Goal: Task Accomplishment & Management: Manage account settings

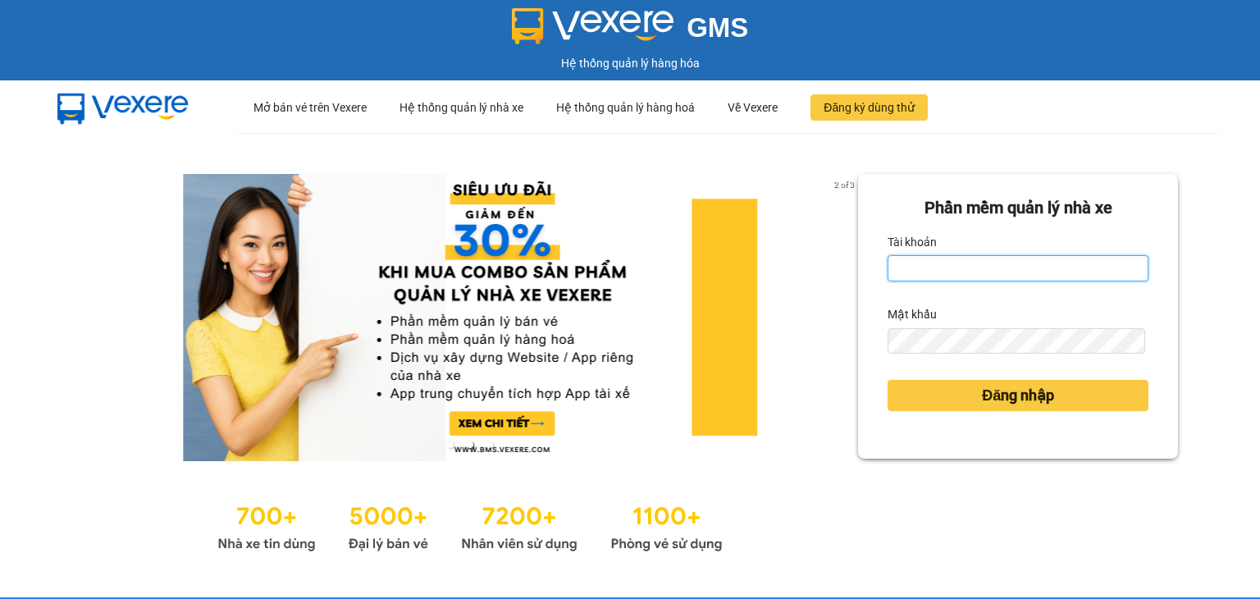
click at [1041, 269] on input "Tài khoản" at bounding box center [1018, 268] width 261 height 26
type input "oanhml.quochoang"
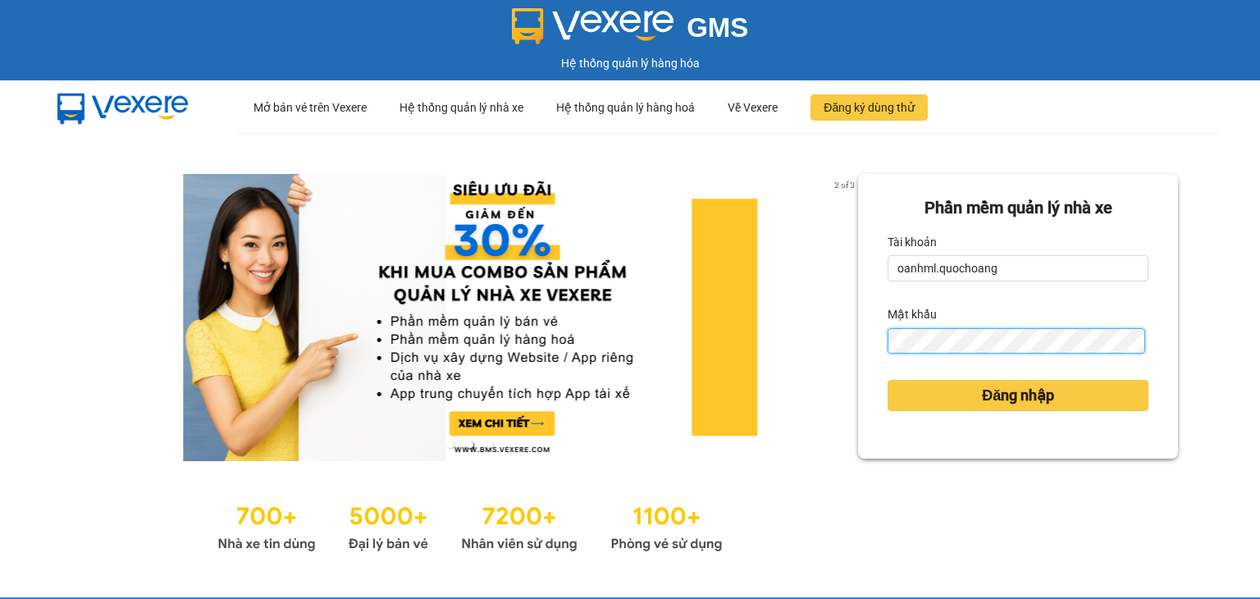
click at [888, 380] on button "Đăng nhập" at bounding box center [1018, 395] width 261 height 31
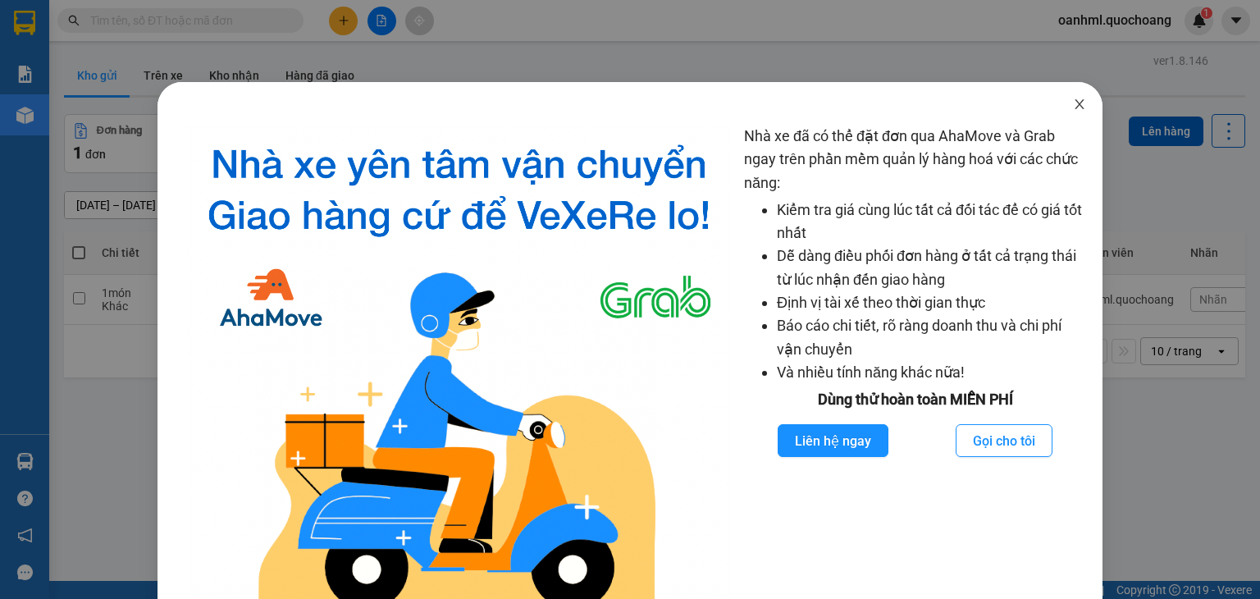
click at [1073, 107] on icon "close" at bounding box center [1079, 104] width 13 height 13
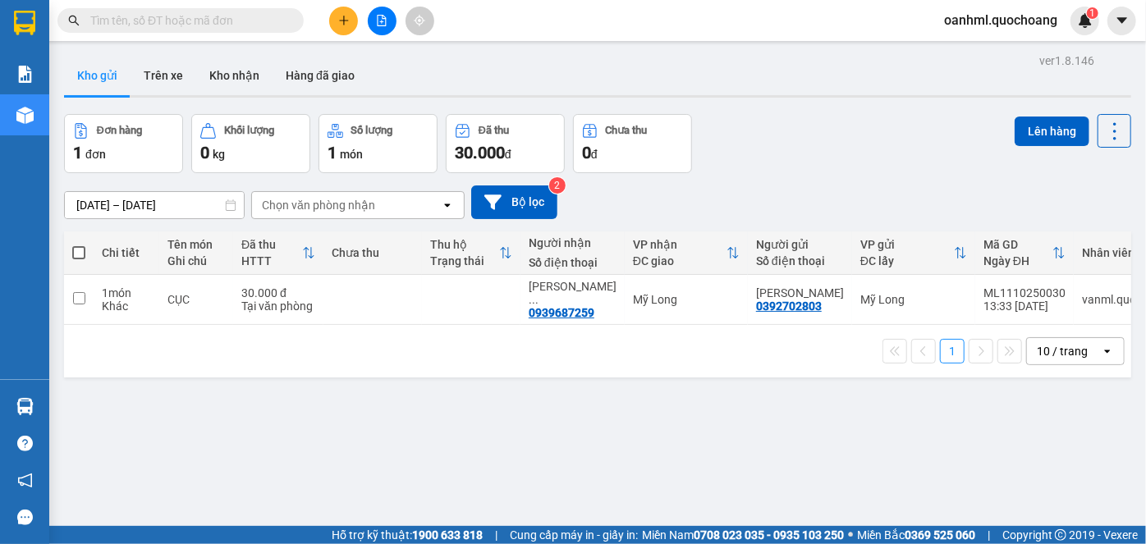
drag, startPoint x: 1234, startPoint y: 0, endPoint x: 791, endPoint y: 152, distance: 468.4
click at [791, 152] on div "Đơn hàng 1 đơn Khối lượng 0 kg Số lượng 1 món Đã thu 30.000 đ Chưa thu 0 đ Lên …" at bounding box center [597, 143] width 1067 height 59
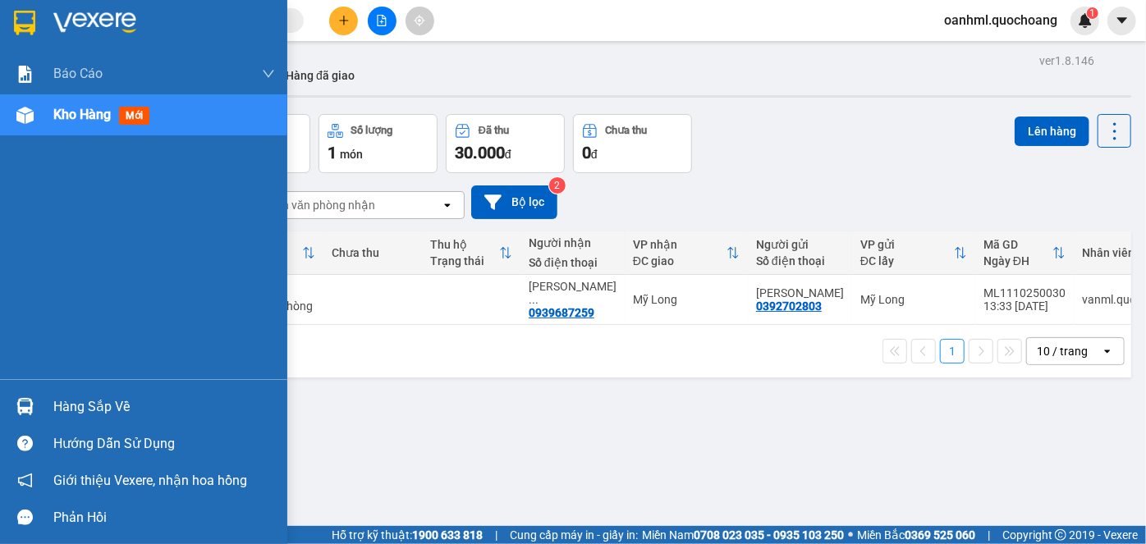
click at [68, 399] on div "Hàng sắp về" at bounding box center [164, 407] width 222 height 25
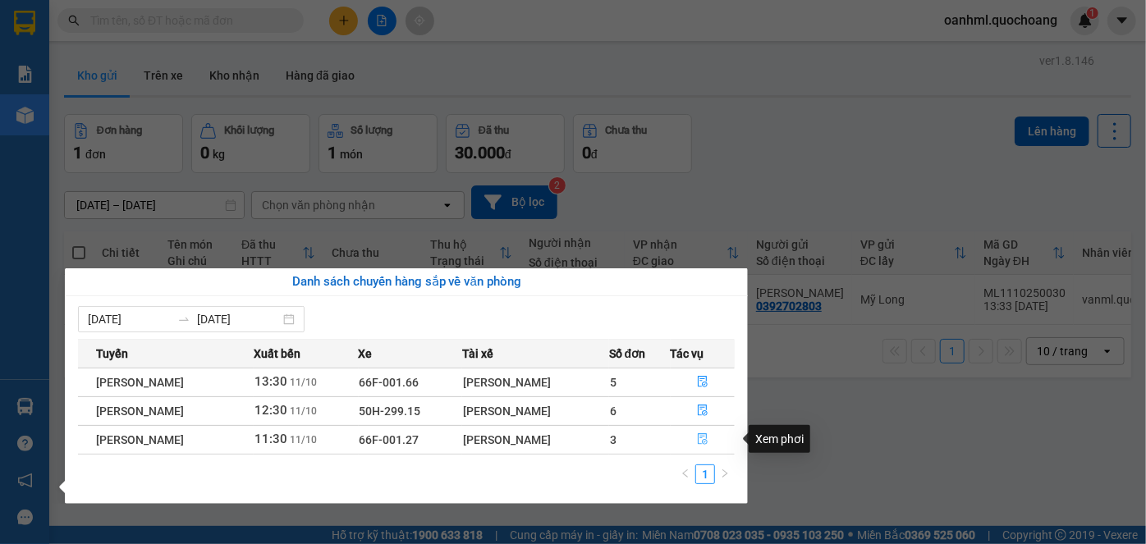
click at [707, 434] on icon "file-done" at bounding box center [702, 439] width 10 height 11
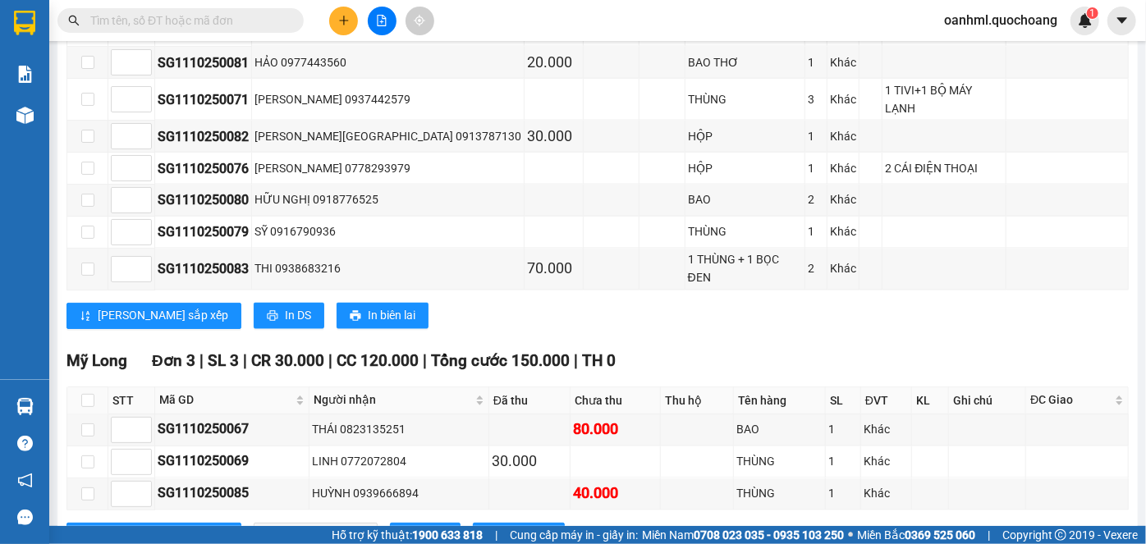
scroll to position [1383, 0]
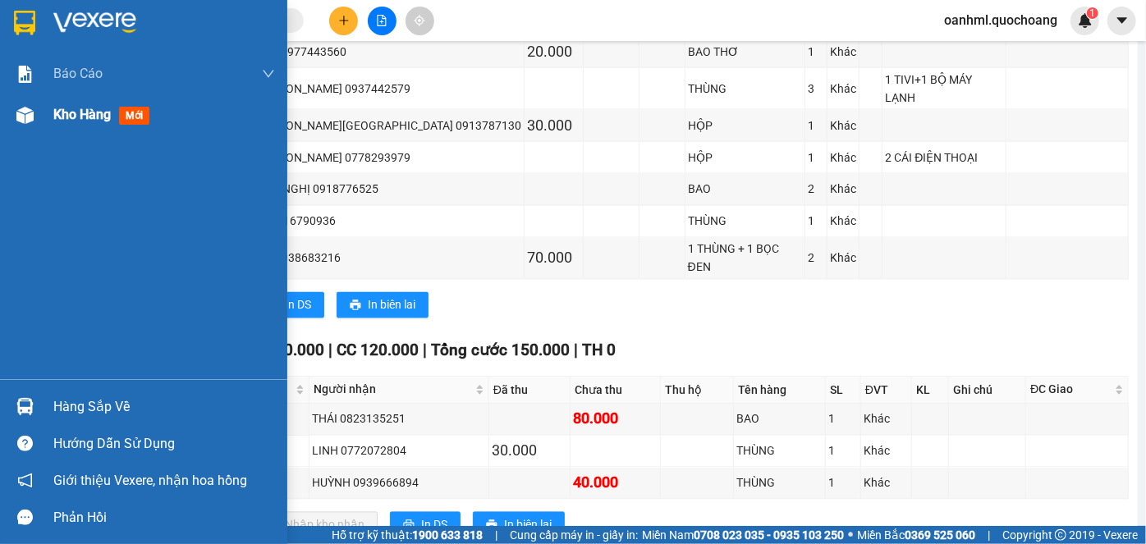
click at [72, 117] on span "Kho hàng" at bounding box center [81, 115] width 57 height 16
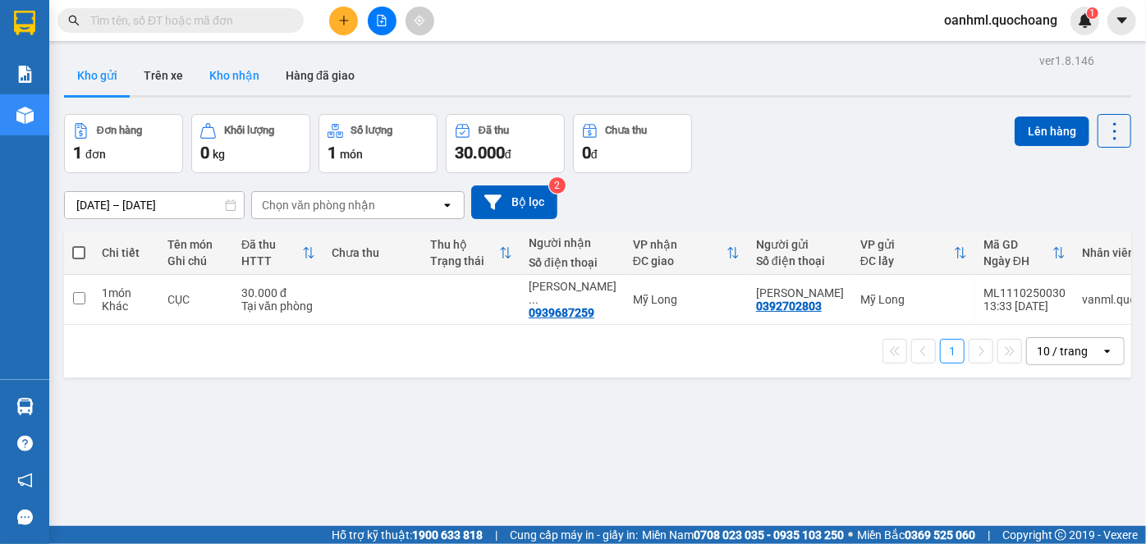
click at [240, 75] on button "Kho nhận" at bounding box center [234, 75] width 76 height 39
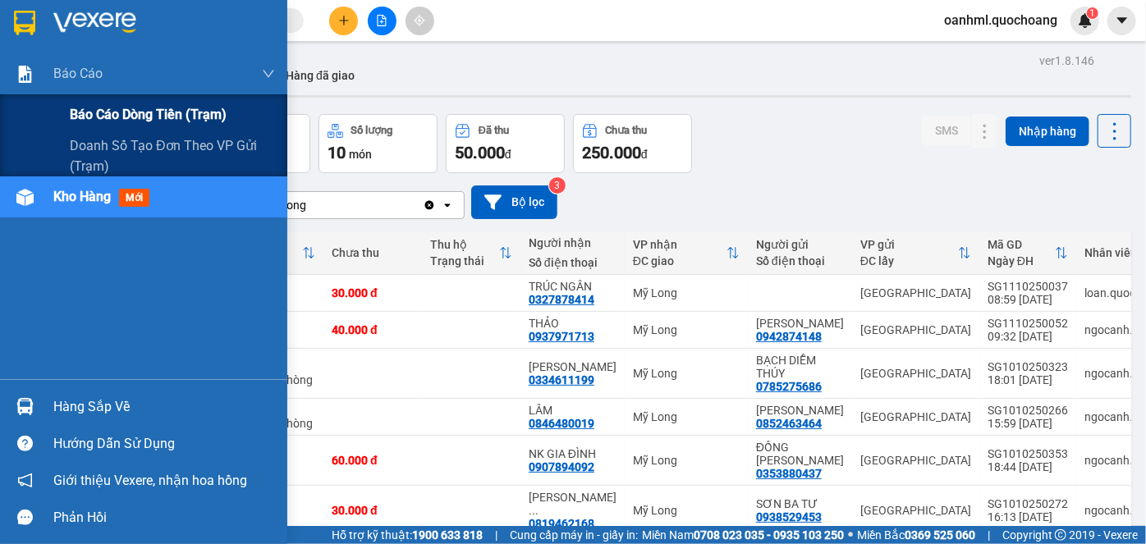
click at [136, 115] on span "Báo cáo dòng tiền (trạm)" at bounding box center [148, 114] width 157 height 21
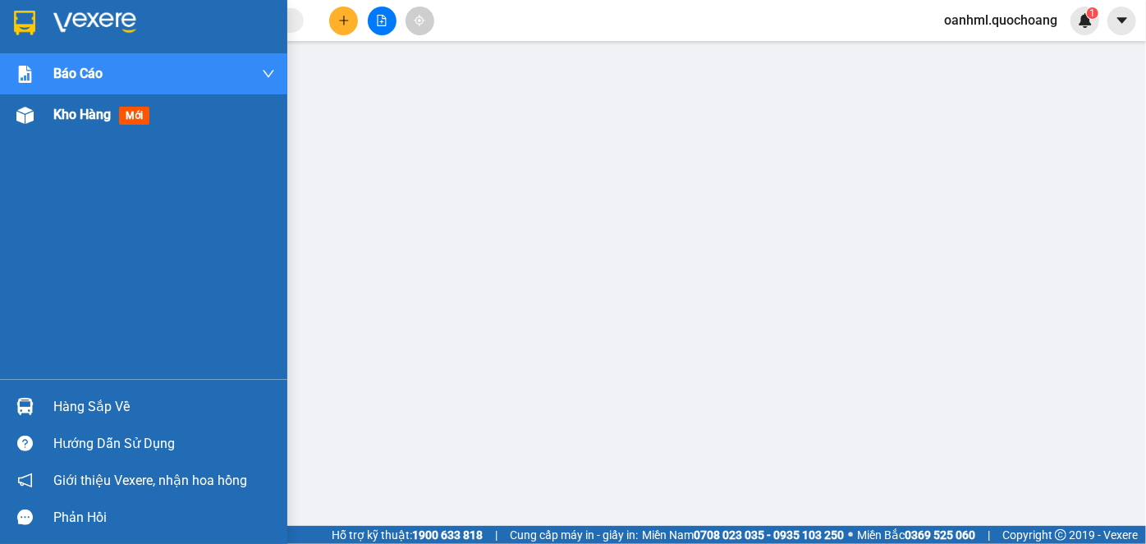
click at [70, 110] on span "Kho hàng" at bounding box center [81, 115] width 57 height 16
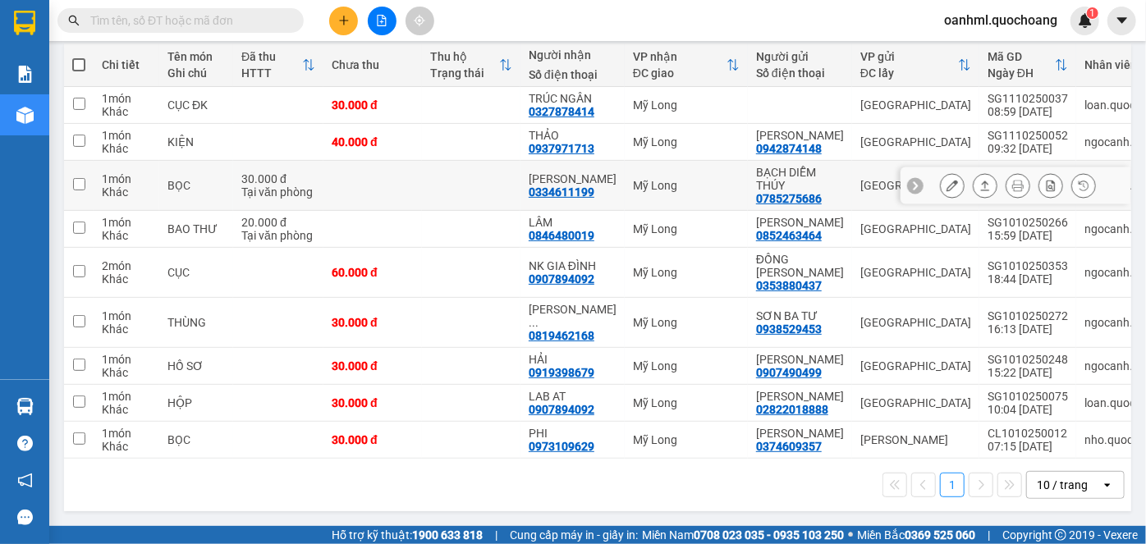
scroll to position [249, 0]
click at [1072, 491] on div "10 / trang" at bounding box center [1061, 485] width 51 height 16
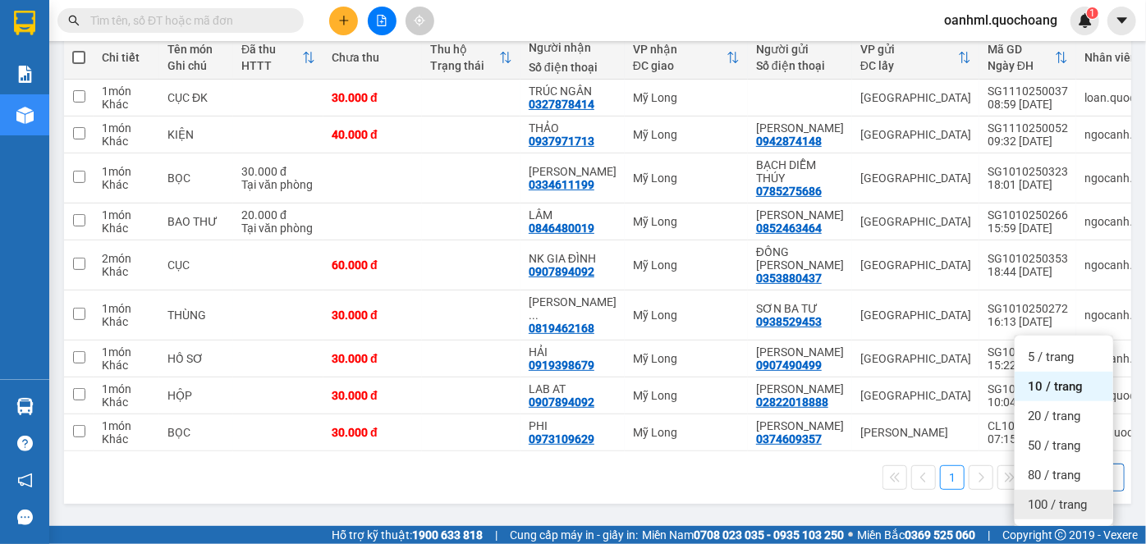
click at [1080, 496] on span "100 / trang" at bounding box center [1056, 504] width 59 height 16
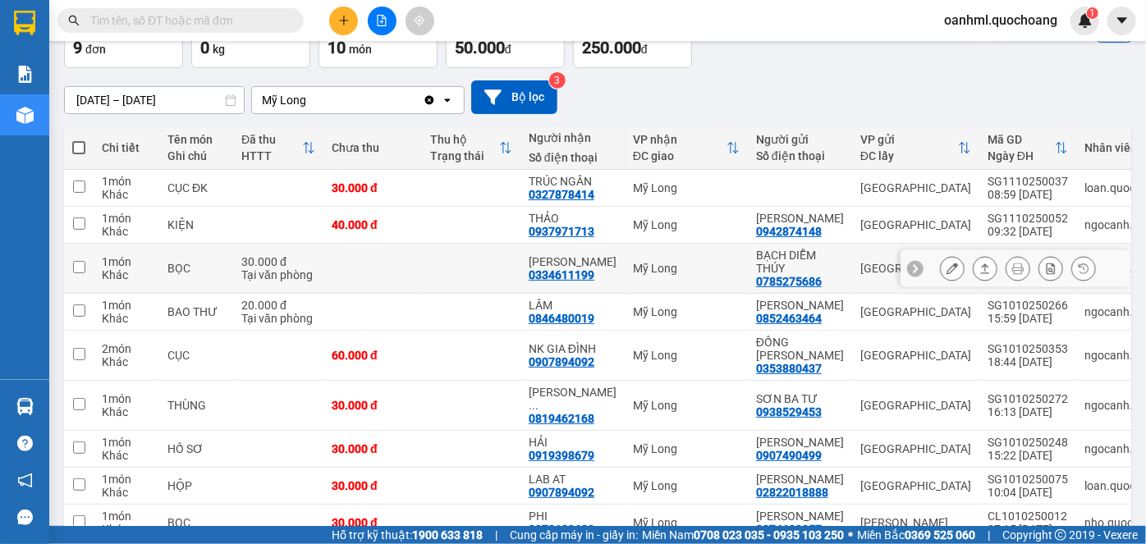
scroll to position [0, 0]
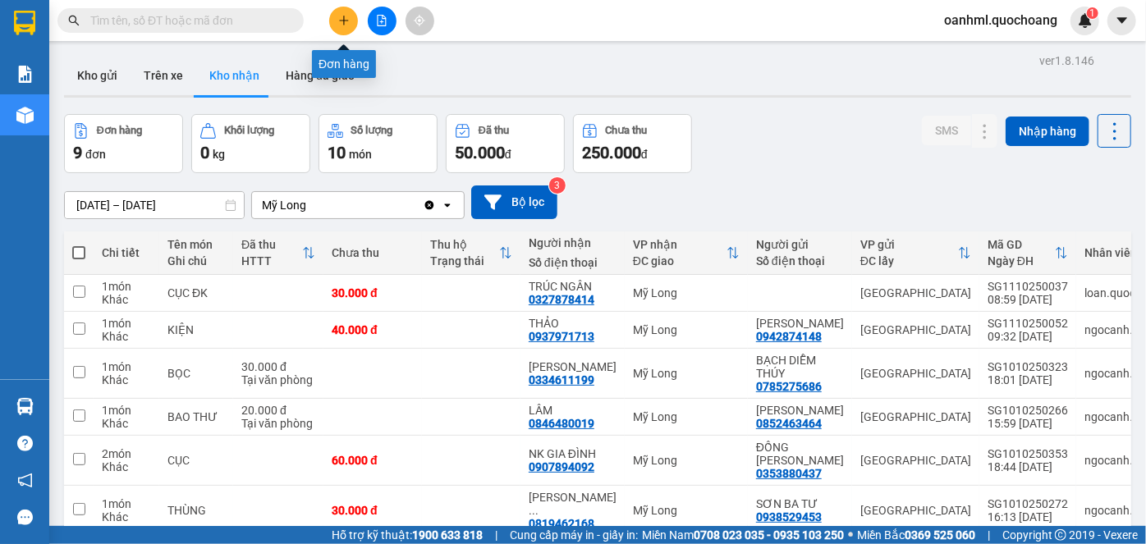
click at [340, 18] on icon "plus" at bounding box center [343, 20] width 11 height 11
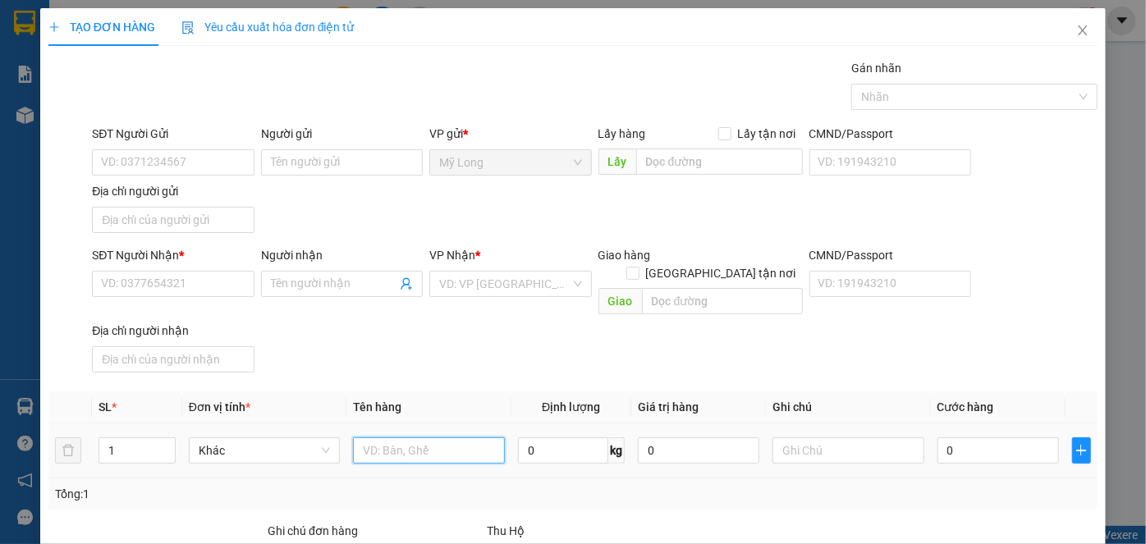
click at [392, 437] on input "text" at bounding box center [429, 450] width 152 height 26
type input "t"
type input "THÙNG"
click at [492, 280] on input "search" at bounding box center [504, 284] width 130 height 25
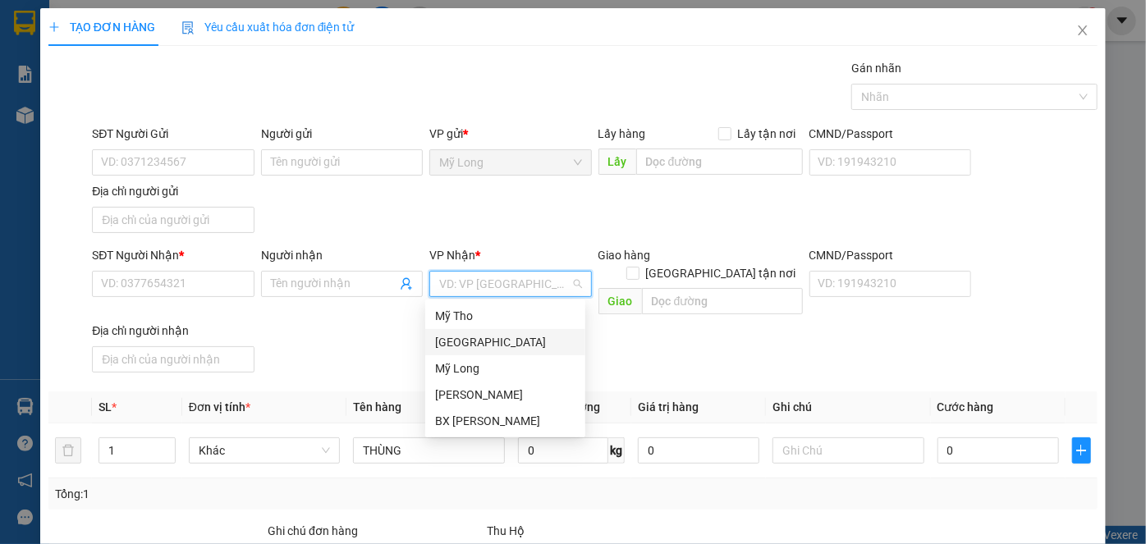
click at [475, 337] on div "[GEOGRAPHIC_DATA]" at bounding box center [505, 342] width 140 height 18
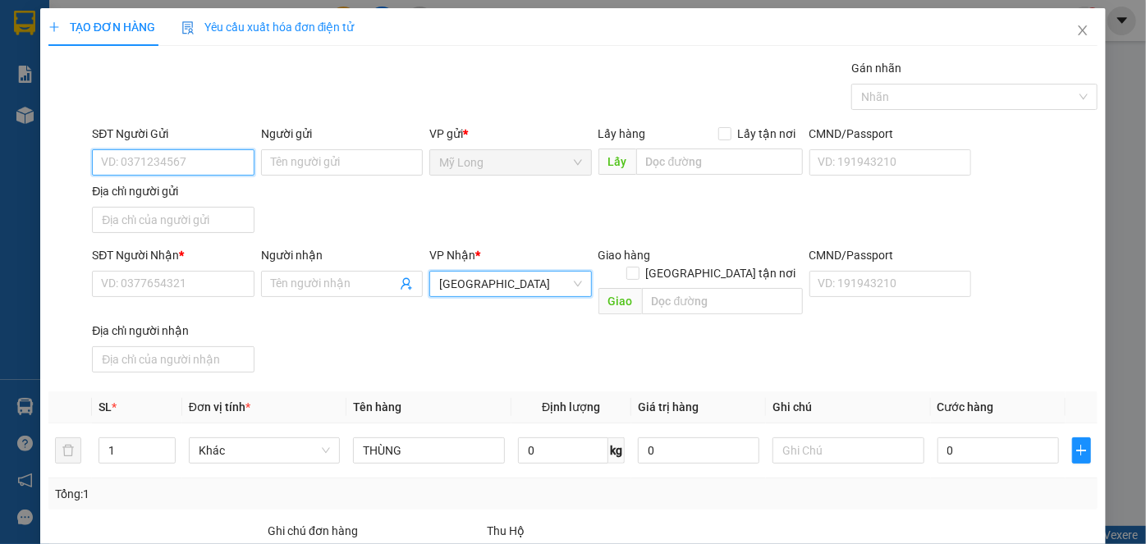
click at [133, 171] on input "SĐT Người Gửi" at bounding box center [173, 162] width 162 height 26
type input "0908521279"
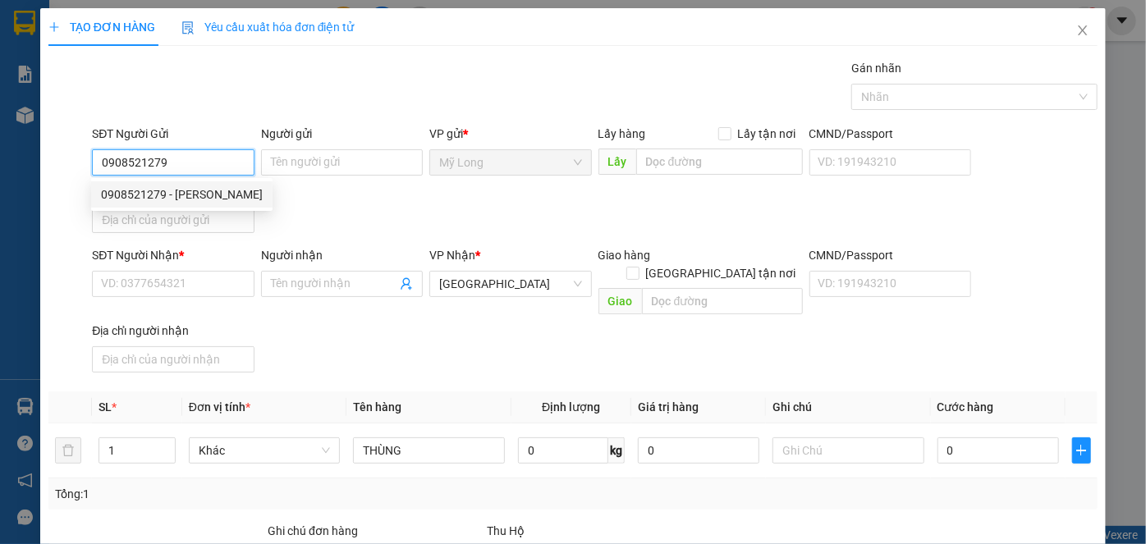
click at [241, 194] on div "0908521279 - NGUYỄN THỊ THANH NGA" at bounding box center [182, 194] width 162 height 18
type input "NGUYỄN THỊ THANH NGA"
type input "0908521279"
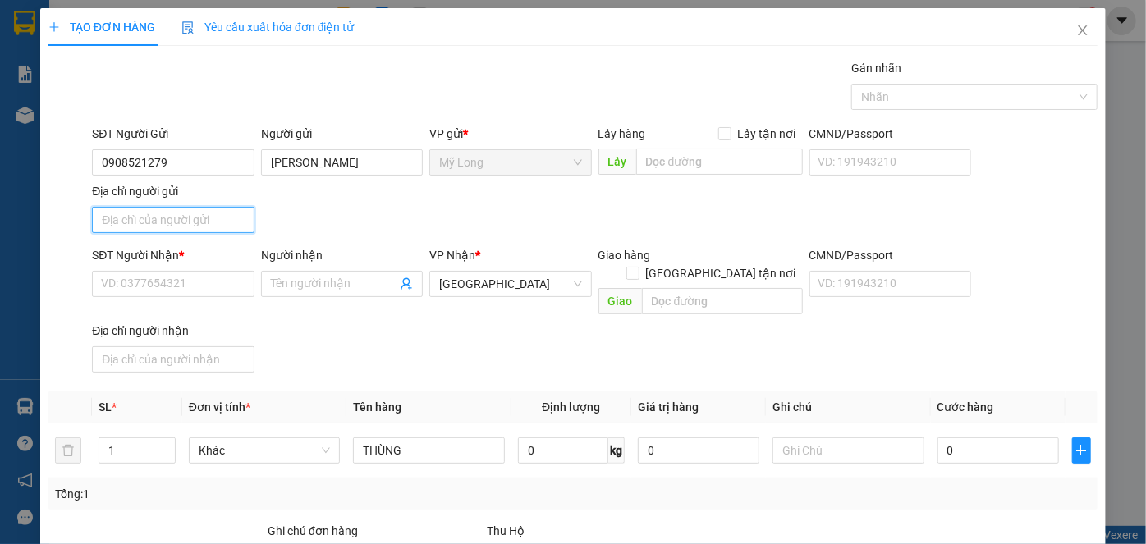
drag, startPoint x: 211, startPoint y: 219, endPoint x: 190, endPoint y: 225, distance: 21.3
click at [211, 219] on input "Địa chỉ người gửi" at bounding box center [173, 220] width 162 height 26
type input "ẤP 2, [GEOGRAPHIC_DATA], [GEOGRAPHIC_DATA]"
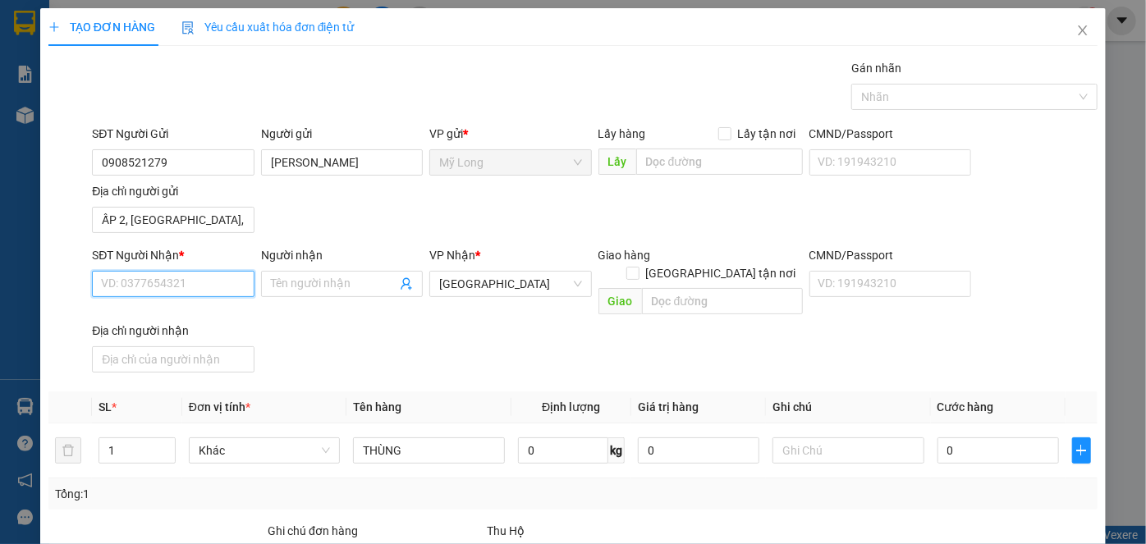
click at [202, 294] on input "SĐT Người Nhận *" at bounding box center [173, 284] width 162 height 26
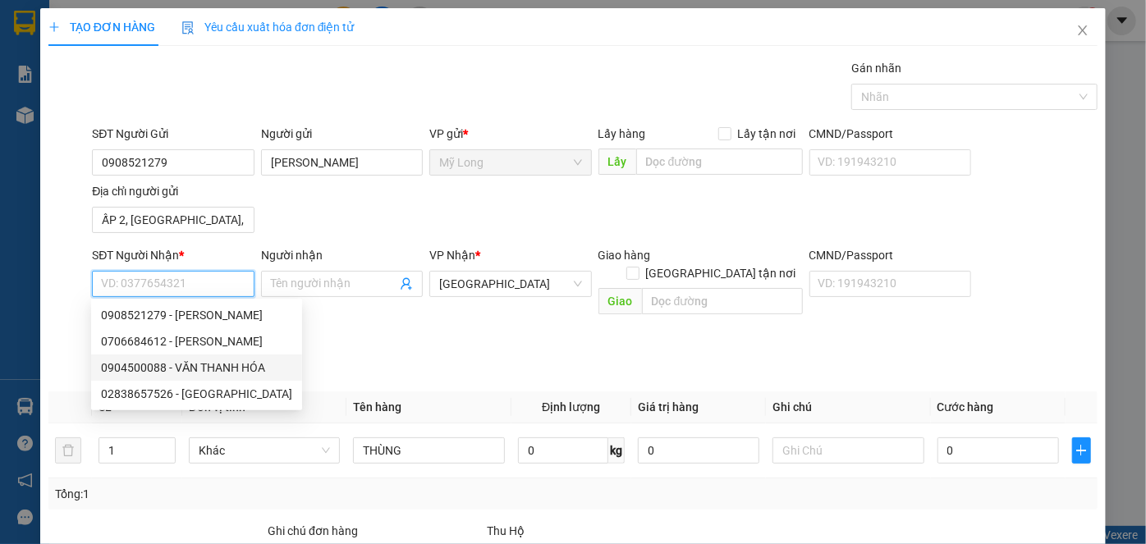
click at [264, 373] on div "0904500088 - VĂN THANH HÓA" at bounding box center [196, 368] width 191 height 18
type input "0904500088"
type input "VĂN THANH HÓA"
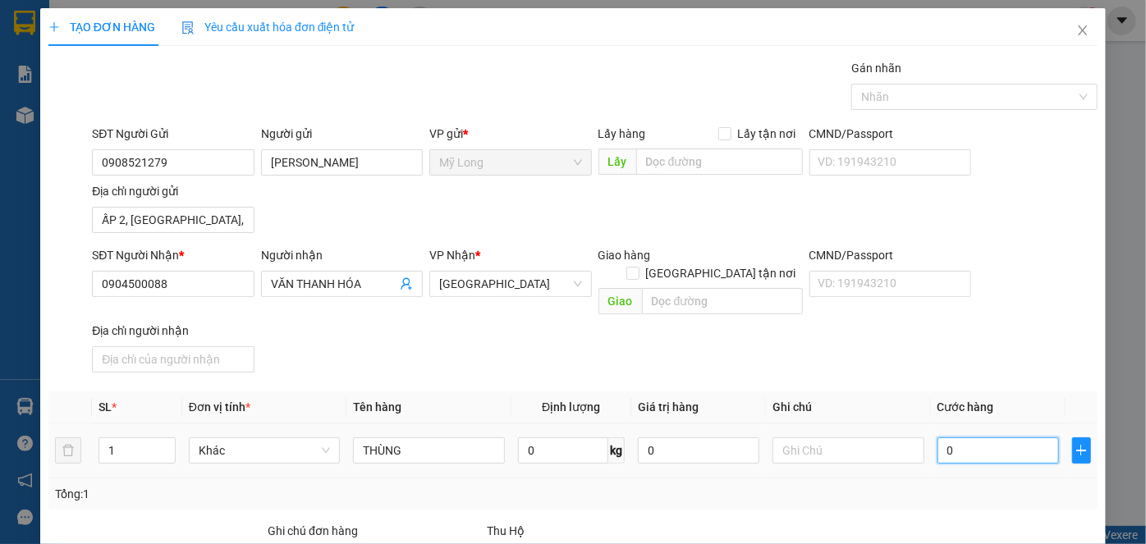
click at [1034, 437] on input "0" at bounding box center [997, 450] width 121 height 26
type input "3"
type input "30"
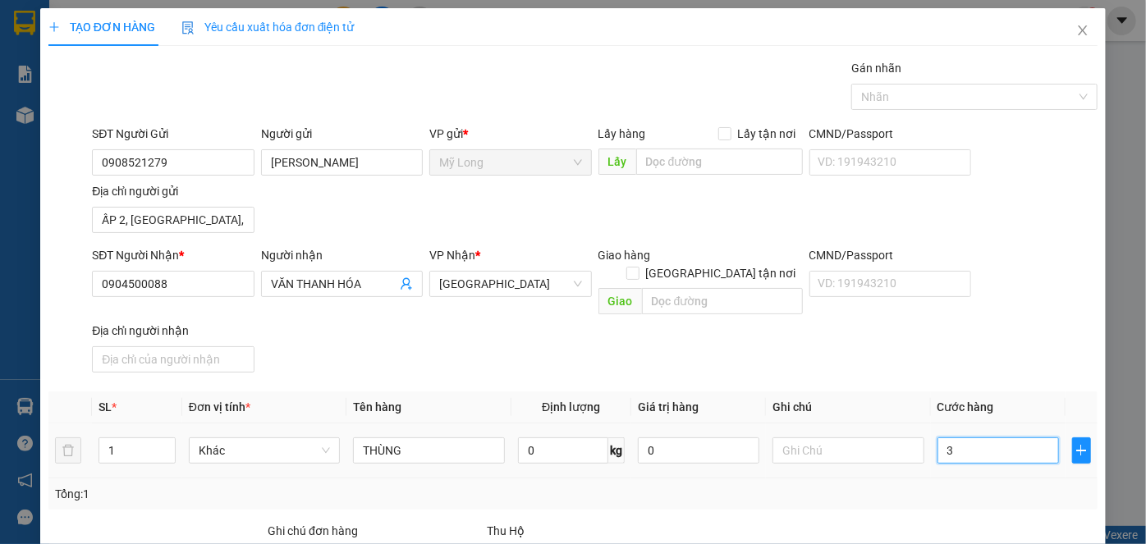
type input "30"
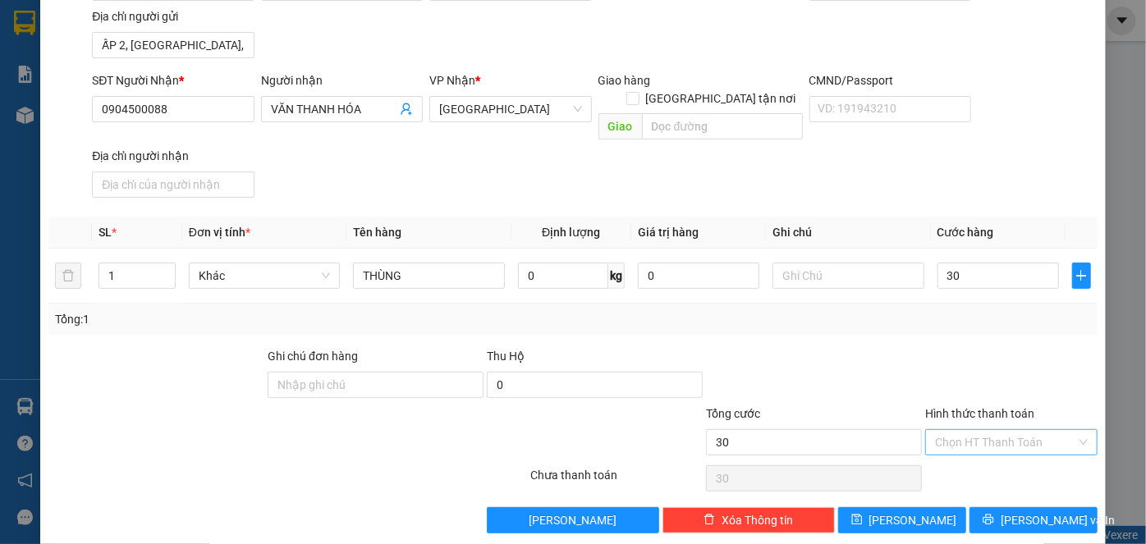
type input "30.000"
click at [1045, 430] on input "Hình thức thanh toán" at bounding box center [1005, 442] width 141 height 25
click at [1036, 444] on div "Tại văn phòng" at bounding box center [1002, 454] width 171 height 26
type input "0"
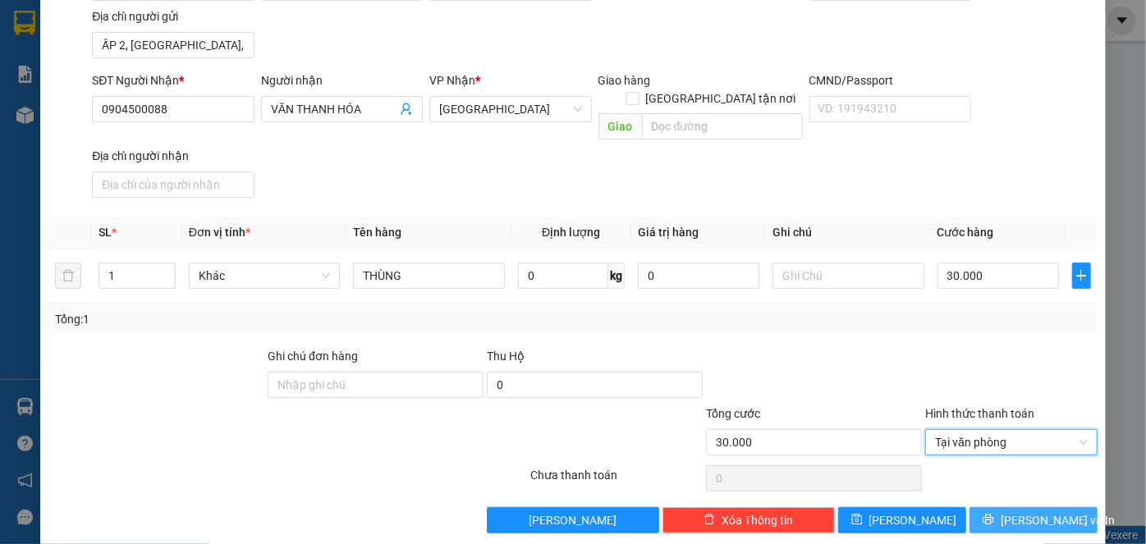
click at [1013, 511] on span "[PERSON_NAME] và In" at bounding box center [1057, 520] width 115 height 18
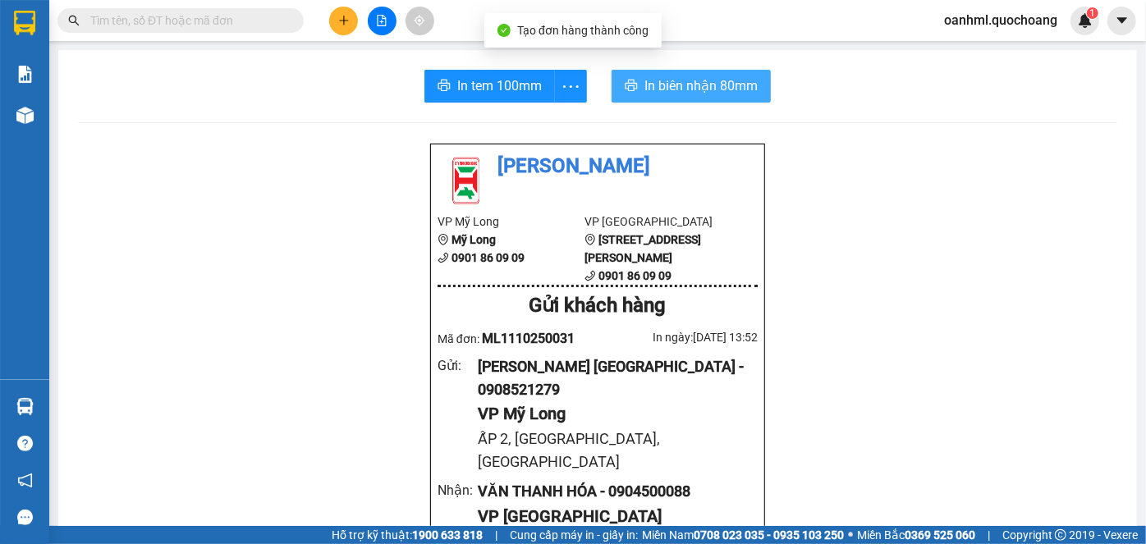
click at [720, 98] on button "In biên nhận 80mm" at bounding box center [690, 86] width 159 height 33
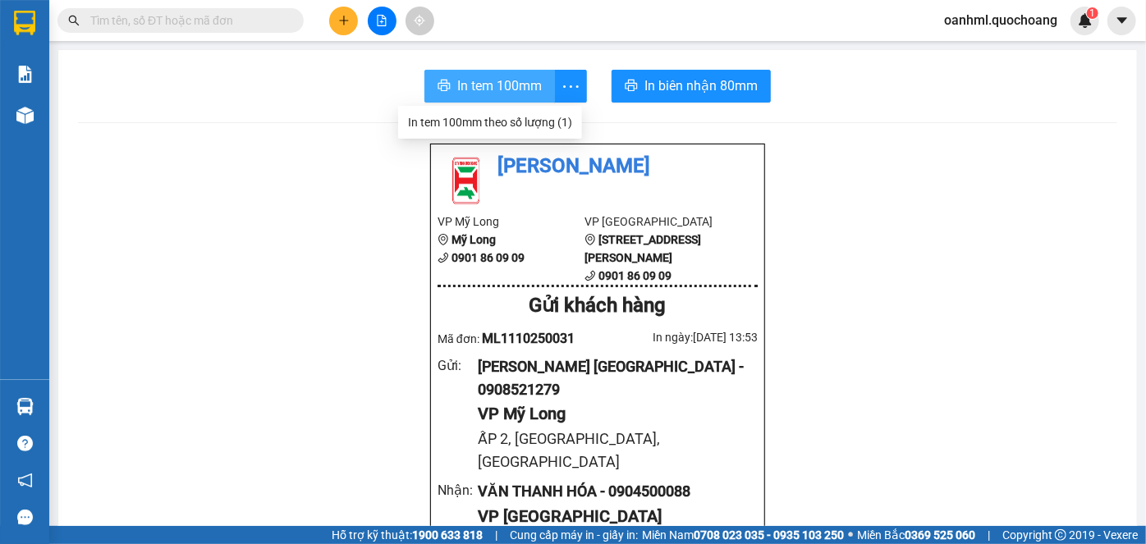
click at [518, 84] on span "In tem 100mm" at bounding box center [499, 85] width 85 height 21
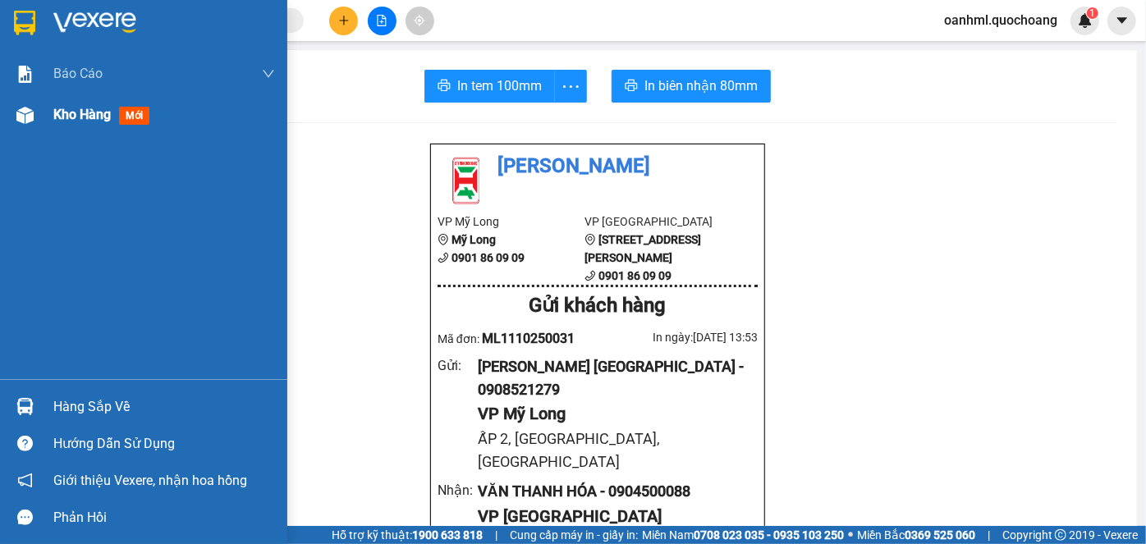
click at [75, 118] on span "Kho hàng" at bounding box center [81, 115] width 57 height 16
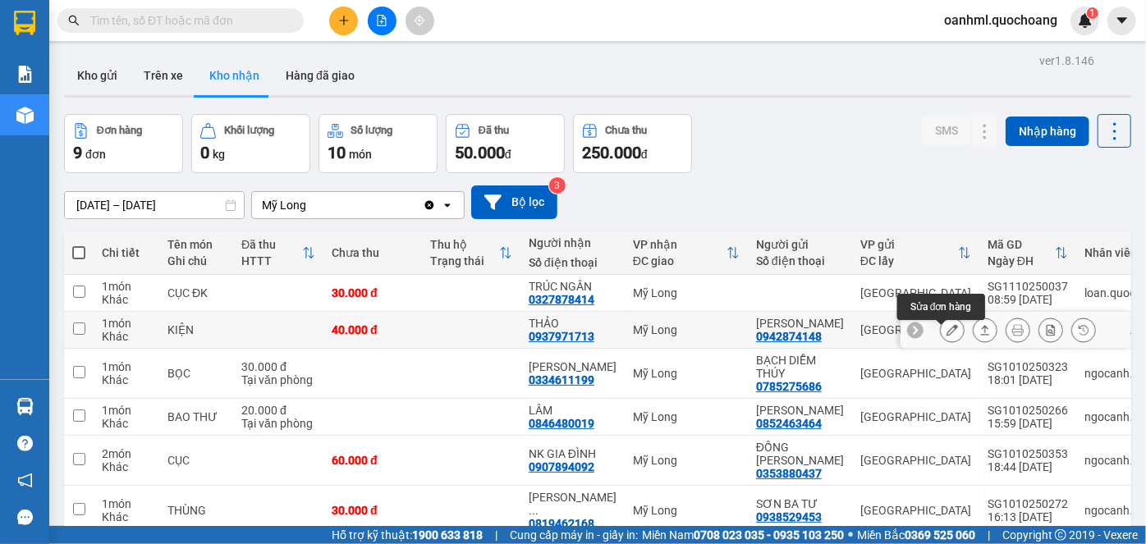
click at [946, 332] on icon at bounding box center [951, 329] width 11 height 11
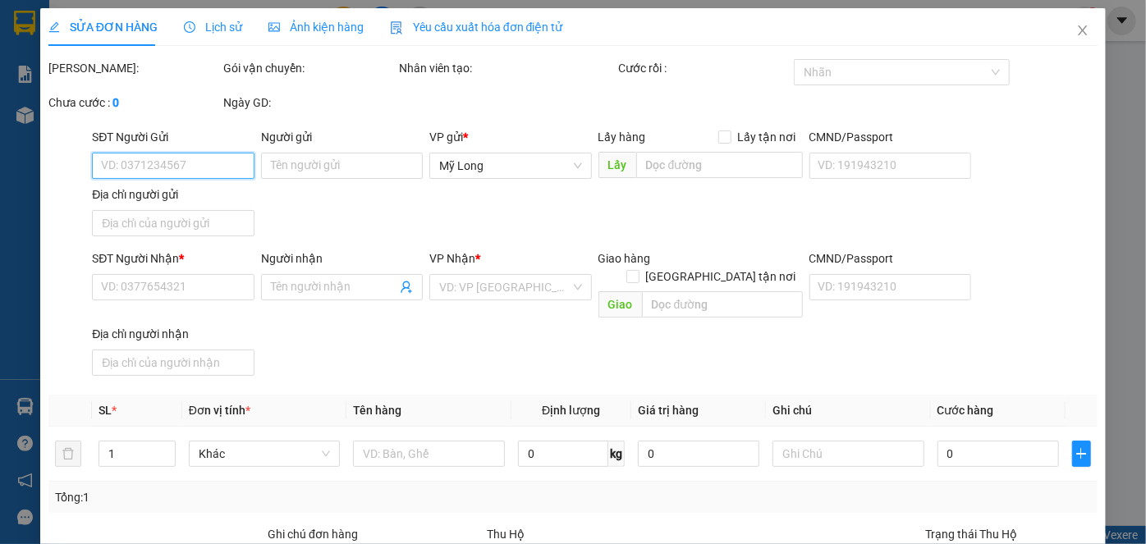
type input "0942874148"
type input "HUỲNH THỊ THÙY DUNG"
type input "113/11/59/45Z ĐƯỜNG ĐÔNG BẮC QUẬN 12 HCM"
type input "0937971713"
type input "THẢO"
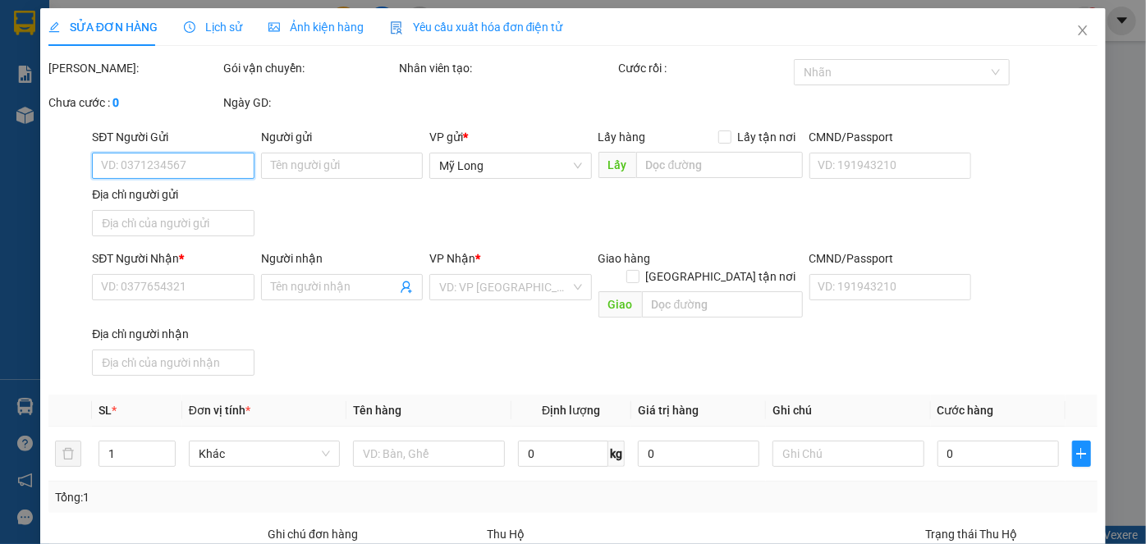
type input "40.000"
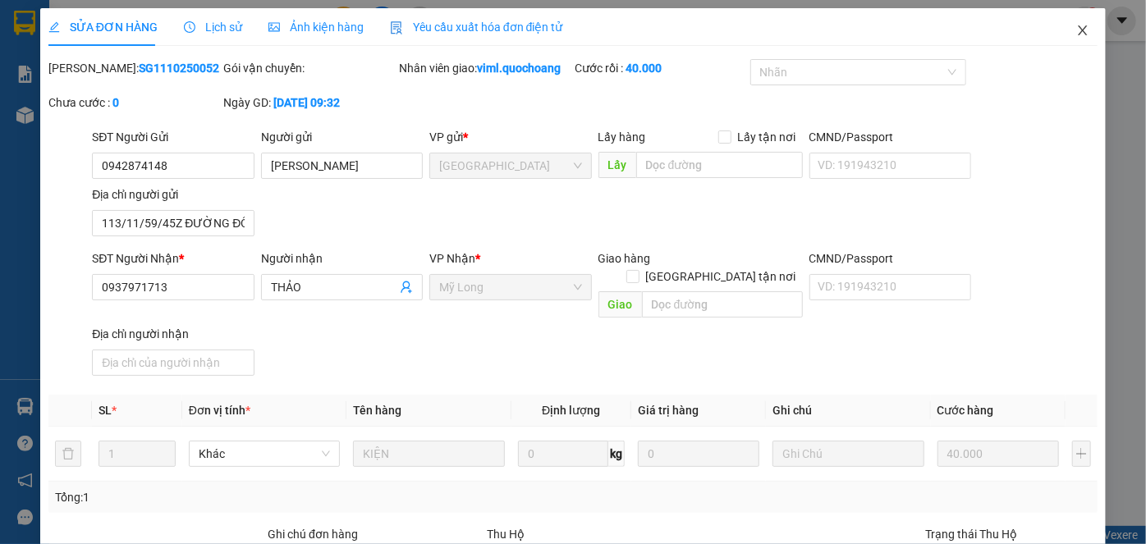
click at [1076, 29] on icon "close" at bounding box center [1082, 30] width 13 height 13
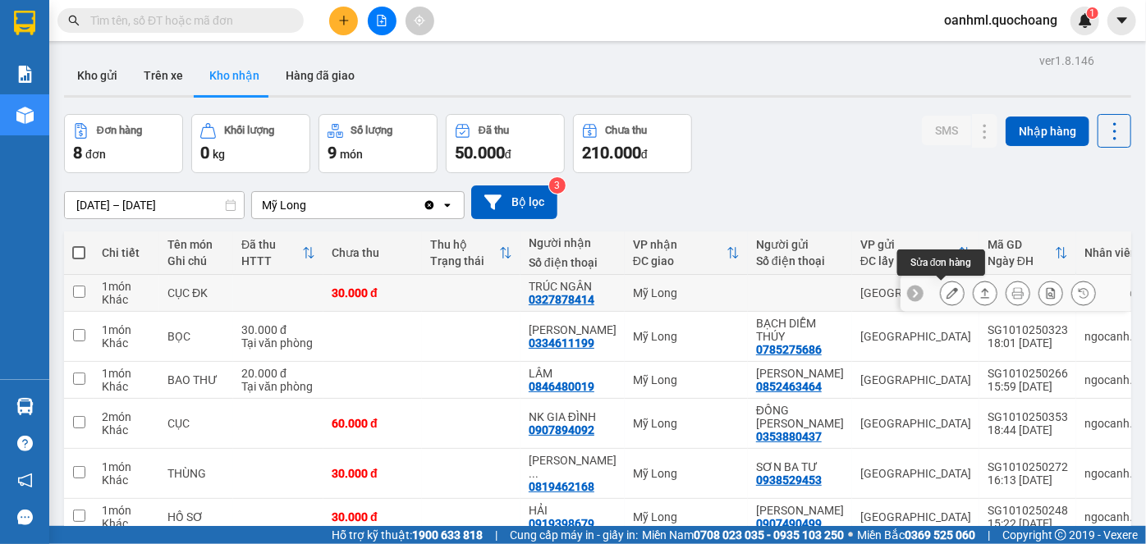
click at [946, 287] on icon at bounding box center [951, 292] width 11 height 11
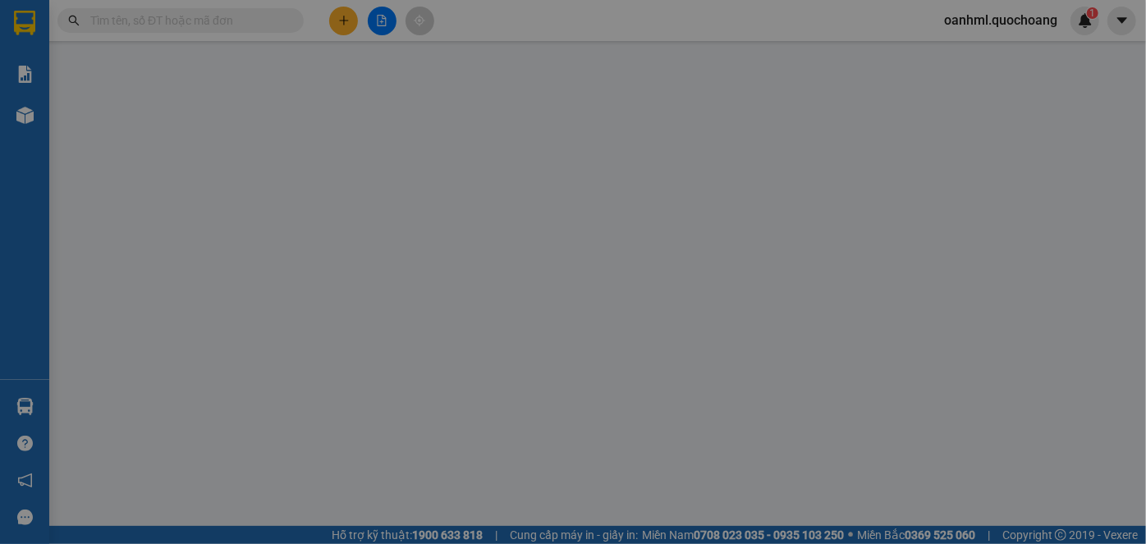
type input "0327878414"
type input "TRÚC NGÂN"
type input "30.000"
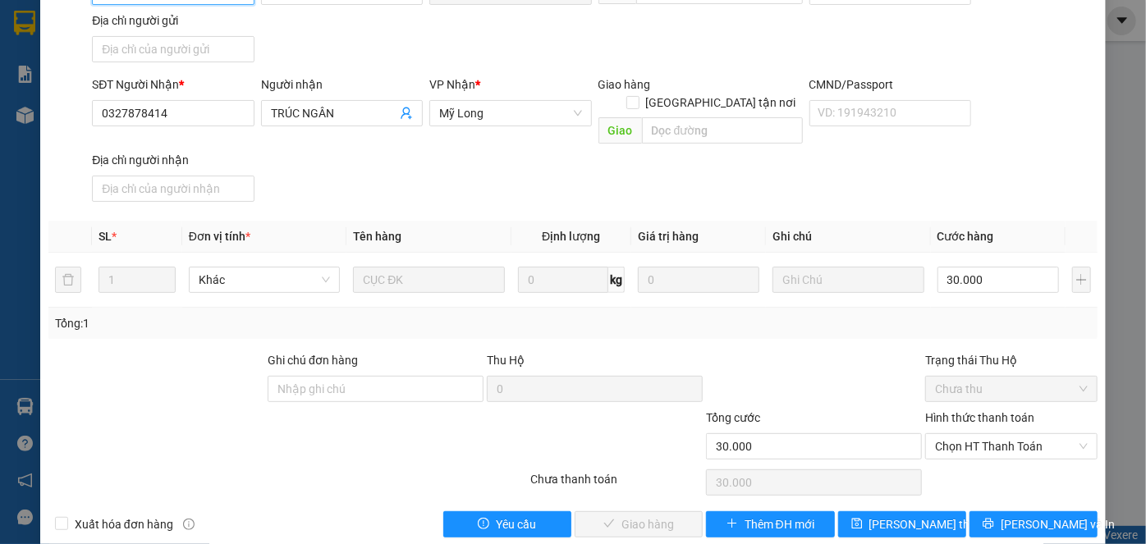
scroll to position [179, 0]
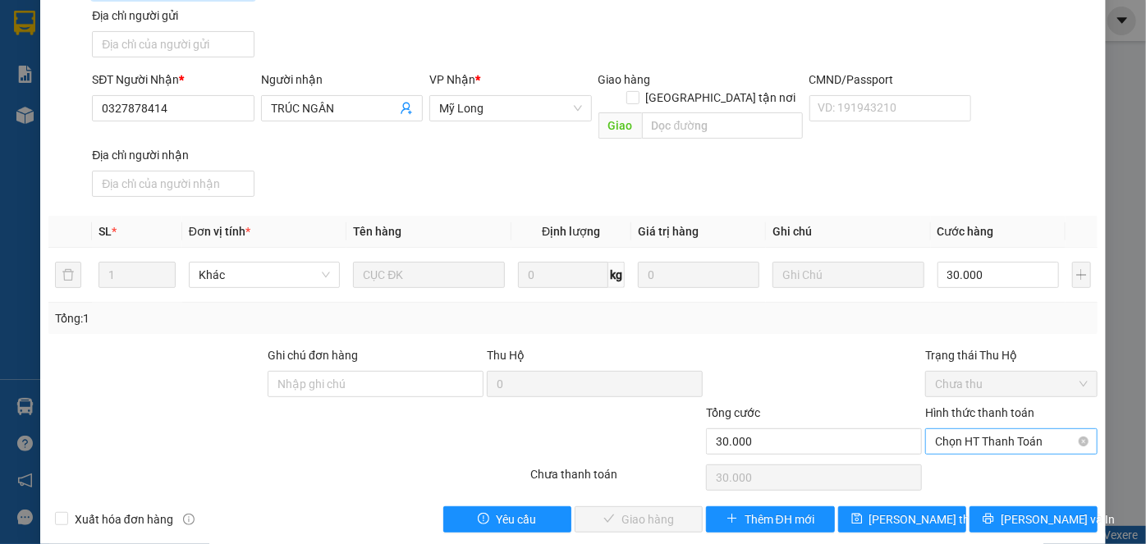
click at [995, 429] on span "Chọn HT Thanh Toán" at bounding box center [1011, 441] width 153 height 25
click at [978, 446] on div "Tại văn phòng" at bounding box center [1001, 455] width 151 height 18
type input "0"
click at [654, 506] on button "[PERSON_NAME] và Giao hàng" at bounding box center [638, 519] width 128 height 26
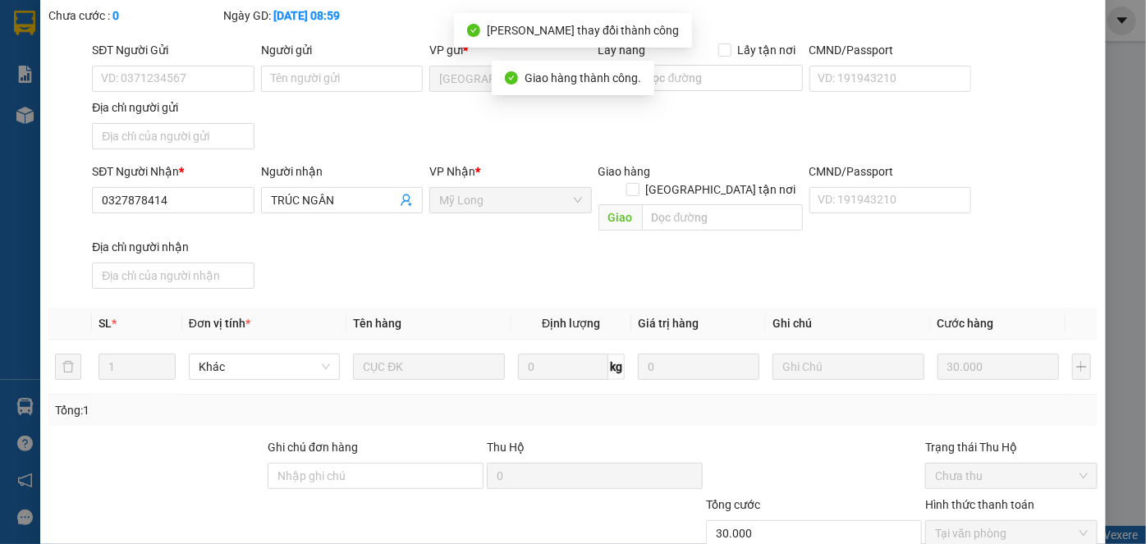
scroll to position [0, 0]
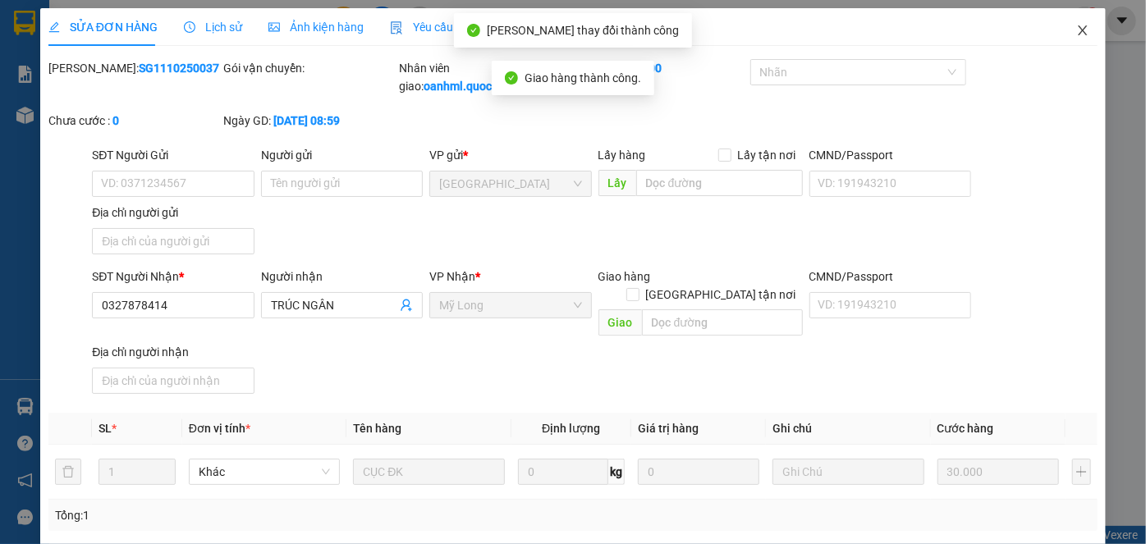
click at [1076, 26] on icon "close" at bounding box center [1082, 30] width 13 height 13
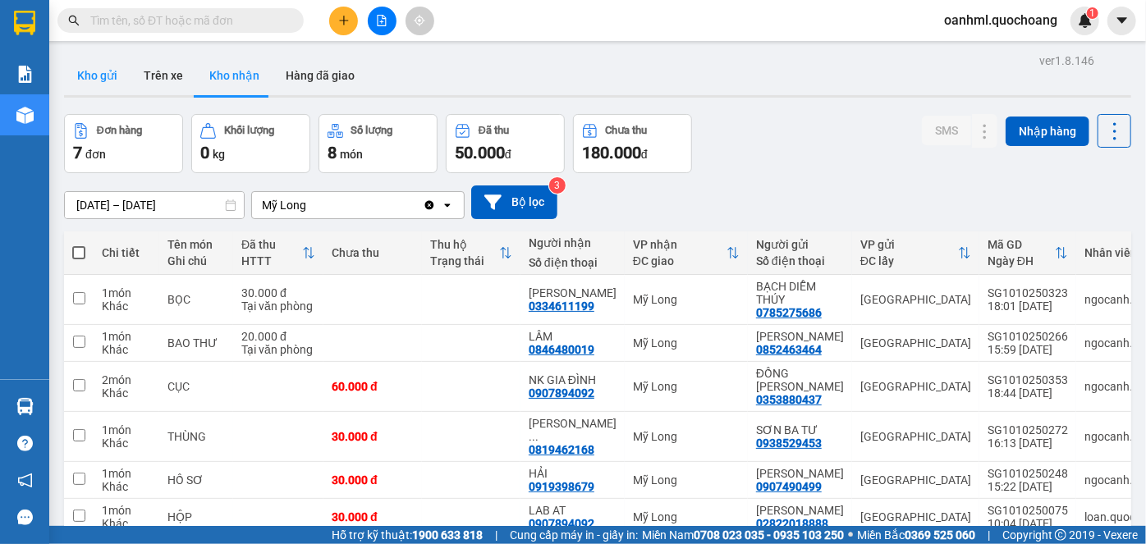
click at [100, 69] on button "Kho gửi" at bounding box center [97, 75] width 66 height 39
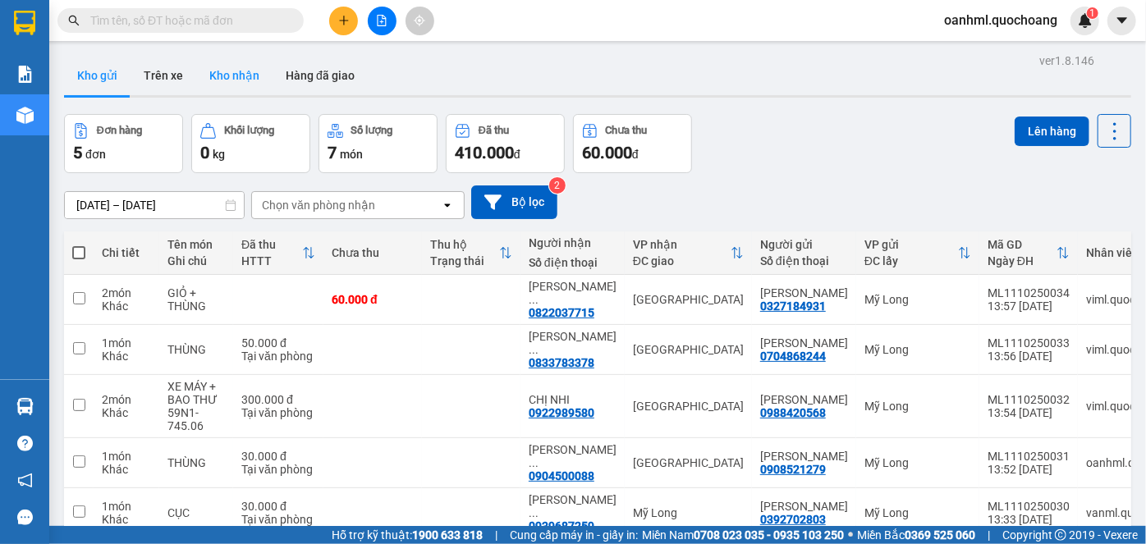
click at [240, 59] on button "Kho nhận" at bounding box center [234, 75] width 76 height 39
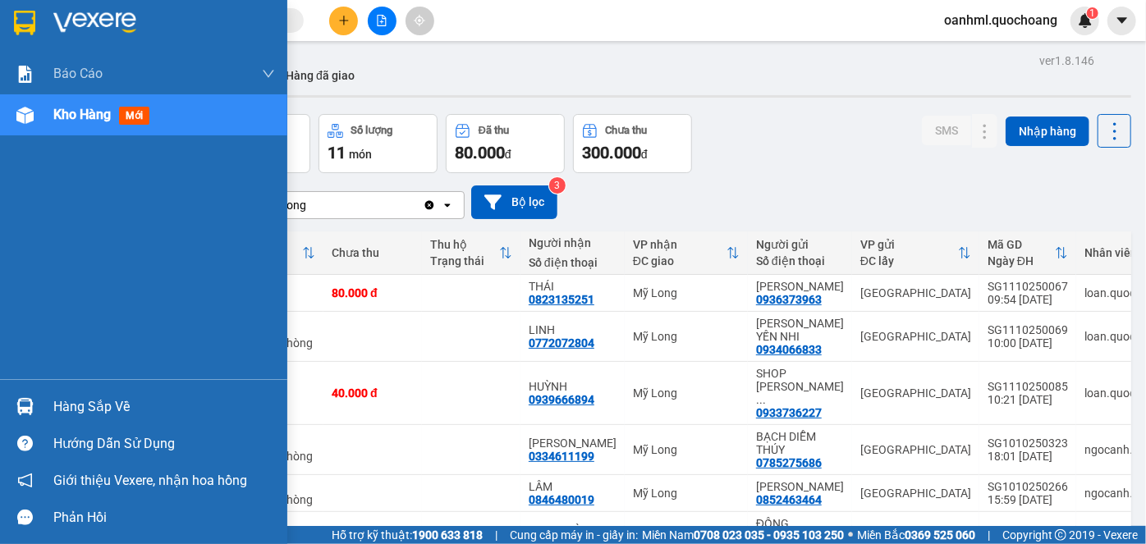
click at [52, 403] on div "Hàng sắp về" at bounding box center [143, 406] width 287 height 37
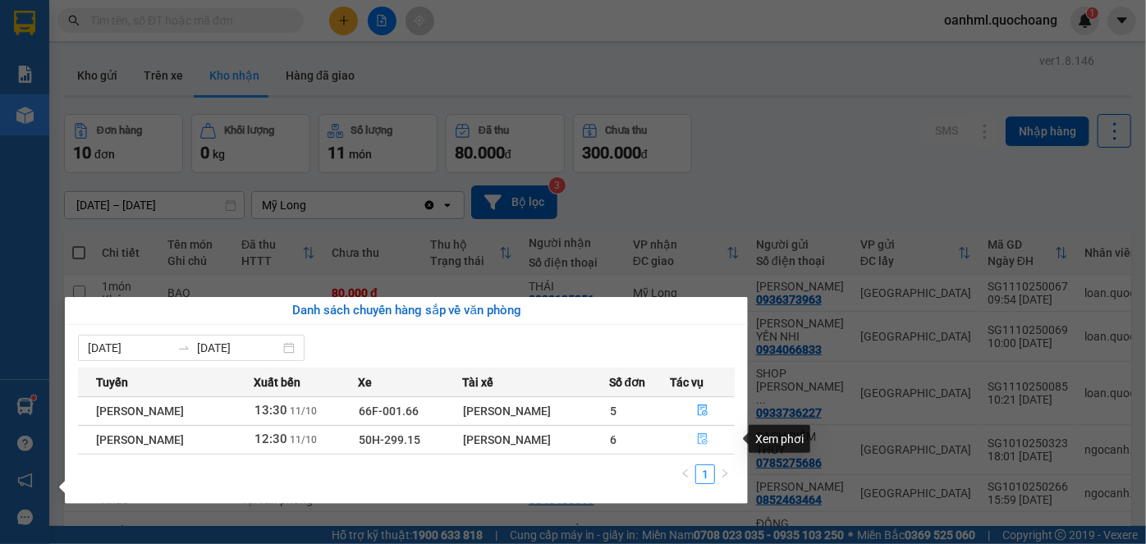
click at [705, 437] on icon "file-done" at bounding box center [702, 438] width 11 height 11
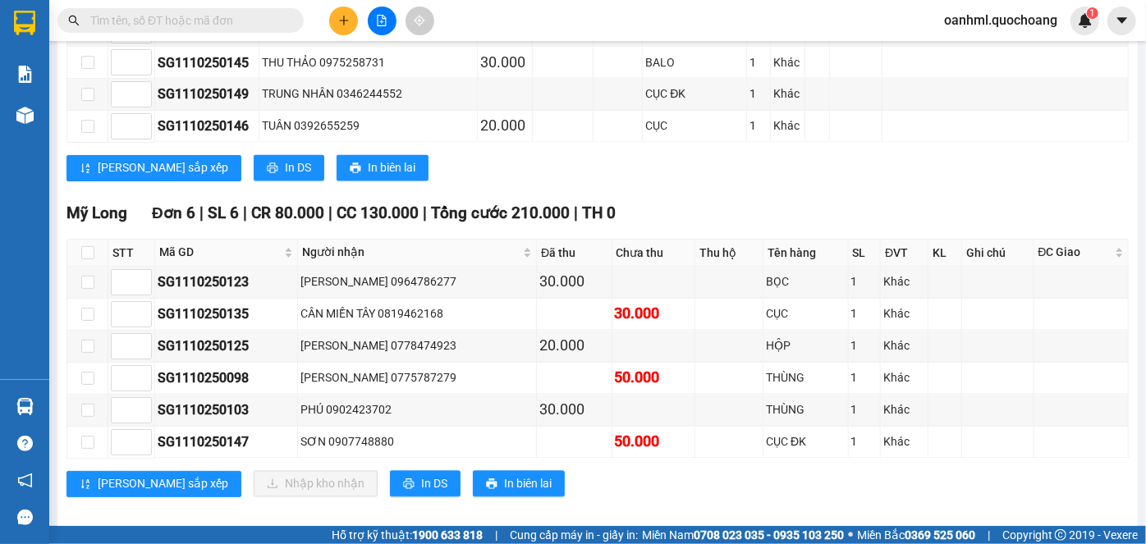
scroll to position [1510, 0]
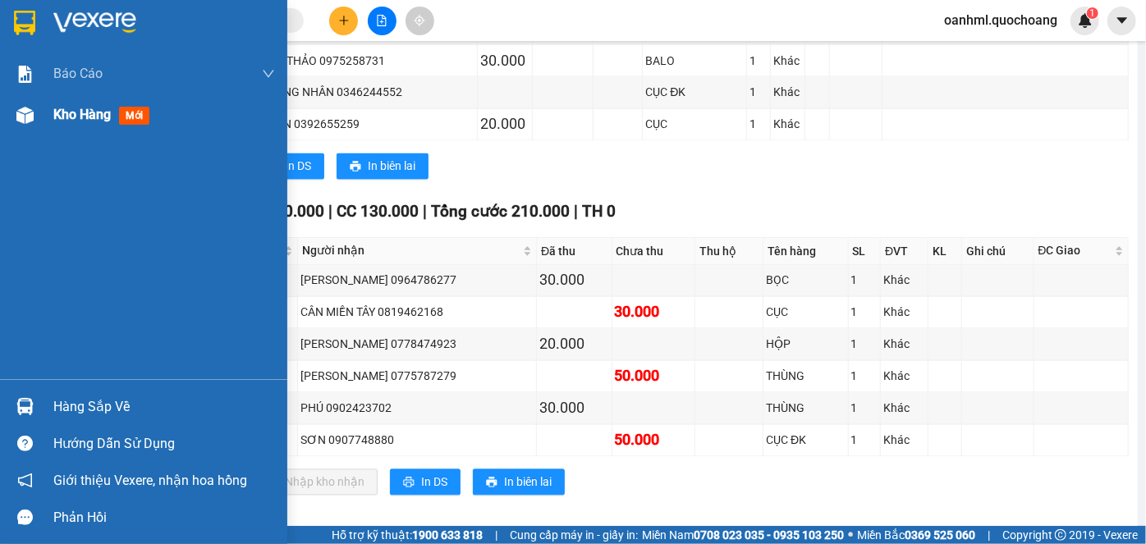
click at [99, 117] on span "Kho hàng" at bounding box center [81, 115] width 57 height 16
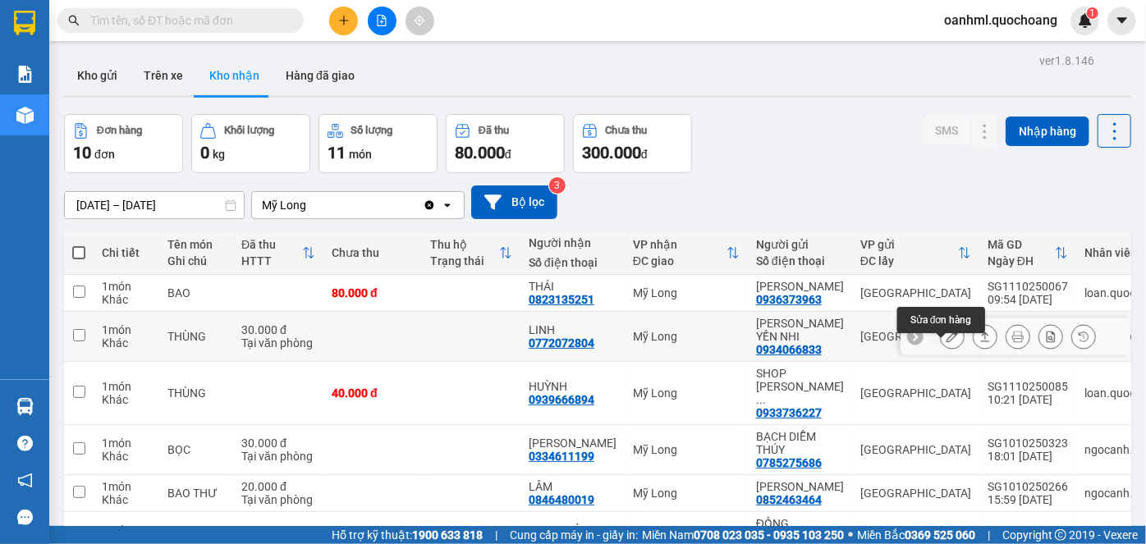
click at [946, 342] on icon at bounding box center [951, 336] width 11 height 11
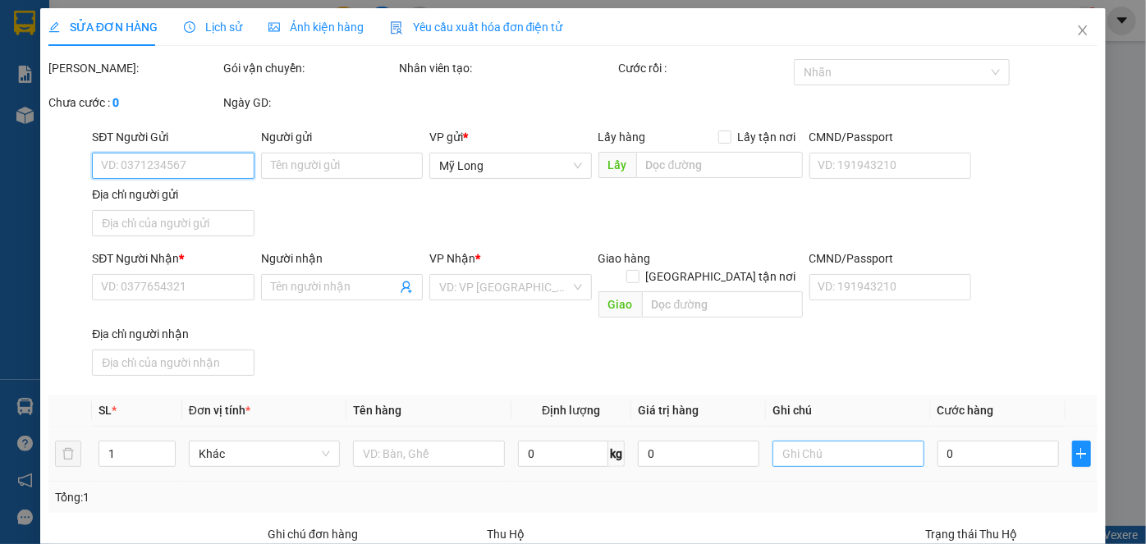
type input "0934066833"
type input "LÊ THỊ YẾN NHI"
type input "314 NGÔ GIA TỰ P4 Q10"
type input "0772072804"
type input "LINH"
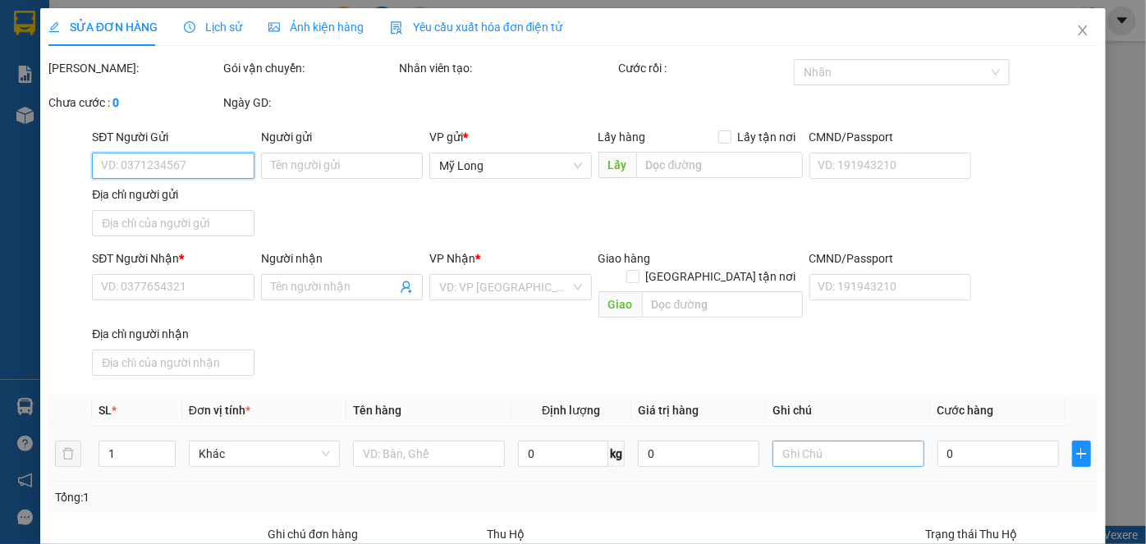
type input "30.000"
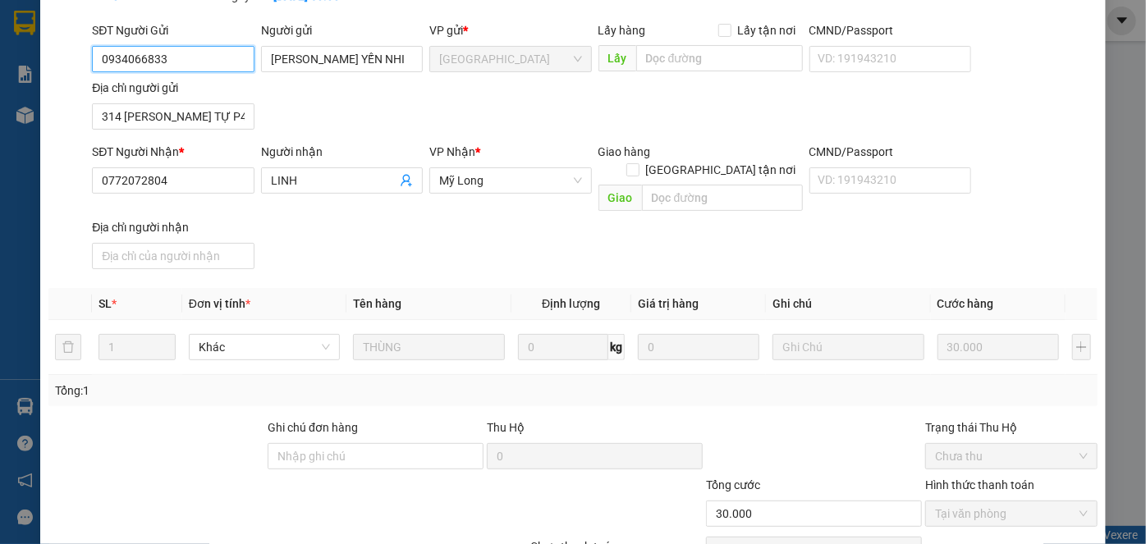
scroll to position [179, 0]
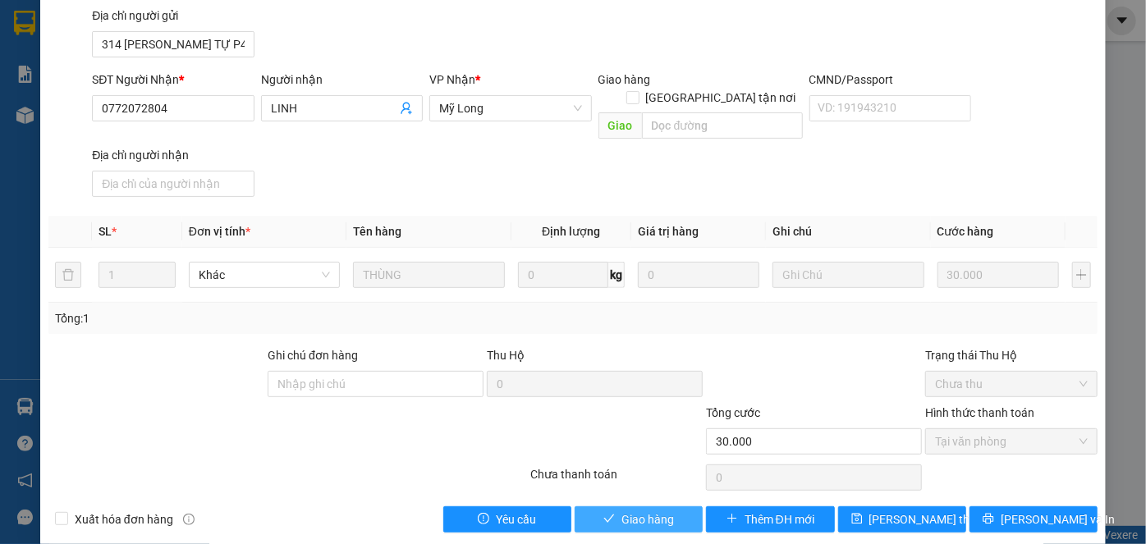
click at [680, 506] on button "Giao hàng" at bounding box center [638, 519] width 128 height 26
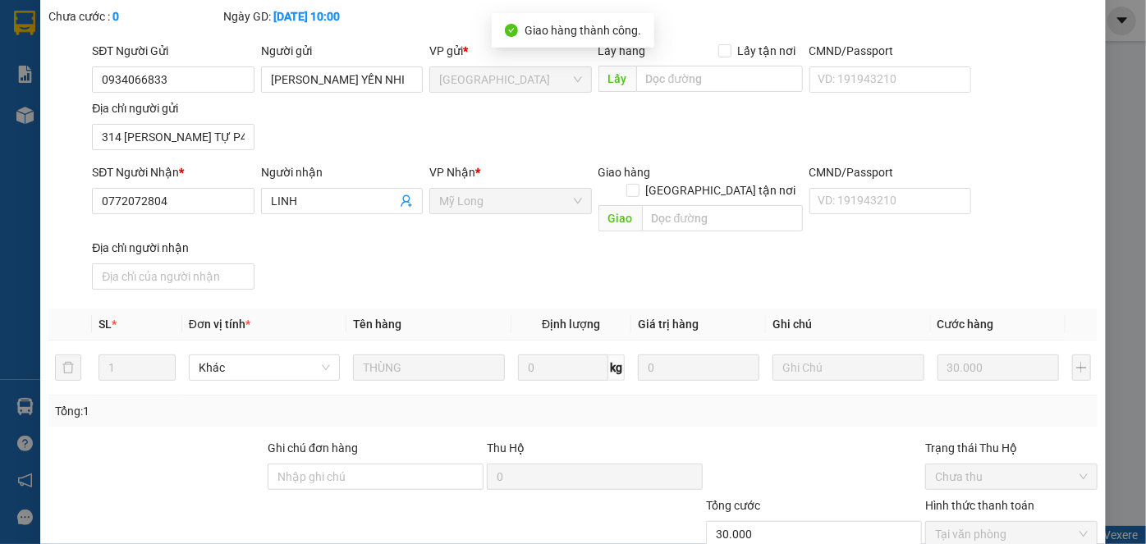
scroll to position [0, 0]
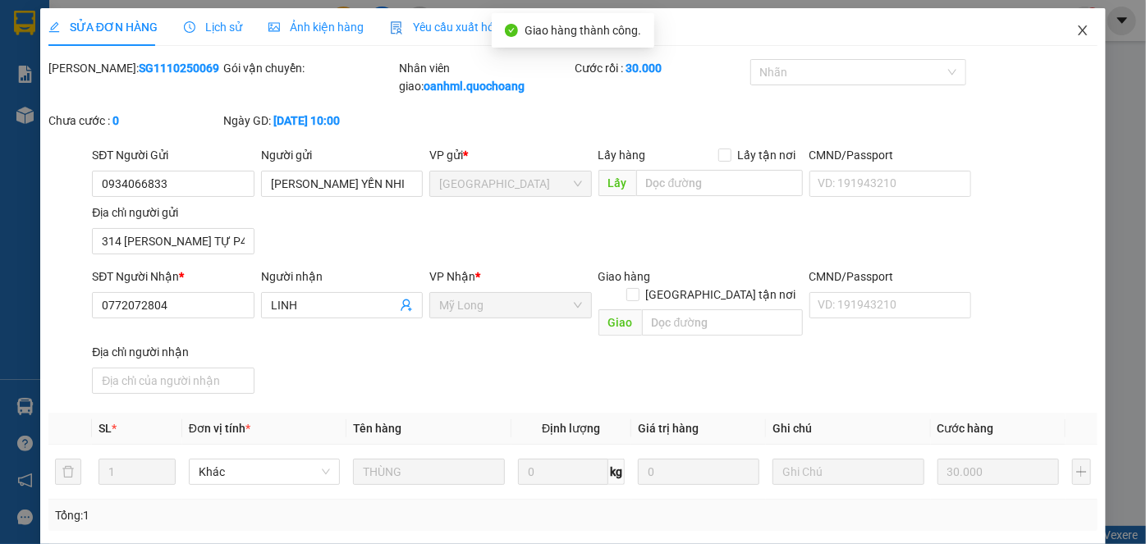
click at [1076, 29] on icon "close" at bounding box center [1082, 30] width 13 height 13
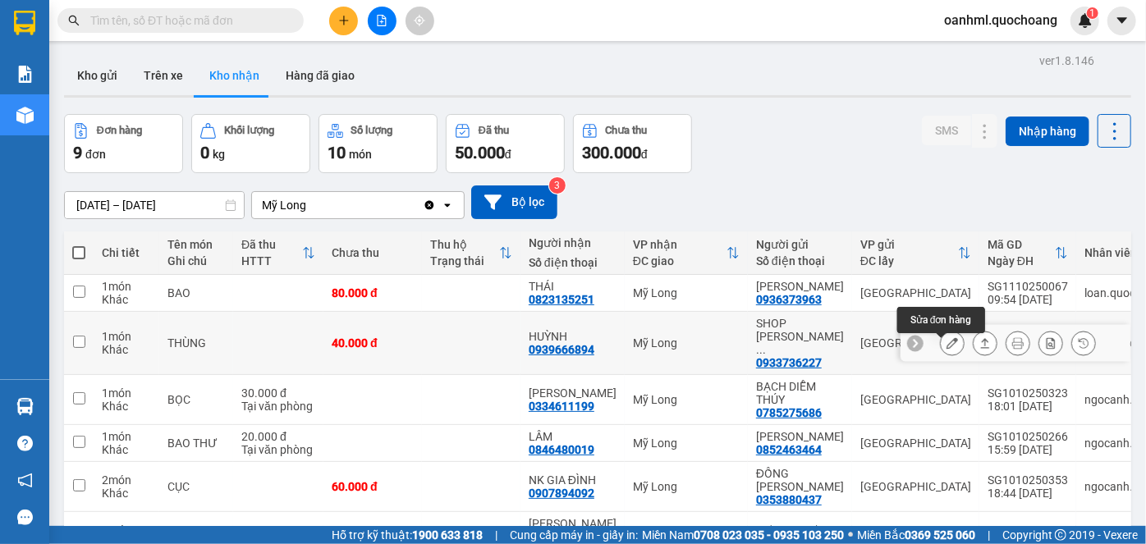
click at [946, 346] on icon at bounding box center [951, 342] width 11 height 11
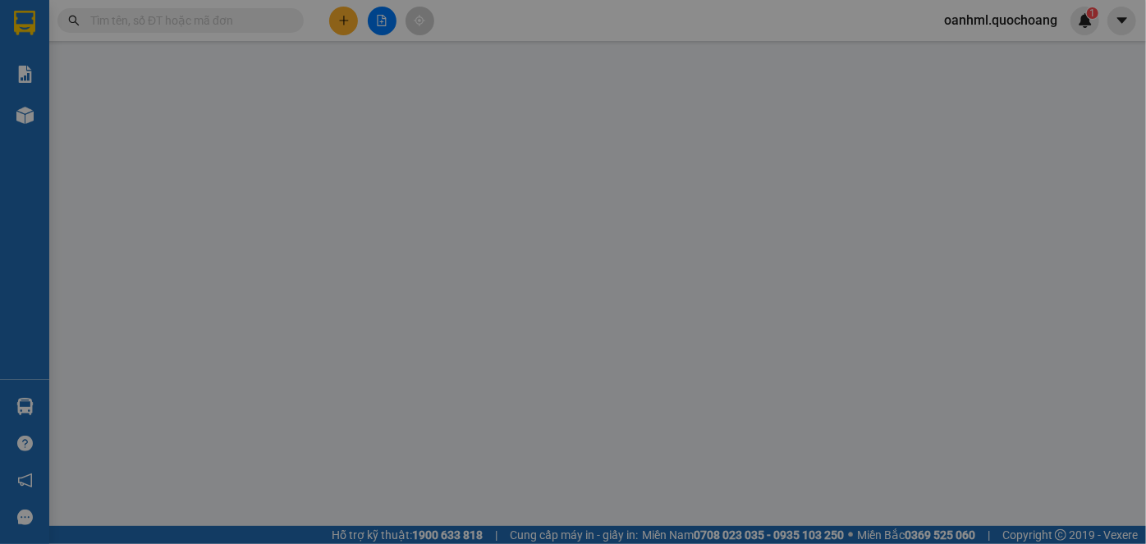
type input "0933736227"
type input "SHOP HOA PHƯƠNG THẢO-LÊ HUỲNH TOÀN"
type input "460/6/17 nguyễn hữu thọ, tân phong q7"
type input "0939666894"
type input "HUỲNH"
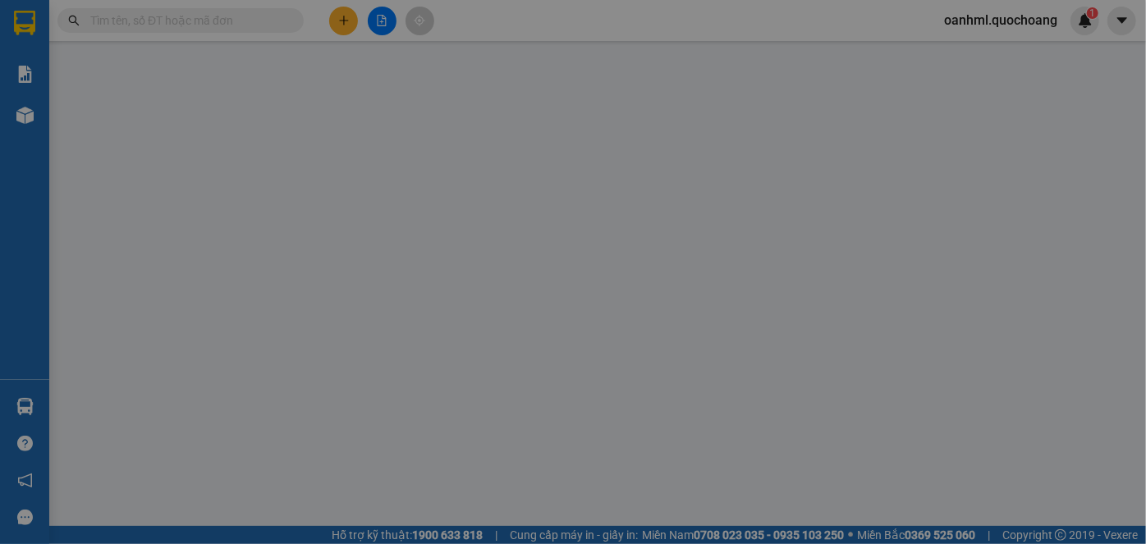
type input "40.000"
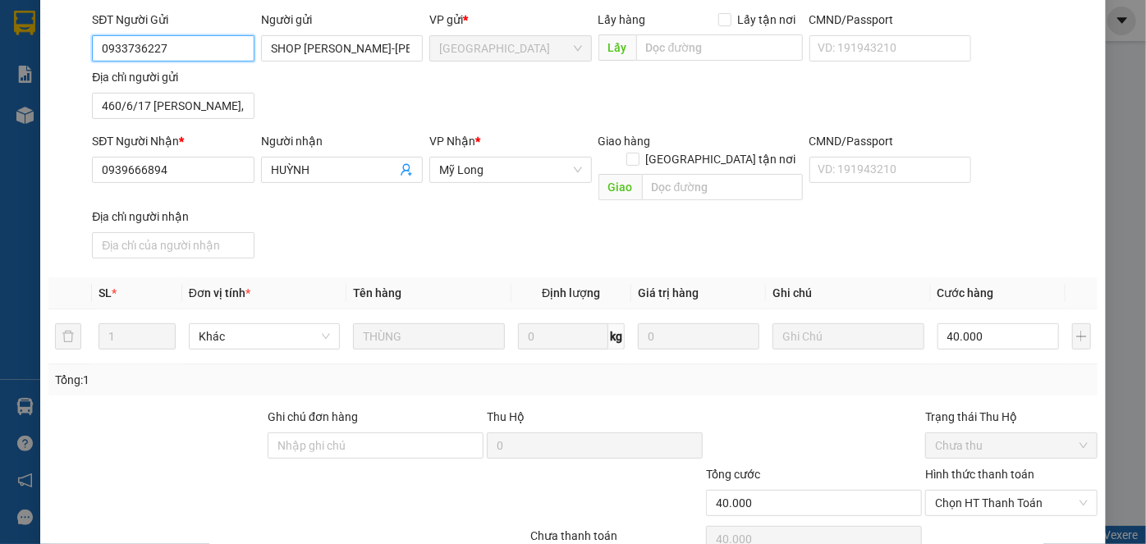
scroll to position [179, 0]
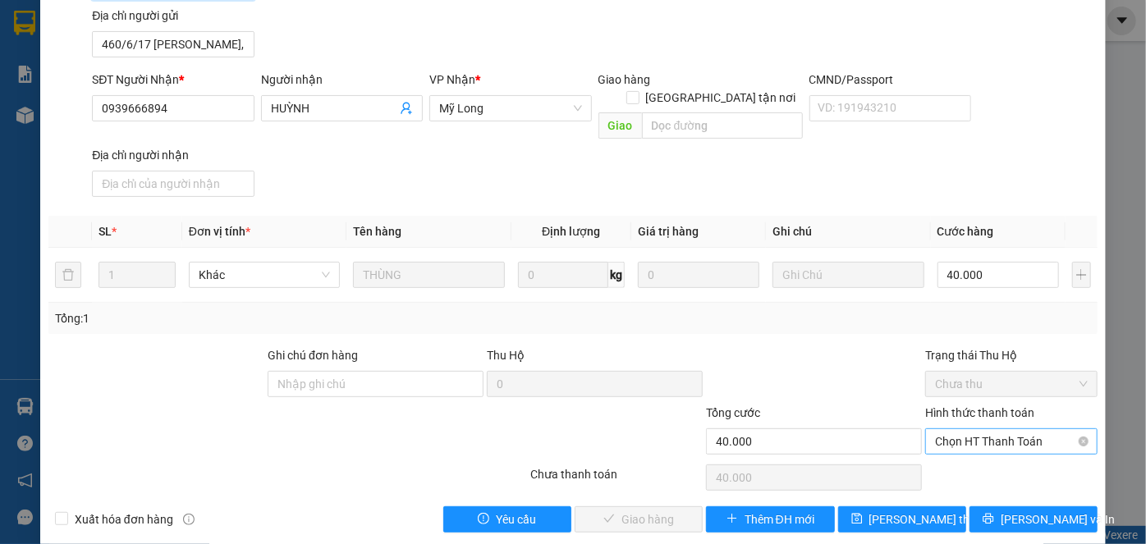
click at [979, 429] on span "Chọn HT Thanh Toán" at bounding box center [1011, 441] width 153 height 25
click at [963, 451] on div "Tại văn phòng" at bounding box center [1001, 455] width 151 height 18
type input "0"
click at [601, 506] on button "[PERSON_NAME] và Giao hàng" at bounding box center [638, 519] width 128 height 26
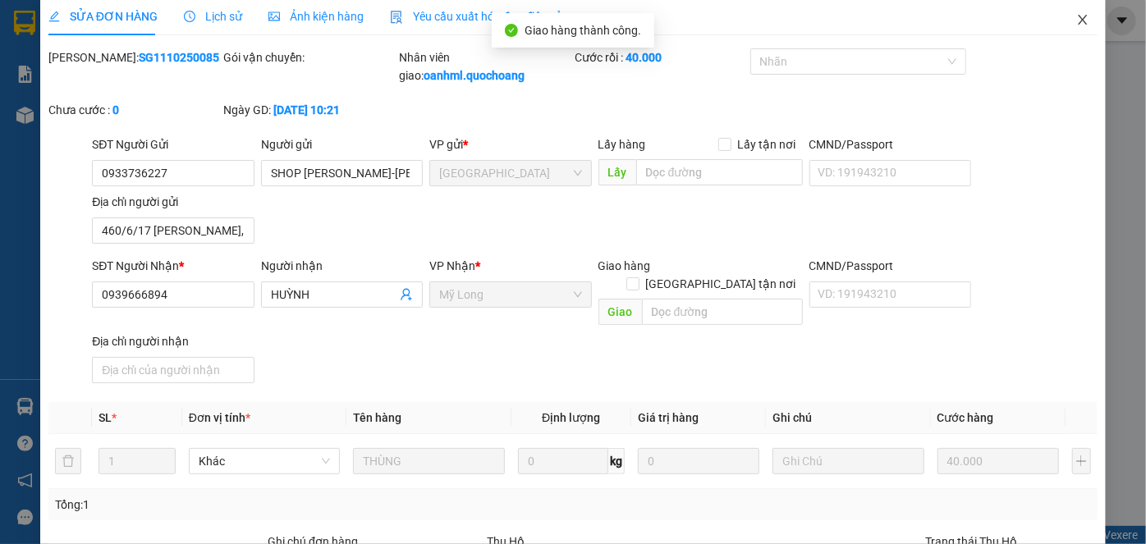
scroll to position [0, 0]
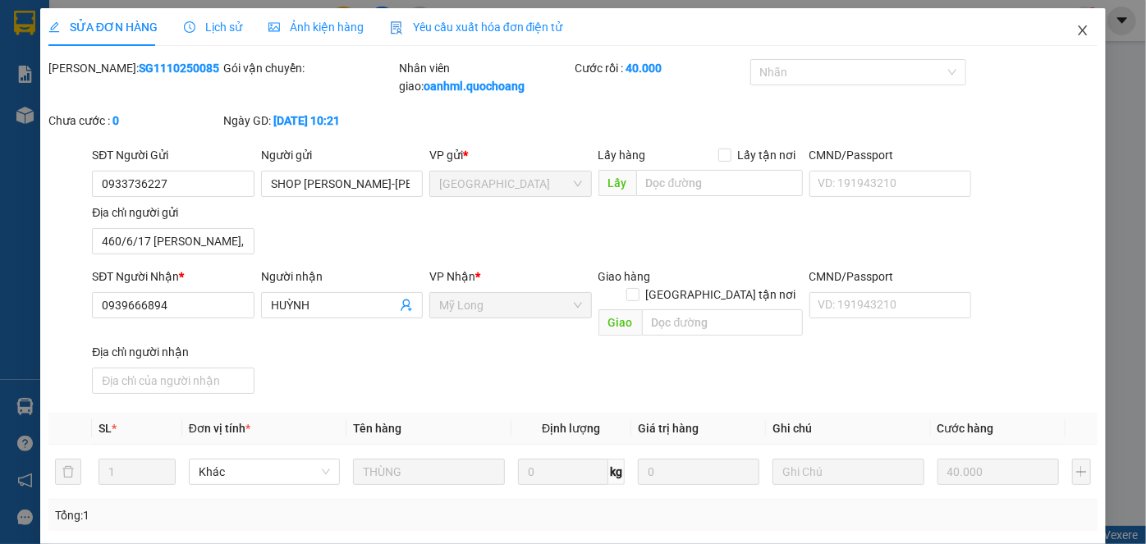
click at [1076, 33] on icon "close" at bounding box center [1082, 30] width 13 height 13
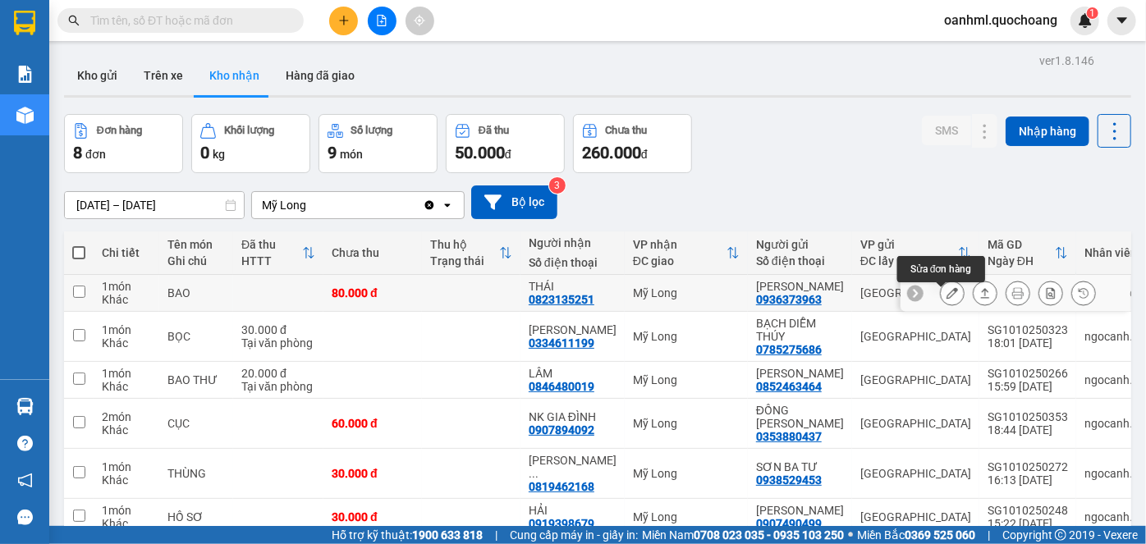
click at [946, 295] on icon at bounding box center [951, 292] width 11 height 11
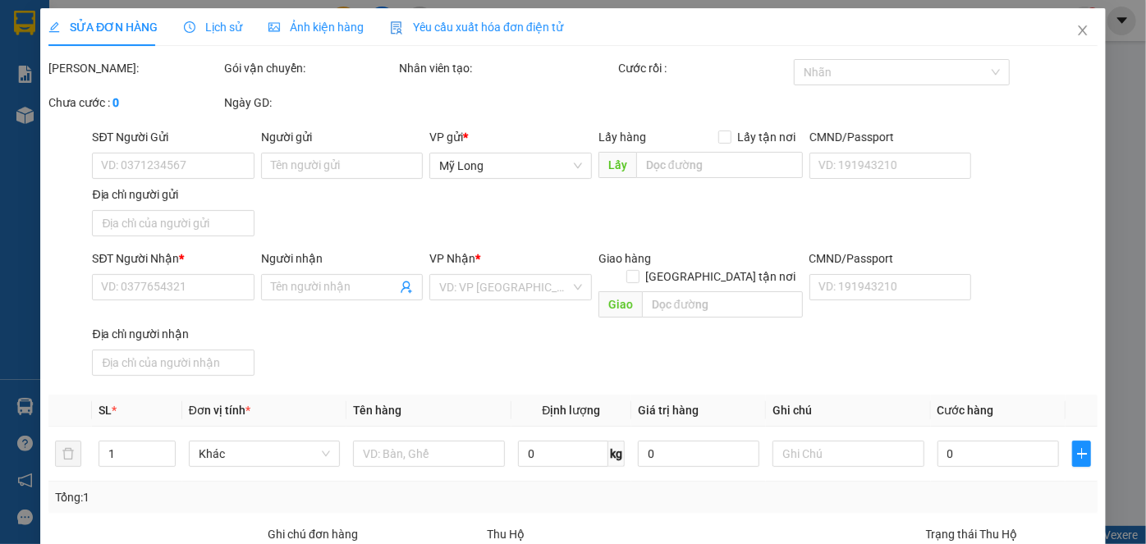
type input "0936373963"
type input "[PERSON_NAME]"
type input "232 NGUYỄN TRI PHƯƠNG P14 Q10"
type input "0823135251"
type input "THÁI"
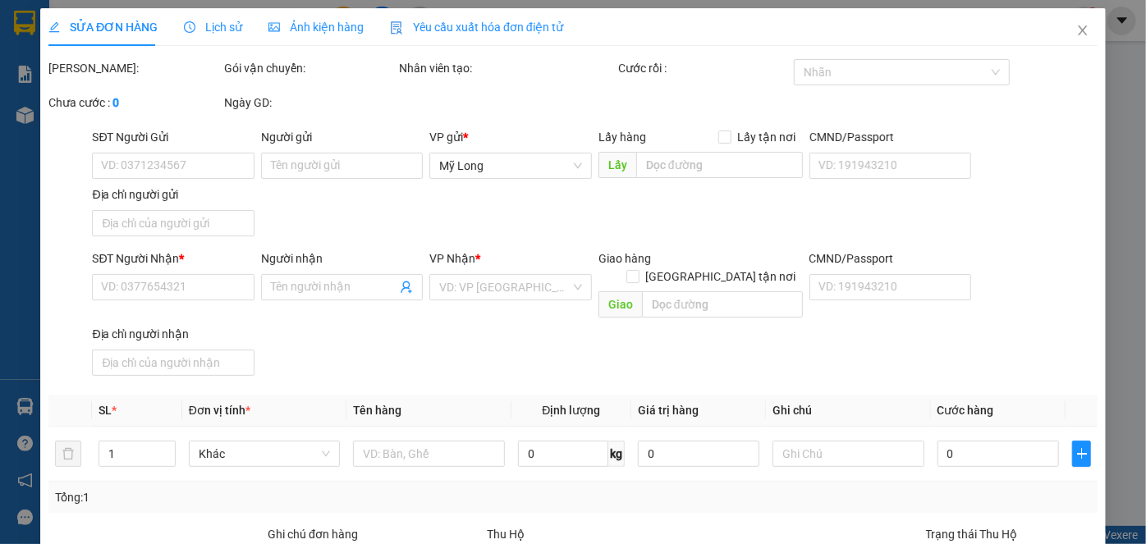
type input "80.000"
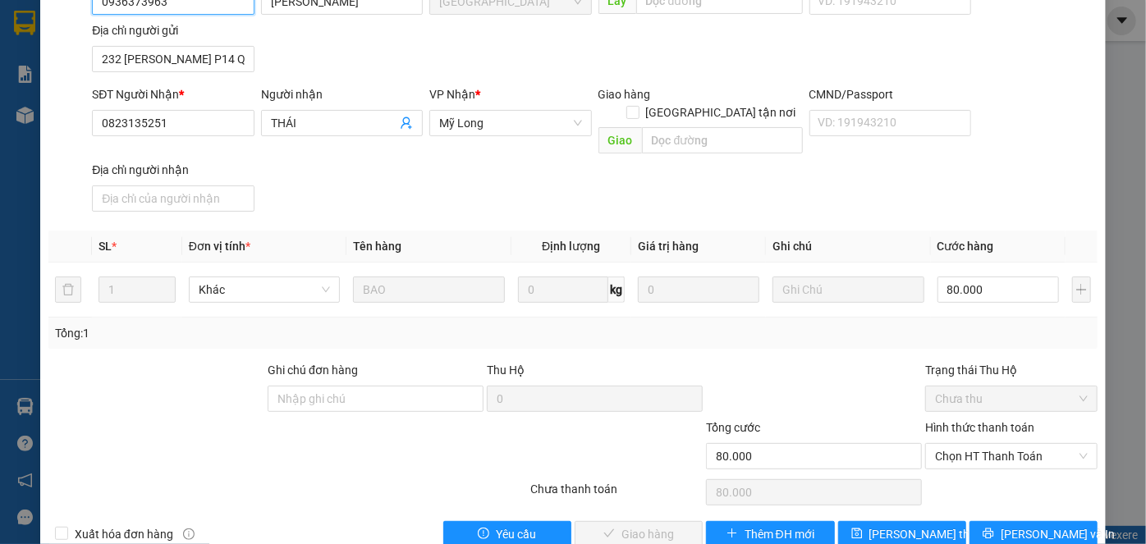
scroll to position [179, 0]
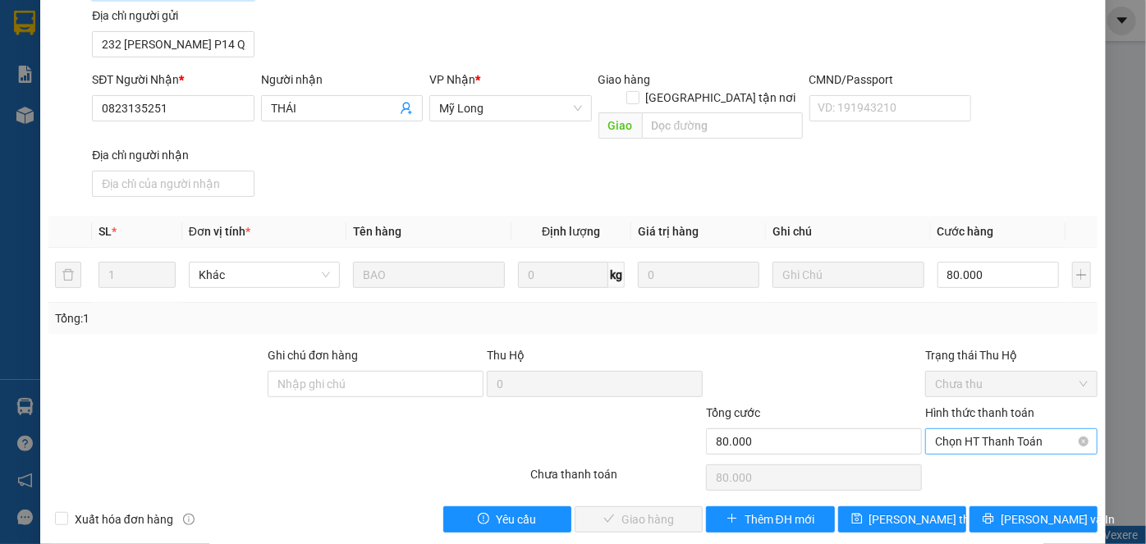
click at [954, 429] on span "Chọn HT Thanh Toán" at bounding box center [1011, 441] width 153 height 25
click at [944, 451] on div "Tại văn phòng" at bounding box center [1001, 455] width 151 height 18
type input "0"
click at [627, 510] on span "[PERSON_NAME] và Giao hàng" at bounding box center [685, 519] width 158 height 18
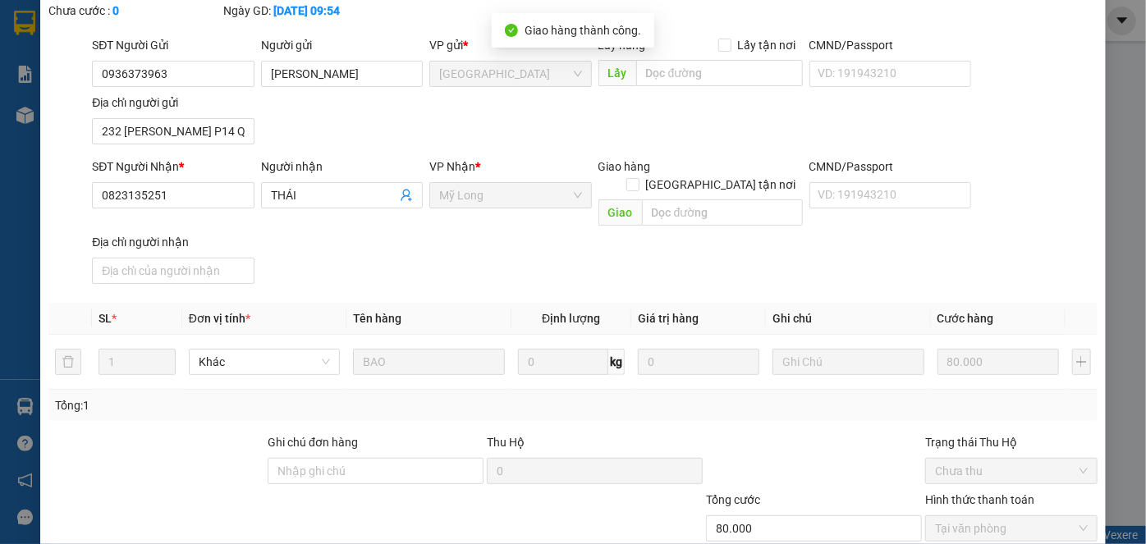
scroll to position [0, 0]
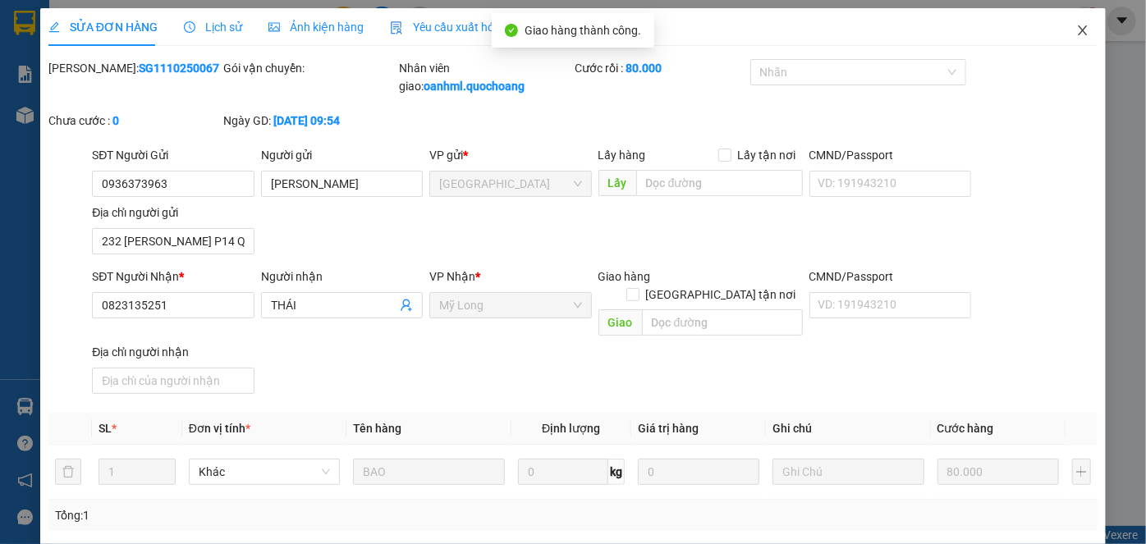
click at [1076, 26] on icon "close" at bounding box center [1082, 30] width 13 height 13
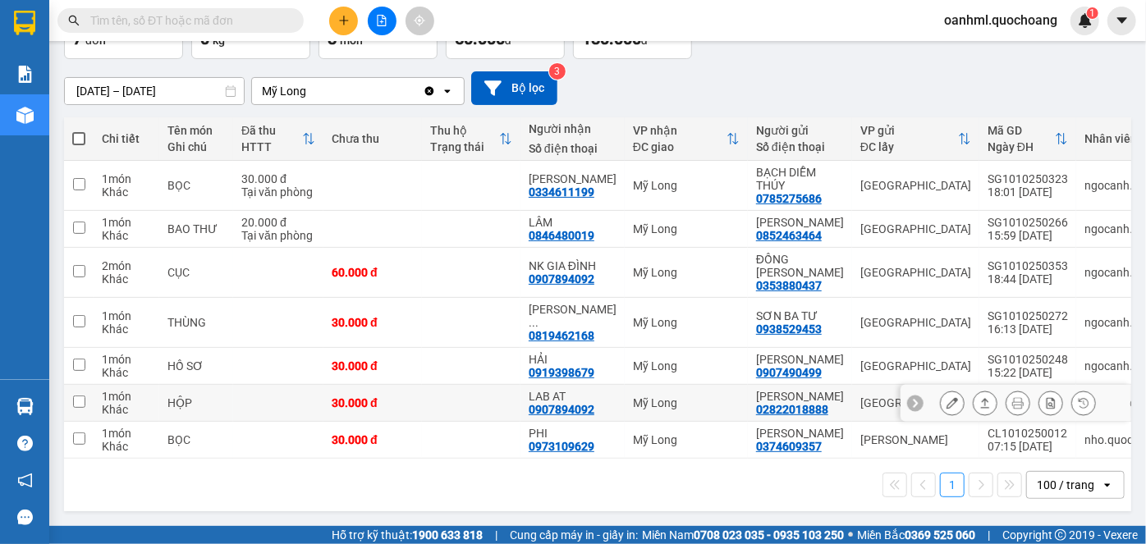
scroll to position [162, 0]
click at [946, 397] on icon at bounding box center [951, 402] width 11 height 11
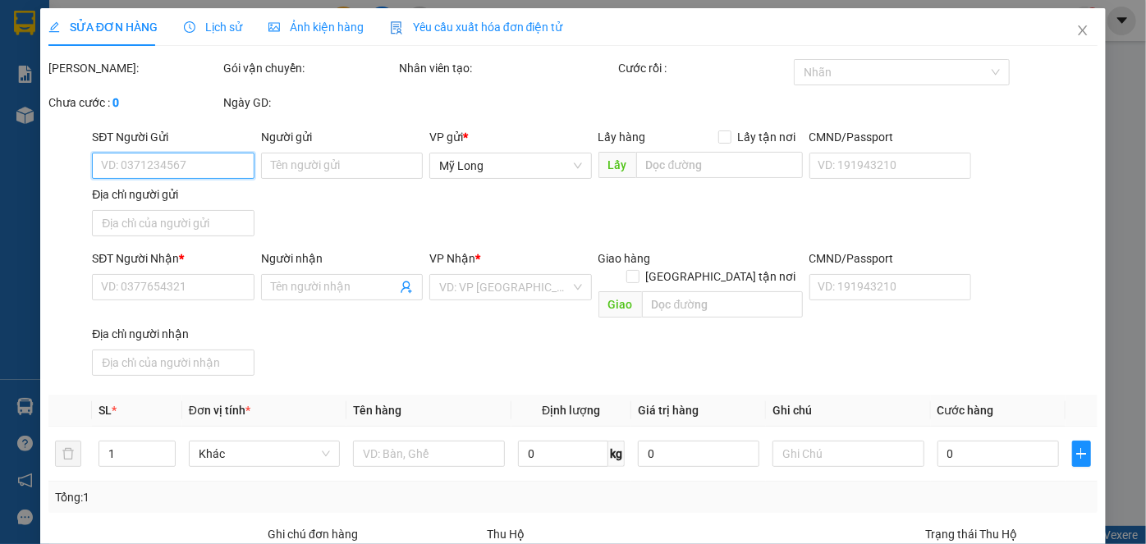
type input "02822018888"
type input "[PERSON_NAME]"
type input "101 LÊ ĐÌNH THÁM , TÂN QUÝ . TÂN PHÚ"
type input "0907894092"
type input "LAB AT"
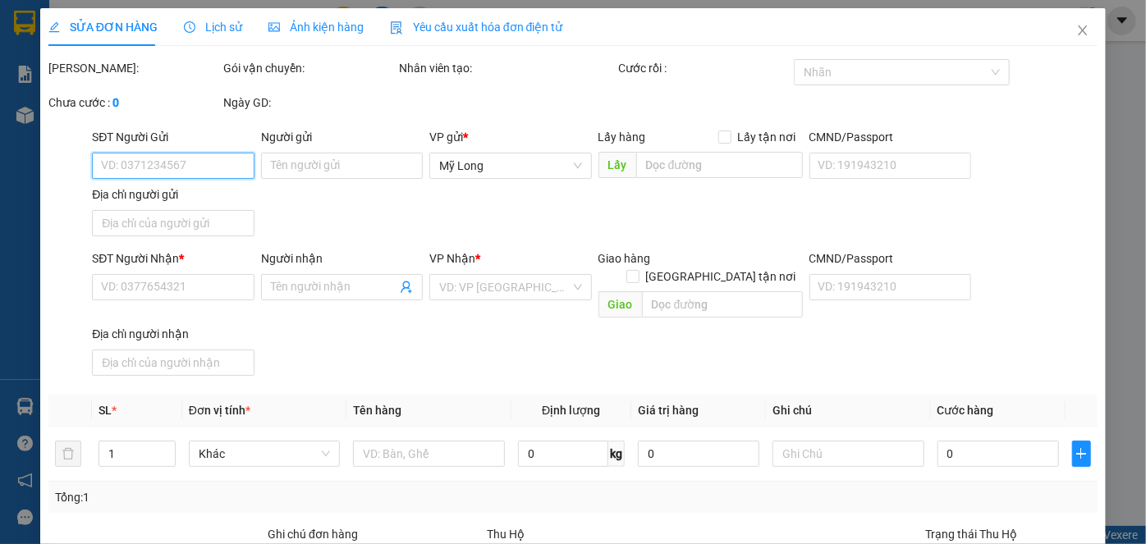
type input "30.000"
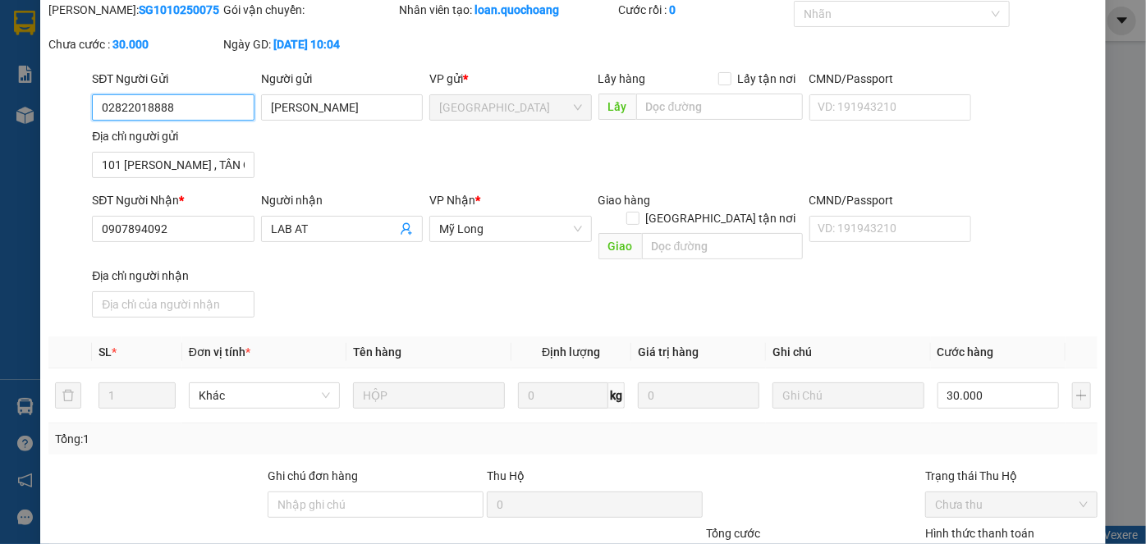
scroll to position [179, 0]
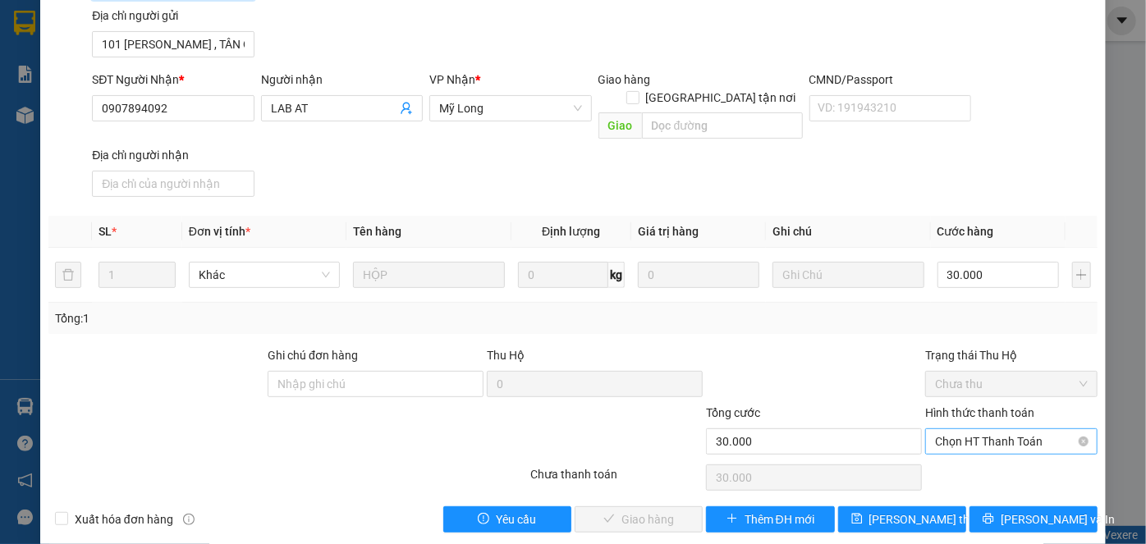
click at [995, 429] on span "Chọn HT Thanh Toán" at bounding box center [1011, 441] width 153 height 25
click at [993, 462] on div "Tại văn phòng" at bounding box center [1001, 455] width 151 height 18
type input "0"
click at [652, 510] on span "[PERSON_NAME] và Giao hàng" at bounding box center [685, 519] width 158 height 18
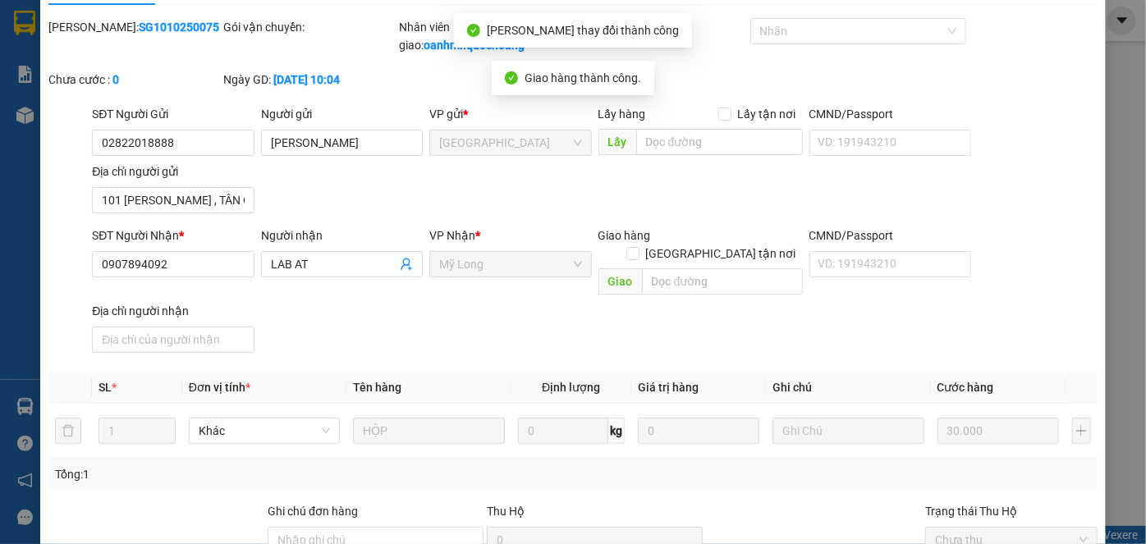
scroll to position [0, 0]
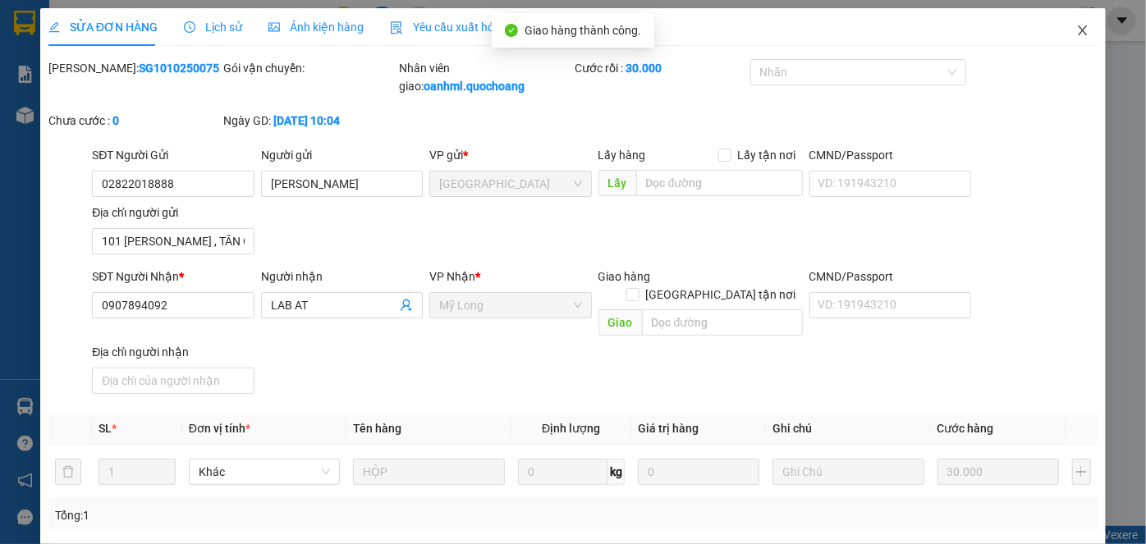
click at [1077, 29] on icon "close" at bounding box center [1081, 30] width 9 height 10
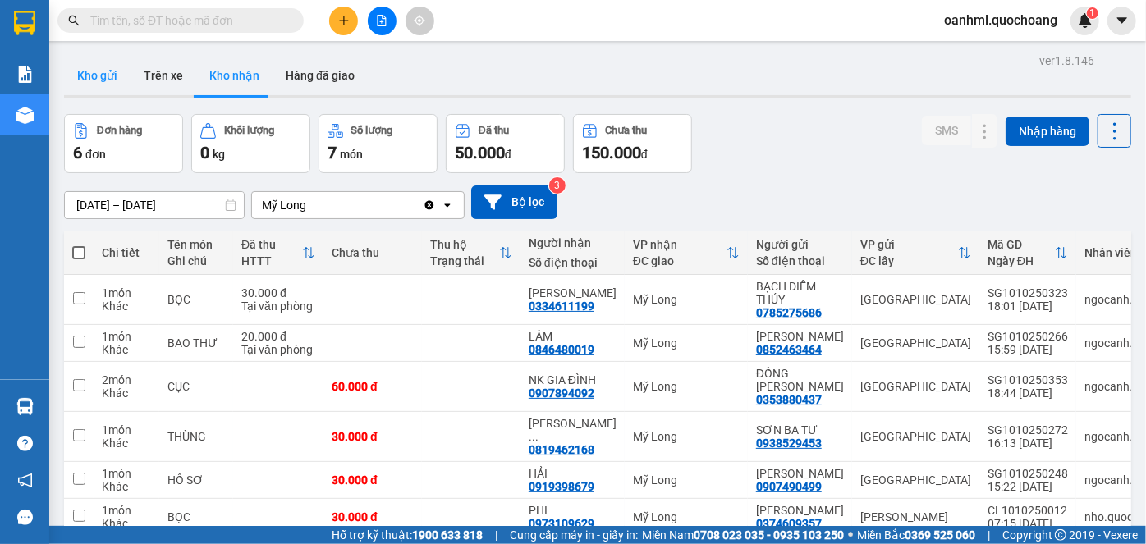
click at [101, 72] on button "Kho gửi" at bounding box center [97, 75] width 66 height 39
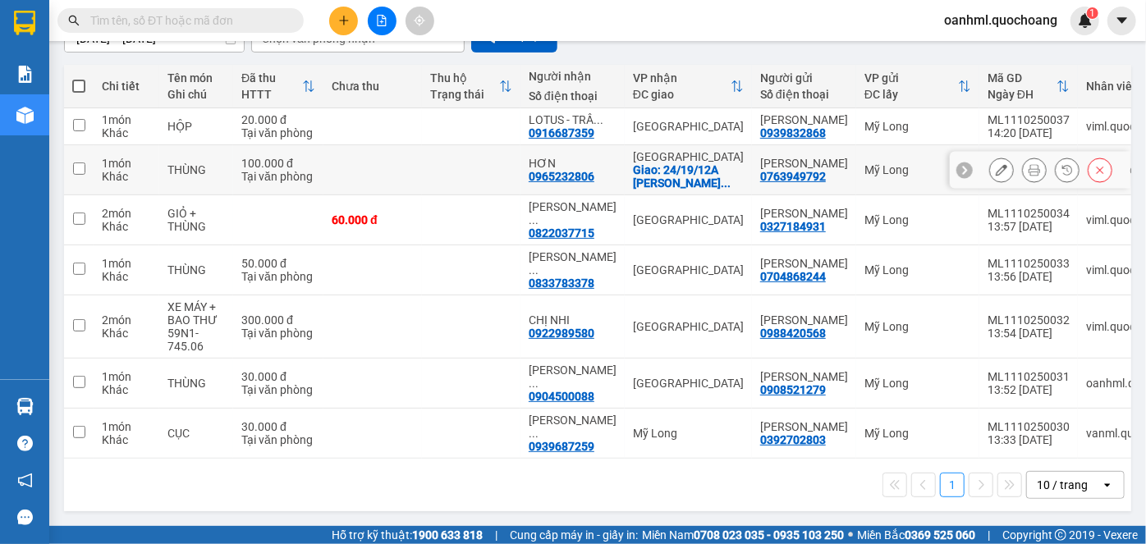
scroll to position [188, 0]
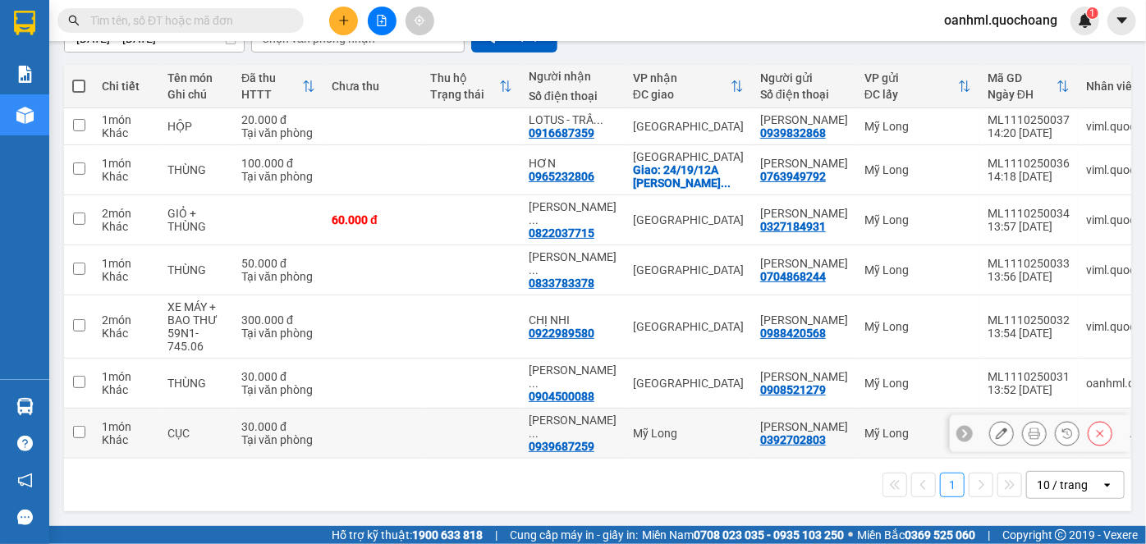
click at [565, 440] on div "0939687259" at bounding box center [561, 446] width 66 height 13
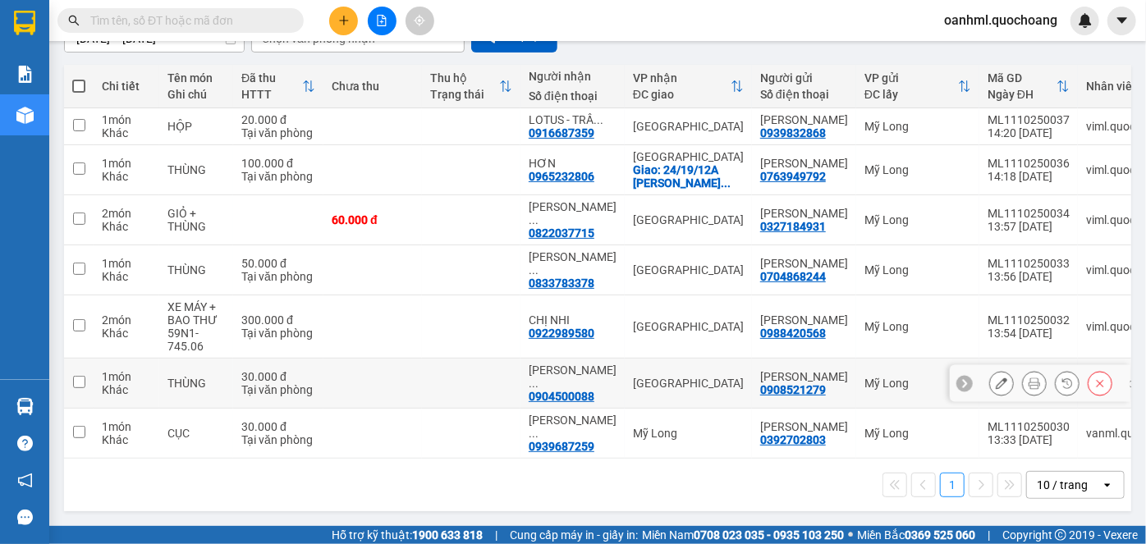
click at [490, 366] on td at bounding box center [471, 384] width 98 height 50
checkbox input "true"
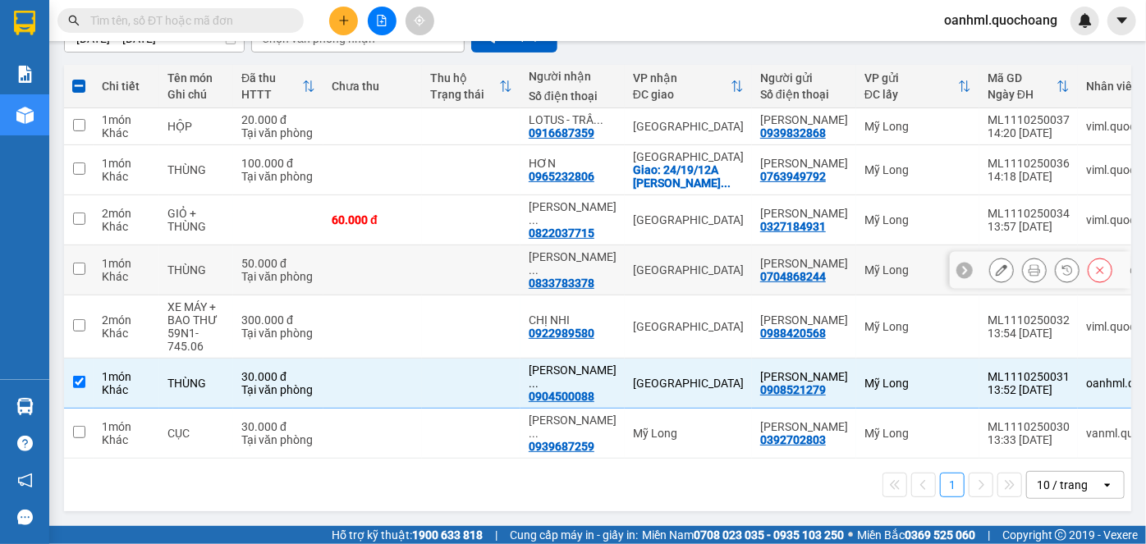
click at [510, 256] on td at bounding box center [471, 270] width 98 height 50
checkbox input "true"
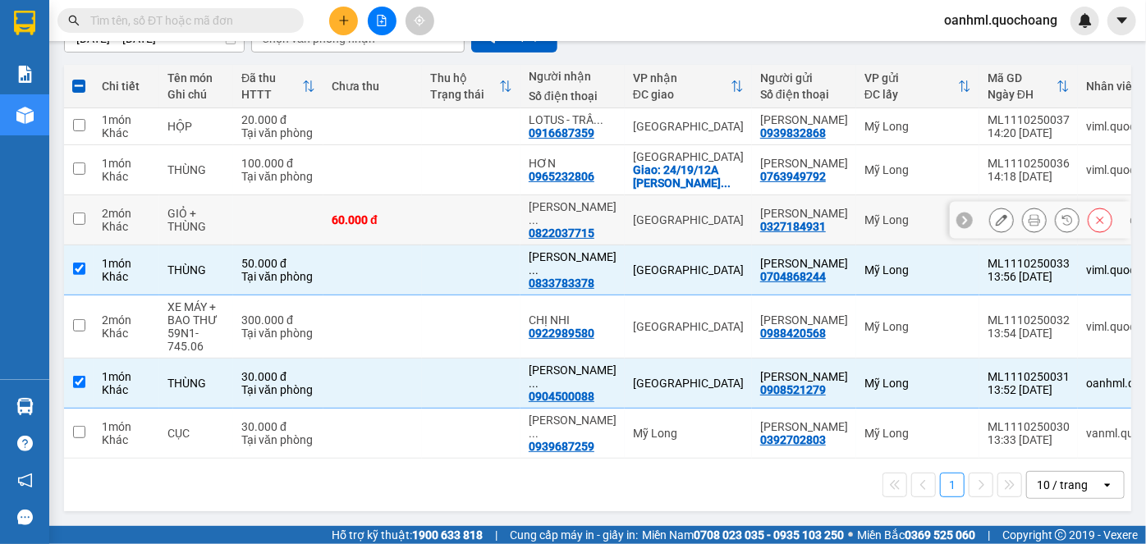
click at [505, 195] on td at bounding box center [471, 220] width 98 height 50
checkbox input "true"
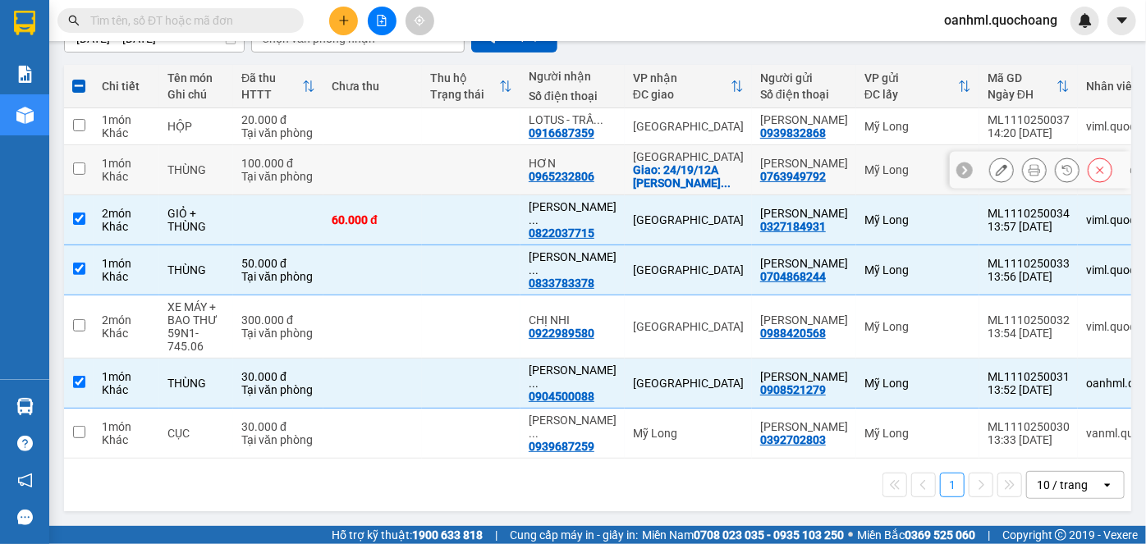
click at [514, 176] on td at bounding box center [471, 170] width 98 height 50
checkbox input "true"
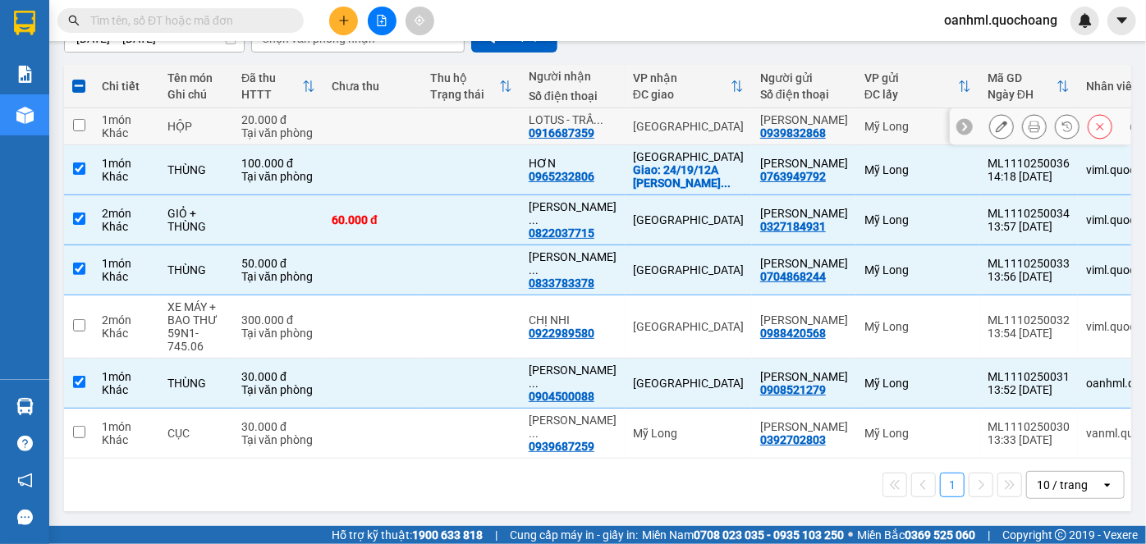
click at [552, 113] on div "LOTUS - TRẦ ..." at bounding box center [572, 119] width 88 height 13
checkbox input "true"
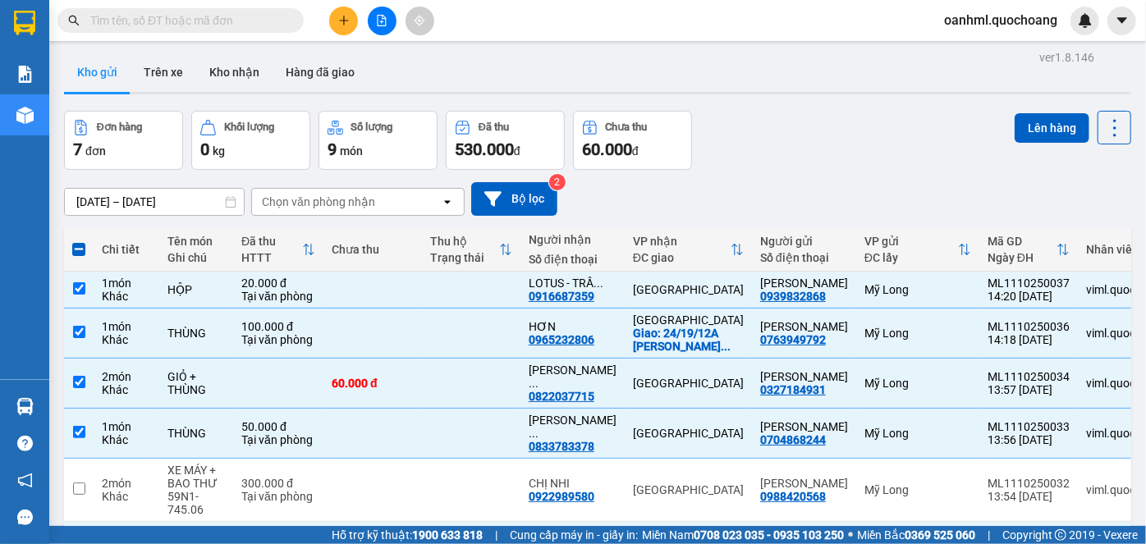
scroll to position [0, 0]
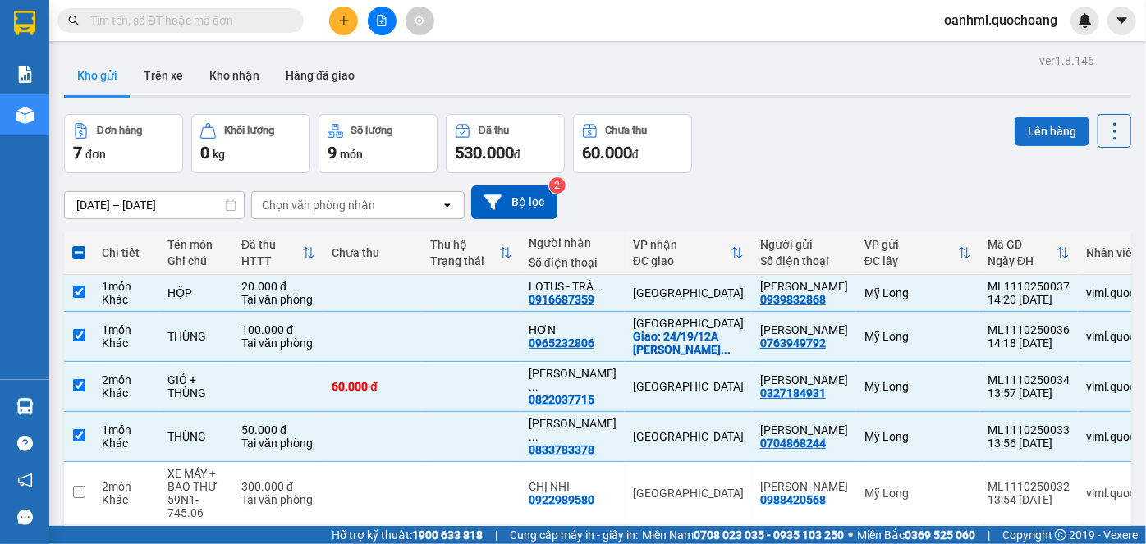
click at [1023, 124] on button "Lên hàng" at bounding box center [1051, 132] width 75 height 30
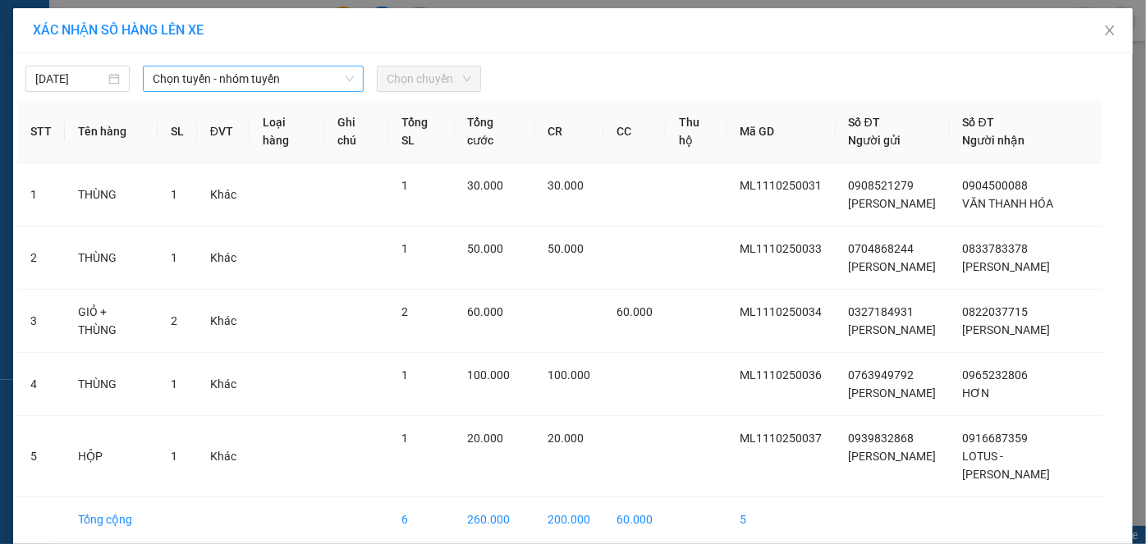
click at [300, 70] on span "Chọn tuyến - nhóm tuyến" at bounding box center [254, 78] width 202 height 25
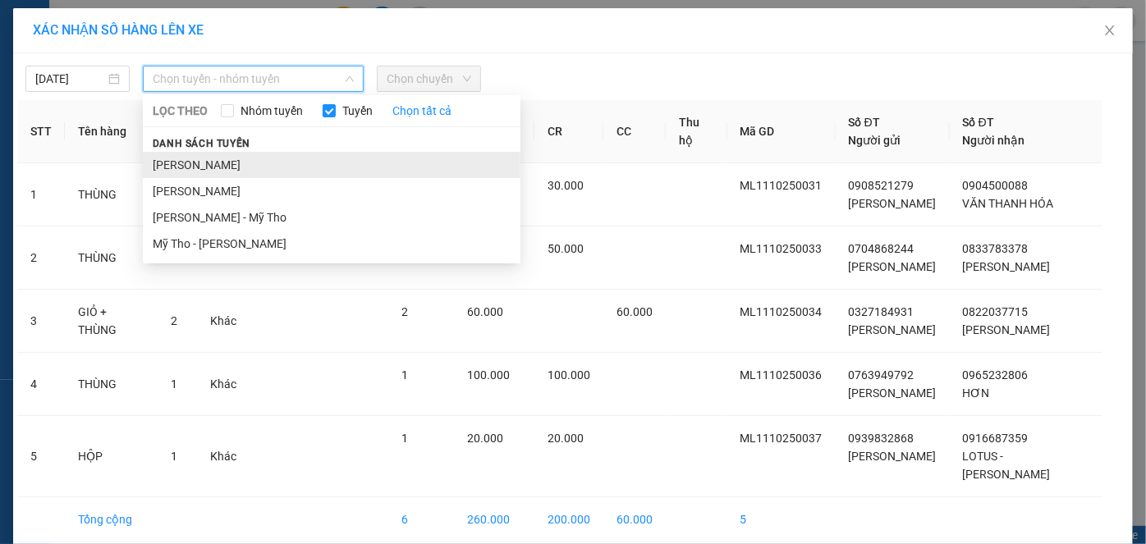
click at [225, 162] on li "[PERSON_NAME]" at bounding box center [331, 165] width 377 height 26
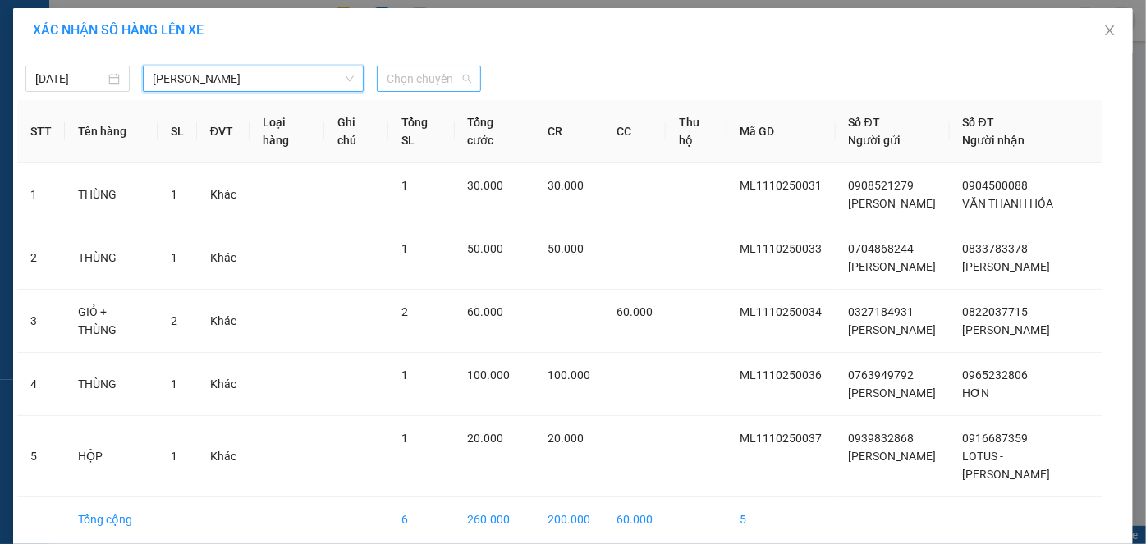
click at [391, 71] on span "Chọn chuyến" at bounding box center [428, 78] width 85 height 25
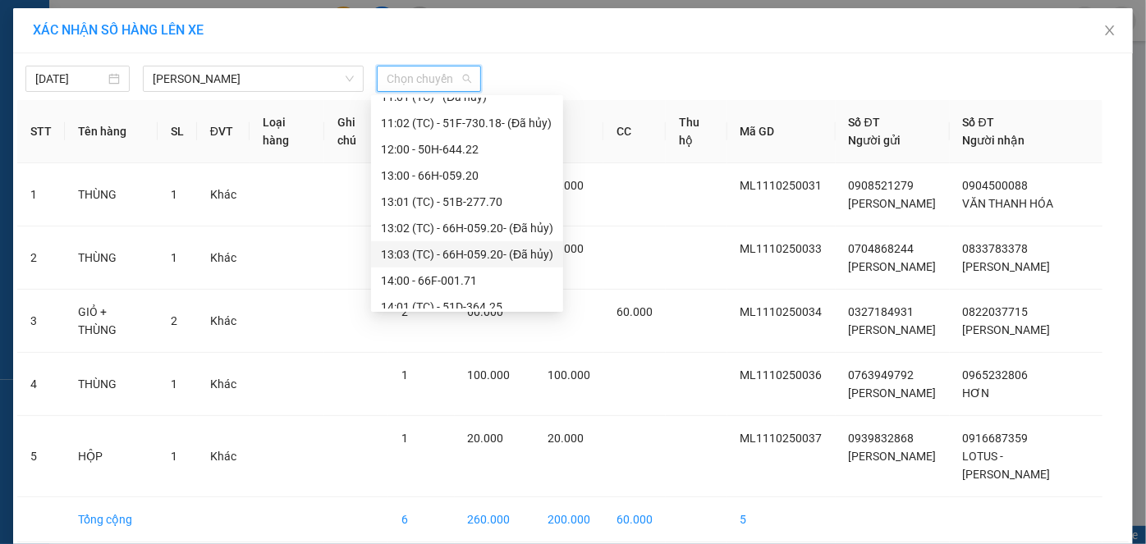
scroll to position [746, 0]
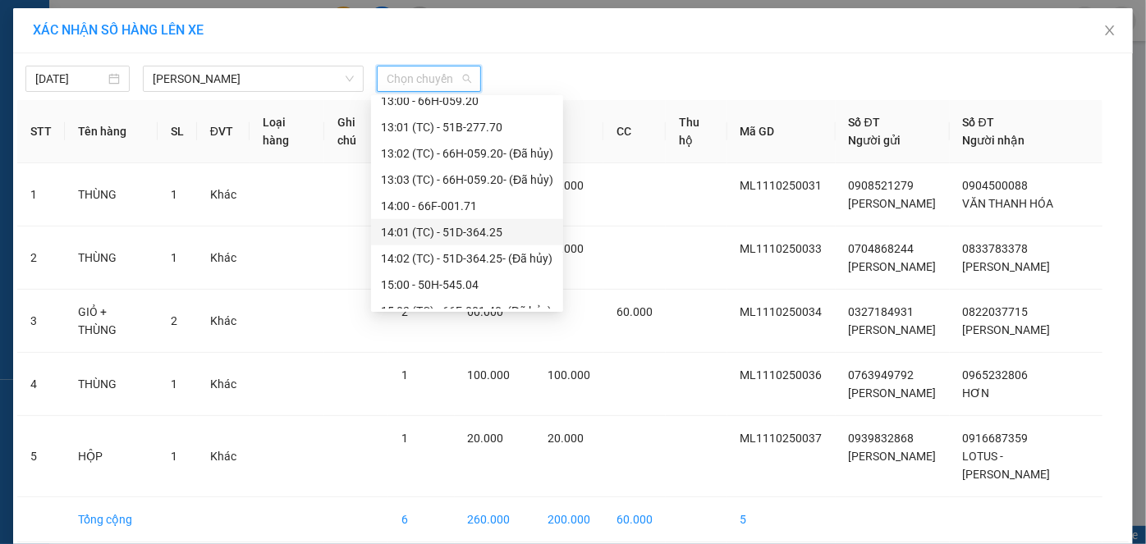
click at [441, 231] on div "14:01 (TC) - 51D-364.25" at bounding box center [467, 232] width 172 height 18
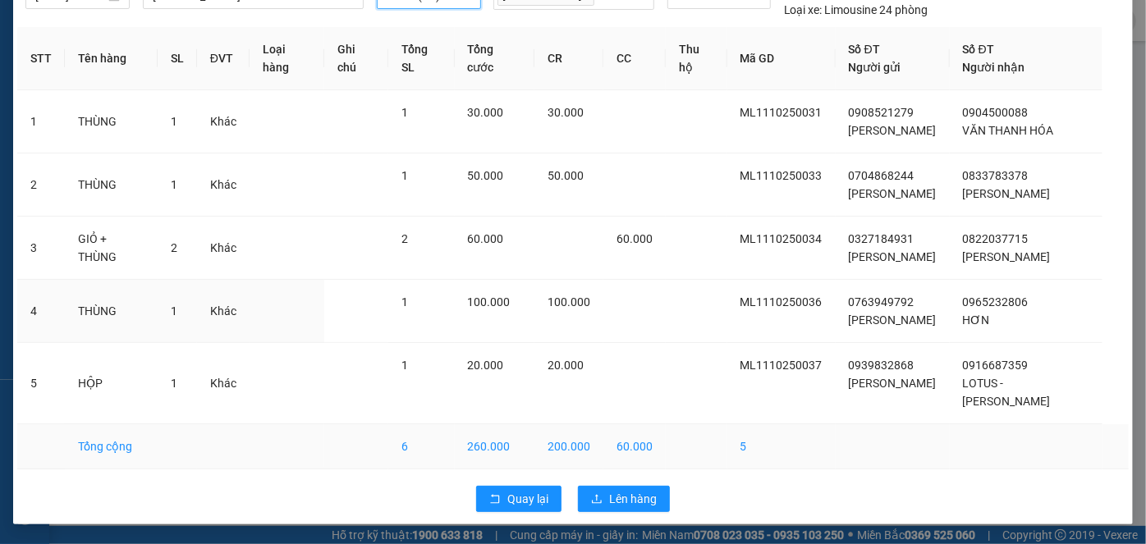
scroll to position [117, 0]
click at [626, 508] on span "Lên hàng" at bounding box center [633, 499] width 48 height 18
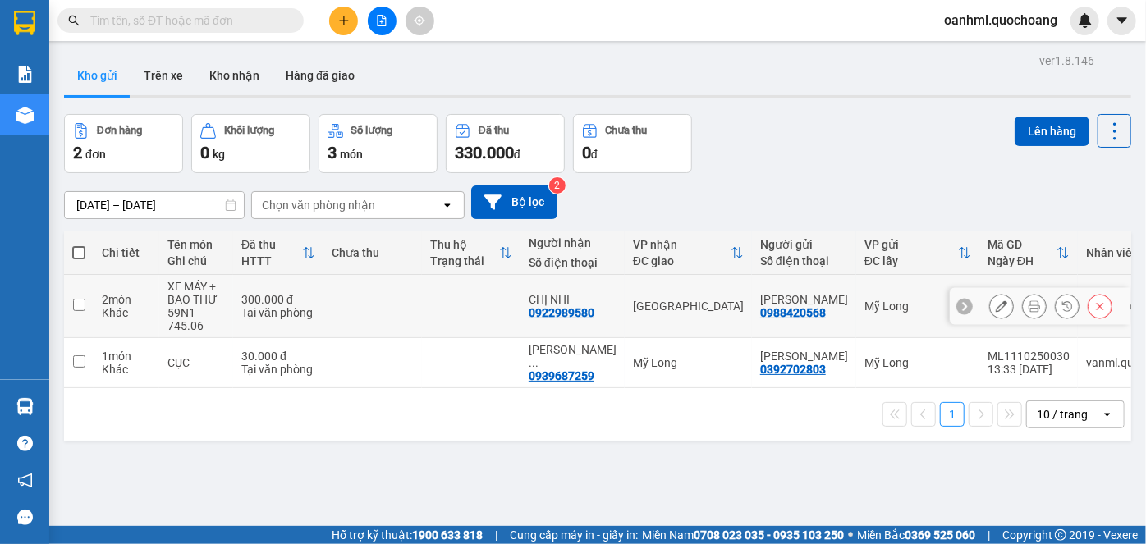
click at [718, 309] on div "[GEOGRAPHIC_DATA]" at bounding box center [688, 306] width 111 height 13
checkbox input "true"
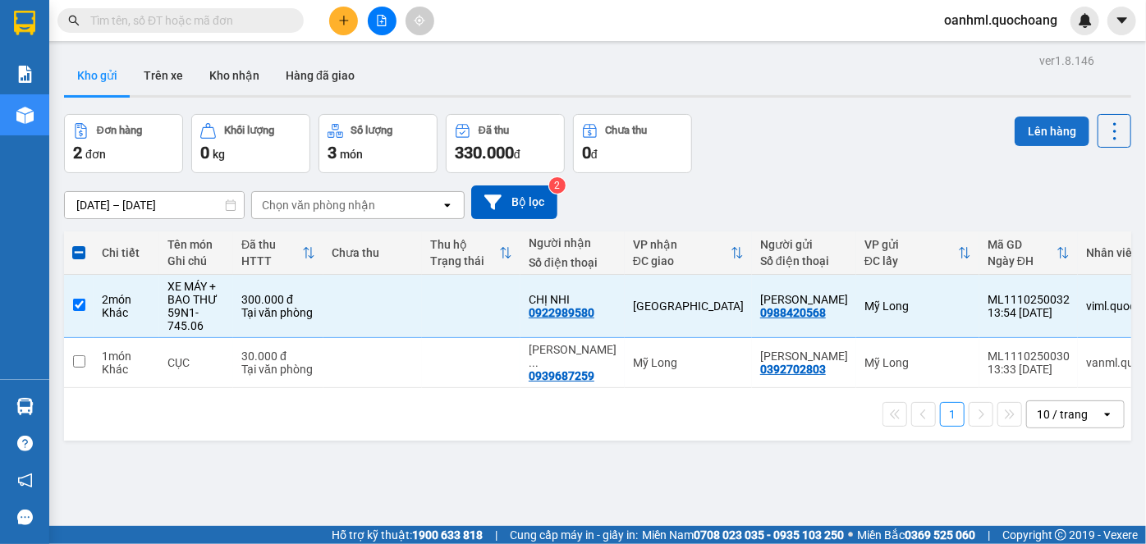
click at [1028, 127] on button "Lên hàng" at bounding box center [1051, 132] width 75 height 30
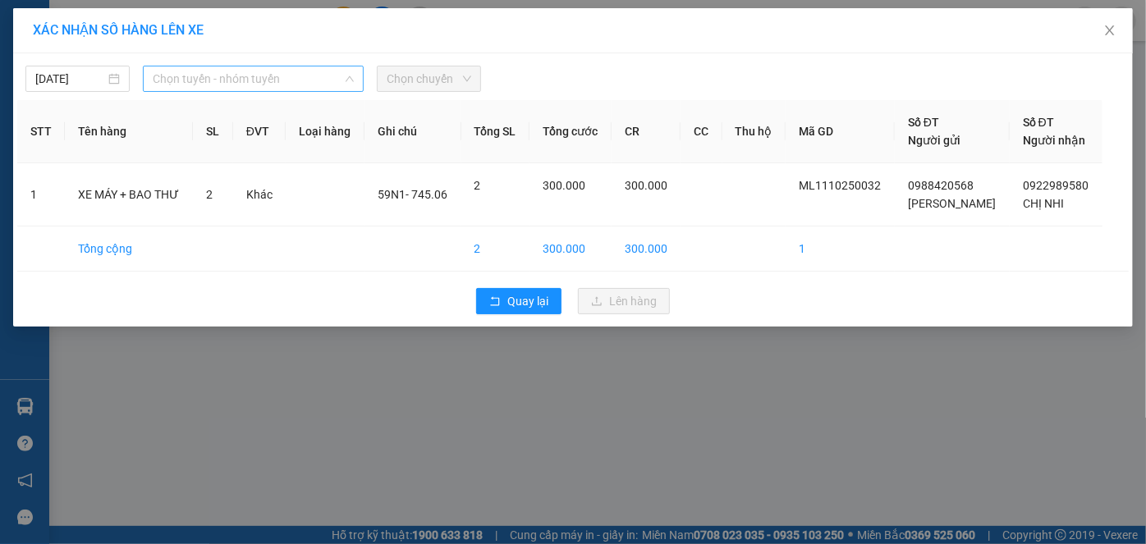
click at [197, 71] on span "Chọn tuyến - nhóm tuyến" at bounding box center [254, 78] width 202 height 25
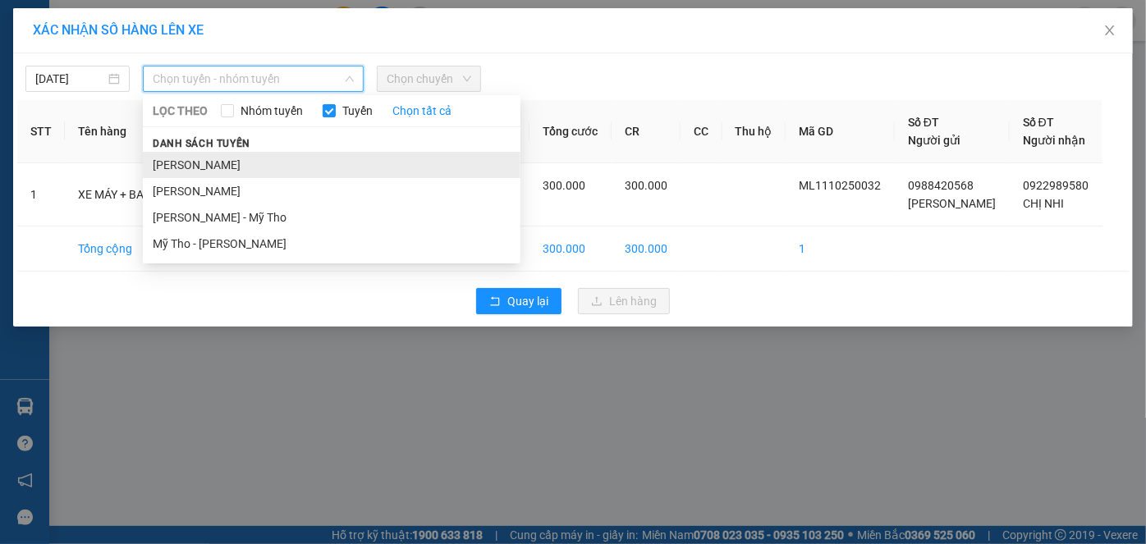
click at [184, 164] on li "[PERSON_NAME]" at bounding box center [331, 165] width 377 height 26
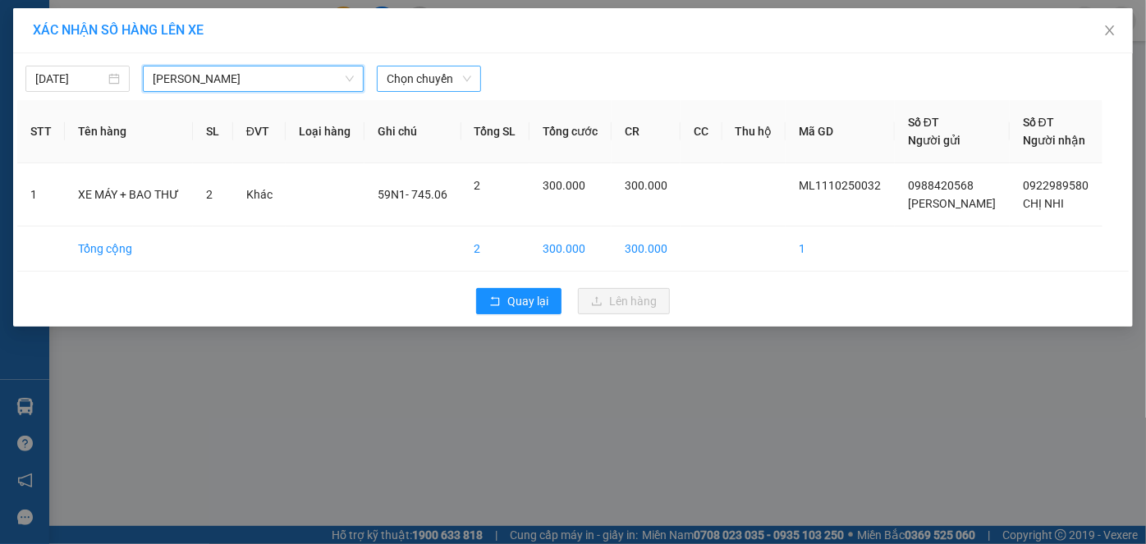
click at [441, 75] on span "Chọn chuyến" at bounding box center [428, 78] width 85 height 25
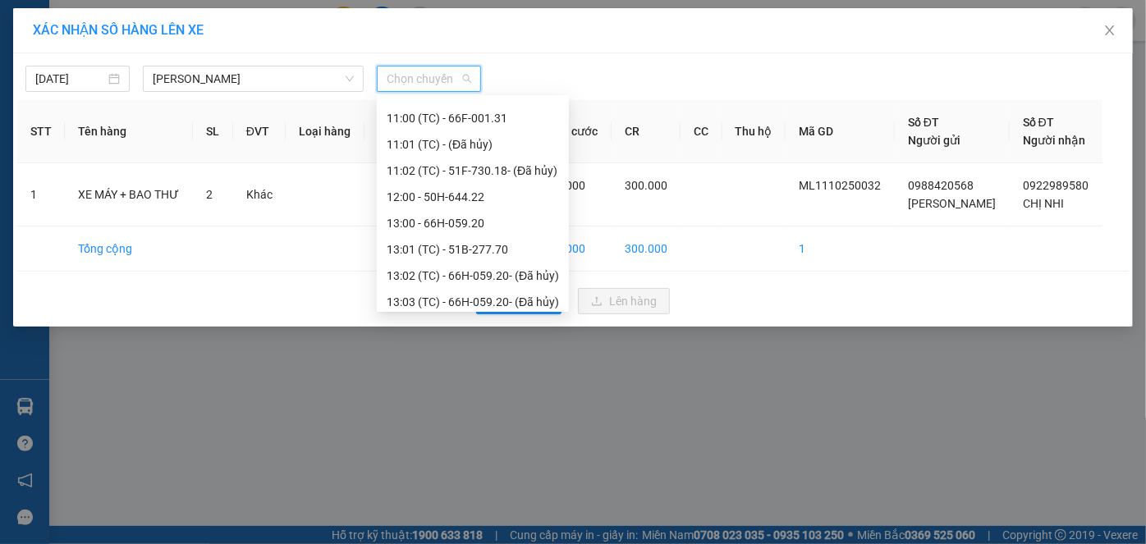
scroll to position [746, 0]
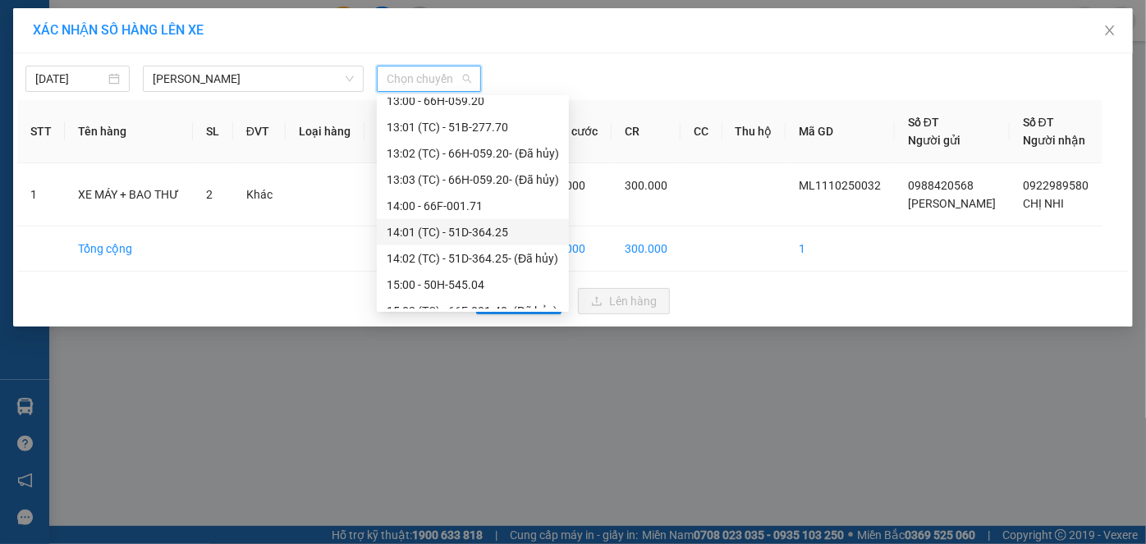
click at [461, 231] on div "14:01 (TC) - 51D-364.25" at bounding box center [472, 232] width 172 height 18
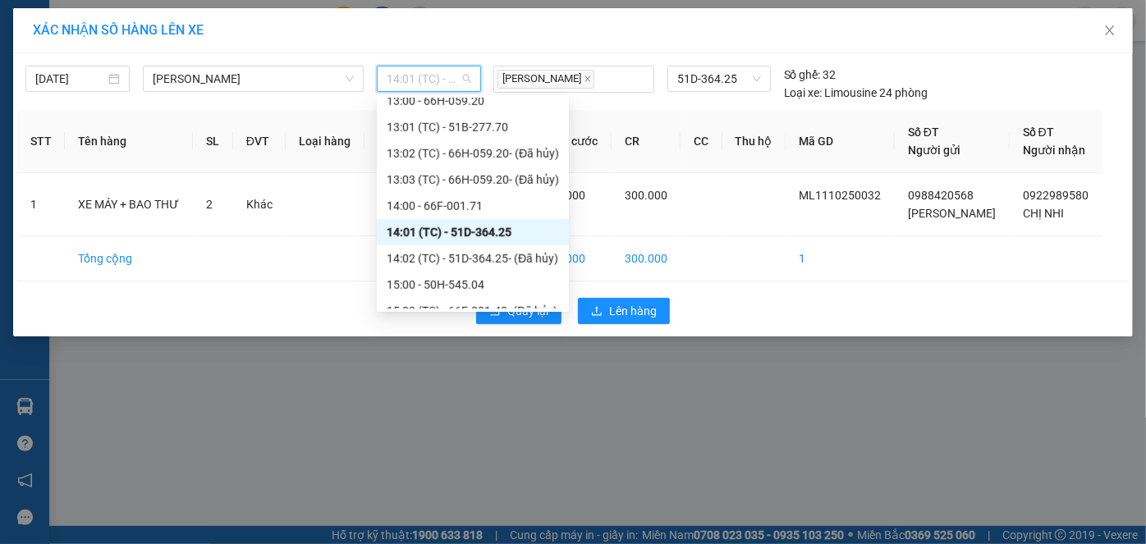
click at [458, 67] on span "14:01 (TC) - 51D-364.25" at bounding box center [428, 78] width 85 height 25
click at [418, 208] on div "14:00 - 66F-001.71" at bounding box center [472, 206] width 172 height 18
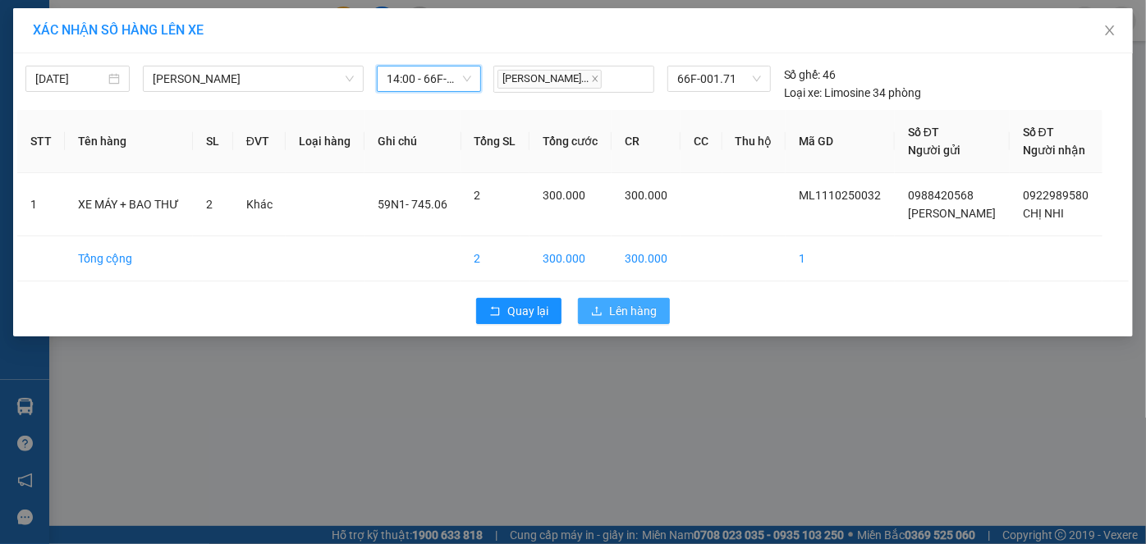
click at [620, 308] on span "Lên hàng" at bounding box center [633, 311] width 48 height 18
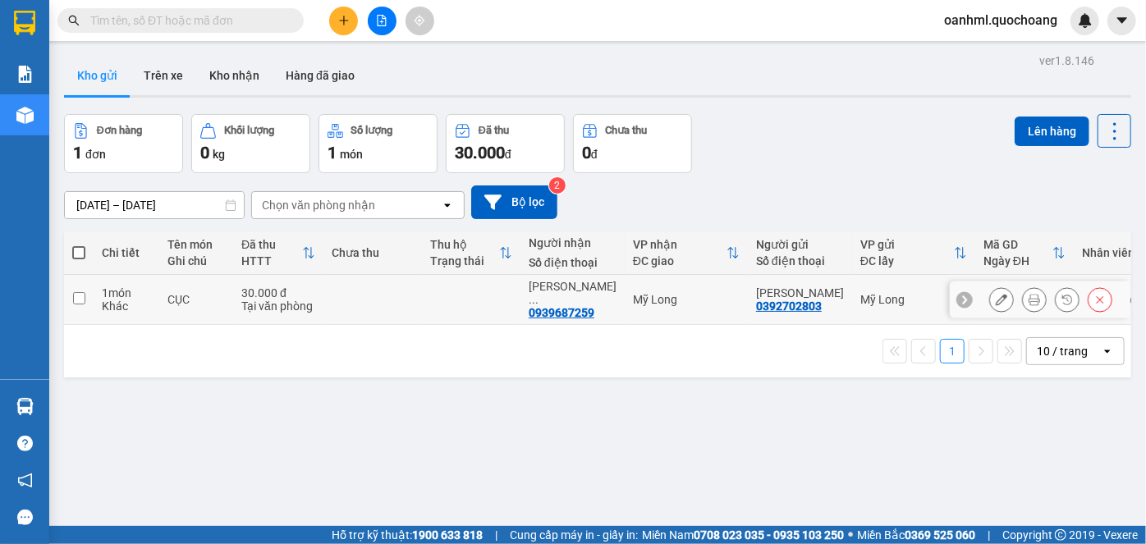
click at [518, 304] on td at bounding box center [471, 300] width 98 height 50
checkbox input "true"
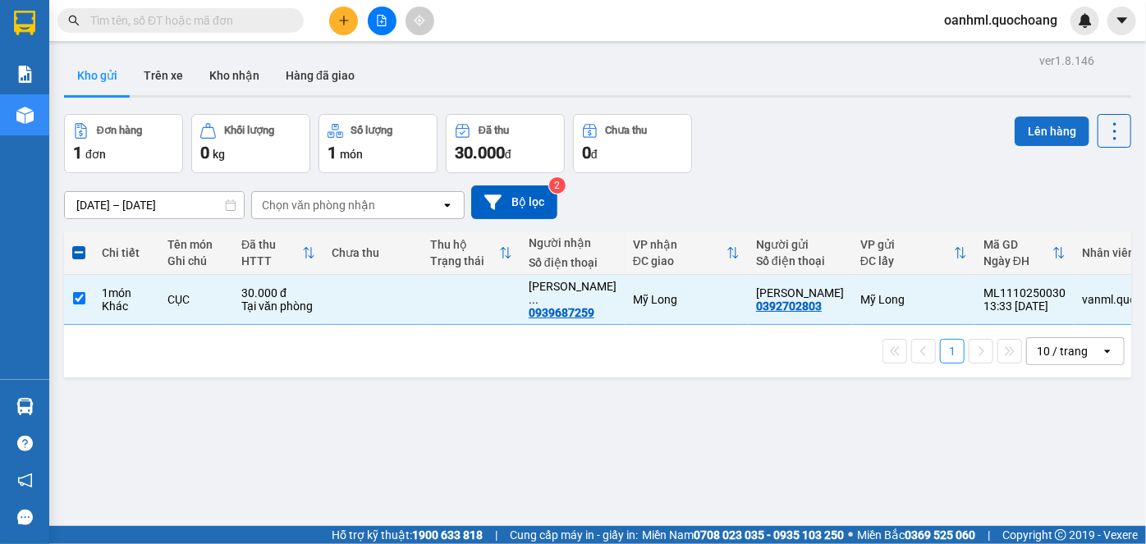
click at [1044, 132] on button "Lên hàng" at bounding box center [1051, 132] width 75 height 30
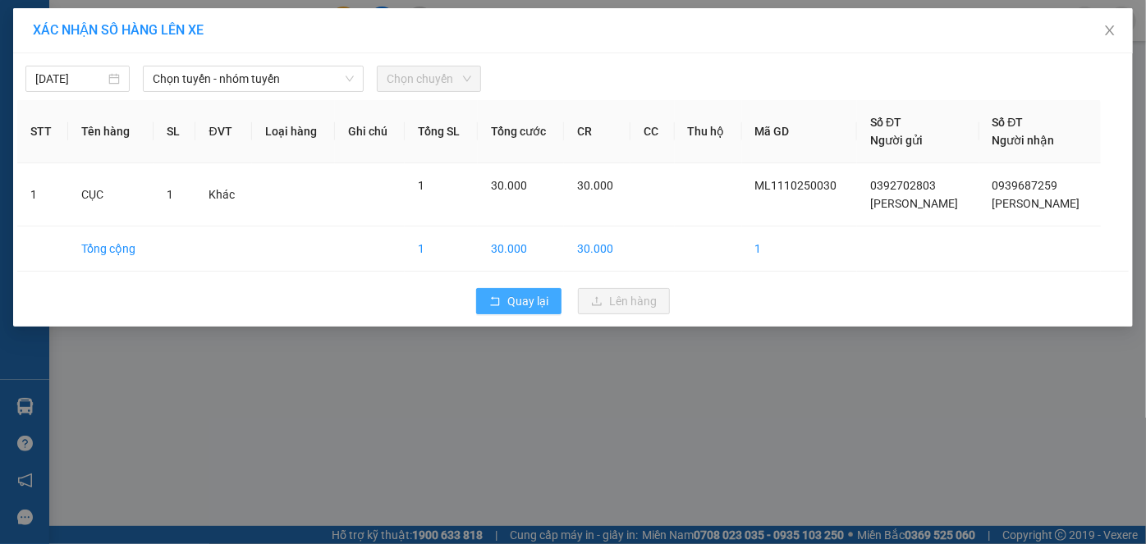
click at [529, 292] on span "Quay lại" at bounding box center [527, 301] width 41 height 18
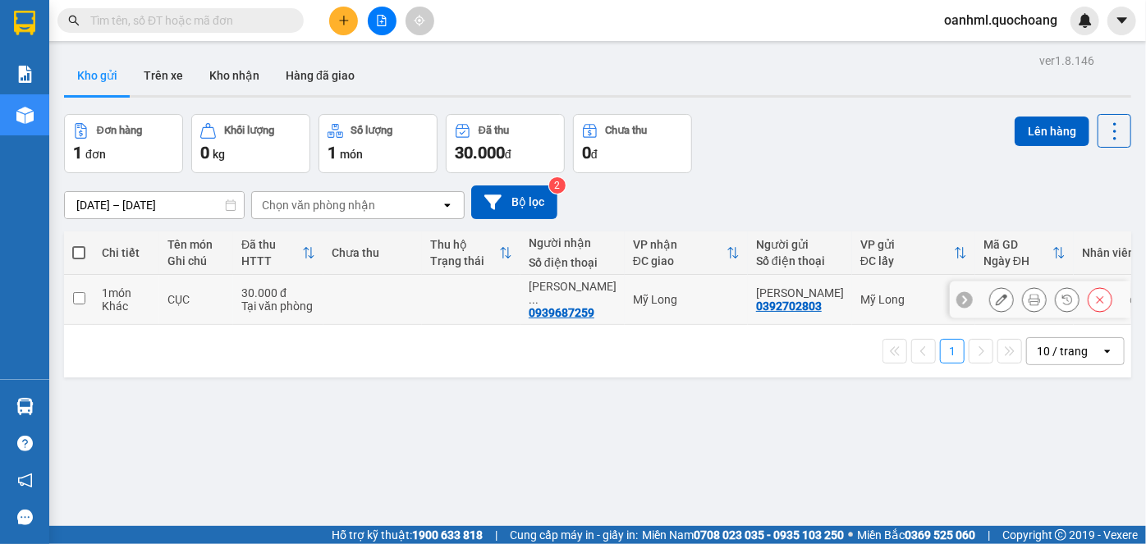
click at [893, 307] on td "Mỹ Long" at bounding box center [913, 300] width 123 height 50
checkbox input "true"
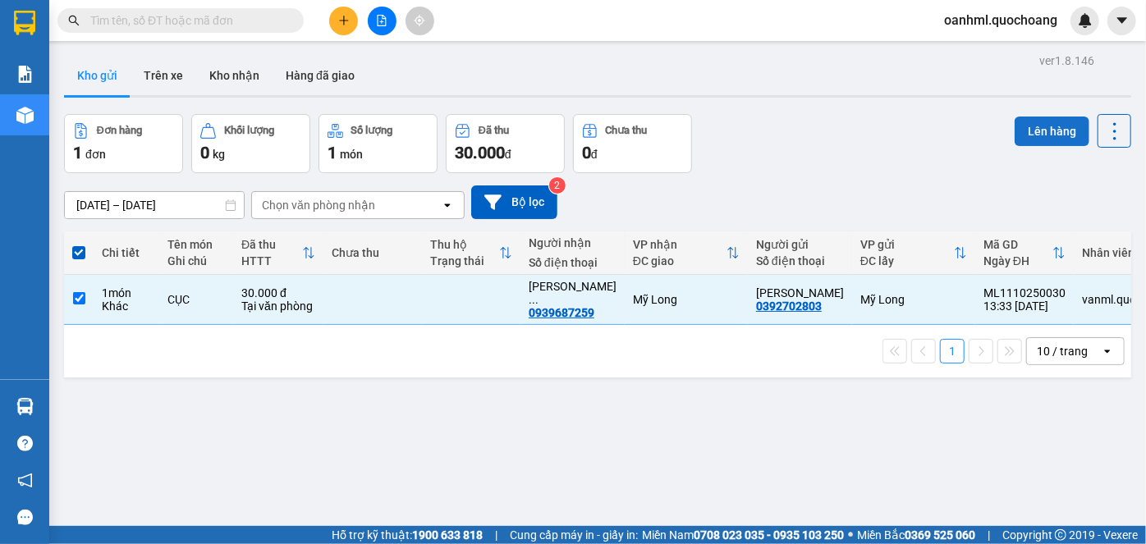
click at [1028, 134] on button "Lên hàng" at bounding box center [1051, 132] width 75 height 30
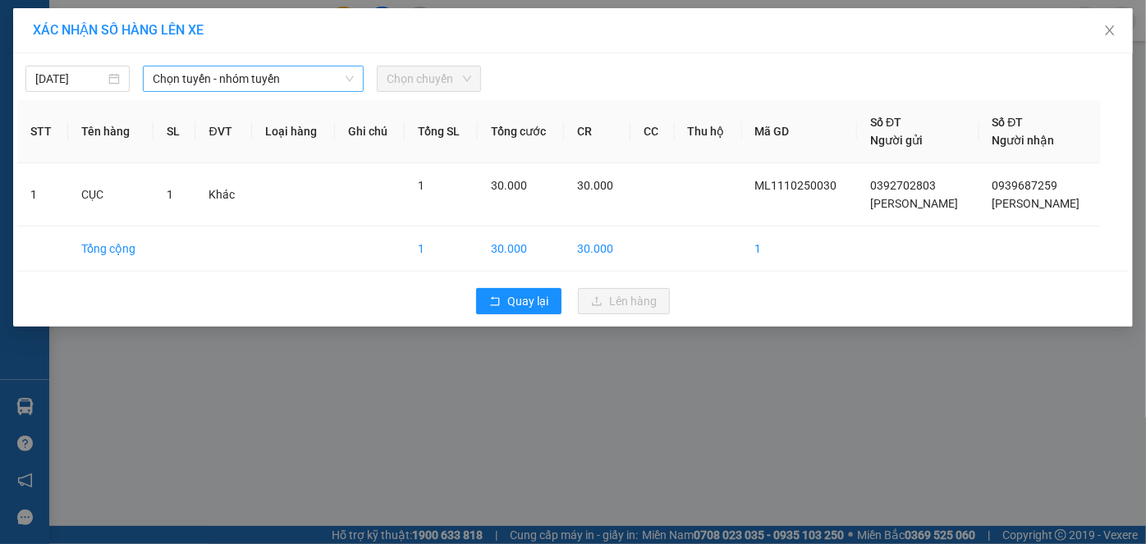
click at [163, 77] on span "Chọn tuyến - nhóm tuyến" at bounding box center [254, 78] width 202 height 25
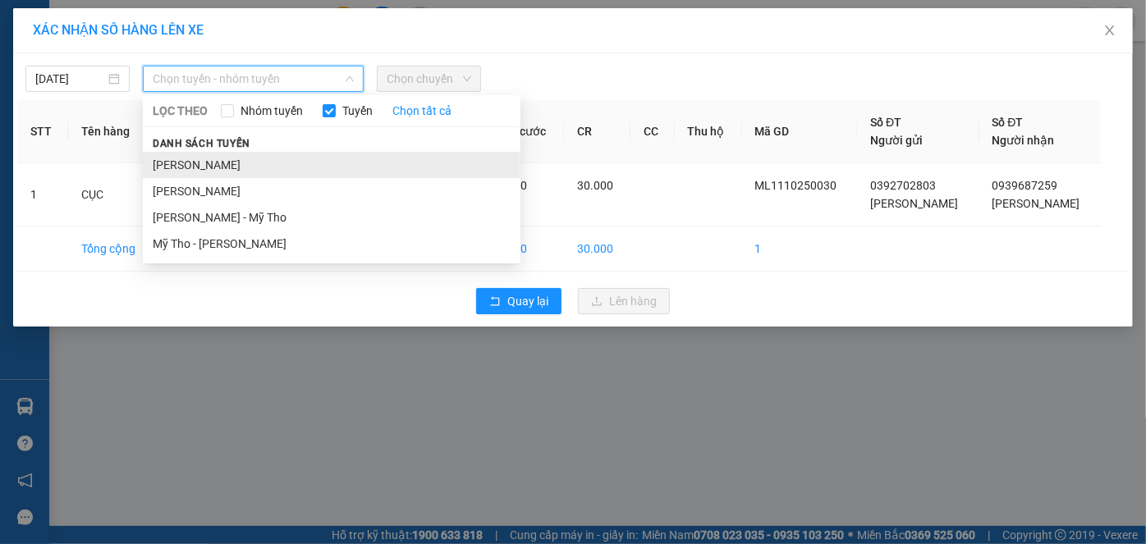
click at [172, 160] on li "[PERSON_NAME]" at bounding box center [331, 165] width 377 height 26
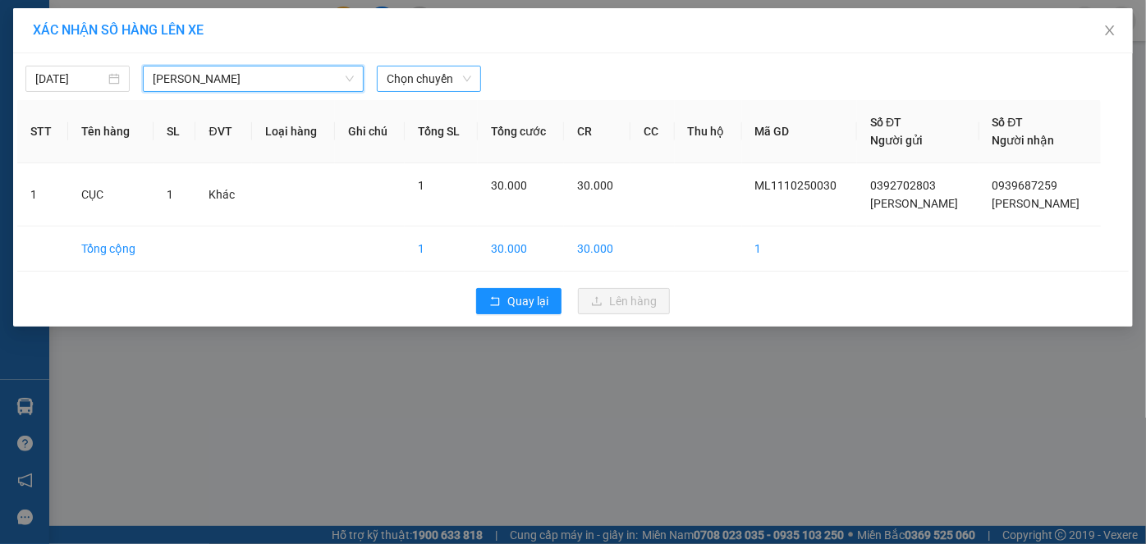
click at [415, 67] on span "Chọn chuyến" at bounding box center [428, 78] width 85 height 25
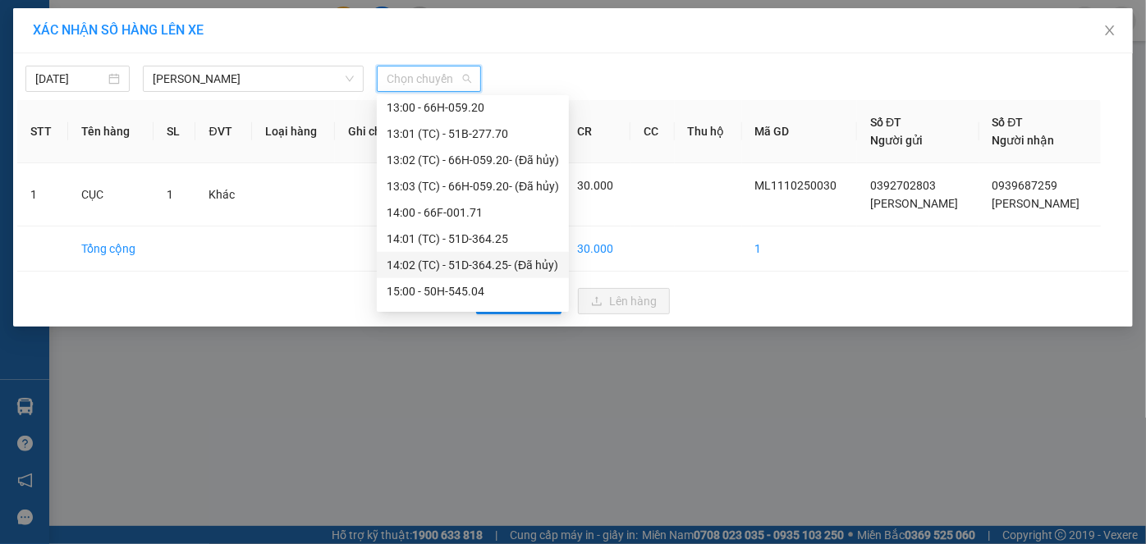
scroll to position [746, 0]
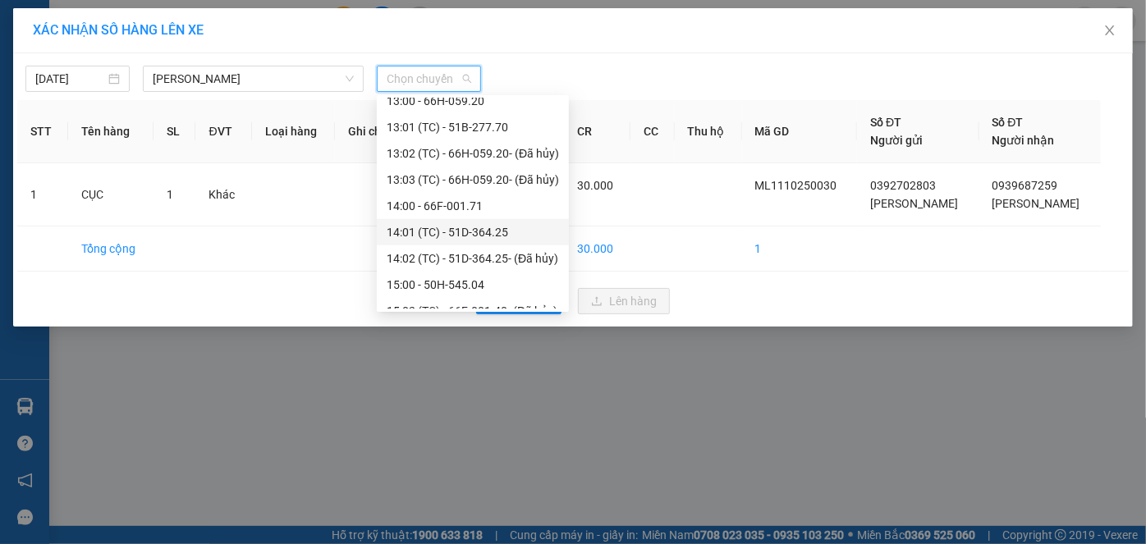
click at [424, 228] on div "14:01 (TC) - 51D-364.25" at bounding box center [472, 232] width 172 height 18
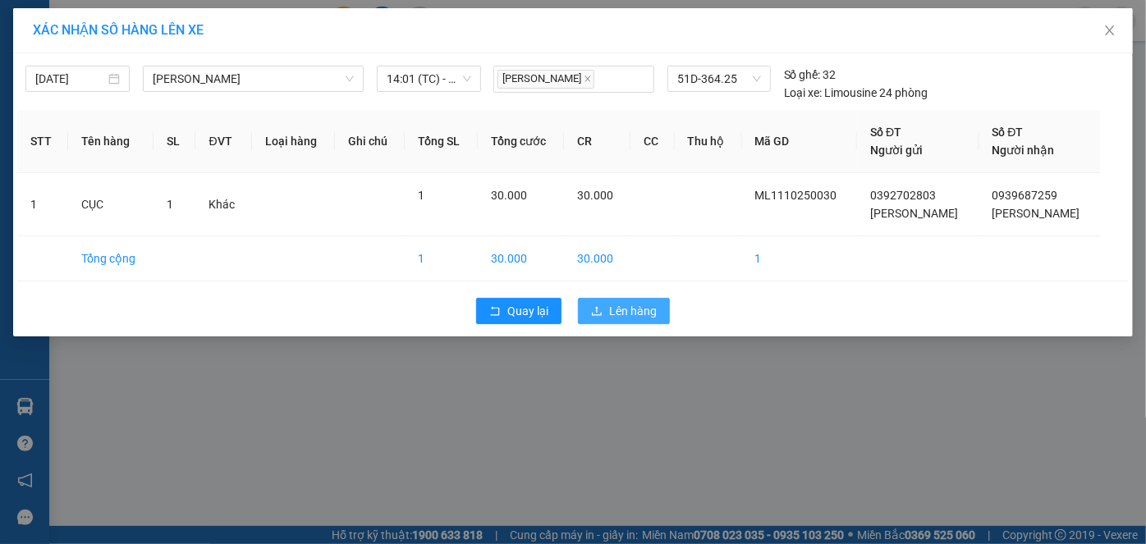
click at [634, 307] on span "Lên hàng" at bounding box center [633, 311] width 48 height 18
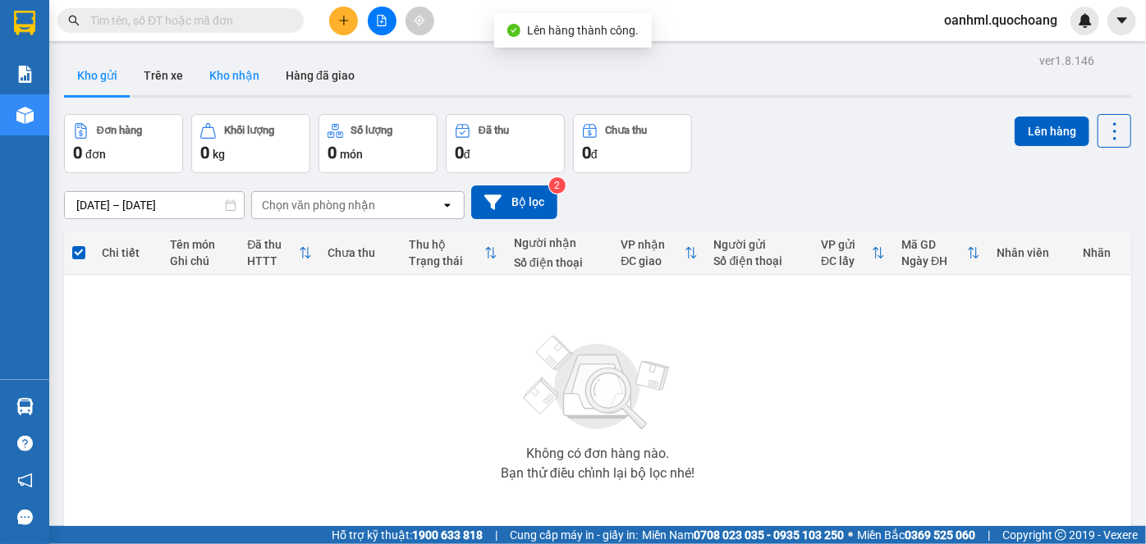
click at [222, 72] on button "Kho nhận" at bounding box center [234, 75] width 76 height 39
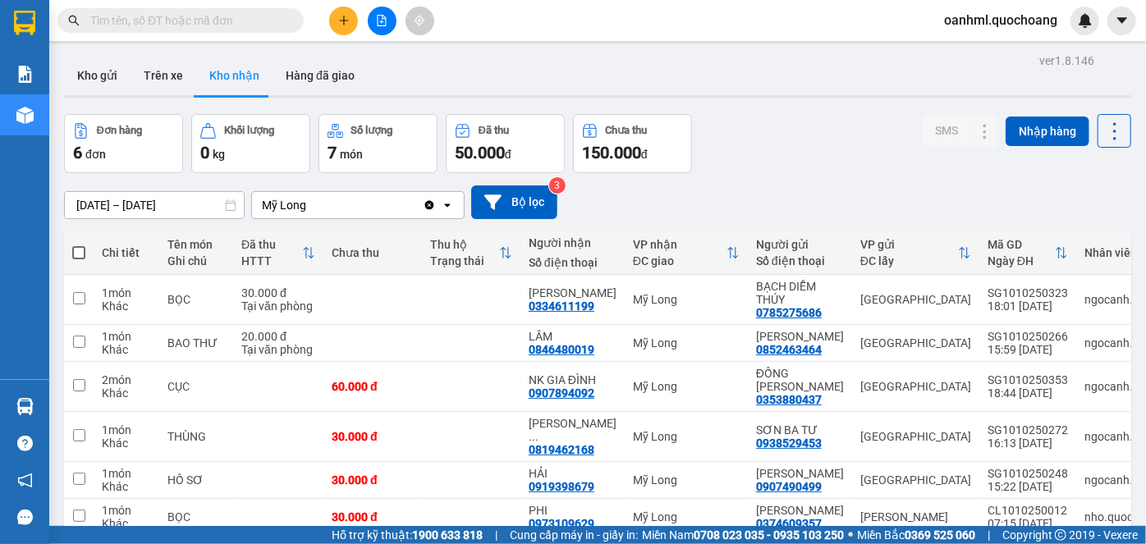
click at [79, 206] on input "[DATE] – [DATE]" at bounding box center [154, 205] width 179 height 26
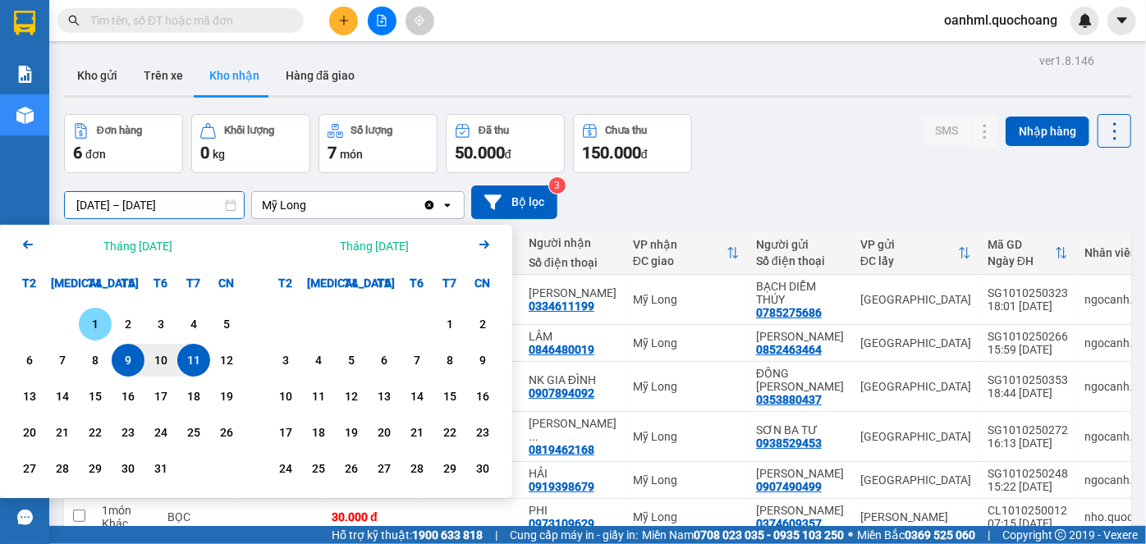
click at [96, 318] on div "1" at bounding box center [95, 324] width 23 height 20
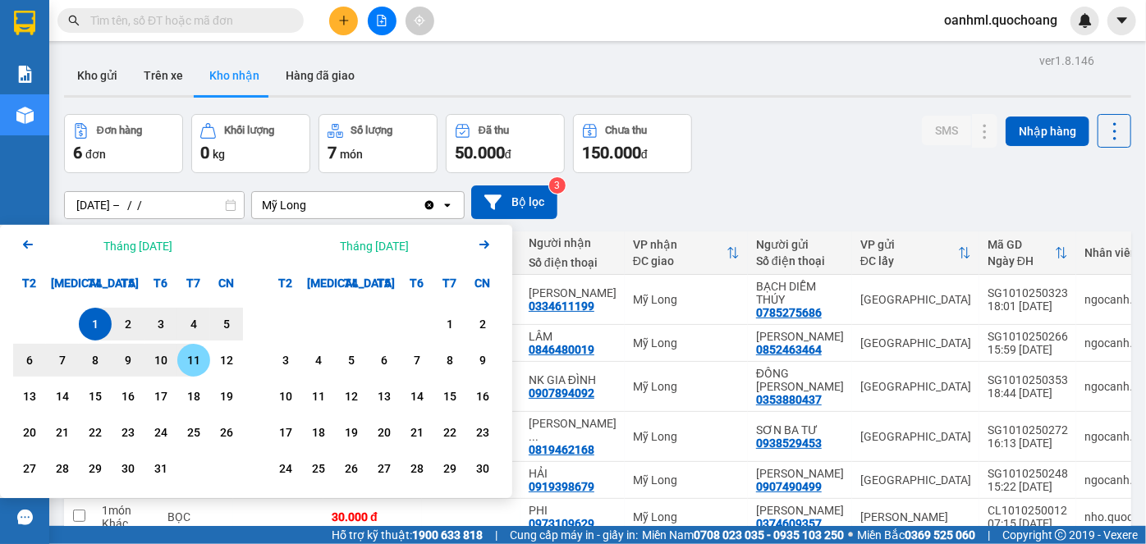
click at [198, 361] on div "11" at bounding box center [193, 360] width 23 height 20
type input "[DATE] – [DATE]"
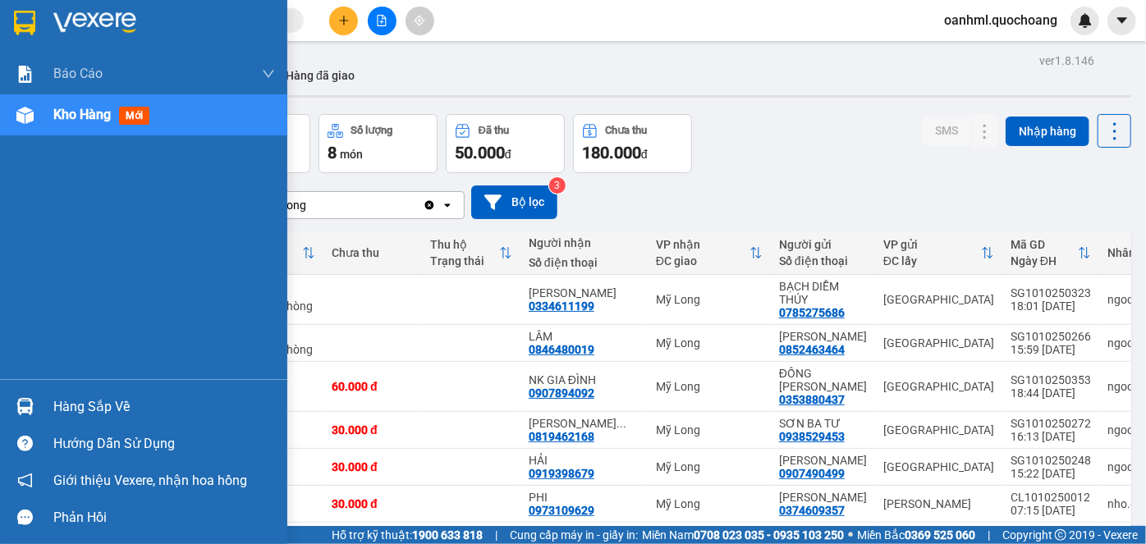
click at [66, 403] on div "Hàng sắp về" at bounding box center [164, 407] width 222 height 25
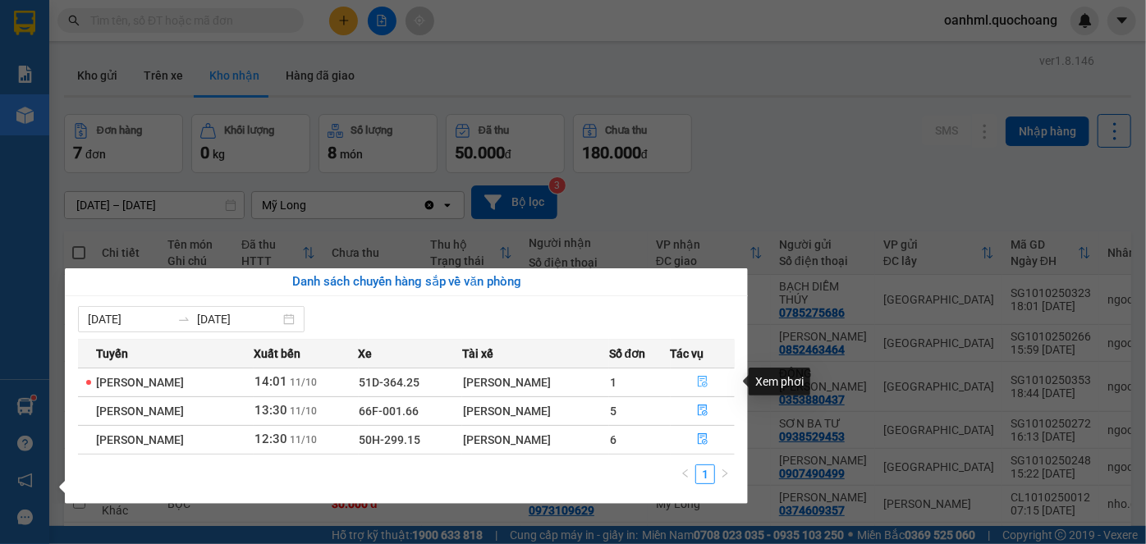
click at [707, 379] on icon "file-done" at bounding box center [702, 381] width 11 height 11
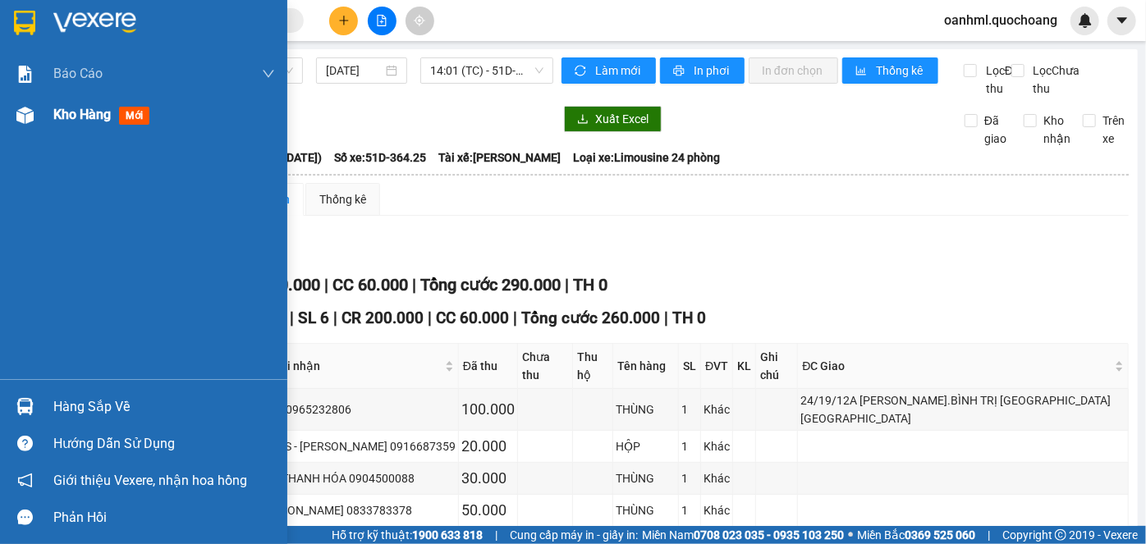
click at [74, 111] on span "Kho hàng" at bounding box center [81, 115] width 57 height 16
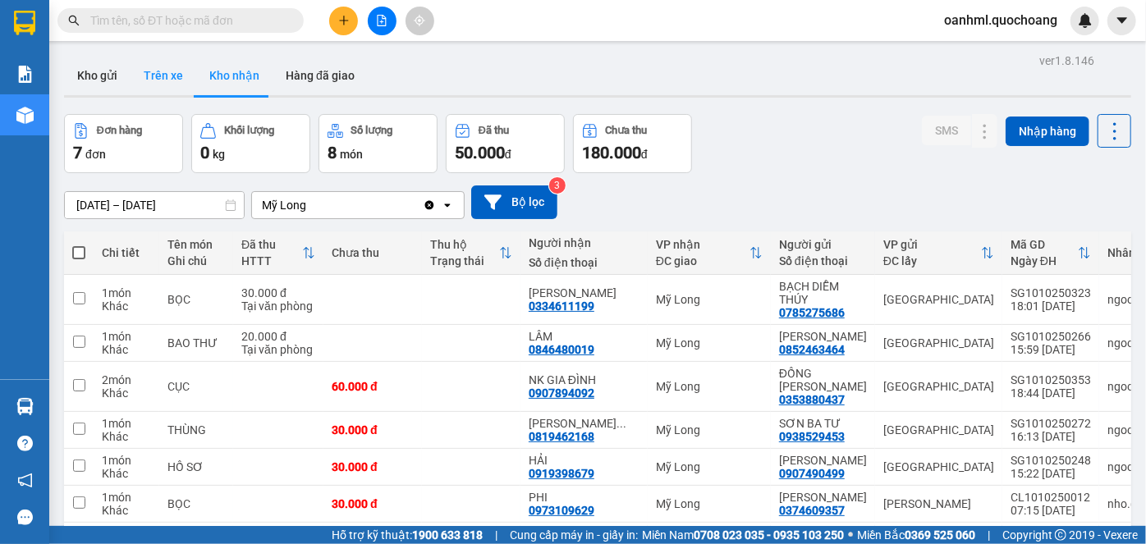
click at [179, 75] on button "Trên xe" at bounding box center [163, 75] width 66 height 39
type input "[DATE] – [DATE]"
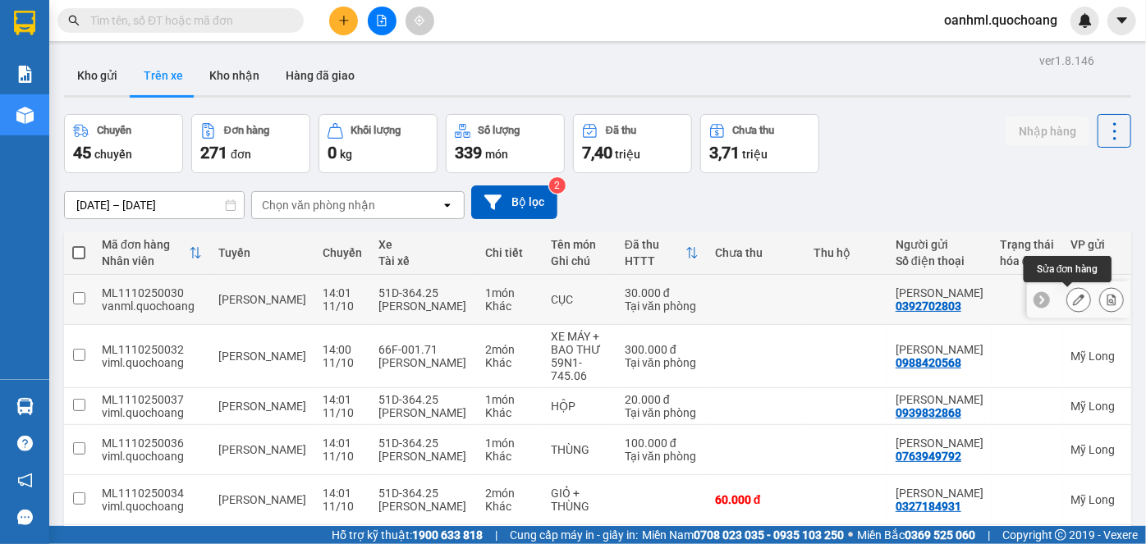
click at [1072, 301] on icon at bounding box center [1077, 299] width 11 height 11
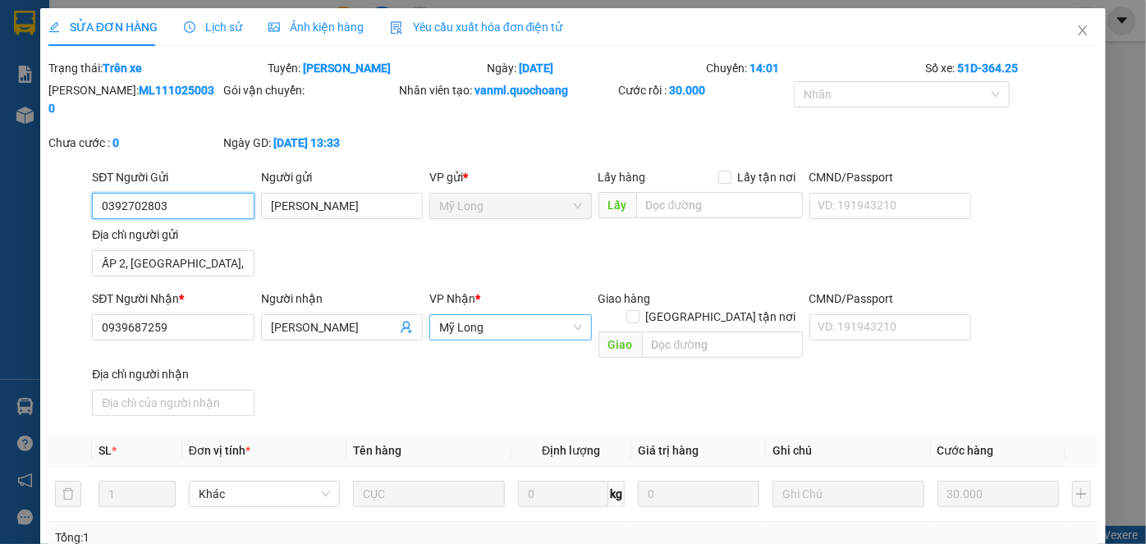
click at [501, 315] on span "Mỹ Long" at bounding box center [510, 327] width 142 height 25
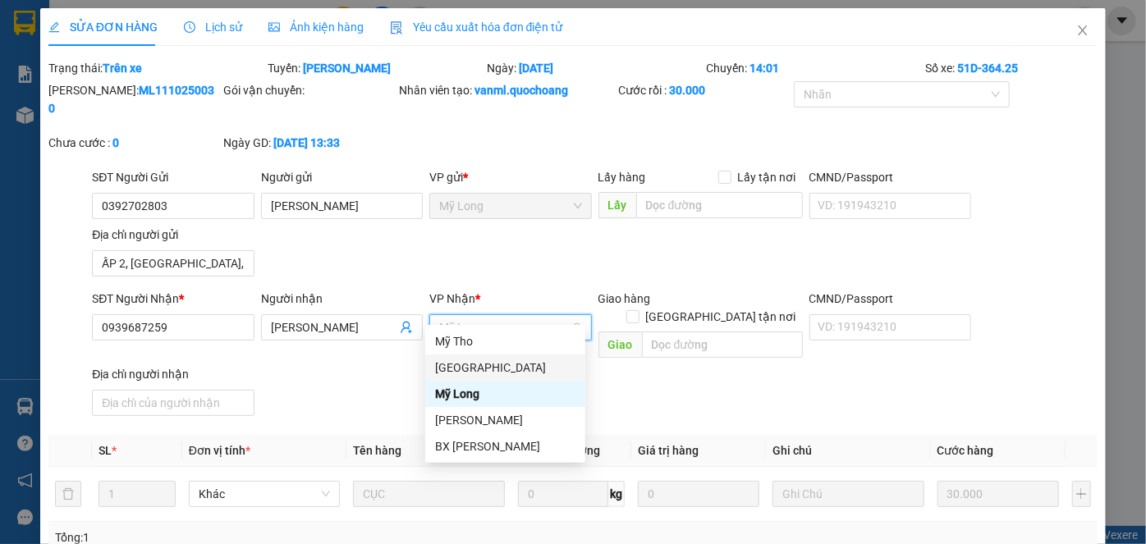
click at [477, 368] on div "[GEOGRAPHIC_DATA]" at bounding box center [505, 368] width 140 height 18
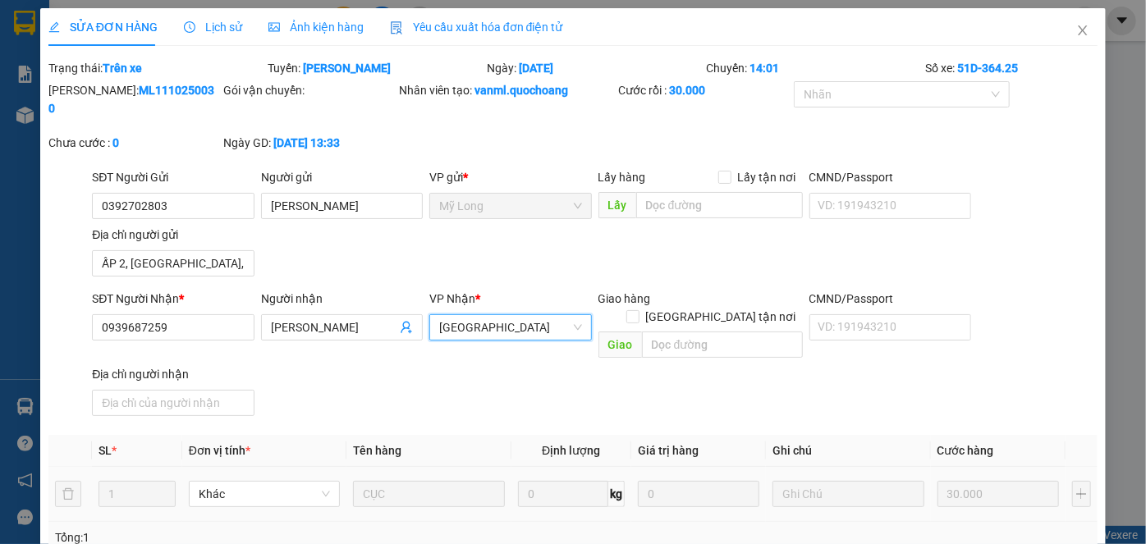
scroll to position [201, 0]
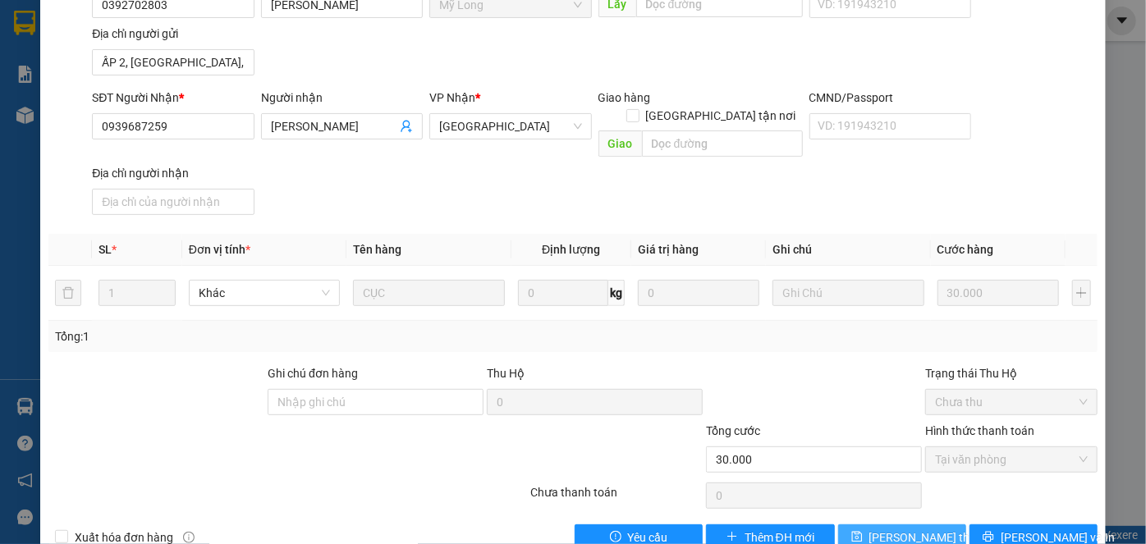
click at [897, 528] on span "[PERSON_NAME] thay đổi" at bounding box center [934, 537] width 131 height 18
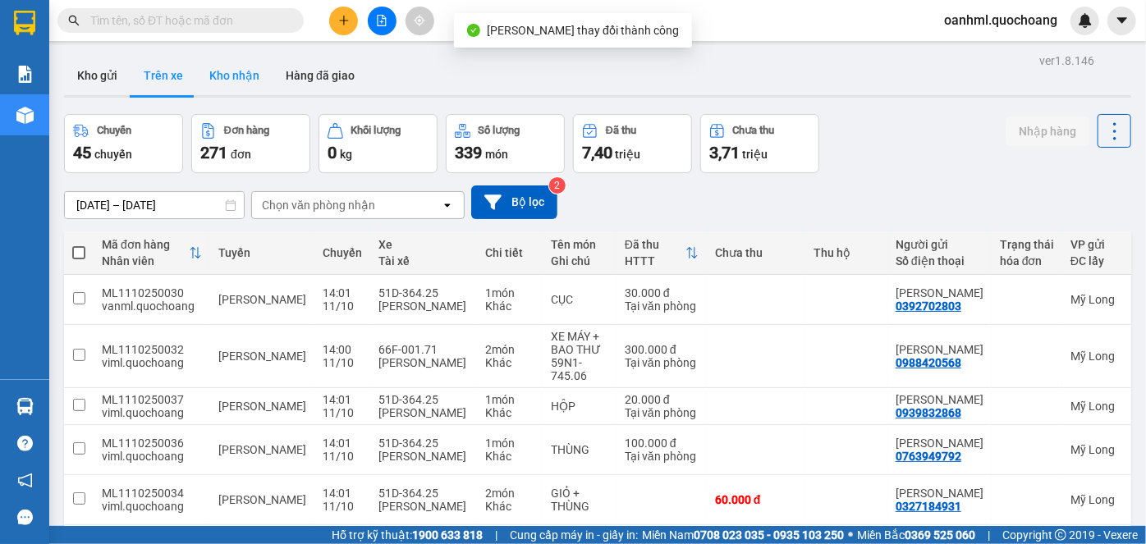
click at [228, 74] on button "Kho nhận" at bounding box center [234, 75] width 76 height 39
type input "[DATE] – [DATE]"
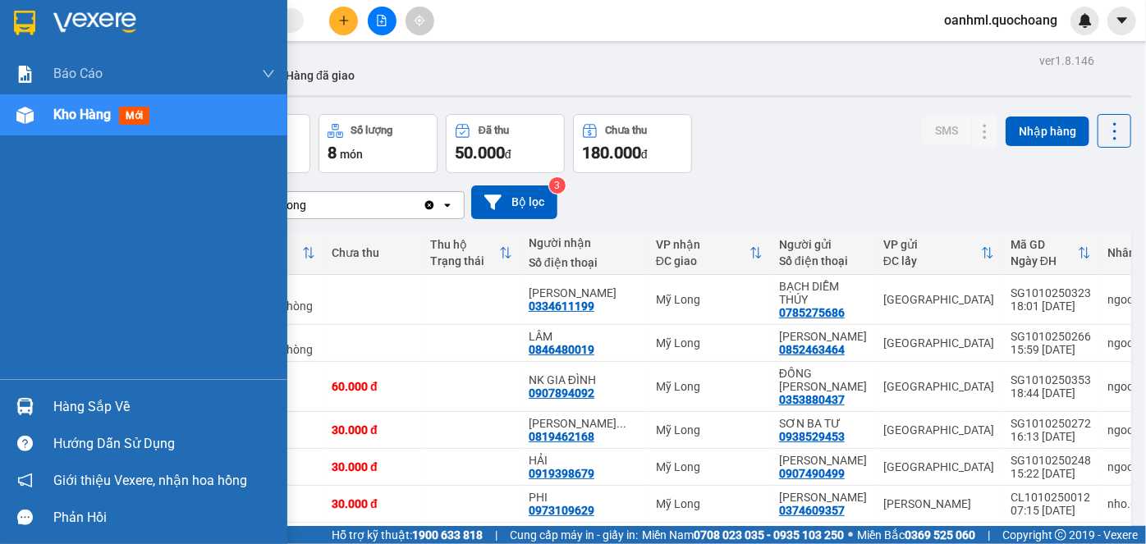
click at [86, 417] on div "Hàng sắp về" at bounding box center [164, 407] width 222 height 25
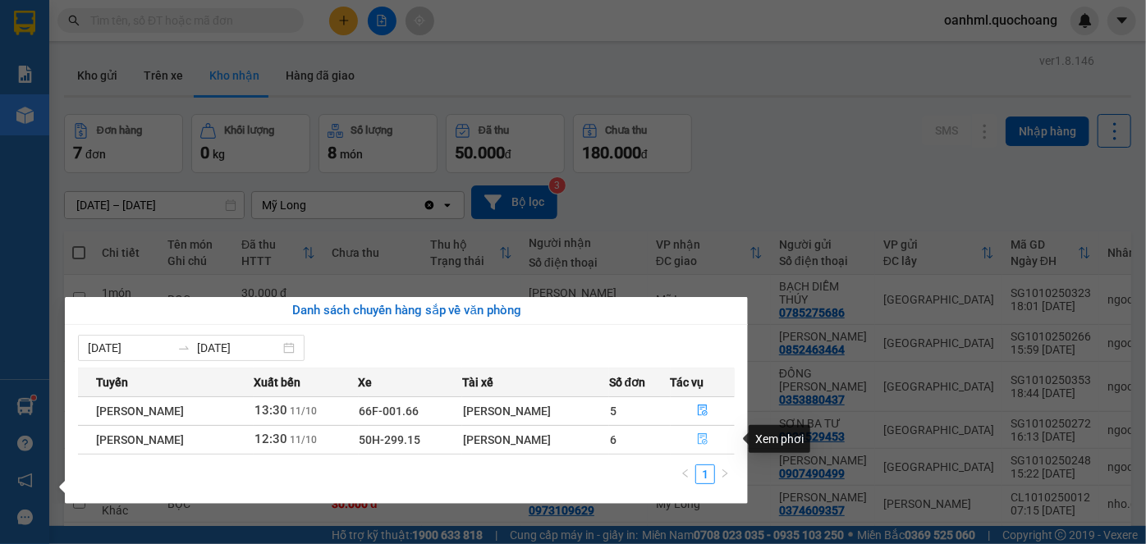
click at [707, 440] on icon "file-done" at bounding box center [702, 439] width 10 height 11
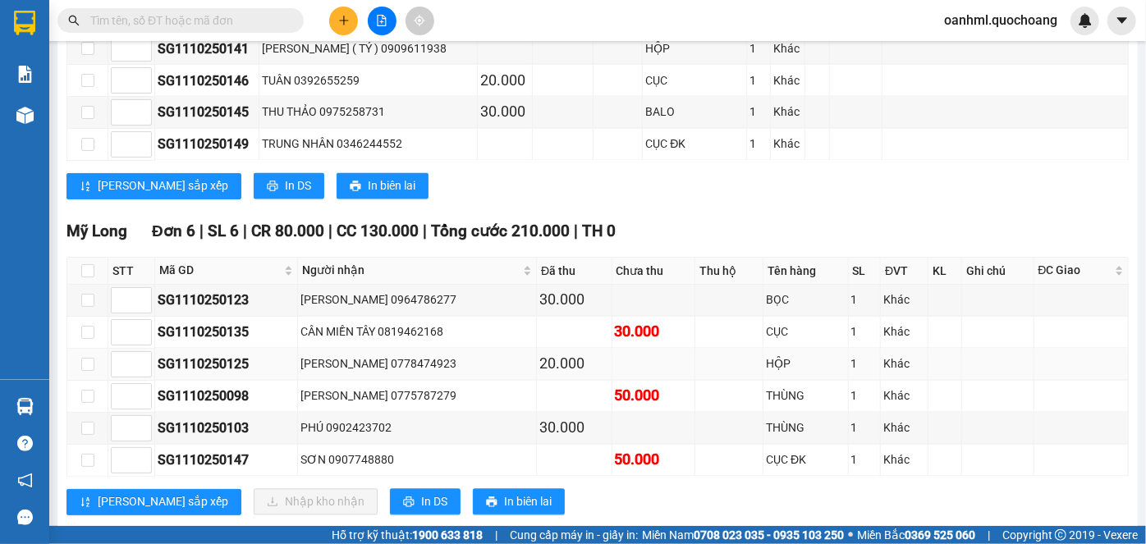
scroll to position [1492, 0]
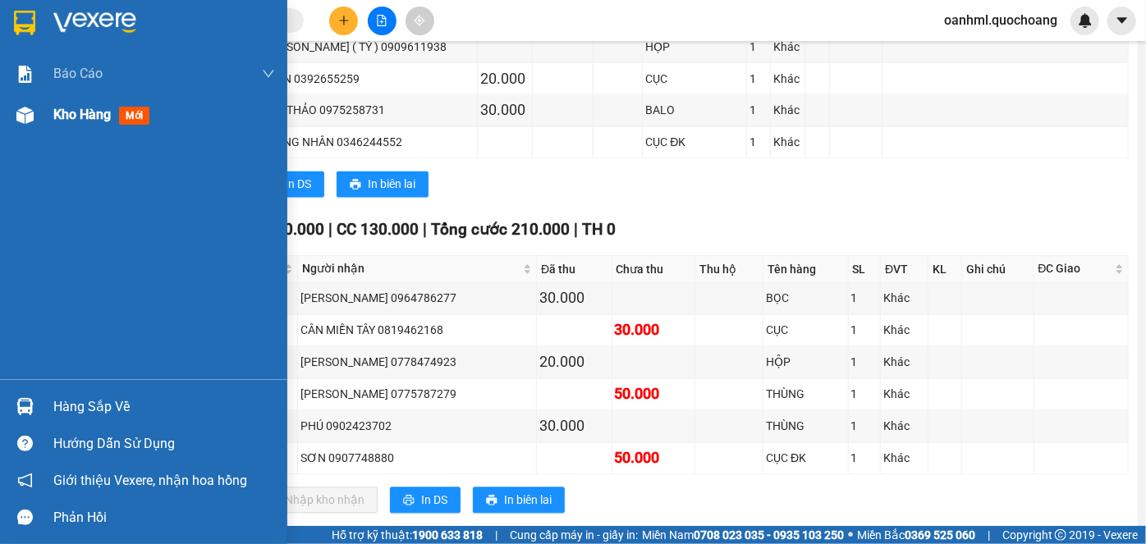
click at [59, 121] on span "Kho hàng" at bounding box center [81, 115] width 57 height 16
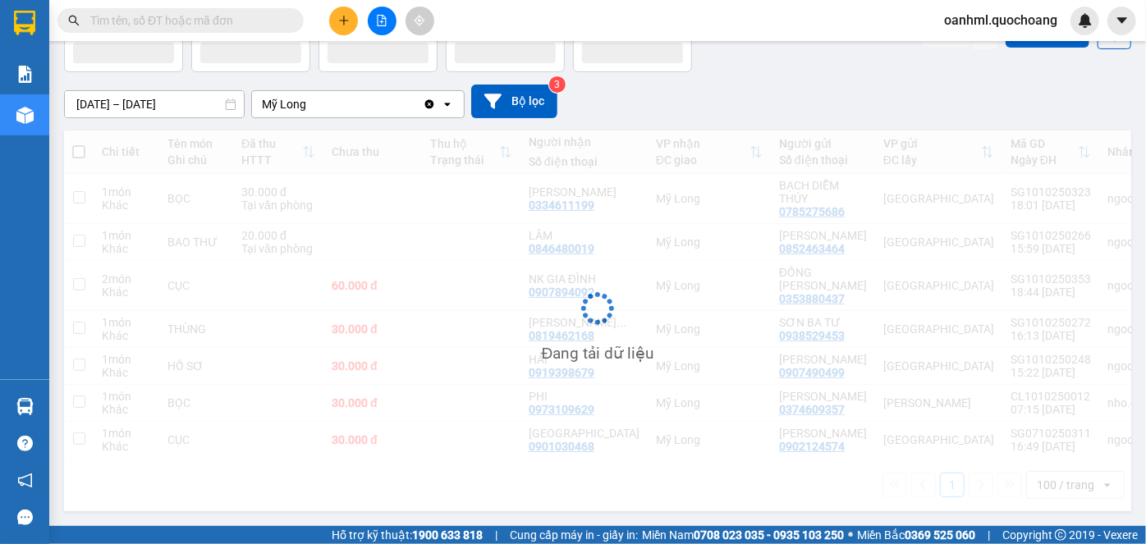
scroll to position [162, 0]
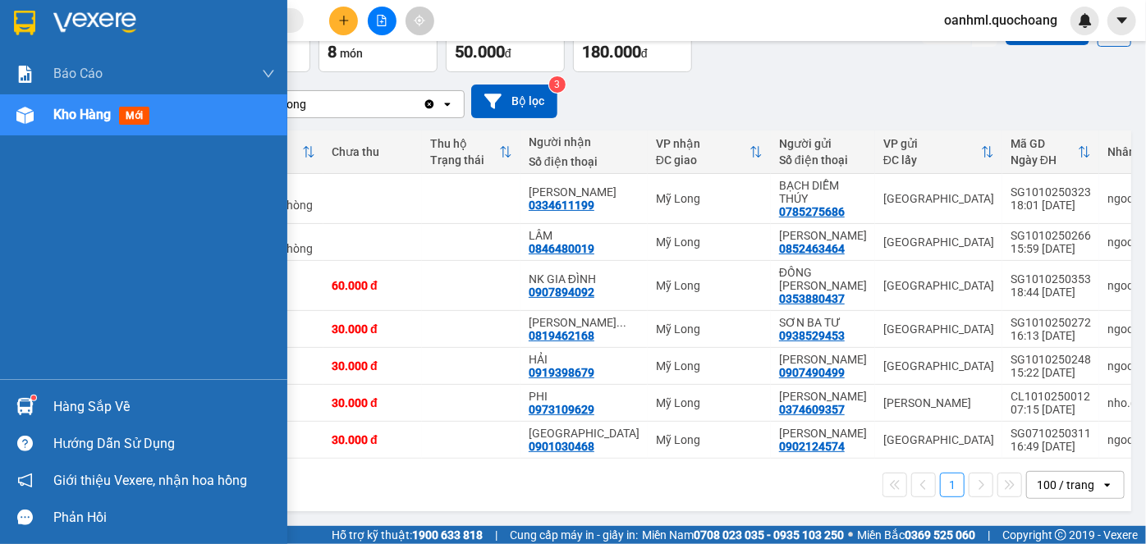
click at [90, 411] on div "Hàng sắp về" at bounding box center [164, 407] width 222 height 25
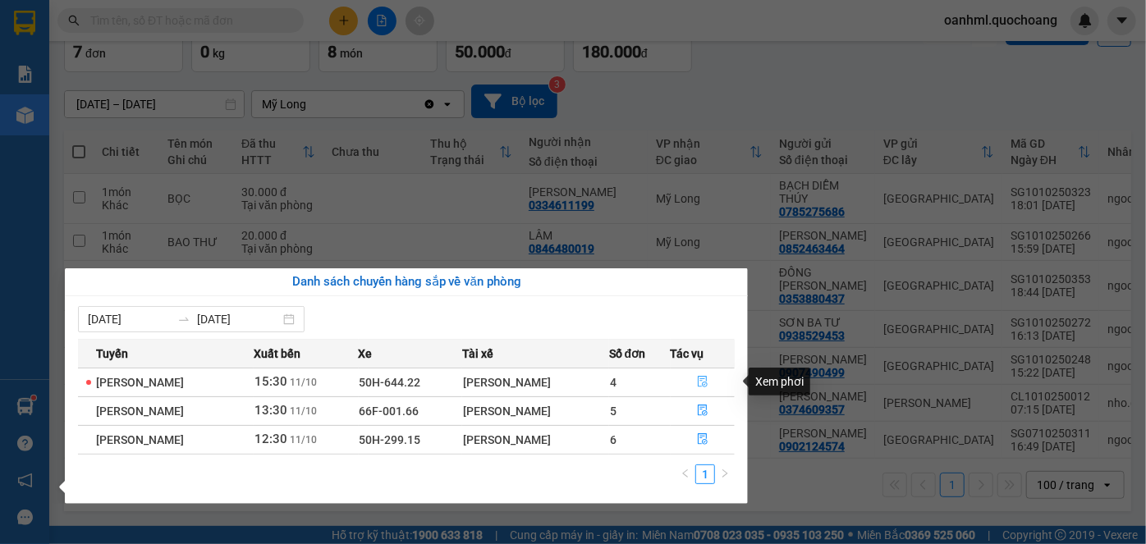
click at [705, 384] on icon "file-done" at bounding box center [702, 382] width 10 height 11
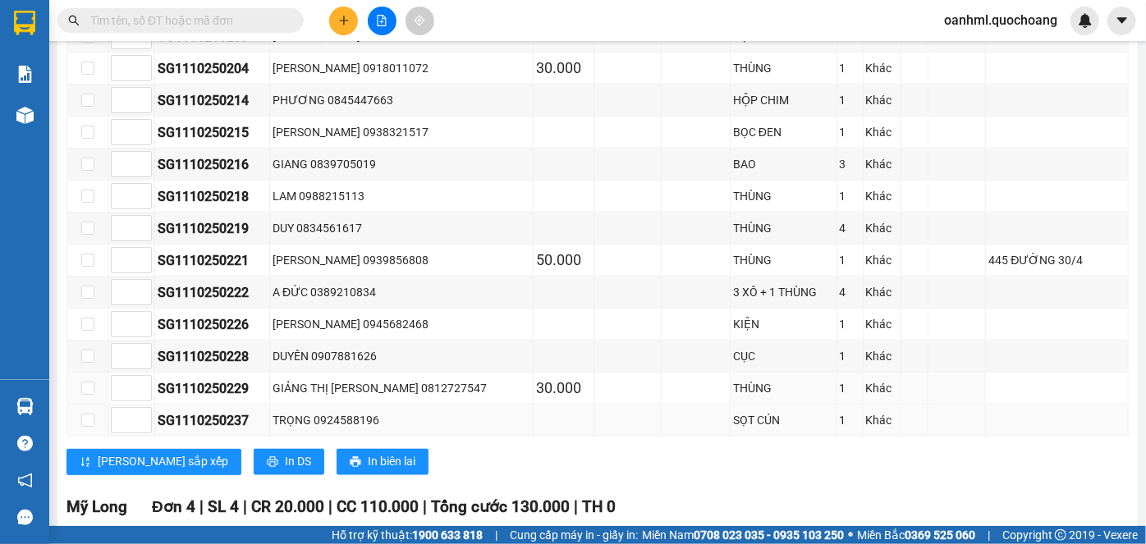
scroll to position [1354, 0]
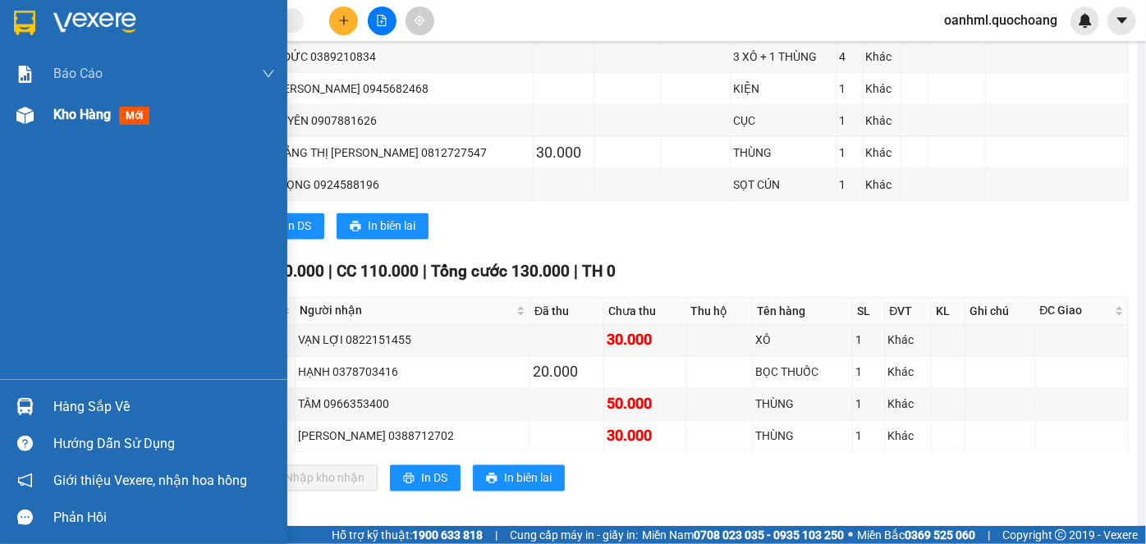
click at [80, 120] on span "Kho hàng" at bounding box center [81, 115] width 57 height 16
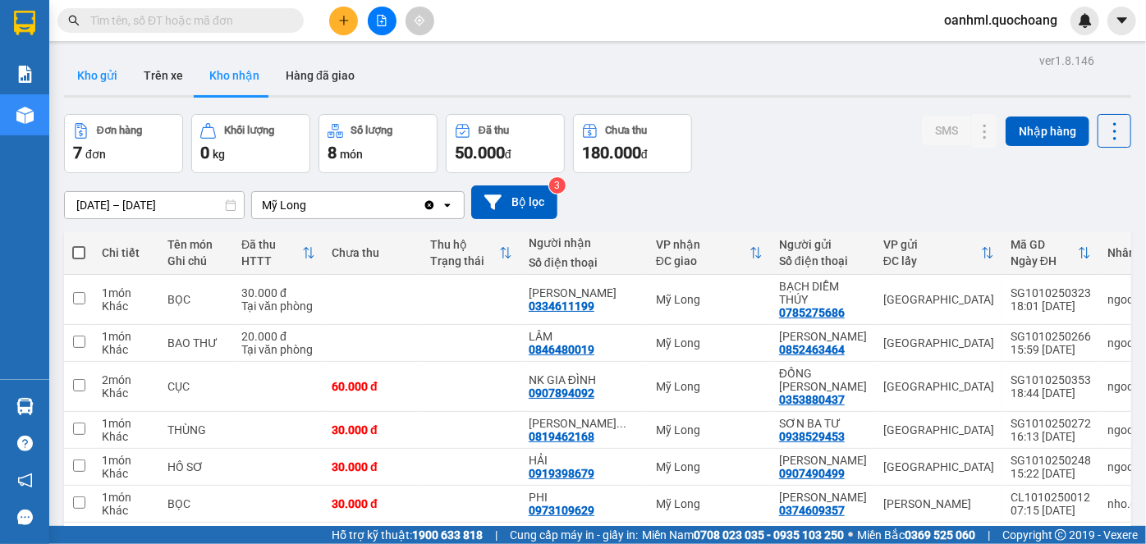
click at [105, 71] on button "Kho gửi" at bounding box center [97, 75] width 66 height 39
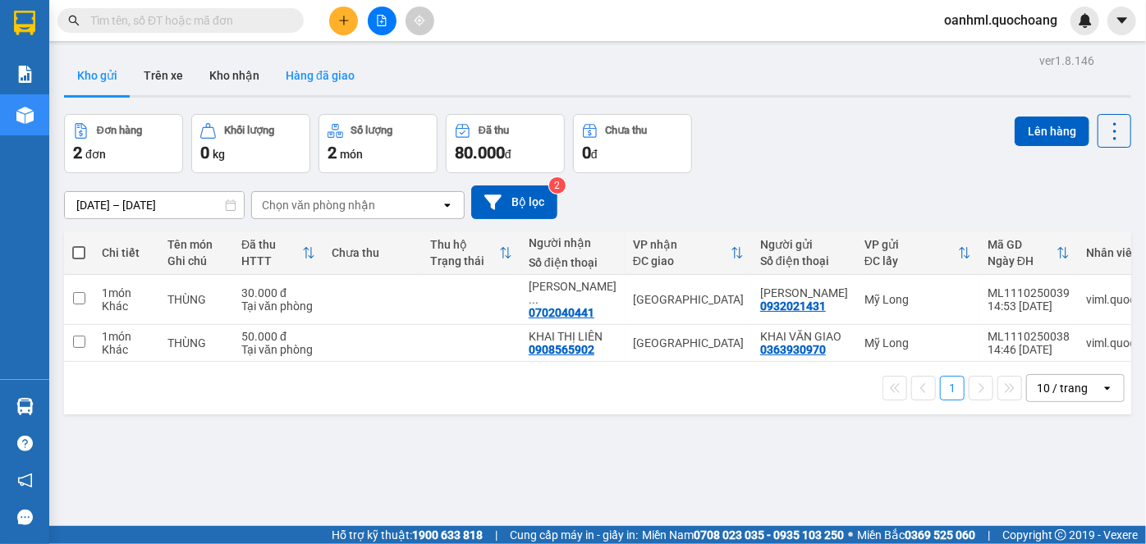
click at [345, 83] on button "Hàng đã giao" at bounding box center [319, 75] width 95 height 39
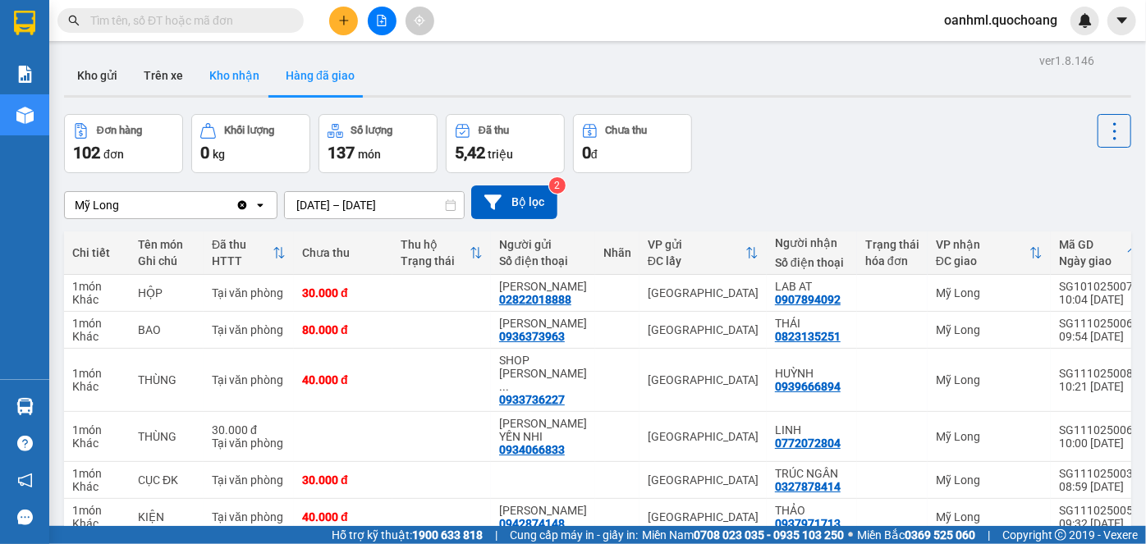
click at [220, 69] on button "Kho nhận" at bounding box center [234, 75] width 76 height 39
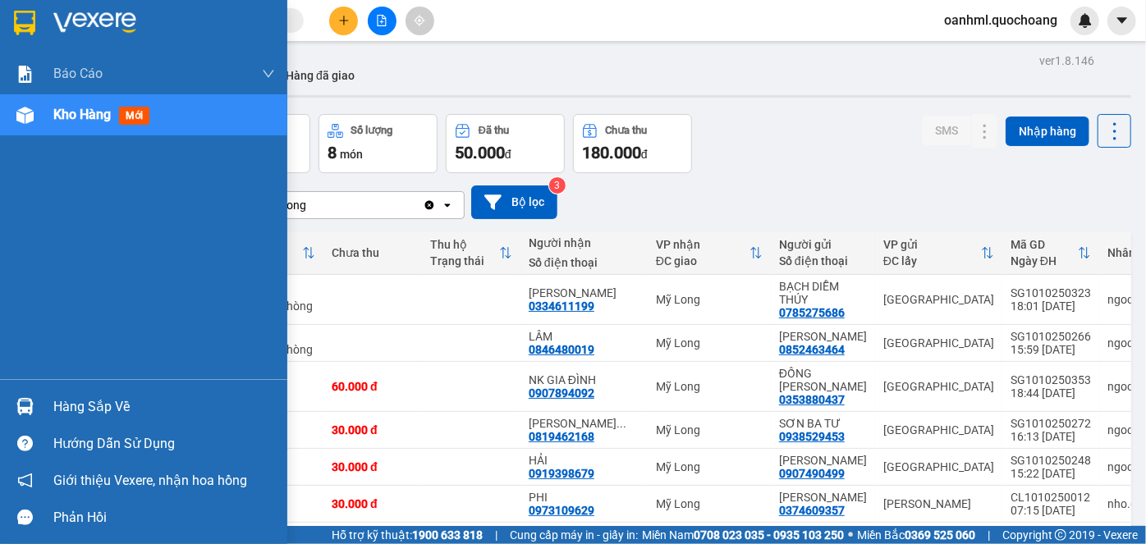
click at [46, 399] on div "Hàng sắp về" at bounding box center [143, 406] width 287 height 37
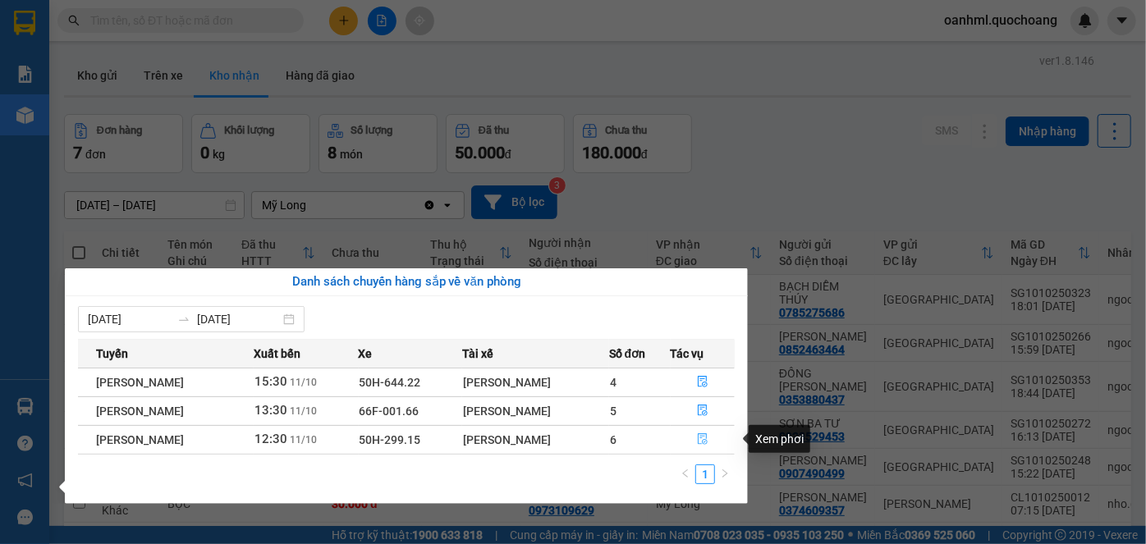
click at [707, 437] on icon "file-done" at bounding box center [702, 438] width 11 height 11
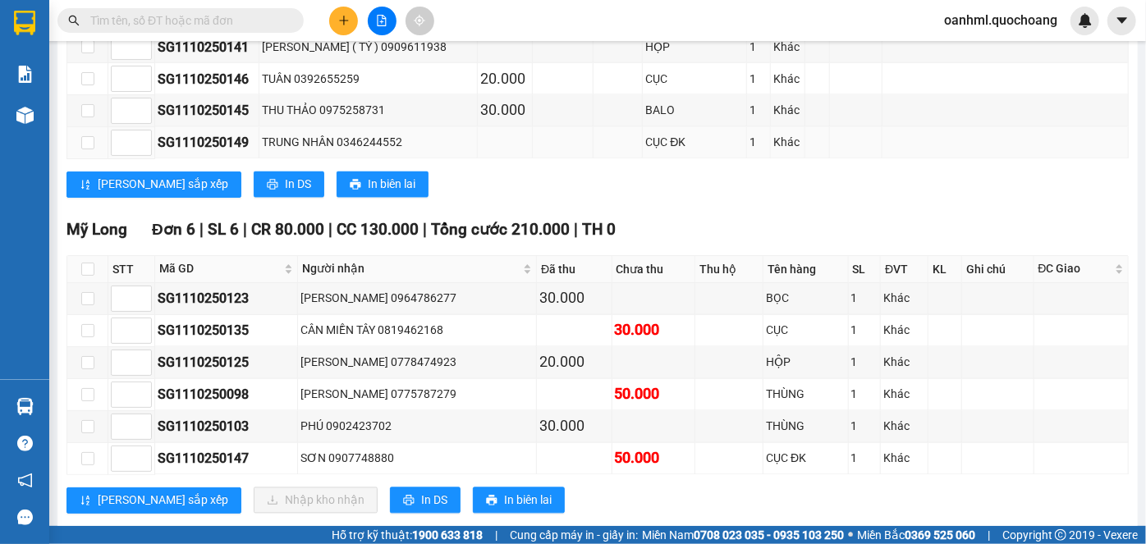
scroll to position [1510, 0]
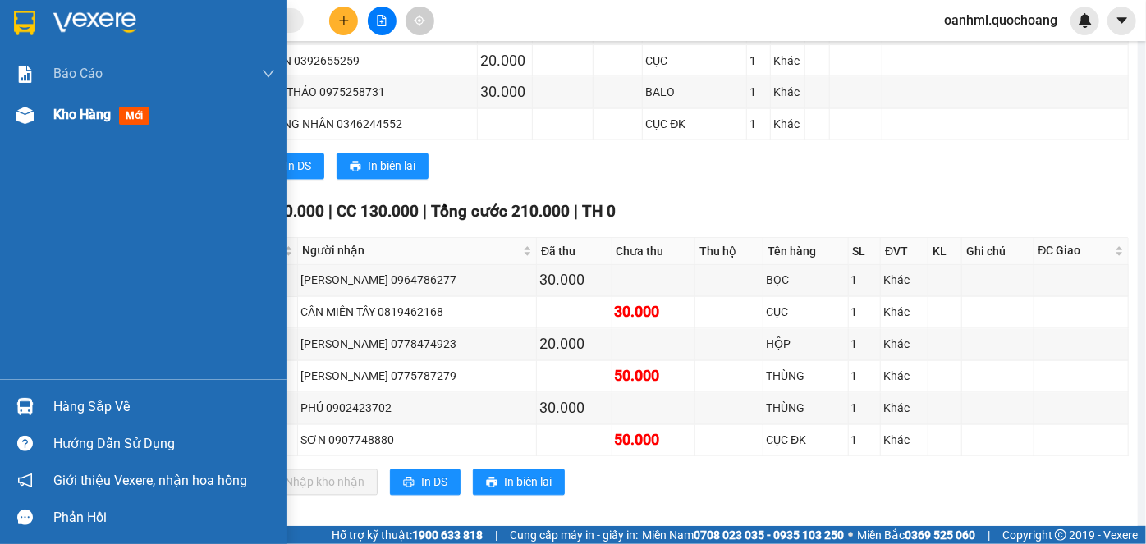
click at [98, 117] on span "Kho hàng" at bounding box center [81, 115] width 57 height 16
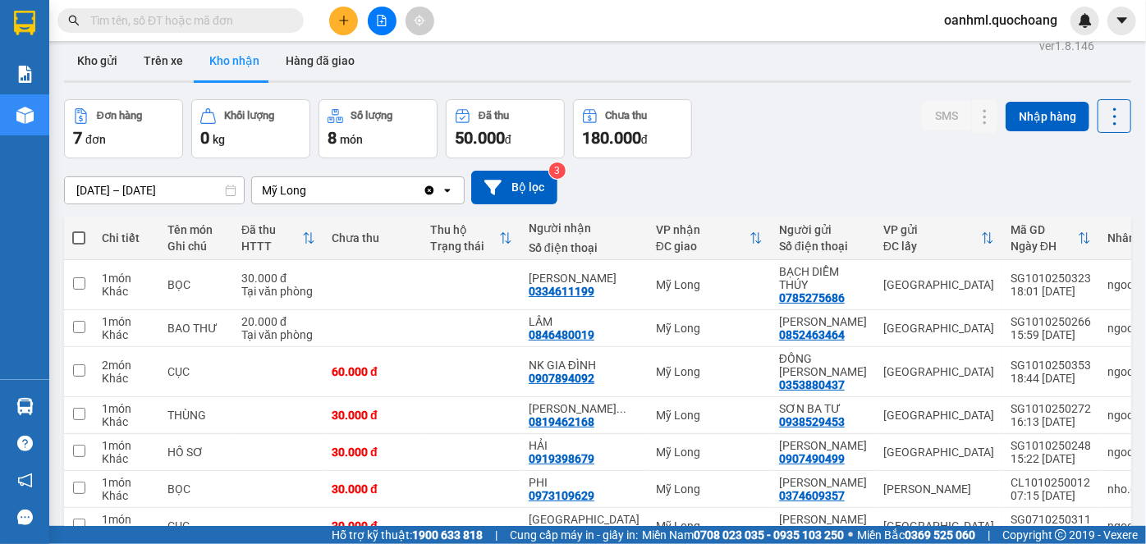
scroll to position [12, 0]
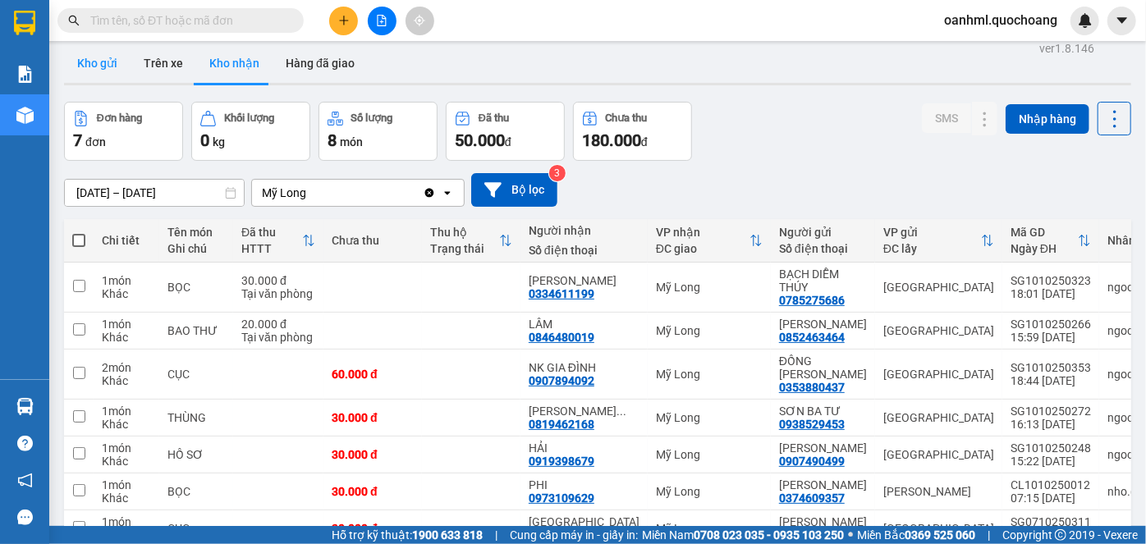
click at [87, 59] on button "Kho gửi" at bounding box center [97, 62] width 66 height 39
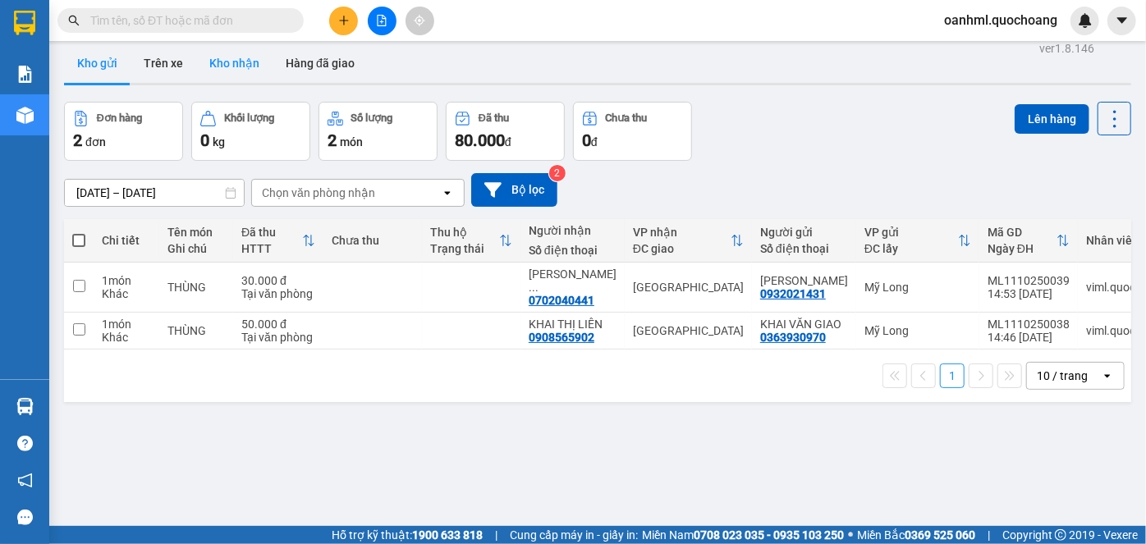
click at [230, 62] on button "Kho nhận" at bounding box center [234, 62] width 76 height 39
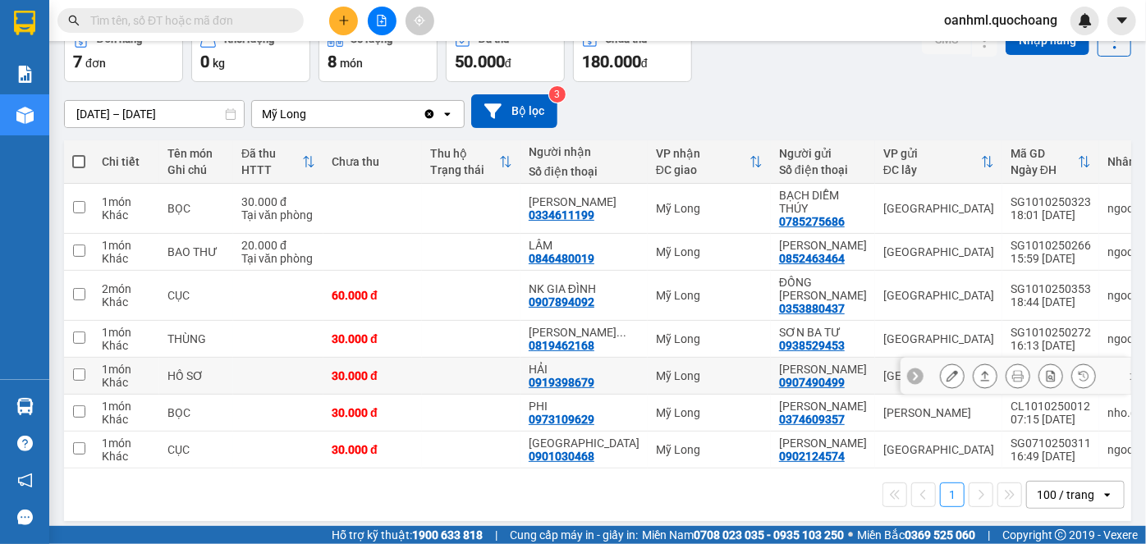
scroll to position [162, 0]
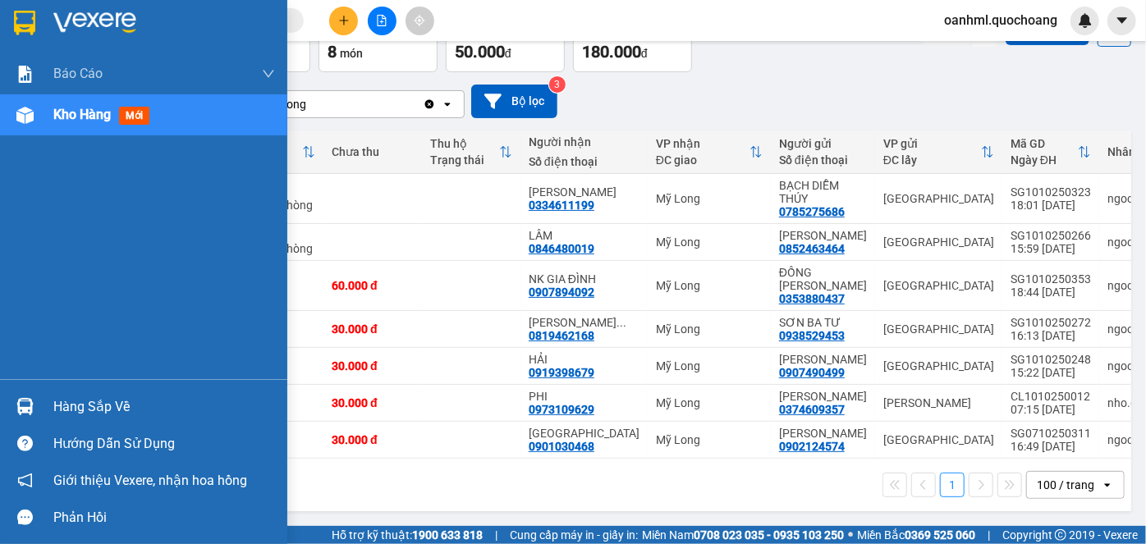
click at [63, 406] on div "Hàng sắp về" at bounding box center [164, 407] width 222 height 25
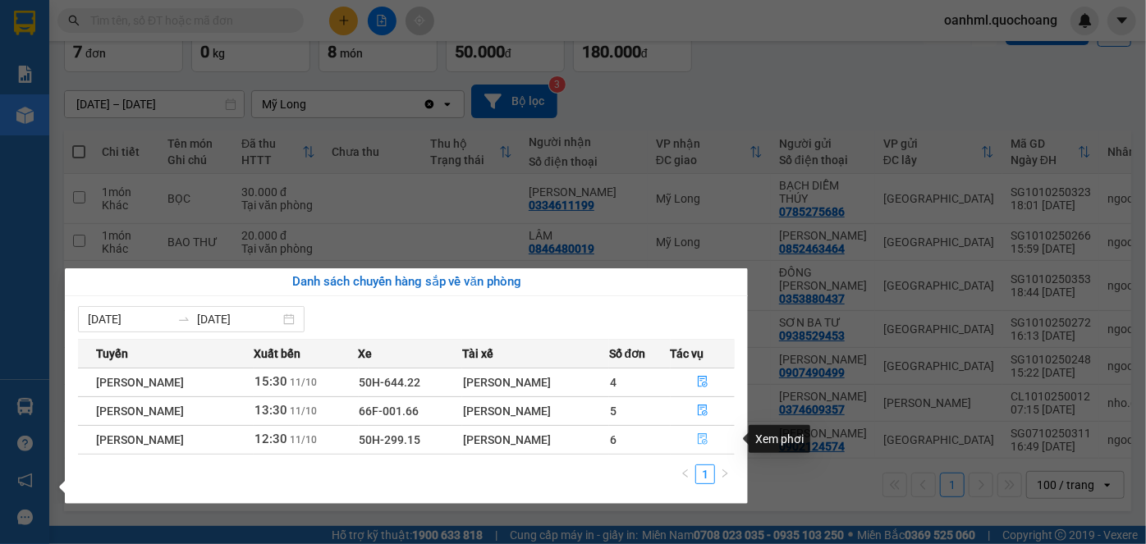
click at [707, 436] on icon "file-done" at bounding box center [702, 438] width 11 height 11
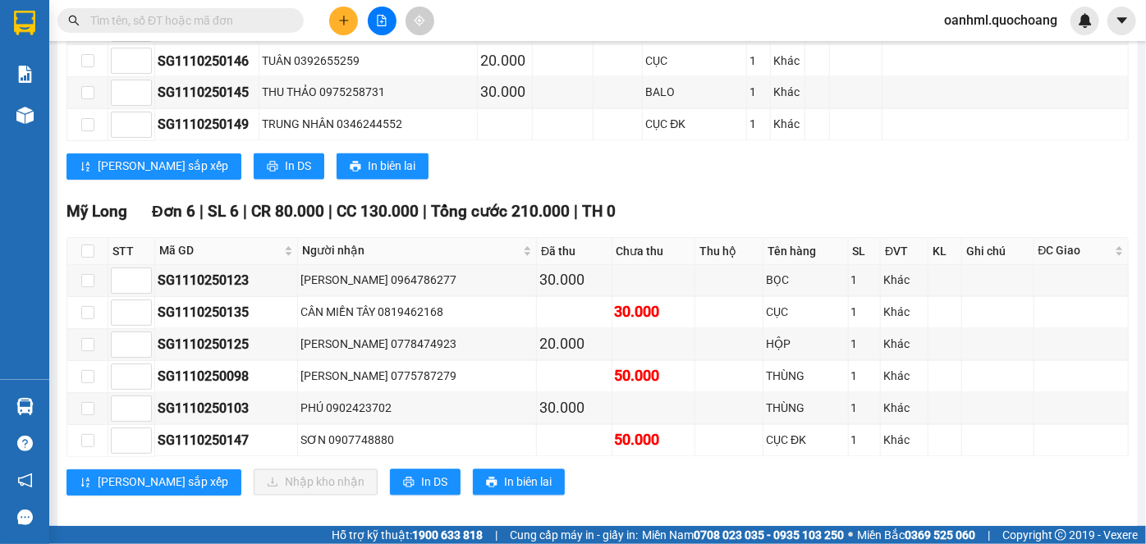
scroll to position [1212, 0]
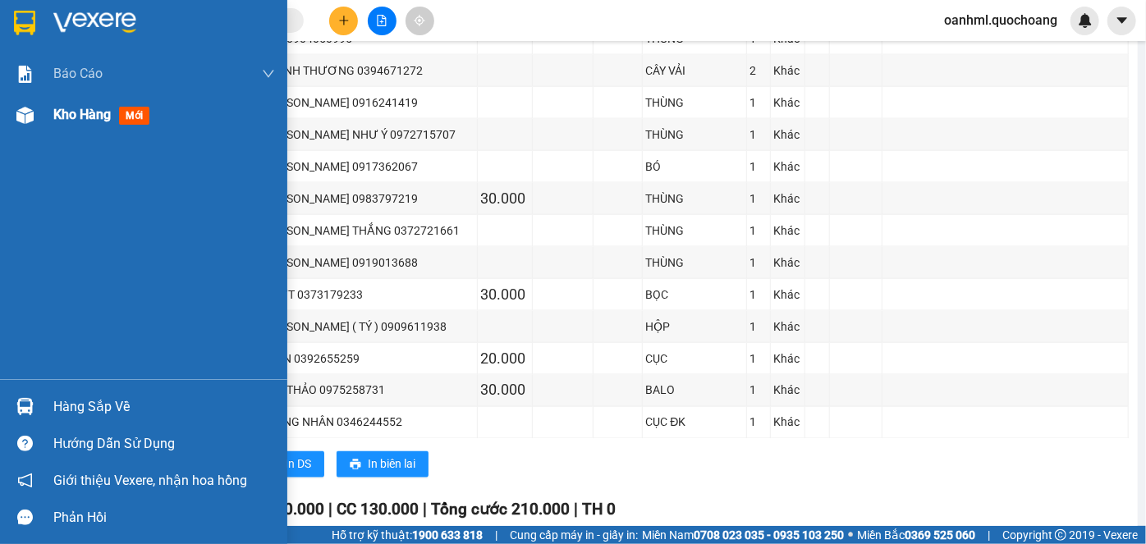
click at [39, 114] on div at bounding box center [25, 115] width 29 height 29
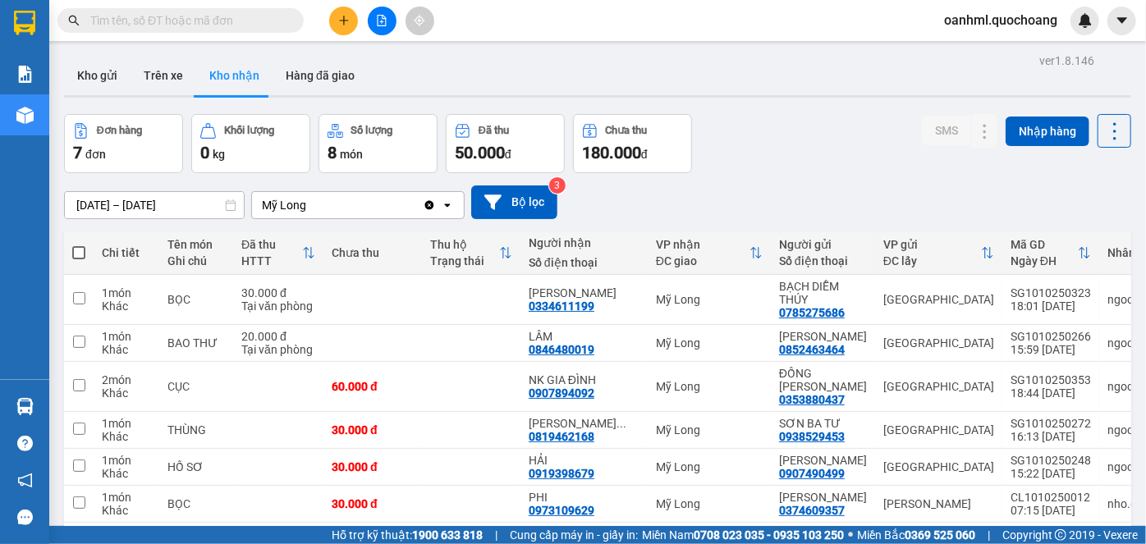
click at [343, 16] on icon "plus" at bounding box center [343, 20] width 1 height 9
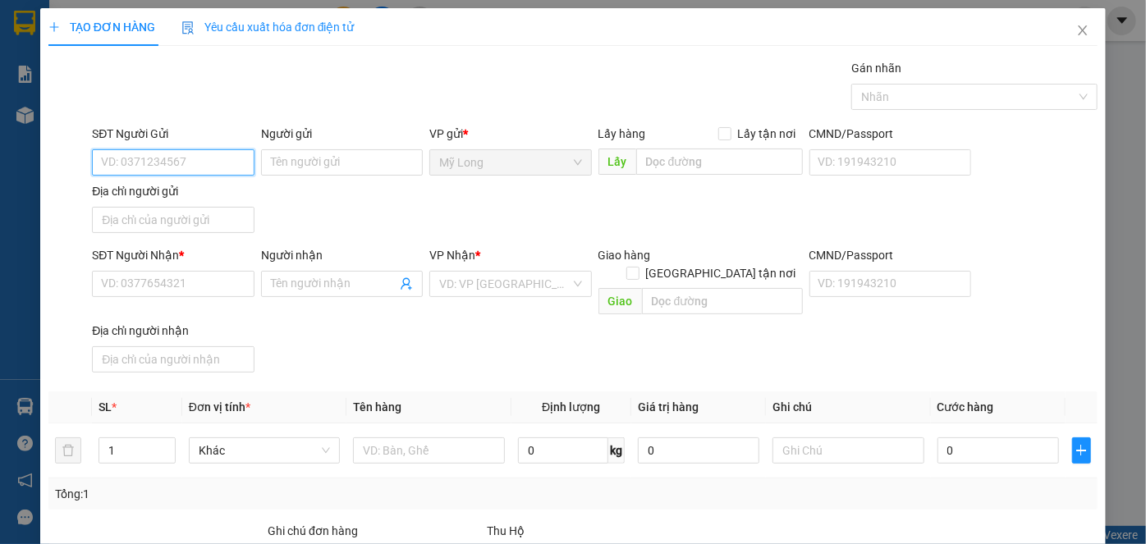
click at [221, 155] on input "SĐT Người Gửi" at bounding box center [173, 162] width 162 height 26
click at [213, 196] on div "0939631920 - NK TÂM ĐỨC" at bounding box center [172, 194] width 143 height 18
type input "0939631920"
type input "NK TÂM ĐỨC"
type input "0939631920"
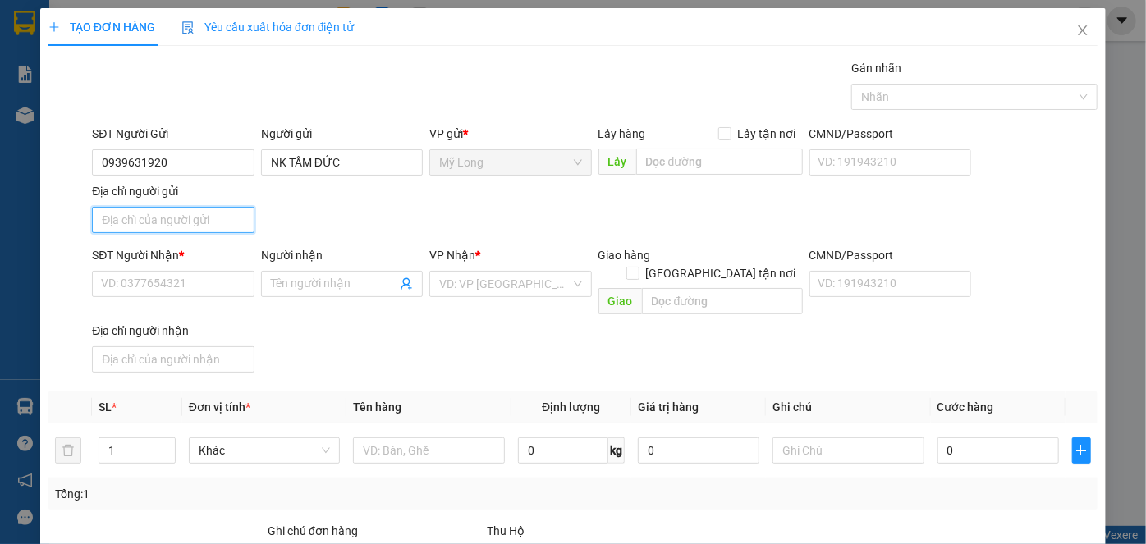
click at [217, 217] on input "Địa chỉ người gửi" at bounding box center [173, 220] width 162 height 26
type input "ẤP 2, [GEOGRAPHIC_DATA], [GEOGRAPHIC_DATA]"
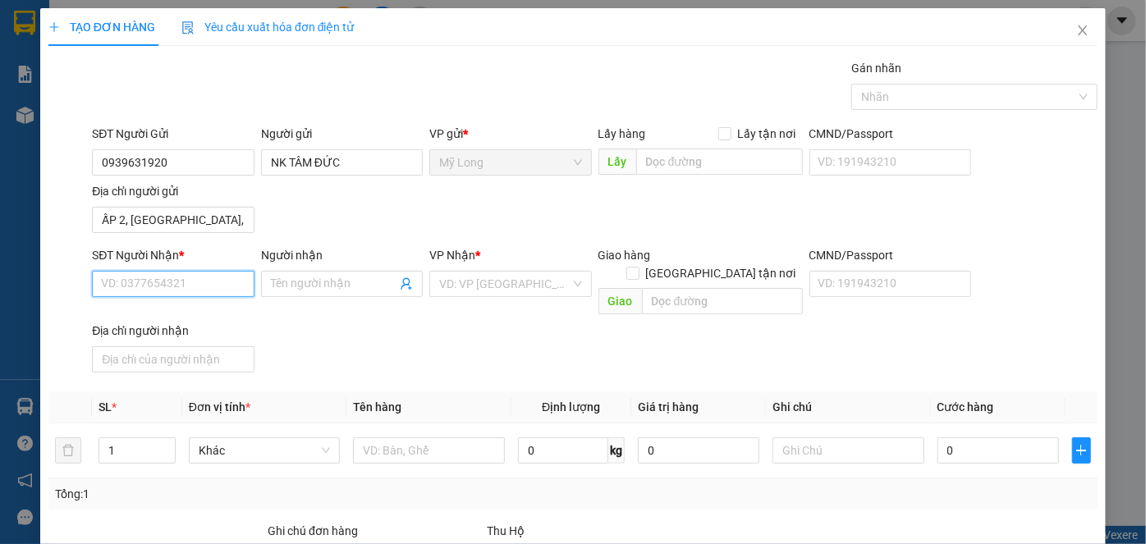
click at [219, 285] on input "SĐT Người Nhận *" at bounding box center [173, 284] width 162 height 26
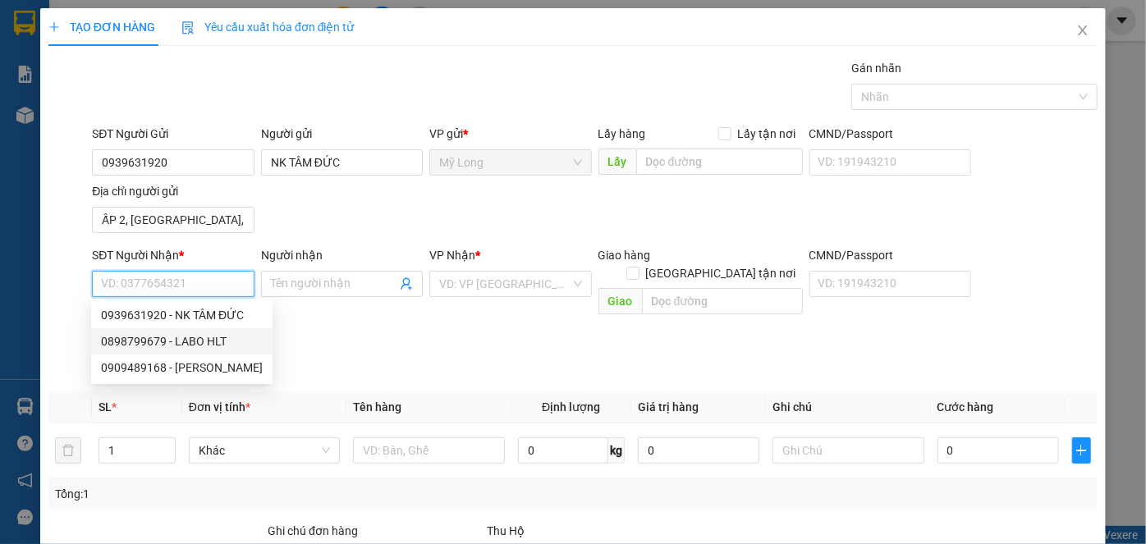
click at [214, 336] on div "0898799679 - LABO HLT" at bounding box center [182, 341] width 162 height 18
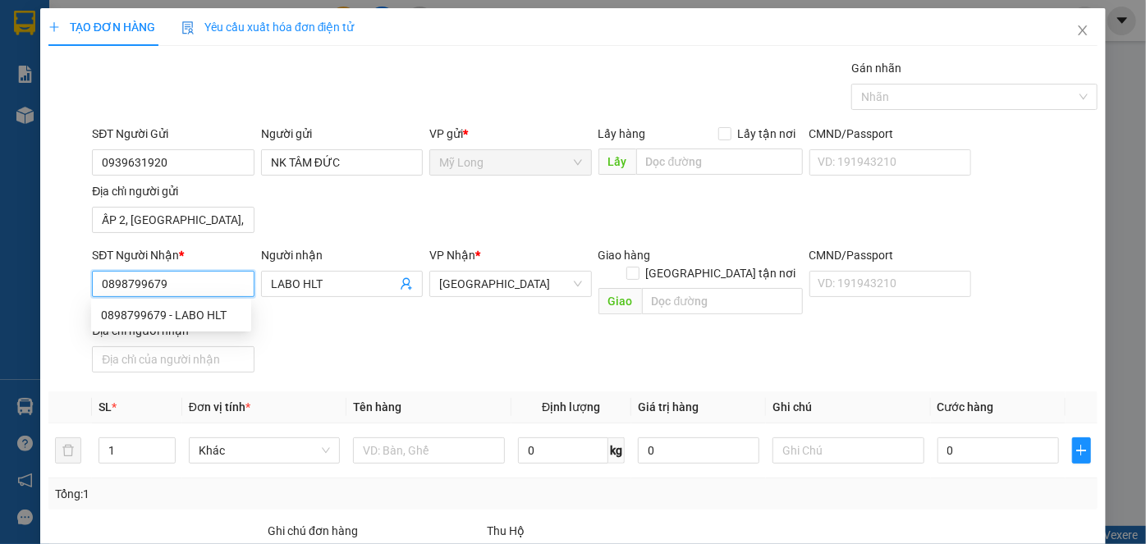
type input "0898799679"
type input "LABO HLT"
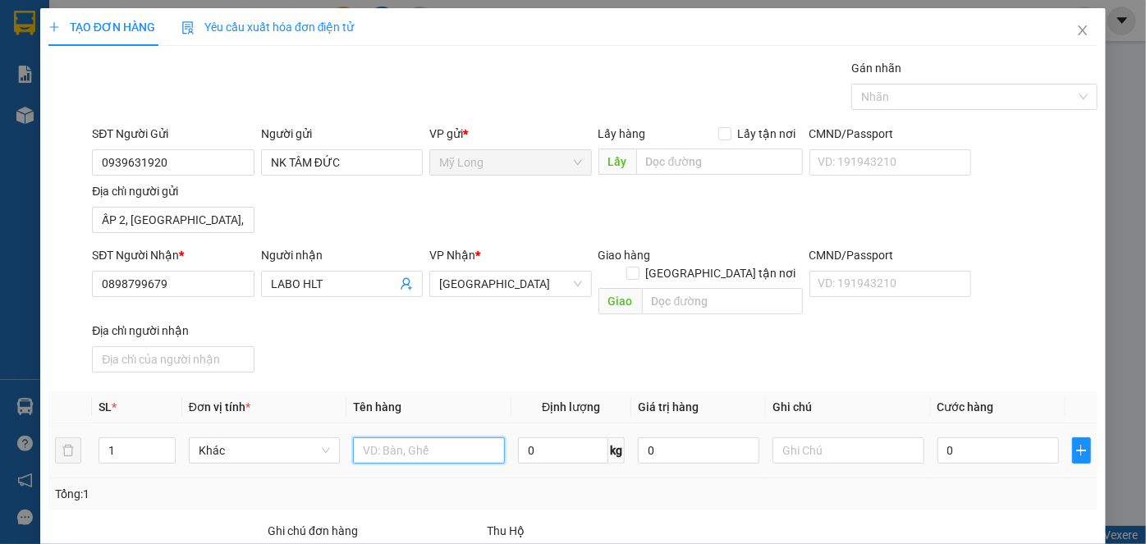
click at [428, 438] on input "text" at bounding box center [429, 450] width 152 height 26
type input "H"
click at [394, 437] on input "text" at bounding box center [429, 450] width 152 height 26
click at [388, 437] on input "H" at bounding box center [429, 450] width 152 height 26
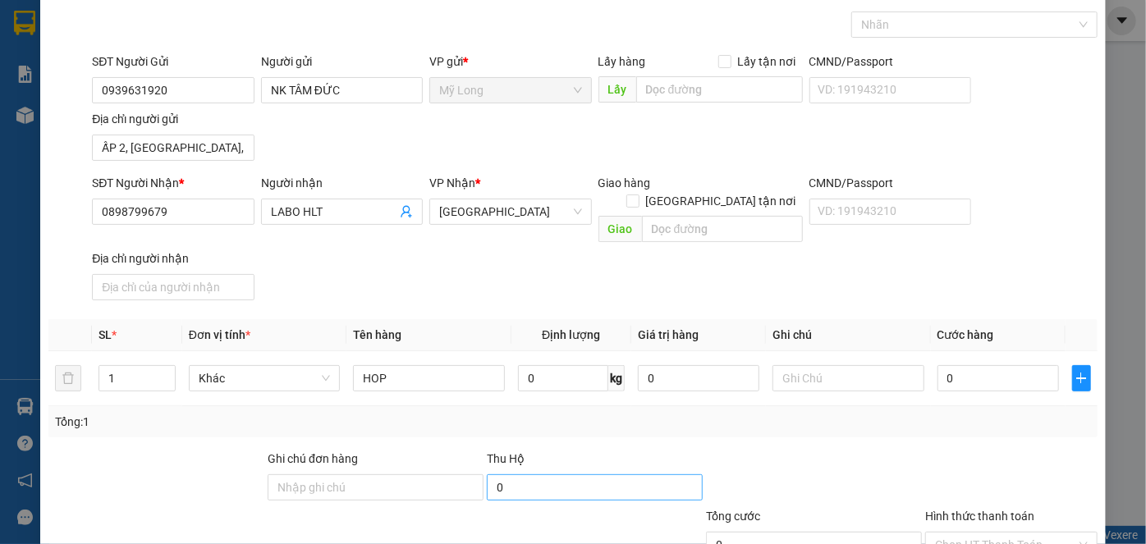
scroll to position [175, 0]
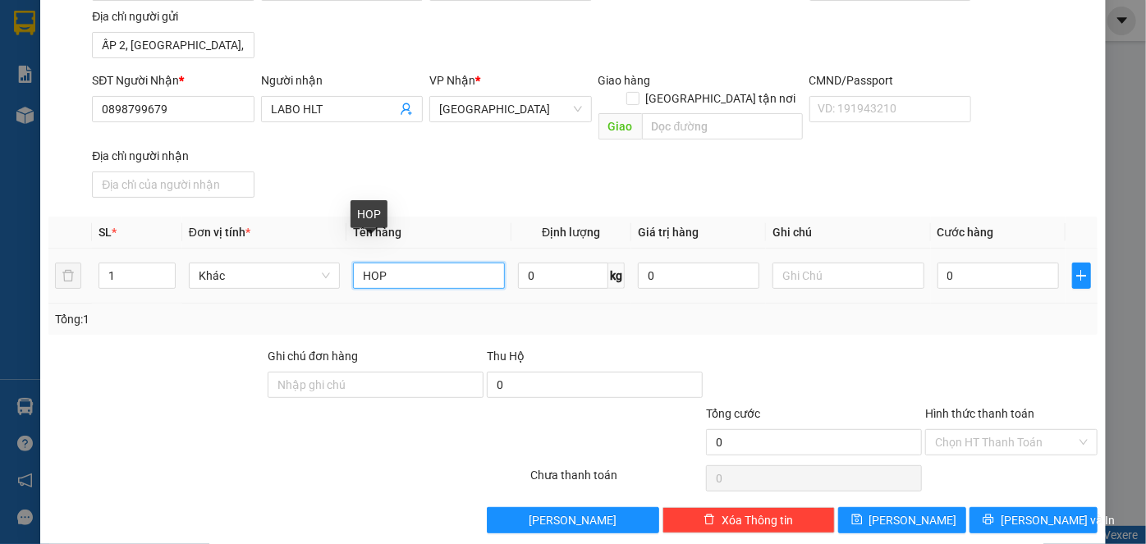
click at [421, 263] on input "HOP" at bounding box center [429, 276] width 152 height 26
type input "H"
click at [446, 263] on input "text" at bounding box center [429, 276] width 152 height 26
click at [457, 265] on input "HO" at bounding box center [429, 276] width 152 height 26
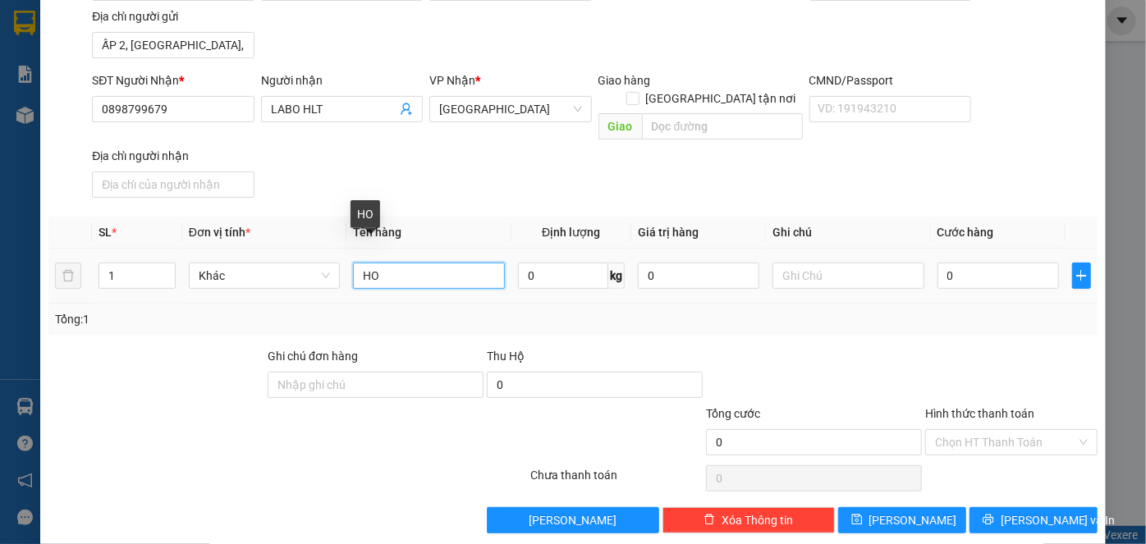
type input "H"
type input "HOP"
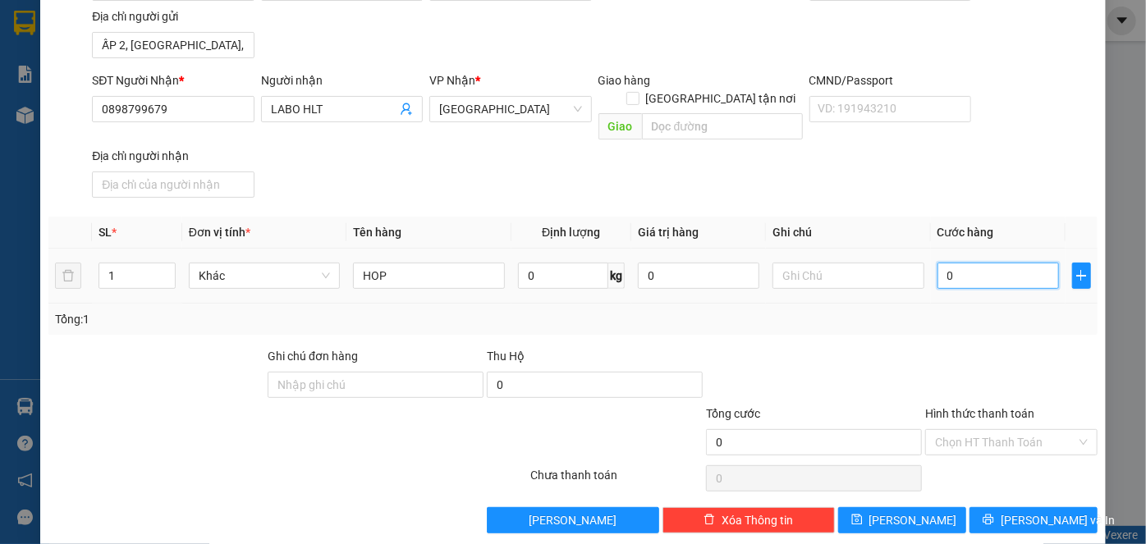
click at [995, 263] on input "0" at bounding box center [997, 276] width 121 height 26
type input "2"
type input "20"
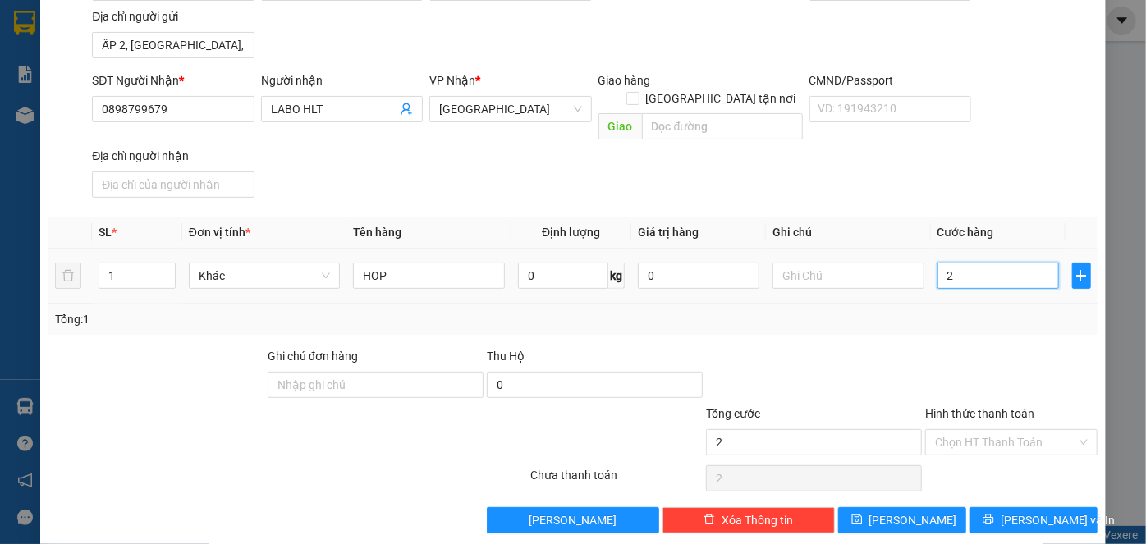
type input "20"
type input "20.000"
click at [1013, 430] on input "Hình thức thanh toán" at bounding box center [1005, 442] width 141 height 25
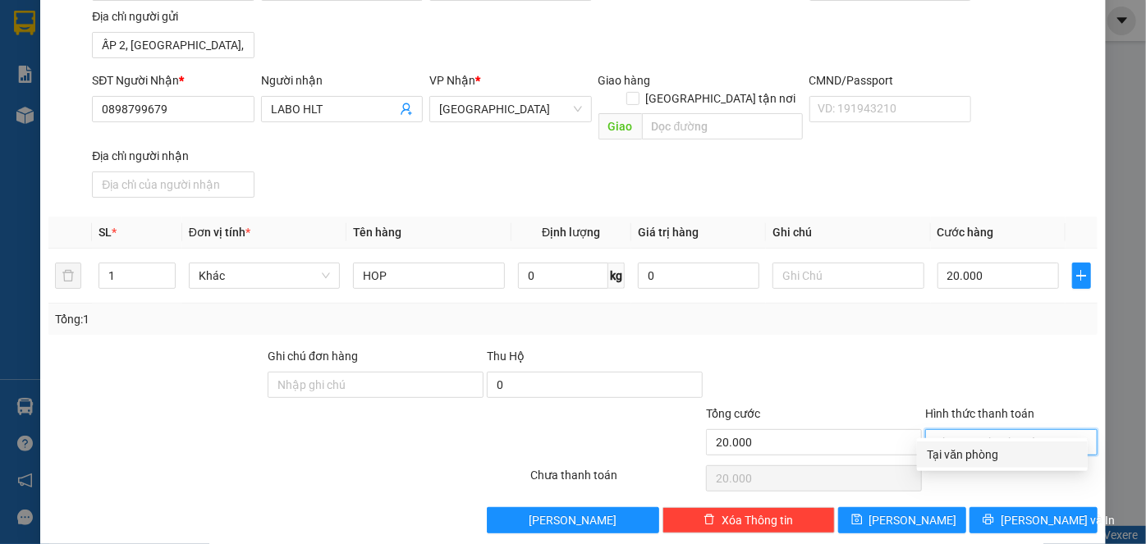
click at [1000, 450] on div "Tại văn phòng" at bounding box center [1001, 455] width 151 height 18
type input "0"
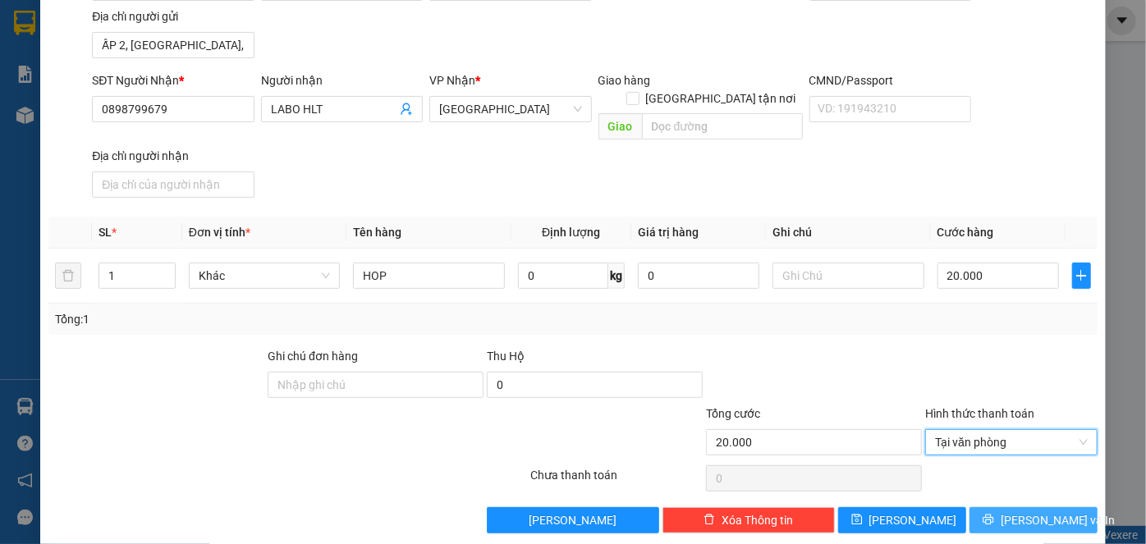
drag, startPoint x: 995, startPoint y: 501, endPoint x: 993, endPoint y: 443, distance: 58.3
click at [994, 514] on icon "printer" at bounding box center [987, 519] width 11 height 11
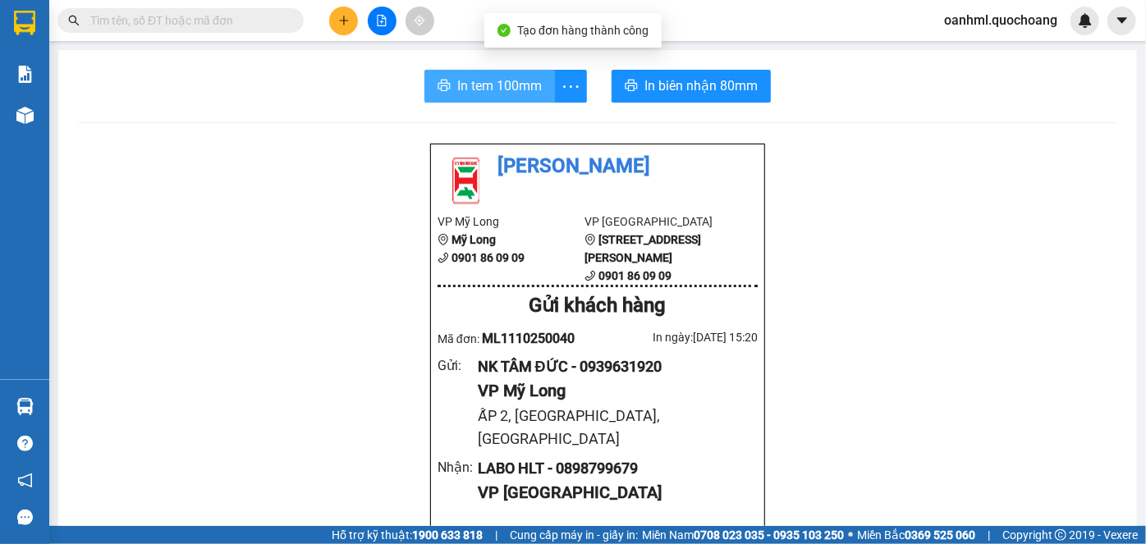
click at [436, 75] on button "In tem 100mm" at bounding box center [489, 86] width 130 height 33
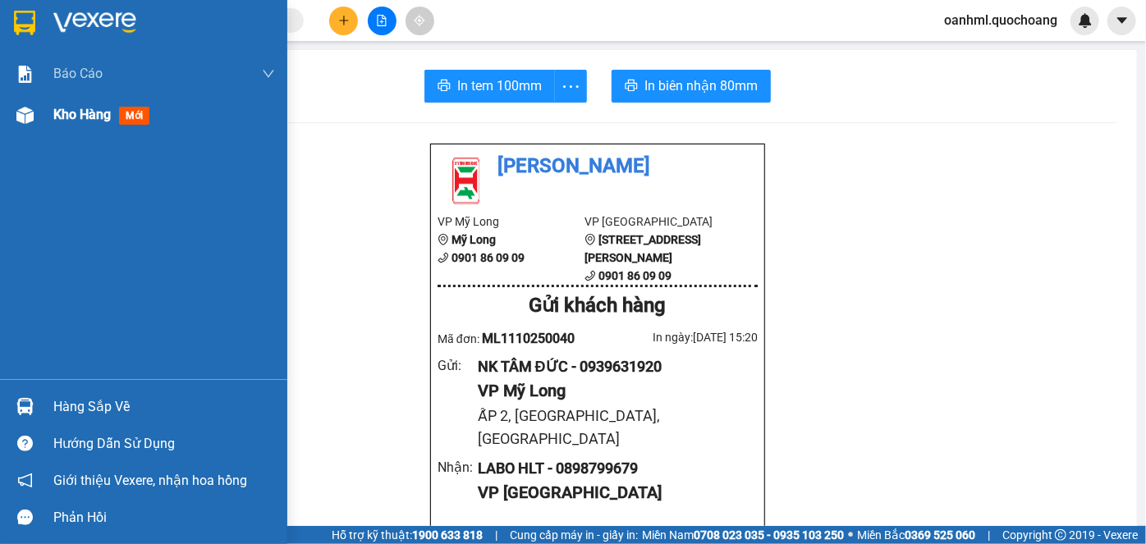
click at [52, 111] on div "Kho hàng mới" at bounding box center [143, 114] width 287 height 41
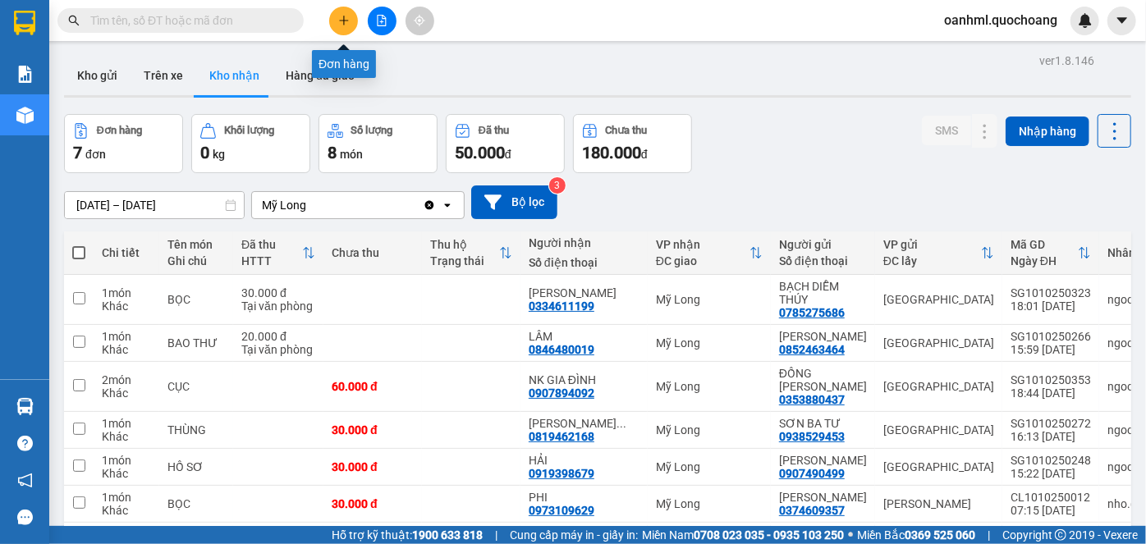
click at [341, 19] on icon "plus" at bounding box center [343, 20] width 11 height 11
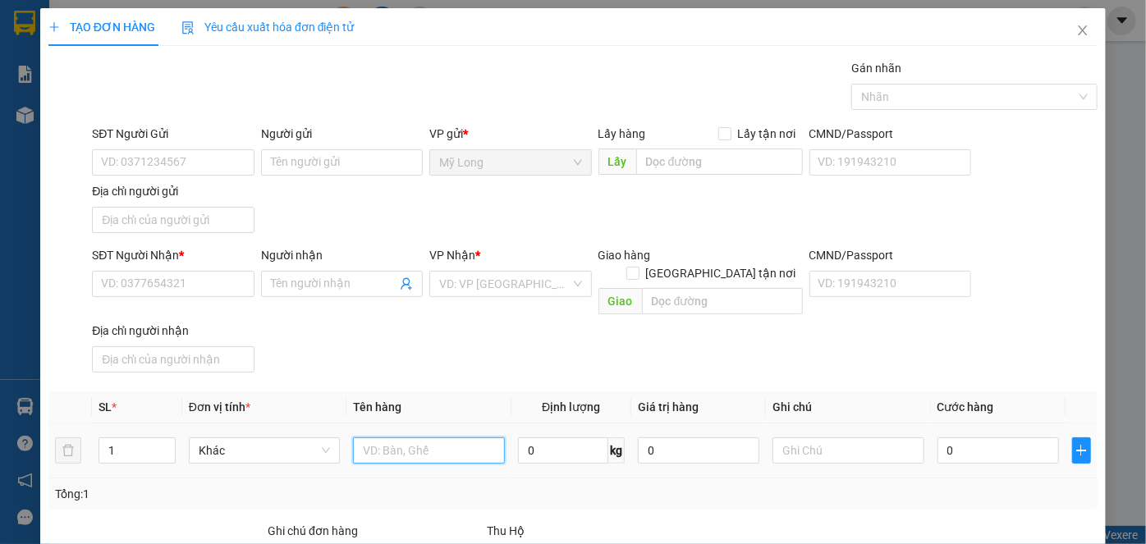
click at [387, 437] on input "text" at bounding box center [429, 450] width 152 height 26
type input "H"
click at [1076, 29] on icon "close" at bounding box center [1082, 30] width 13 height 13
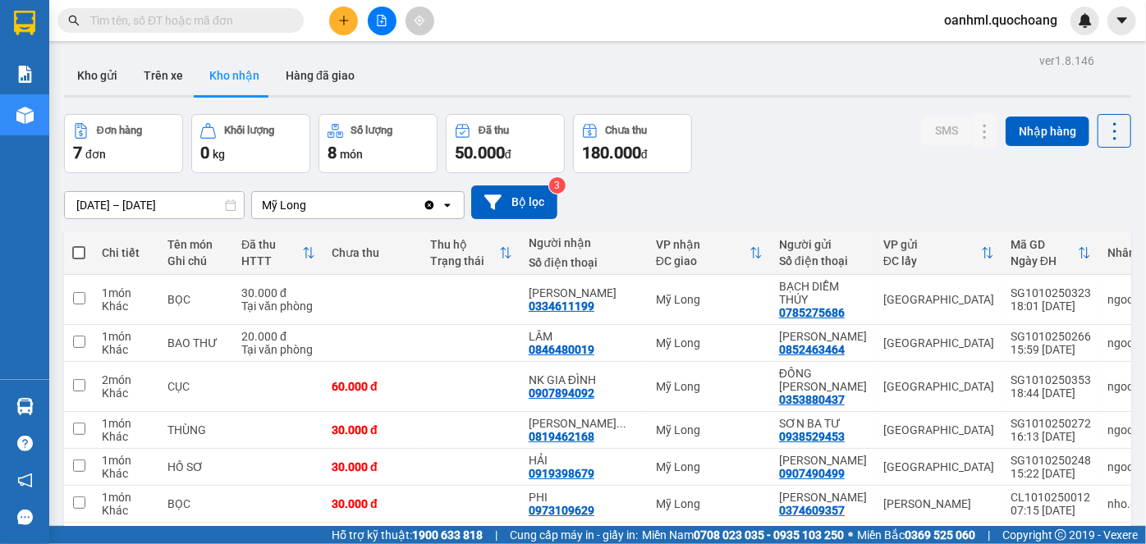
click at [798, 163] on div "Đơn hàng 7 đơn Khối lượng 0 kg Số lượng 8 món Đã thu 50.000 đ Chưa thu 180.000 …" at bounding box center [597, 143] width 1067 height 59
click at [336, 20] on button at bounding box center [343, 21] width 29 height 29
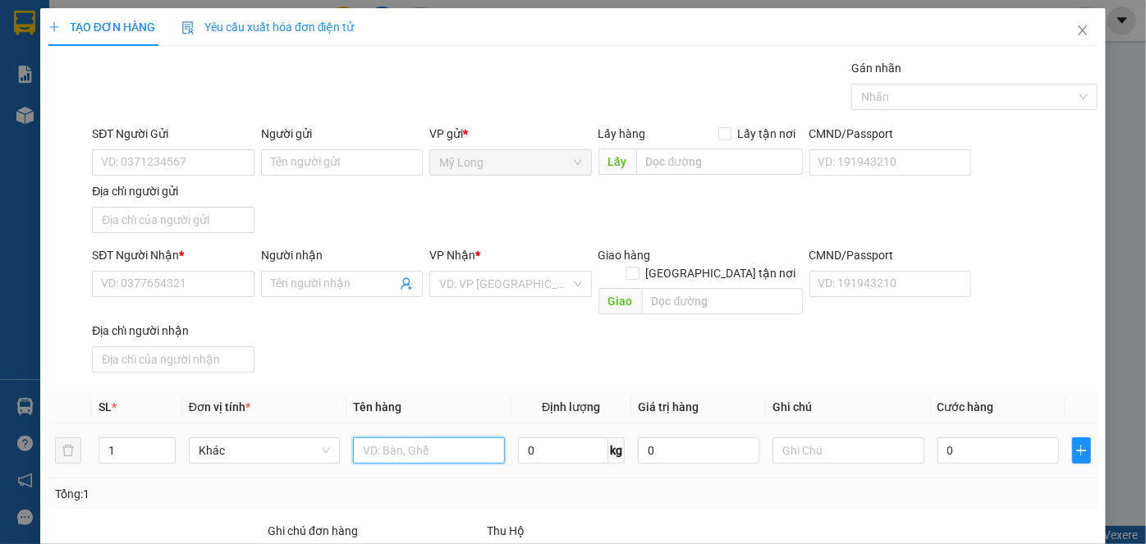
click at [418, 437] on input "text" at bounding box center [429, 450] width 152 height 26
type input "H"
click at [1077, 32] on icon "close" at bounding box center [1082, 30] width 13 height 13
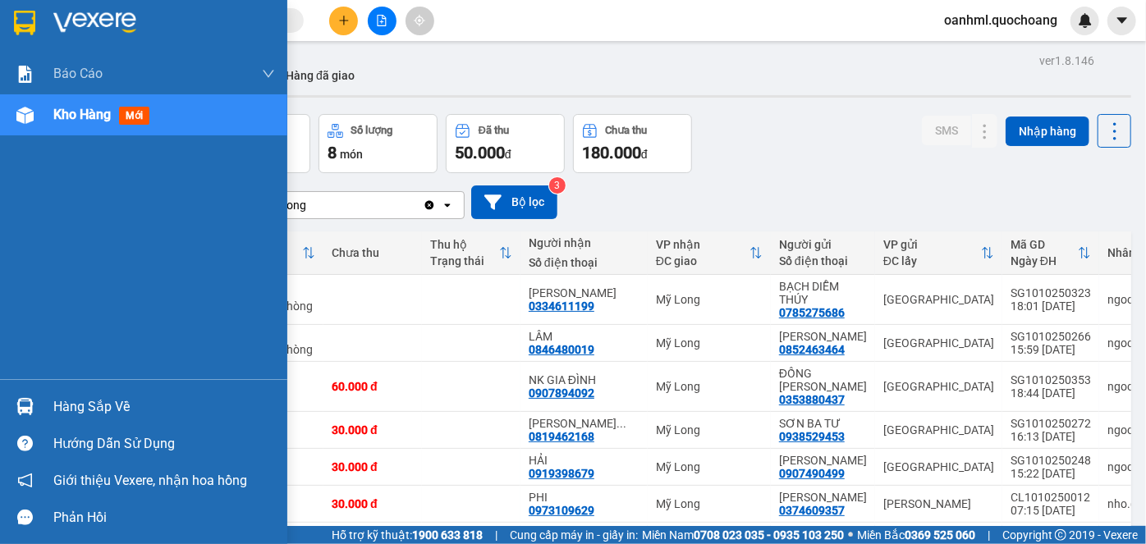
click at [52, 396] on div "Hàng sắp về" at bounding box center [143, 406] width 287 height 37
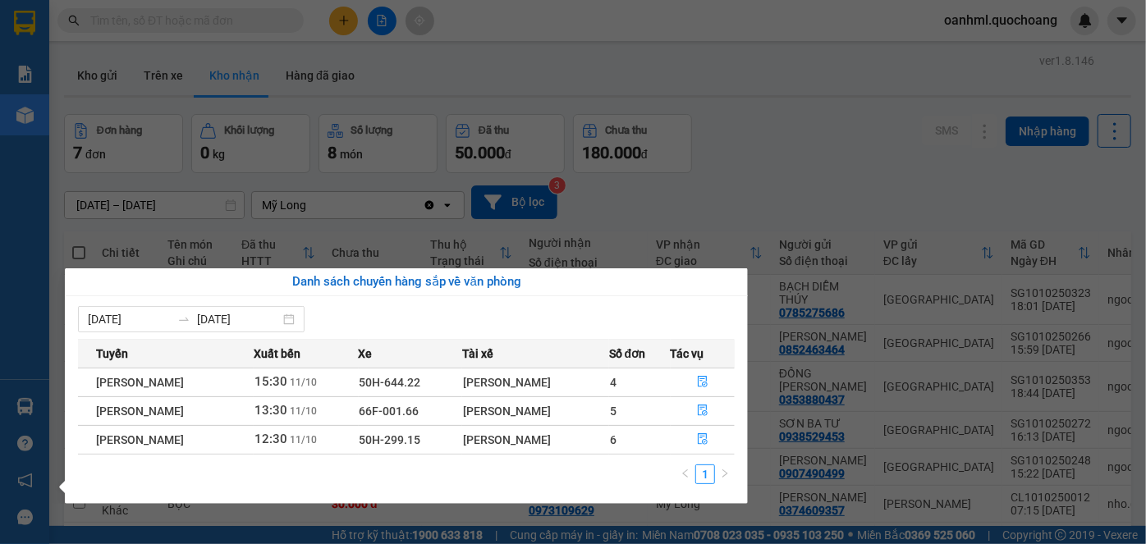
click at [792, 175] on section "Kết quả tìm kiếm ( 0 ) Bộ lọc No Data oanhml.quochoang Báo cáo Báo cáo dòng tiề…" at bounding box center [573, 272] width 1146 height 544
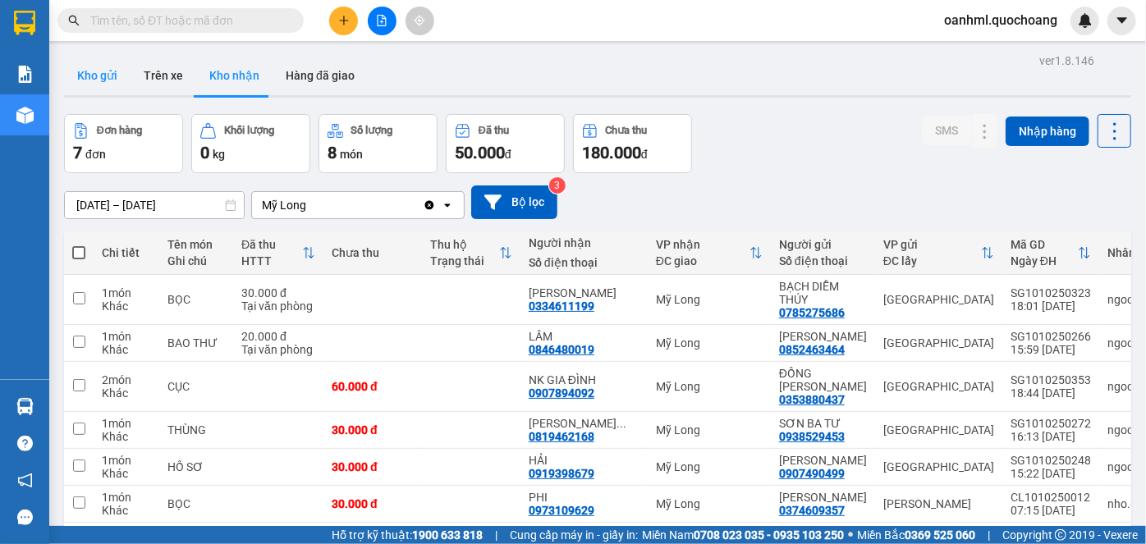
click at [106, 78] on button "Kho gửi" at bounding box center [97, 75] width 66 height 39
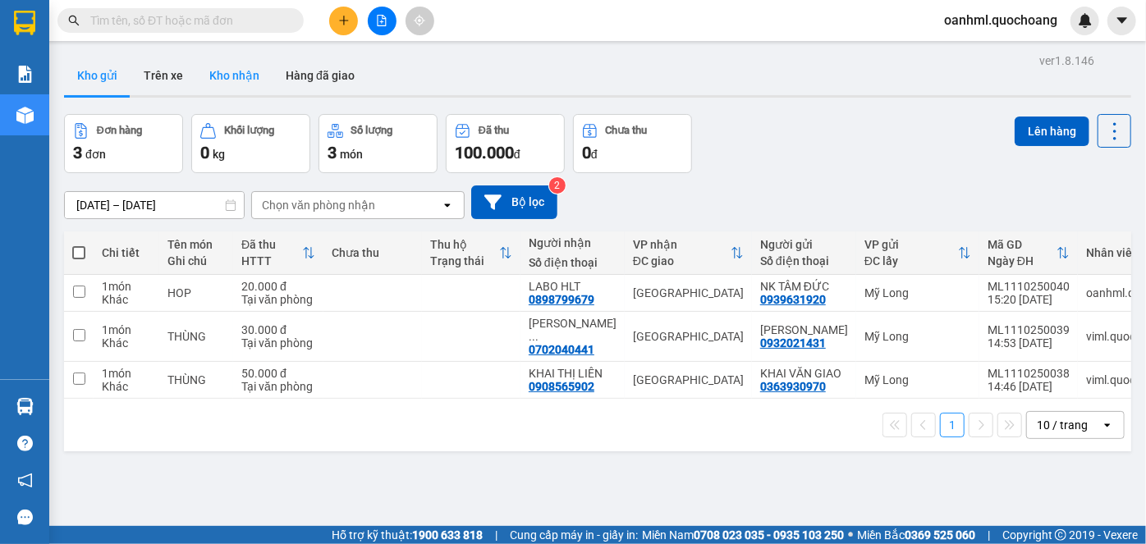
click at [214, 57] on button "Kho nhận" at bounding box center [234, 75] width 76 height 39
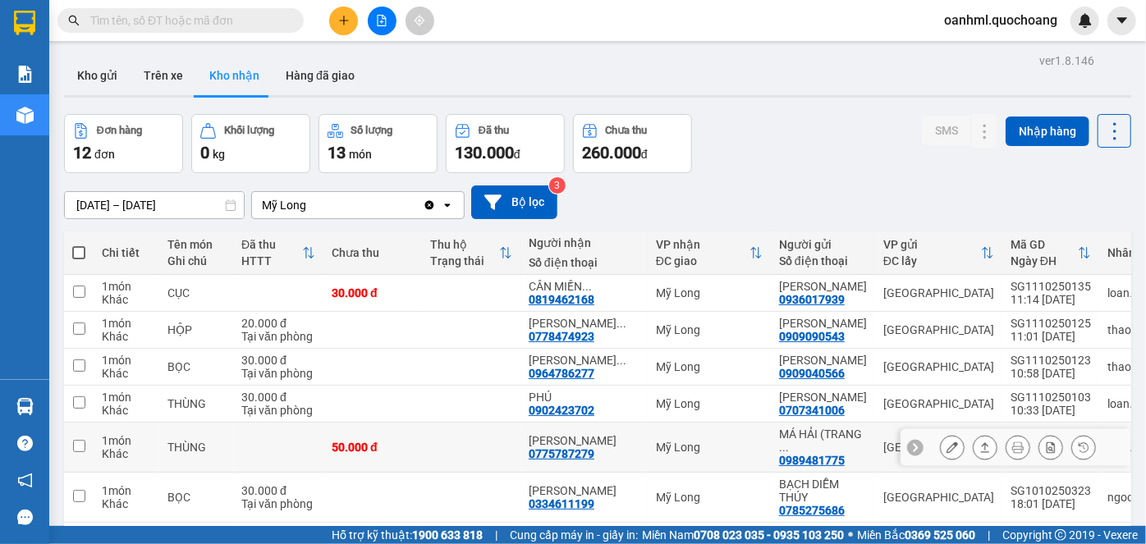
scroll to position [74, 0]
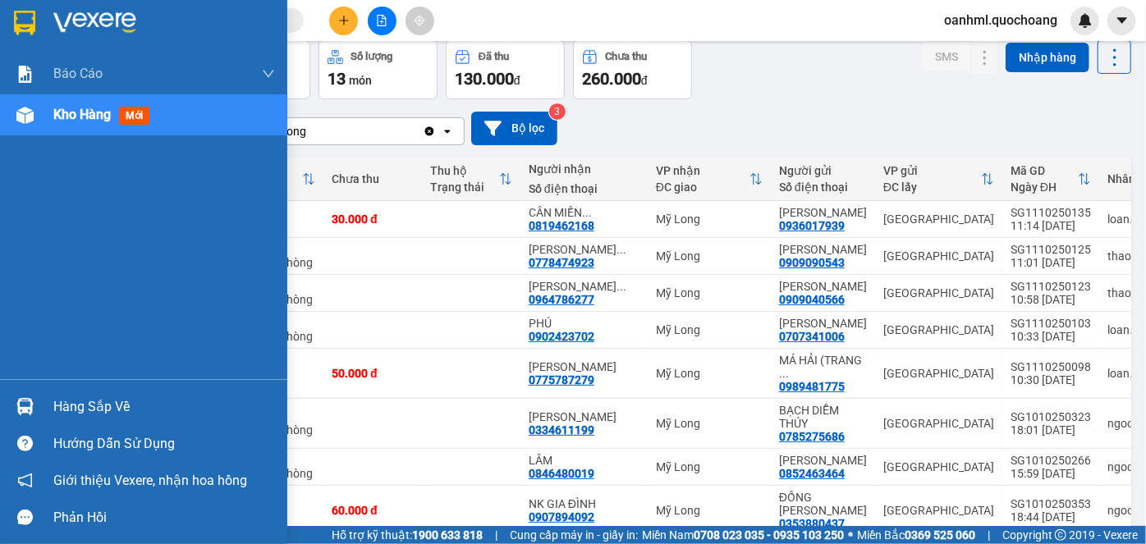
click at [68, 410] on div "Hàng sắp về" at bounding box center [164, 407] width 222 height 25
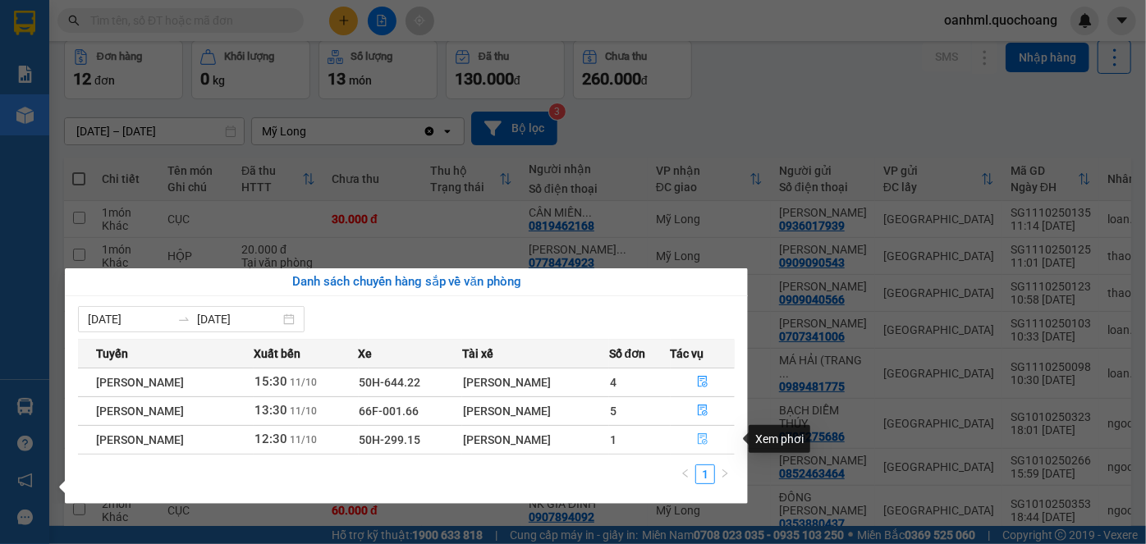
click at [707, 440] on icon "file-done" at bounding box center [702, 439] width 10 height 11
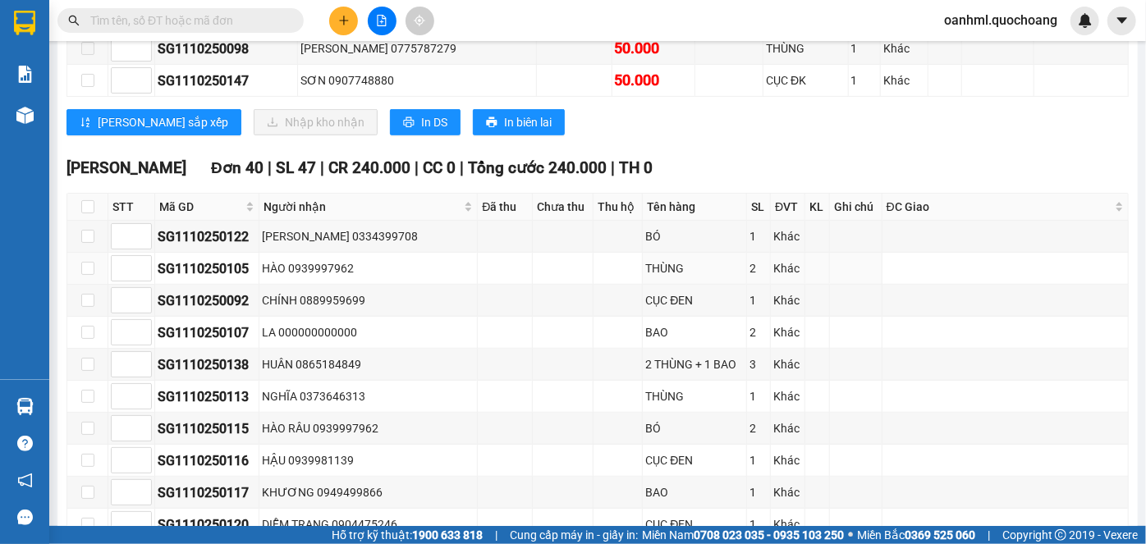
scroll to position [167, 0]
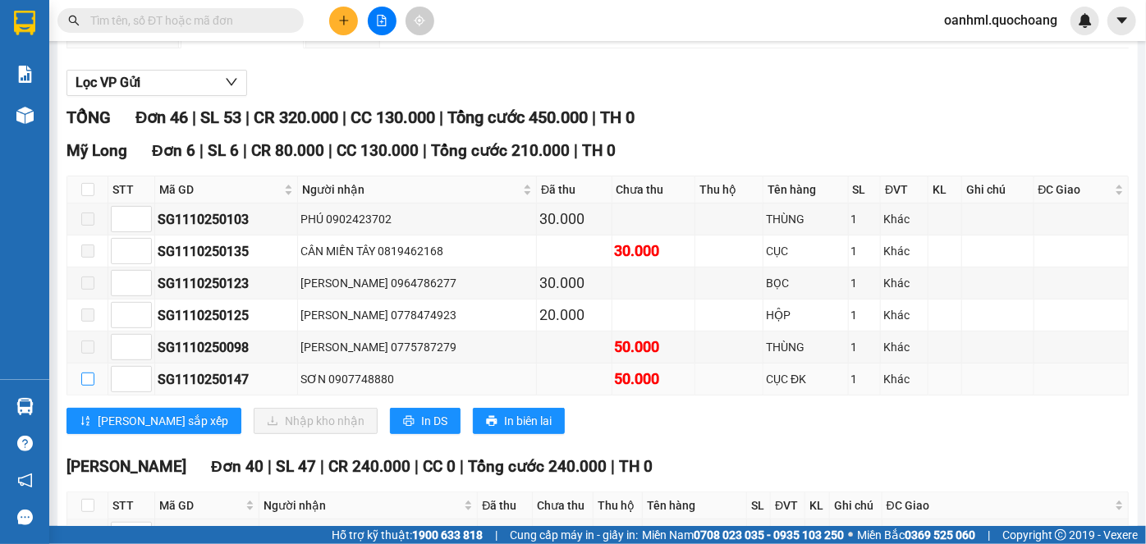
click at [86, 386] on input "checkbox" at bounding box center [87, 379] width 13 height 13
checkbox input "true"
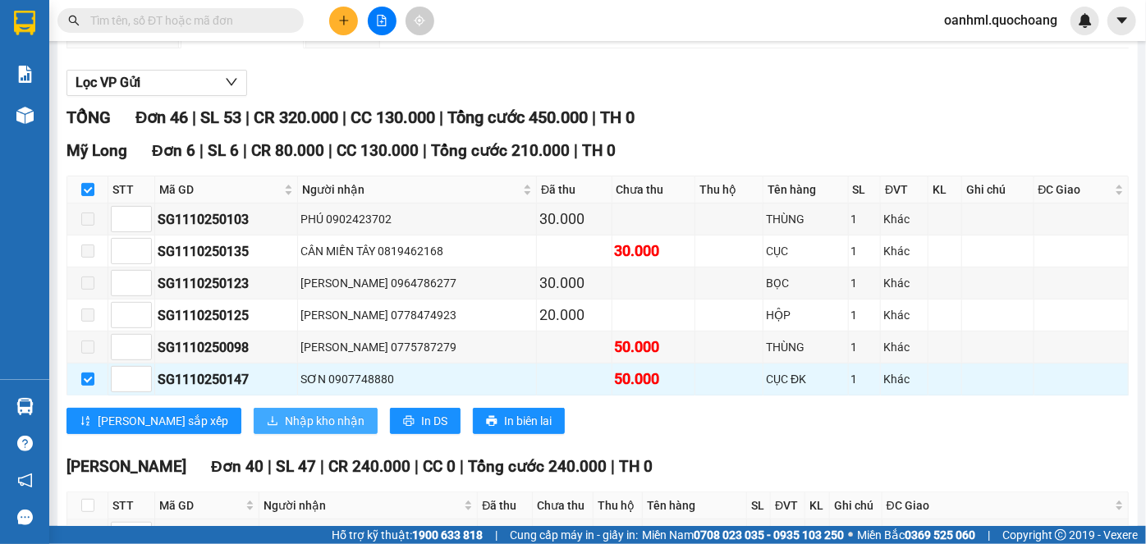
click at [285, 430] on span "Nhập kho nhận" at bounding box center [325, 421] width 80 height 18
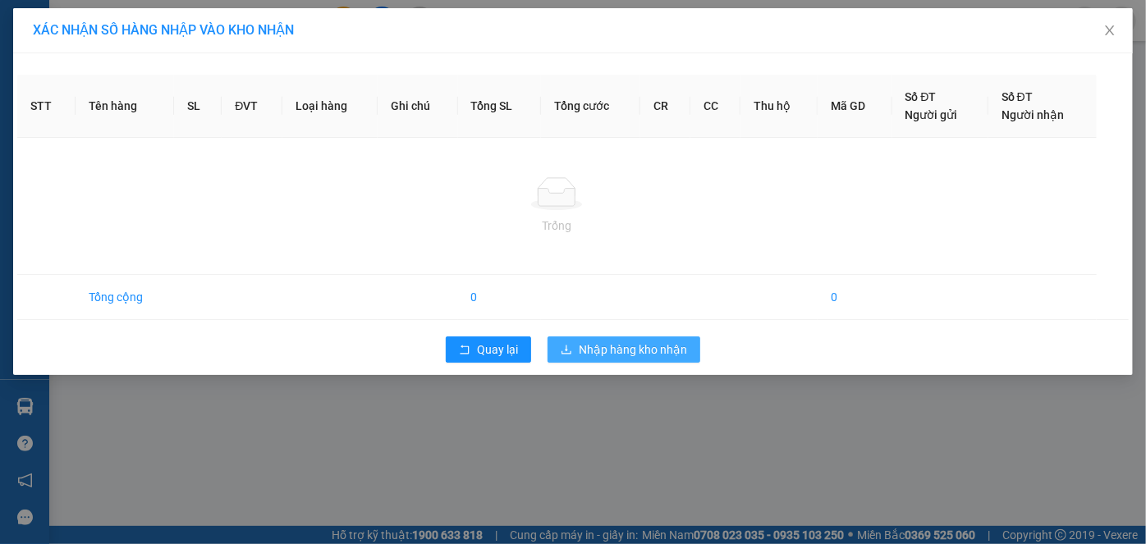
click at [625, 348] on span "Nhập hàng kho nhận" at bounding box center [633, 350] width 108 height 18
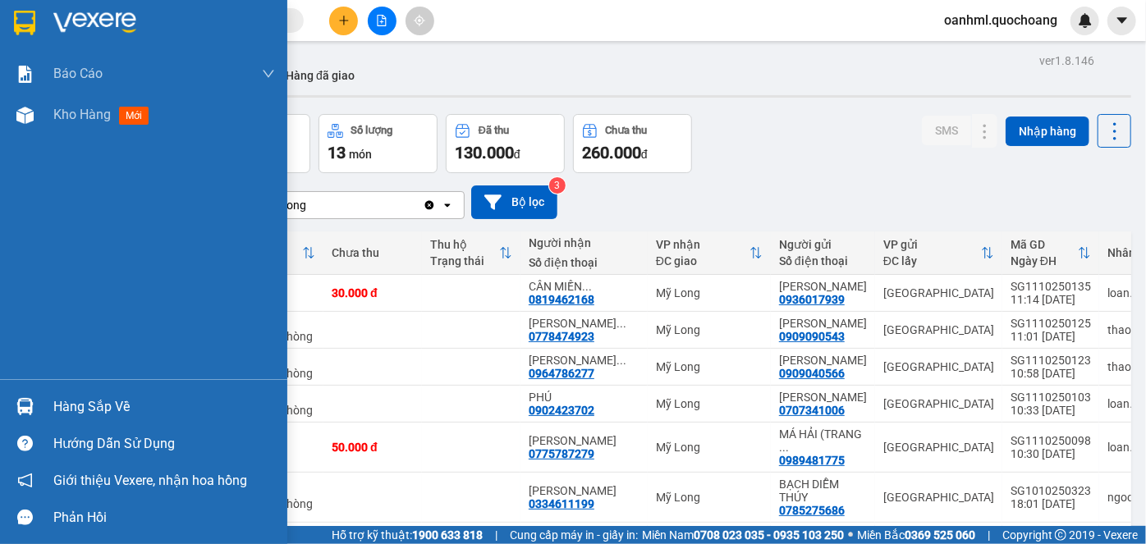
click at [72, 408] on div "Hàng sắp về" at bounding box center [164, 407] width 222 height 25
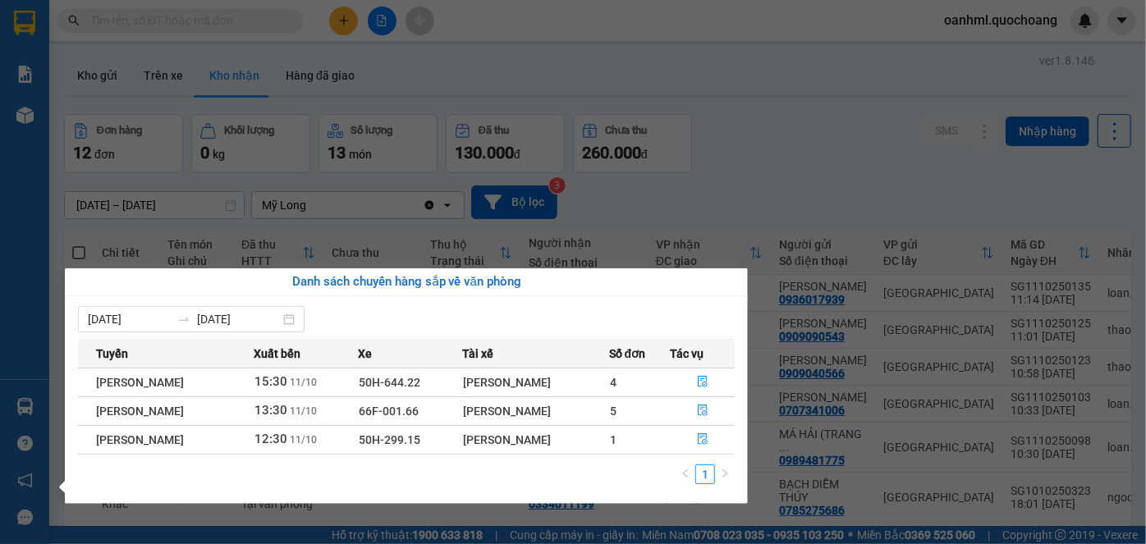
click at [747, 172] on section "Kết quả tìm kiếm ( 0 ) Bộ lọc No Data oanhml.quochoang Báo cáo Báo cáo dòng tiề…" at bounding box center [573, 272] width 1146 height 544
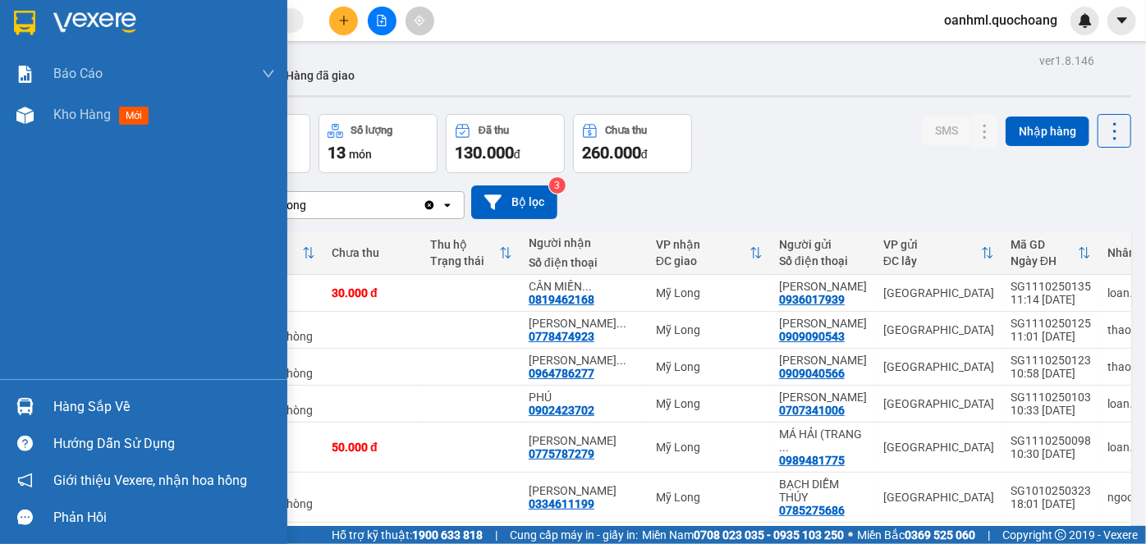
click at [73, 407] on div "Hàng sắp về" at bounding box center [164, 407] width 222 height 25
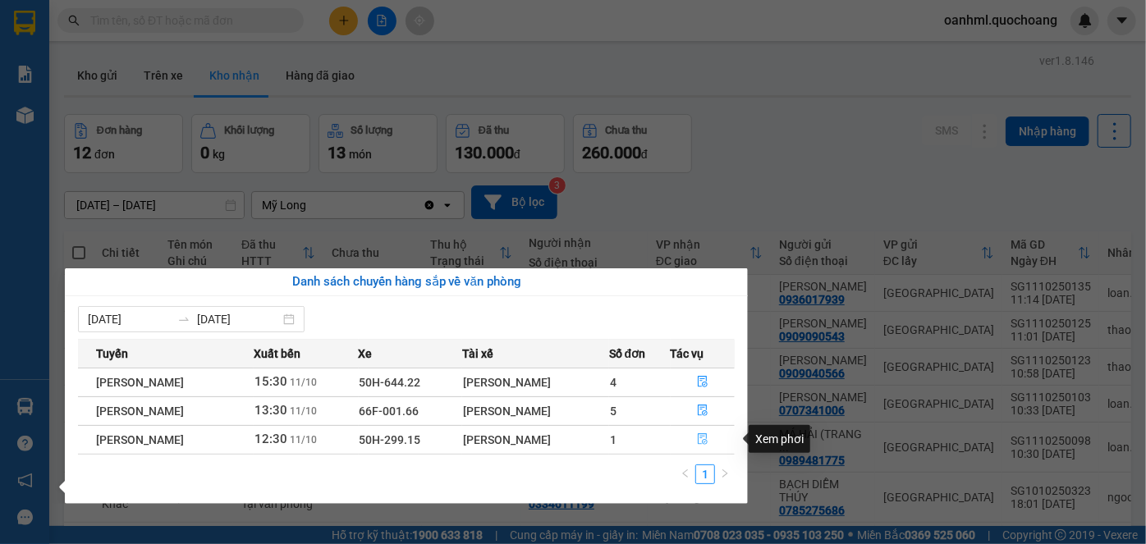
click at [701, 436] on icon "file-done" at bounding box center [702, 439] width 10 height 11
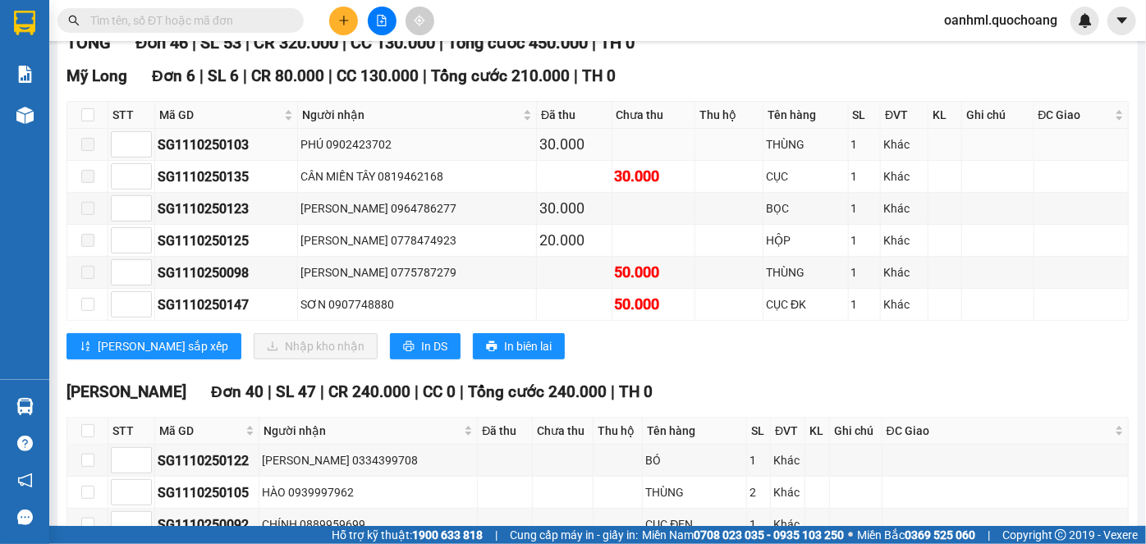
scroll to position [93, 0]
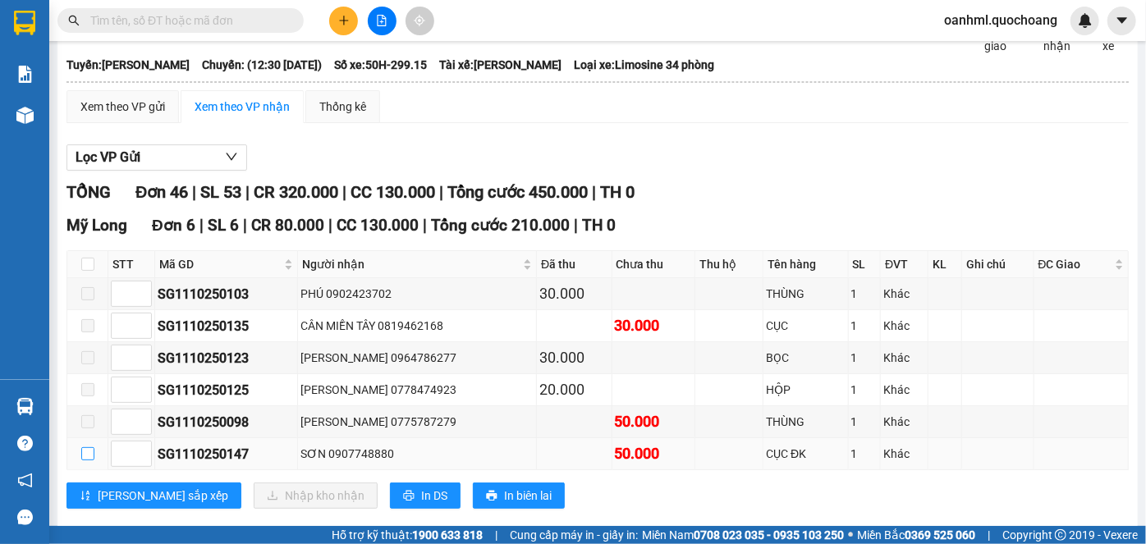
click at [89, 460] on input "checkbox" at bounding box center [87, 453] width 13 height 13
checkbox input "true"
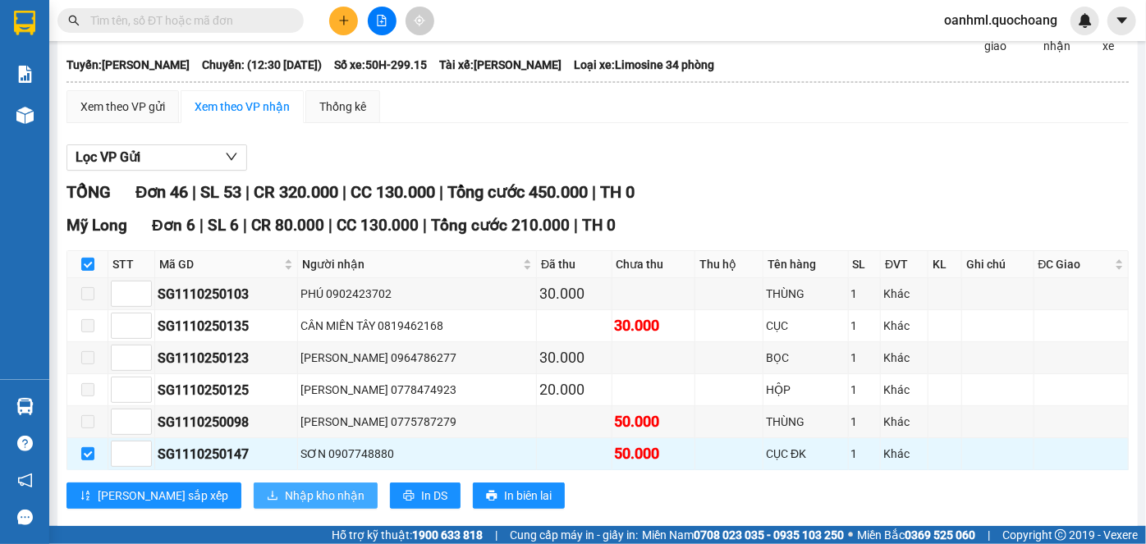
click at [285, 503] on span "Nhập kho nhận" at bounding box center [325, 496] width 80 height 18
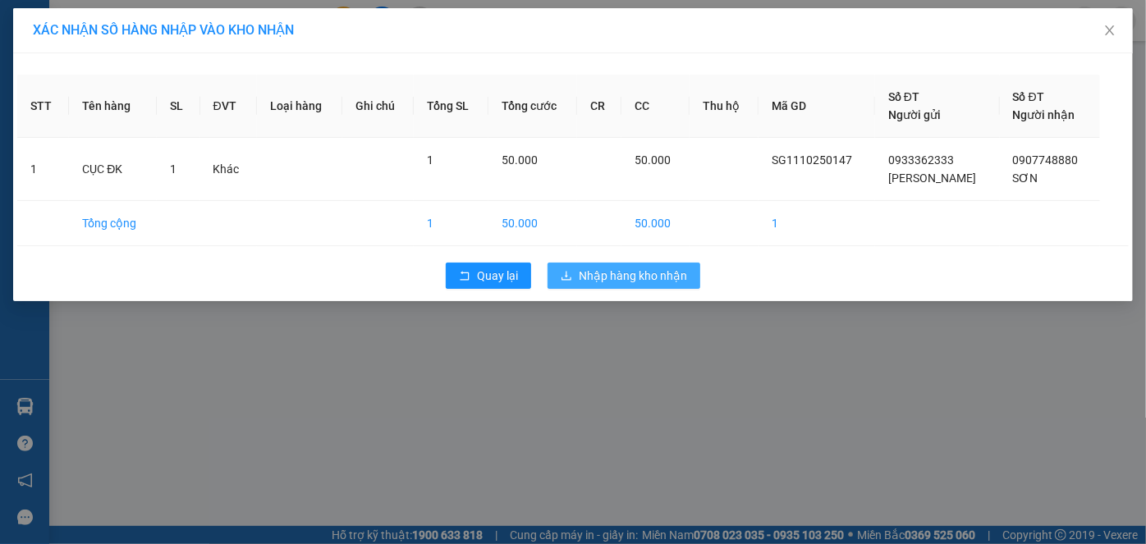
click at [630, 267] on span "Nhập hàng kho nhận" at bounding box center [633, 276] width 108 height 18
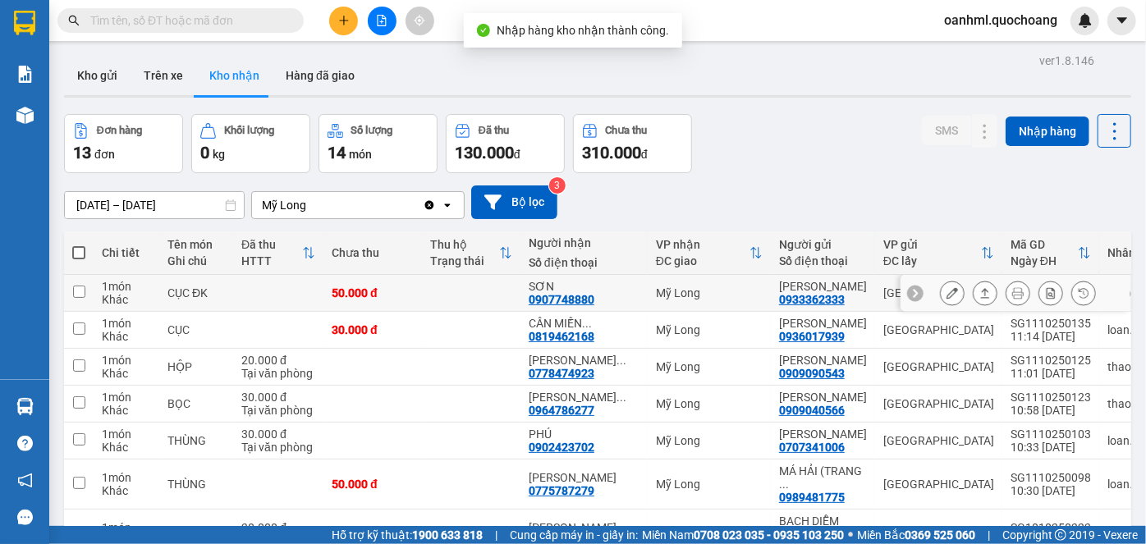
click at [946, 299] on icon at bounding box center [951, 292] width 11 height 11
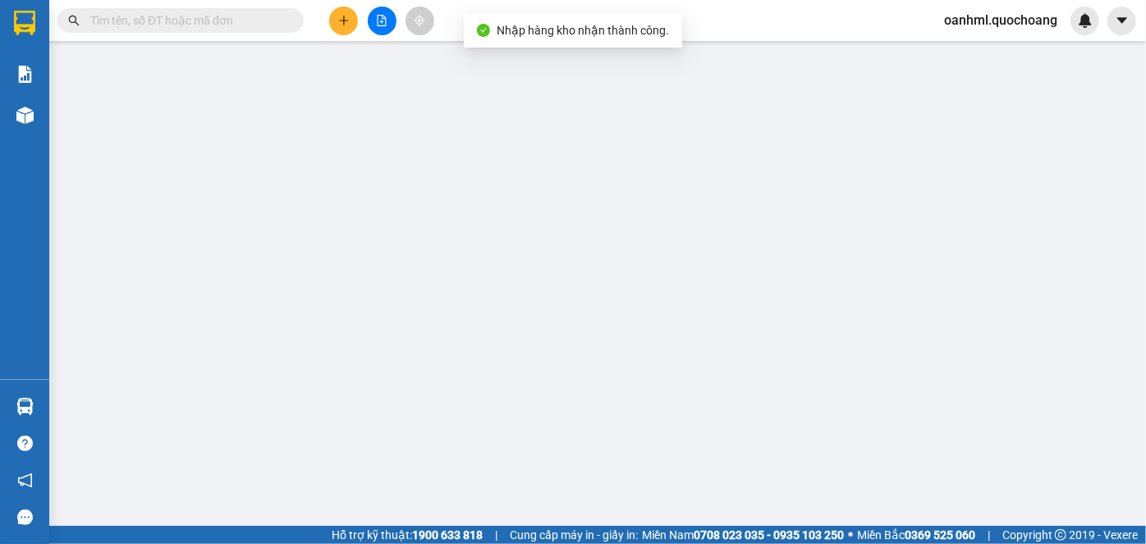
type input "0933362333"
type input "[PERSON_NAME]"
type input "109/5 THÁI PHIÊN P1 QUẬN 11 HCM"
type input "0907748880"
type input "SƠN"
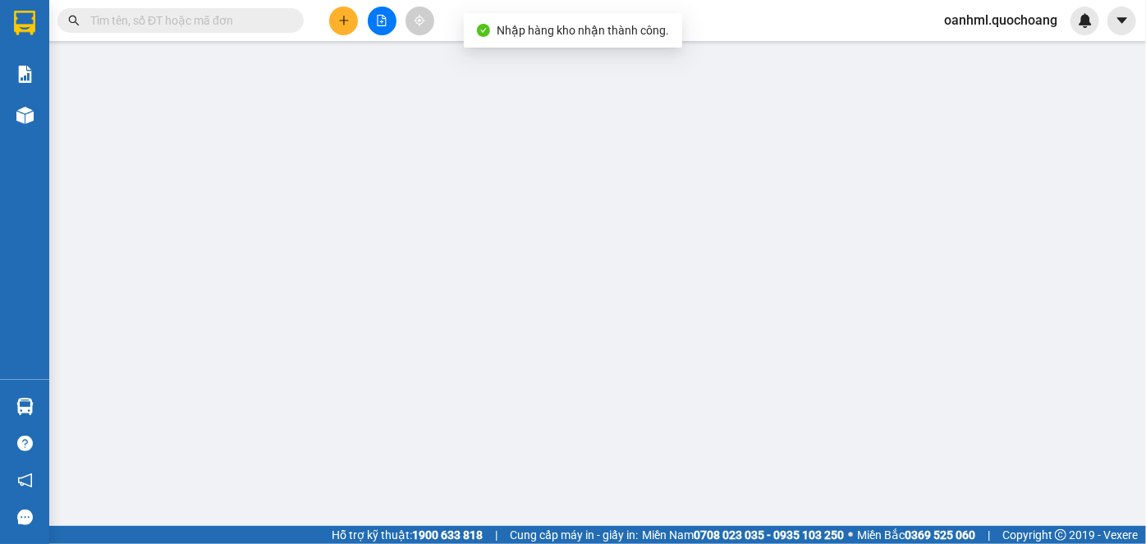
type input "50.000"
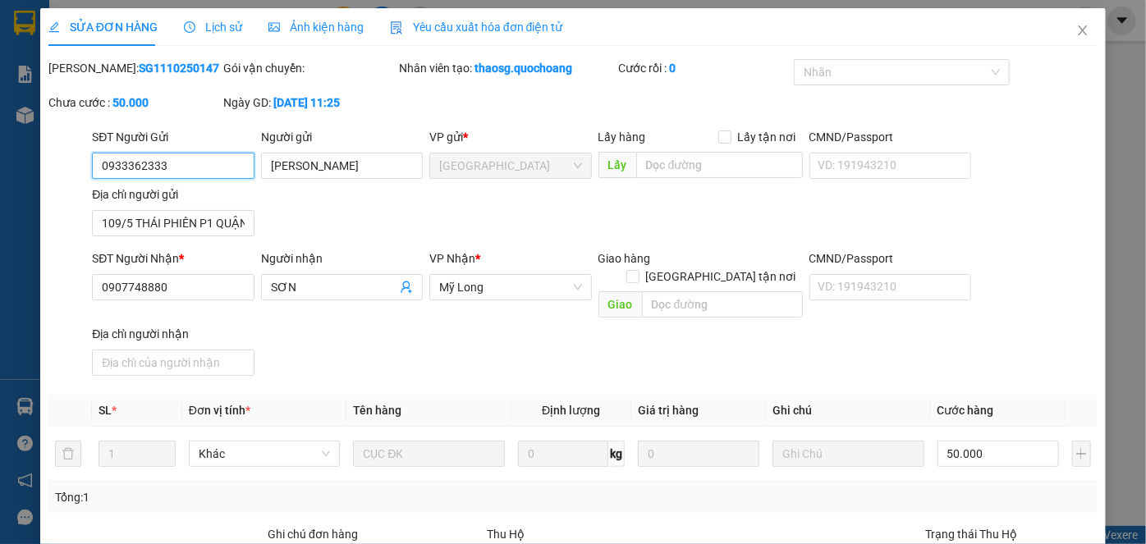
scroll to position [179, 0]
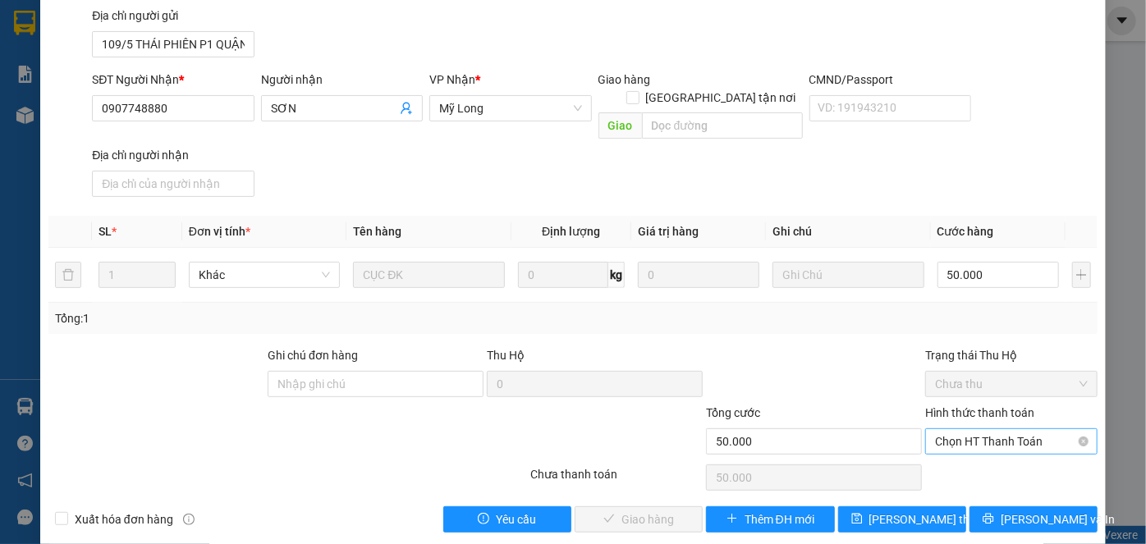
click at [958, 429] on span "Chọn HT Thanh Toán" at bounding box center [1011, 441] width 153 height 25
click at [955, 455] on div "Tại văn phòng" at bounding box center [1001, 455] width 151 height 18
type input "0"
click at [683, 510] on span "[PERSON_NAME] và Giao hàng" at bounding box center [685, 519] width 158 height 18
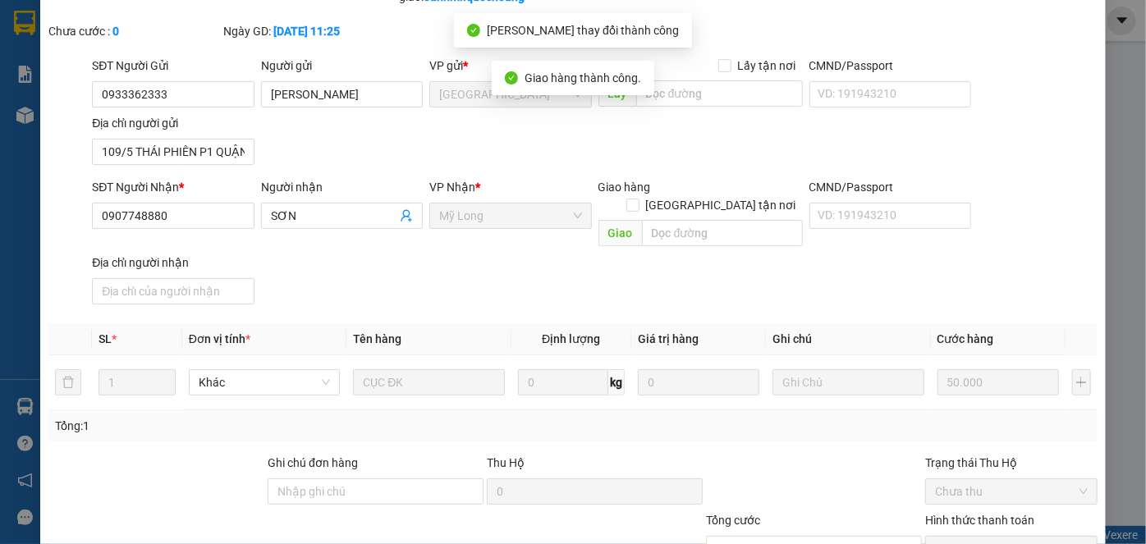
scroll to position [0, 0]
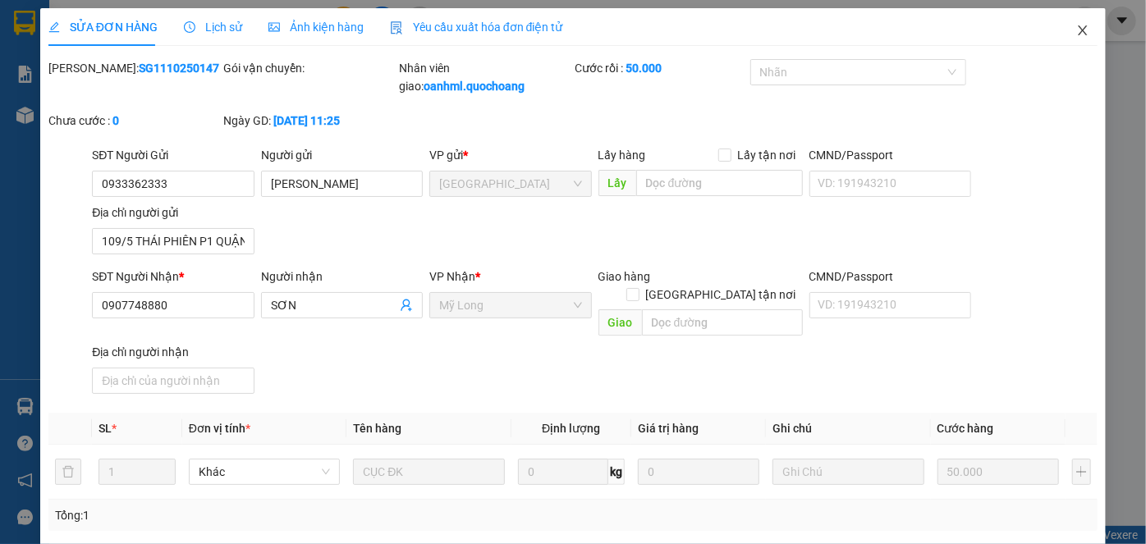
click at [1076, 27] on icon "close" at bounding box center [1082, 30] width 13 height 13
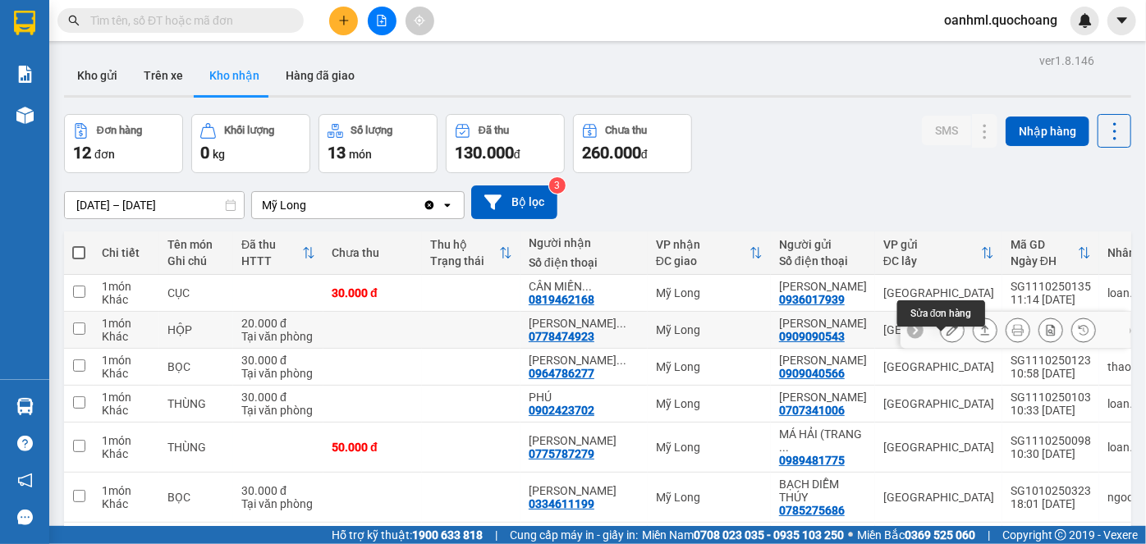
click at [946, 336] on icon at bounding box center [951, 329] width 11 height 11
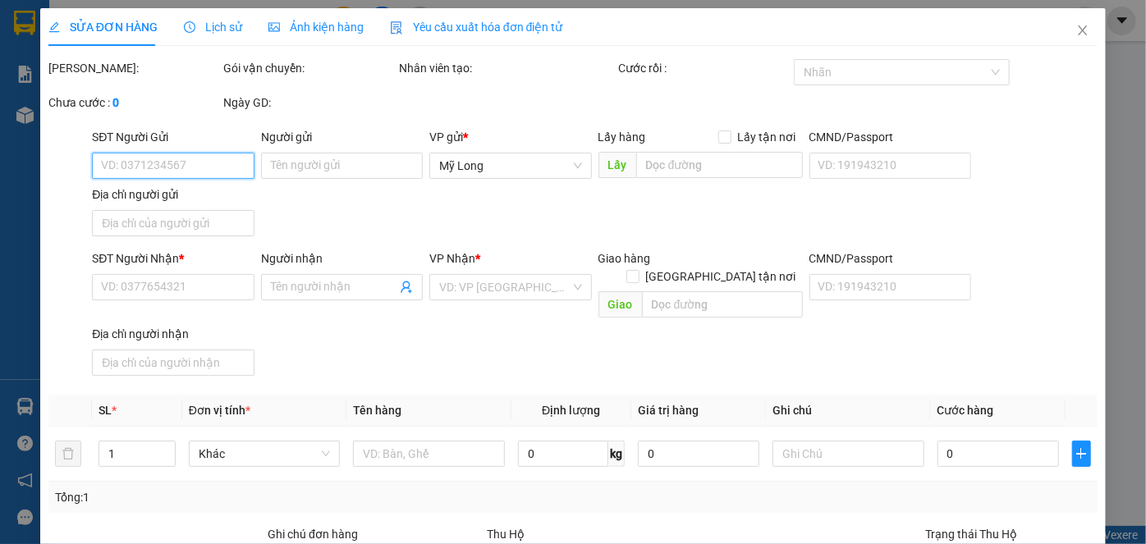
type input "0909090543"
type input "[PERSON_NAME]"
type input "418/7 [PERSON_NAME] QUỚI BÌNH TRỊ ĐÔNG BÌNH [GEOGRAPHIC_DATA]"
type input "0778474923"
type input "[PERSON_NAME]"
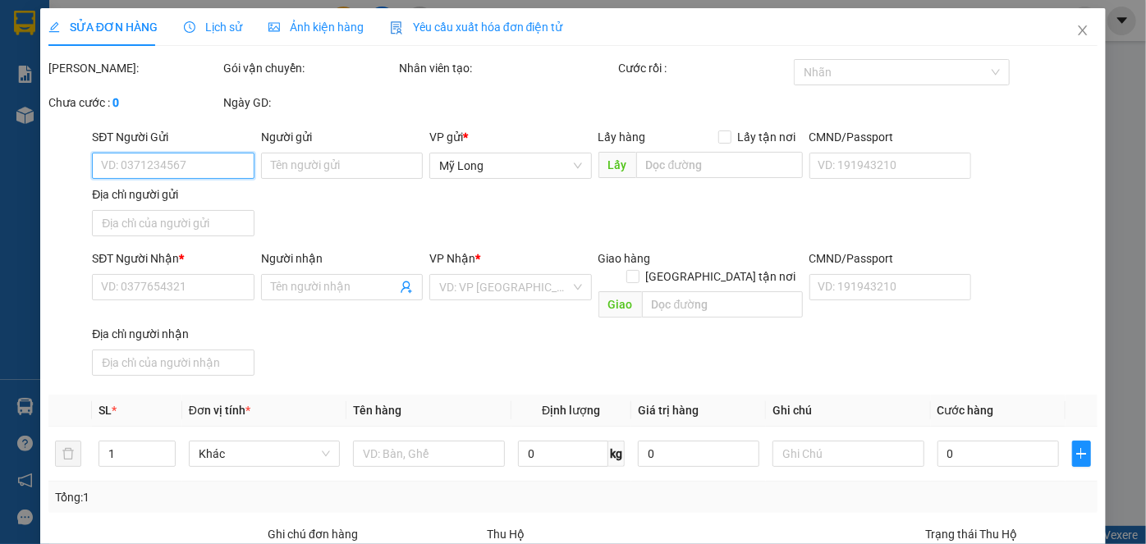
type input "20.000"
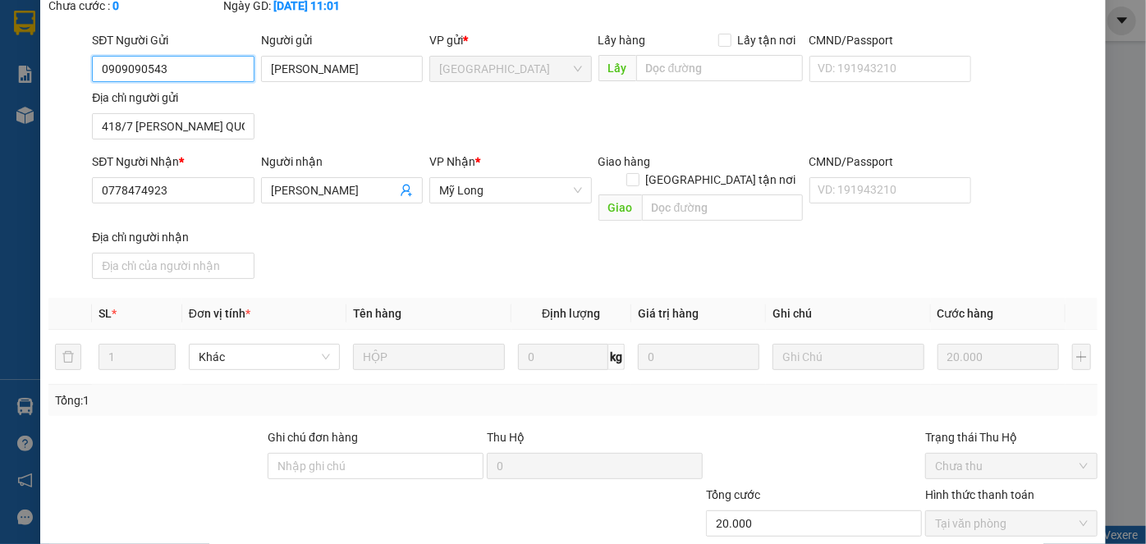
scroll to position [179, 0]
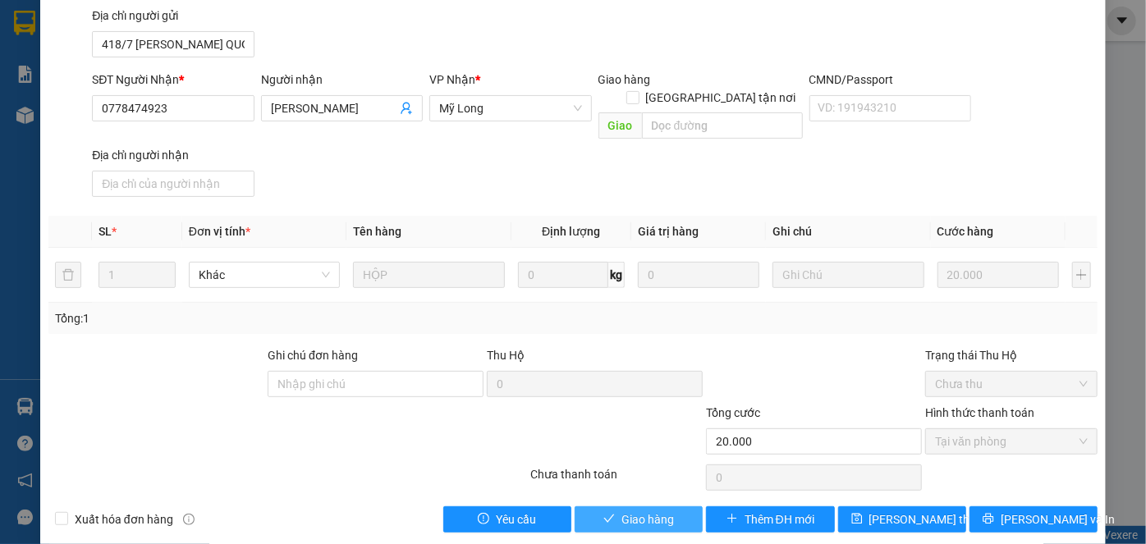
click at [675, 506] on button "Giao hàng" at bounding box center [638, 519] width 128 height 26
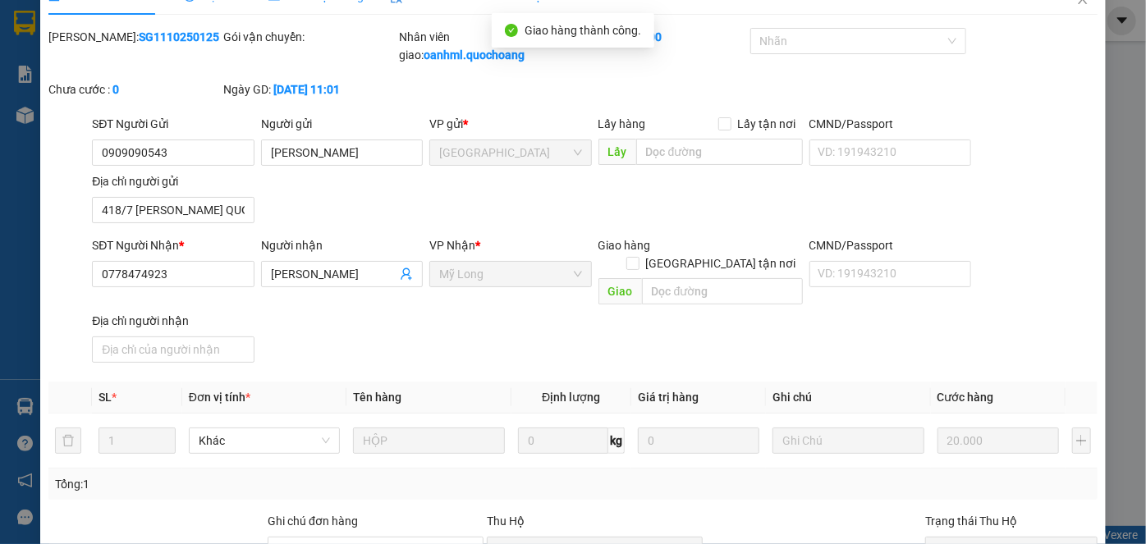
scroll to position [0, 0]
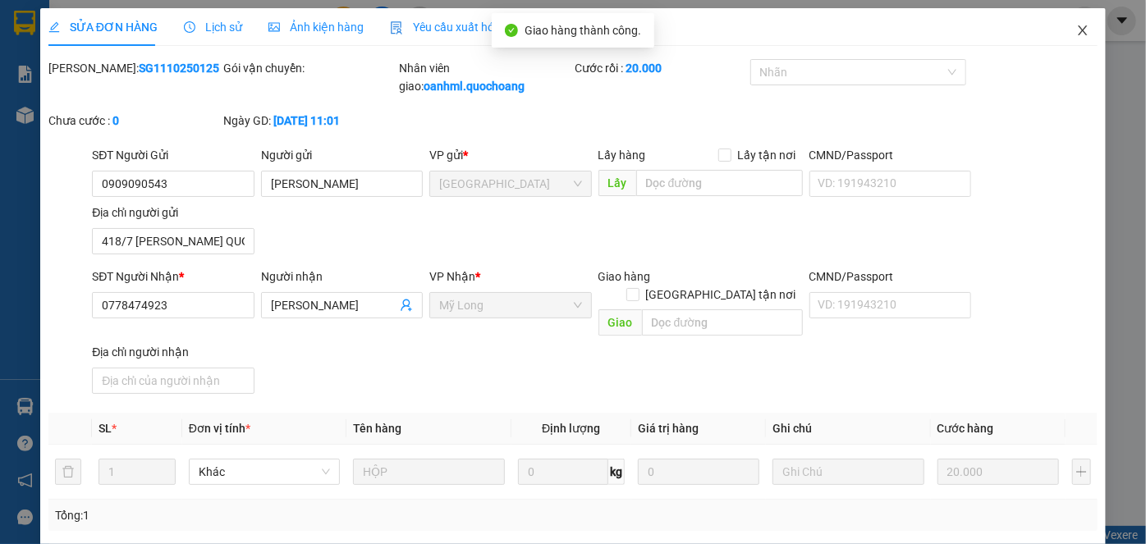
click at [1076, 35] on icon "close" at bounding box center [1082, 30] width 13 height 13
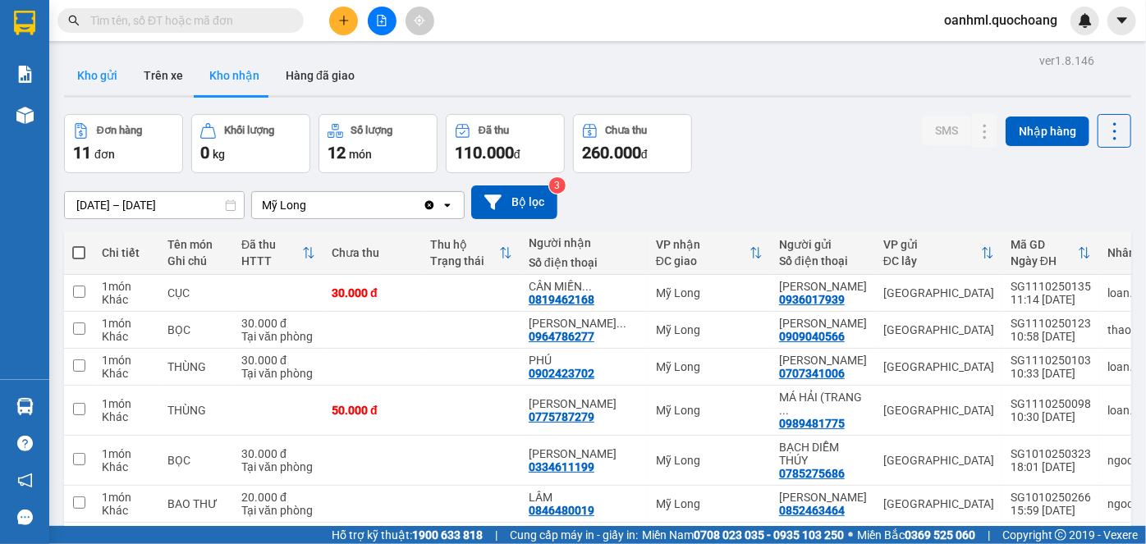
click at [98, 77] on button "Kho gửi" at bounding box center [97, 75] width 66 height 39
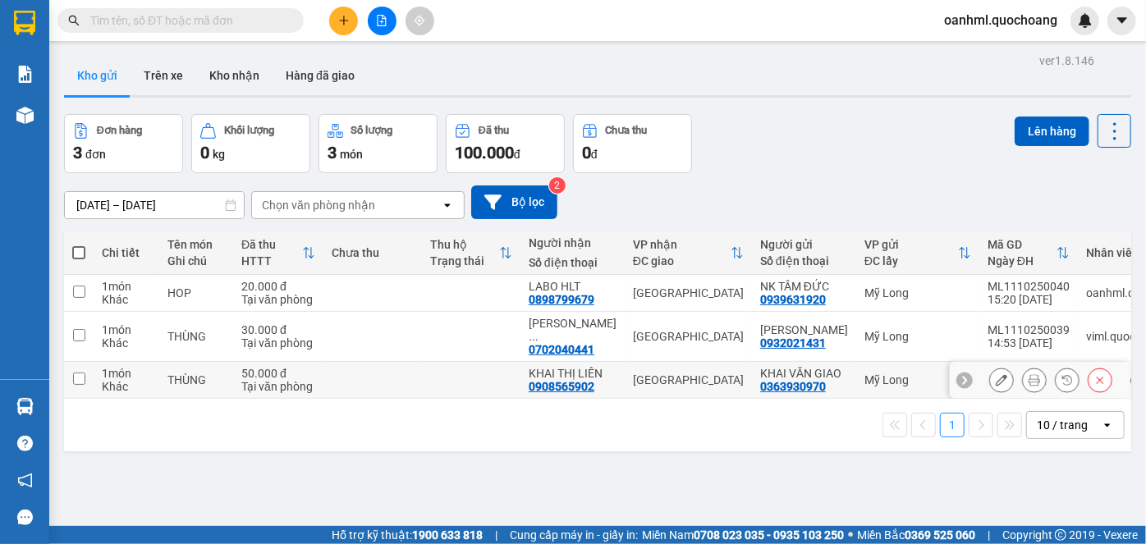
click at [463, 382] on td at bounding box center [471, 380] width 98 height 37
checkbox input "true"
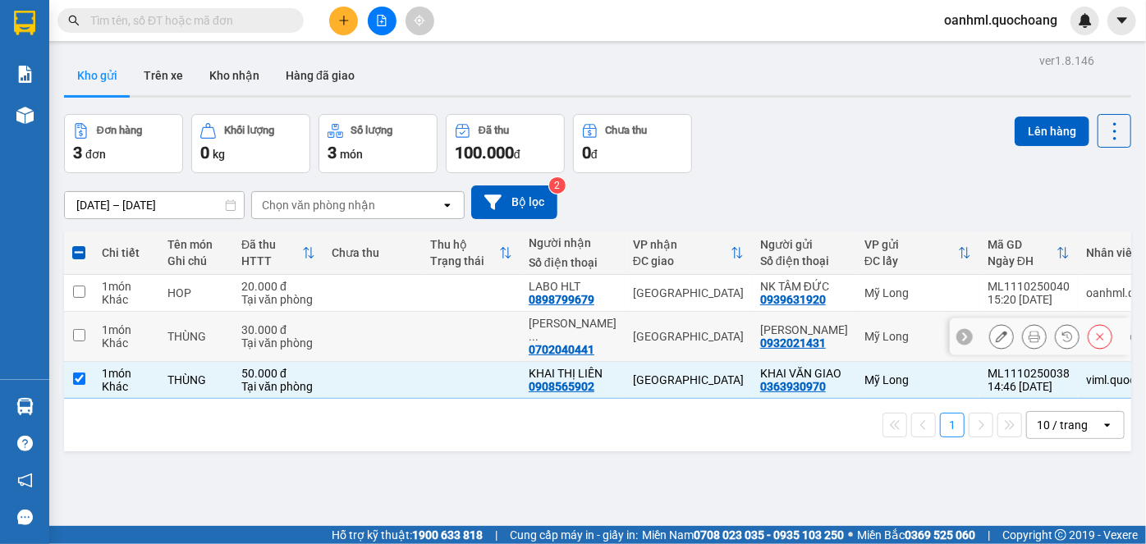
click at [474, 330] on td at bounding box center [471, 337] width 98 height 50
checkbox input "true"
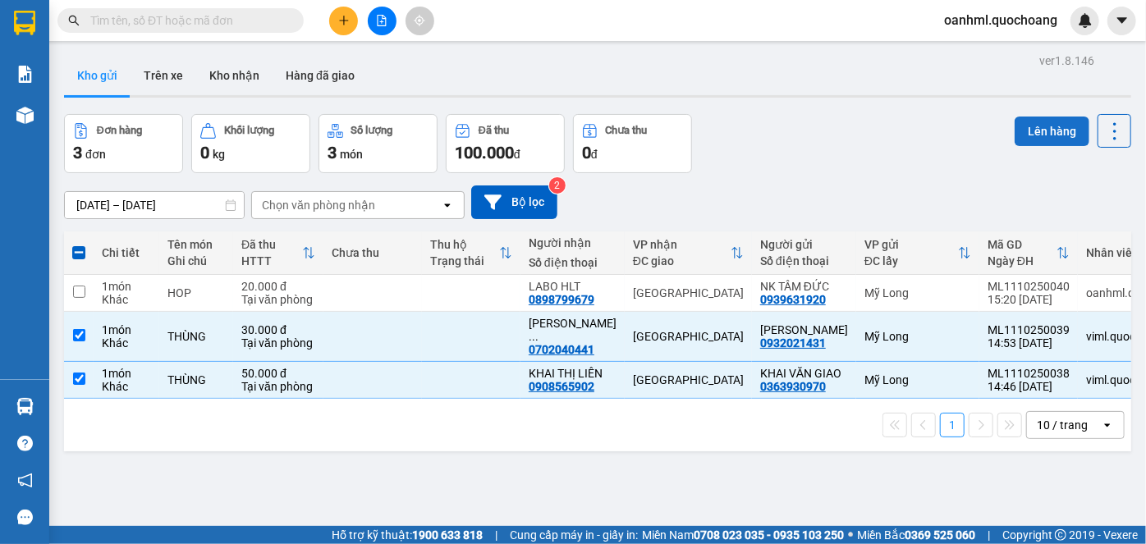
click at [1031, 133] on button "Lên hàng" at bounding box center [1051, 132] width 75 height 30
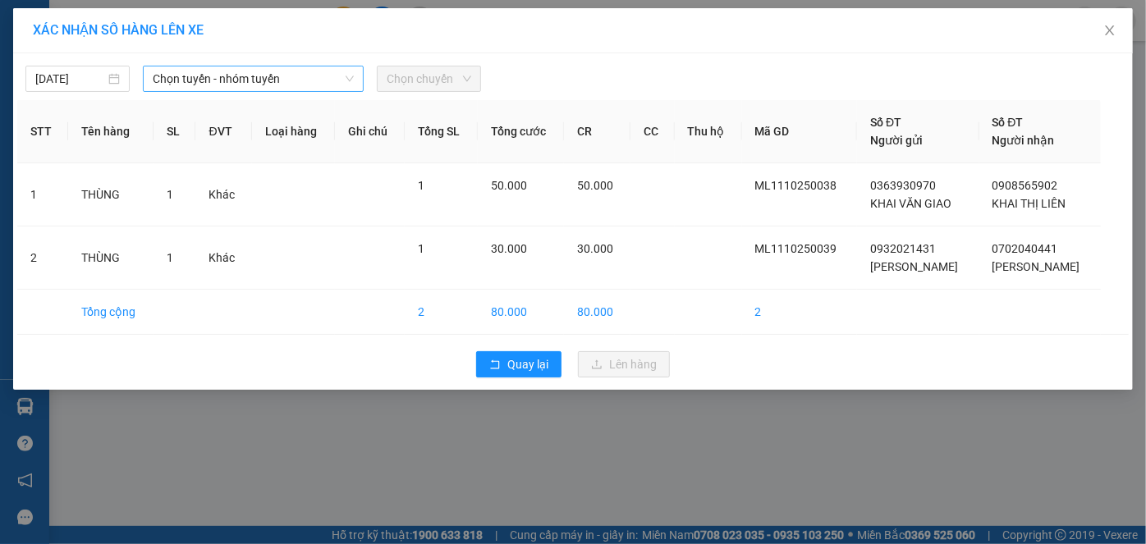
click at [304, 75] on span "Chọn tuyến - nhóm tuyến" at bounding box center [254, 78] width 202 height 25
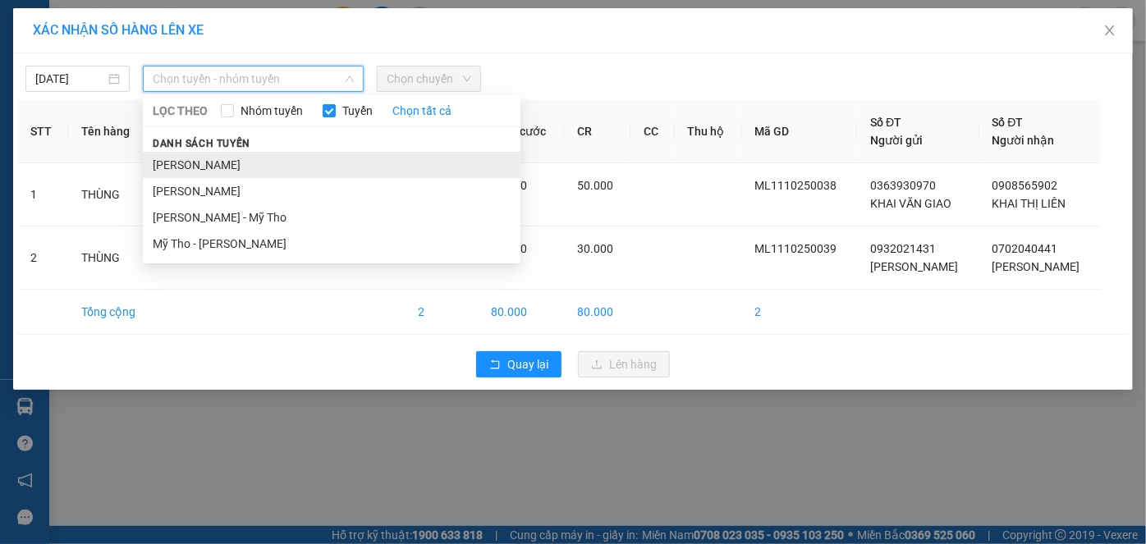
click at [245, 162] on li "[PERSON_NAME]" at bounding box center [331, 165] width 377 height 26
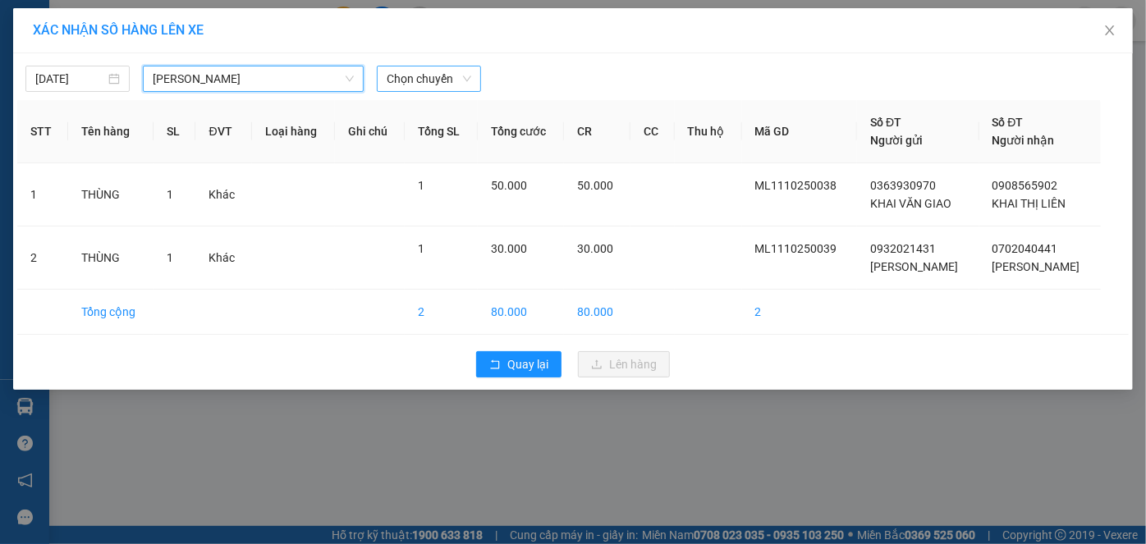
click at [432, 81] on span "Chọn chuyến" at bounding box center [428, 78] width 85 height 25
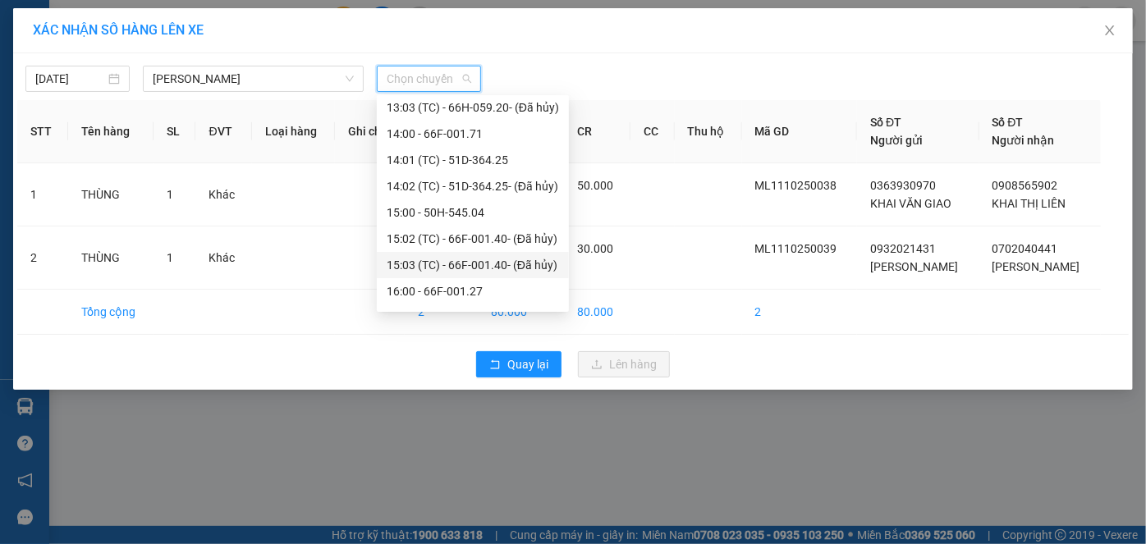
scroll to position [821, 0]
click at [444, 261] on div "15:03 (TC) - 66F-001.40 - (Đã hủy)" at bounding box center [472, 263] width 172 height 18
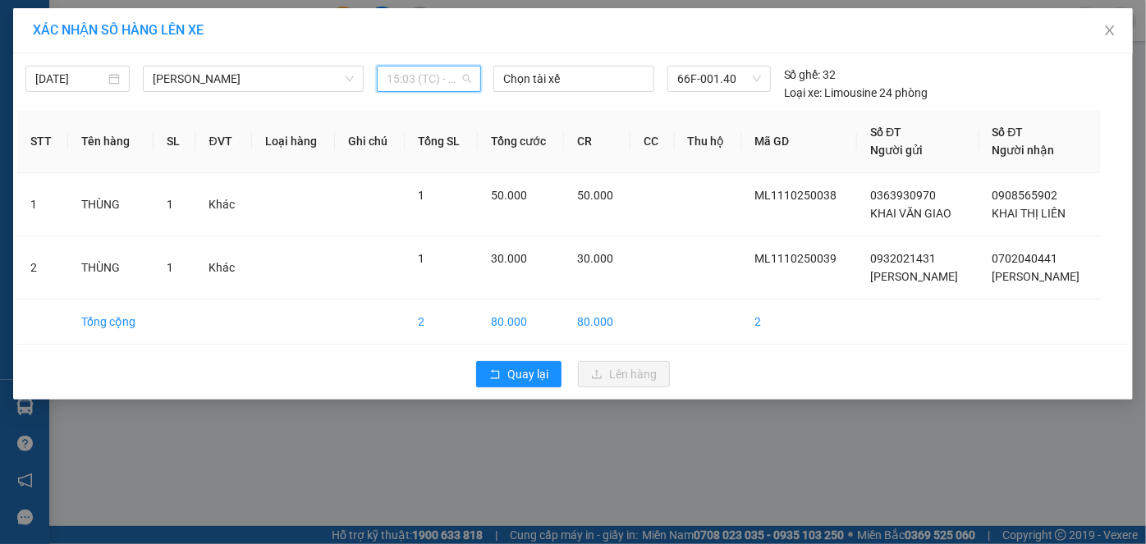
click at [455, 76] on span "15:03 (TC) - 66F-001.40 - (Đã hủy)" at bounding box center [428, 78] width 85 height 25
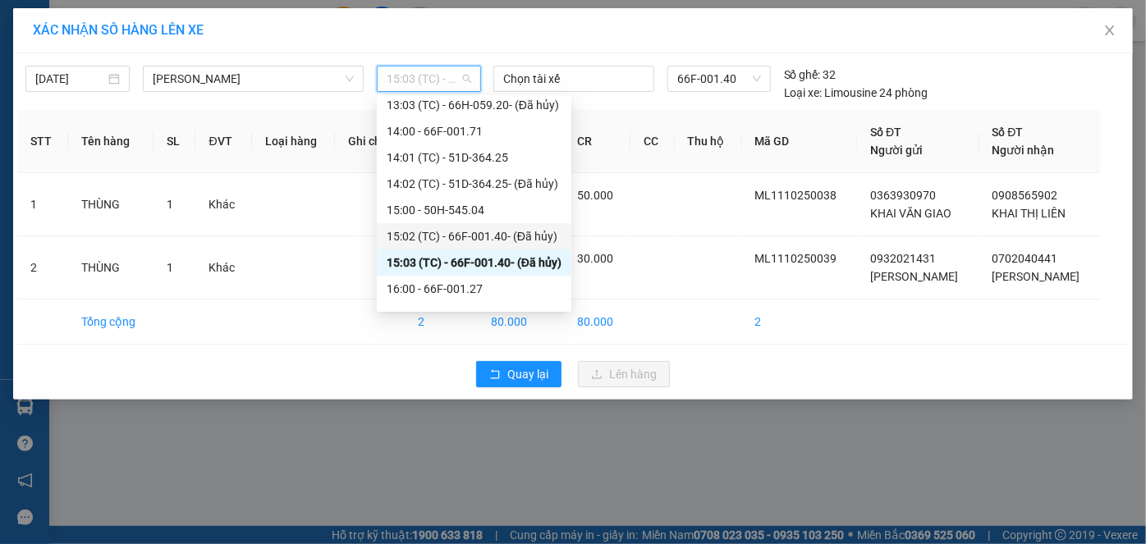
click at [441, 230] on div "15:02 (TC) - 66F-001.40 - (Đã hủy)" at bounding box center [473, 236] width 175 height 18
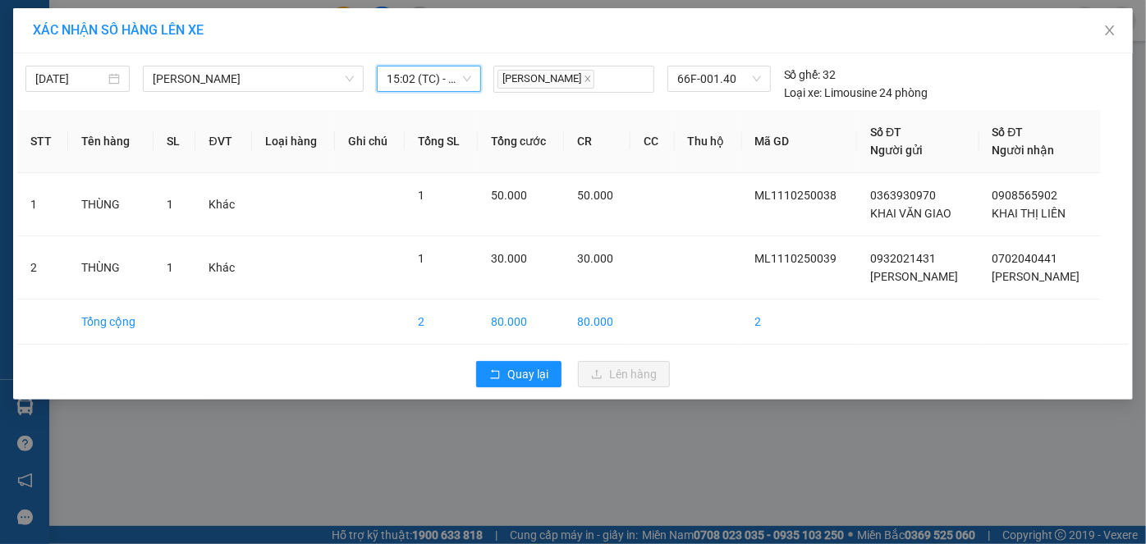
click at [460, 72] on span "15:02 (TC) - 66F-001.40 - (Đã hủy)" at bounding box center [428, 78] width 85 height 25
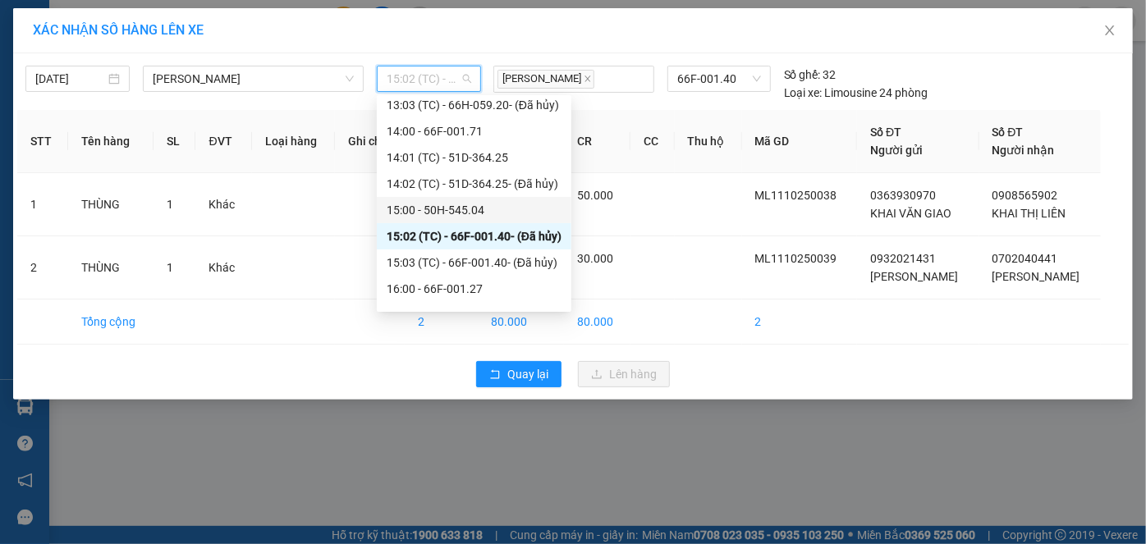
click at [424, 211] on div "15:00 - 50H-545.04" at bounding box center [473, 210] width 175 height 18
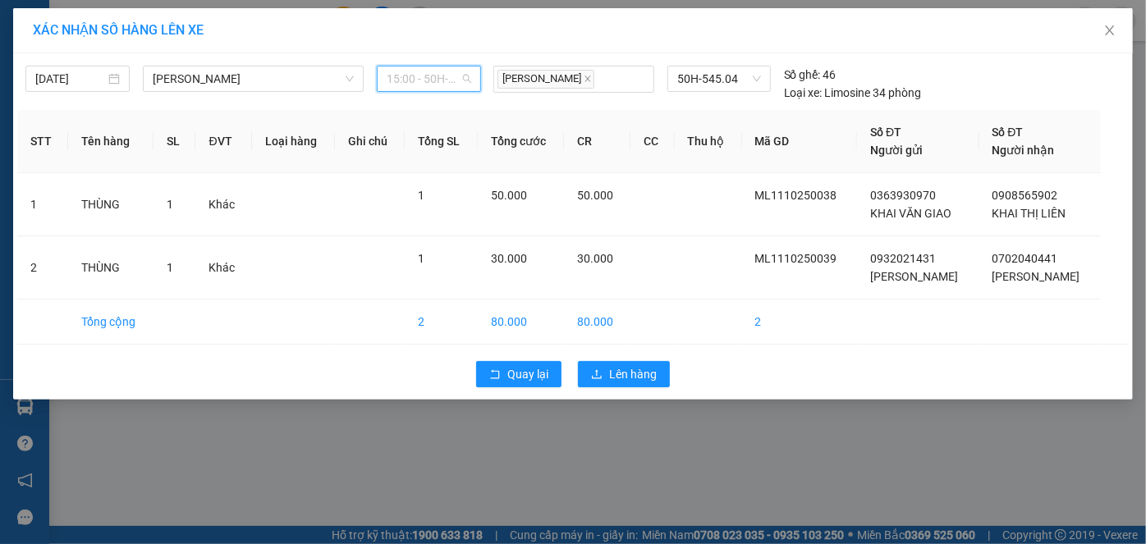
click at [448, 68] on span "15:00 - 50H-545.04" at bounding box center [428, 78] width 85 height 25
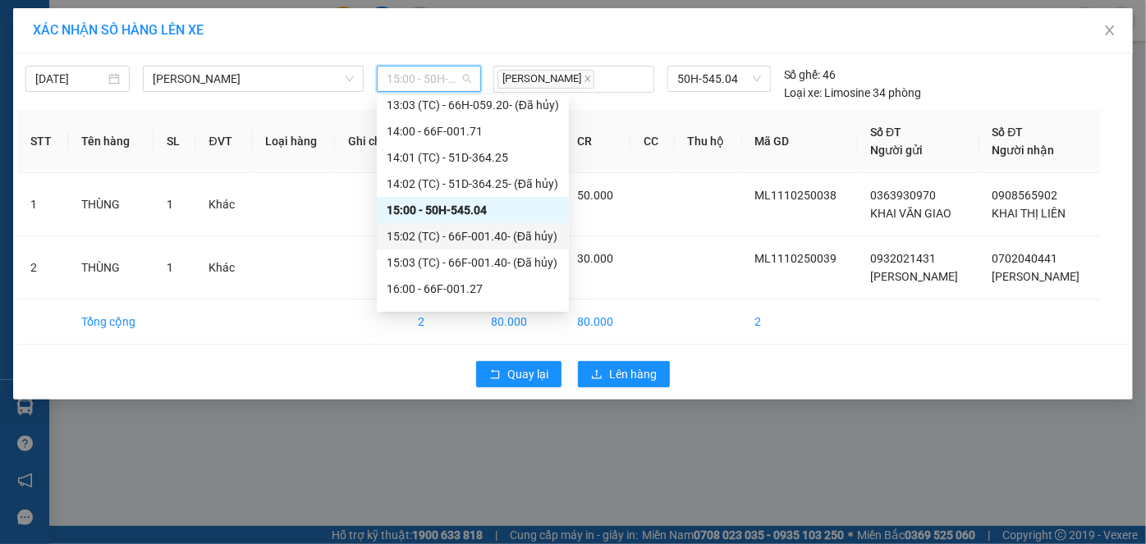
click at [438, 236] on div "15:02 (TC) - 66F-001.40 - (Đã hủy)" at bounding box center [472, 236] width 172 height 18
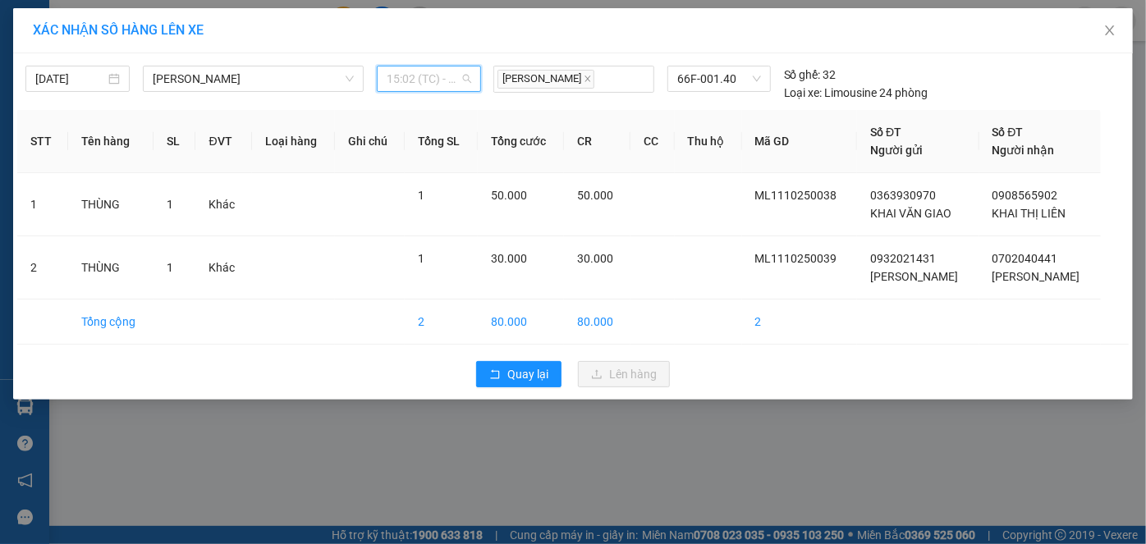
click at [451, 77] on span "15:02 (TC) - 66F-001.40 - (Đã hủy)" at bounding box center [428, 78] width 85 height 25
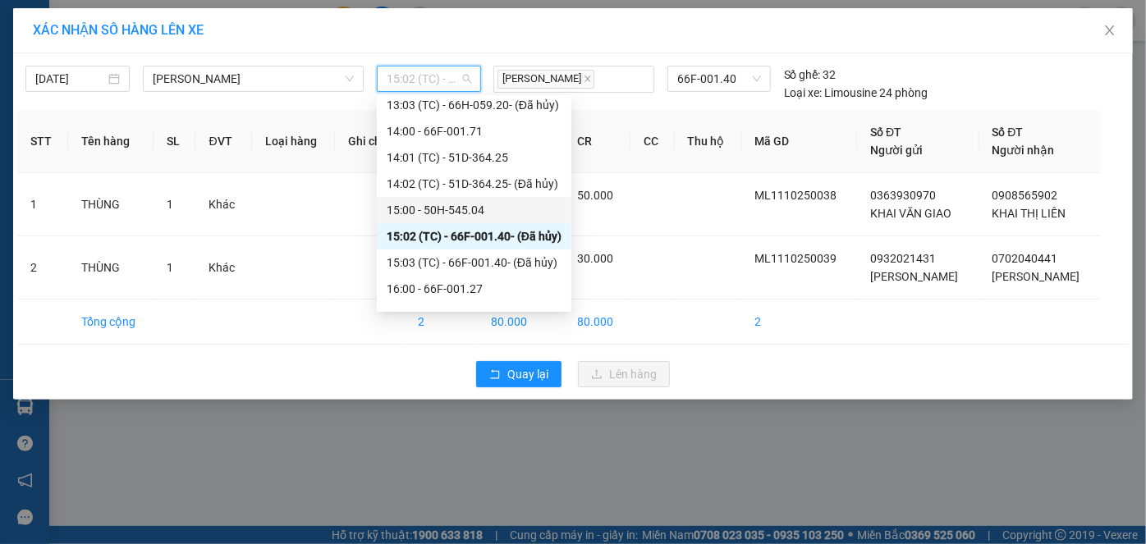
click at [473, 213] on div "15:00 - 50H-545.04" at bounding box center [473, 210] width 175 height 18
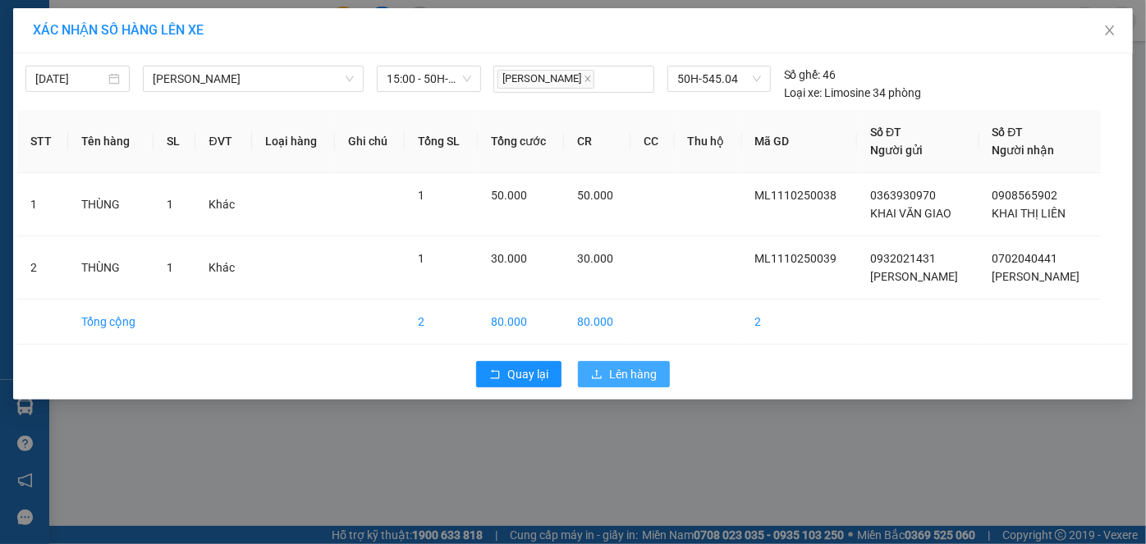
click at [625, 372] on span "Lên hàng" at bounding box center [633, 374] width 48 height 18
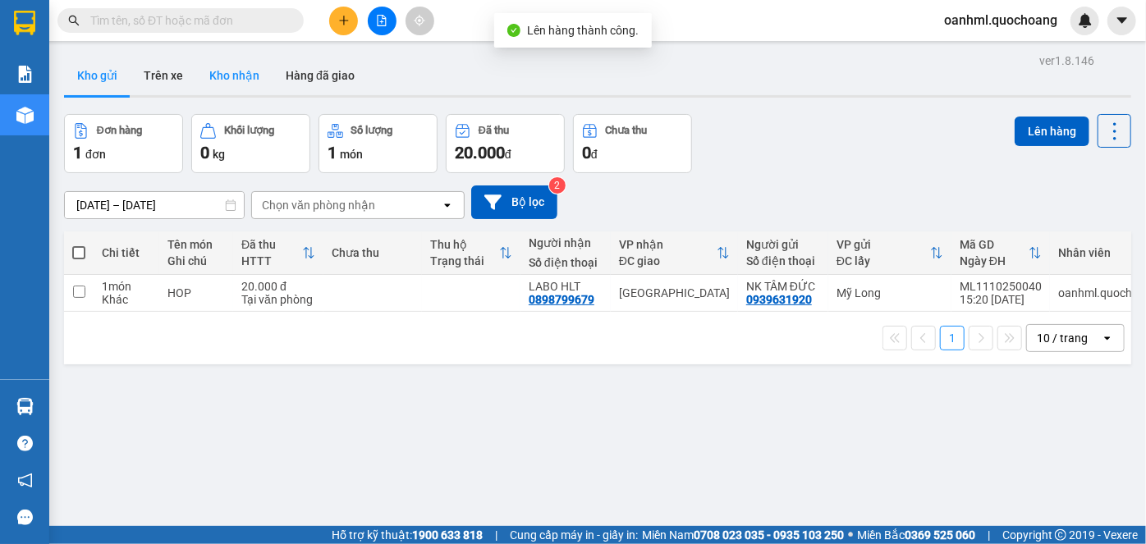
click at [235, 73] on button "Kho nhận" at bounding box center [234, 75] width 76 height 39
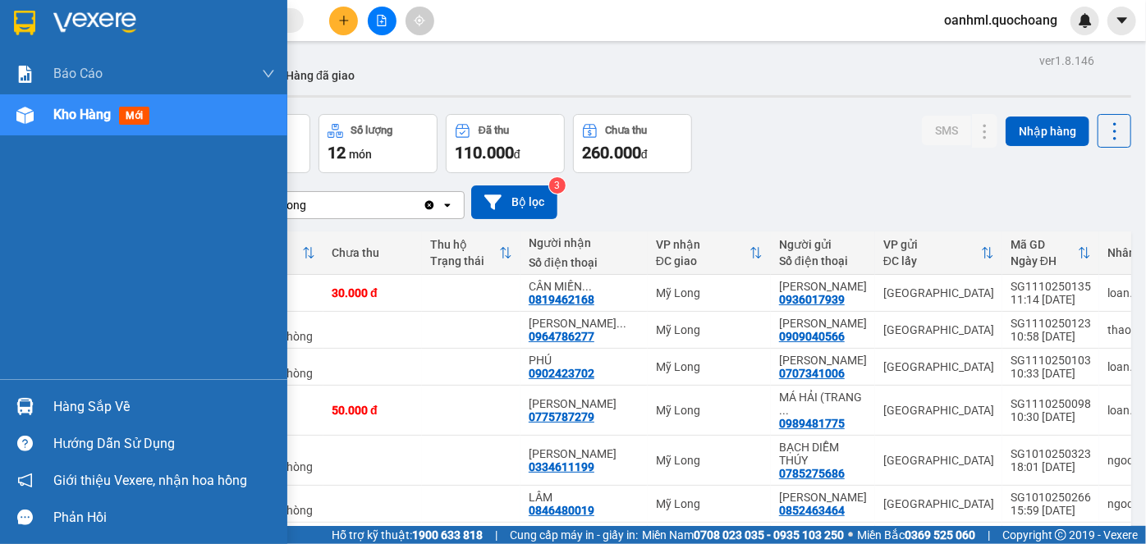
click at [74, 407] on div "Hàng sắp về" at bounding box center [164, 407] width 222 height 25
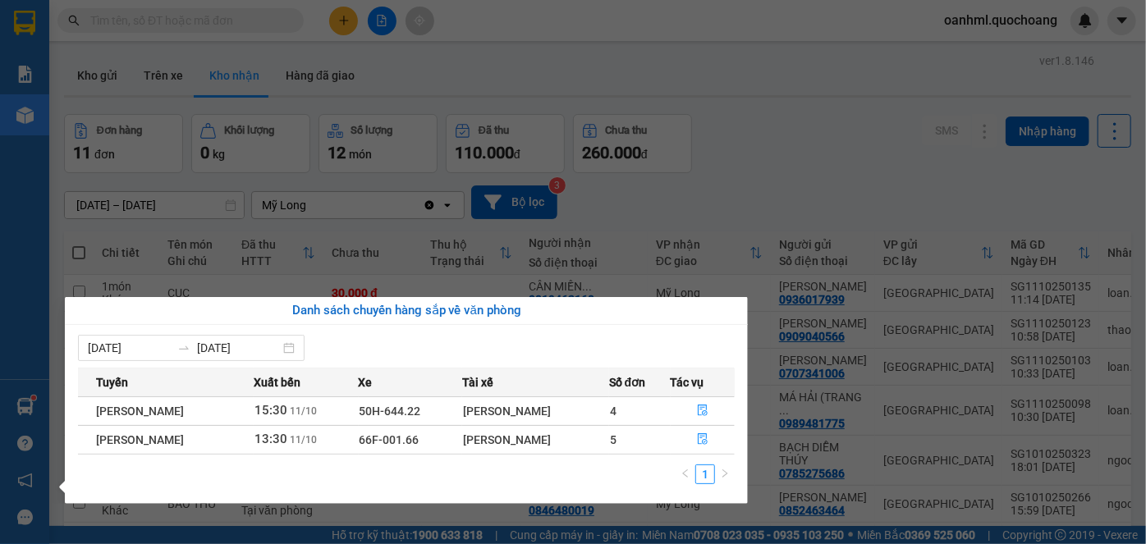
click at [772, 175] on section "Kết quả tìm kiếm ( 0 ) Bộ lọc No Data oanhml.quochoang Báo cáo Báo cáo dòng tiề…" at bounding box center [573, 272] width 1146 height 544
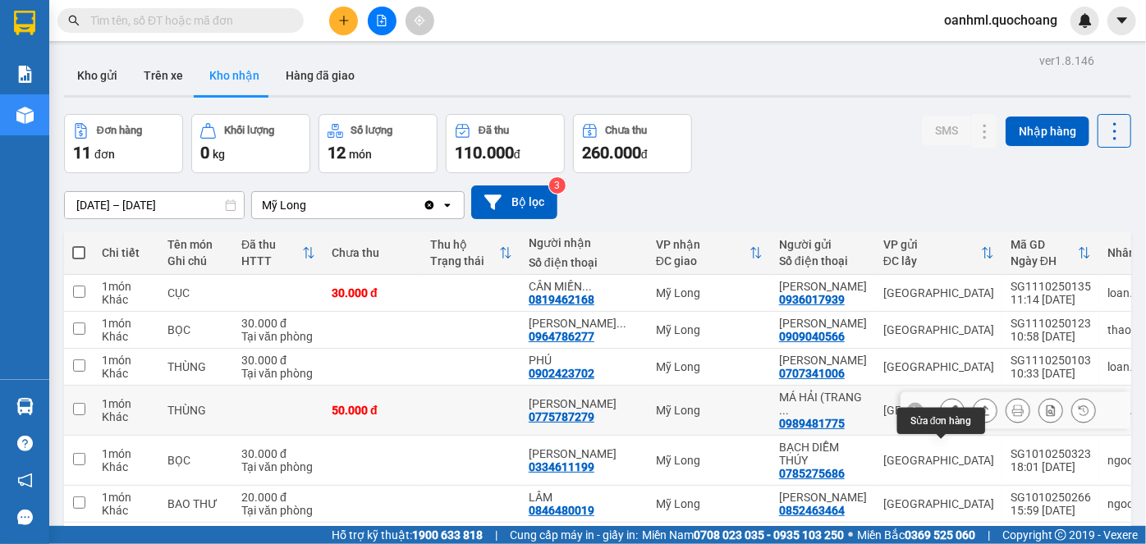
click at [946, 416] on icon at bounding box center [951, 410] width 11 height 11
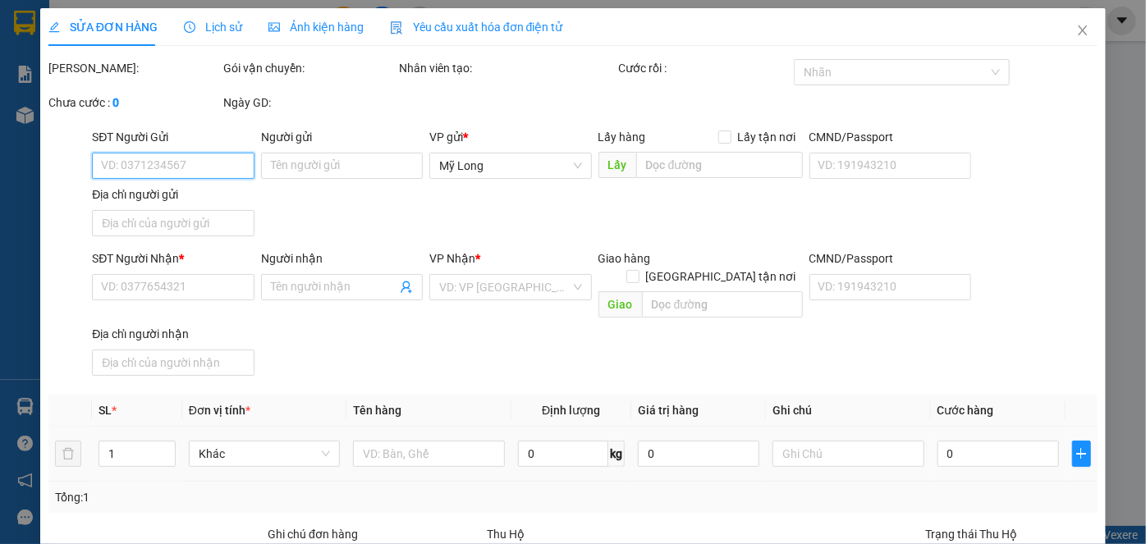
type input "0989481775"
type input "[PERSON_NAME] ([PERSON_NAME] )"
type input "271 [PERSON_NAME] , BÌNH CHÁNH"
type input "0775787279"
type input "[PERSON_NAME]"
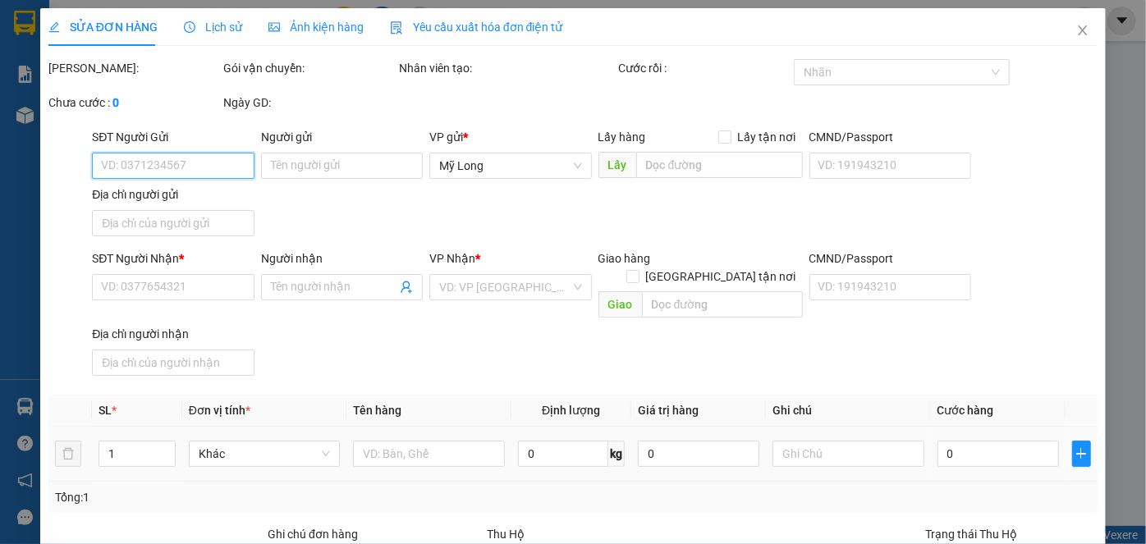
type input "50.000"
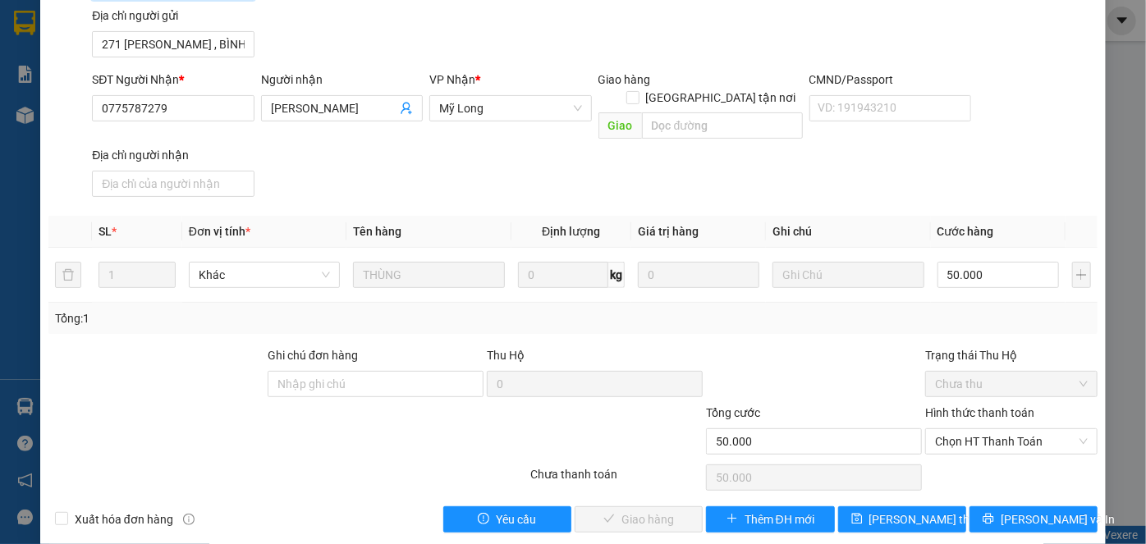
scroll to position [179, 0]
click at [958, 429] on span "Chọn HT Thanh Toán" at bounding box center [1011, 441] width 153 height 25
click at [953, 451] on div "Tại văn phòng" at bounding box center [1001, 455] width 151 height 18
type input "0"
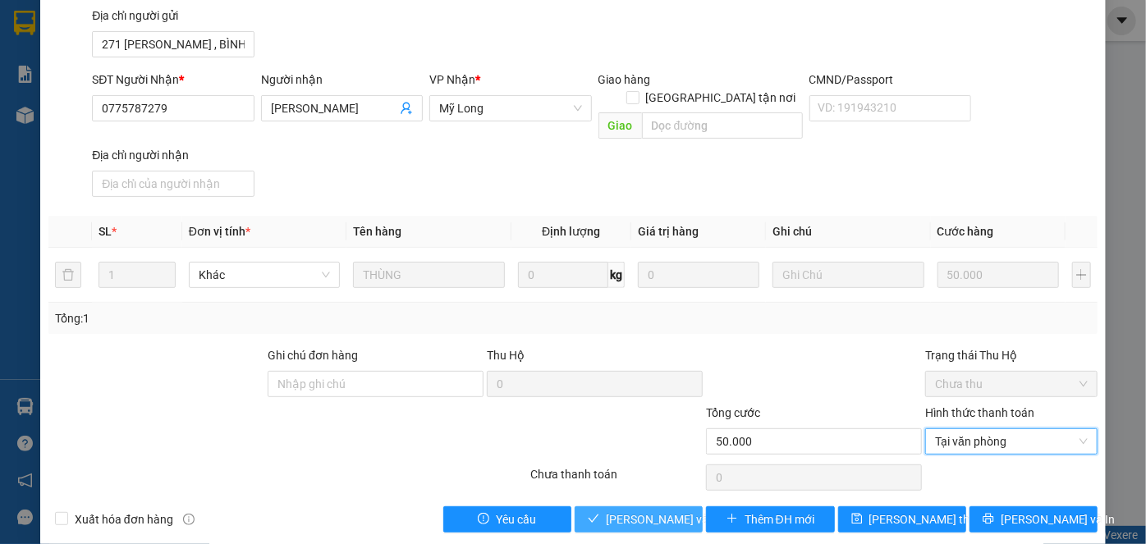
click at [647, 506] on button "[PERSON_NAME] và Giao hàng" at bounding box center [638, 519] width 128 height 26
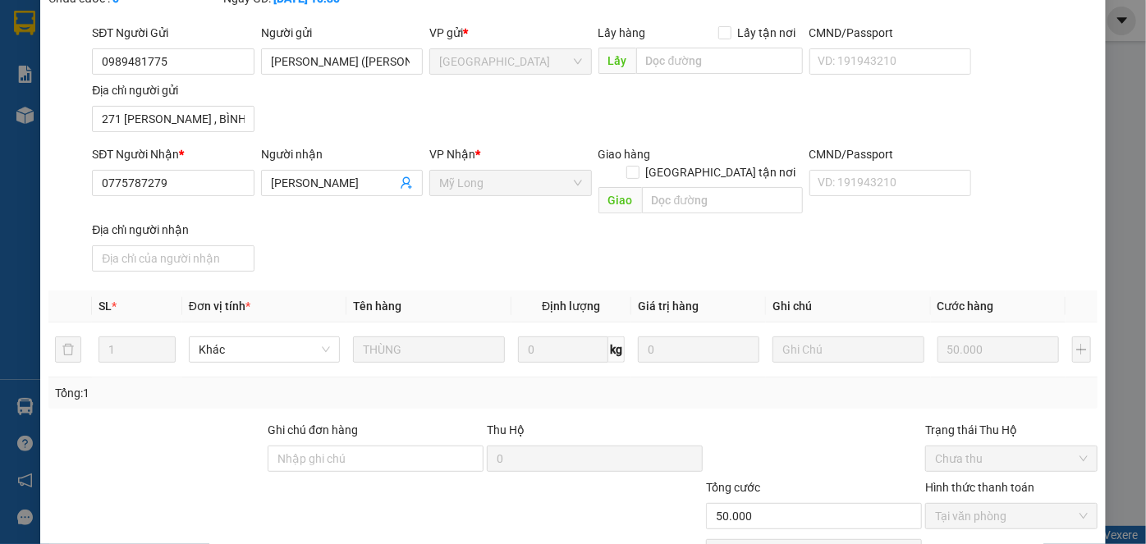
scroll to position [0, 0]
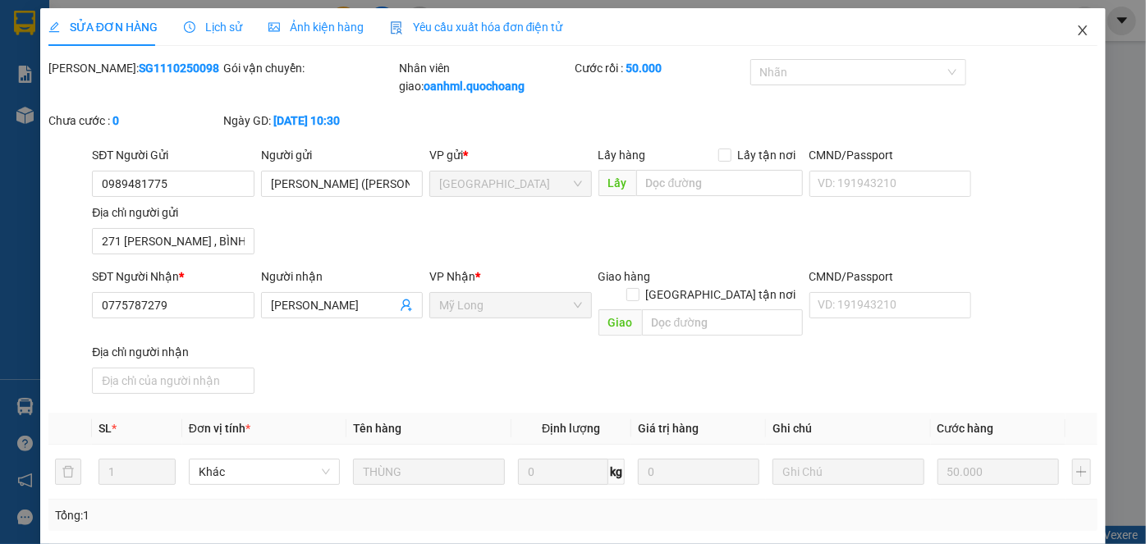
click at [1077, 30] on icon "close" at bounding box center [1081, 30] width 9 height 10
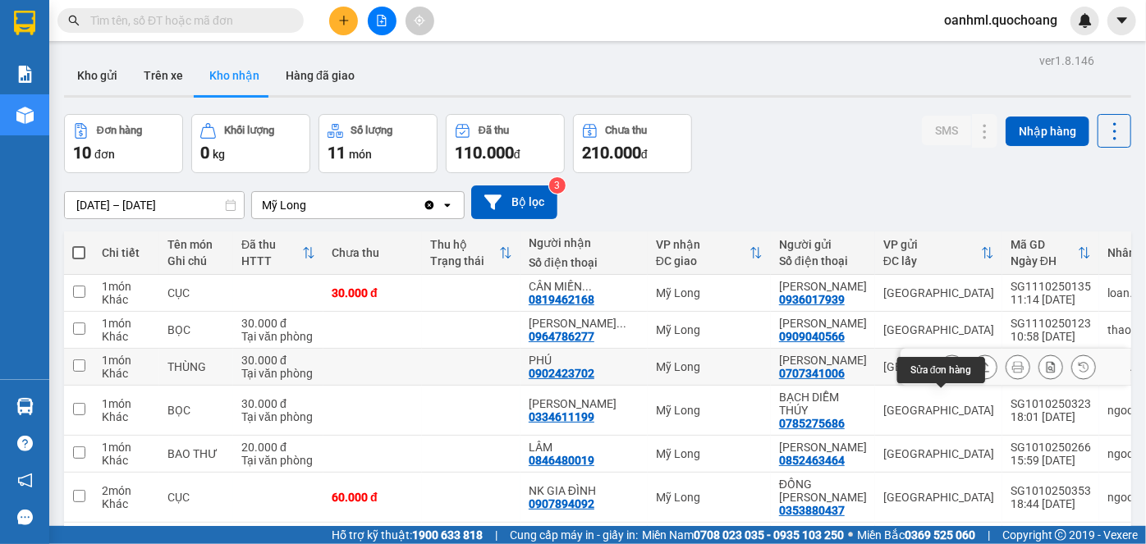
click at [946, 373] on icon at bounding box center [951, 366] width 11 height 11
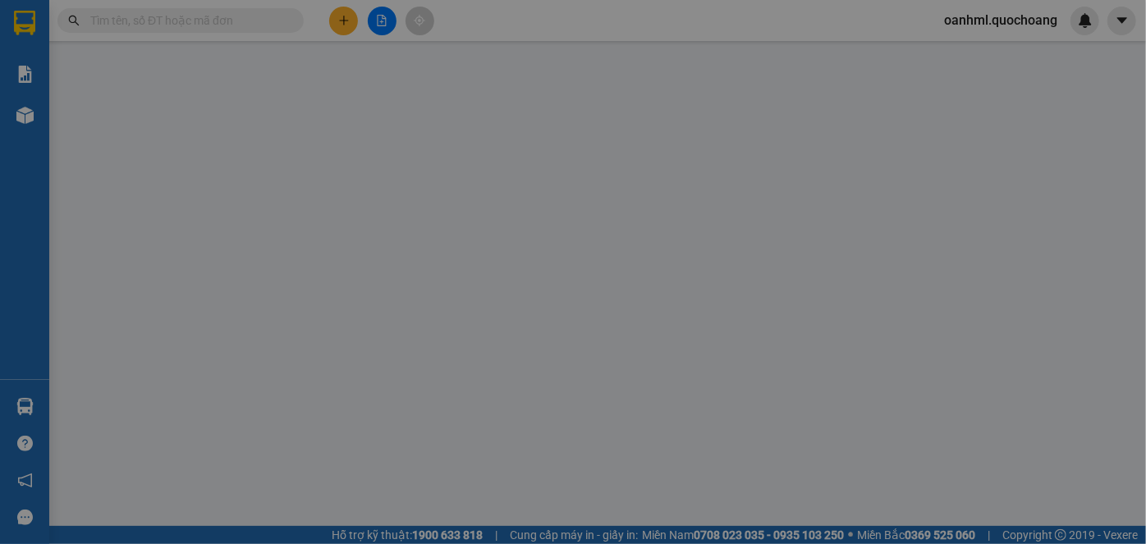
type input "0707341006"
type input "[PERSON_NAME]"
type input "350/54/33 [PERSON_NAME] P6 GÒ VẤP"
type input "0902423702"
type input "PHÚ"
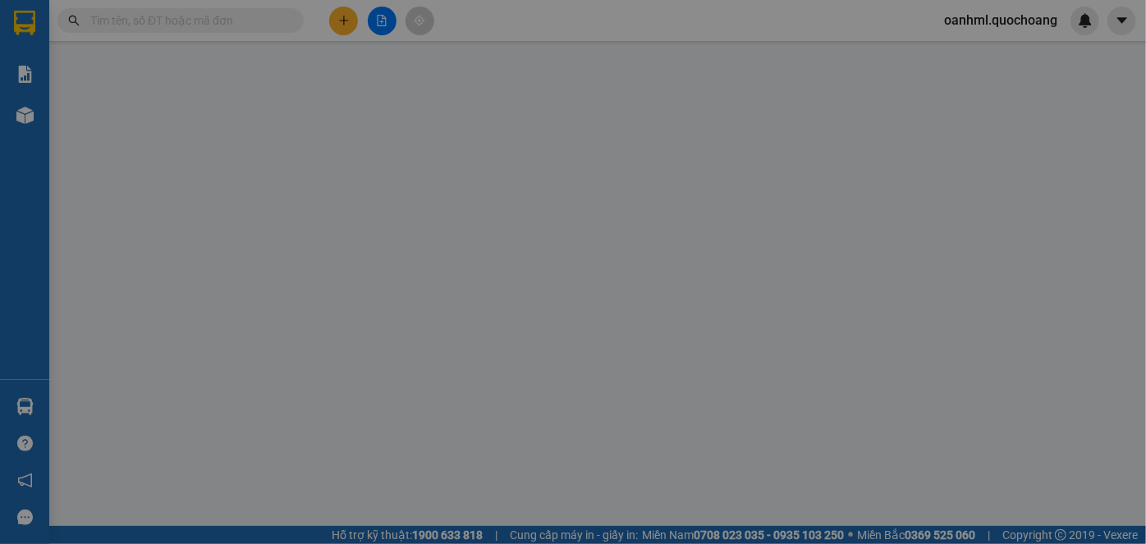
type input "30.000"
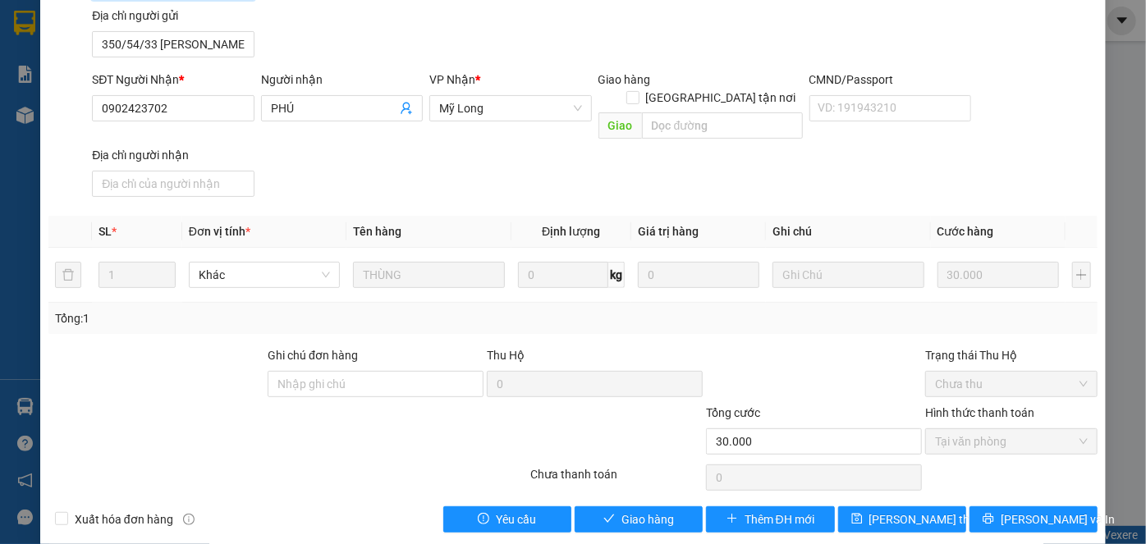
scroll to position [179, 0]
click at [623, 484] on div "Total Paid Fee 30.000 Total UnPaid Fee 0 Cash Collection Total Fee Mã ĐH: SG111…" at bounding box center [572, 206] width 1049 height 652
click at [621, 510] on span "Giao hàng" at bounding box center [647, 519] width 53 height 18
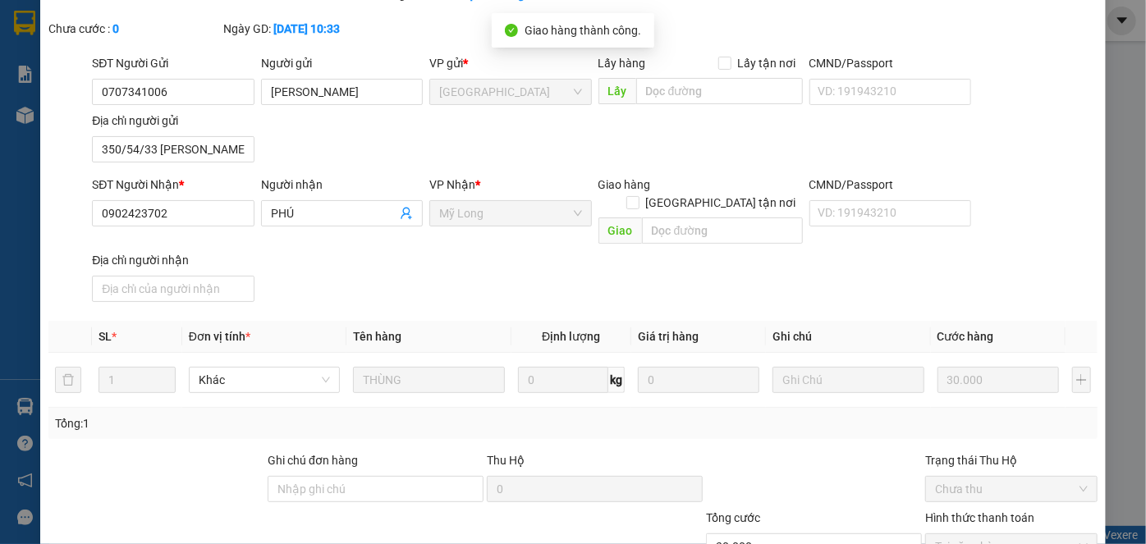
scroll to position [0, 0]
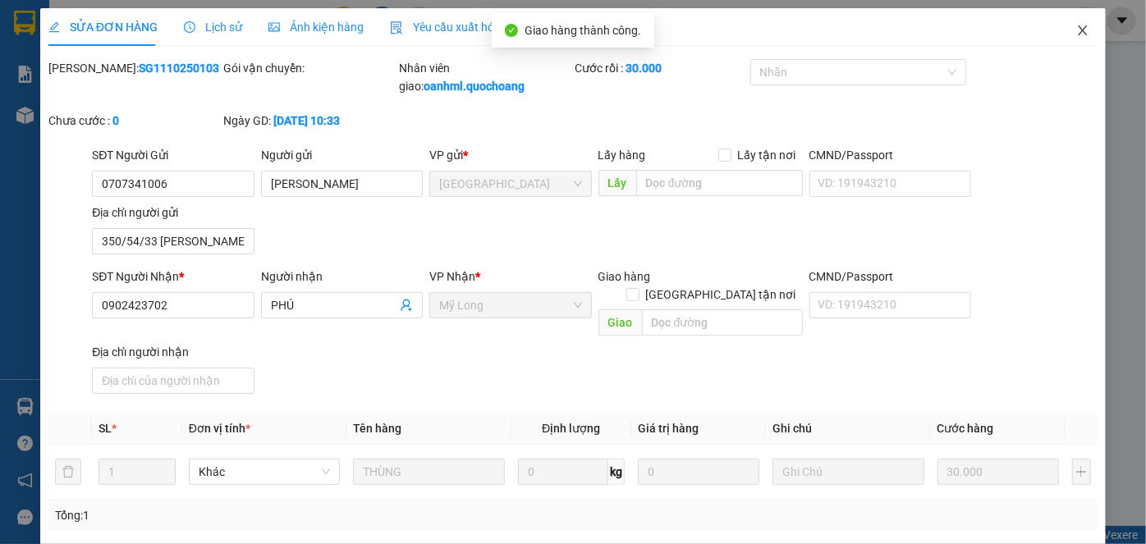
click at [1076, 29] on icon "close" at bounding box center [1082, 30] width 13 height 13
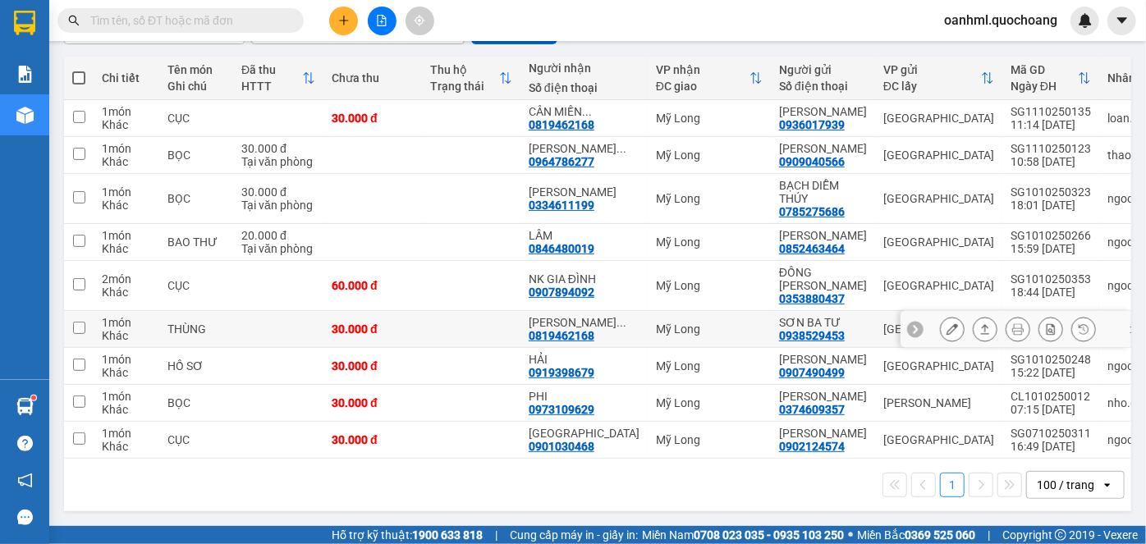
scroll to position [223, 0]
click at [946, 364] on icon at bounding box center [951, 365] width 11 height 11
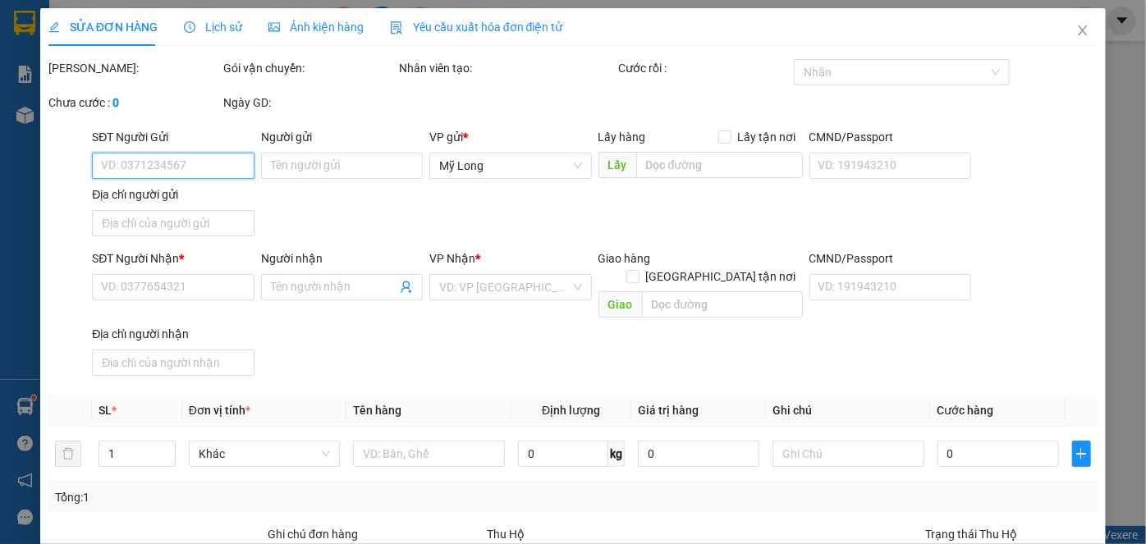
type input "0907490499"
type input "[PERSON_NAME]"
type input "23 GIA HÀO BÌNH HƯNG BÌNH CHÁNH"
type input "0919398679"
type input "HẢI"
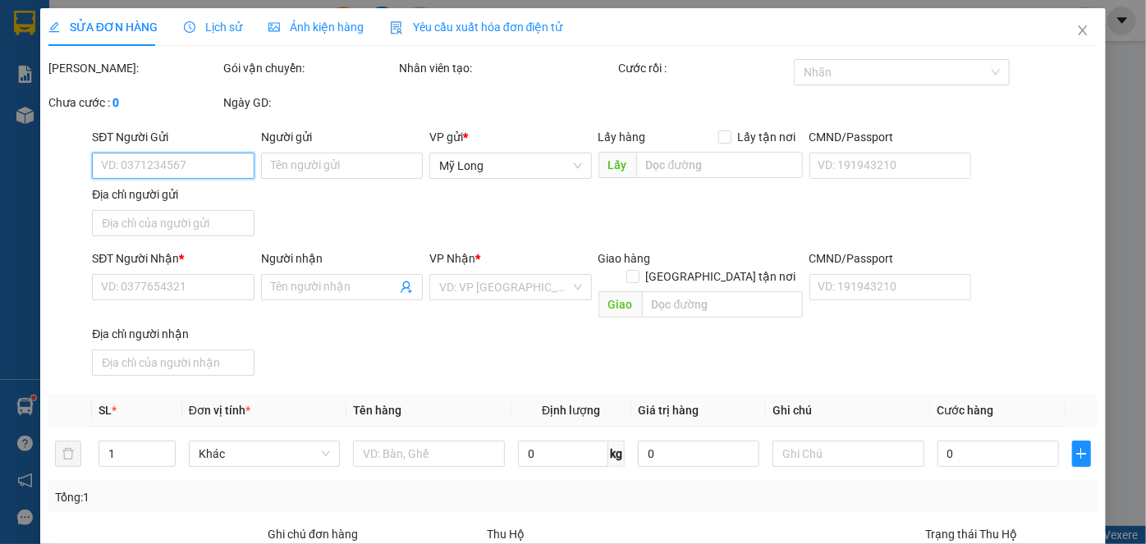
type input "30.000"
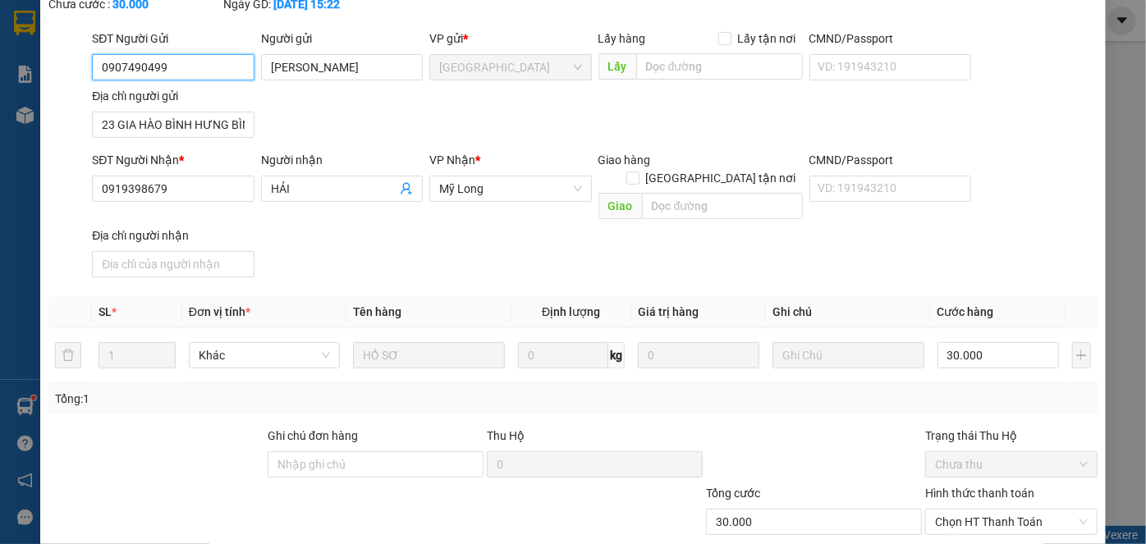
scroll to position [179, 0]
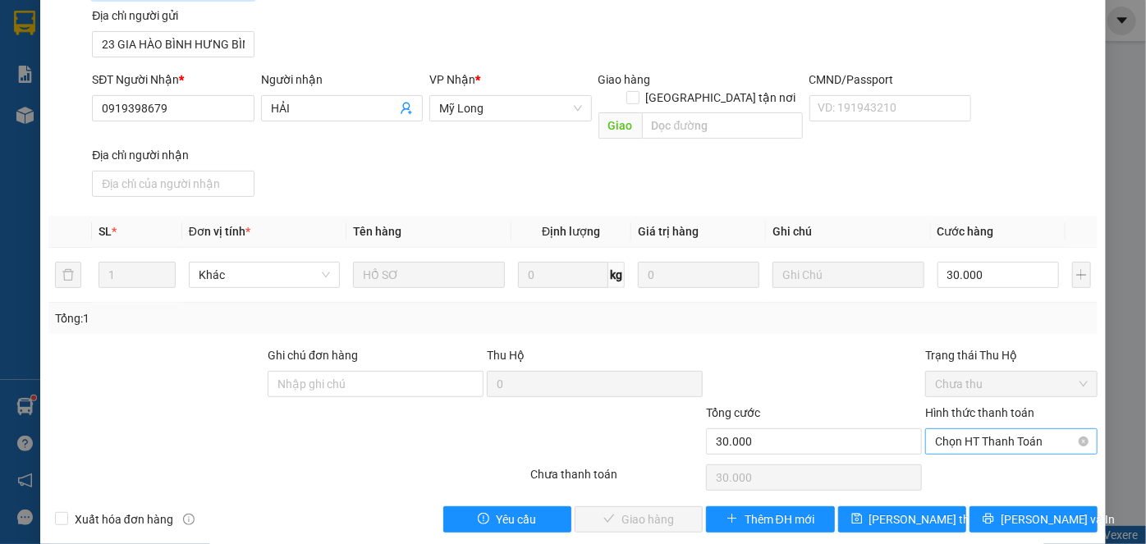
click at [958, 429] on span "Chọn HT Thanh Toán" at bounding box center [1011, 441] width 153 height 25
click at [952, 450] on div "Tại văn phòng" at bounding box center [1001, 455] width 151 height 18
type input "0"
click at [679, 510] on span "[PERSON_NAME] và Giao hàng" at bounding box center [685, 519] width 158 height 18
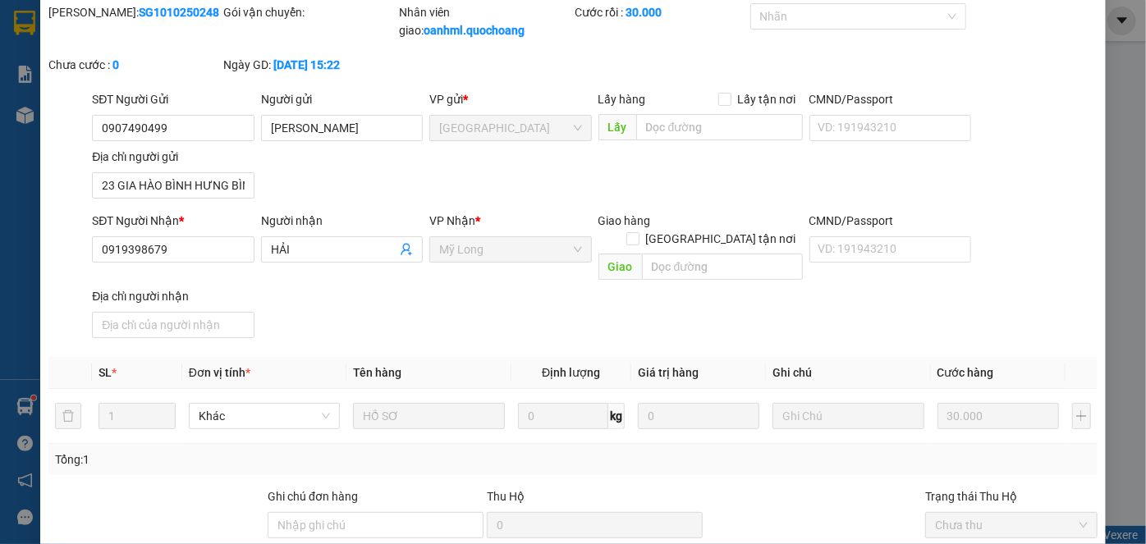
scroll to position [0, 0]
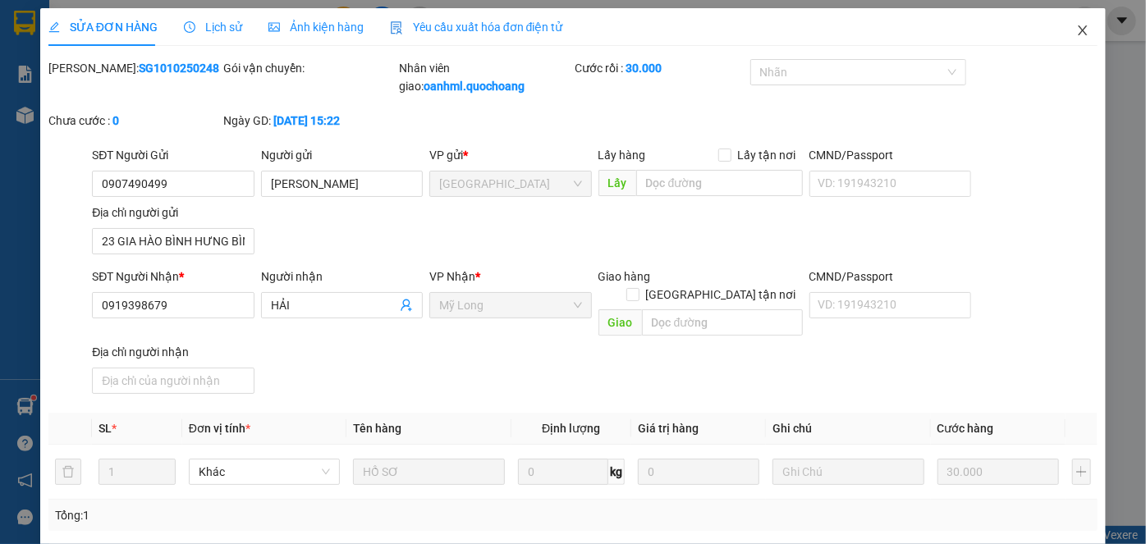
click at [1067, 24] on span "Close" at bounding box center [1082, 31] width 46 height 46
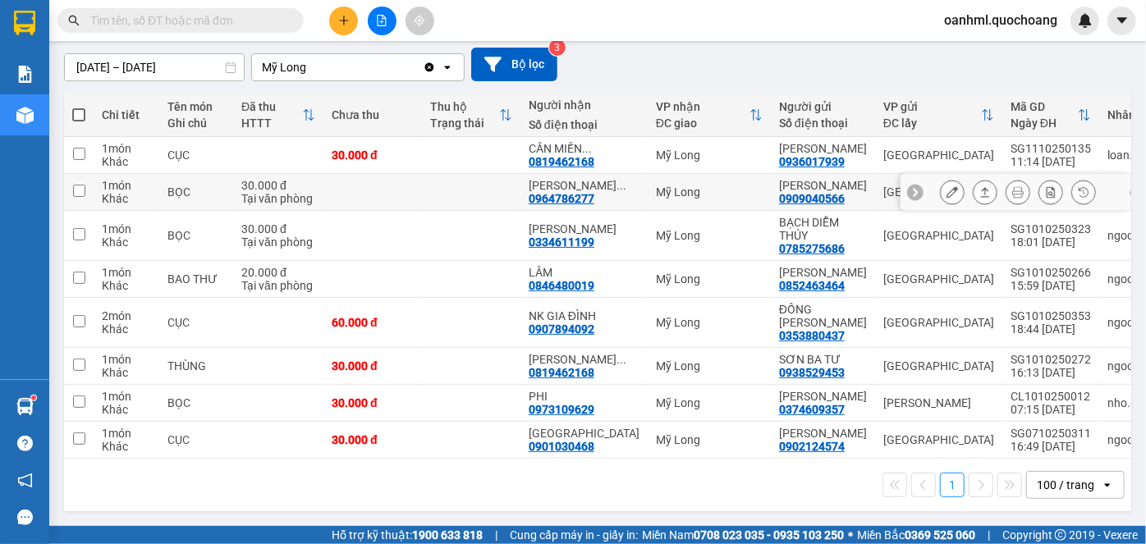
scroll to position [212, 0]
click at [946, 360] on icon at bounding box center [951, 365] width 11 height 11
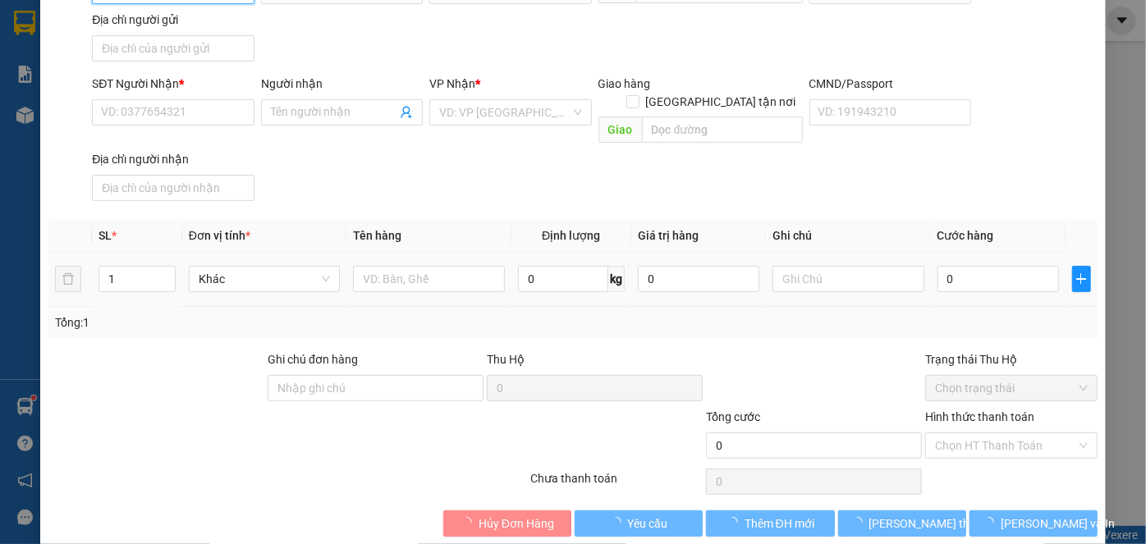
type input "0938529453"
type input "SƠN BA TƯ"
type input "675 TỈNH LỘ 10 P BÌNH TRỊ [GEOGRAPHIC_DATA]"
type input "0819462168"
type input "[PERSON_NAME]"
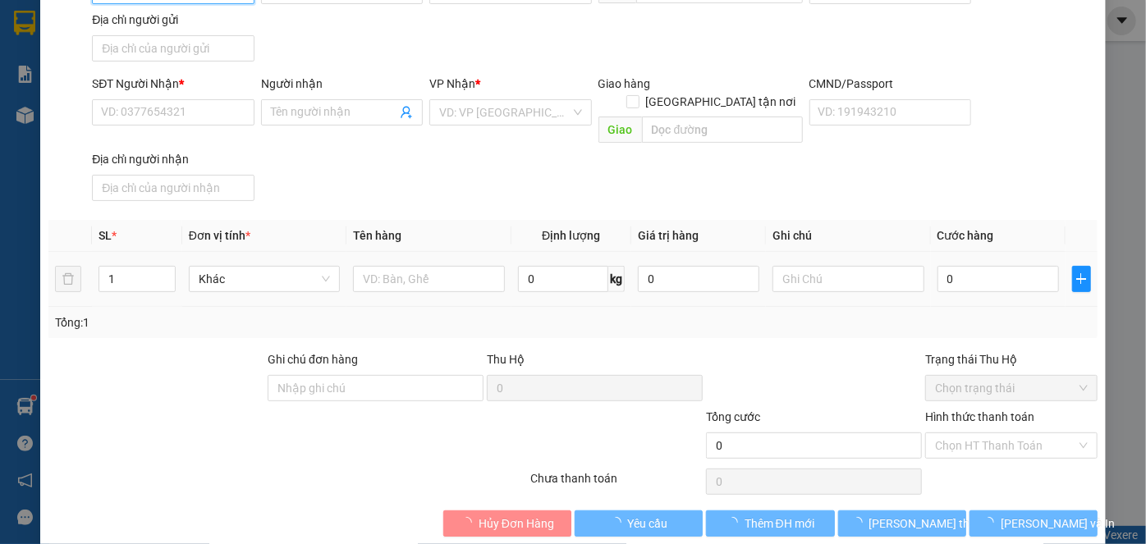
type input "30.000"
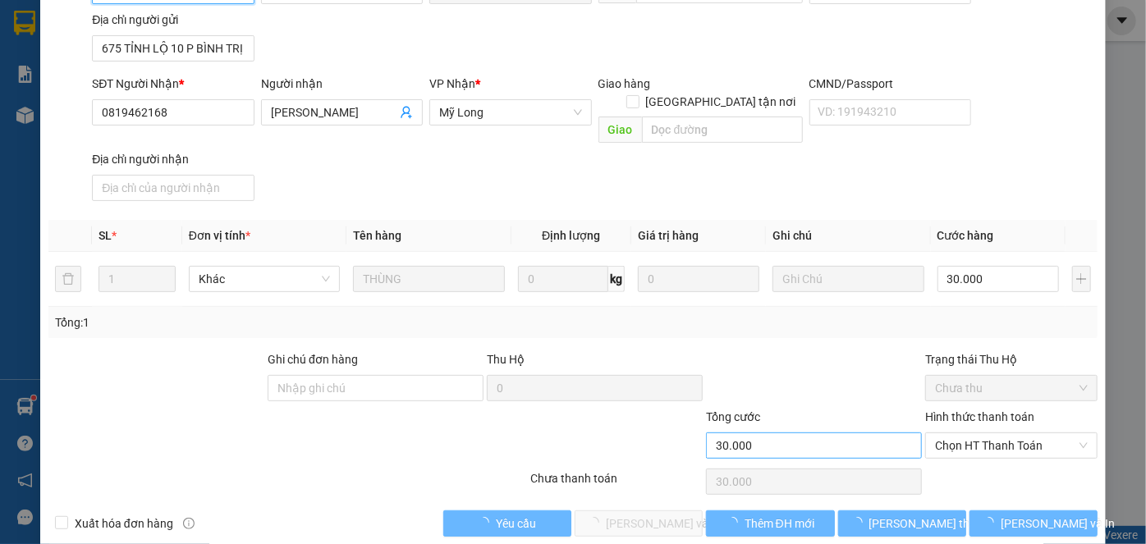
scroll to position [179, 0]
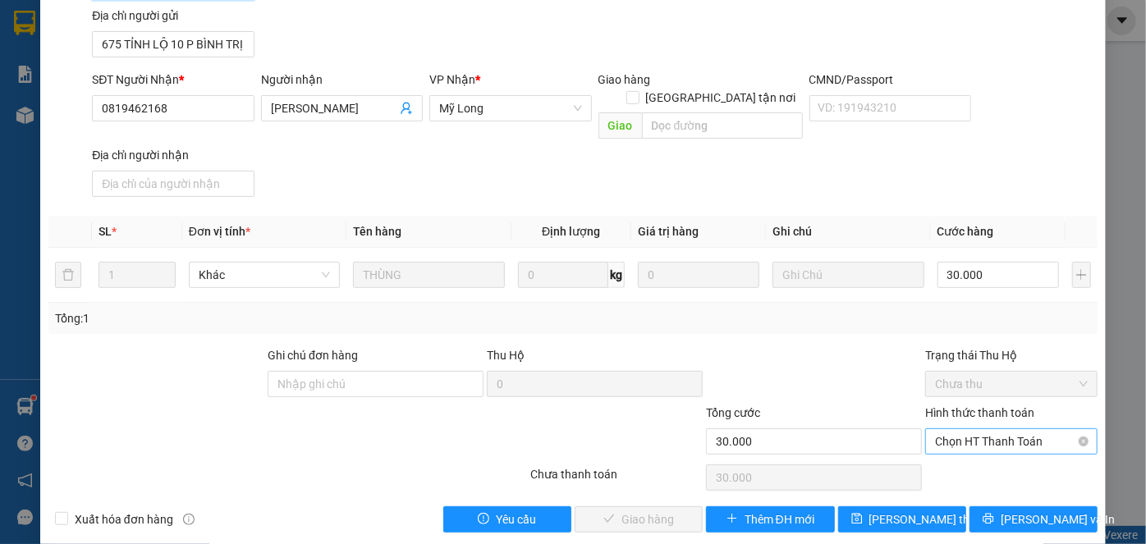
click at [1054, 429] on span "Chọn HT Thanh Toán" at bounding box center [1011, 441] width 153 height 25
click at [1032, 447] on div "Tại văn phòng" at bounding box center [1001, 455] width 151 height 18
type input "0"
click at [624, 510] on span "[PERSON_NAME] và Giao hàng" at bounding box center [685, 519] width 158 height 18
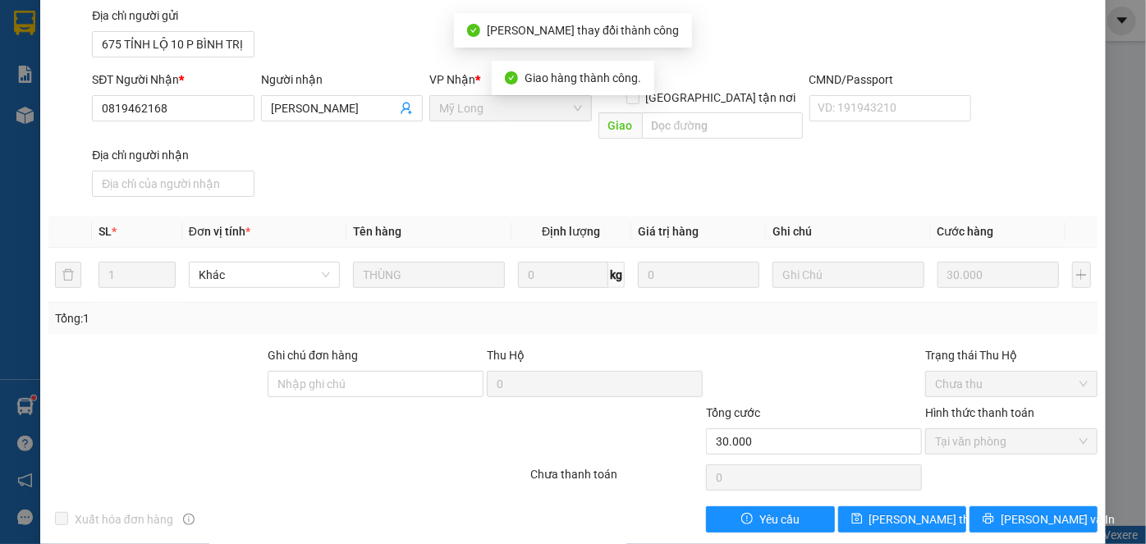
scroll to position [0, 0]
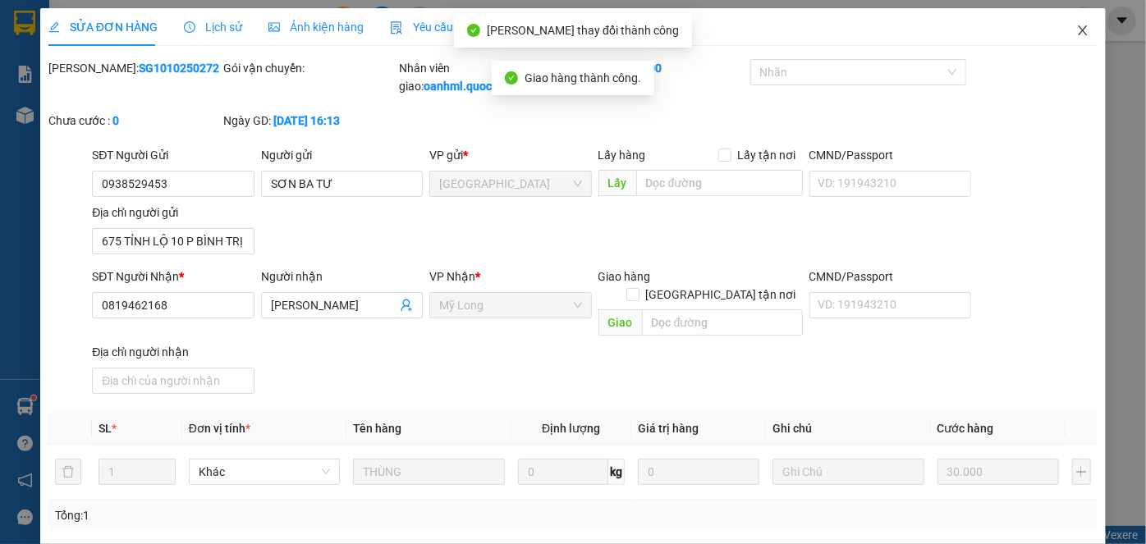
click at [1076, 29] on icon "close" at bounding box center [1082, 30] width 13 height 13
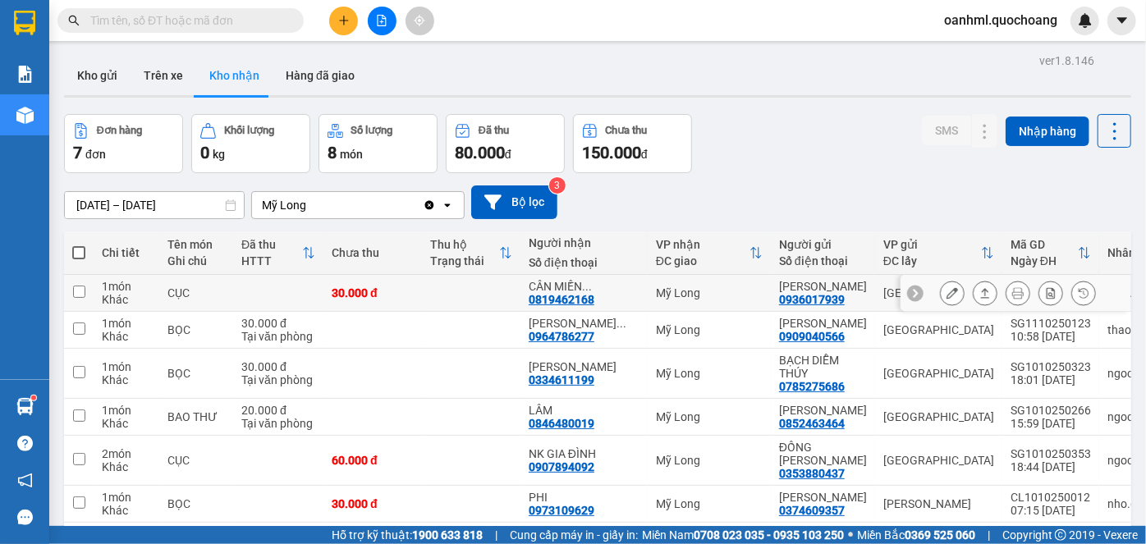
click at [946, 299] on icon at bounding box center [951, 292] width 11 height 11
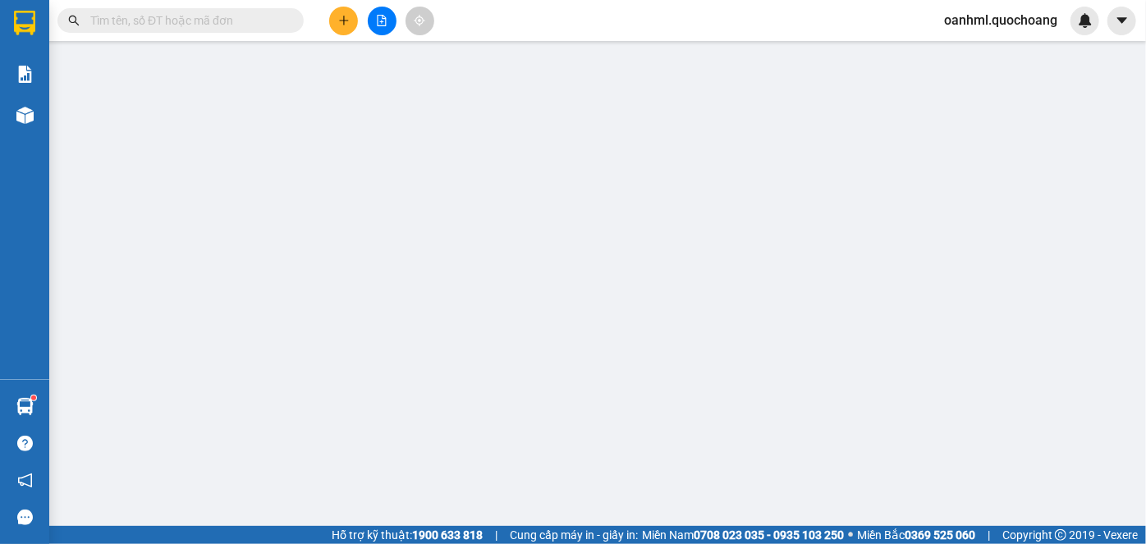
type input "0936017939"
type input "[PERSON_NAME]"
type input "702/26/2 HỒNG BÀNG P1 Q11"
type input "0819462168"
type input "CÂN MIỀN TÂY"
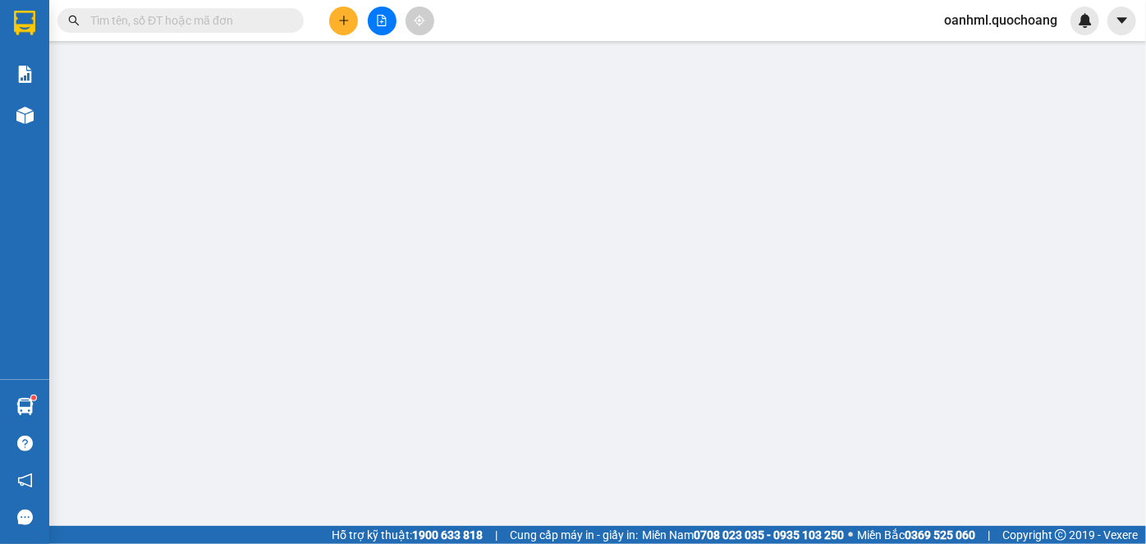
type input "30.000"
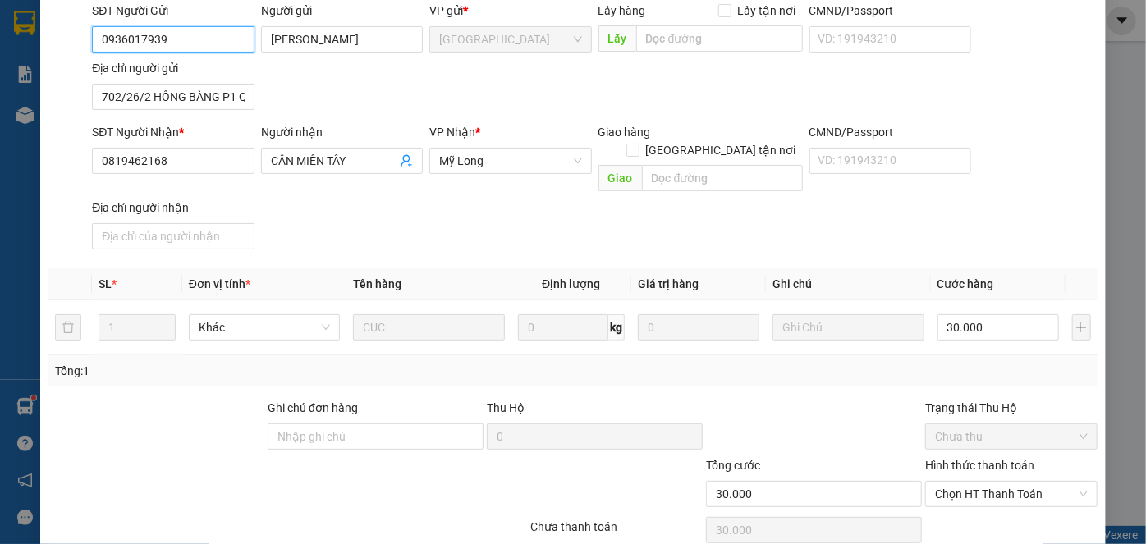
scroll to position [179, 0]
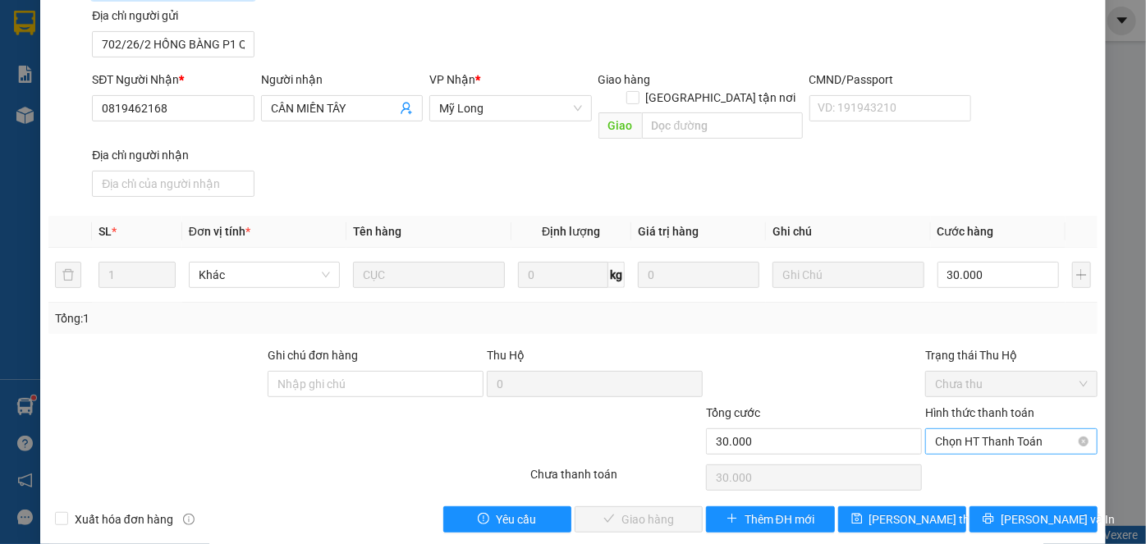
click at [956, 429] on span "Chọn HT Thanh Toán" at bounding box center [1011, 441] width 153 height 25
click at [942, 450] on div "Tại văn phòng" at bounding box center [1001, 455] width 151 height 18
type input "0"
click at [679, 510] on span "[PERSON_NAME] và Giao hàng" at bounding box center [685, 519] width 158 height 18
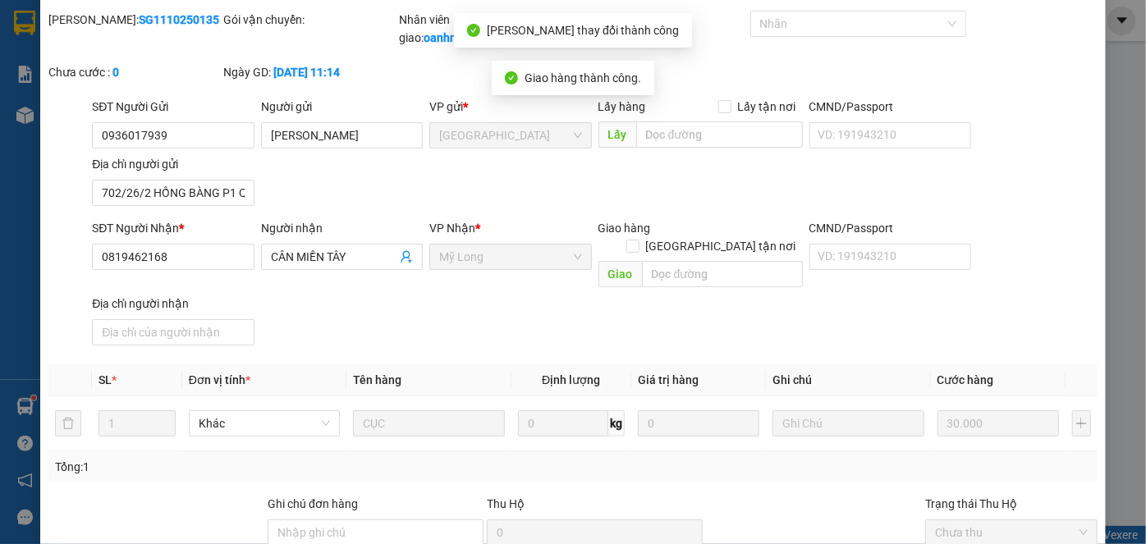
scroll to position [0, 0]
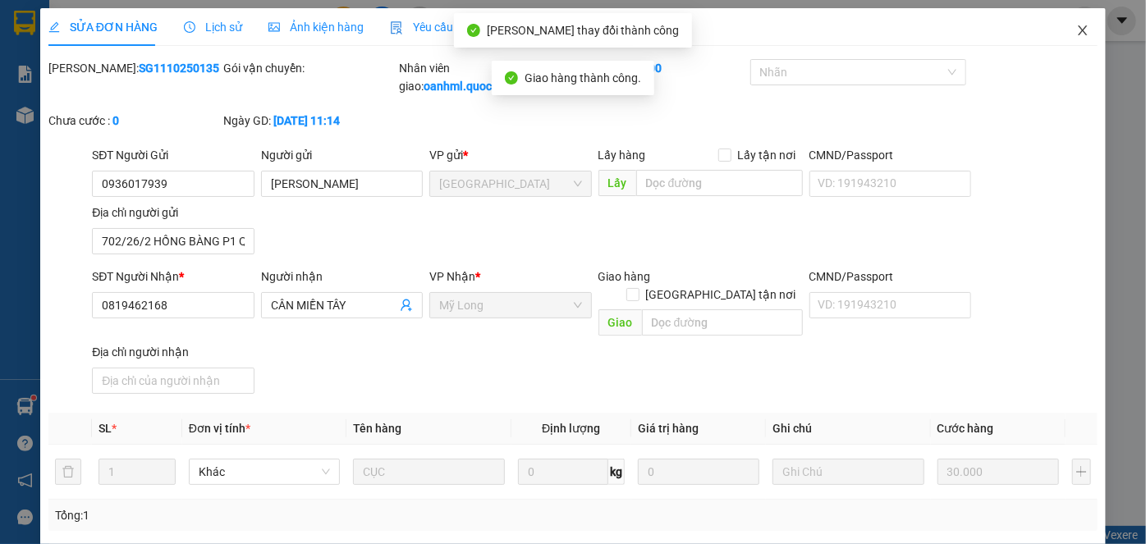
click at [1076, 29] on icon "close" at bounding box center [1082, 30] width 13 height 13
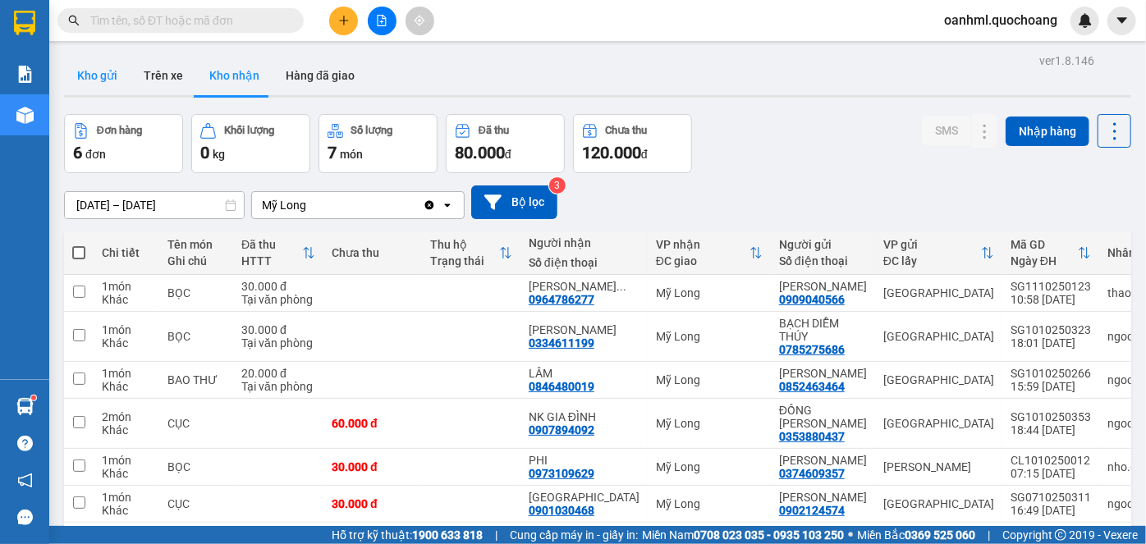
click at [101, 79] on button "Kho gửi" at bounding box center [97, 75] width 66 height 39
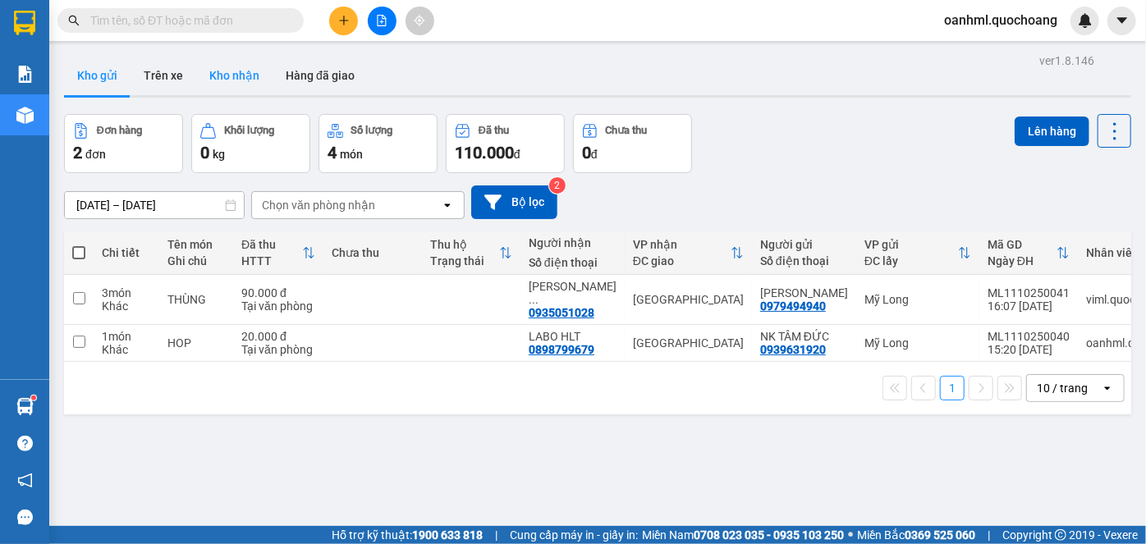
click at [253, 72] on button "Kho nhận" at bounding box center [234, 75] width 76 height 39
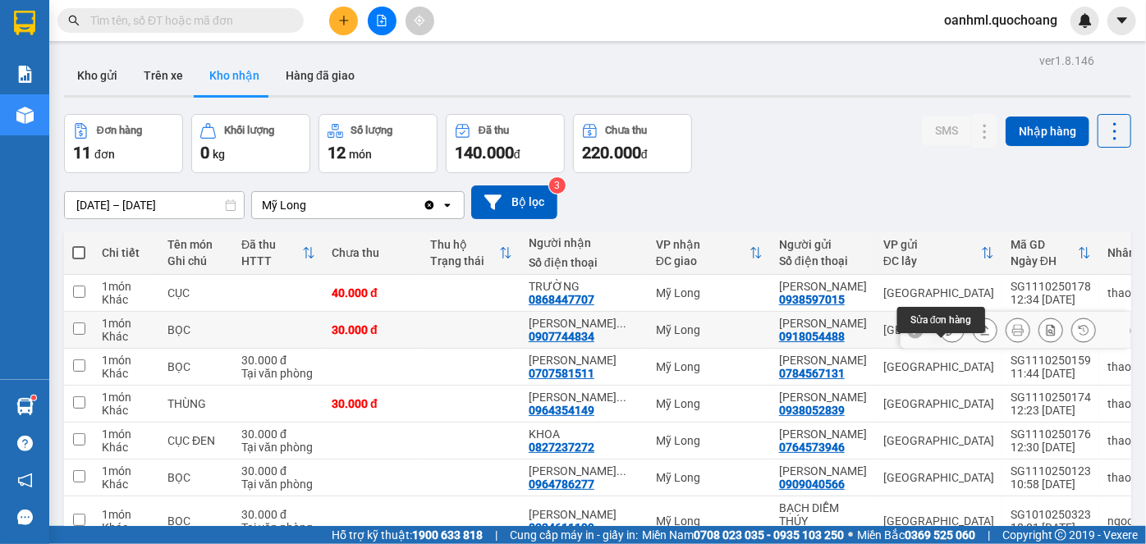
click at [946, 336] on icon at bounding box center [951, 329] width 11 height 11
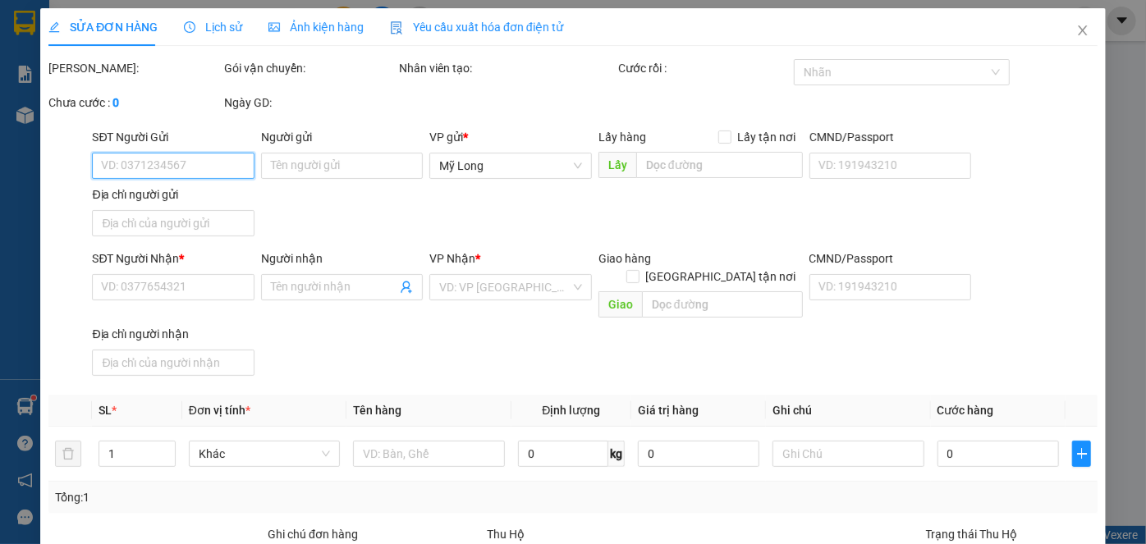
type input "0918054488"
type input "[PERSON_NAME]"
type input "1959/33 XÃ [GEOGRAPHIC_DATA]"
type input "0907744834"
type input "[PERSON_NAME]"
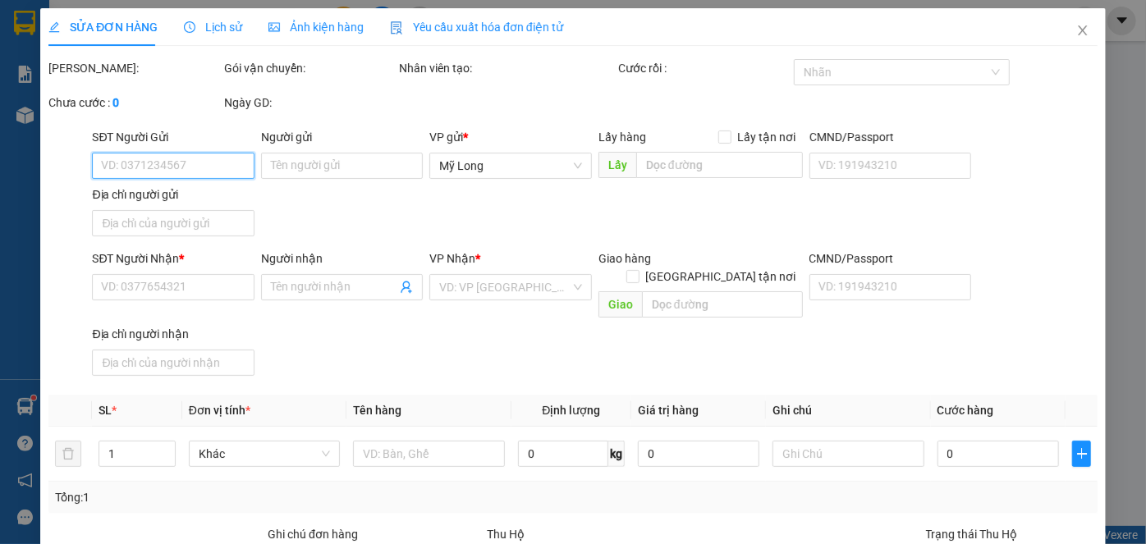
type input "30.000"
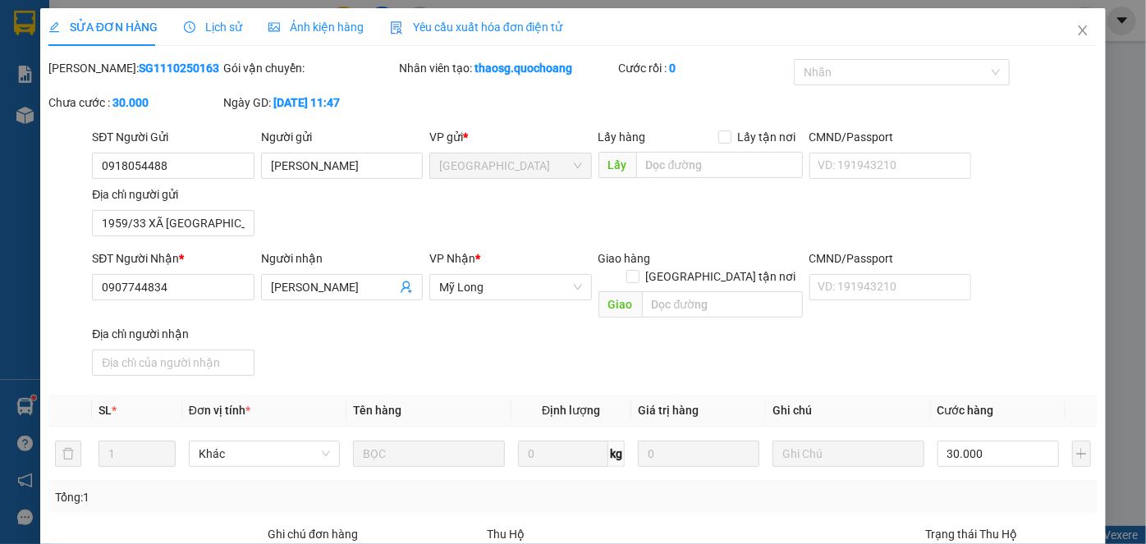
click at [211, 25] on span "Lịch sử" at bounding box center [213, 27] width 58 height 13
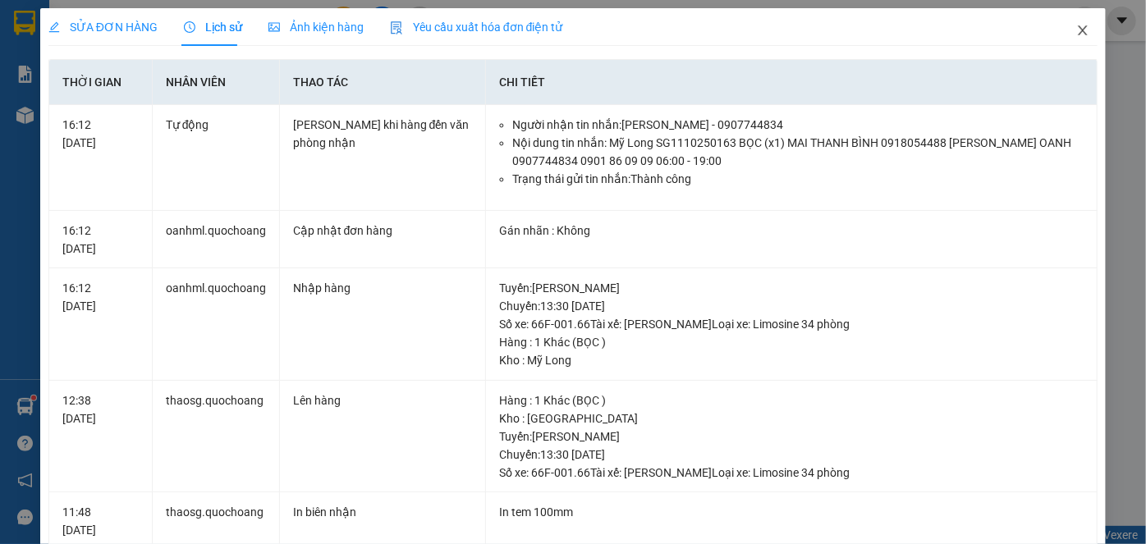
click at [1083, 25] on span "Close" at bounding box center [1082, 31] width 46 height 46
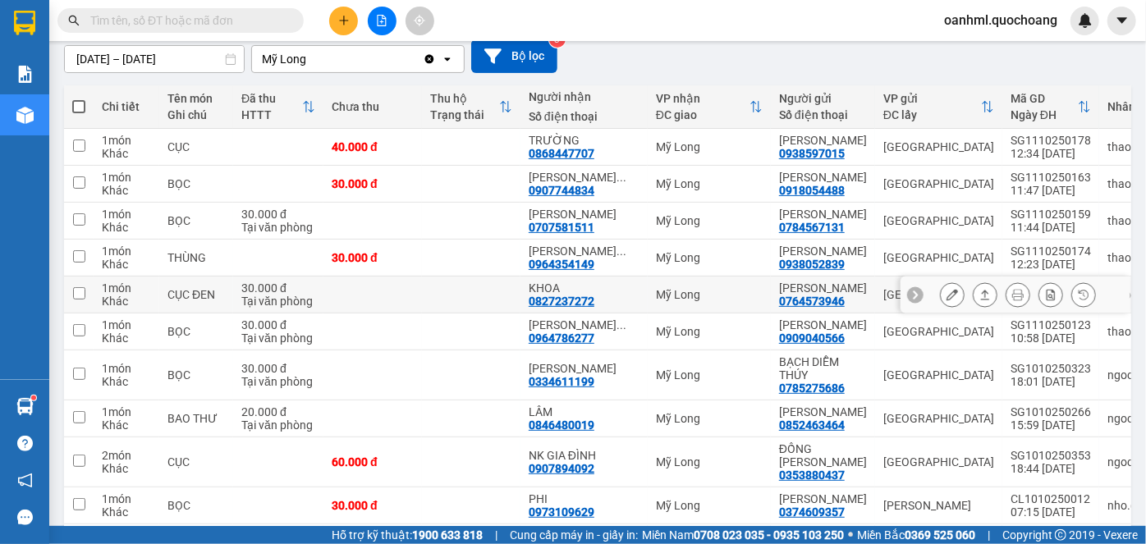
scroll to position [74, 0]
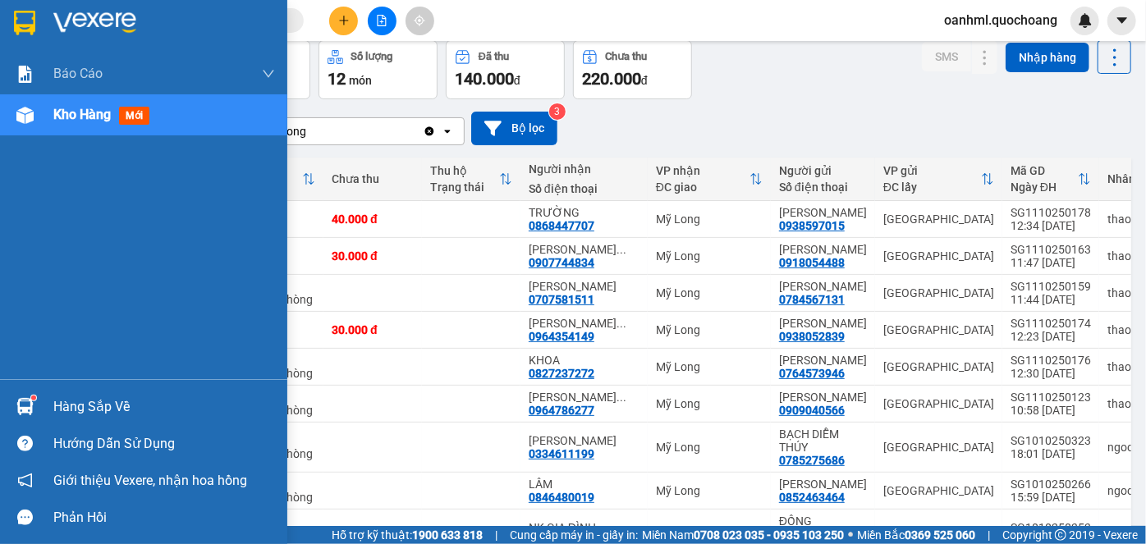
click at [101, 409] on div "Hàng sắp về" at bounding box center [164, 407] width 222 height 25
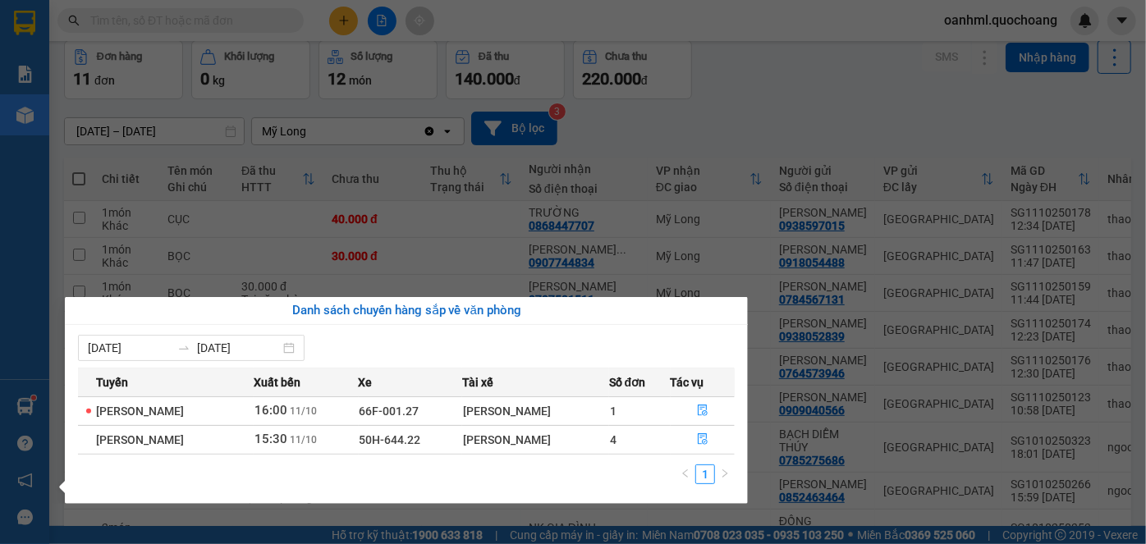
click at [825, 64] on section "Kết quả tìm kiếm ( 0 ) Bộ lọc No Data oanhml.quochoang Báo cáo Báo cáo dòng tiề…" at bounding box center [573, 272] width 1146 height 544
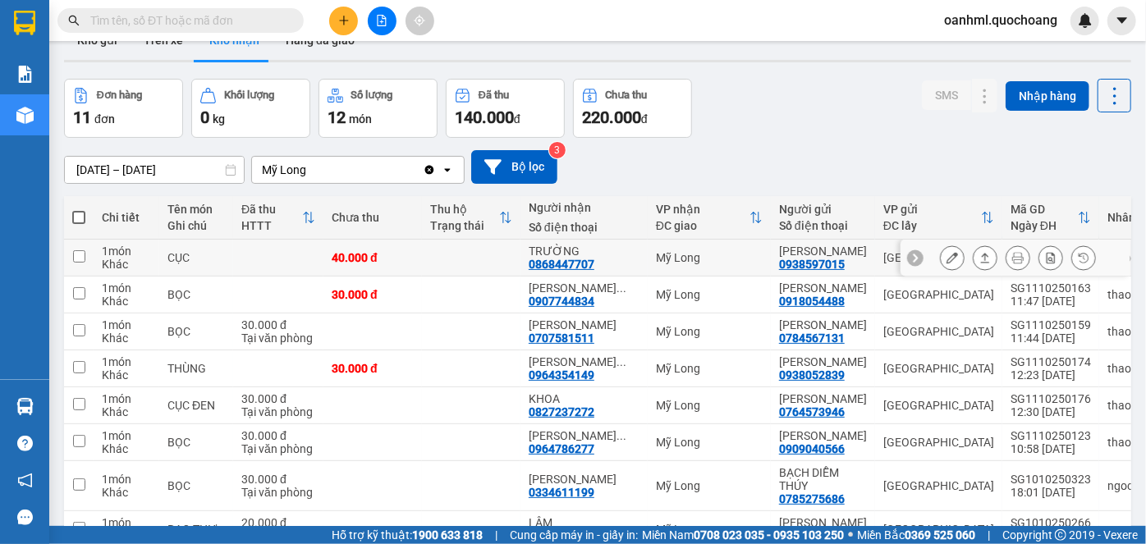
scroll to position [0, 0]
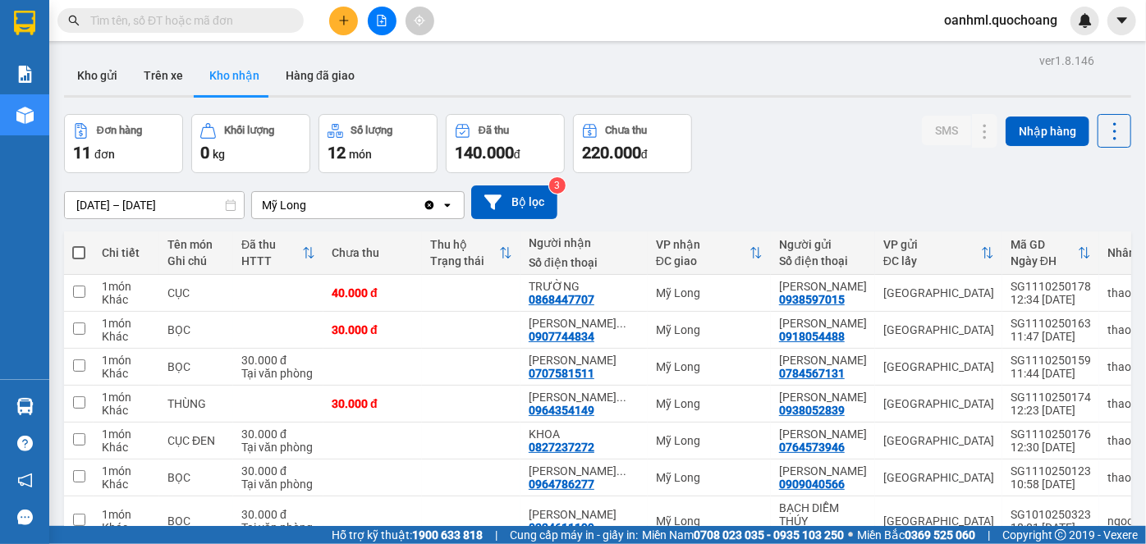
click at [267, 26] on input "text" at bounding box center [187, 20] width 194 height 18
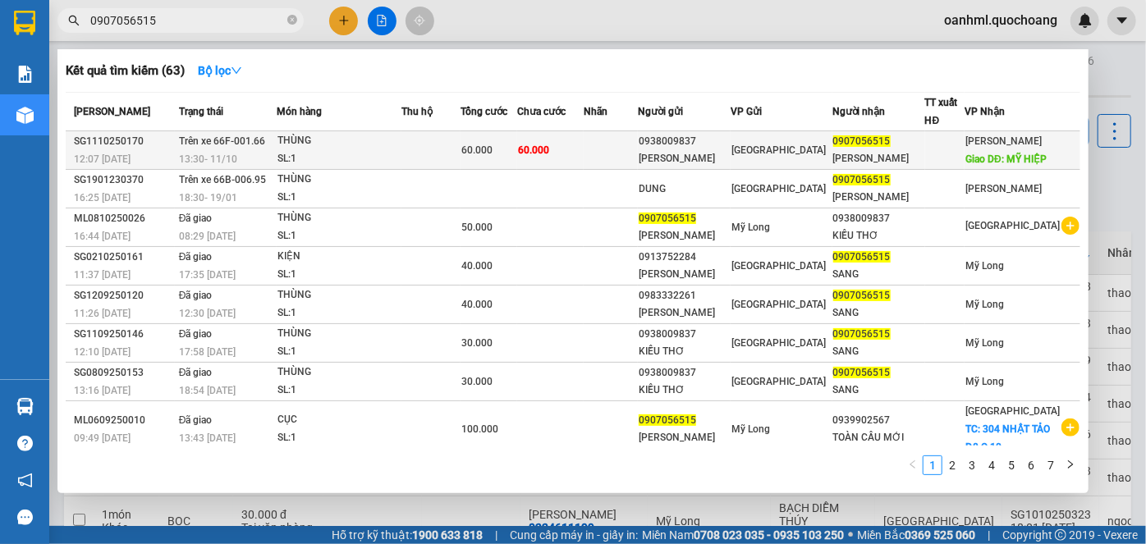
type input "0907056515"
click at [1019, 158] on span "Giao DĐ: MỸ HIỆP" at bounding box center [1005, 158] width 81 height 11
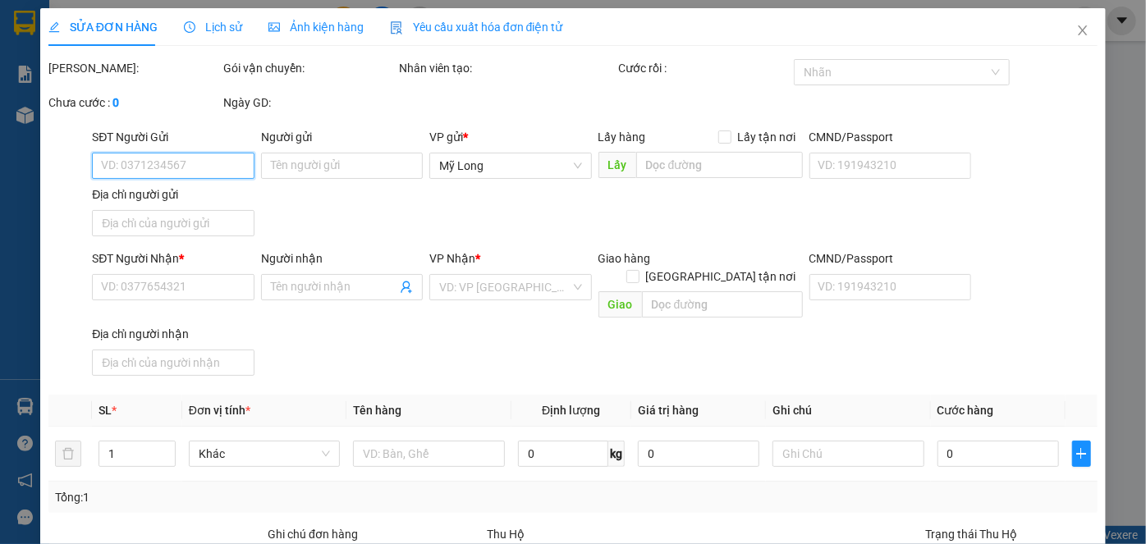
type input "0938009837"
type input "[PERSON_NAME]"
type input "171 LÝ NAM ĐẾ P.MINH PHỤNG HCM"
type input "0907056515"
type input "[PERSON_NAME]"
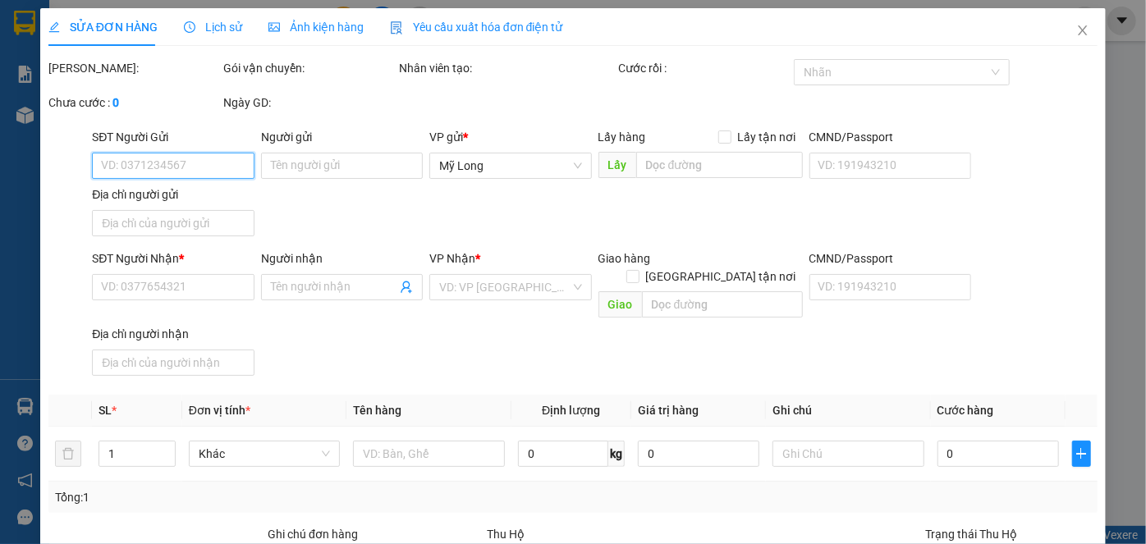
type input "MỸ HIỆP"
type input "60.000"
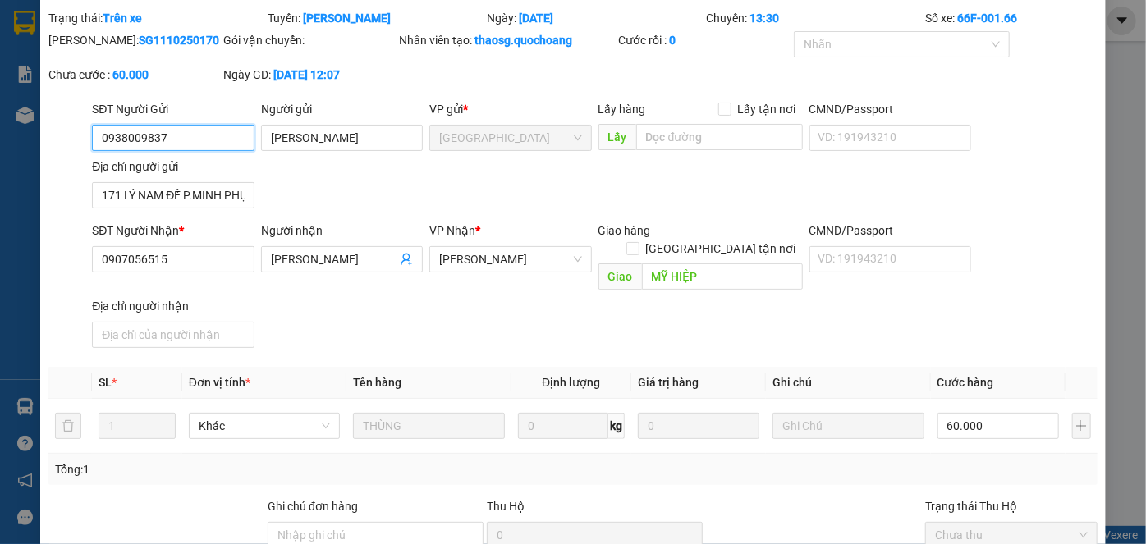
scroll to position [74, 0]
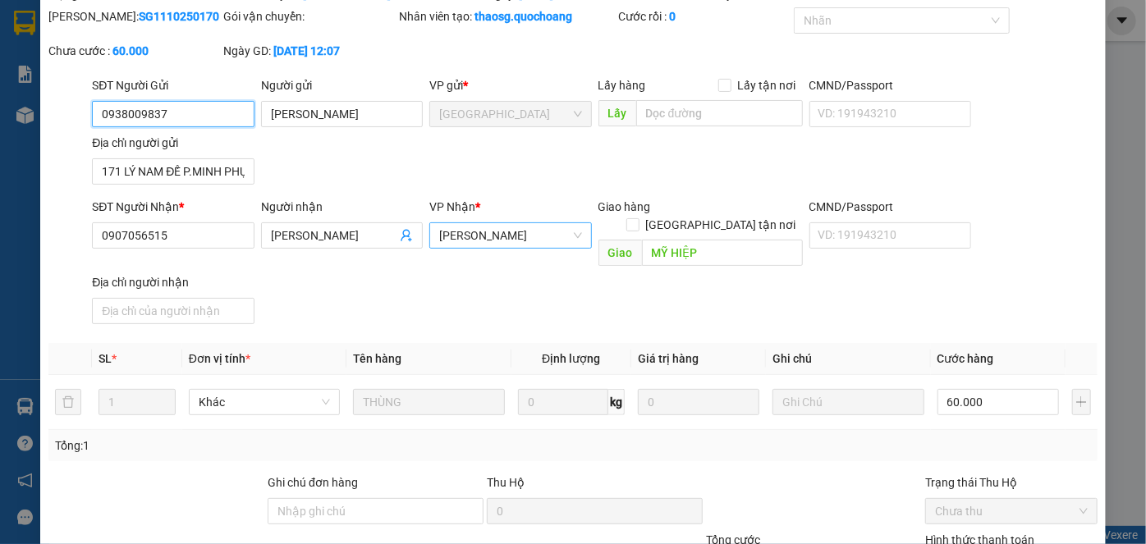
click at [525, 236] on span "[PERSON_NAME]" at bounding box center [510, 235] width 142 height 25
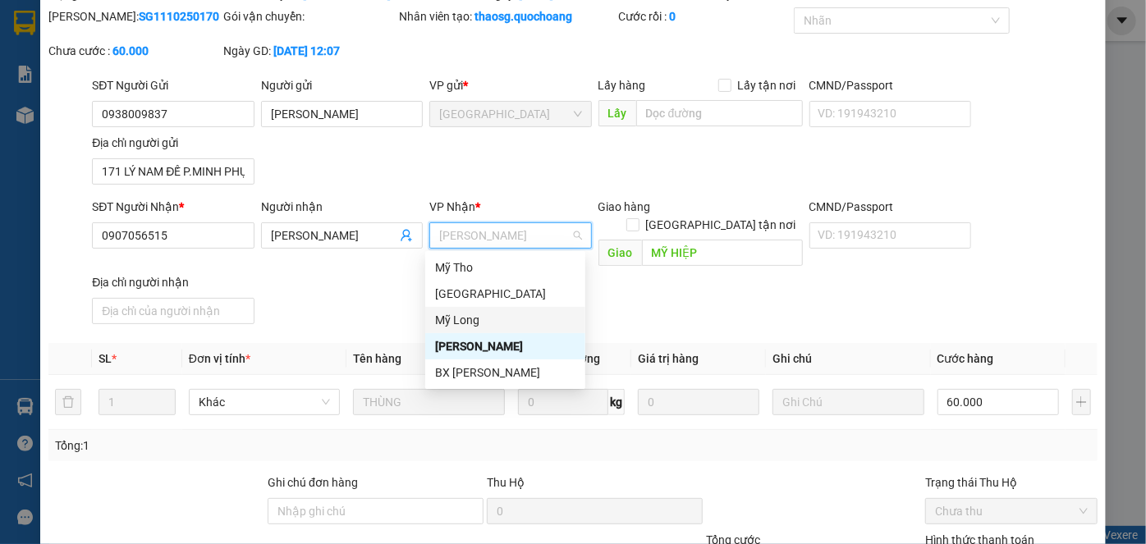
click at [466, 320] on div "Mỹ Long" at bounding box center [505, 320] width 140 height 18
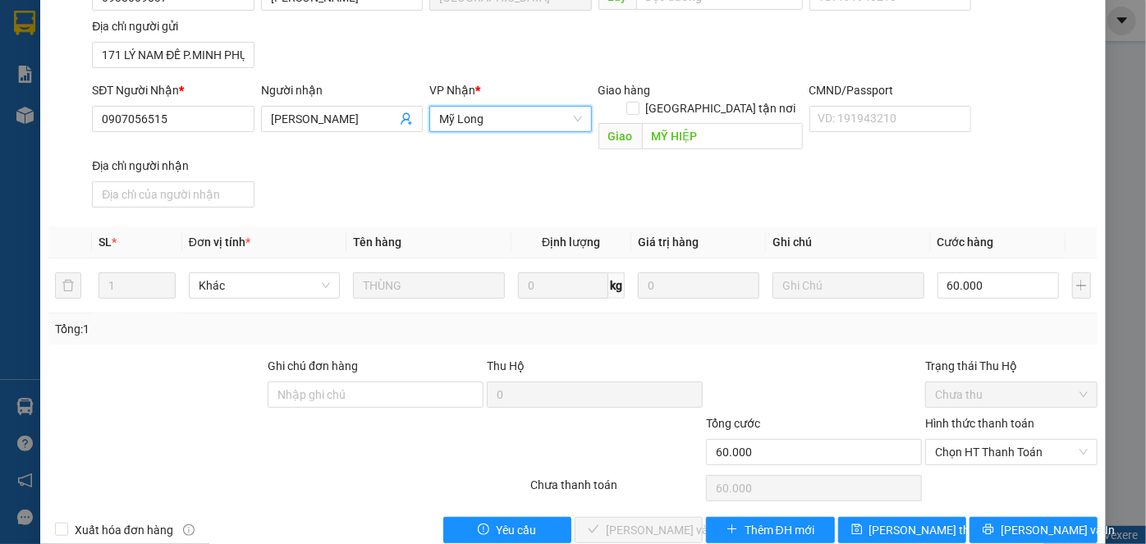
scroll to position [201, 0]
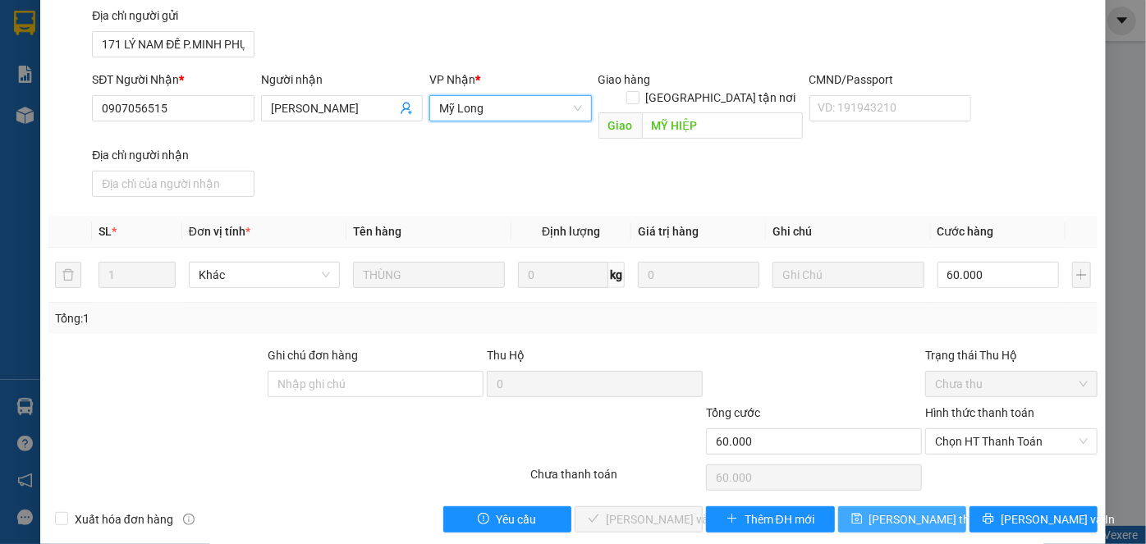
click at [889, 510] on span "[PERSON_NAME] thay đổi" at bounding box center [934, 519] width 131 height 18
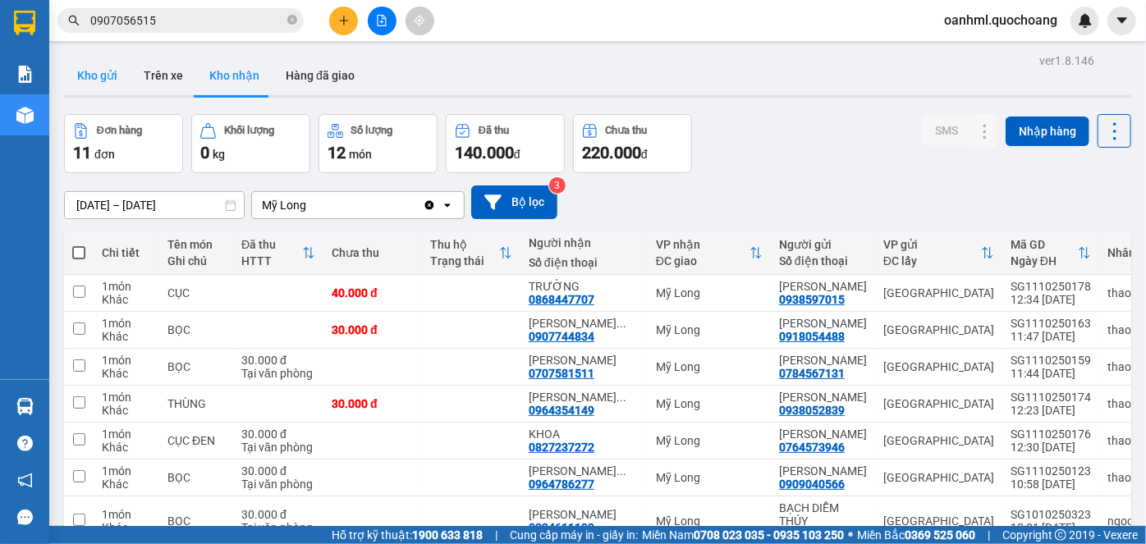
click at [98, 79] on button "Kho gửi" at bounding box center [97, 75] width 66 height 39
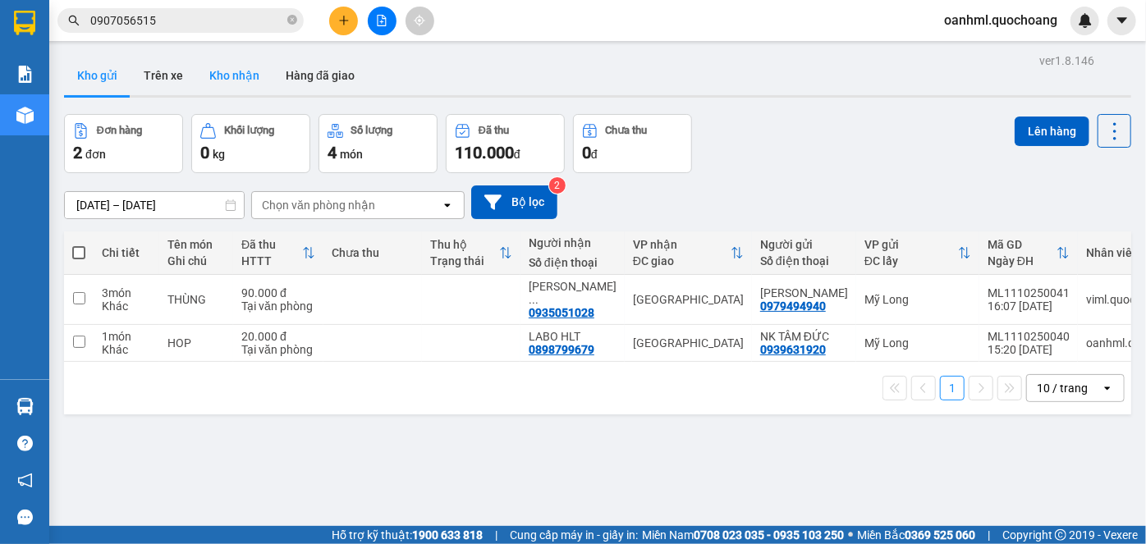
click at [254, 69] on button "Kho nhận" at bounding box center [234, 75] width 76 height 39
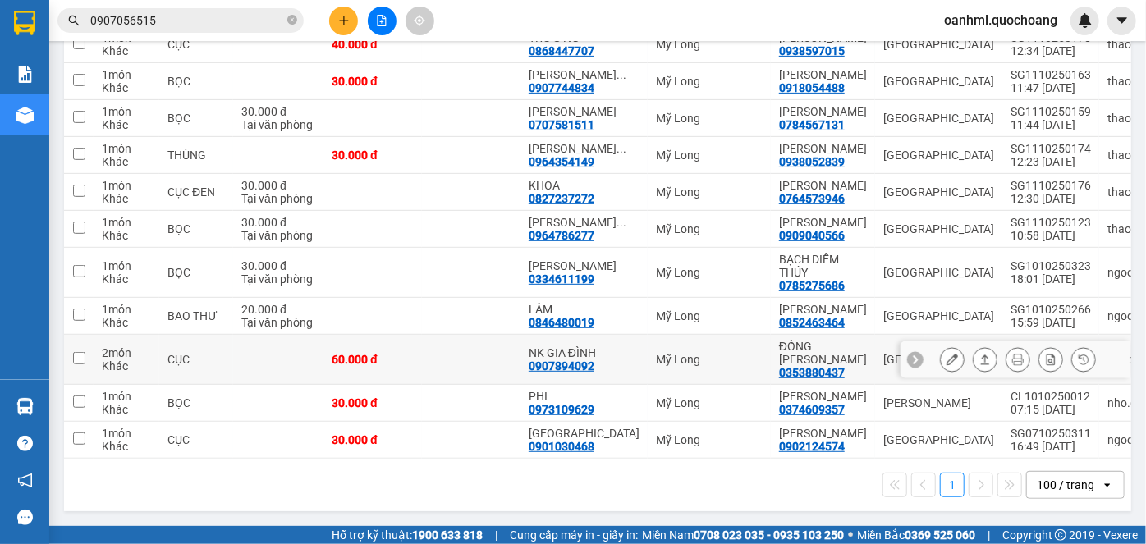
scroll to position [427, 0]
click at [1042, 482] on div "100 / trang" at bounding box center [1064, 485] width 57 height 16
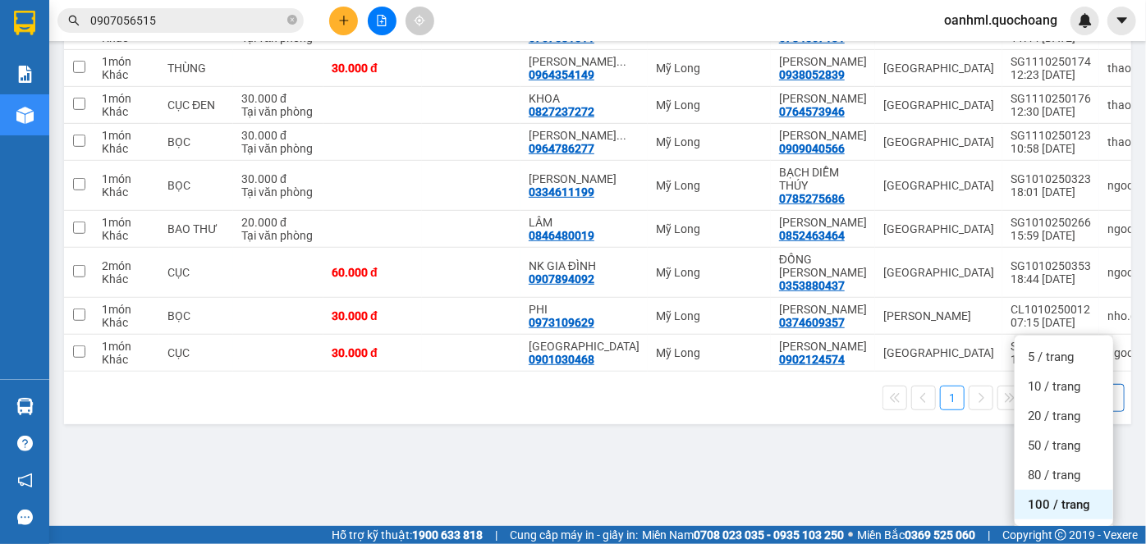
click at [1057, 490] on div "100 / trang" at bounding box center [1063, 505] width 98 height 30
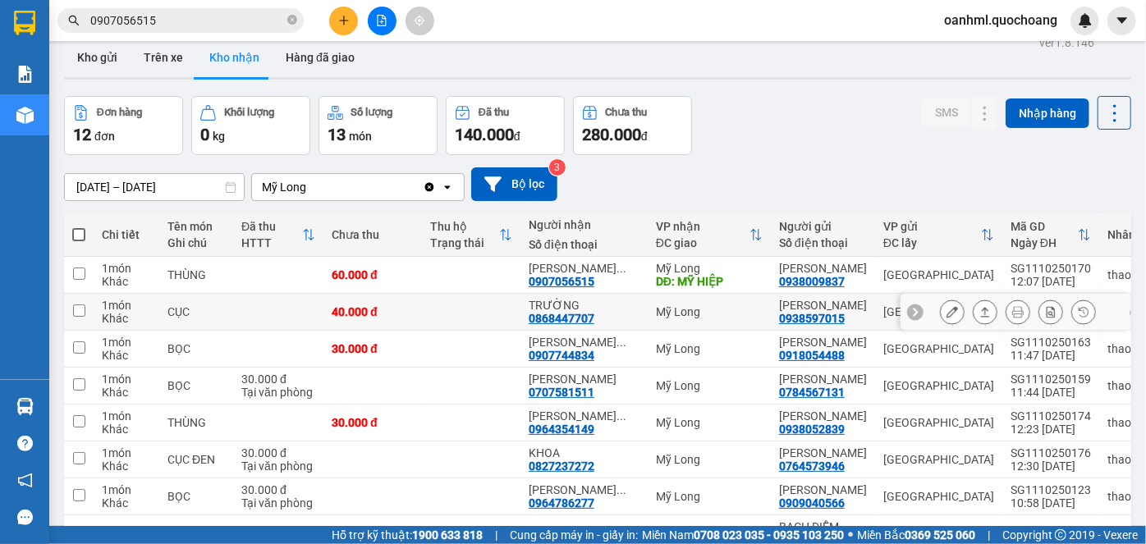
scroll to position [0, 0]
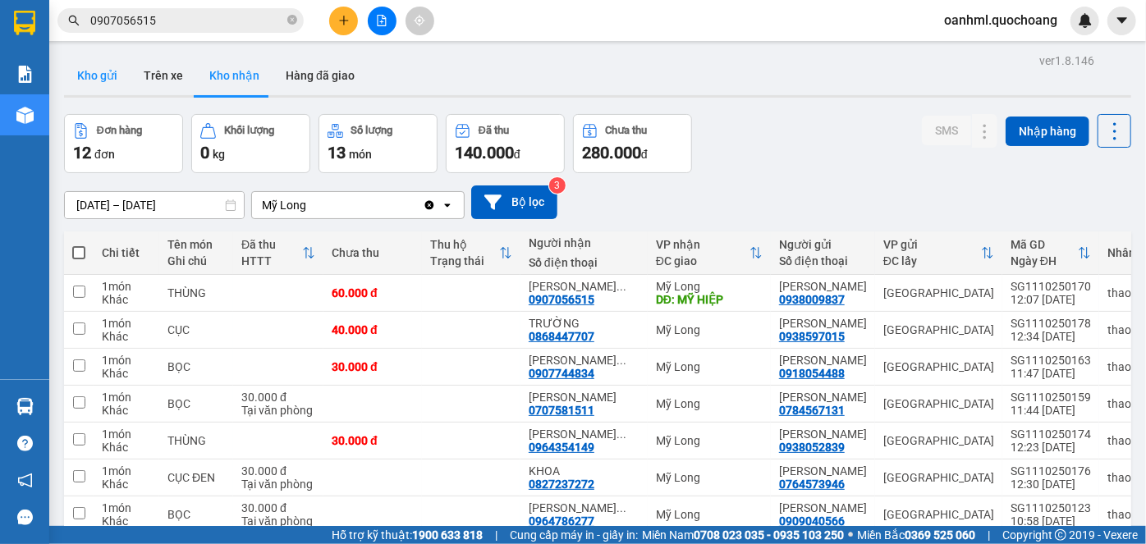
click at [112, 73] on button "Kho gửi" at bounding box center [97, 75] width 66 height 39
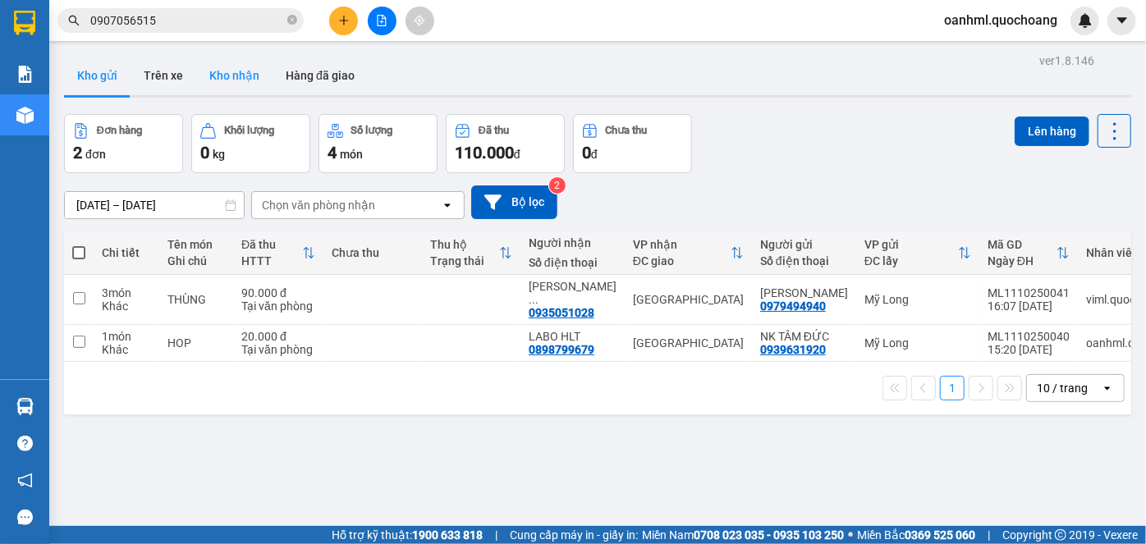
click at [230, 80] on button "Kho nhận" at bounding box center [234, 75] width 76 height 39
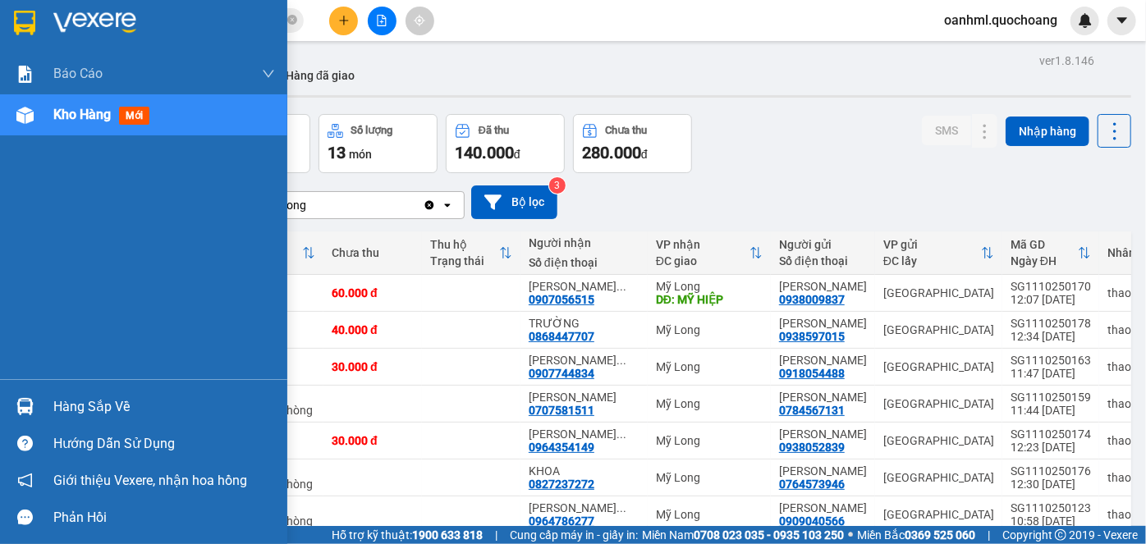
click at [61, 407] on div "Hàng sắp về" at bounding box center [164, 407] width 222 height 25
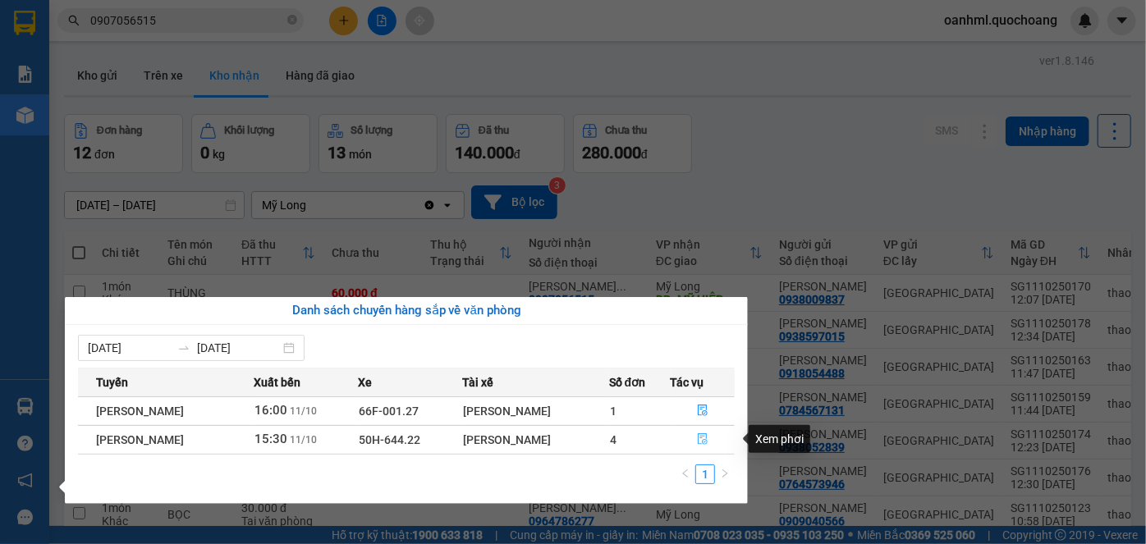
click at [697, 438] on button "button" at bounding box center [702, 440] width 63 height 26
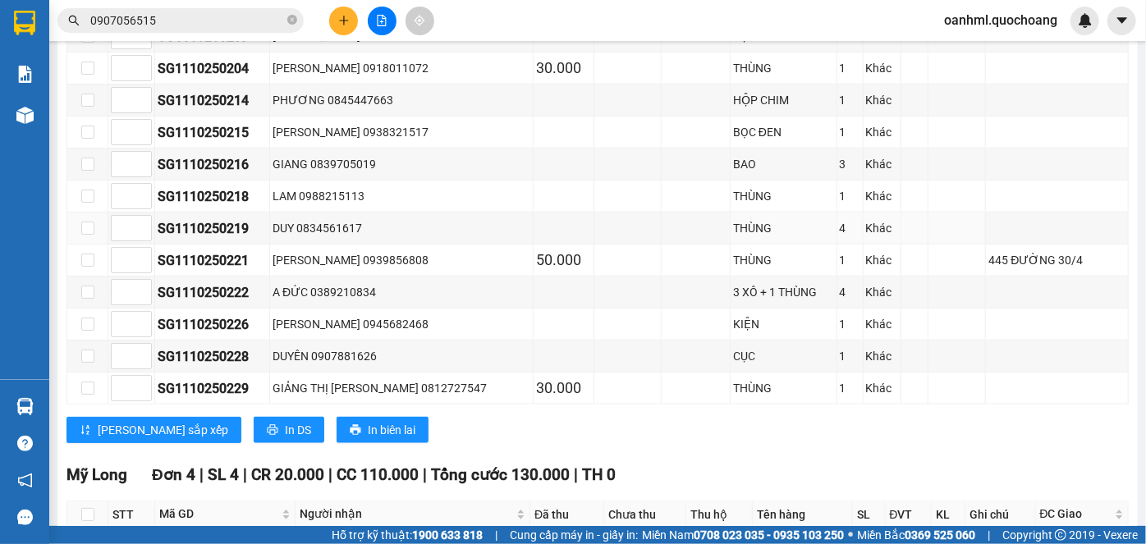
scroll to position [1322, 0]
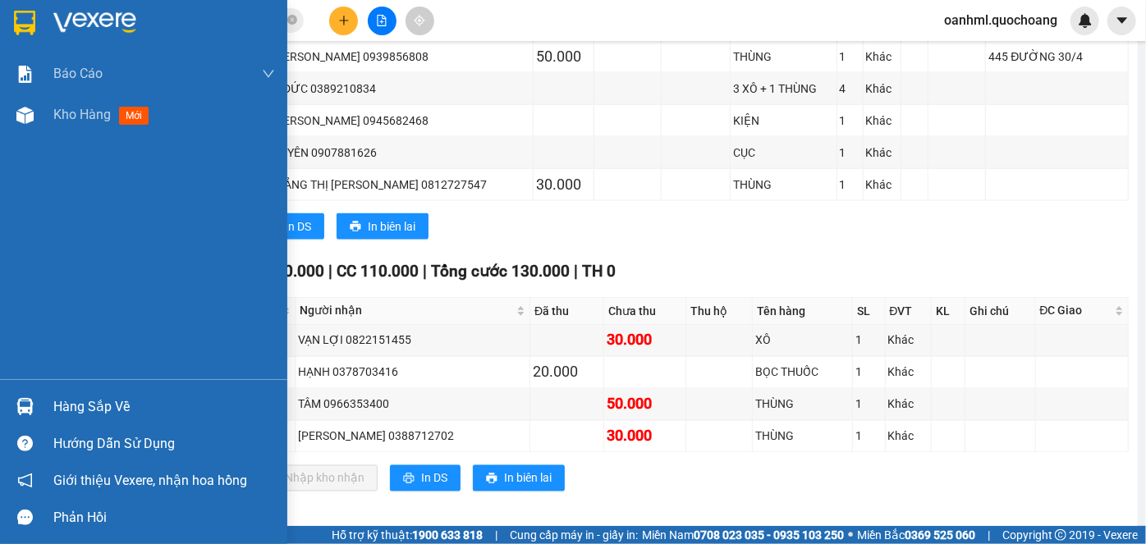
click at [66, 118] on span "Kho hàng" at bounding box center [81, 115] width 57 height 16
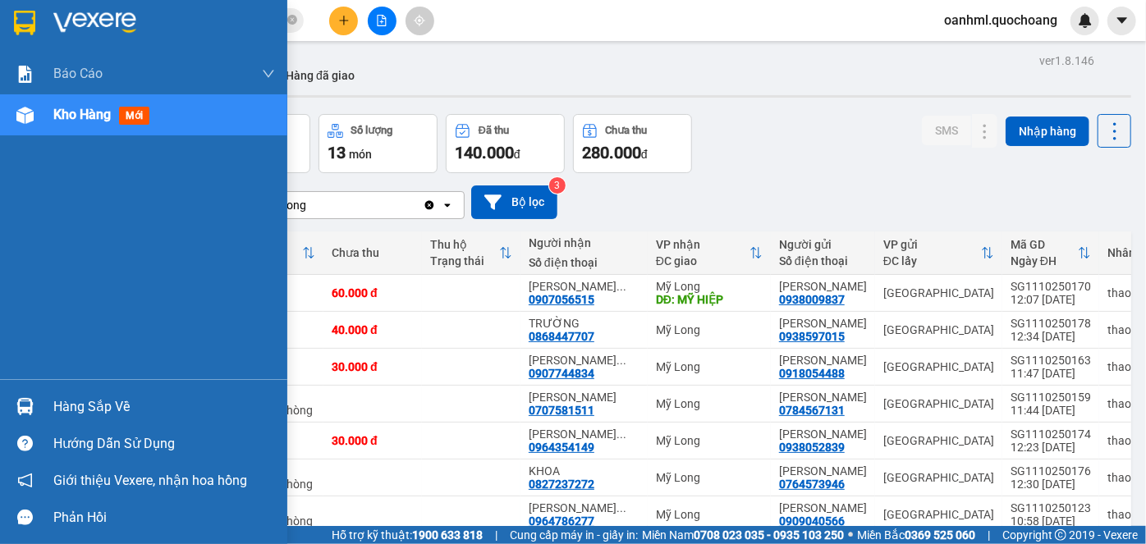
click at [59, 409] on div "Hàng sắp về" at bounding box center [164, 407] width 222 height 25
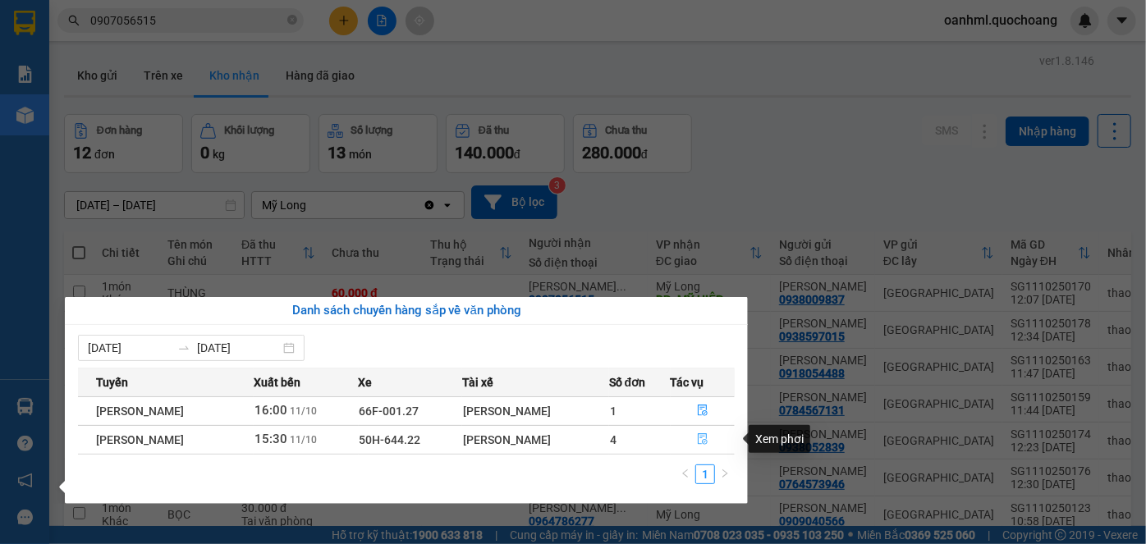
click at [702, 429] on button "button" at bounding box center [702, 440] width 63 height 26
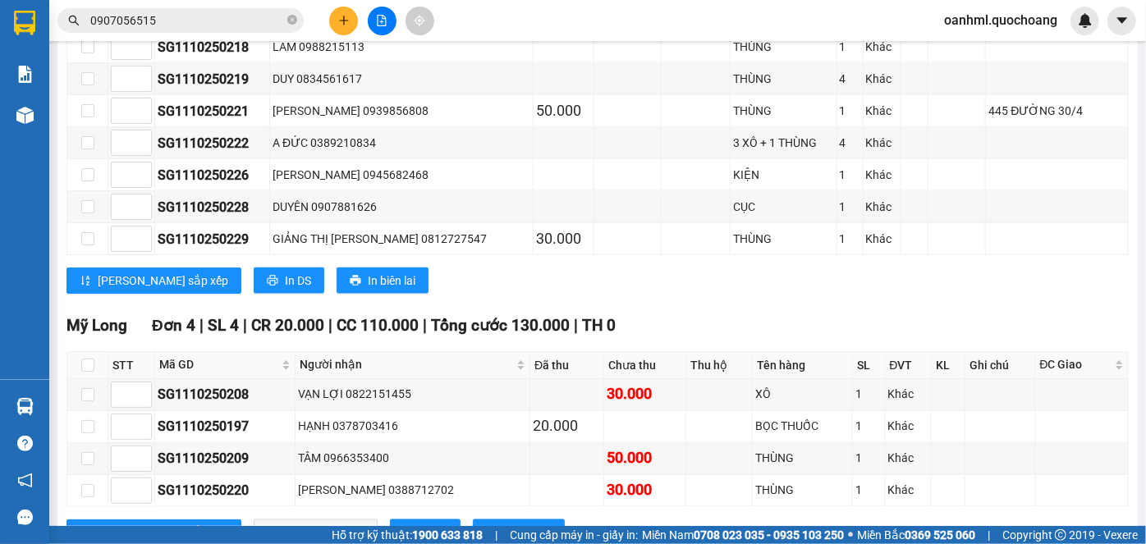
scroll to position [1322, 0]
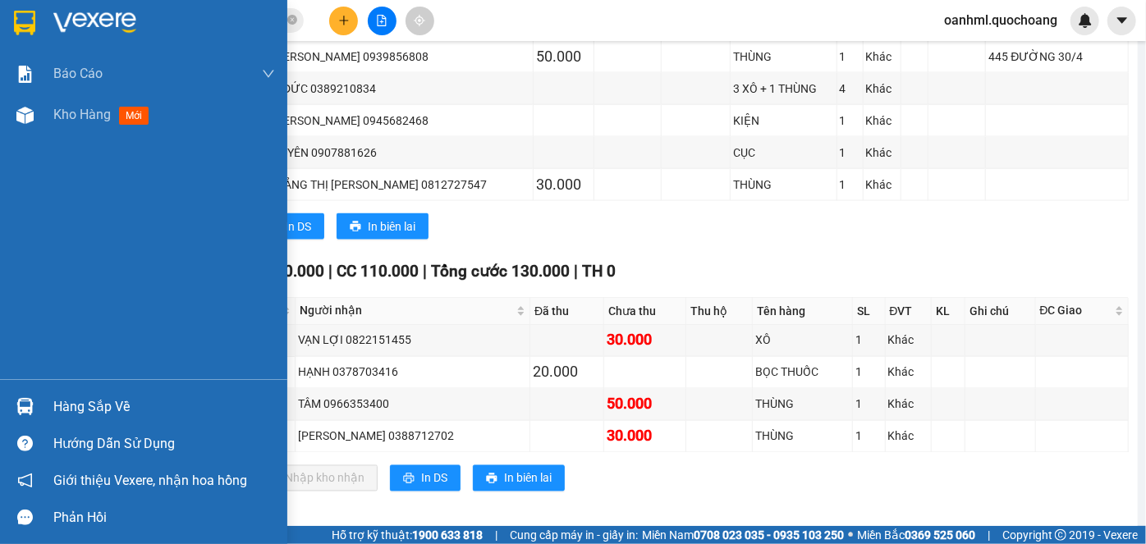
click at [51, 400] on div "Hàng sắp về" at bounding box center [143, 406] width 287 height 37
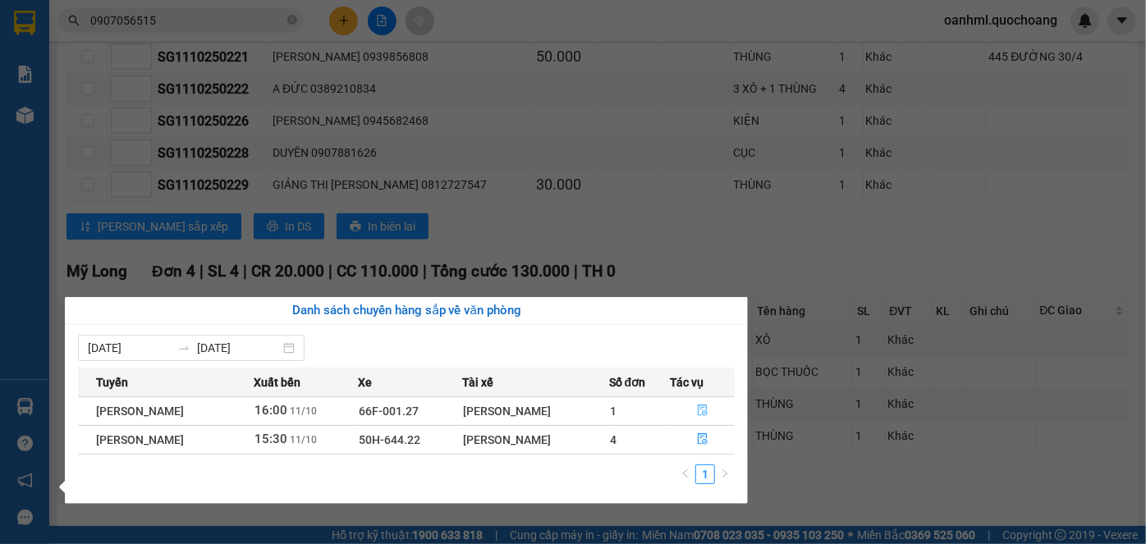
click at [709, 403] on button "button" at bounding box center [702, 411] width 63 height 26
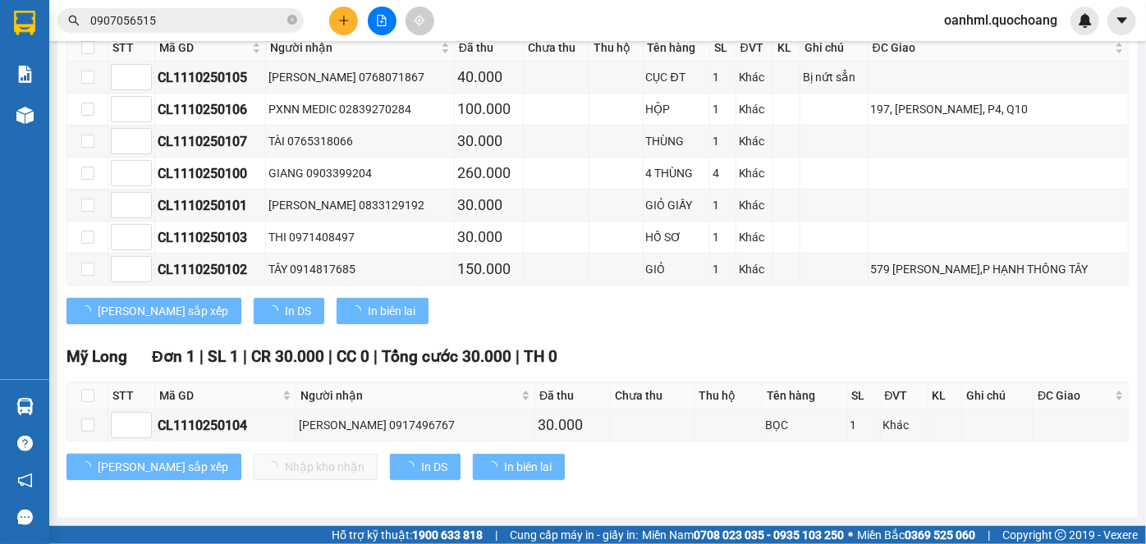
scroll to position [319, 0]
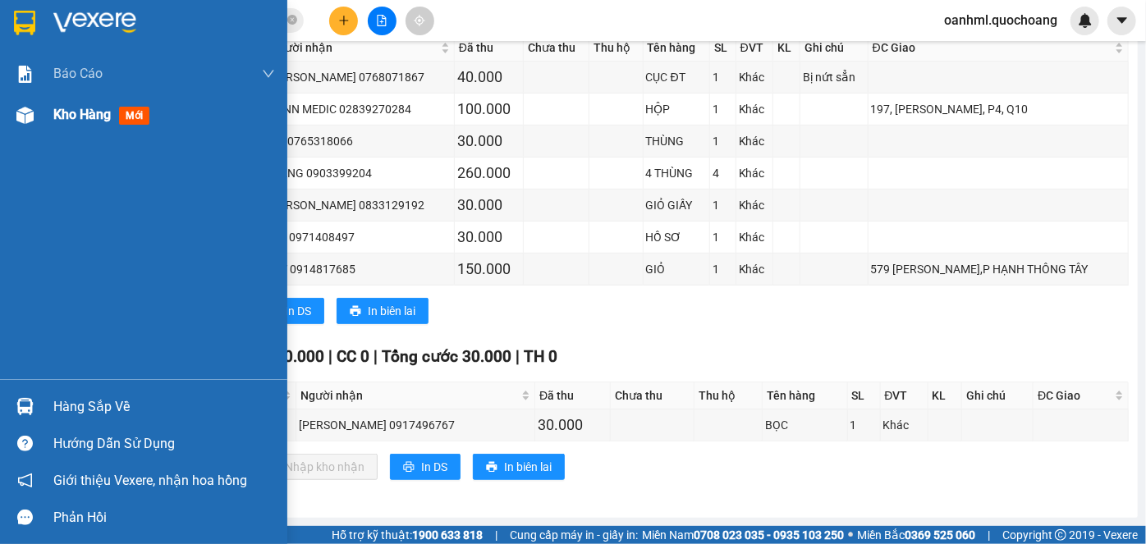
click at [100, 121] on span "Kho hàng" at bounding box center [81, 115] width 57 height 16
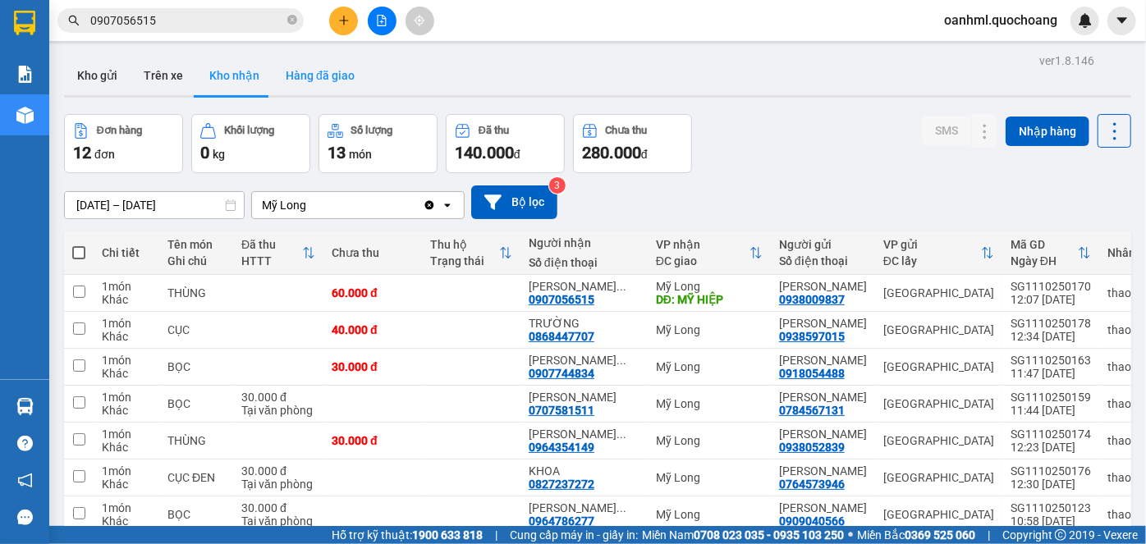
click at [288, 71] on button "Hàng đã giao" at bounding box center [319, 75] width 95 height 39
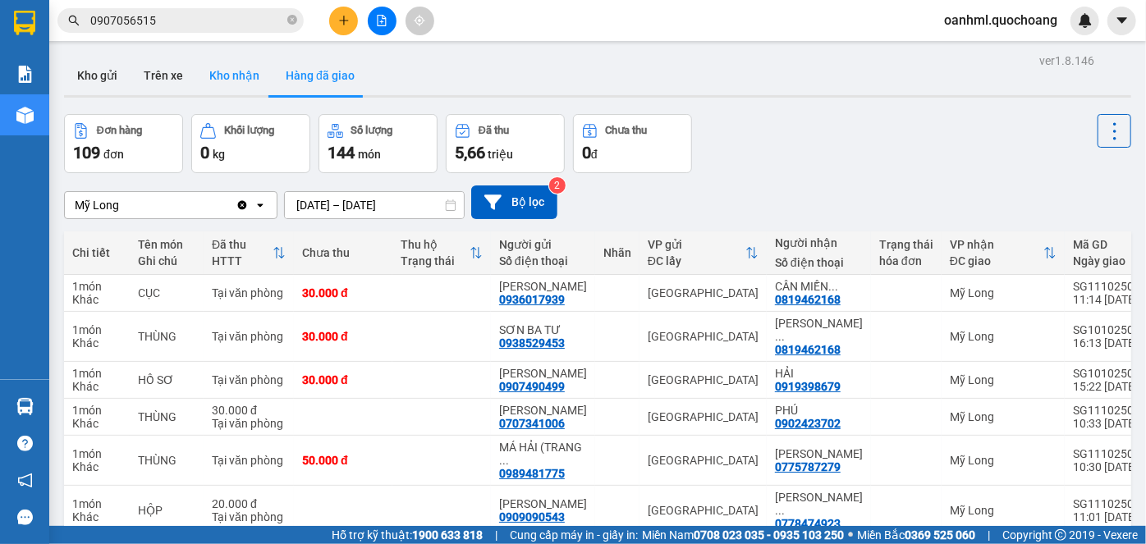
click at [248, 79] on button "Kho nhận" at bounding box center [234, 75] width 76 height 39
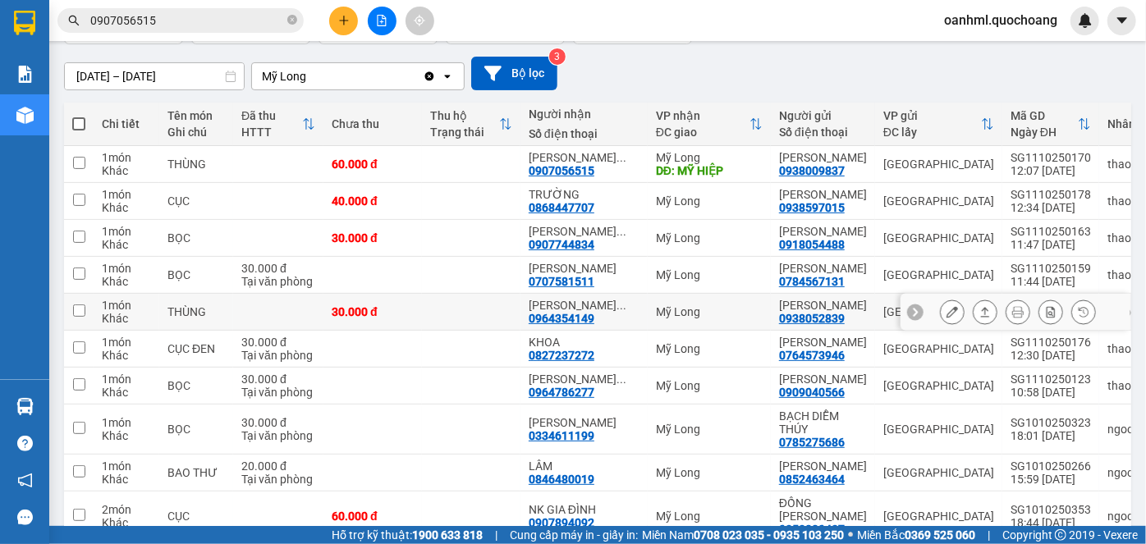
scroll to position [149, 0]
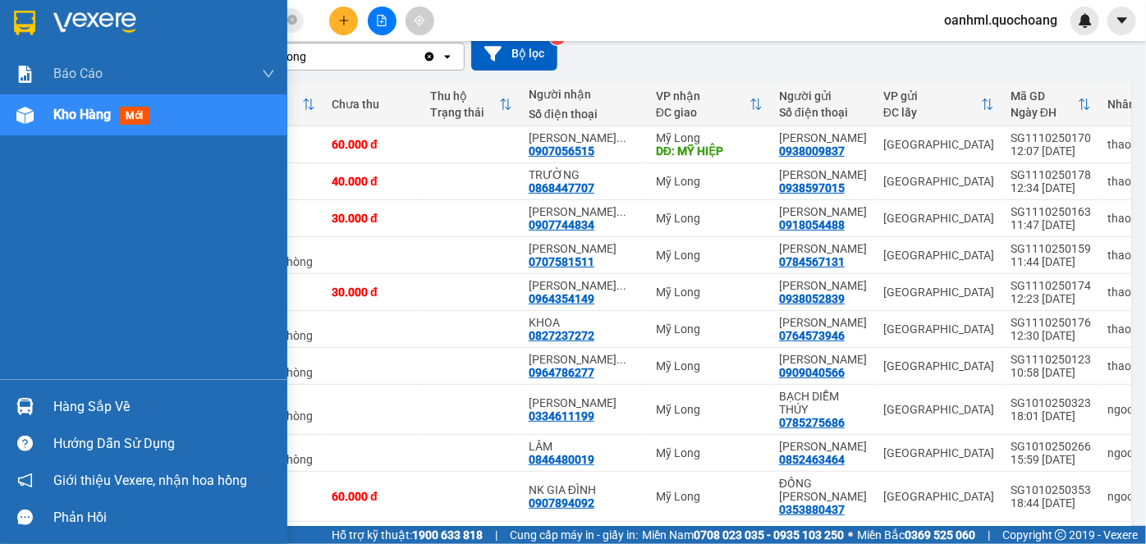
click at [66, 404] on div "Hàng sắp về" at bounding box center [164, 407] width 222 height 25
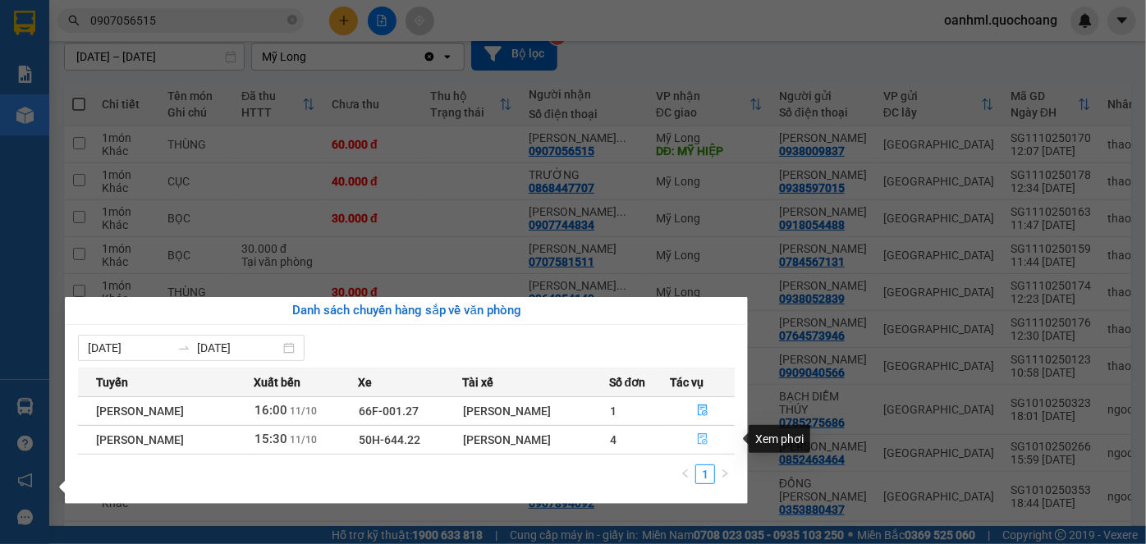
click at [707, 436] on icon "file-done" at bounding box center [702, 438] width 11 height 11
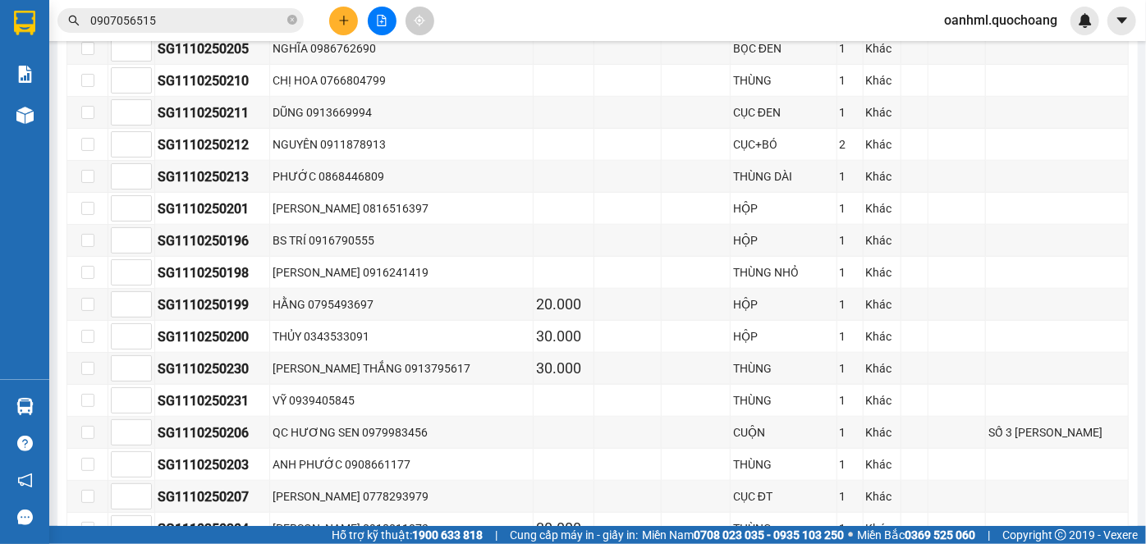
scroll to position [746, 0]
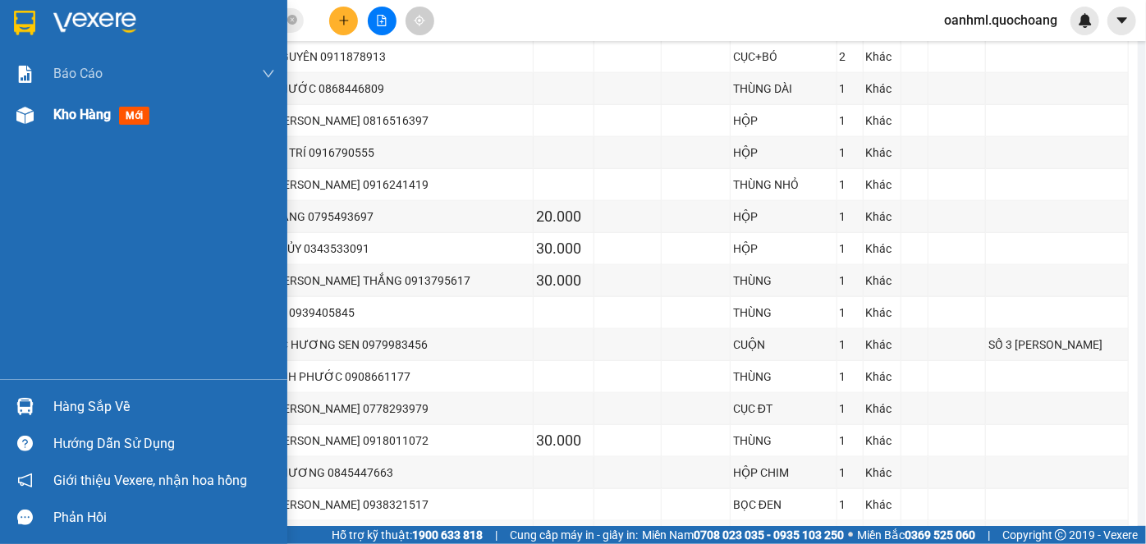
click at [92, 117] on span "Kho hàng" at bounding box center [81, 115] width 57 height 16
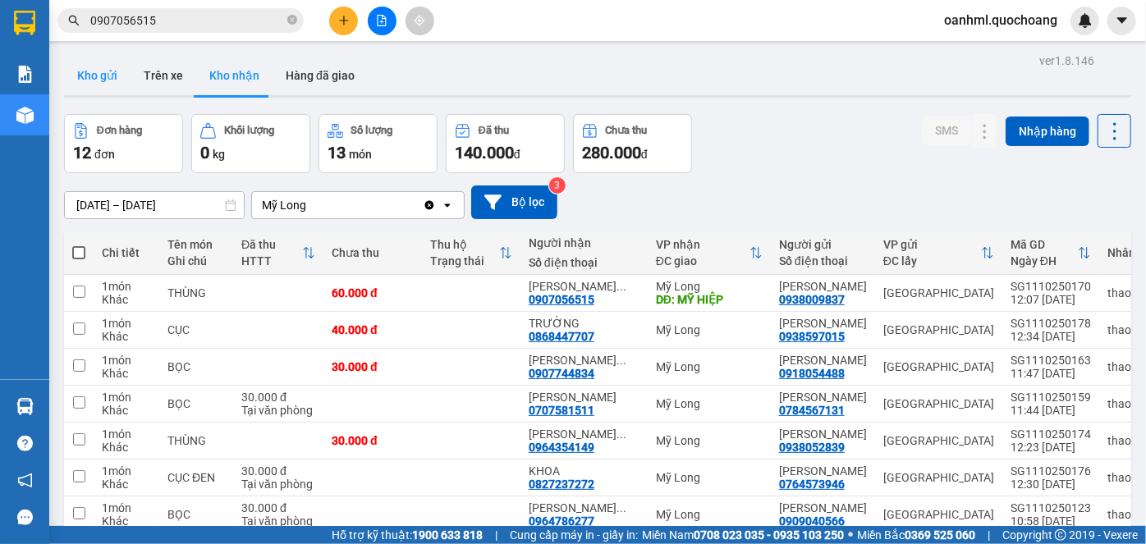
click at [121, 79] on button "Kho gửi" at bounding box center [97, 75] width 66 height 39
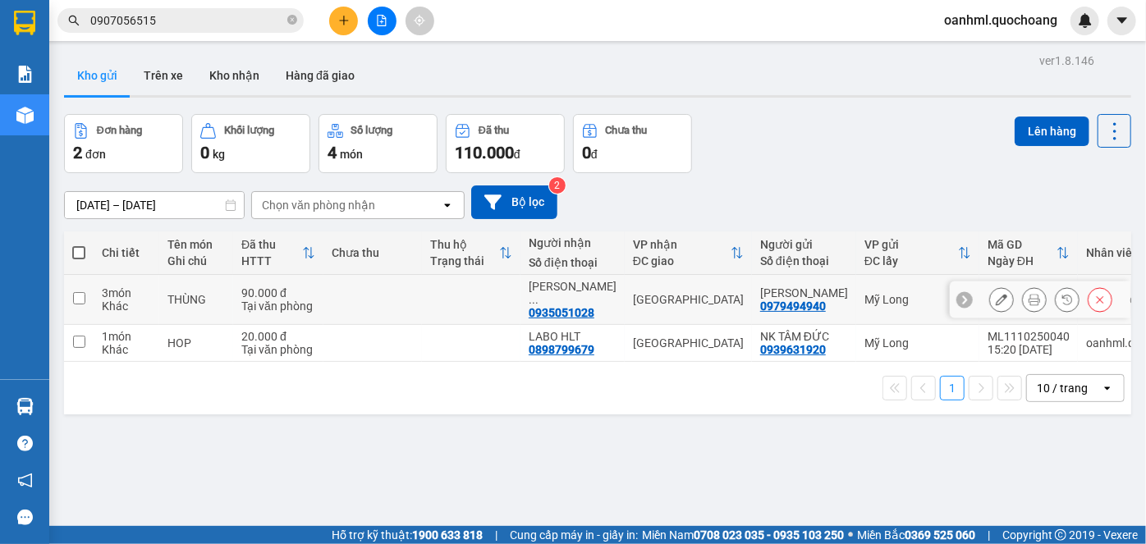
click at [502, 293] on td at bounding box center [471, 300] width 98 height 50
checkbox input "true"
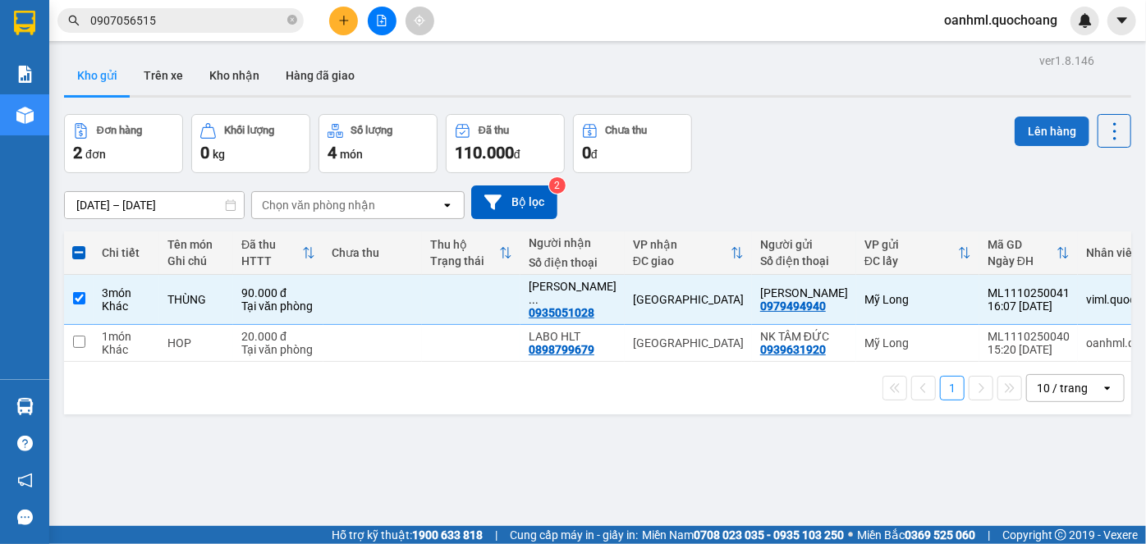
click at [1044, 123] on button "Lên hàng" at bounding box center [1051, 132] width 75 height 30
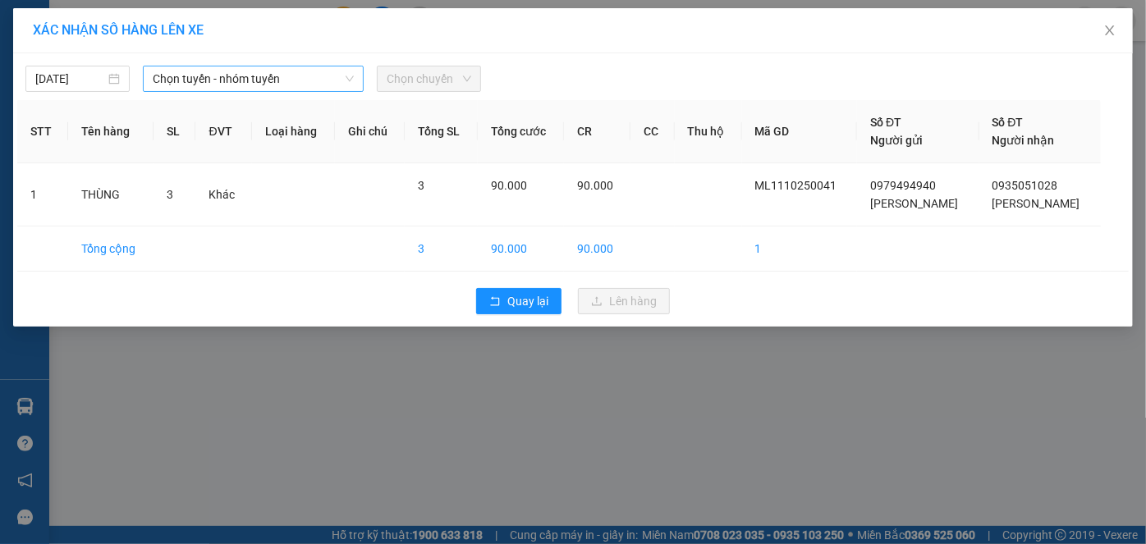
click at [245, 79] on span "Chọn tuyến - nhóm tuyến" at bounding box center [254, 78] width 202 height 25
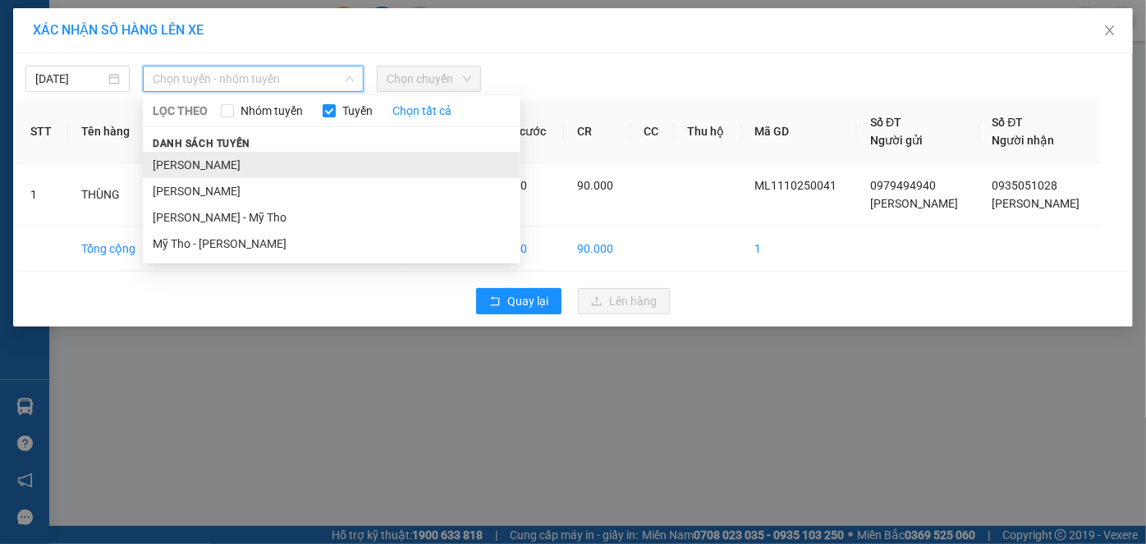
click at [188, 173] on li "[PERSON_NAME]" at bounding box center [331, 165] width 377 height 26
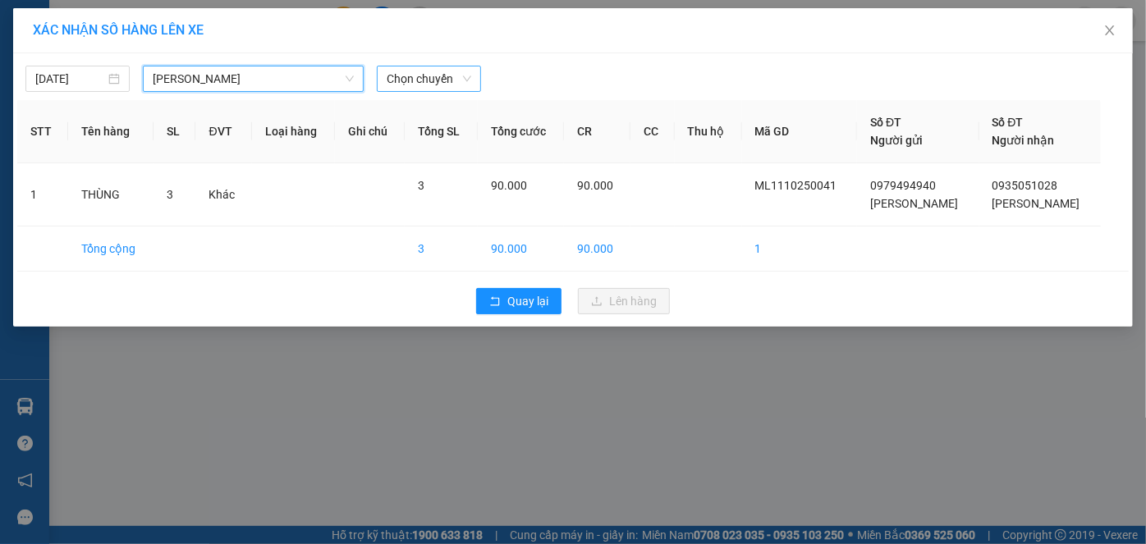
click at [461, 82] on span "Chọn chuyến" at bounding box center [428, 78] width 85 height 25
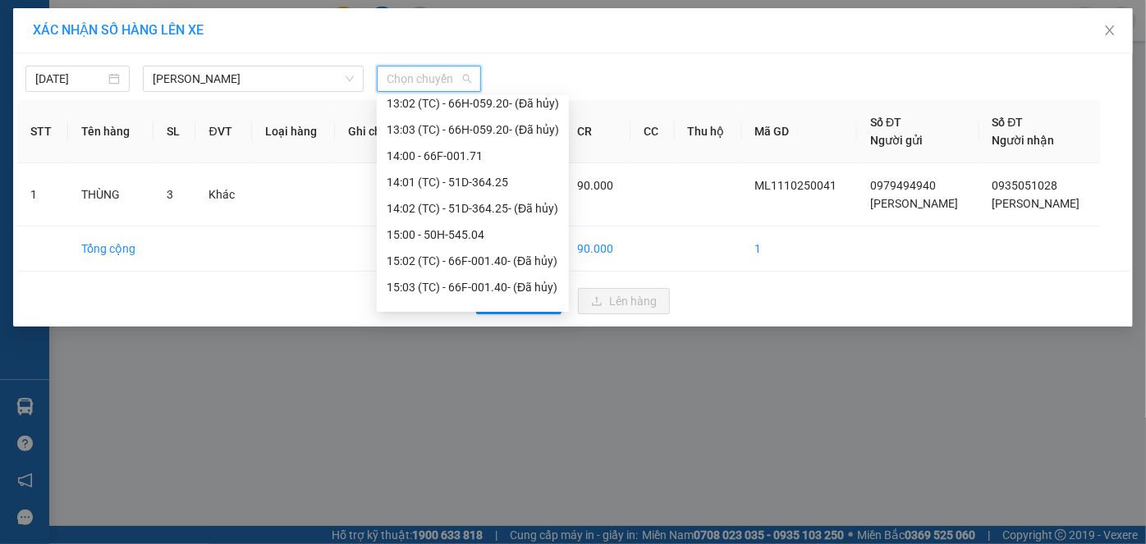
scroll to position [893, 0]
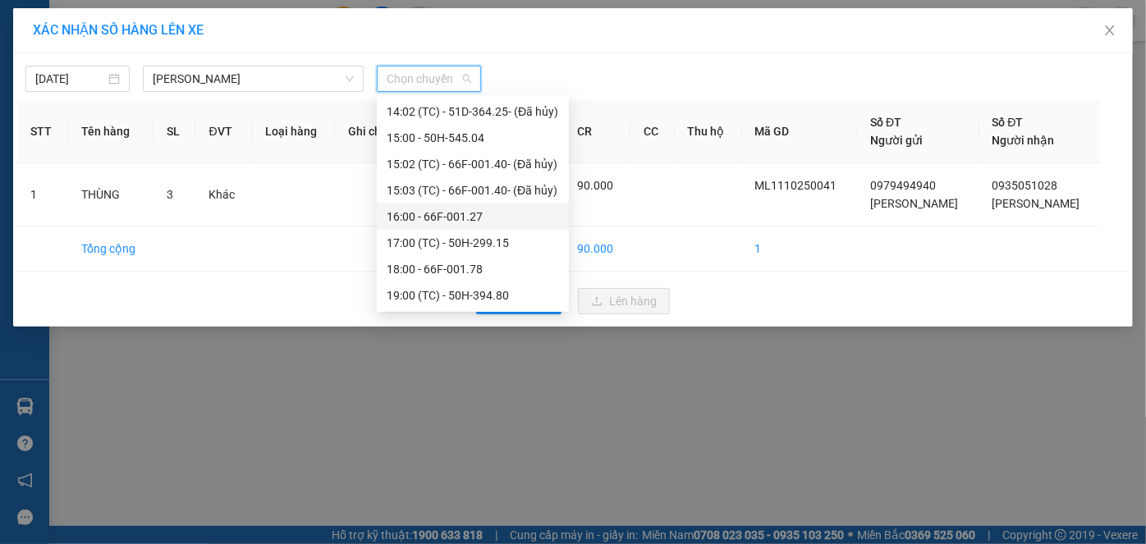
click at [454, 210] on div "16:00 - 66F-001.27" at bounding box center [472, 217] width 172 height 18
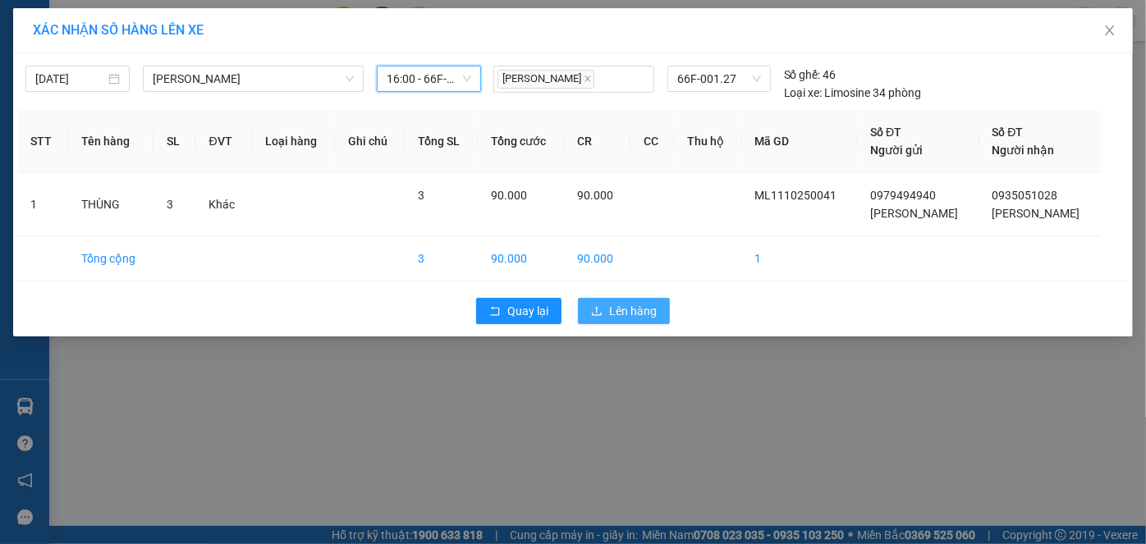
click at [615, 304] on span "Lên hàng" at bounding box center [633, 311] width 48 height 18
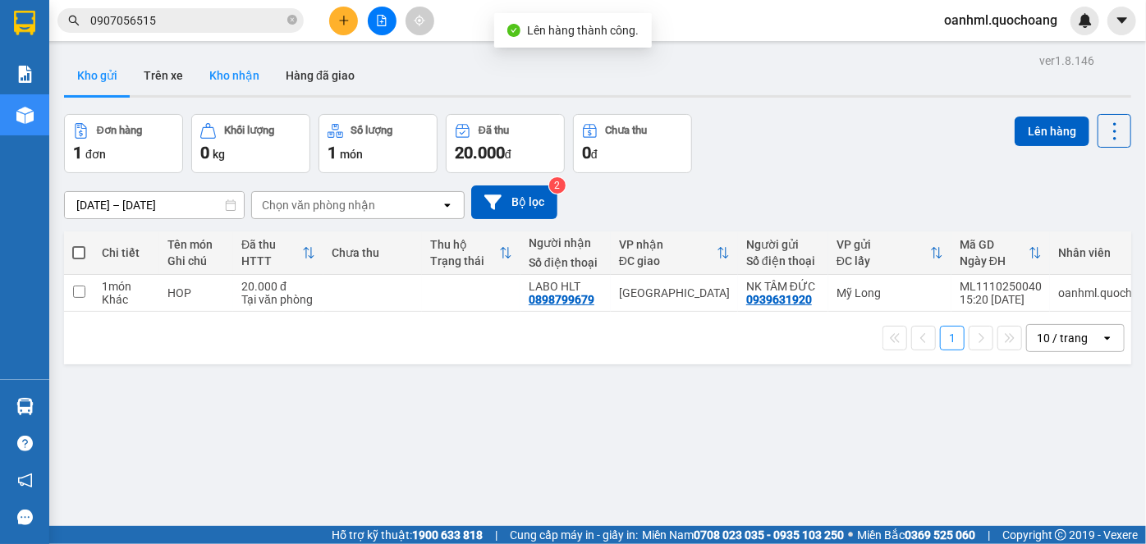
click at [210, 67] on button "Kho nhận" at bounding box center [234, 75] width 76 height 39
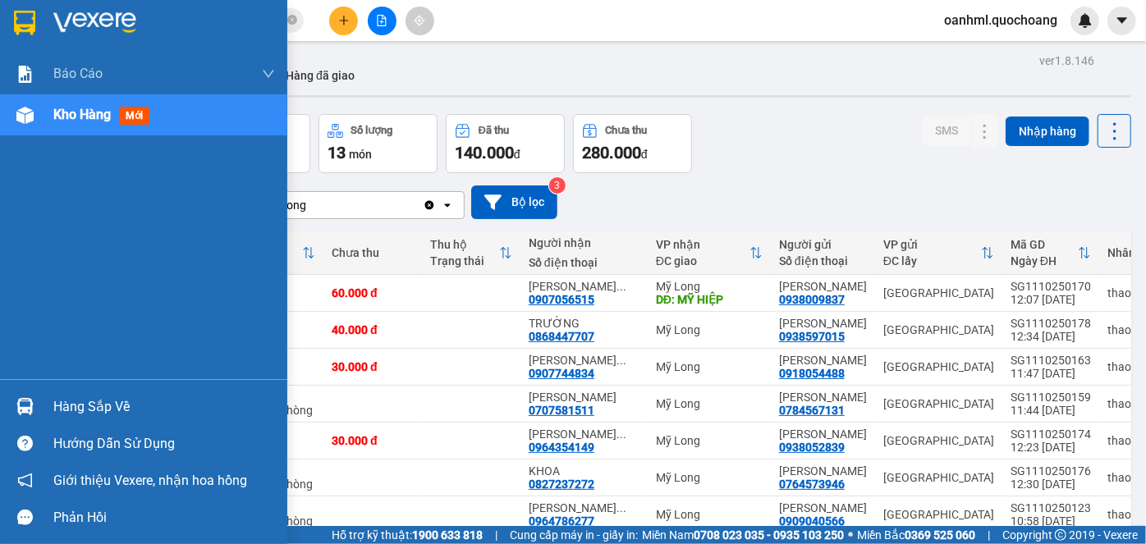
click at [74, 407] on div "Hàng sắp về" at bounding box center [164, 407] width 222 height 25
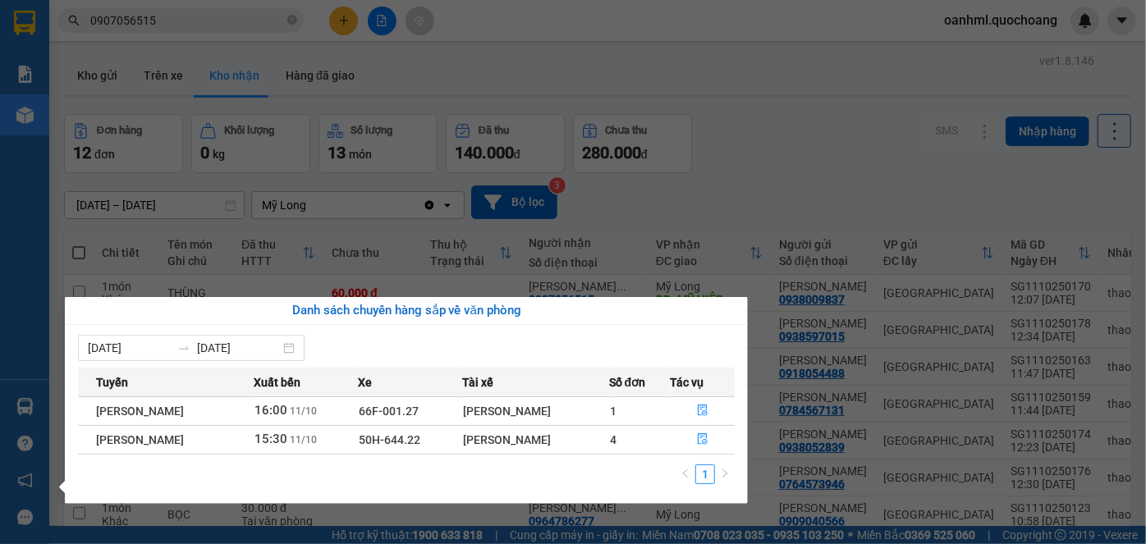
click at [867, 187] on section "Kết quả tìm kiếm ( 63 ) Bộ lọc Mã ĐH Trạng thái Món hàng Thu hộ Tổng cước Chưa …" at bounding box center [573, 272] width 1146 height 544
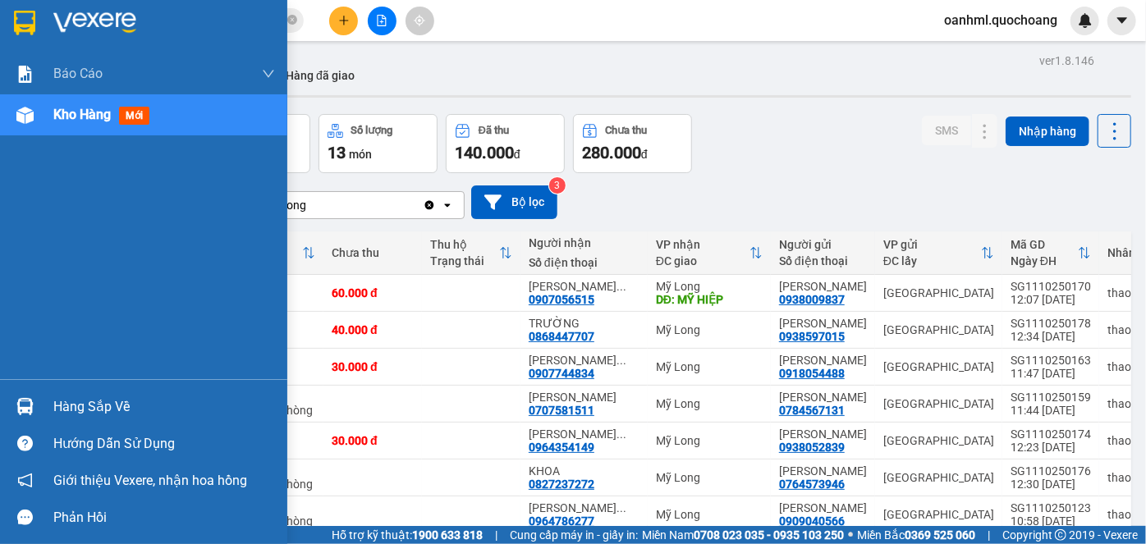
click at [112, 405] on div "Hàng sắp về" at bounding box center [164, 407] width 222 height 25
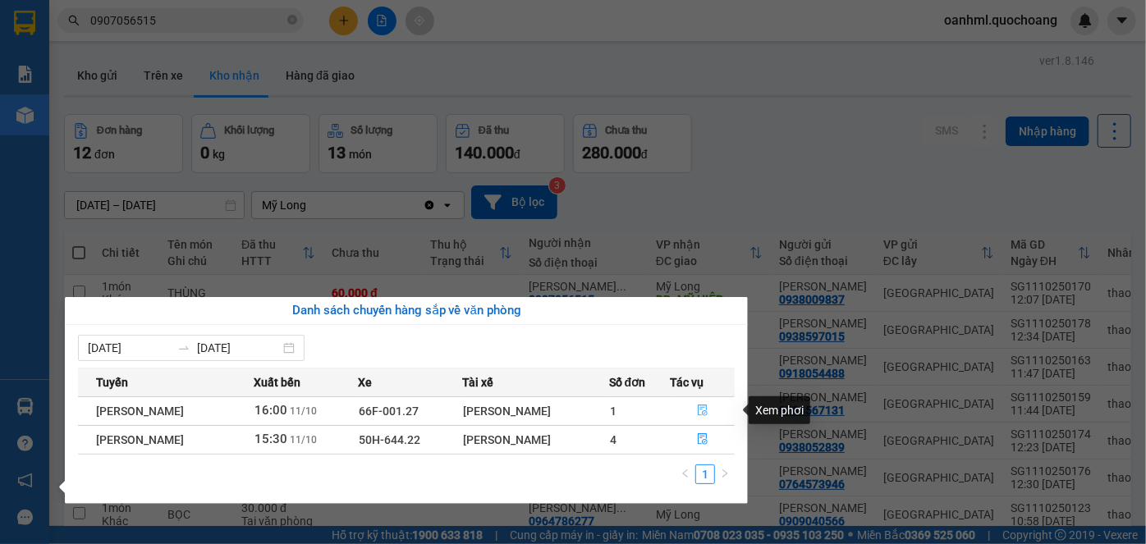
click at [707, 411] on icon "file-done" at bounding box center [702, 410] width 10 height 11
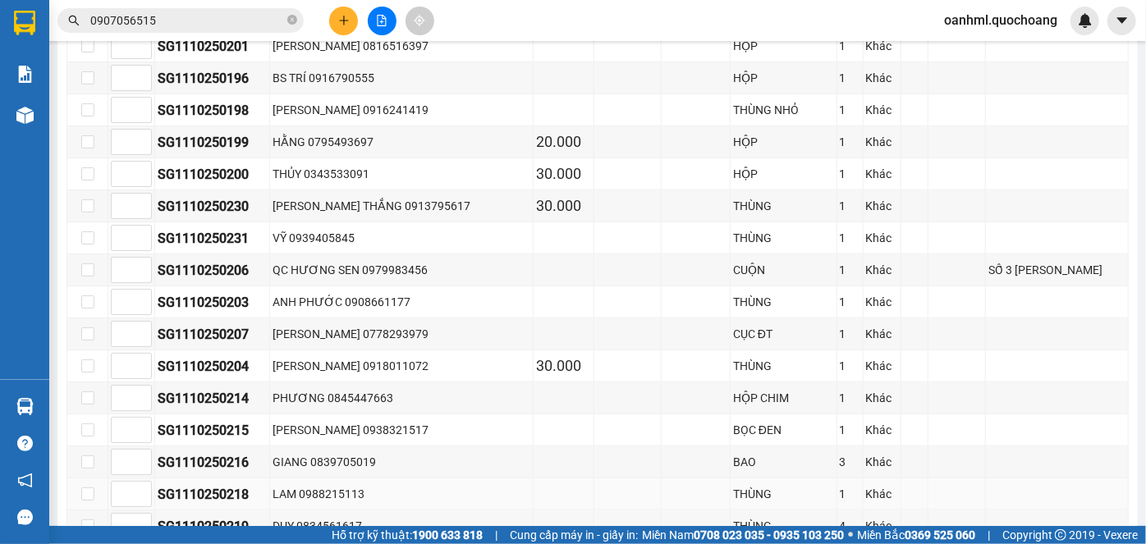
scroll to position [351, 0]
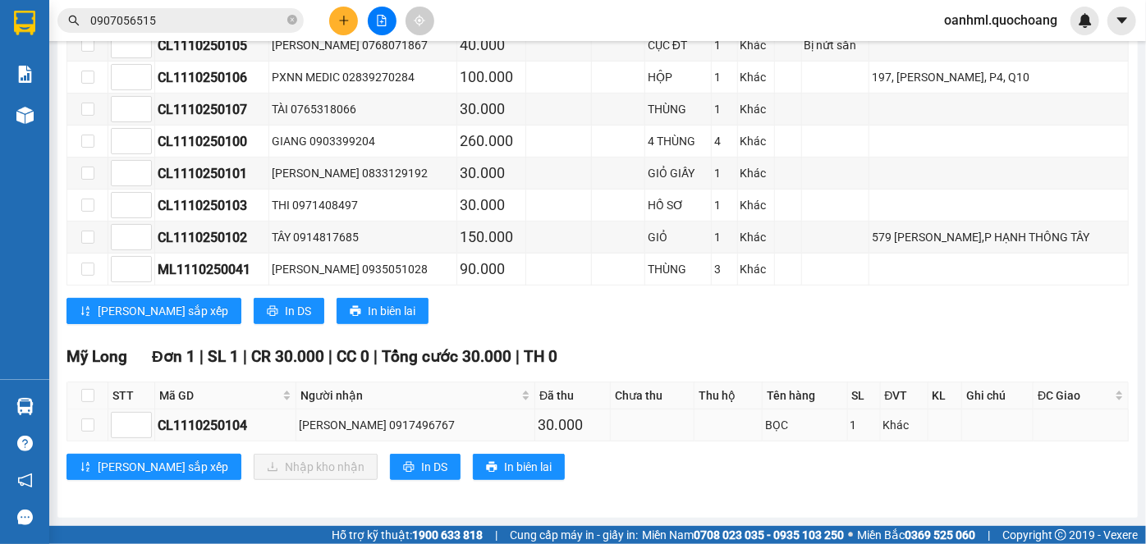
click at [79, 432] on td at bounding box center [87, 425] width 41 height 32
click at [89, 423] on input "checkbox" at bounding box center [87, 424] width 13 height 13
checkbox input "true"
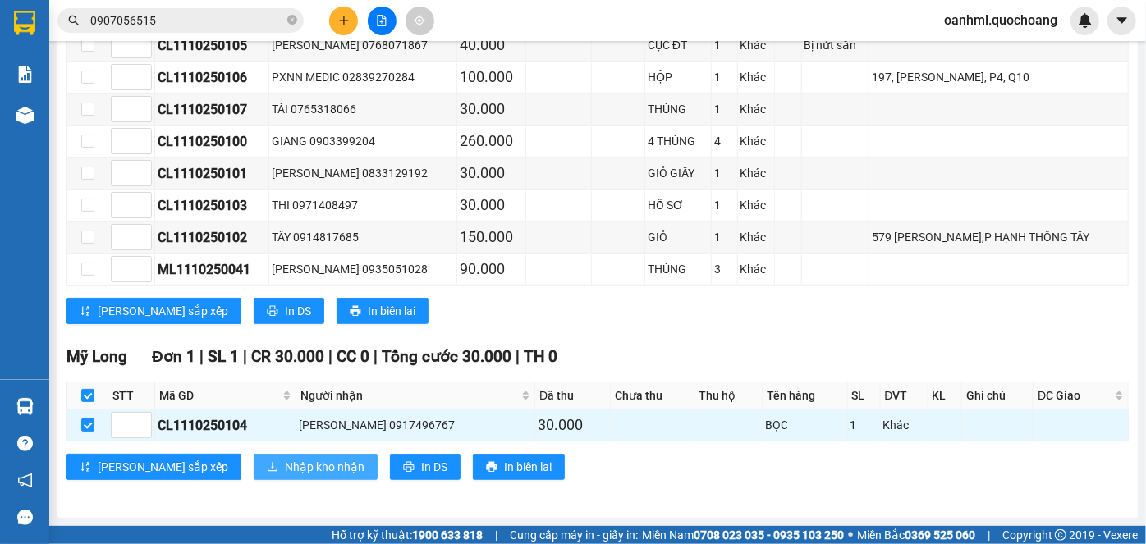
click at [254, 455] on button "Nhập kho nhận" at bounding box center [316, 467] width 124 height 26
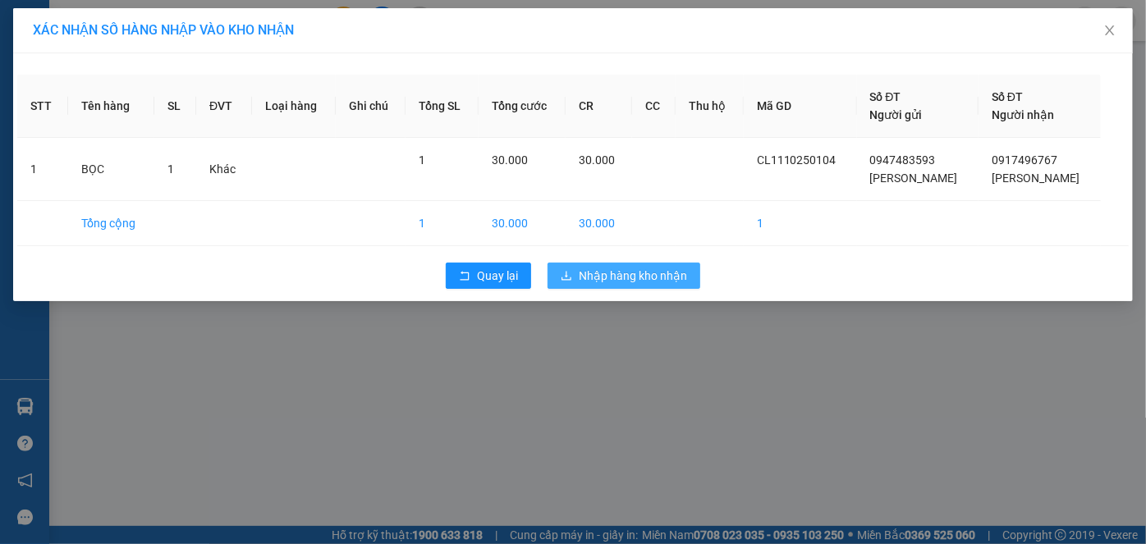
click at [608, 265] on button "Nhập hàng kho nhận" at bounding box center [623, 276] width 153 height 26
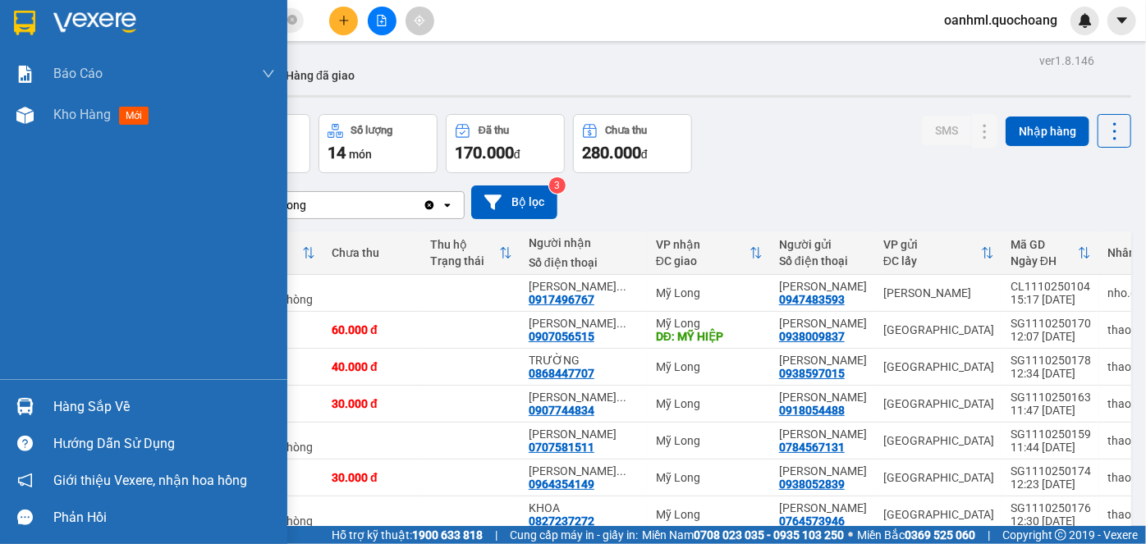
click at [48, 407] on div "Hàng sắp về" at bounding box center [143, 406] width 287 height 37
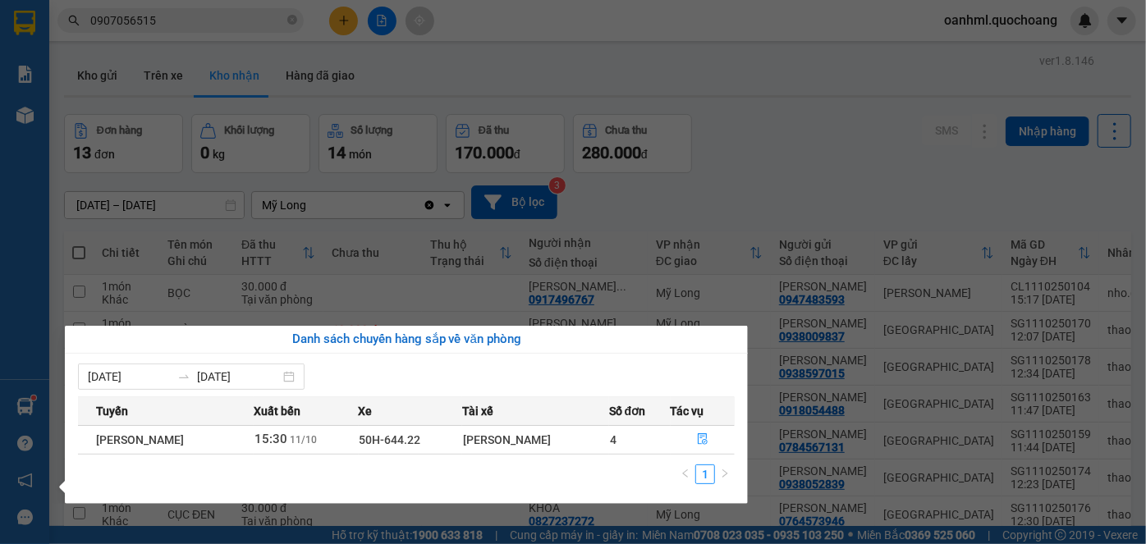
click at [722, 149] on section "Kết quả tìm kiếm ( 63 ) Bộ lọc Mã ĐH Trạng thái Món hàng Thu hộ Tổng cước Chưa …" at bounding box center [573, 272] width 1146 height 544
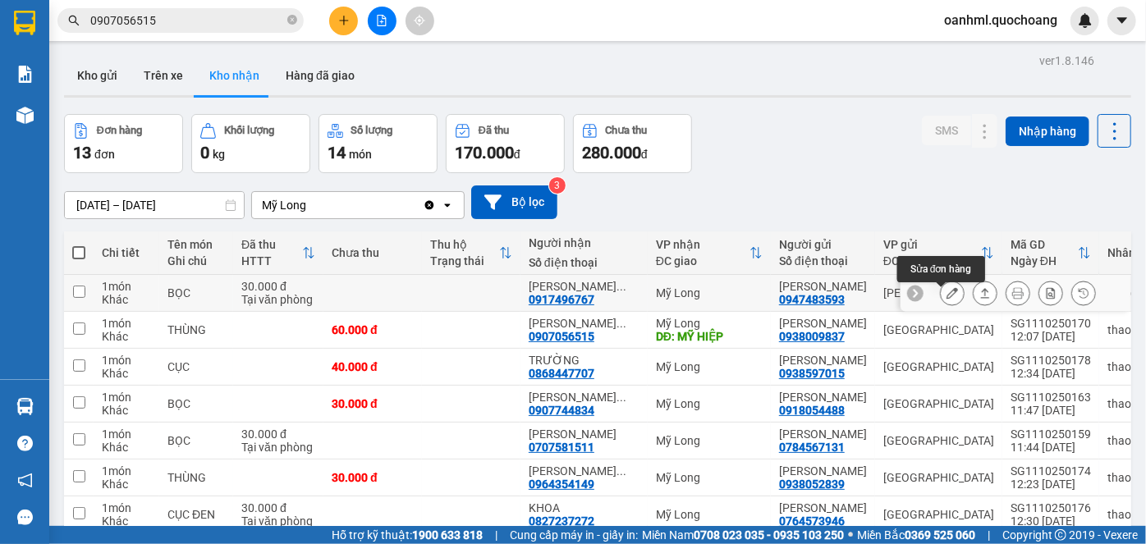
click at [946, 299] on icon at bounding box center [951, 292] width 11 height 11
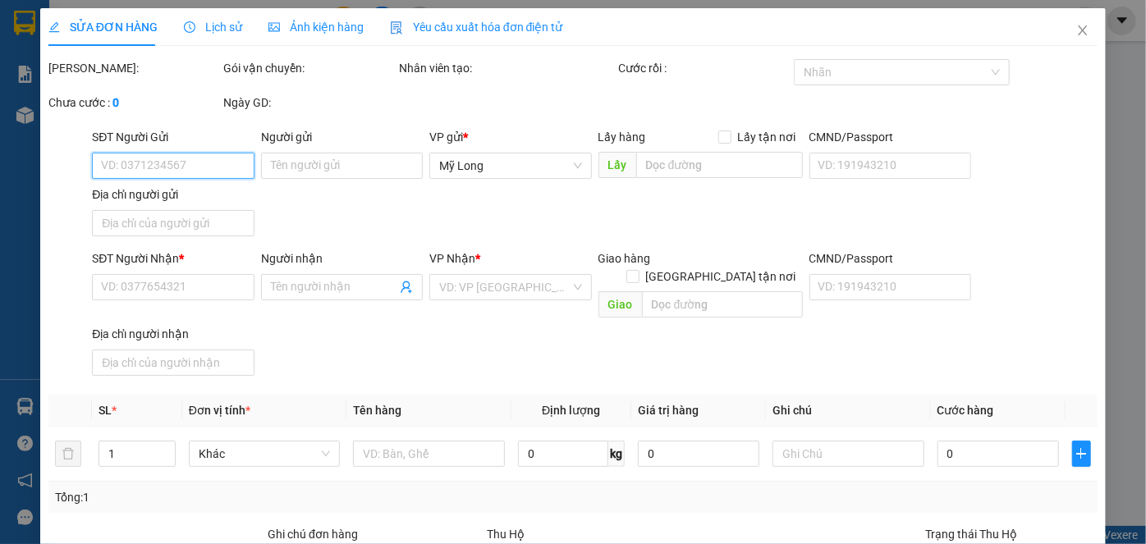
type input "0947483593"
type input "[PERSON_NAME]"
type input "[PERSON_NAME],[PERSON_NAME][GEOGRAPHIC_DATA], [GEOGRAPHIC_DATA]"
type input "0917496767"
type input "[PERSON_NAME]"
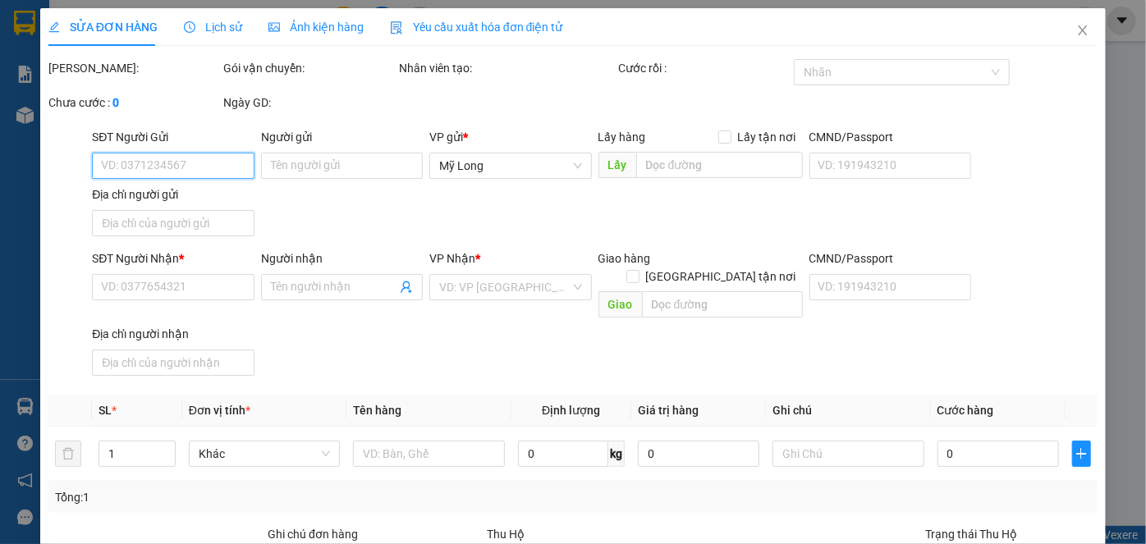
type input "30.000"
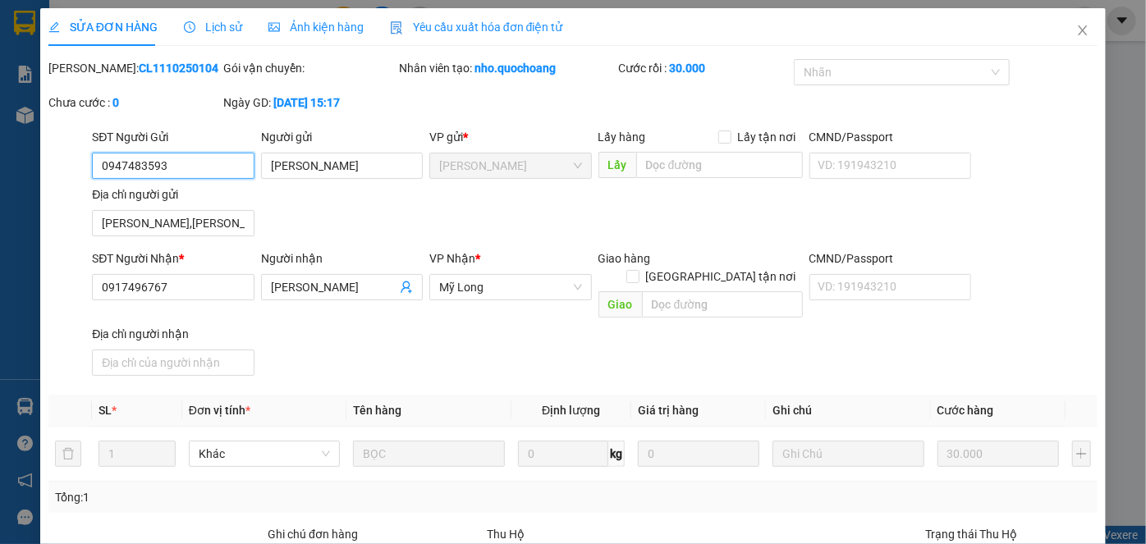
scroll to position [179, 0]
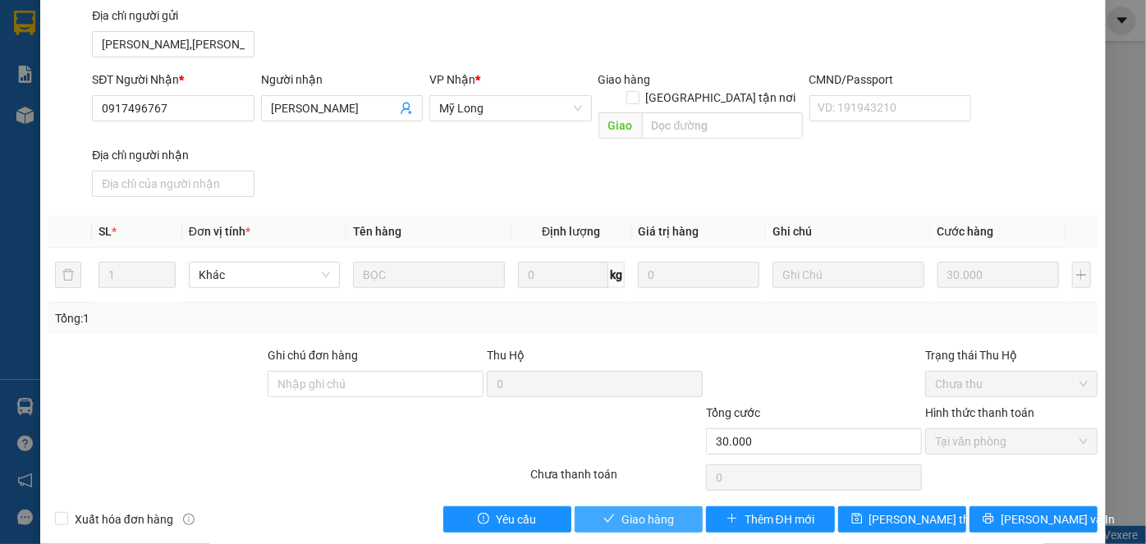
click at [621, 510] on span "Giao hàng" at bounding box center [647, 519] width 53 height 18
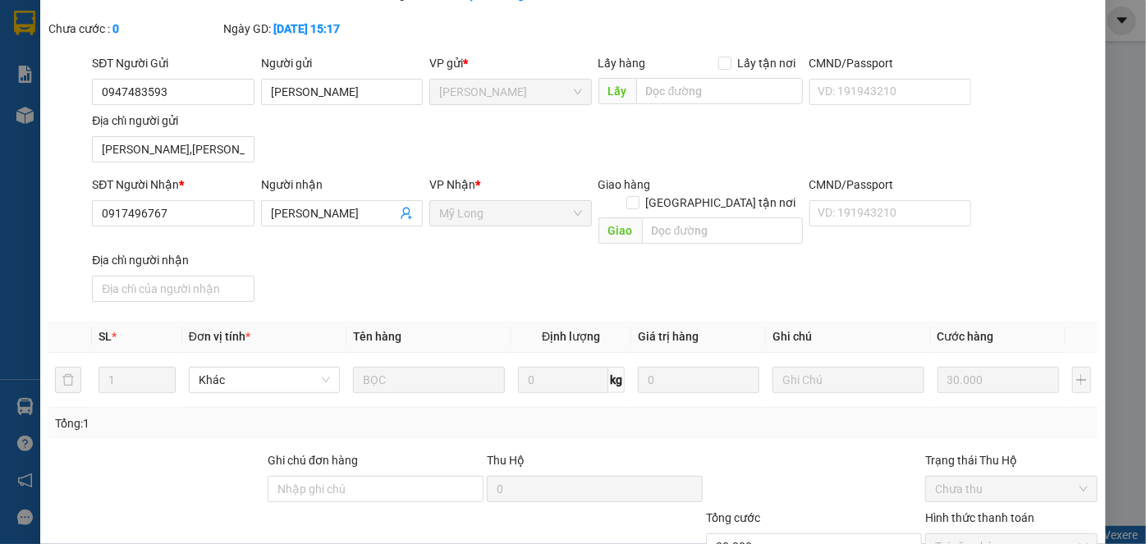
scroll to position [0, 0]
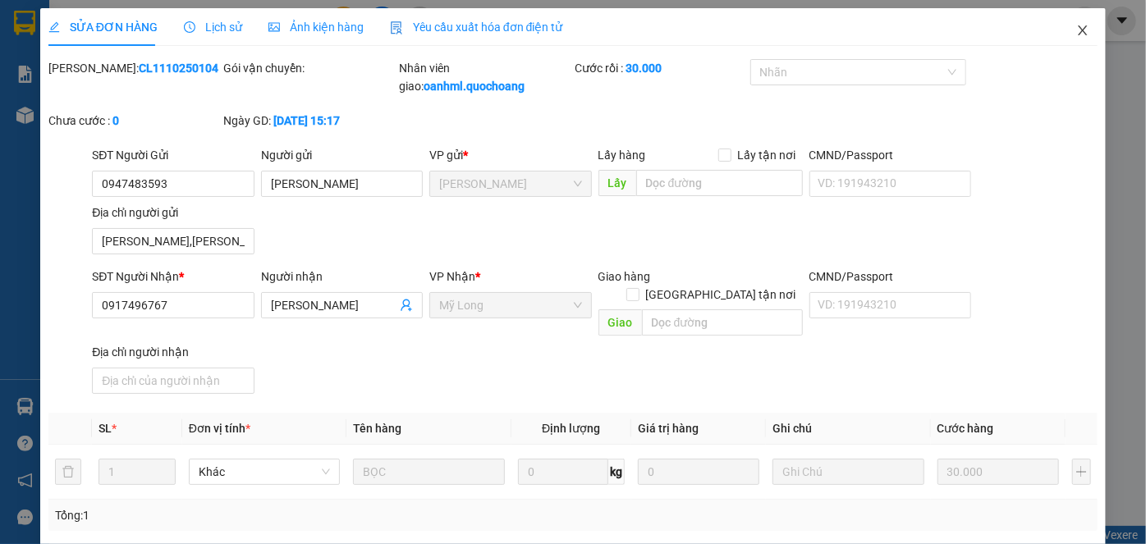
click at [1076, 25] on icon "close" at bounding box center [1082, 30] width 13 height 13
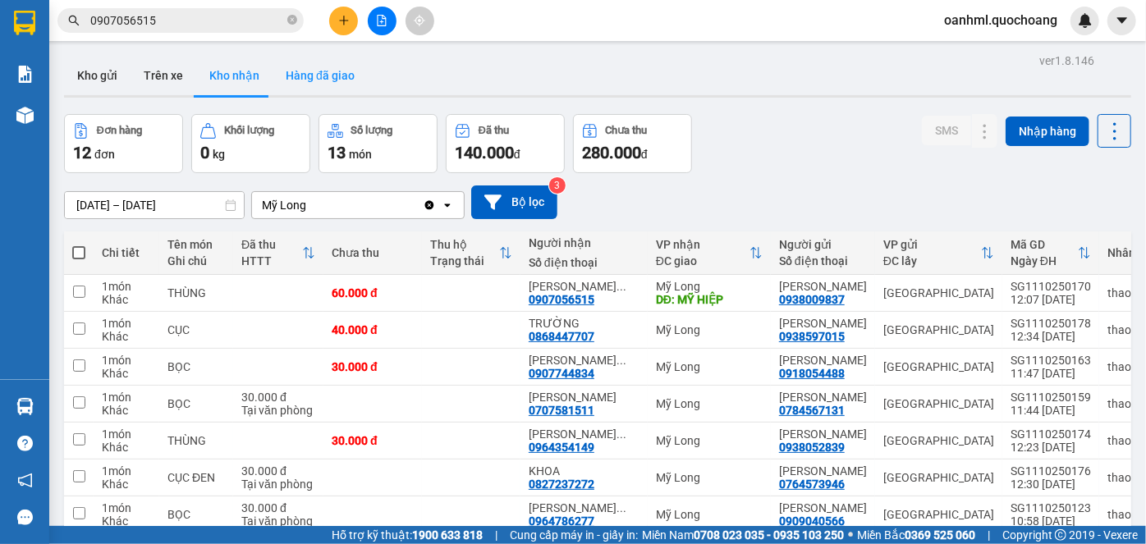
click at [325, 66] on button "Hàng đã giao" at bounding box center [319, 75] width 95 height 39
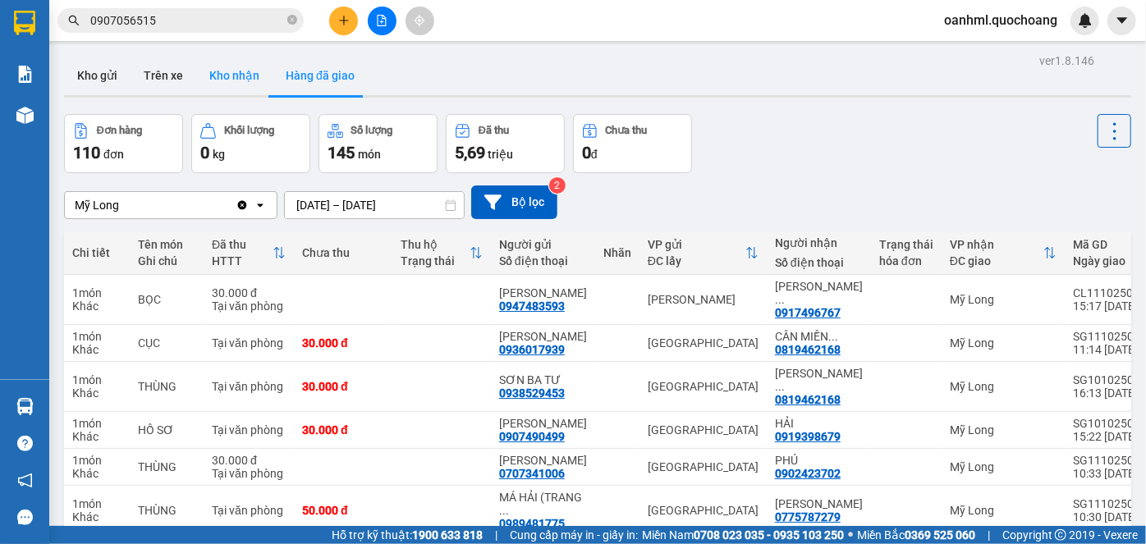
click at [212, 84] on button "Kho nhận" at bounding box center [234, 75] width 76 height 39
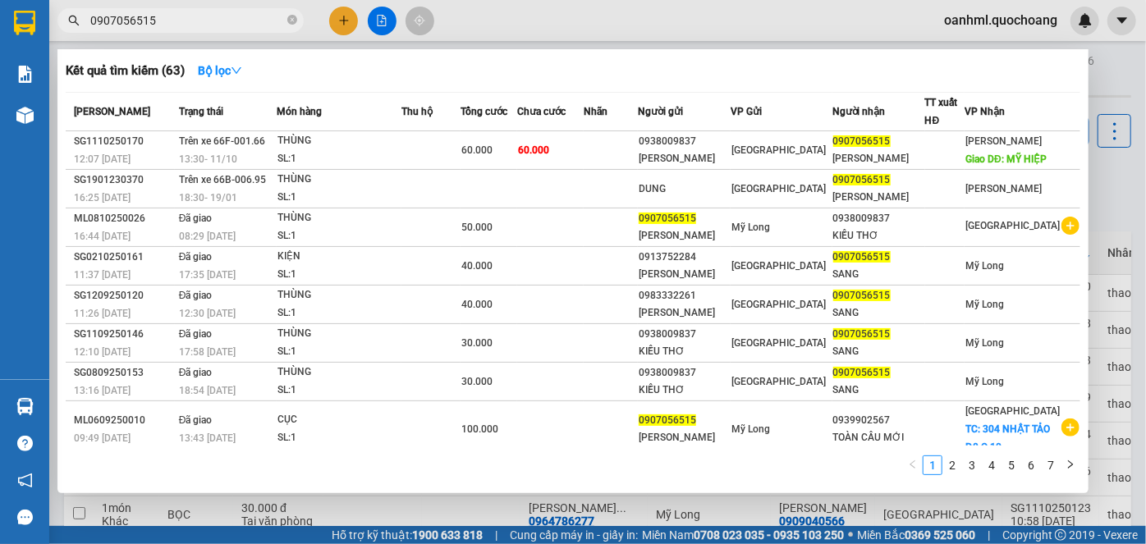
click at [290, 16] on span at bounding box center [292, 21] width 10 height 16
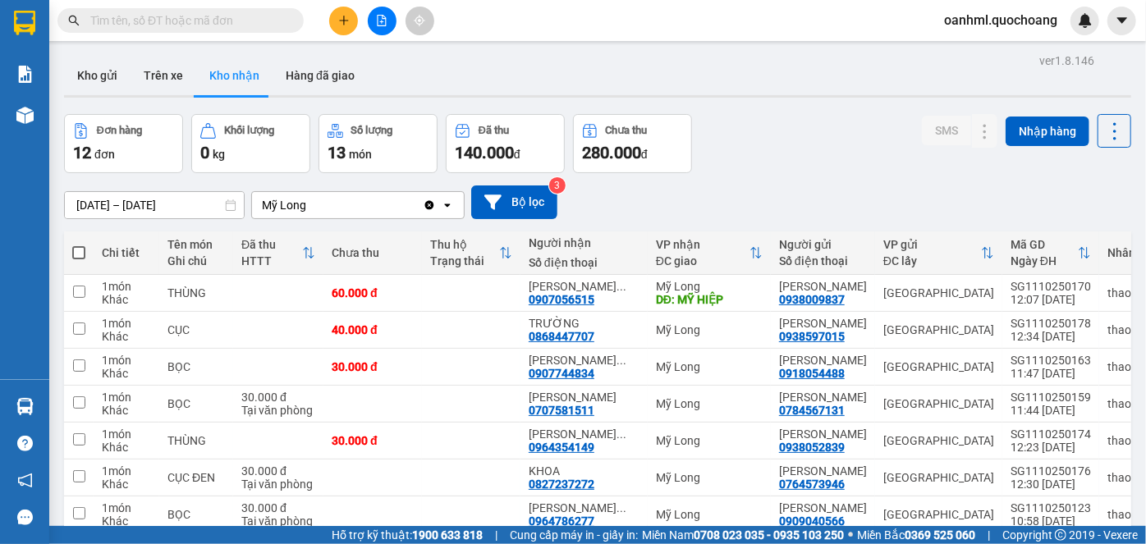
click at [271, 16] on input "text" at bounding box center [187, 20] width 194 height 18
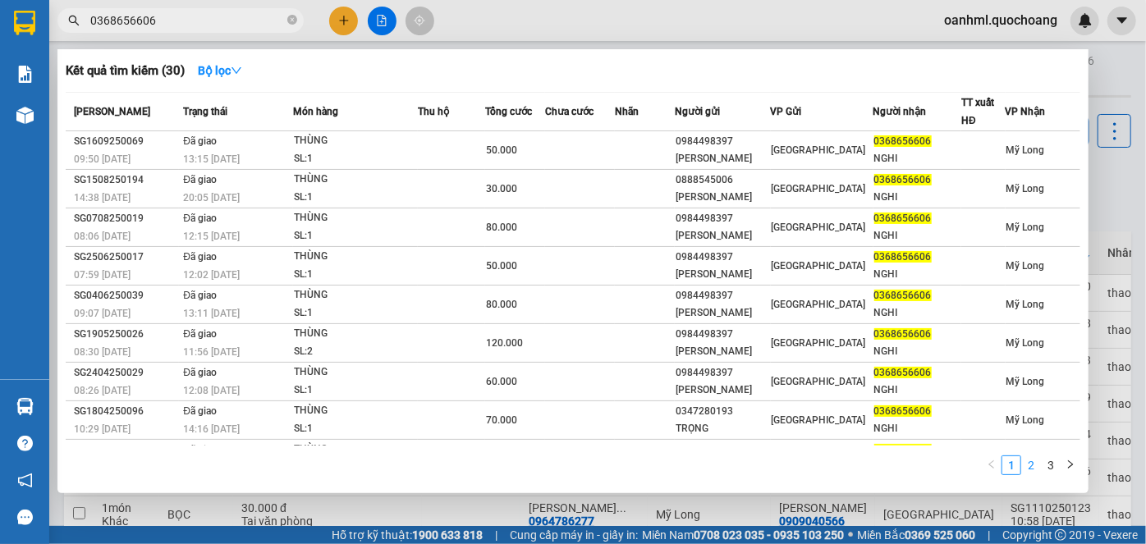
type input "0368656606"
click at [1032, 468] on link "2" at bounding box center [1031, 465] width 18 height 18
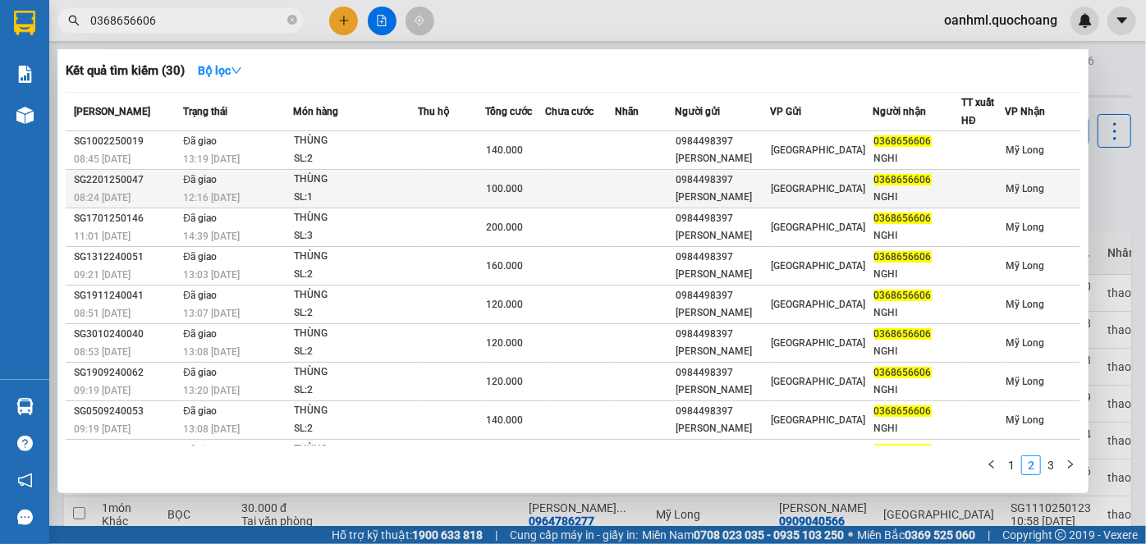
scroll to position [63, 0]
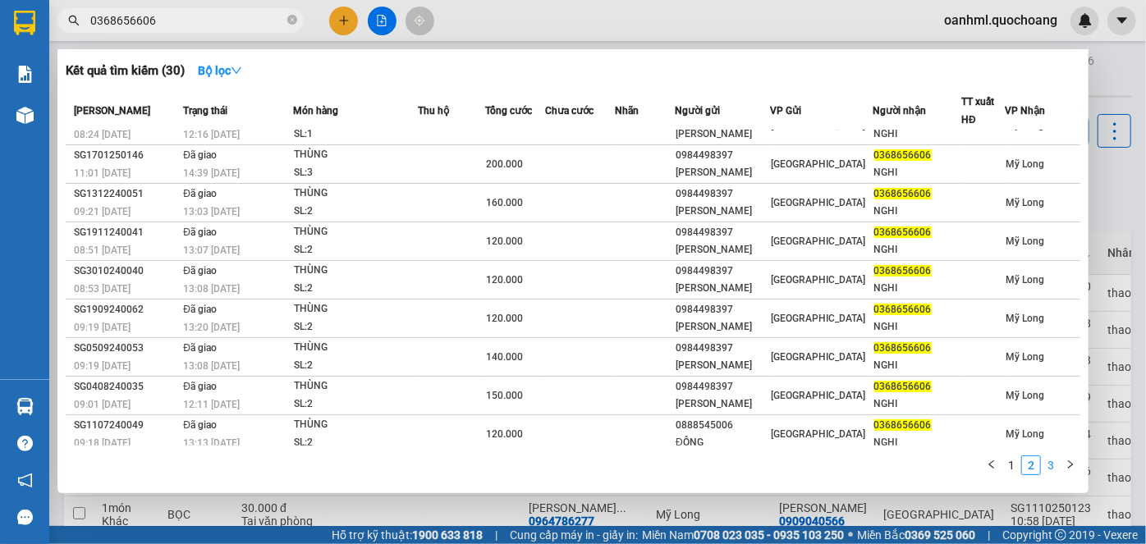
click at [1047, 466] on link "3" at bounding box center [1050, 465] width 18 height 18
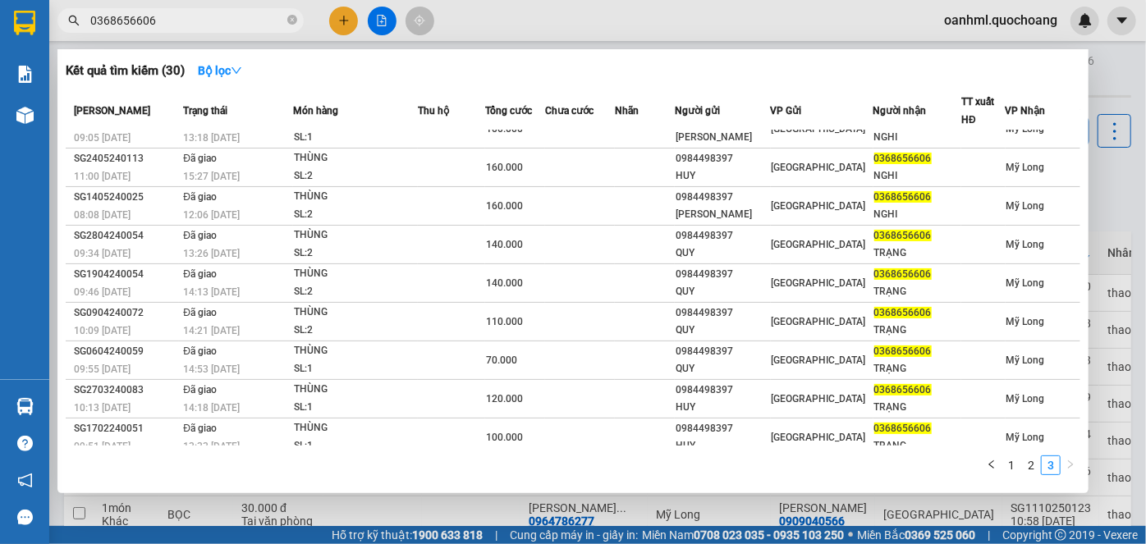
scroll to position [0, 0]
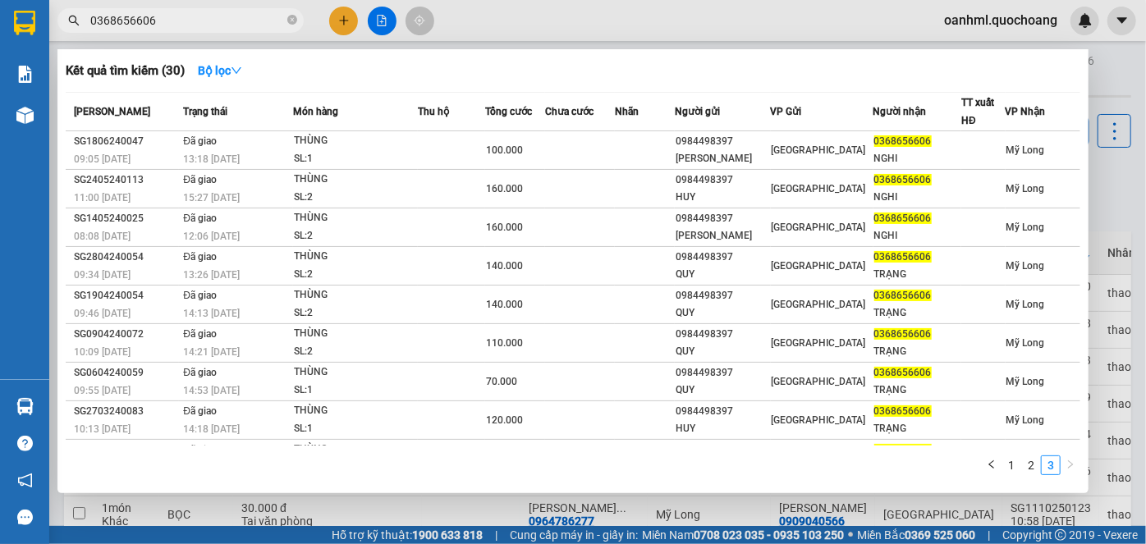
click at [1101, 230] on div at bounding box center [573, 272] width 1146 height 544
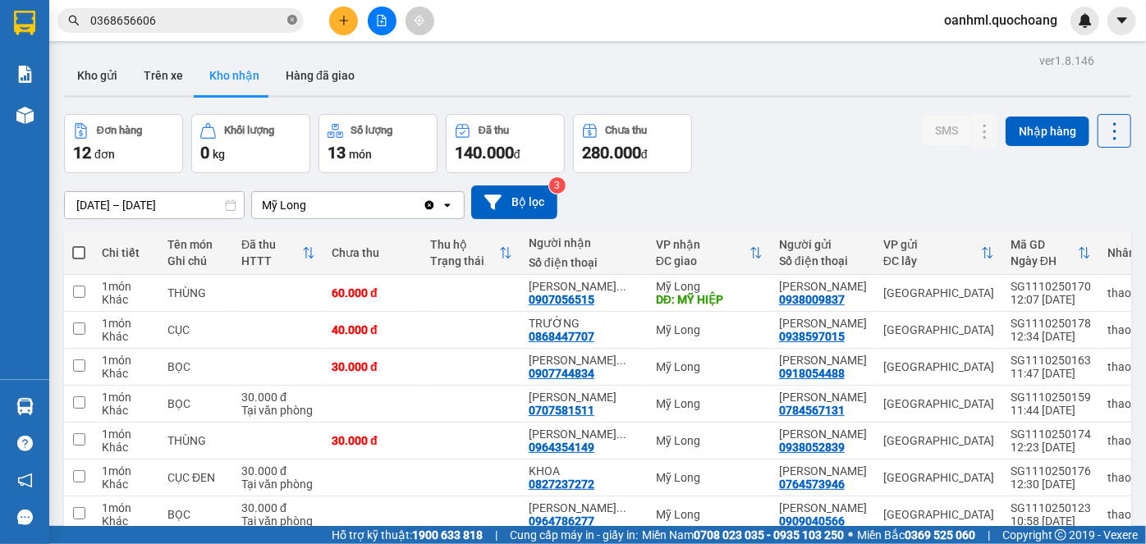
click at [294, 22] on icon "close-circle" at bounding box center [292, 20] width 10 height 10
click at [275, 22] on input "text" at bounding box center [187, 20] width 194 height 18
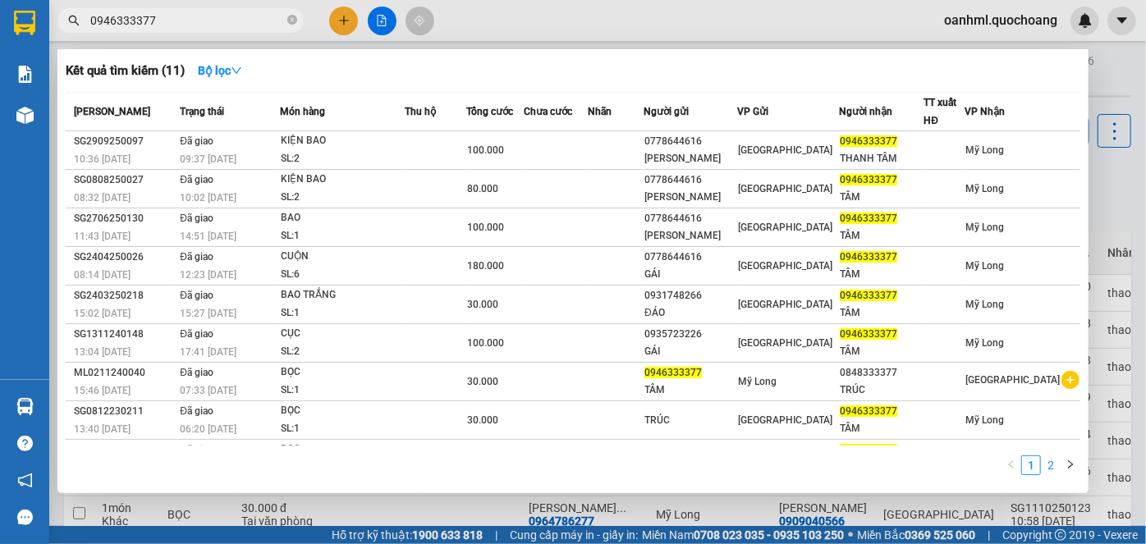
type input "0946333377"
click at [1055, 470] on link "2" at bounding box center [1050, 465] width 18 height 18
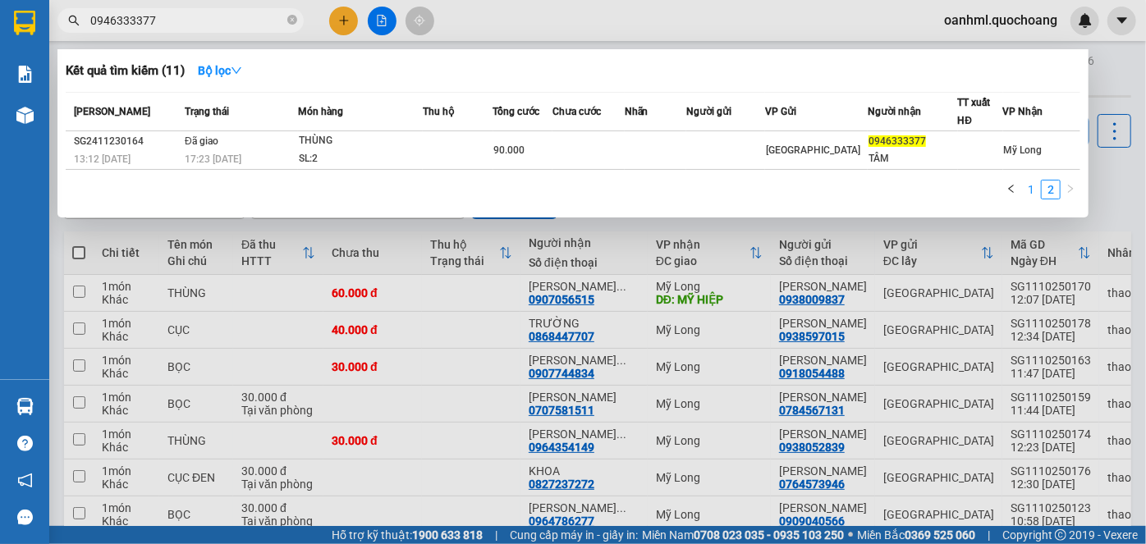
click at [1032, 190] on link "1" at bounding box center [1031, 190] width 18 height 18
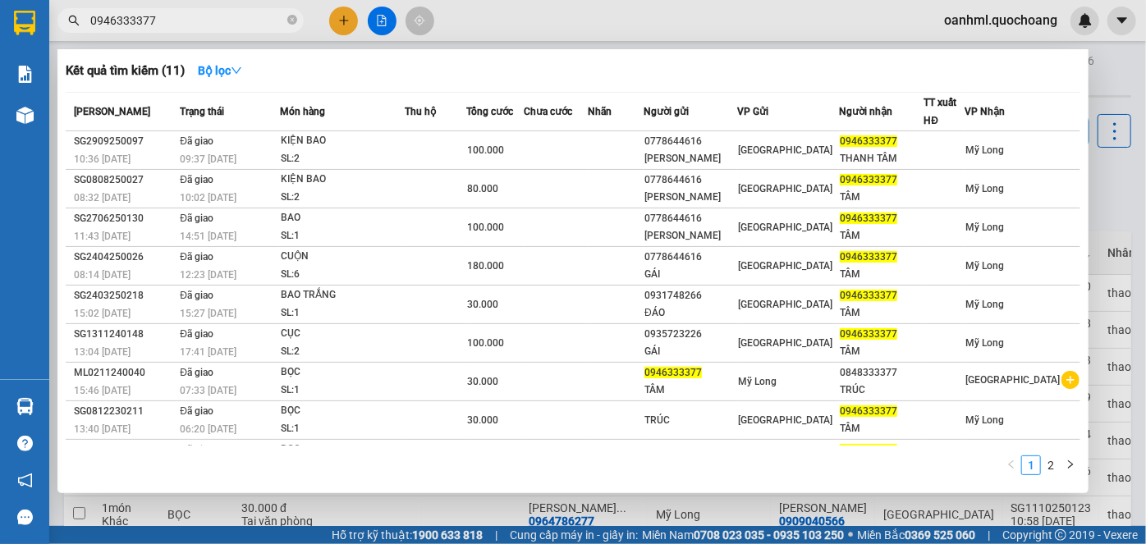
click at [1092, 191] on div at bounding box center [573, 272] width 1146 height 544
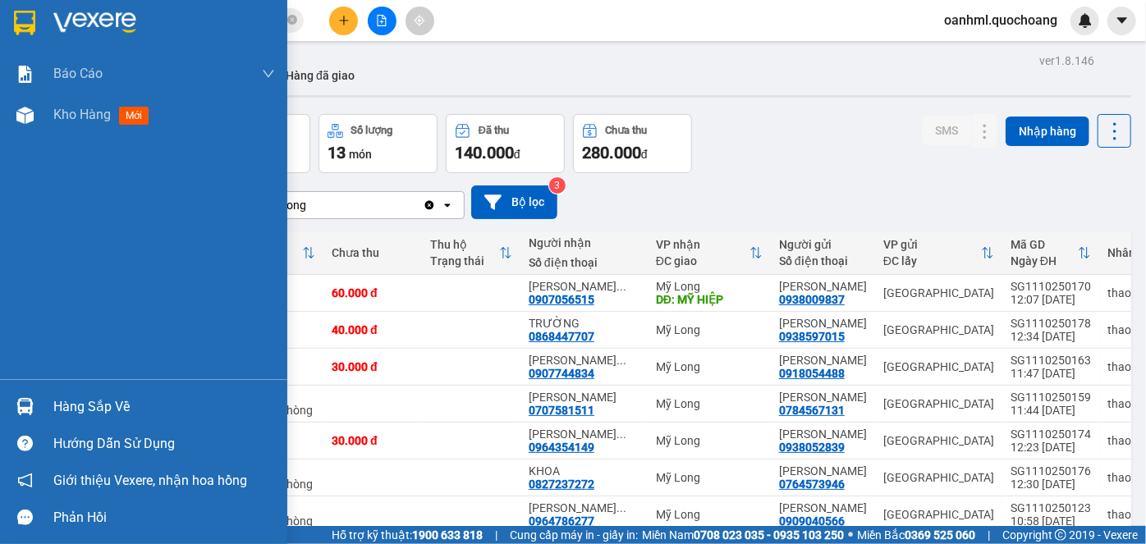
click at [58, 405] on div "Hàng sắp về" at bounding box center [164, 407] width 222 height 25
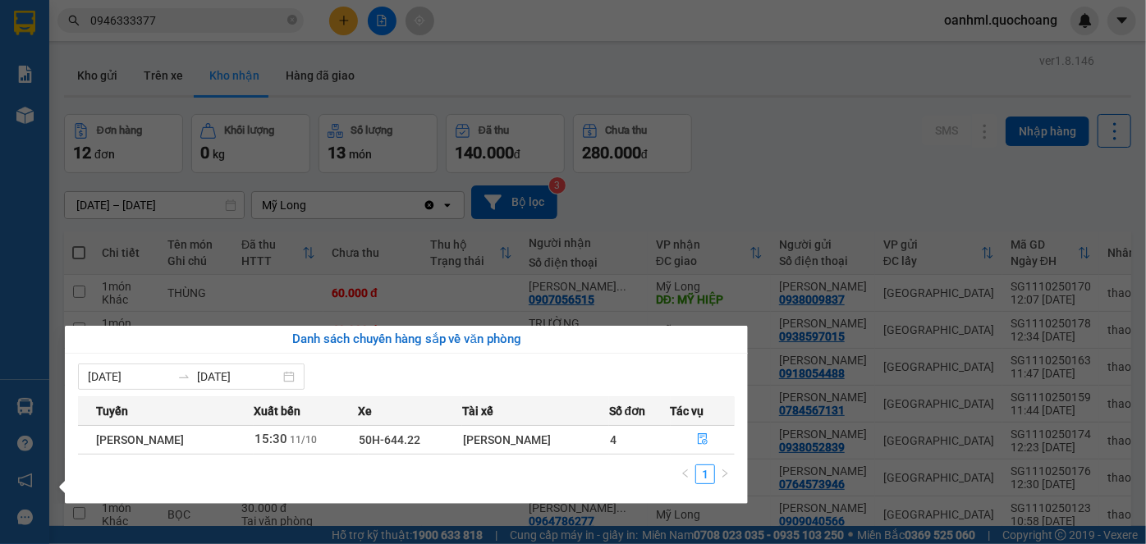
click at [748, 165] on section "Kết quả tìm kiếm ( 11 ) Bộ lọc Mã ĐH Trạng thái Món hàng Thu hộ Tổng cước Chưa …" at bounding box center [573, 272] width 1146 height 544
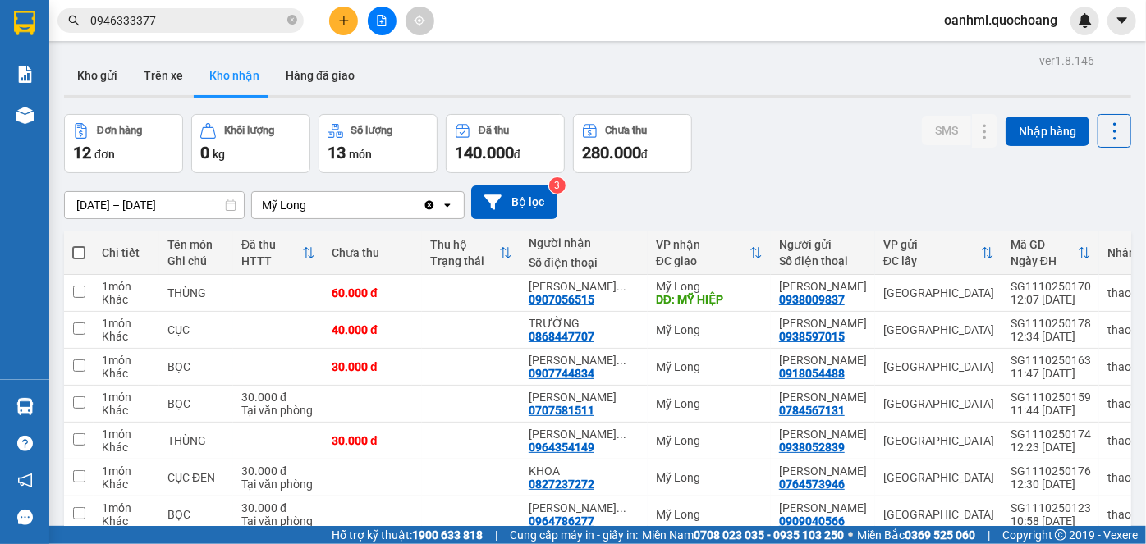
click at [80, 206] on input "[DATE] – [DATE]" at bounding box center [154, 205] width 179 height 26
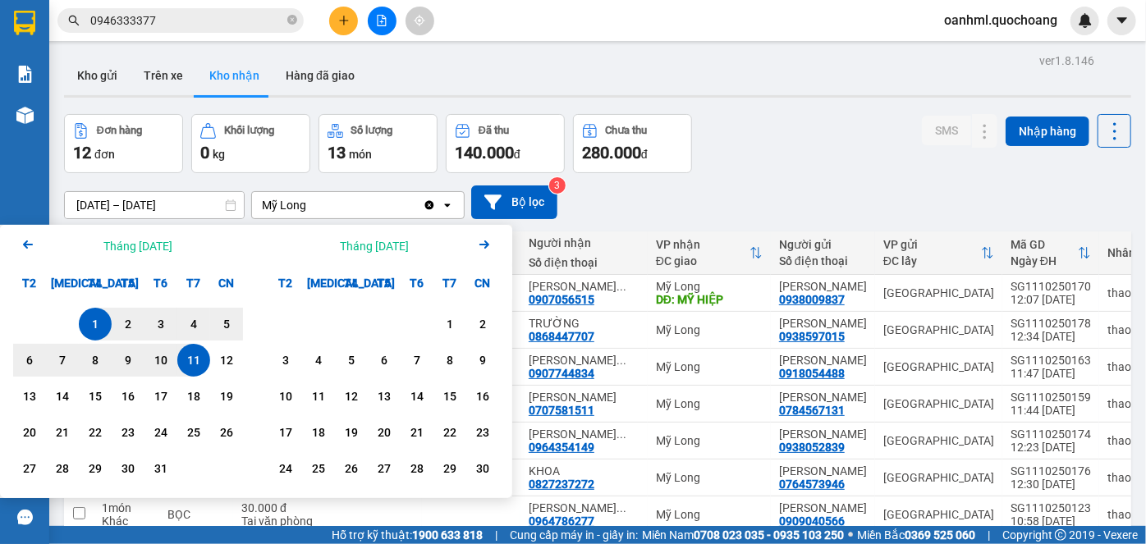
click at [21, 235] on icon "Arrow Left" at bounding box center [28, 245] width 20 height 20
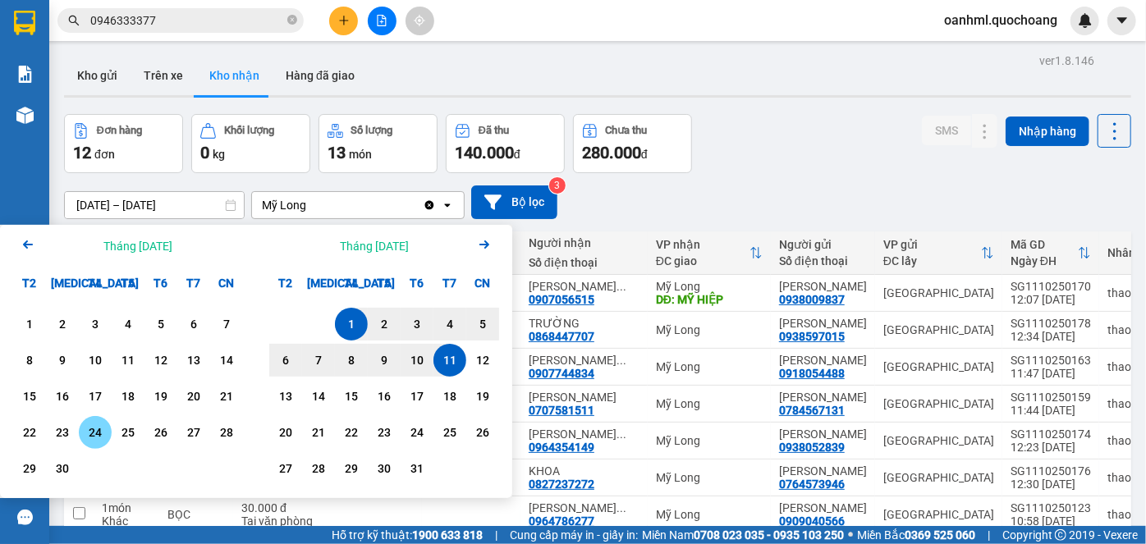
click at [99, 433] on div "24" at bounding box center [95, 433] width 23 height 20
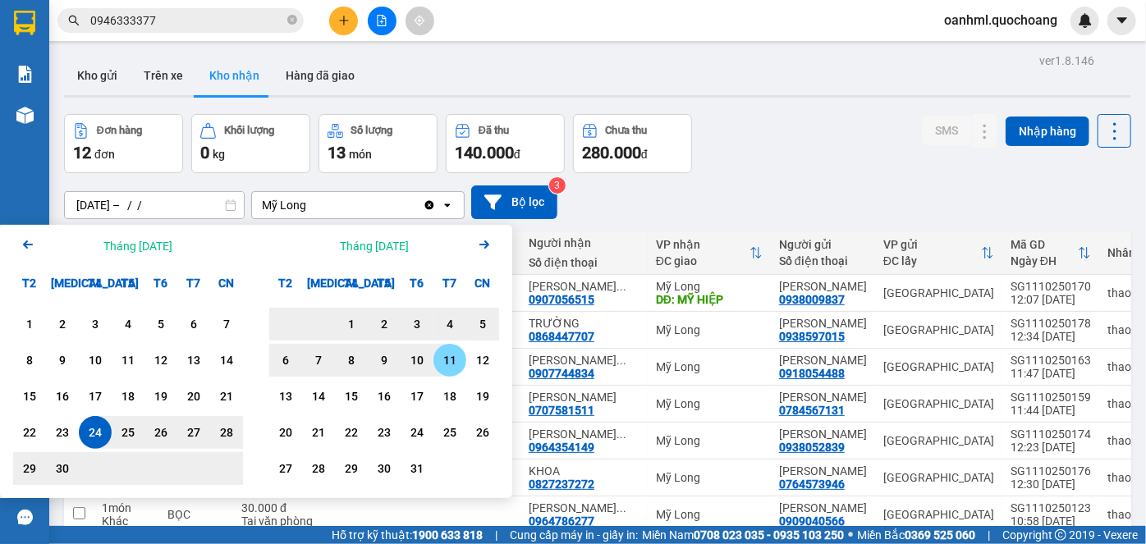
click at [461, 359] on div "11" at bounding box center [449, 360] width 33 height 33
type input "[DATE] – [DATE]"
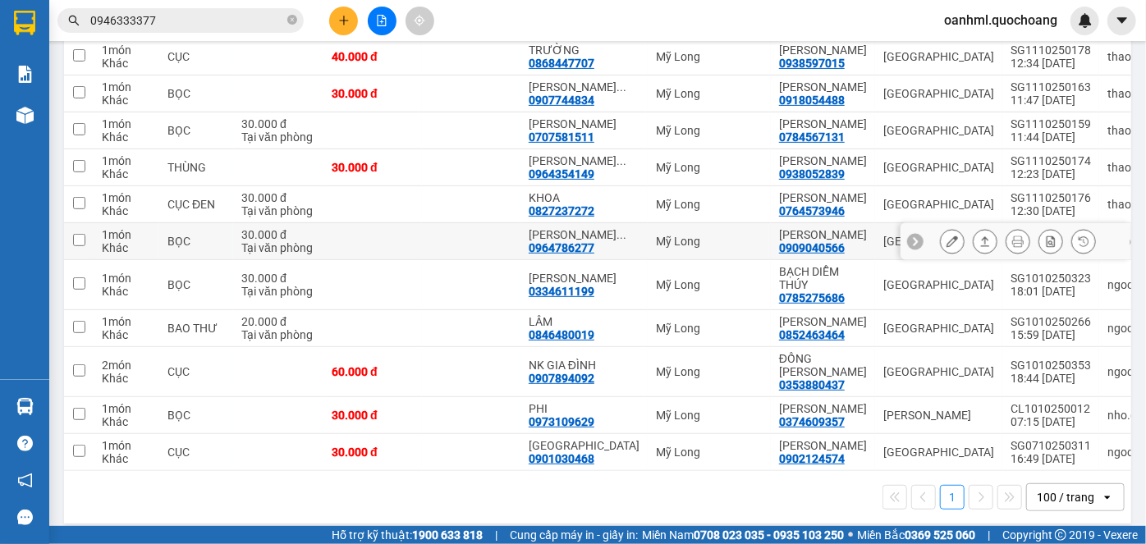
scroll to position [298, 0]
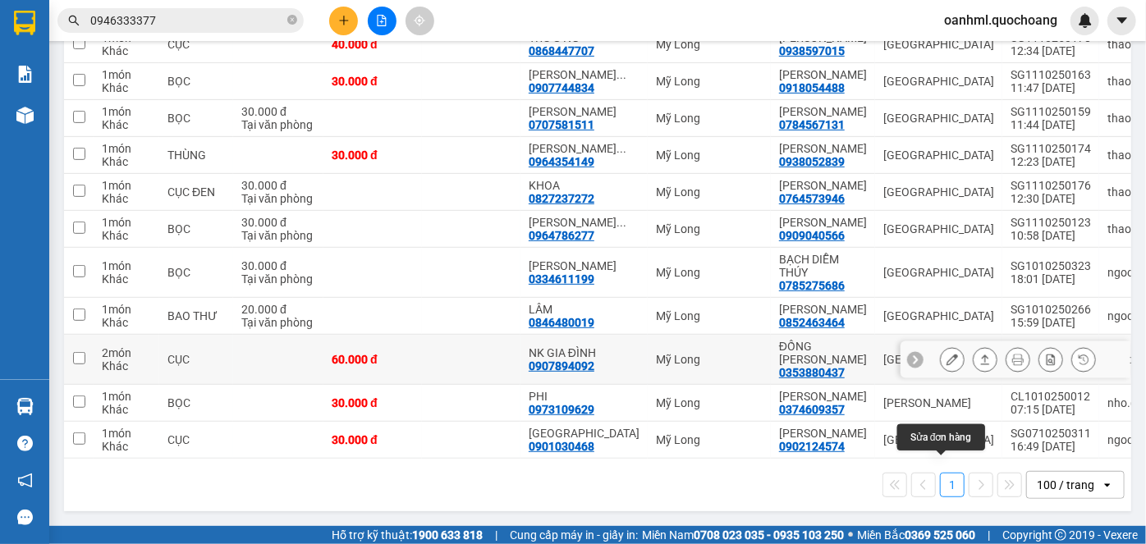
click at [946, 365] on icon at bounding box center [951, 359] width 11 height 11
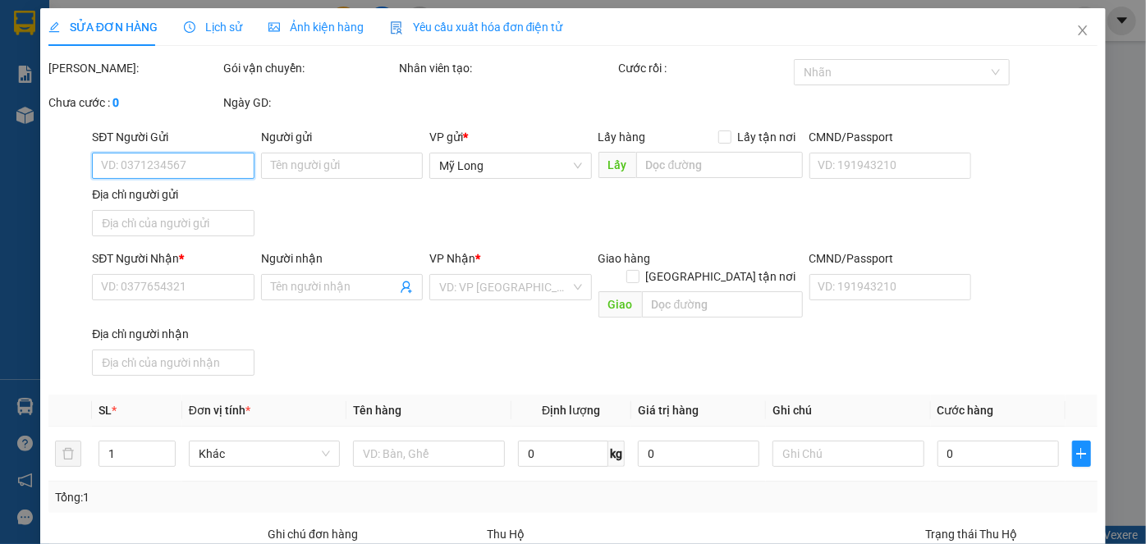
type input "0353880437"
type input "ĐỒNG [PERSON_NAME]"
type input "192 [PERSON_NAME]2 TÂN BÌNH"
type input "0907894092"
type input "NK GIA ĐÌNH"
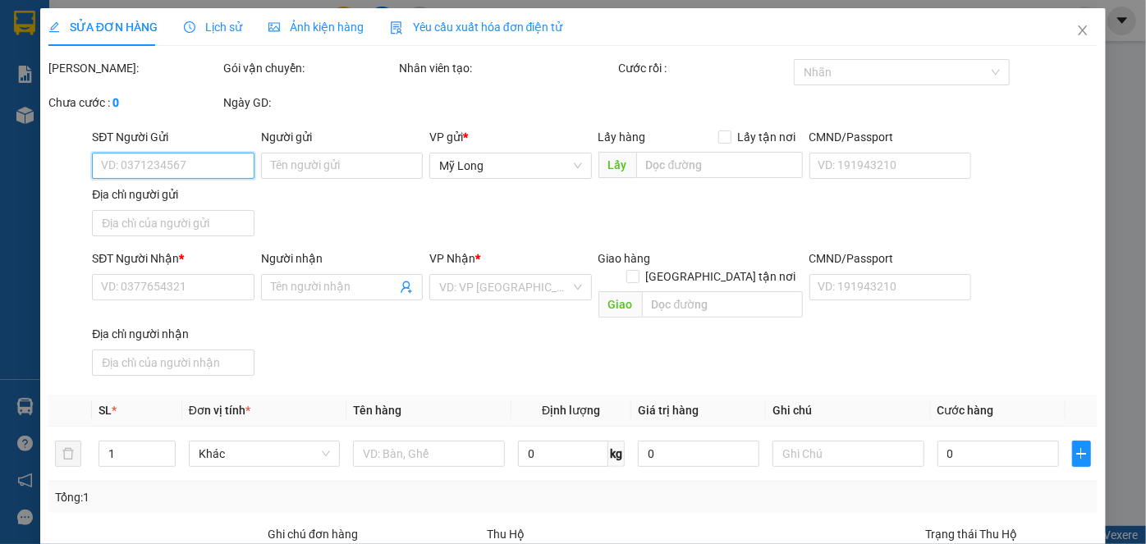
type input "60.000"
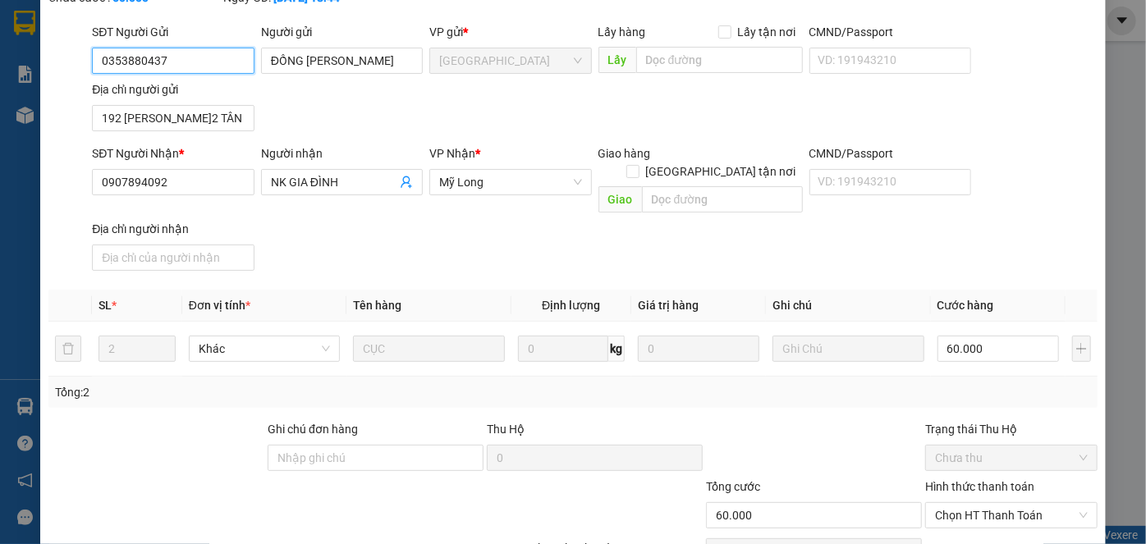
scroll to position [149, 0]
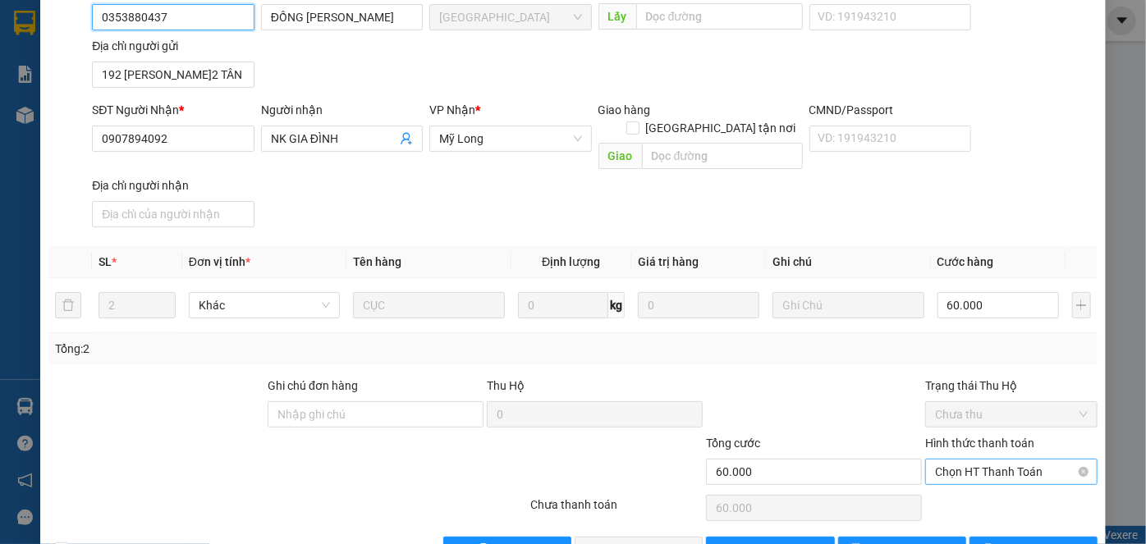
click at [1011, 460] on span "Chọn HT Thanh Toán" at bounding box center [1011, 472] width 153 height 25
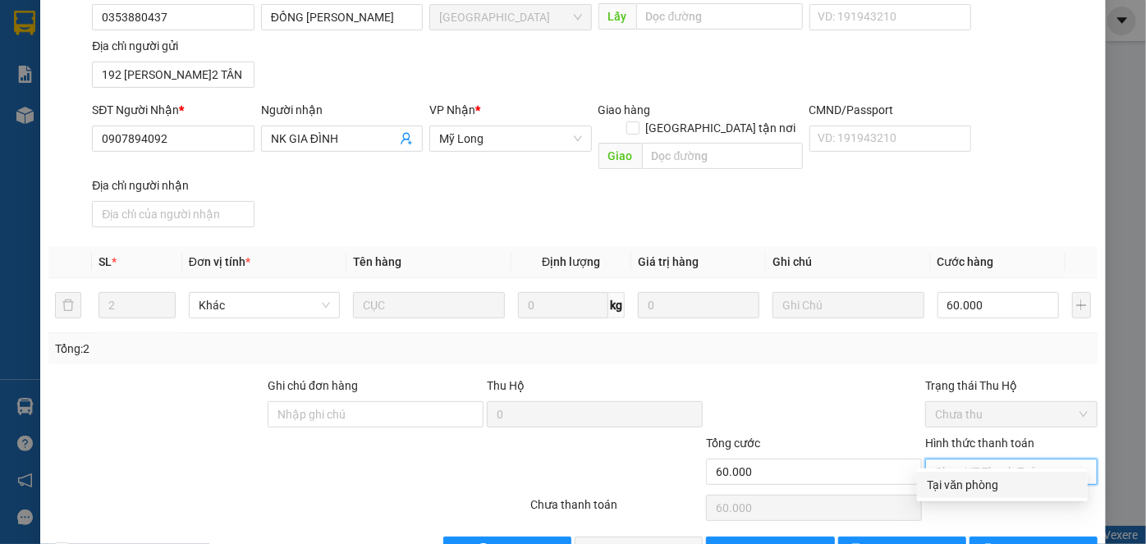
click at [982, 479] on div "Tại văn phòng" at bounding box center [1001, 485] width 151 height 18
type input "0"
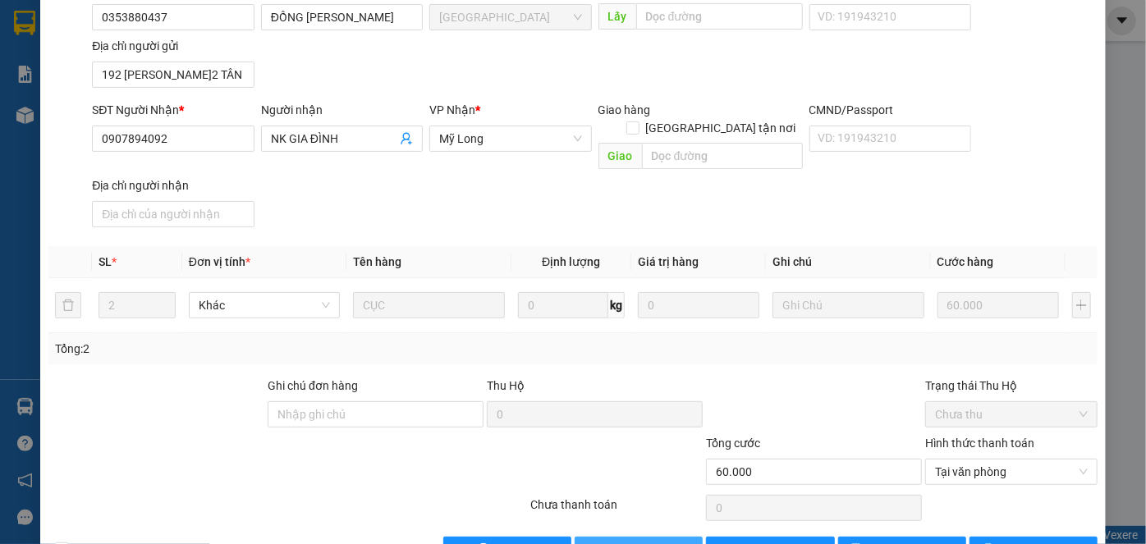
click at [643, 537] on button "[PERSON_NAME] và Giao hàng" at bounding box center [638, 550] width 128 height 26
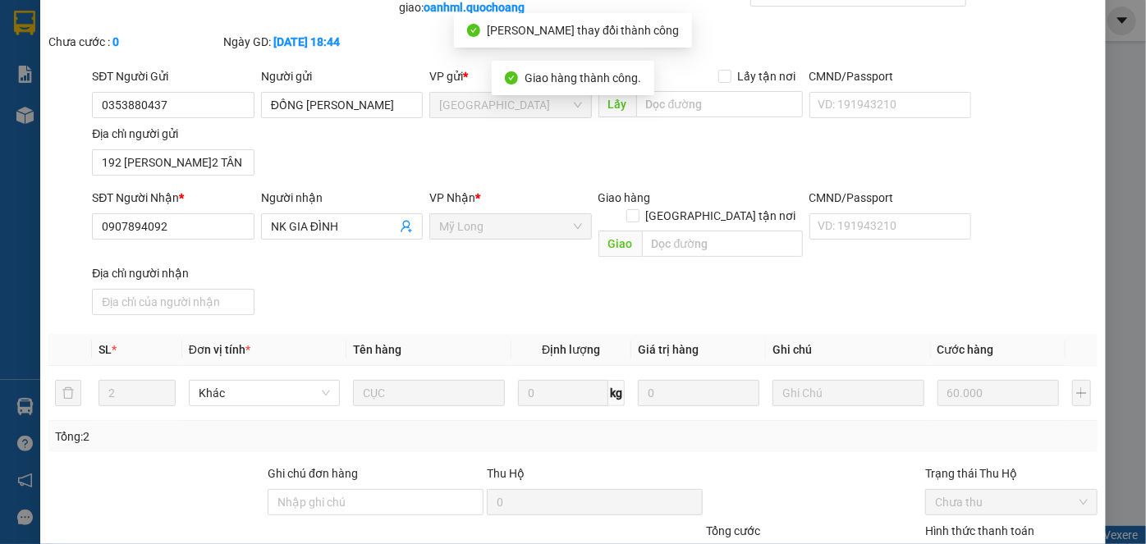
scroll to position [0, 0]
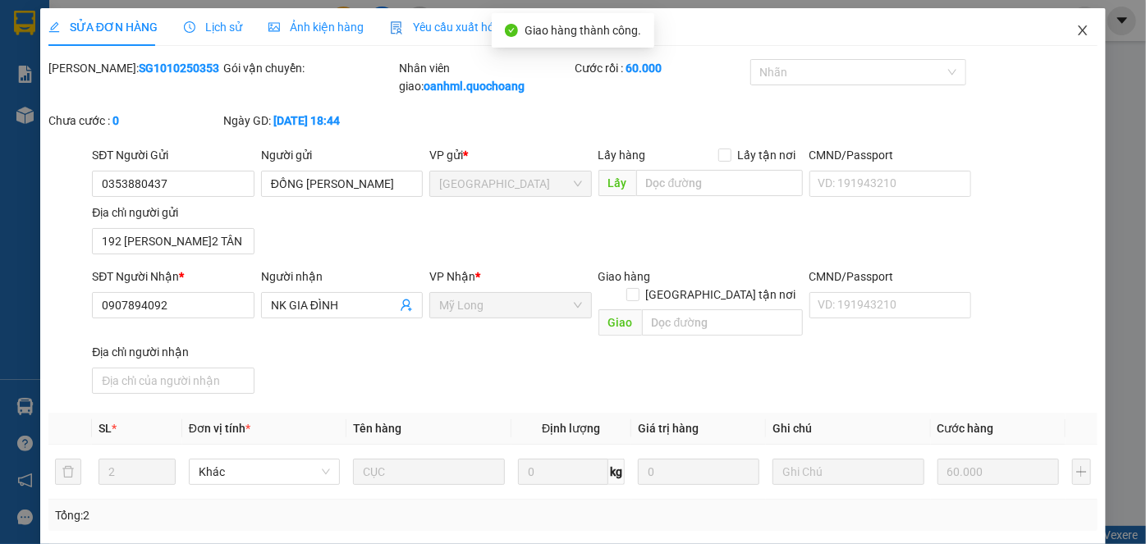
click at [1076, 34] on icon "close" at bounding box center [1082, 30] width 13 height 13
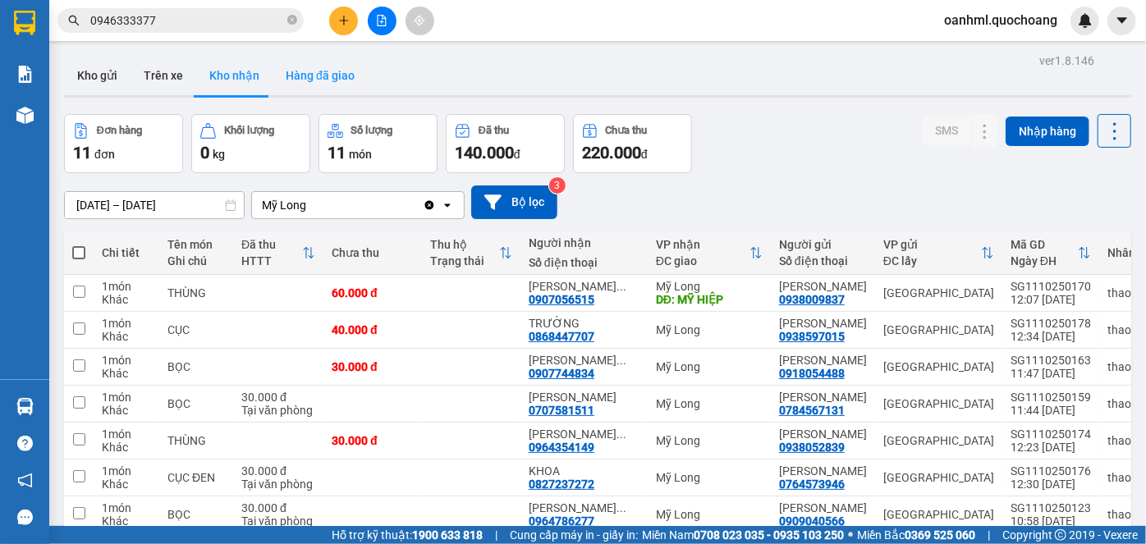
click at [304, 76] on button "Hàng đã giao" at bounding box center [319, 75] width 95 height 39
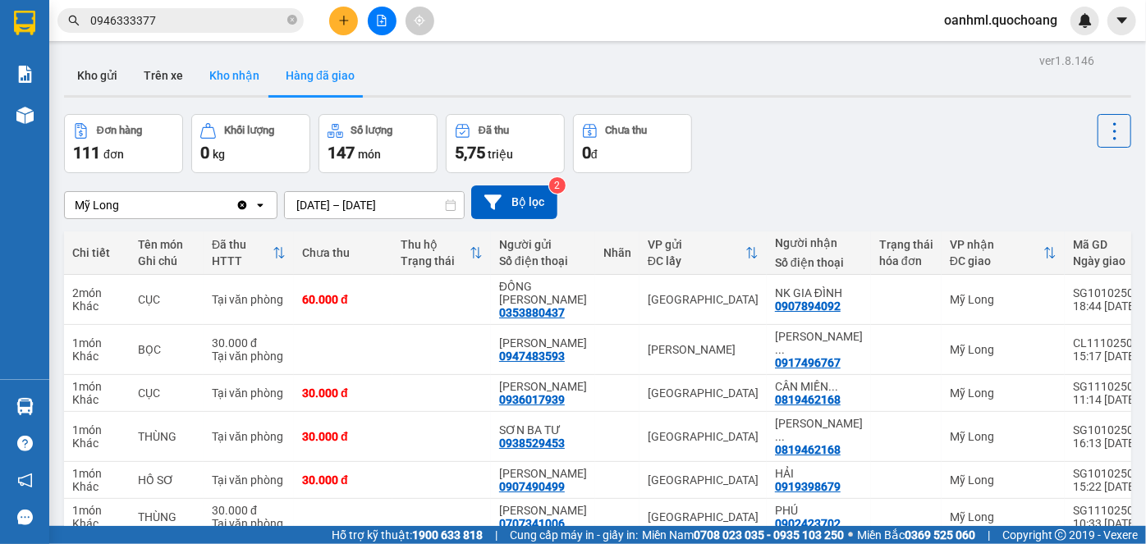
click at [243, 81] on button "Kho nhận" at bounding box center [234, 75] width 76 height 39
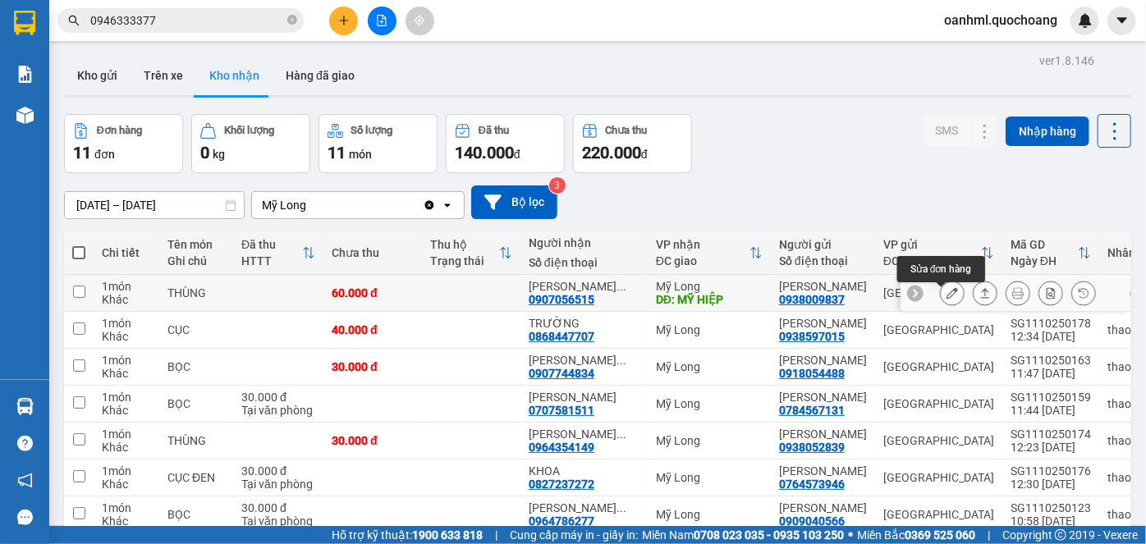
click at [946, 296] on icon at bounding box center [951, 292] width 11 height 11
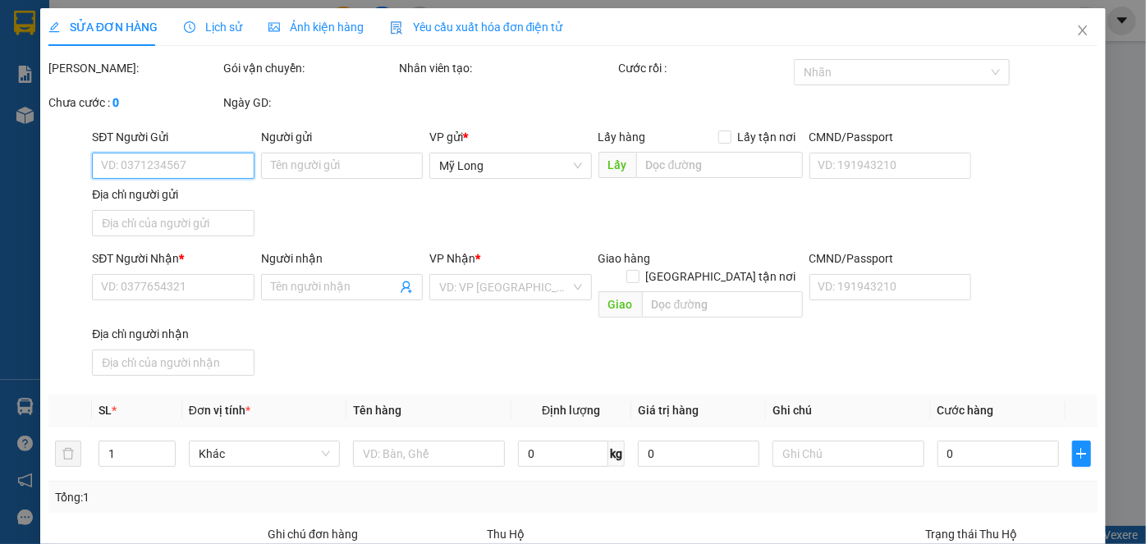
type input "0938009837"
type input "[PERSON_NAME]"
type input "171 LÝ NAM ĐẾ P.MINH PHỤNG HCM"
type input "0907056515"
type input "[PERSON_NAME]"
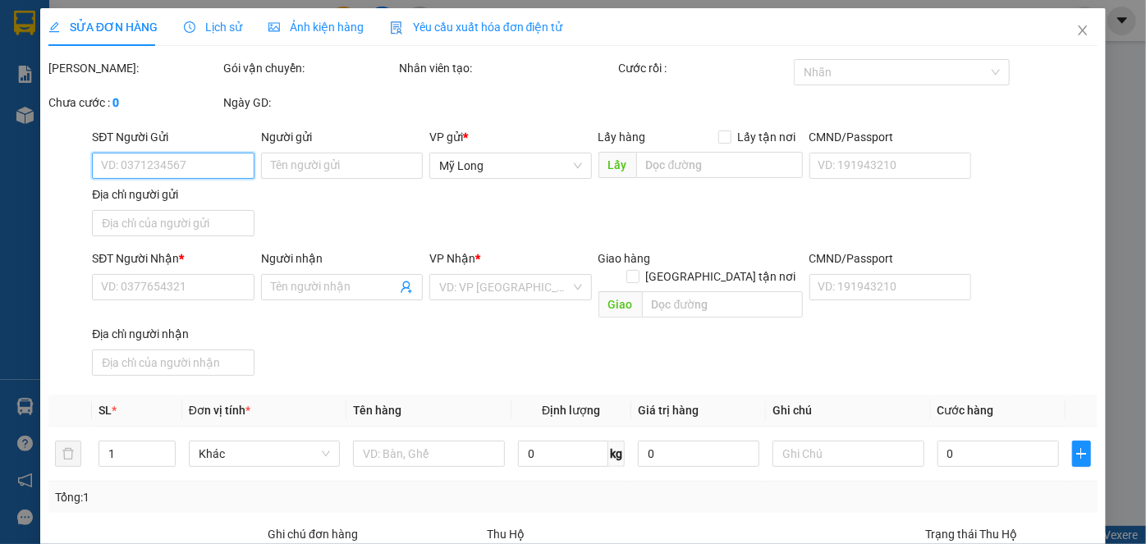
type input "MỸ HIỆP"
type input "60.000"
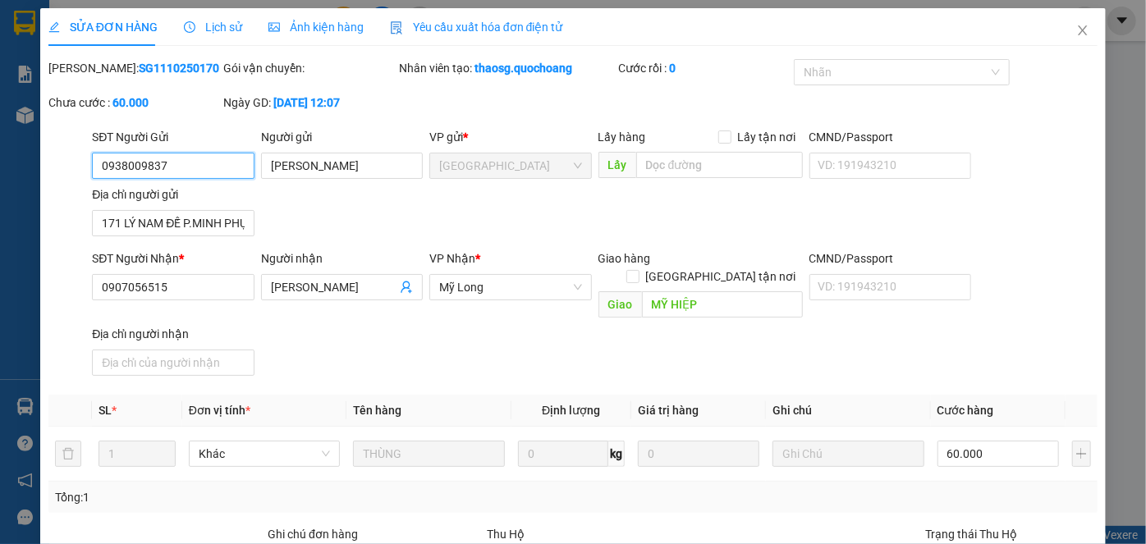
scroll to position [149, 0]
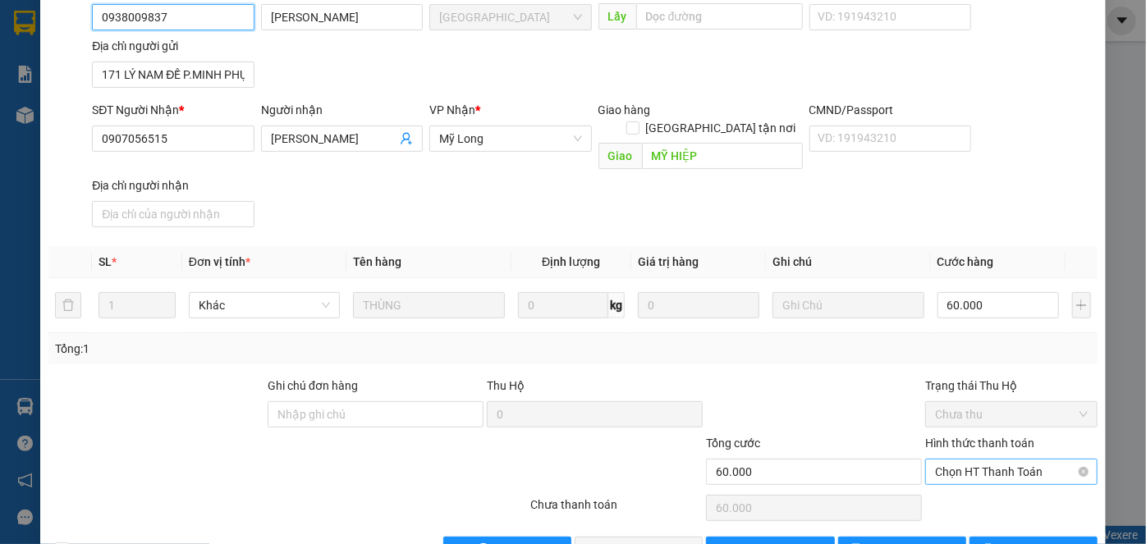
click at [1032, 460] on span "Chọn HT Thanh Toán" at bounding box center [1011, 472] width 153 height 25
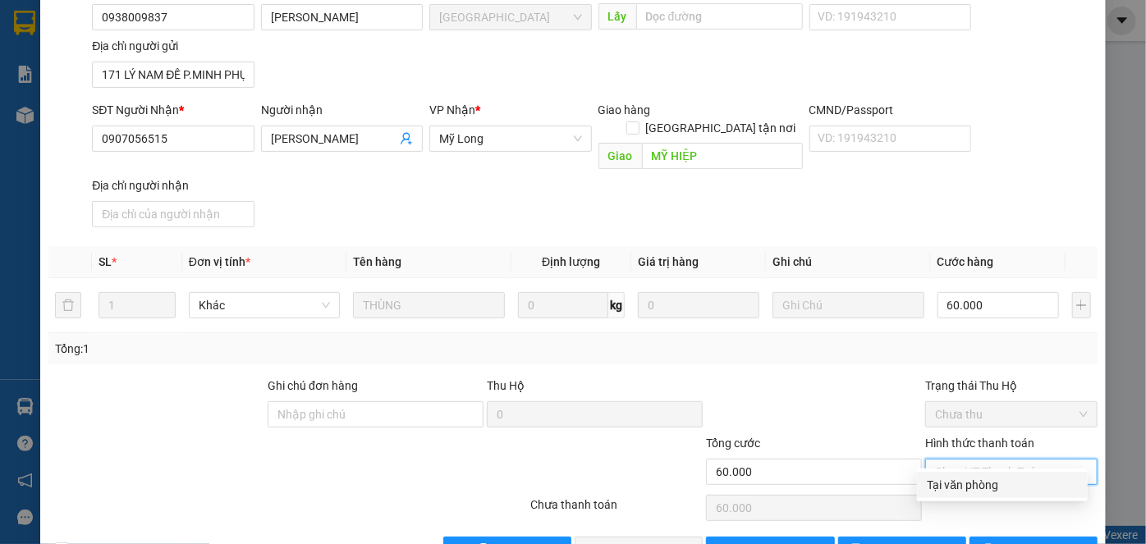
click at [1013, 482] on div "Tại văn phòng" at bounding box center [1001, 485] width 151 height 18
type input "0"
click at [671, 541] on span "[PERSON_NAME] và Giao hàng" at bounding box center [685, 550] width 158 height 18
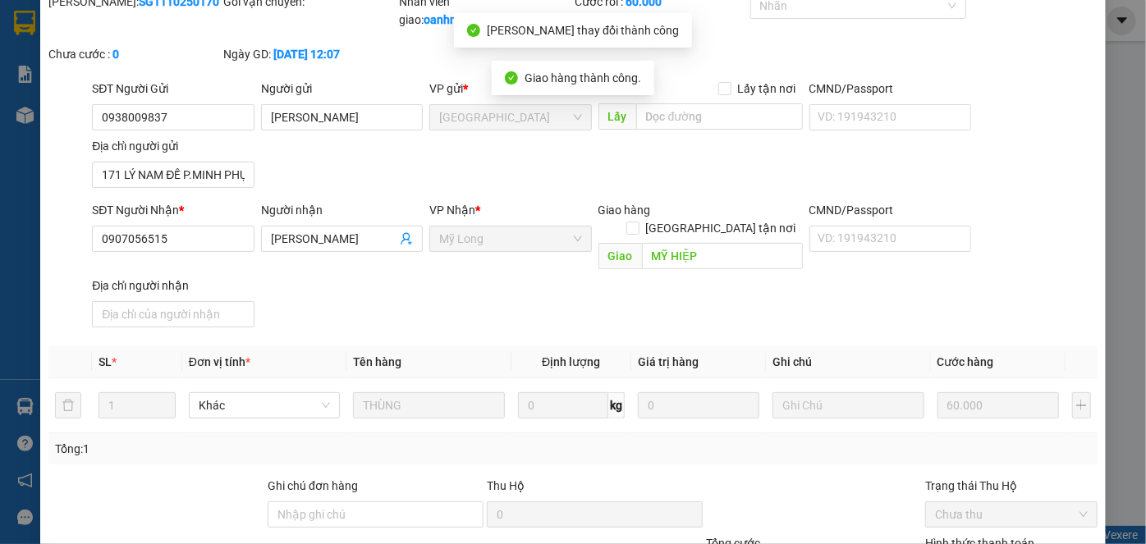
scroll to position [0, 0]
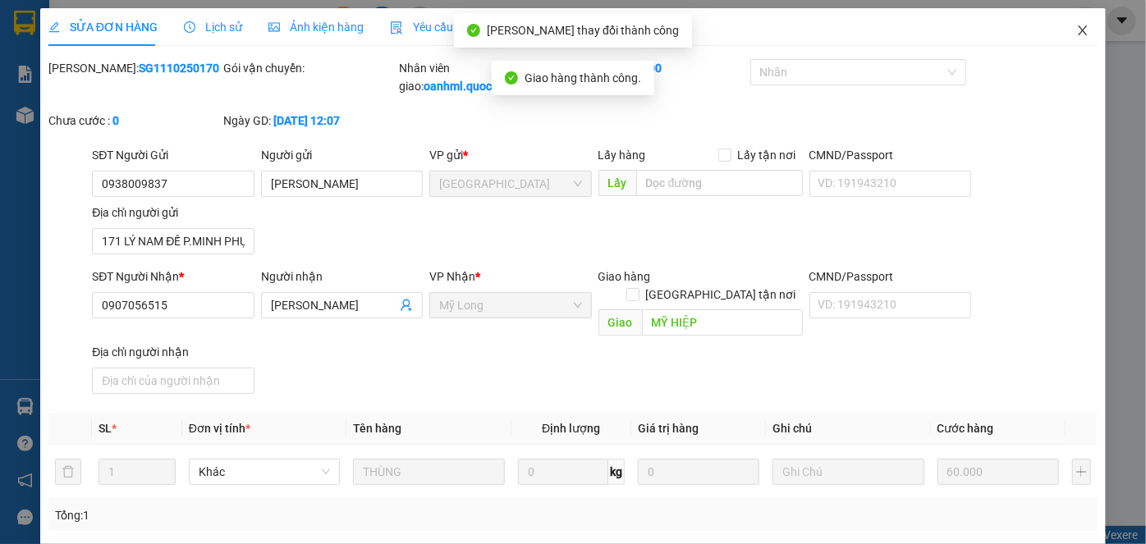
click at [1064, 21] on span "Close" at bounding box center [1082, 31] width 46 height 46
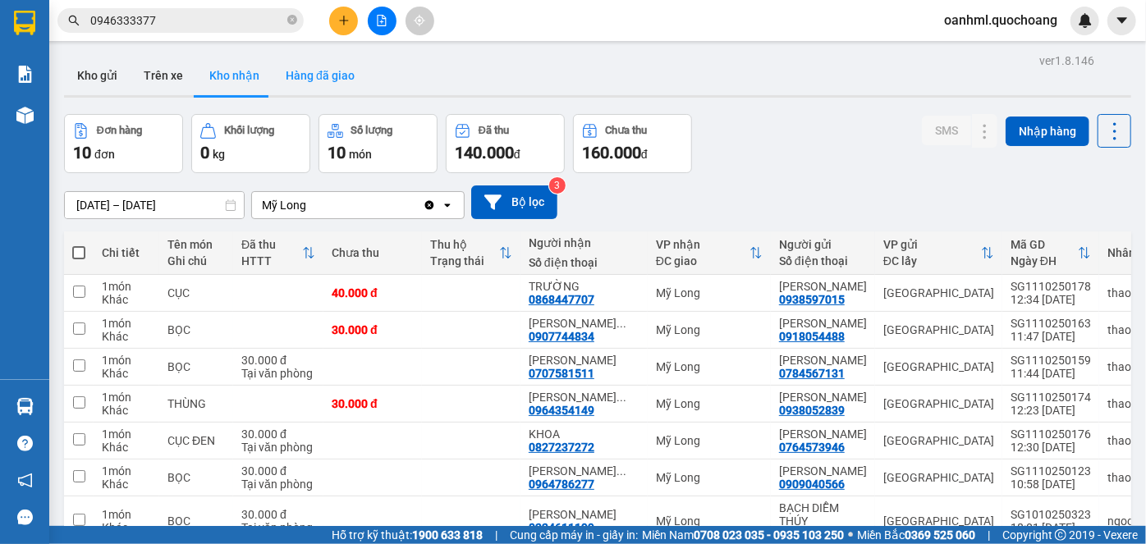
click at [309, 64] on button "Hàng đã giao" at bounding box center [319, 75] width 95 height 39
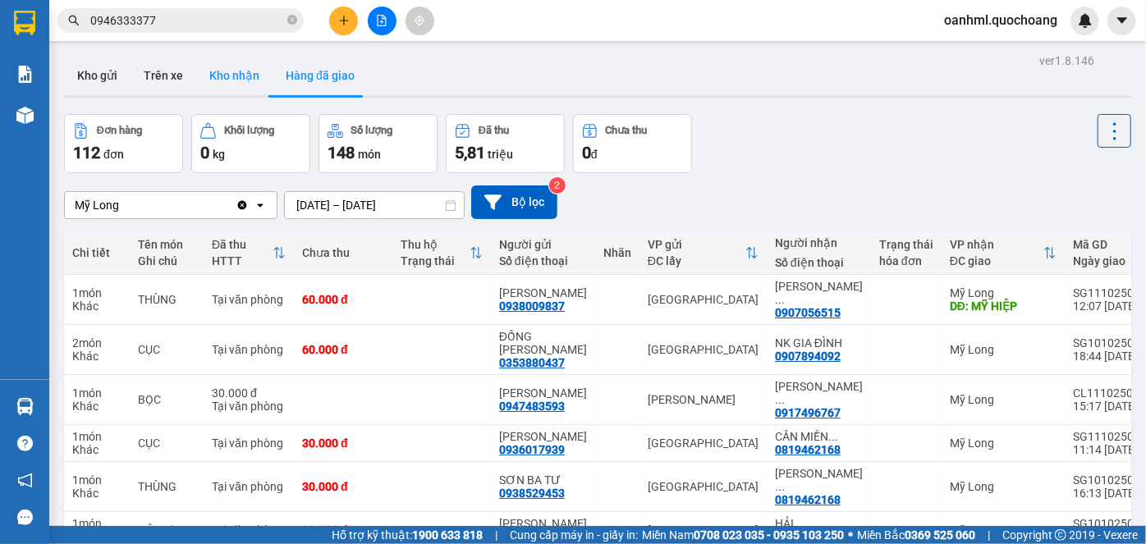
click at [241, 66] on button "Kho nhận" at bounding box center [234, 75] width 76 height 39
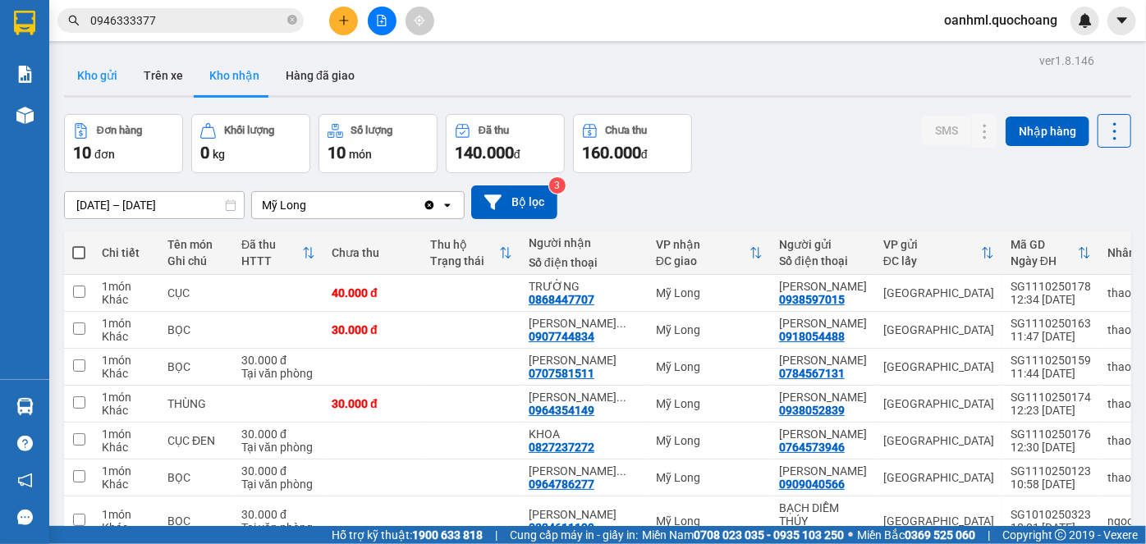
click at [114, 77] on button "Kho gửi" at bounding box center [97, 75] width 66 height 39
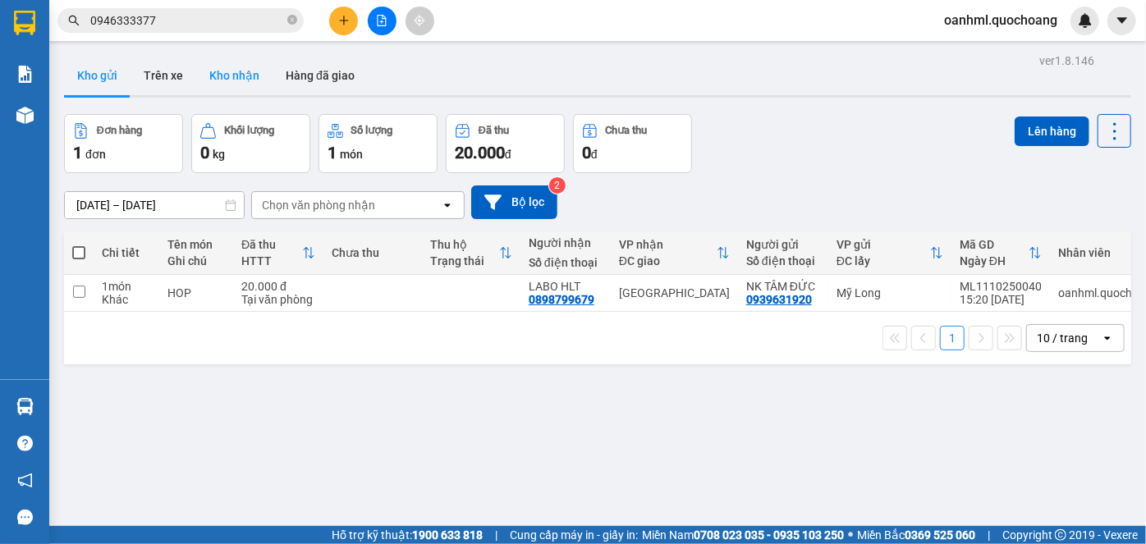
click at [246, 69] on button "Kho nhận" at bounding box center [234, 75] width 76 height 39
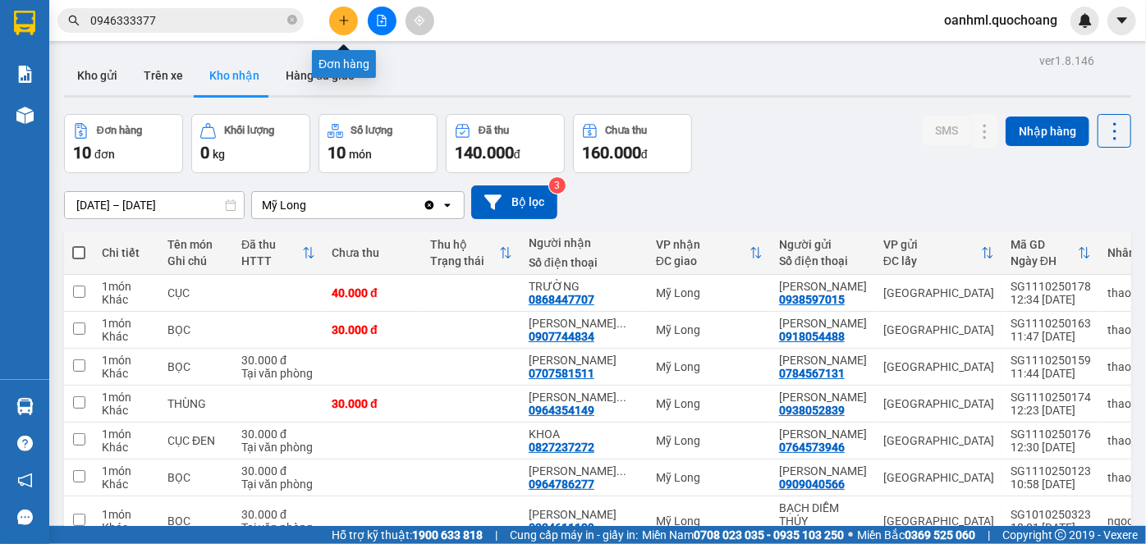
click at [341, 18] on icon "plus" at bounding box center [343, 20] width 11 height 11
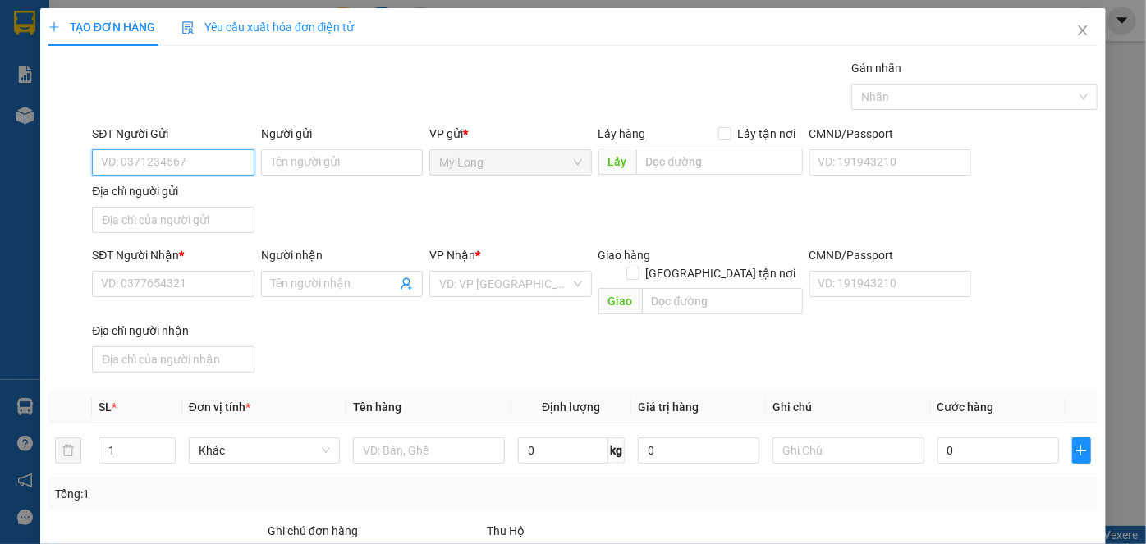
click at [204, 163] on input "SĐT Người Gửi" at bounding box center [173, 162] width 162 height 26
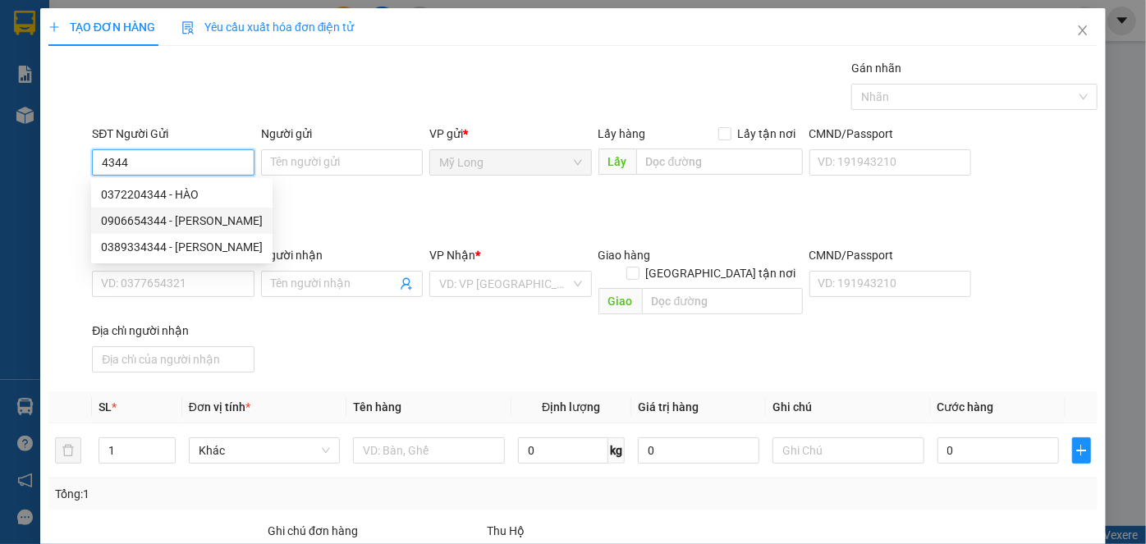
click at [204, 226] on div "0906654344 - [PERSON_NAME]" at bounding box center [182, 221] width 162 height 18
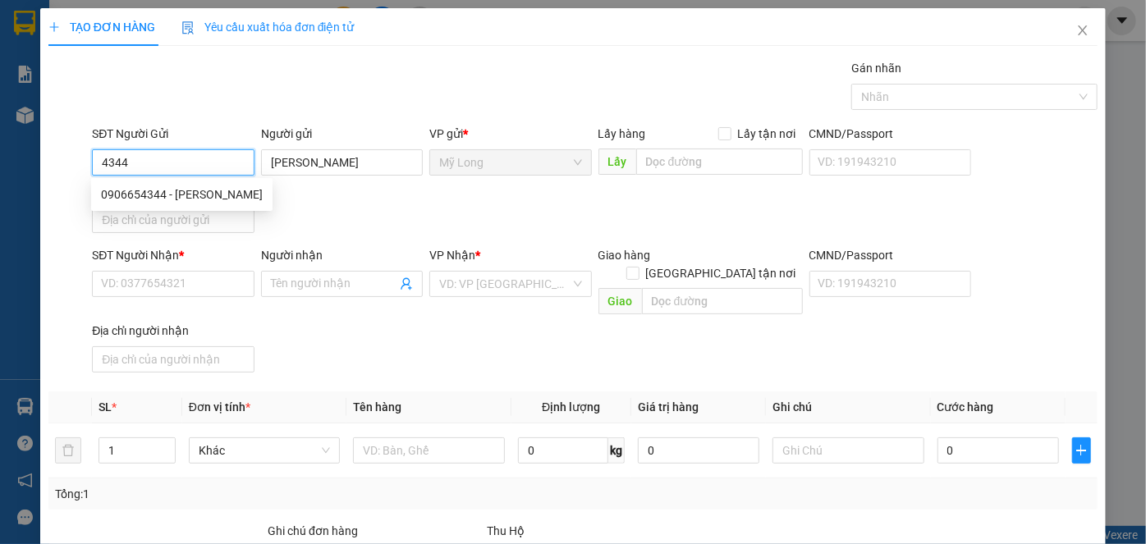
type input "0906654344"
type input "[PERSON_NAME]"
type input "0906654344"
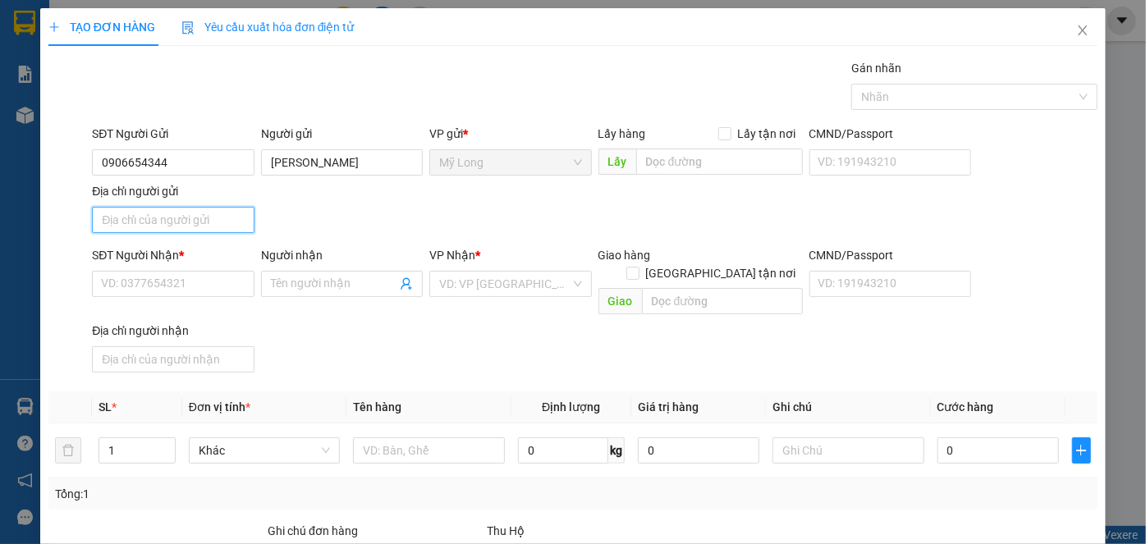
drag, startPoint x: 144, startPoint y: 219, endPoint x: 121, endPoint y: 224, distance: 24.3
click at [144, 219] on input "Địa chỉ người gửi" at bounding box center [173, 220] width 162 height 26
type input "A"
type input "Â"
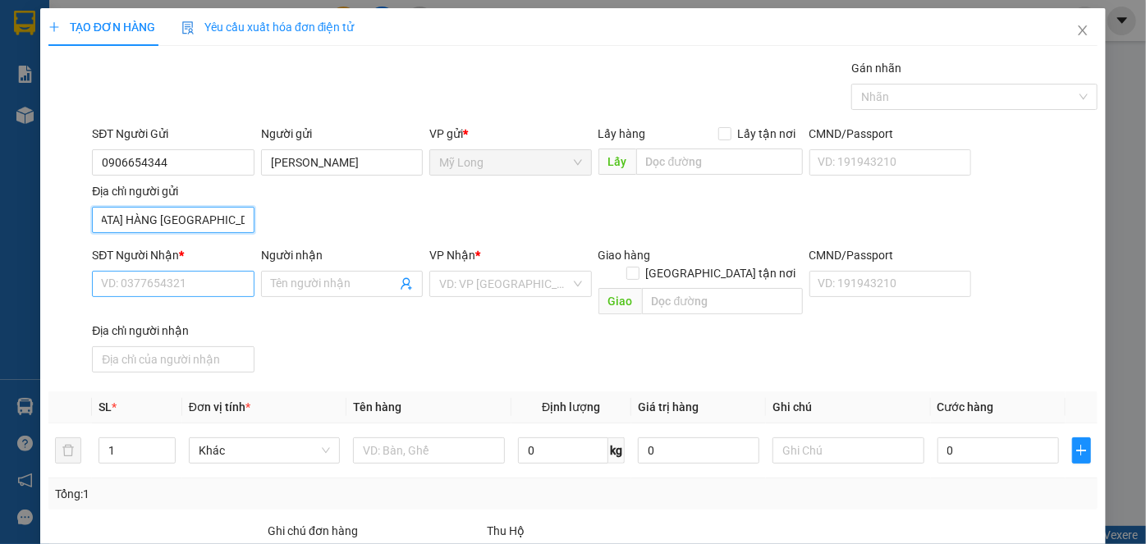
type input "ẤP BÌNH [GEOGRAPHIC_DATA] HÀNG [GEOGRAPHIC_DATA]"
click at [193, 274] on input "SĐT Người Nhận *" at bounding box center [173, 284] width 162 height 26
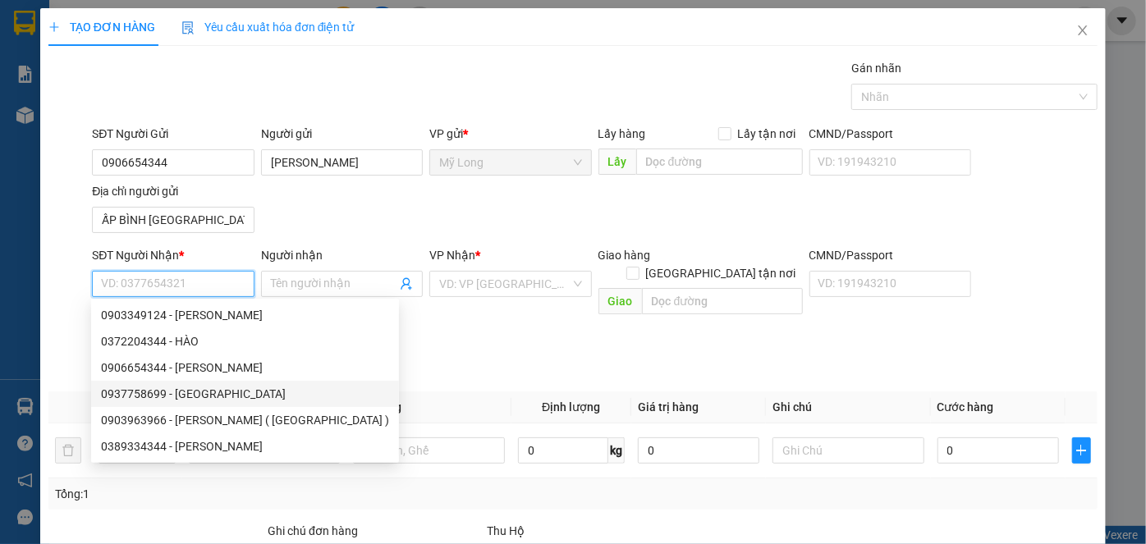
click at [204, 396] on div "0937758699 - [GEOGRAPHIC_DATA]" at bounding box center [245, 394] width 288 height 18
type input "0937758699"
type input "[PERSON_NAME]"
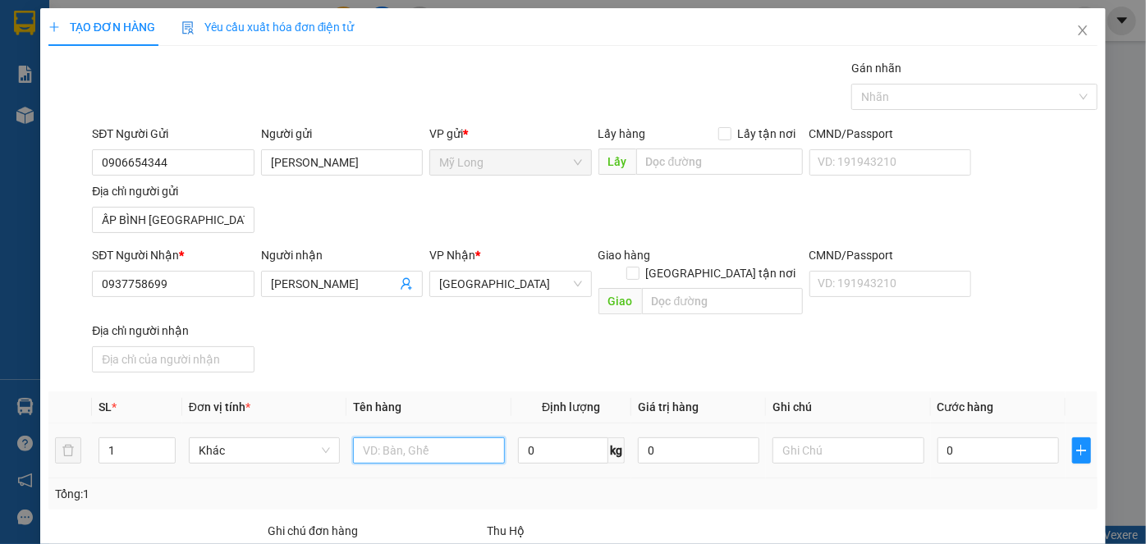
click at [387, 437] on input "text" at bounding box center [429, 450] width 152 height 26
type input "HỘP"
click at [1008, 437] on input "0" at bounding box center [997, 450] width 121 height 26
type input "2"
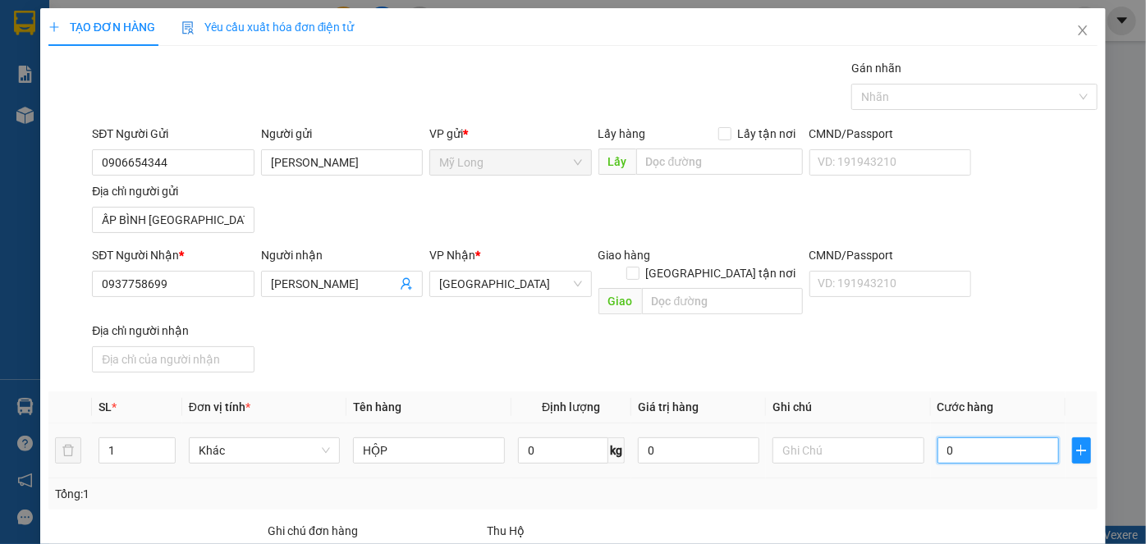
type input "2"
type input "20"
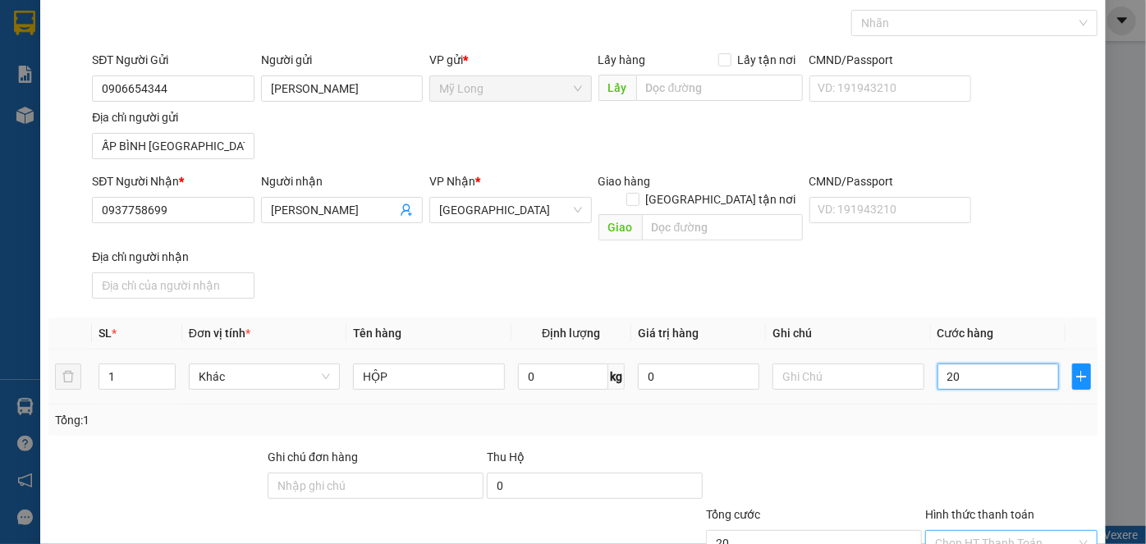
scroll to position [149, 0]
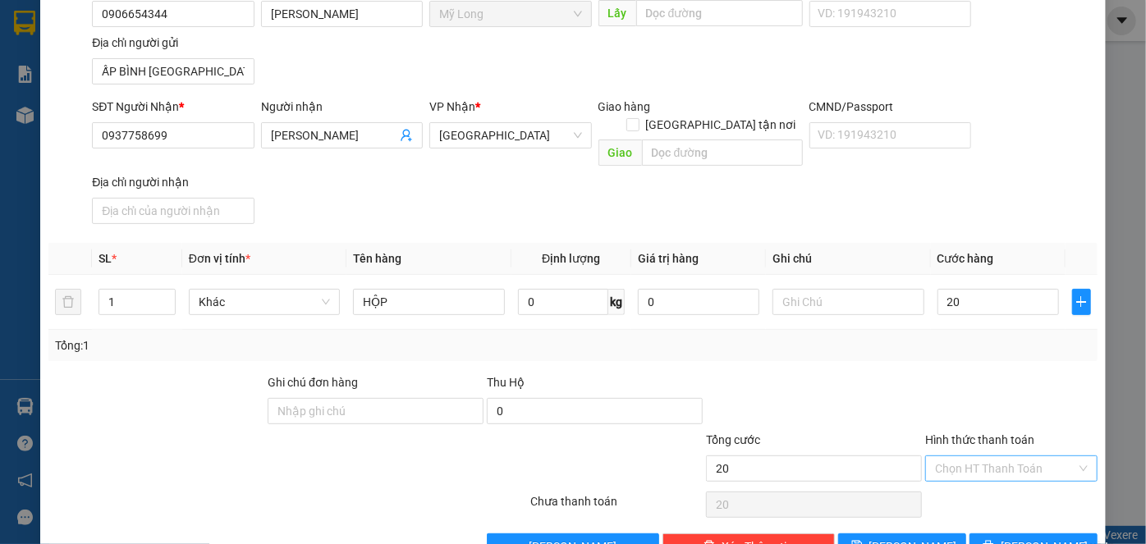
type input "20.000"
click at [998, 456] on input "Hình thức thanh toán" at bounding box center [1005, 468] width 141 height 25
click at [990, 477] on div "Tại văn phòng" at bounding box center [1001, 481] width 151 height 18
type input "0"
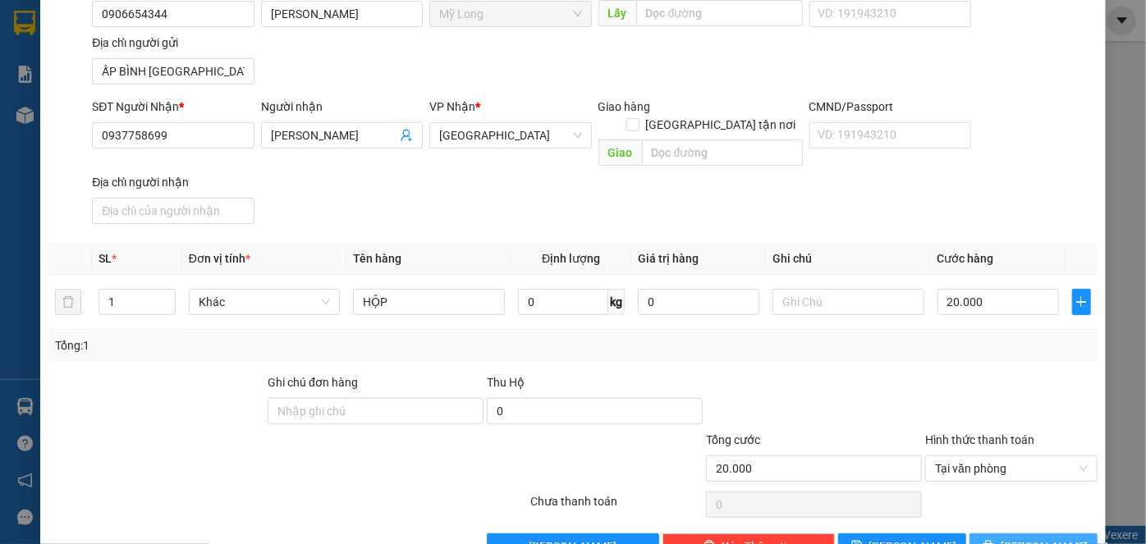
click at [985, 533] on button "[PERSON_NAME] và In" at bounding box center [1033, 546] width 128 height 26
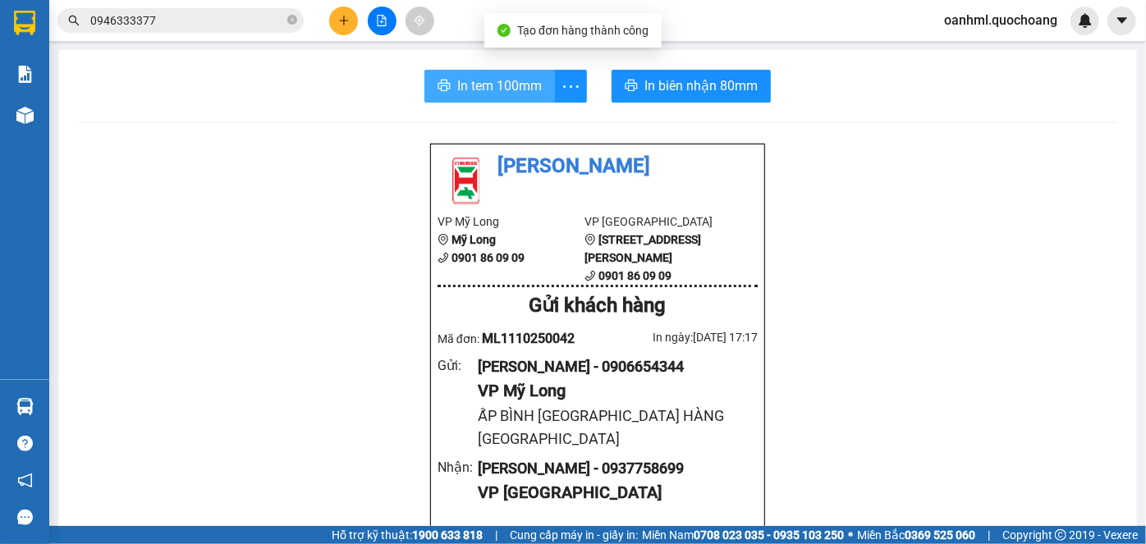
click at [493, 81] on span "In tem 100mm" at bounding box center [499, 85] width 85 height 21
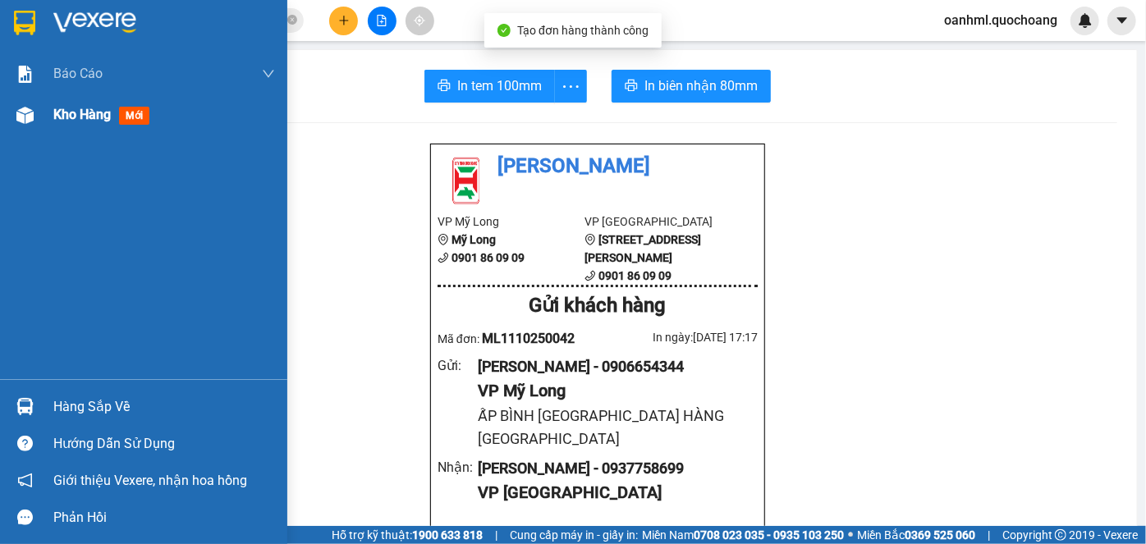
click at [102, 117] on span "Kho hàng" at bounding box center [81, 115] width 57 height 16
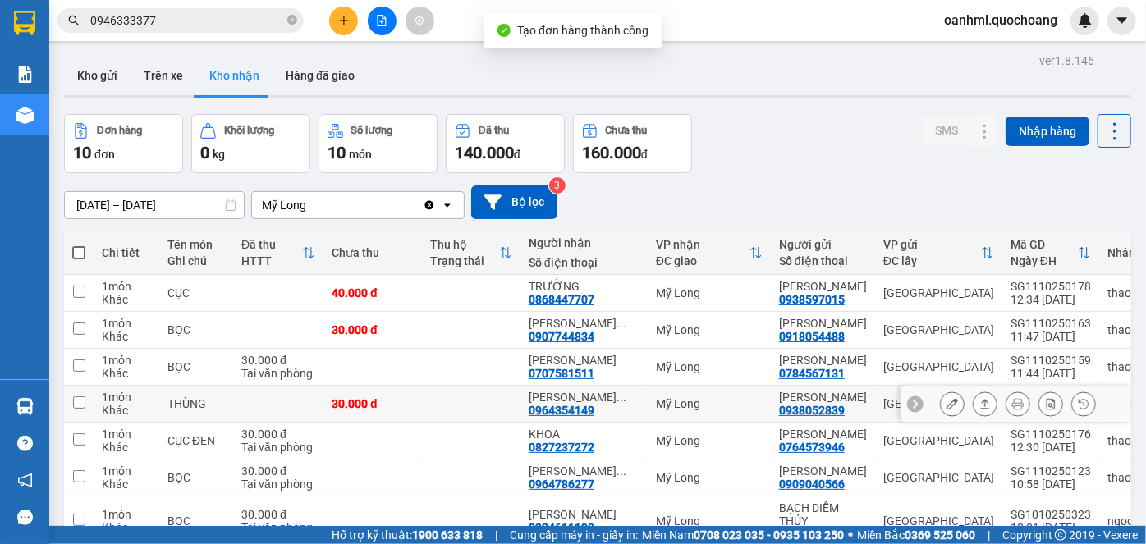
scroll to position [74, 0]
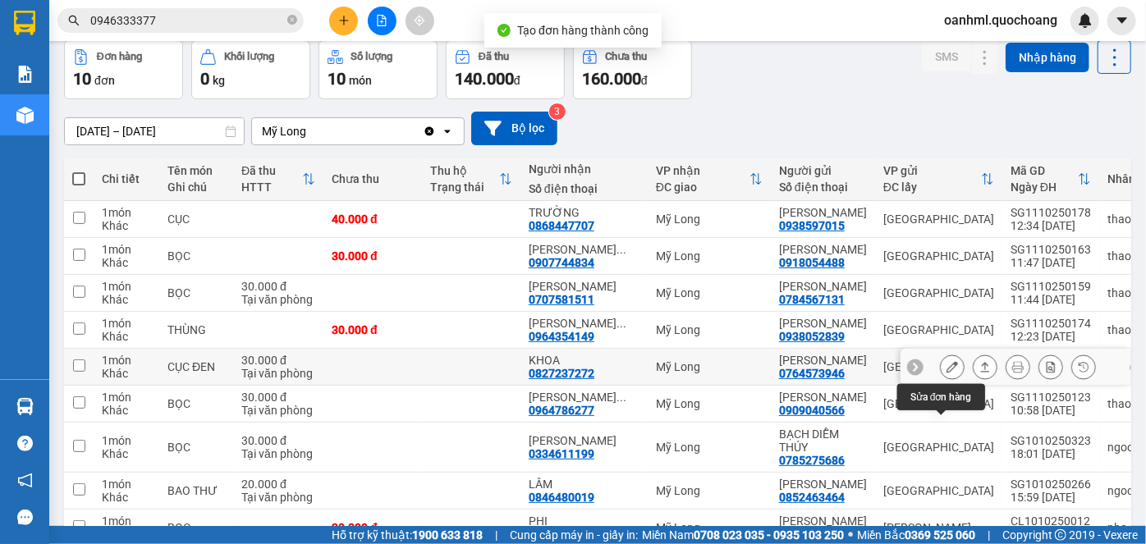
click at [947, 382] on button at bounding box center [951, 367] width 23 height 29
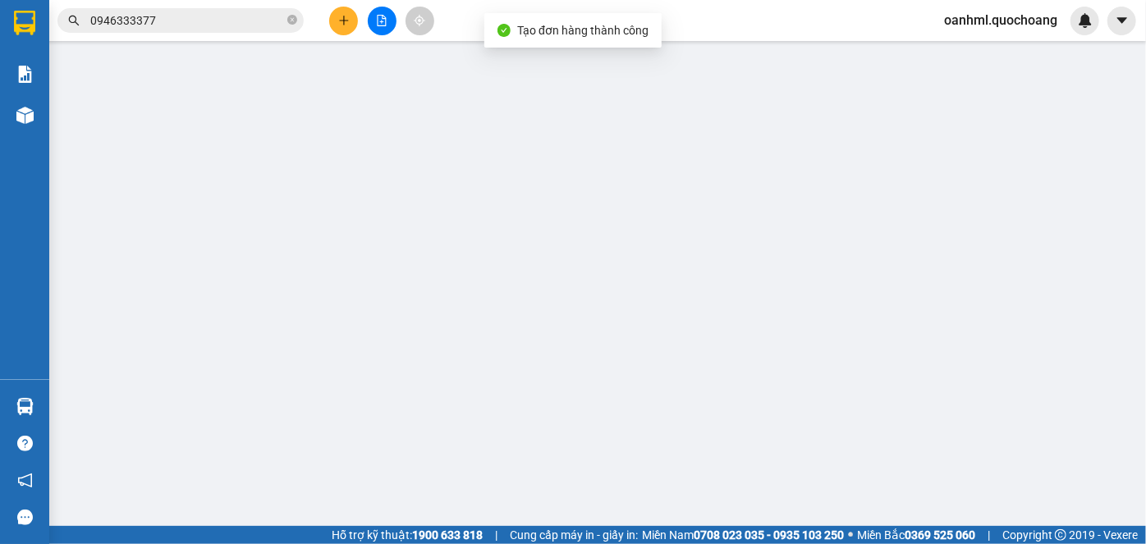
type input "0764573946"
type input "[PERSON_NAME]"
type input "239 LẠC LONG QUÂN P.5 QUẬN 11"
type input "0827237272"
type input "KHOA"
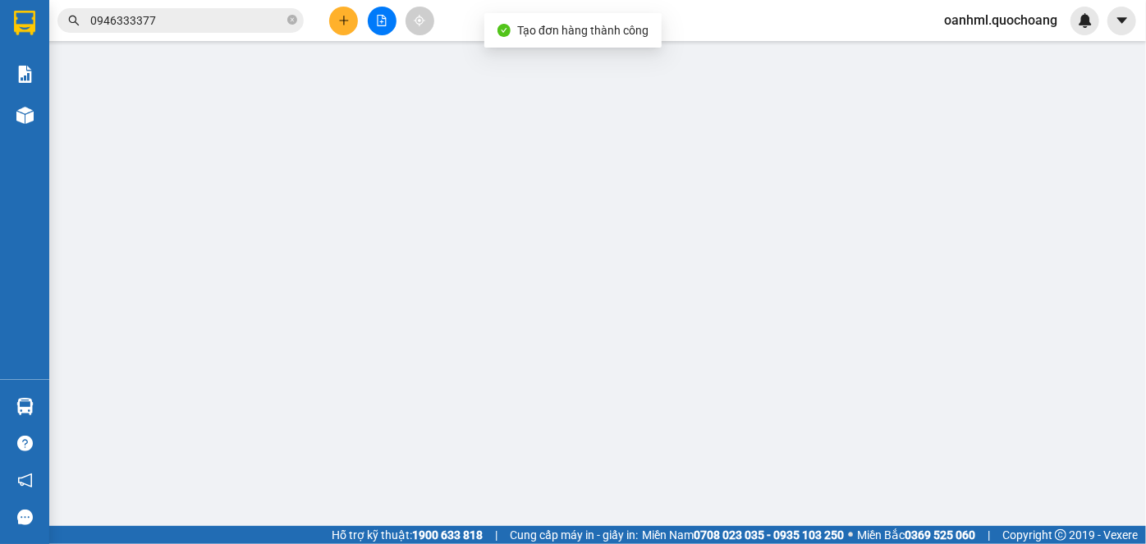
type input "30.000"
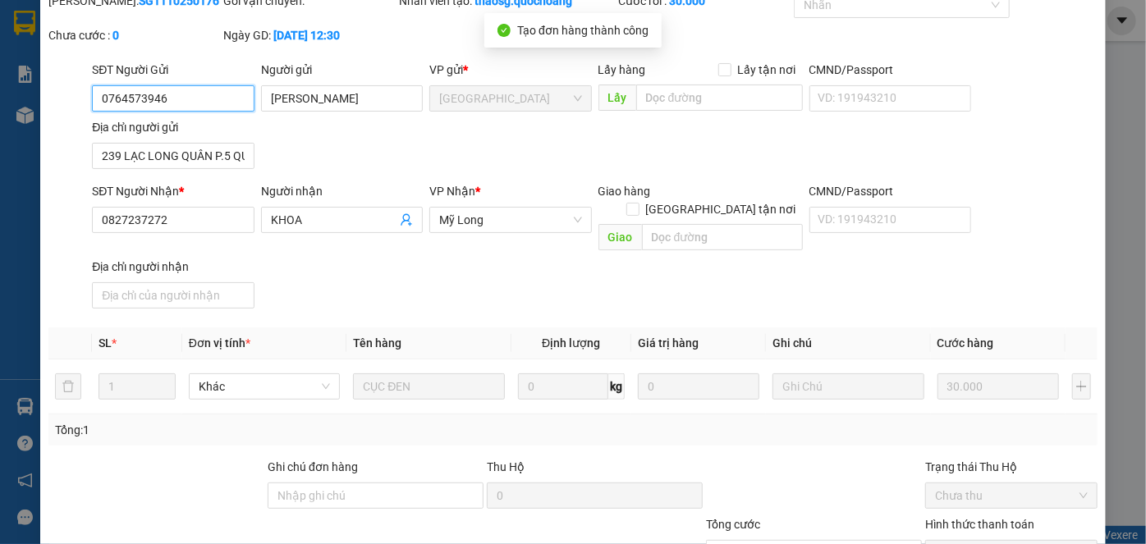
scroll to position [179, 0]
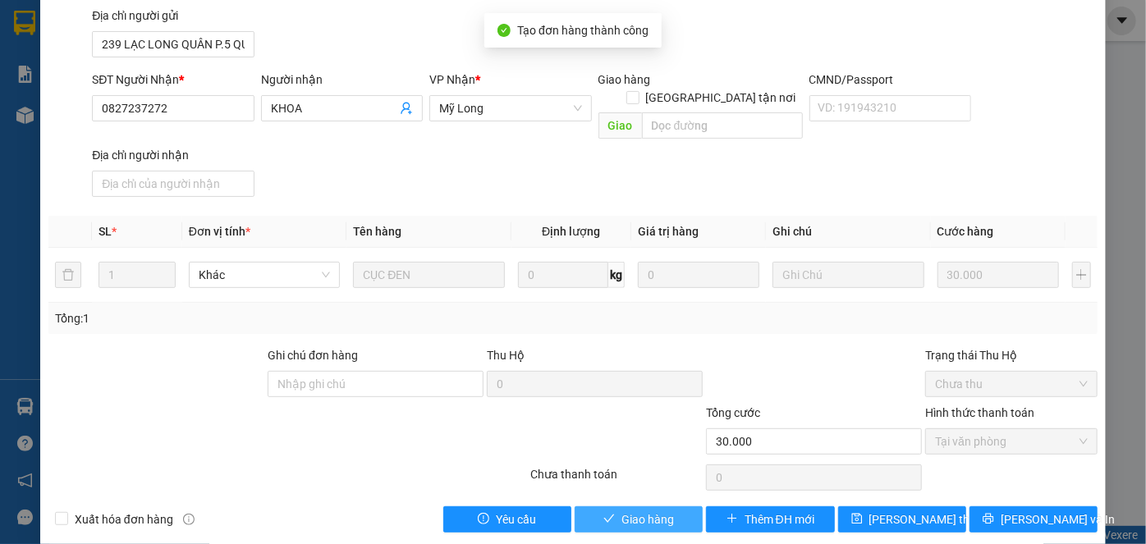
click at [674, 506] on button "Giao hàng" at bounding box center [638, 519] width 128 height 26
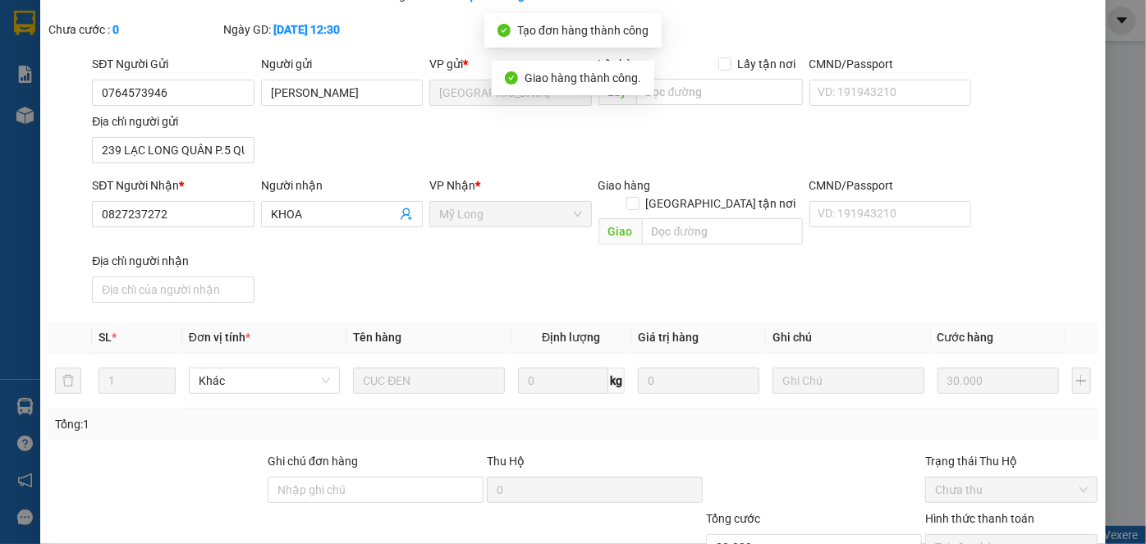
scroll to position [0, 0]
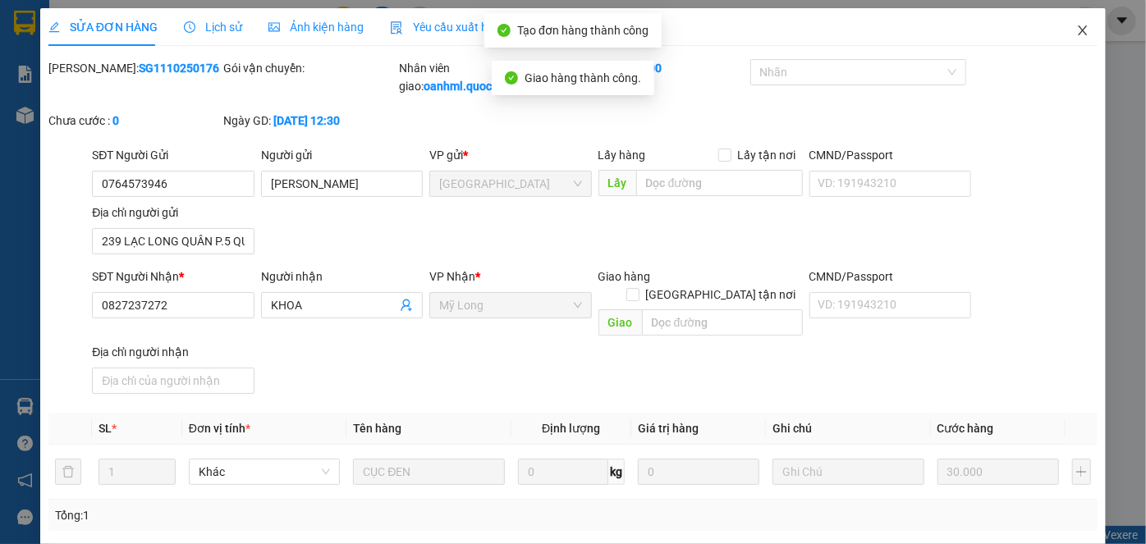
click at [1076, 26] on icon "close" at bounding box center [1082, 30] width 13 height 13
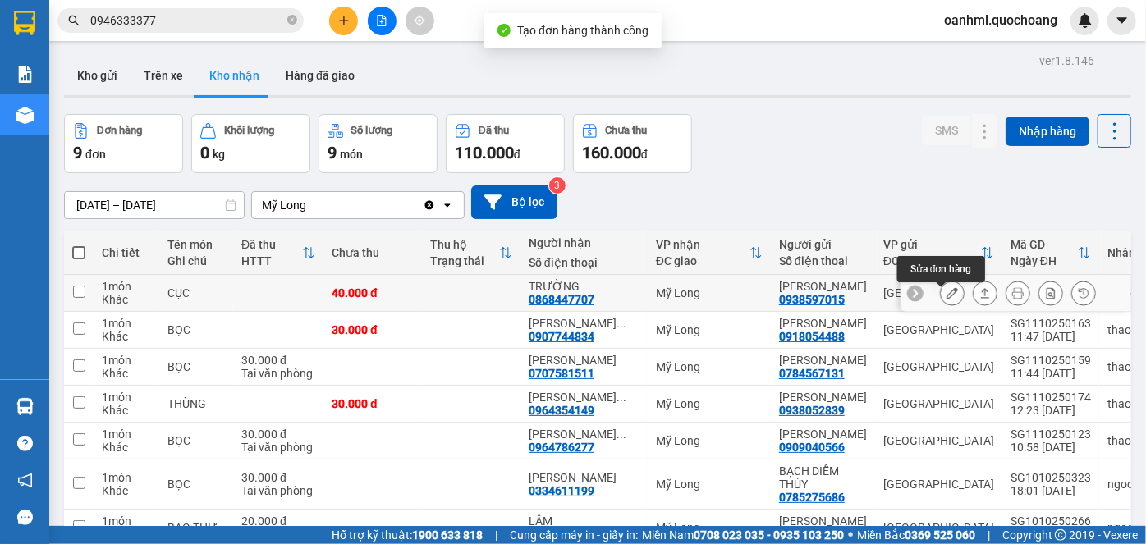
click at [946, 299] on icon at bounding box center [951, 292] width 11 height 11
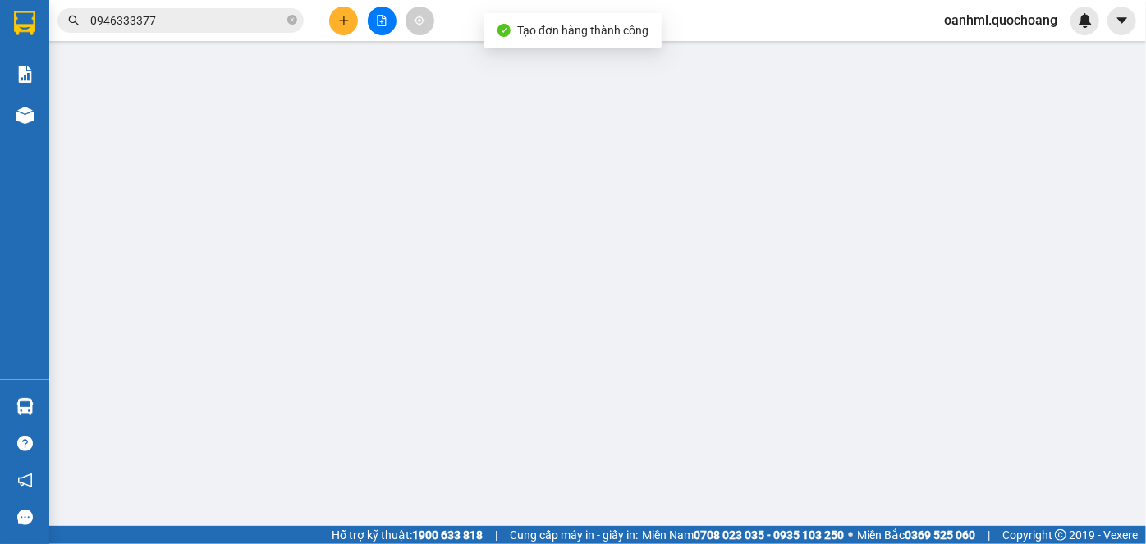
type input "0938597015"
type input "[PERSON_NAME]"
type input "B11/10N VÕ VAN VĂN TÂN VĨNH LỘC BÌNH CHÁNH"
type input "0868447707"
type input "TRƯỜNG"
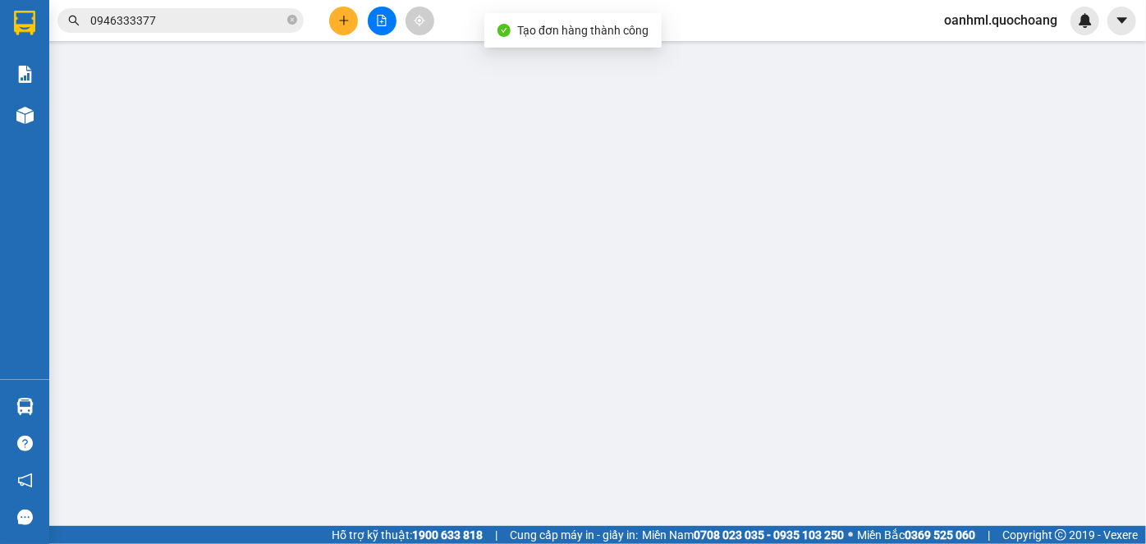
type input "40.000"
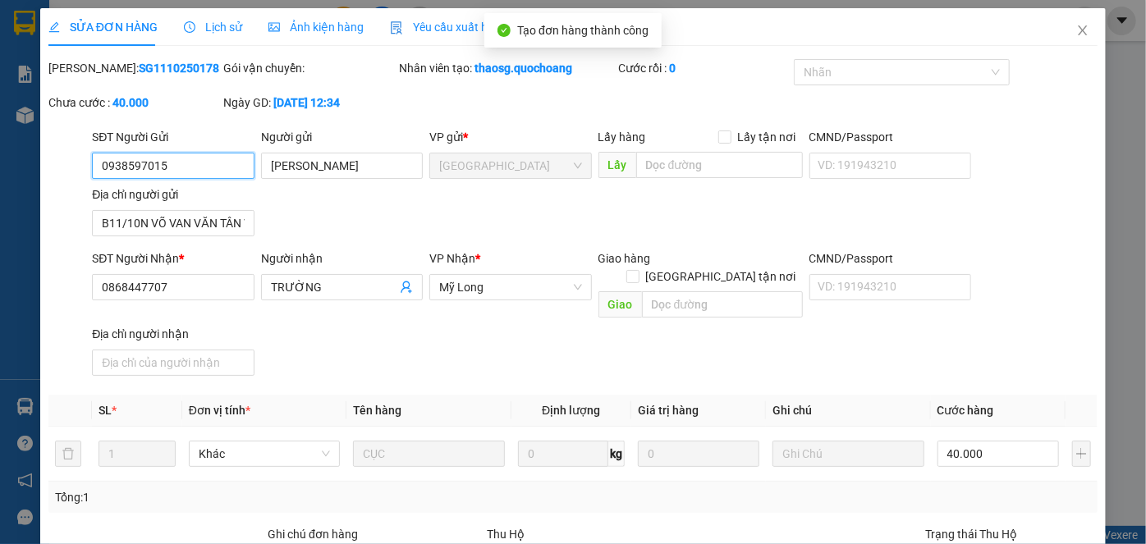
scroll to position [179, 0]
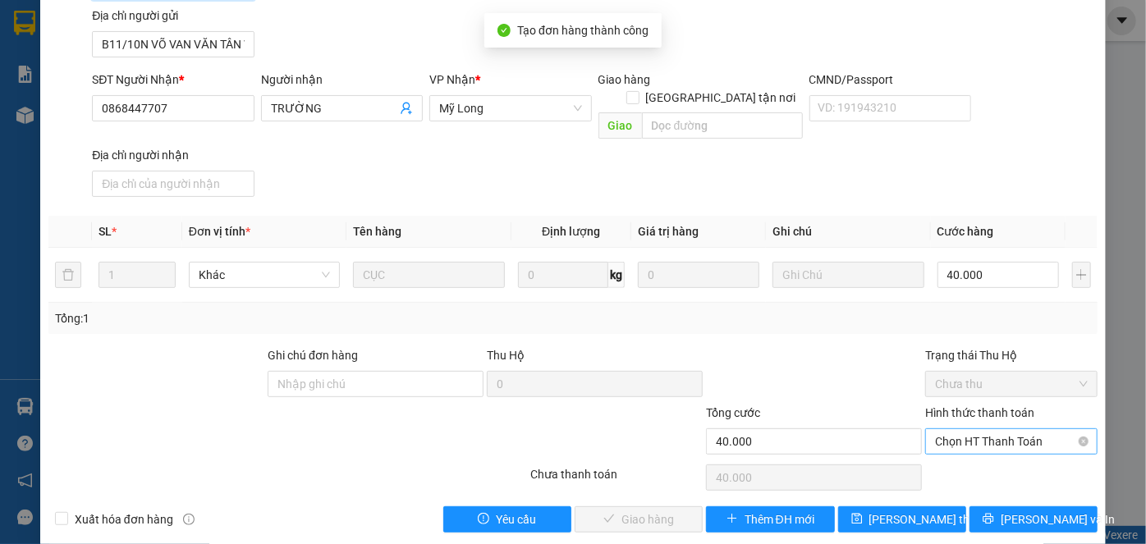
click at [1062, 429] on span "Chọn HT Thanh Toán" at bounding box center [1011, 441] width 153 height 25
click at [1018, 450] on div "Tại văn phòng" at bounding box center [1001, 455] width 151 height 18
type input "0"
click at [655, 512] on div "SỬA ĐƠN HÀNG Lịch sử Ảnh kiện hàng Yêu cầu xuất hóa đơn điện tử Total Paid Fee …" at bounding box center [572, 187] width 1065 height 716
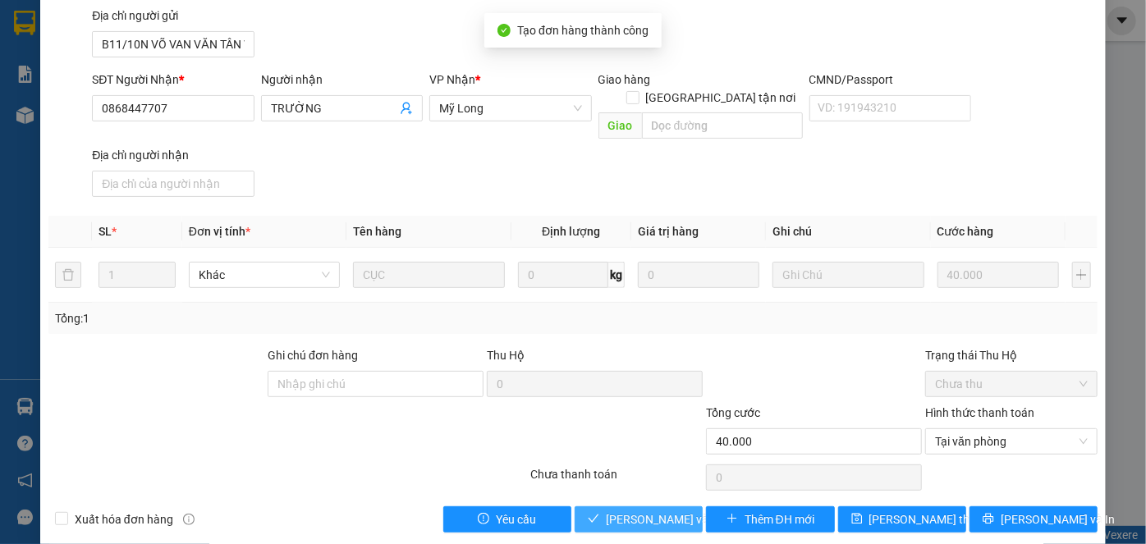
click at [661, 510] on span "[PERSON_NAME] và Giao hàng" at bounding box center [685, 519] width 158 height 18
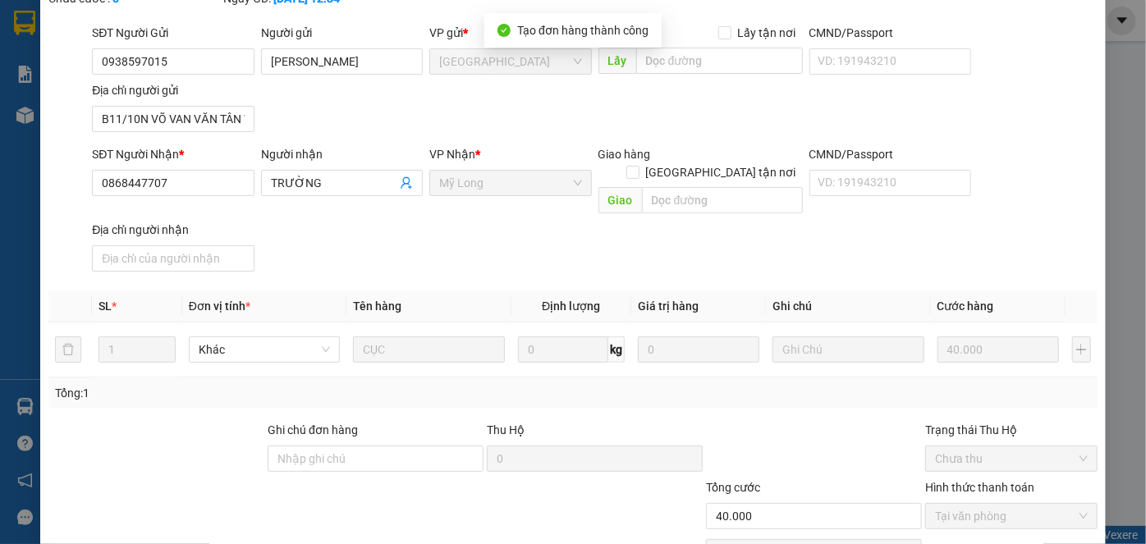
scroll to position [0, 0]
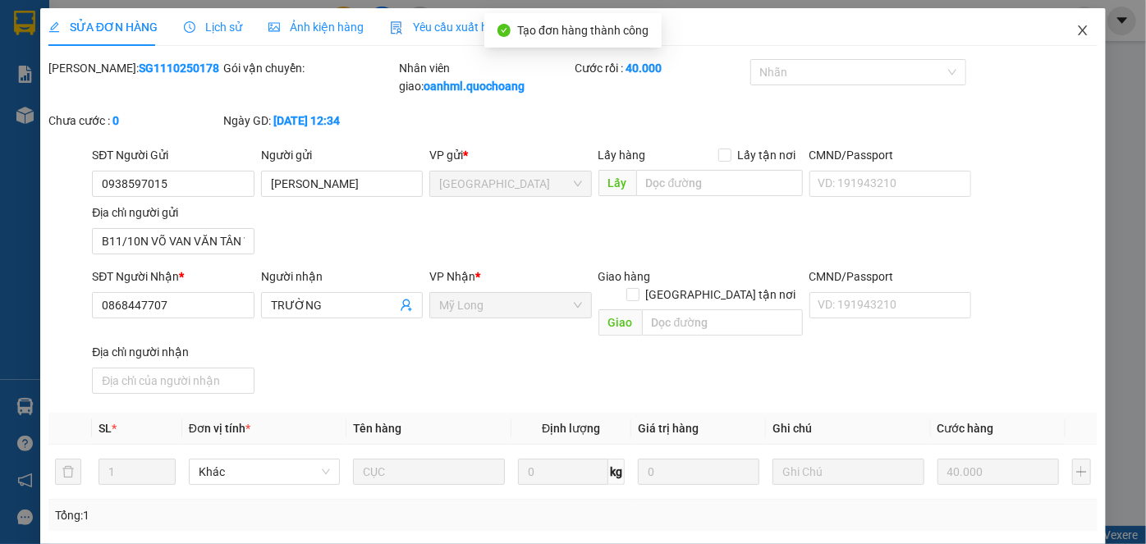
click at [1076, 26] on icon "close" at bounding box center [1082, 30] width 13 height 13
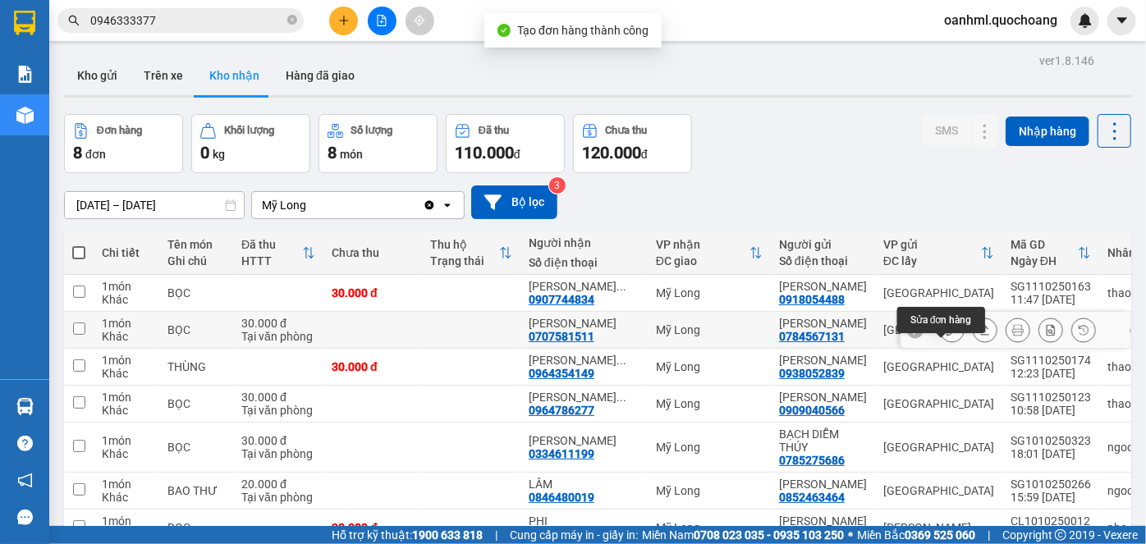
click at [946, 336] on icon at bounding box center [951, 329] width 11 height 11
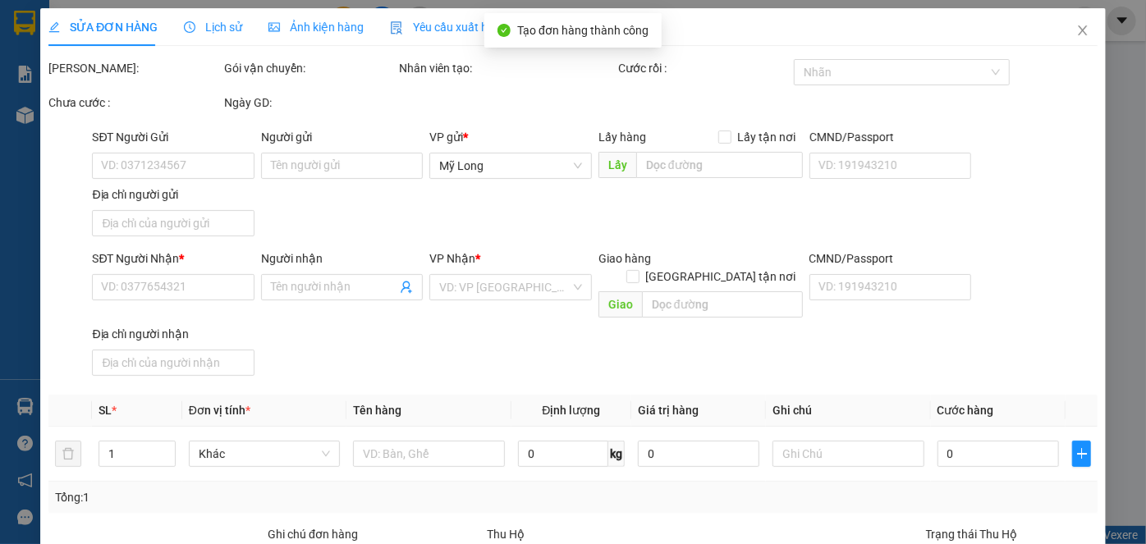
type input "0784567131"
type input "[PERSON_NAME]"
type input "854 TẠ QUANG BỬU P5 QUẬN 8 HCM"
type input "0707581511"
type input "[PERSON_NAME]"
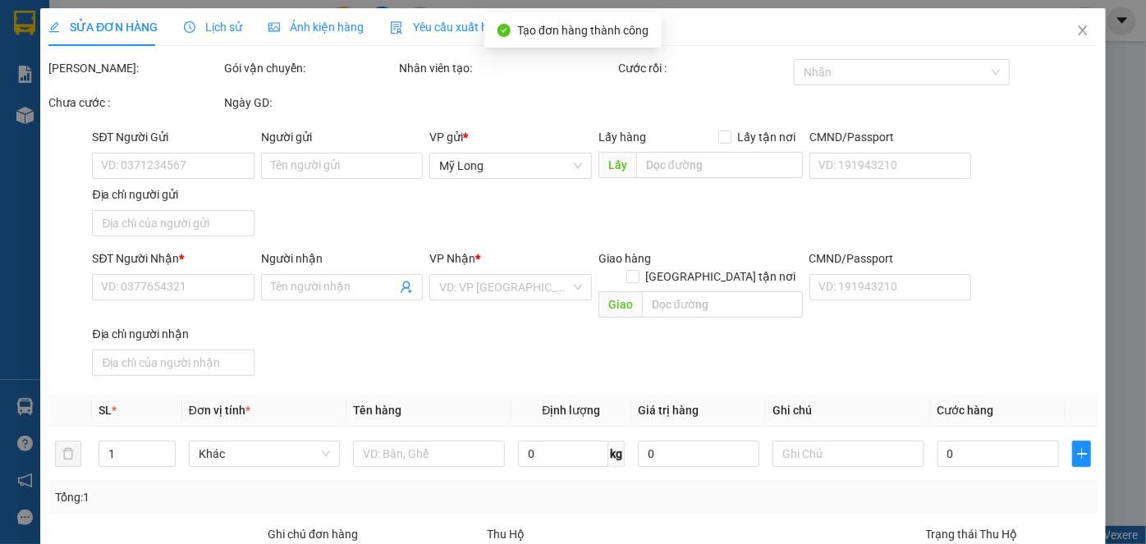
type input "30.000"
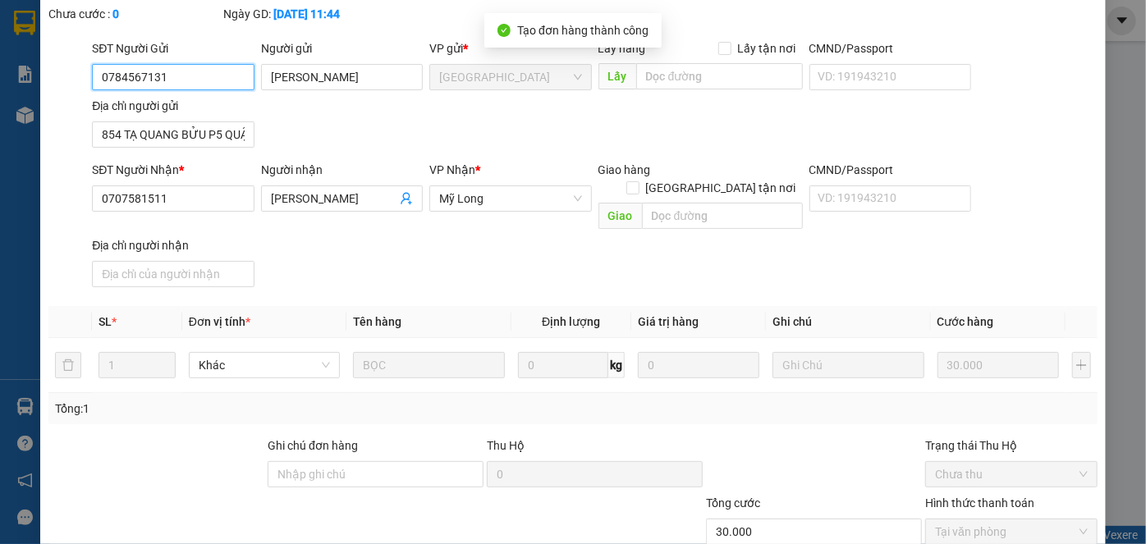
scroll to position [179, 0]
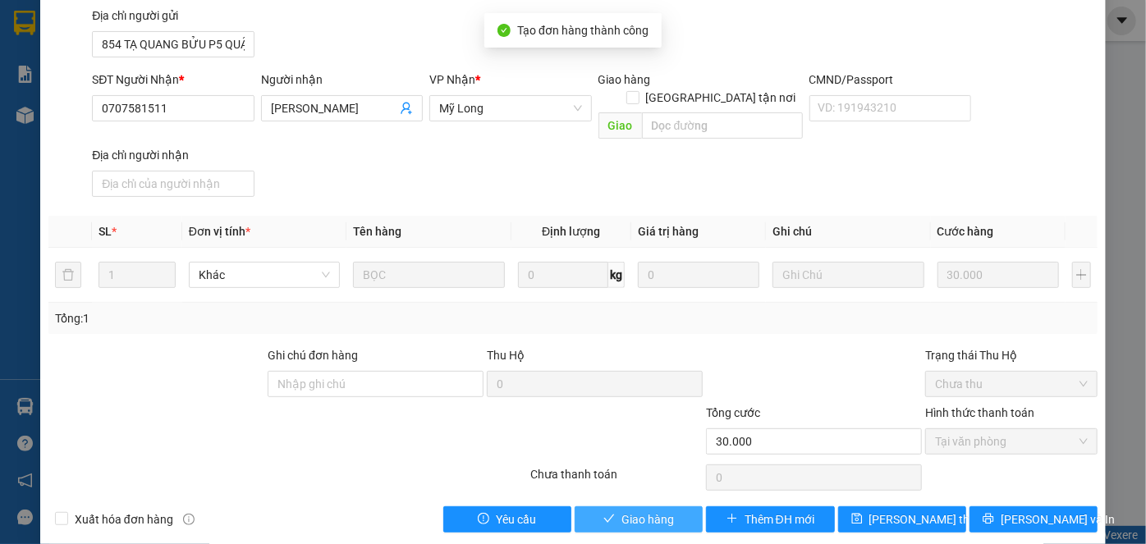
click at [669, 506] on button "Giao hàng" at bounding box center [638, 519] width 128 height 26
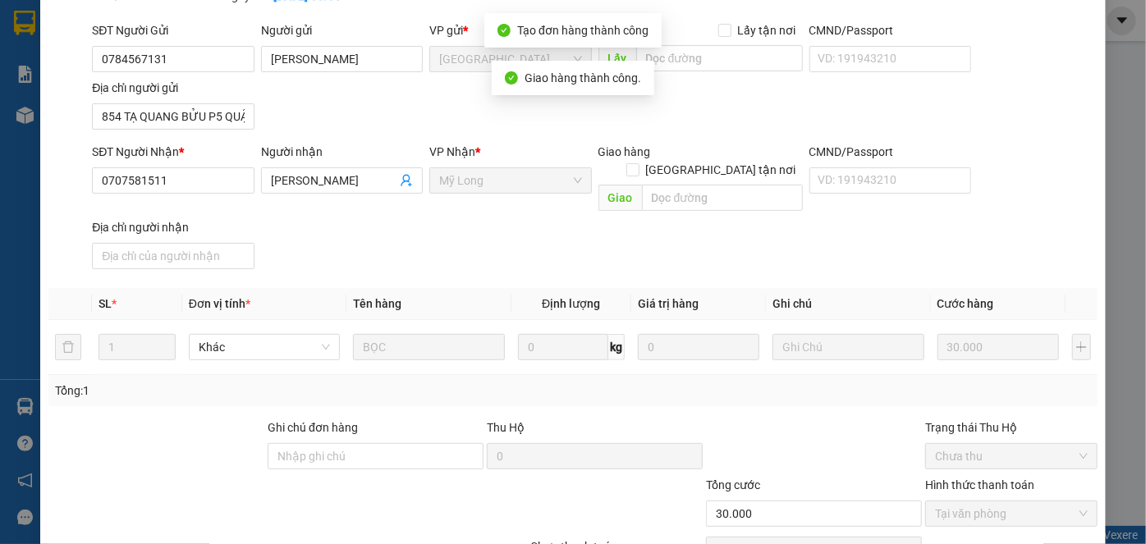
scroll to position [0, 0]
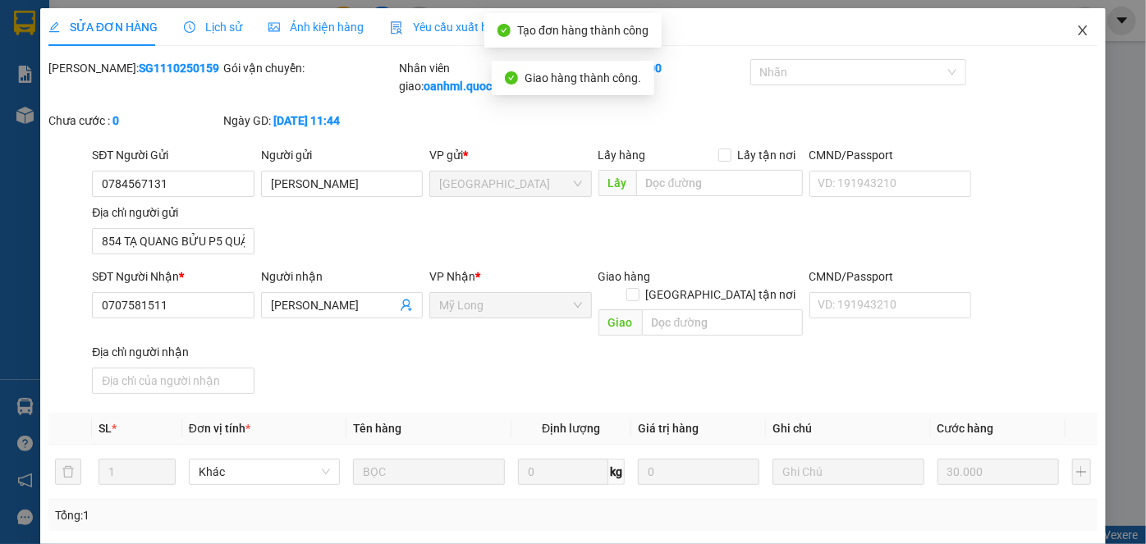
click at [1070, 22] on span "Close" at bounding box center [1082, 31] width 46 height 46
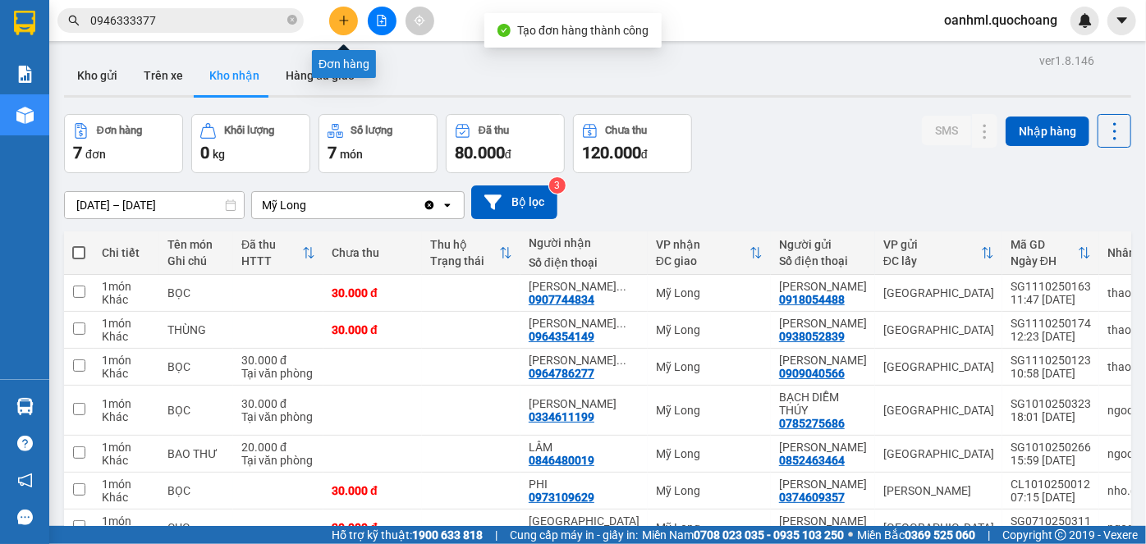
click at [343, 21] on icon "plus" at bounding box center [343, 20] width 1 height 9
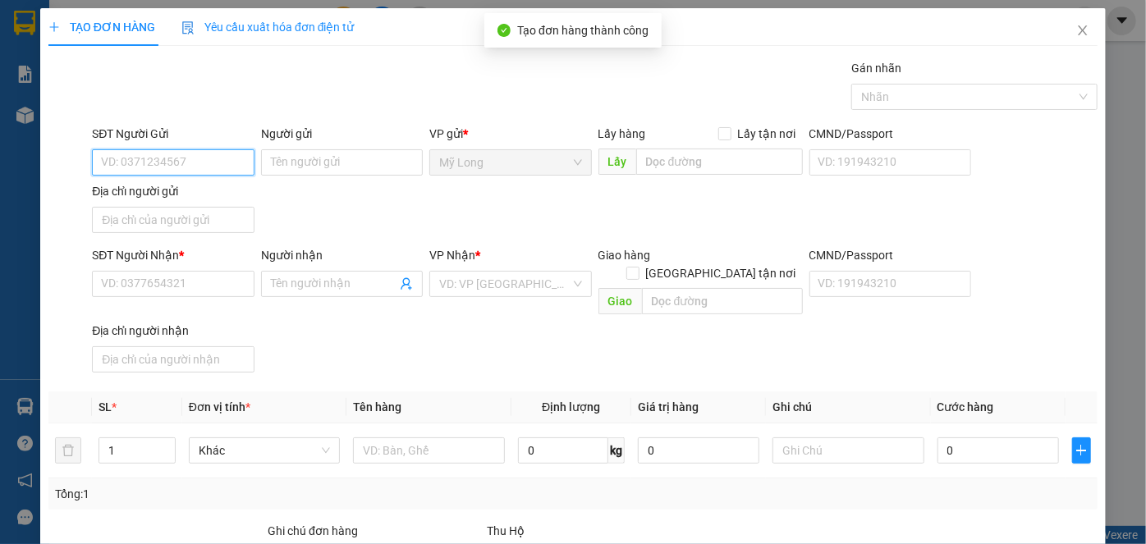
click at [217, 164] on input "SĐT Người Gửi" at bounding box center [173, 162] width 162 height 26
click at [185, 189] on div "0352448171 - NGUYỄN THỊ THÚY VÂN" at bounding box center [182, 194] width 162 height 18
type input "0352448171"
type input "NGUYỄN THỊ THÚY VÂN"
type input "0352448171"
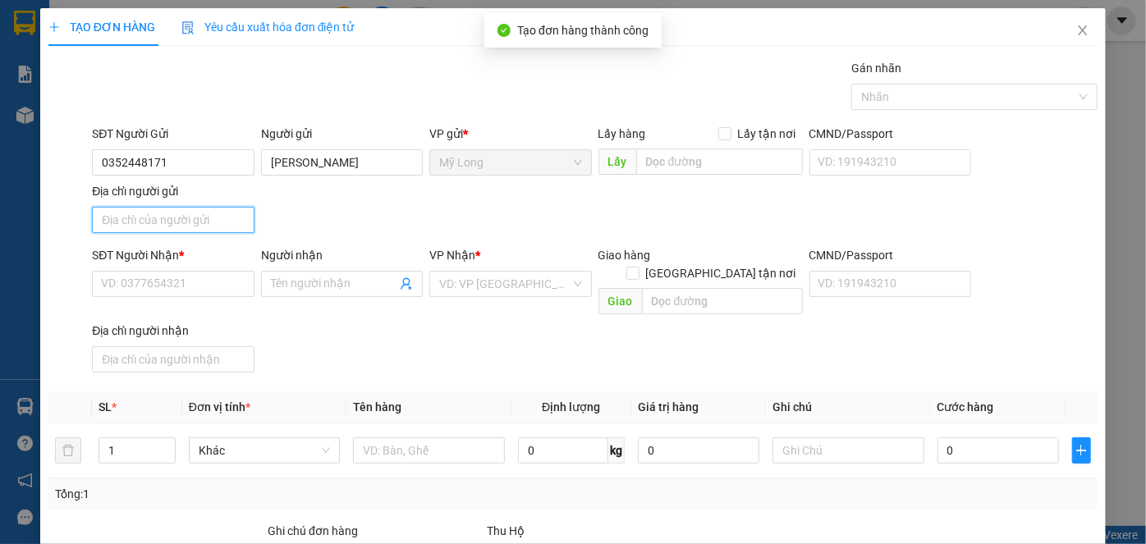
click at [181, 210] on input "Địa chỉ người gửi" at bounding box center [173, 220] width 162 height 26
type input "ẤP 2, [GEOGRAPHIC_DATA], [GEOGRAPHIC_DATA]"
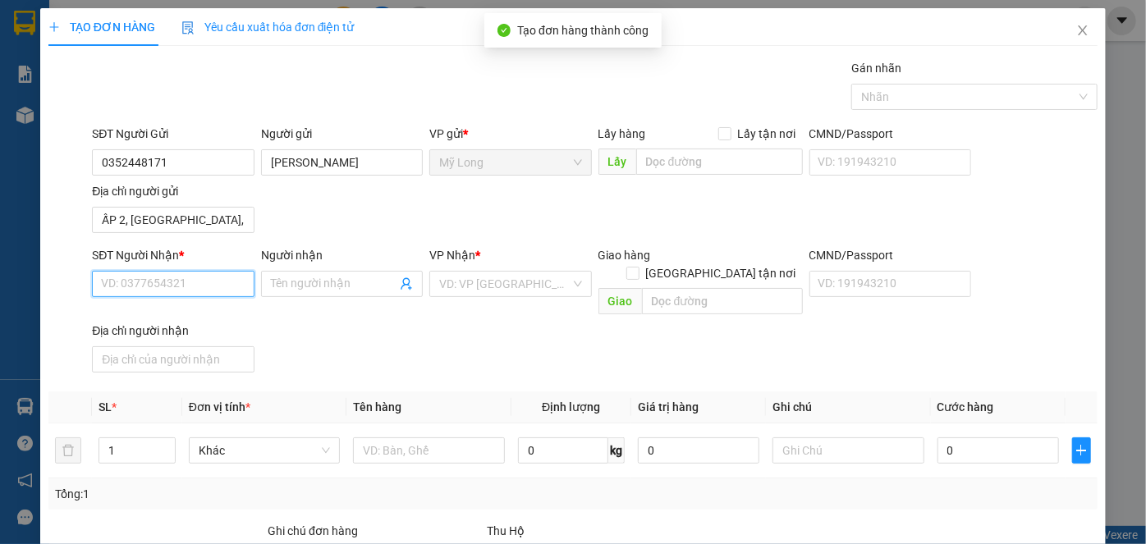
click at [197, 282] on input "SĐT Người Nhận *" at bounding box center [173, 284] width 162 height 26
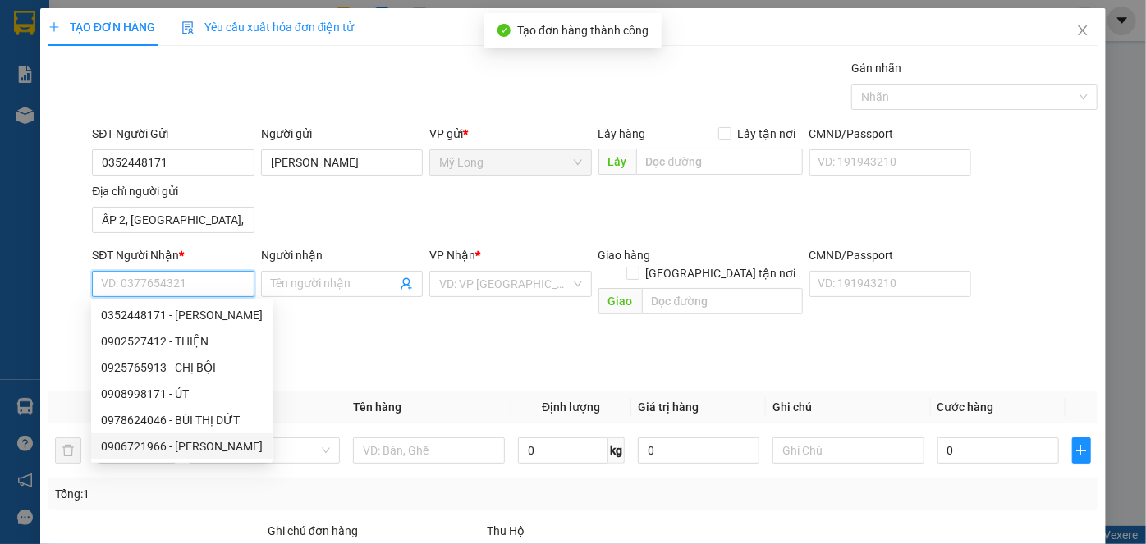
click at [234, 446] on div "0906721966 - VŨ NGỌC DŨNG" at bounding box center [182, 446] width 162 height 18
type input "0906721966"
type input "VŨ NGỌC DŨNG"
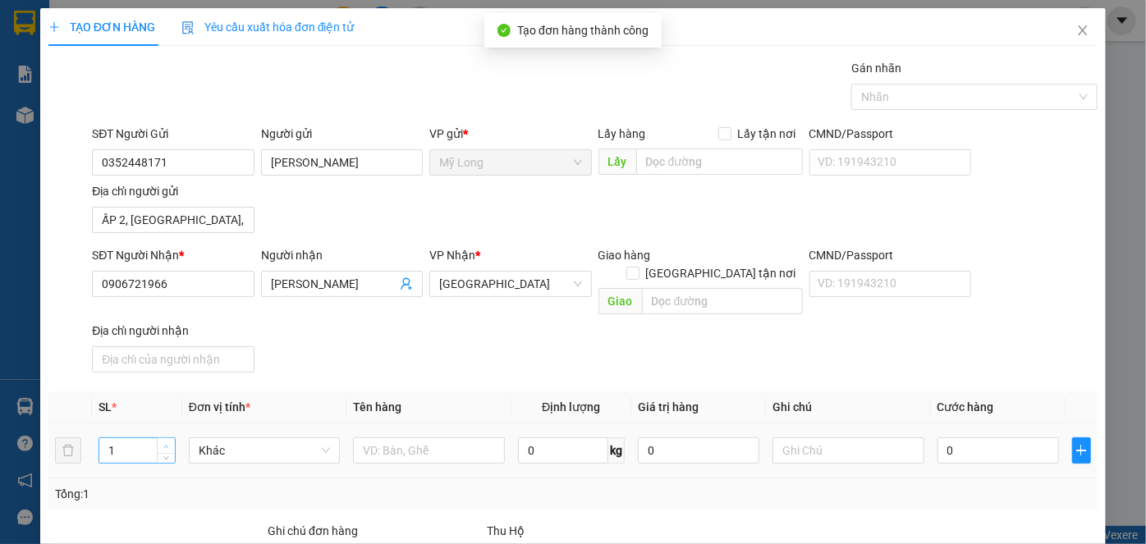
type input "2"
click at [165, 444] on icon "up" at bounding box center [166, 447] width 6 height 6
click at [368, 437] on input "text" at bounding box center [429, 450] width 152 height 26
type input "TẤM +THÙNG"
click at [1009, 437] on input "0" at bounding box center [997, 450] width 121 height 26
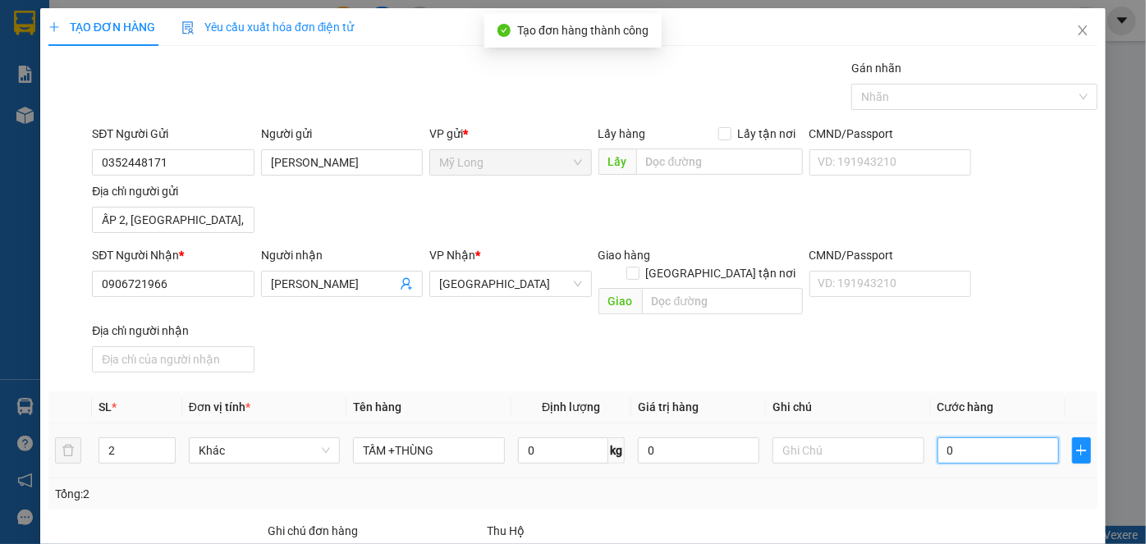
type input "9"
type input "90"
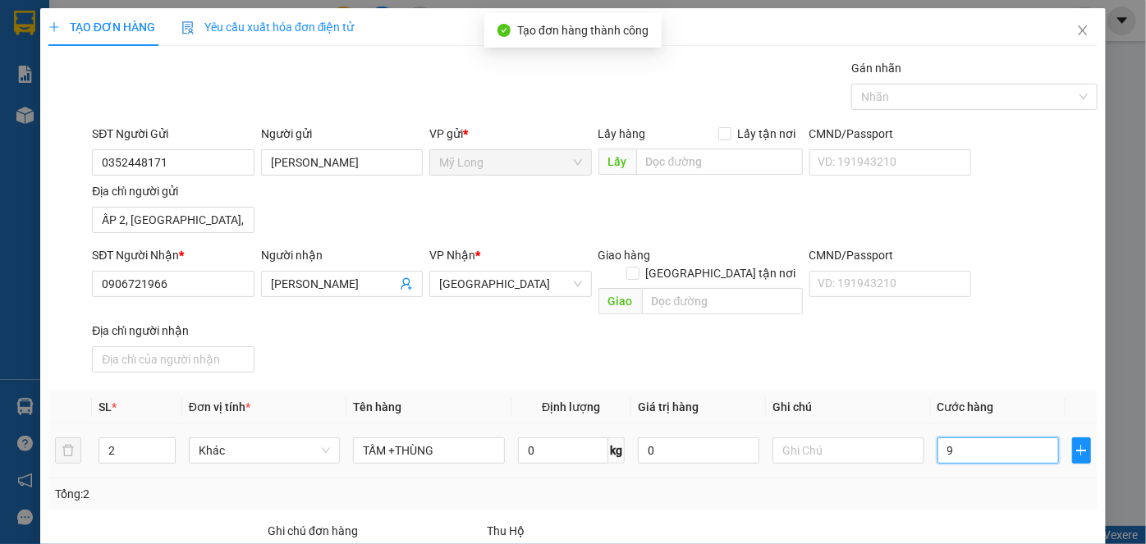
type input "90"
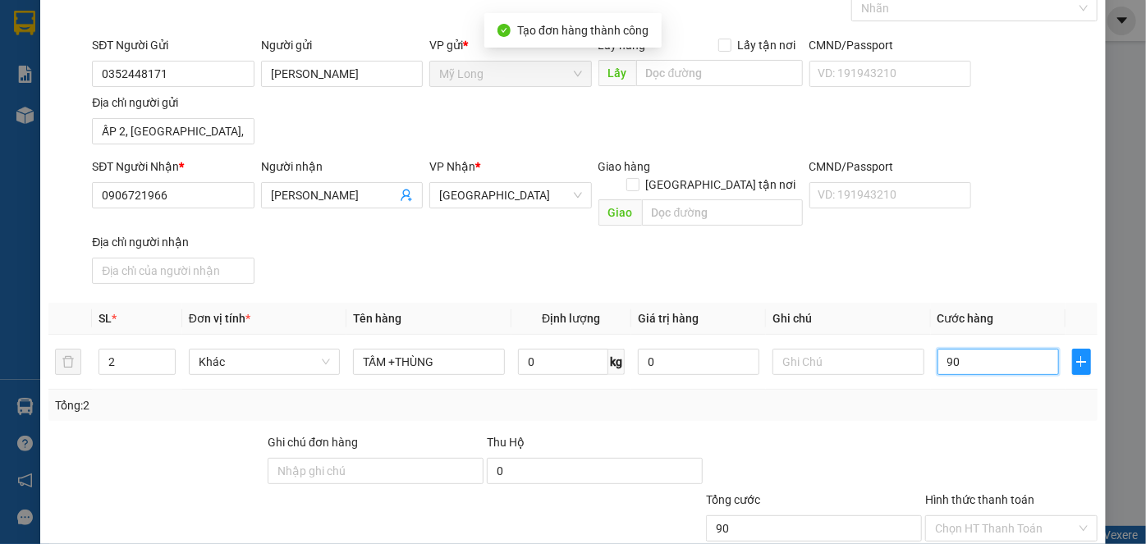
scroll to position [175, 0]
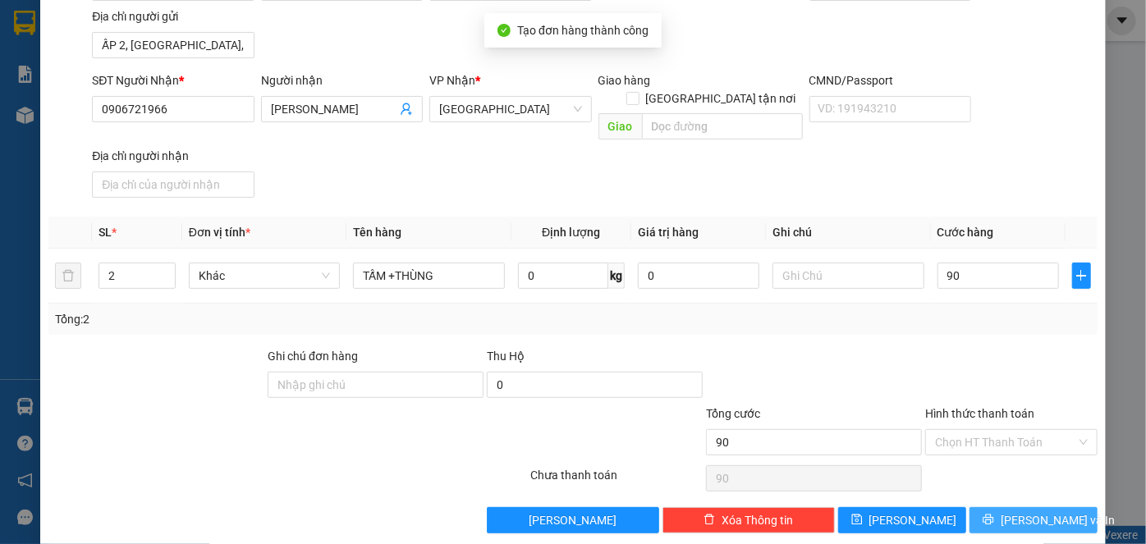
type input "90.000"
click at [1055, 507] on button "[PERSON_NAME] và In" at bounding box center [1033, 520] width 128 height 26
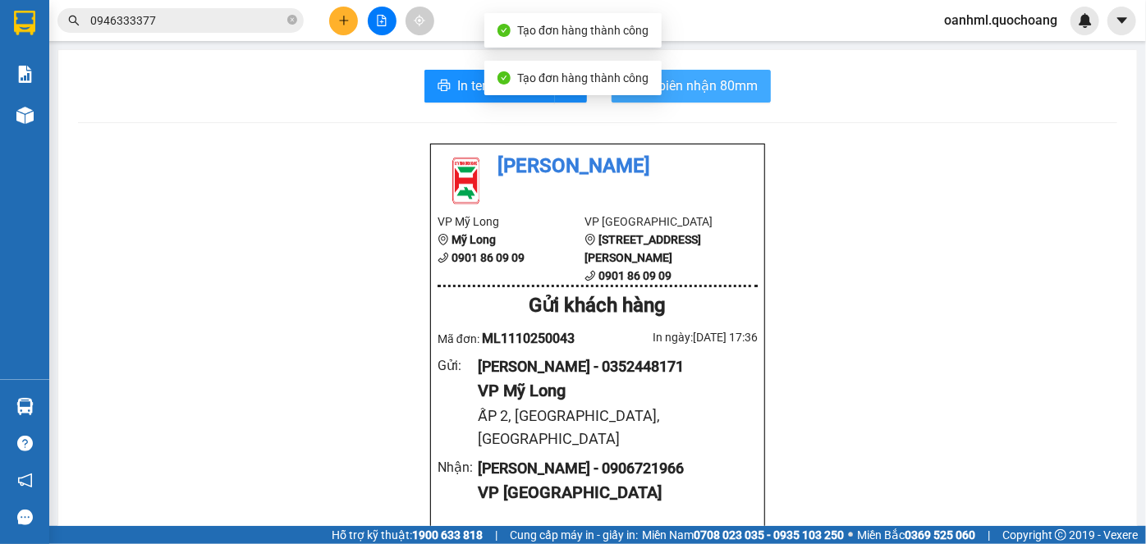
click at [748, 89] on span "In biên nhận 80mm" at bounding box center [700, 85] width 113 height 21
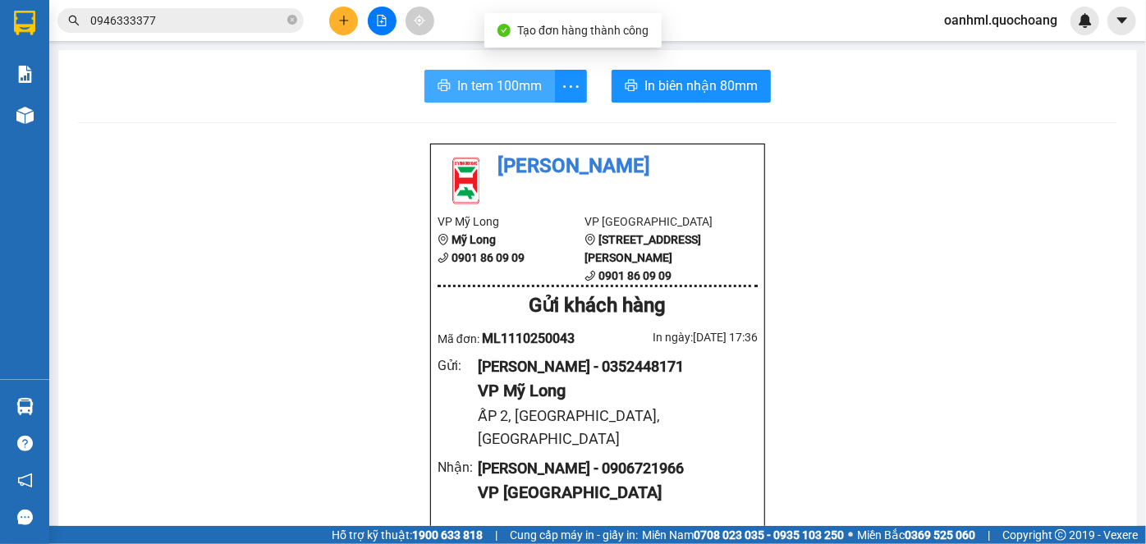
click at [533, 93] on span "In tem 100mm" at bounding box center [499, 85] width 85 height 21
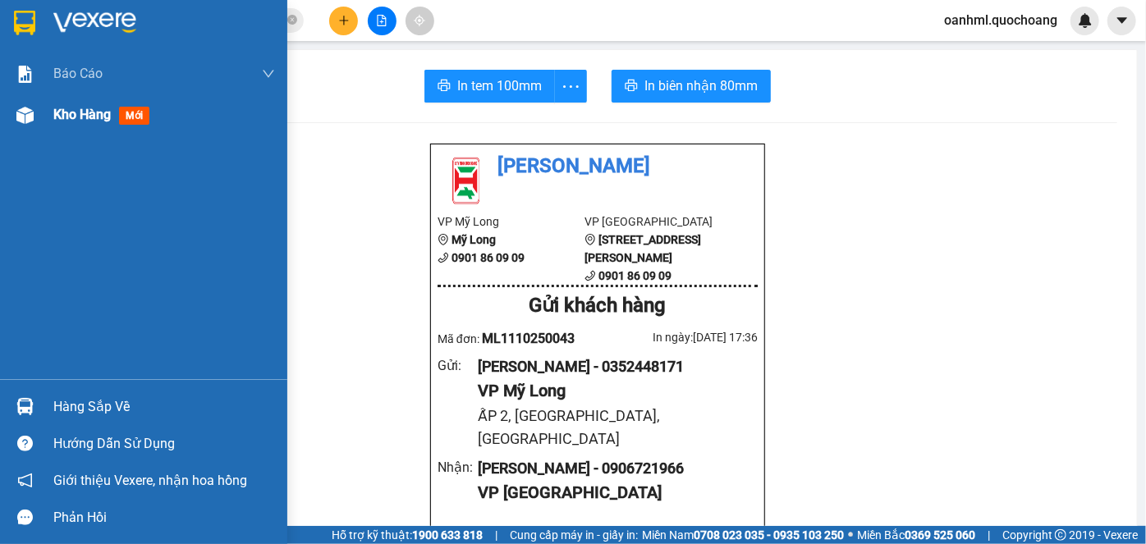
click at [99, 114] on span "Kho hàng" at bounding box center [81, 115] width 57 height 16
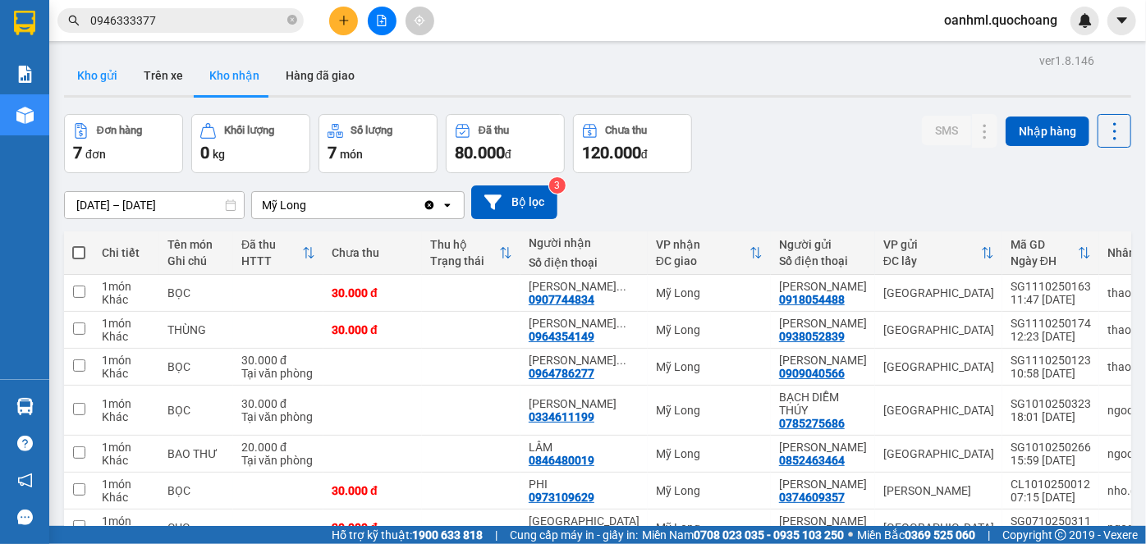
click at [103, 80] on button "Kho gửi" at bounding box center [97, 75] width 66 height 39
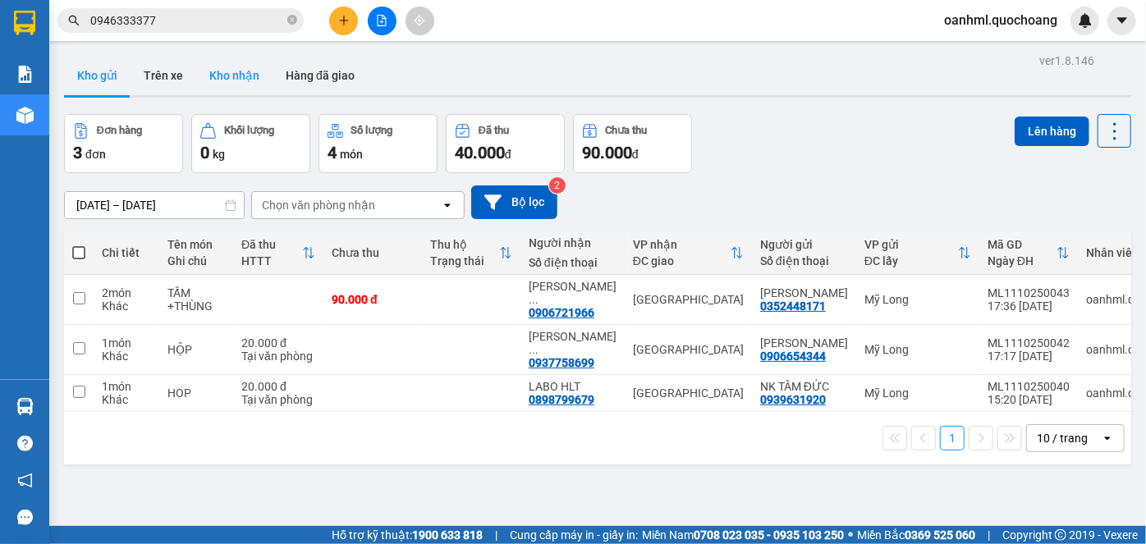
click at [240, 75] on button "Kho nhận" at bounding box center [234, 75] width 76 height 39
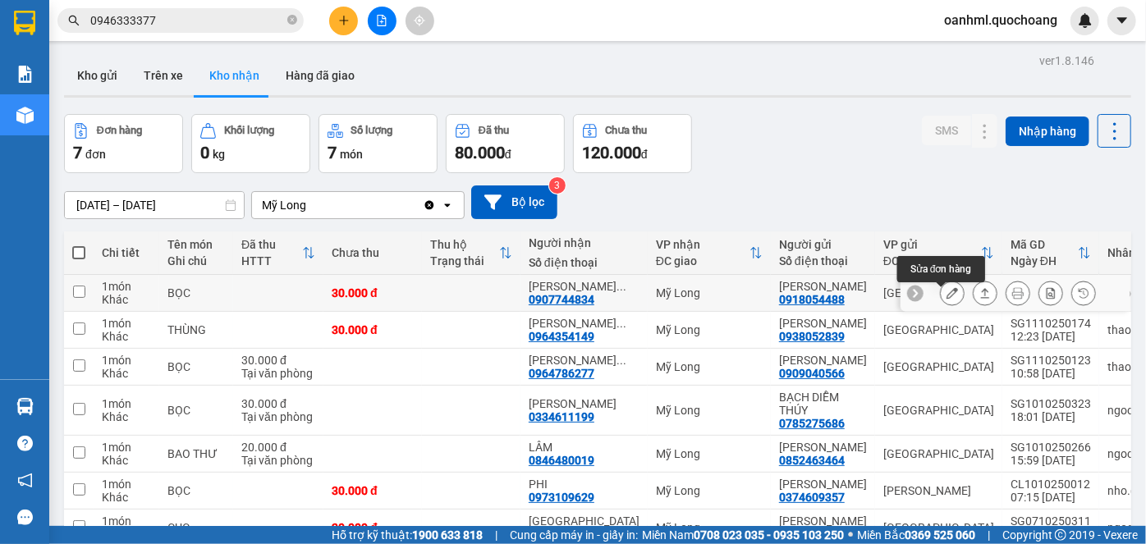
click at [947, 298] on button at bounding box center [951, 293] width 23 height 29
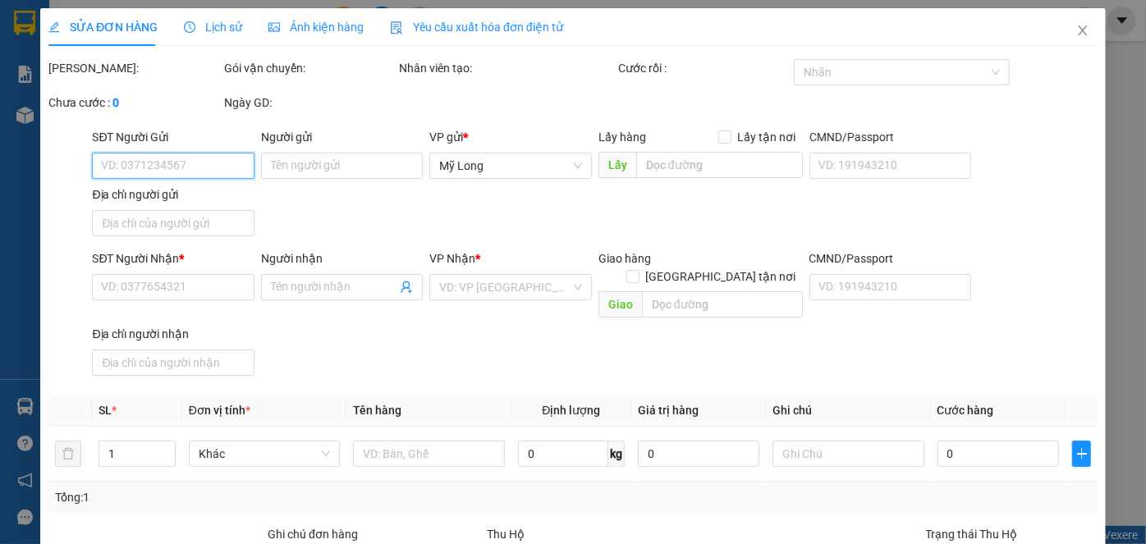
type input "0918054488"
type input "[PERSON_NAME]"
type input "1959/33 XÃ [GEOGRAPHIC_DATA]"
type input "0907744834"
type input "[PERSON_NAME]"
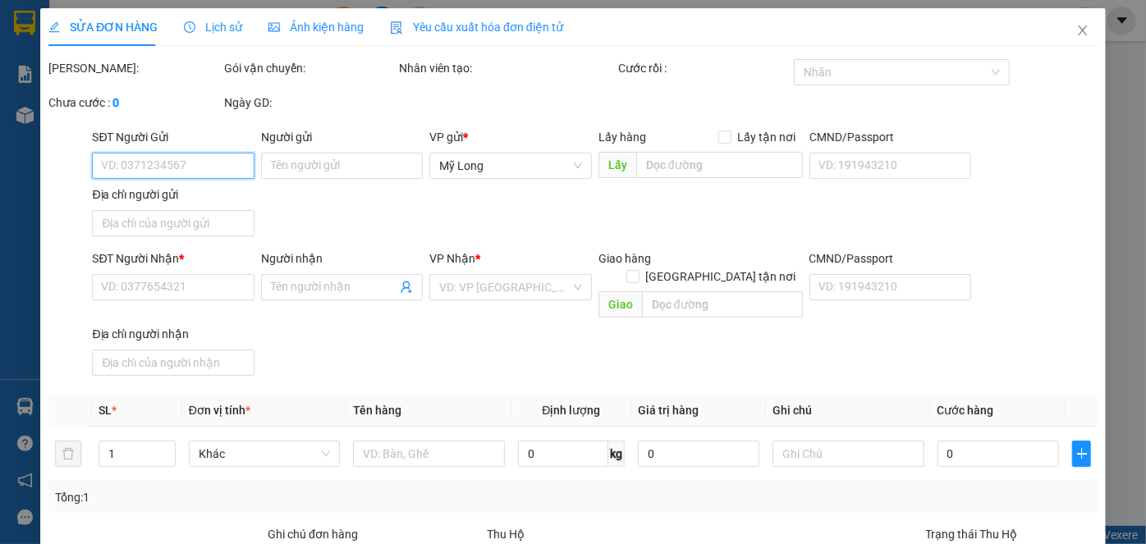
type input "30.000"
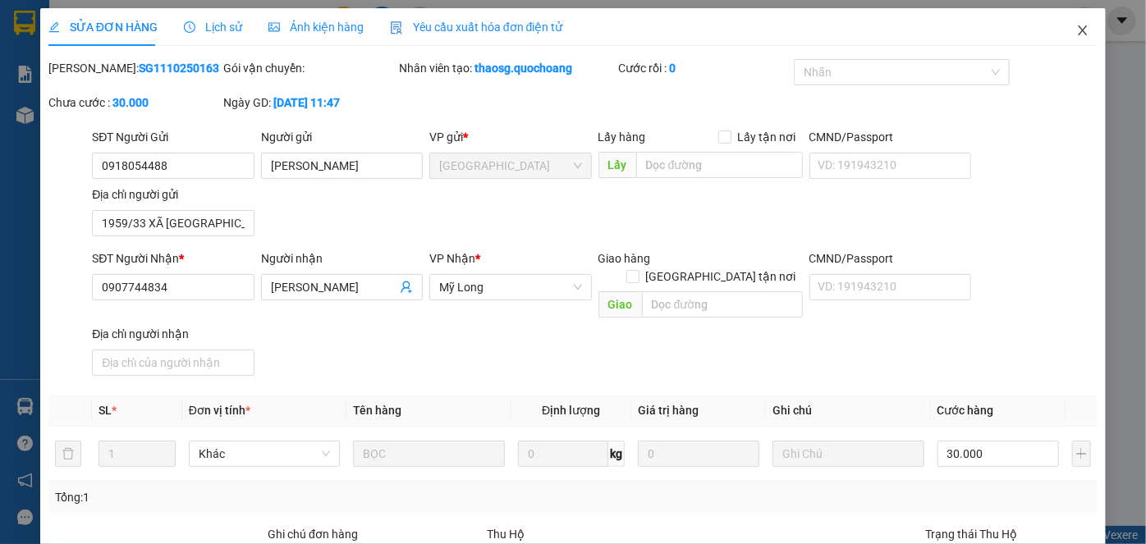
click at [1068, 23] on span "Close" at bounding box center [1082, 31] width 46 height 46
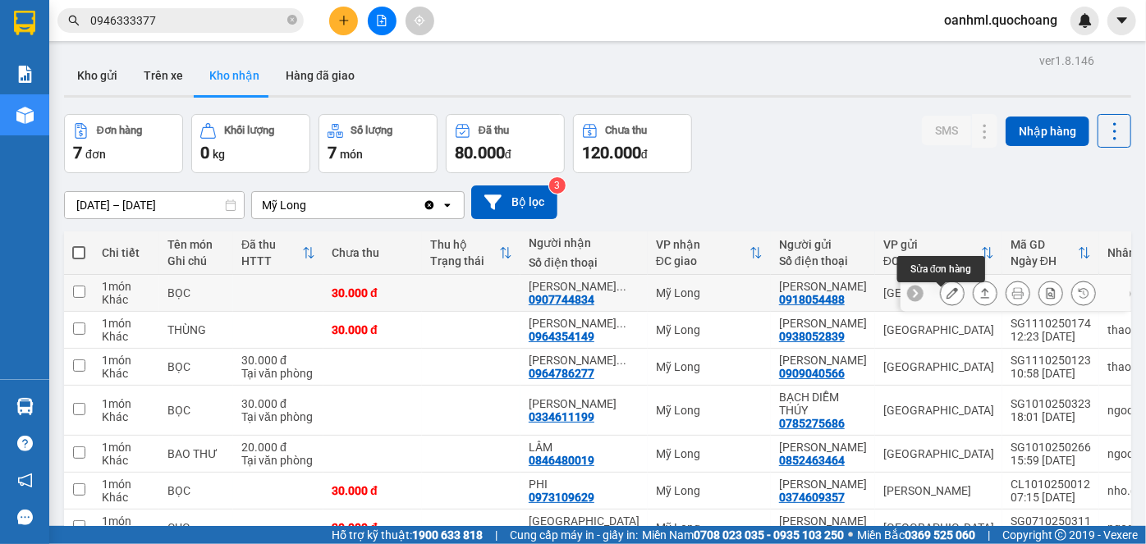
click at [946, 299] on icon at bounding box center [951, 292] width 11 height 11
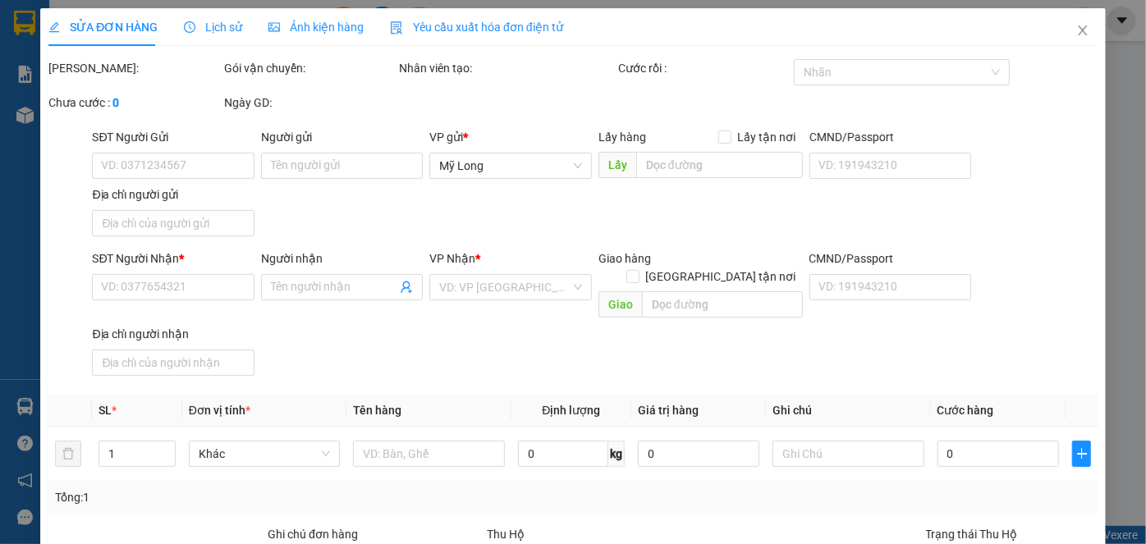
type input "0918054488"
type input "[PERSON_NAME]"
type input "1959/33 XÃ [GEOGRAPHIC_DATA]"
type input "0907744834"
type input "[PERSON_NAME]"
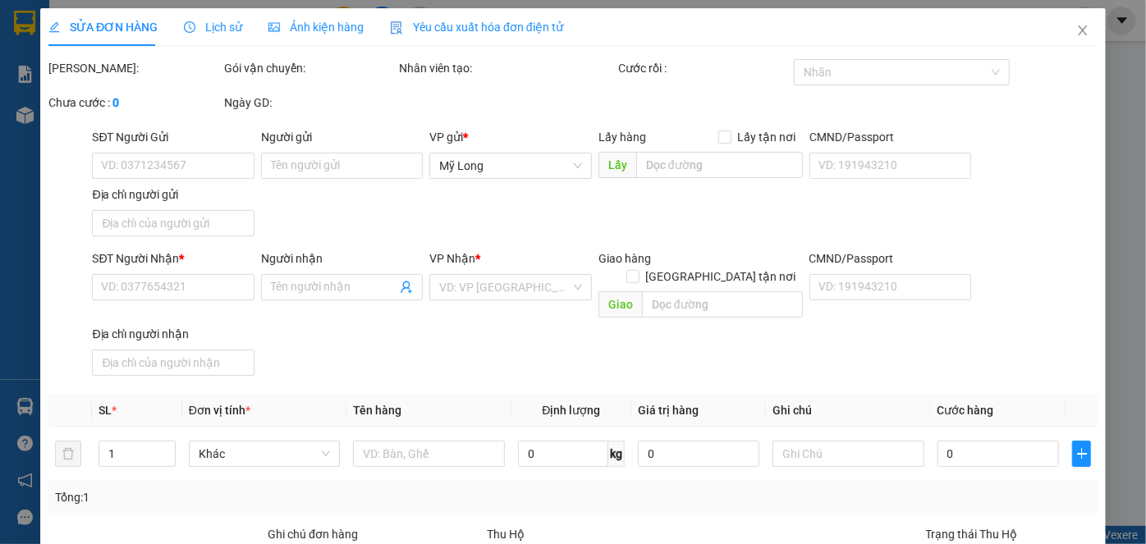
type input "30.000"
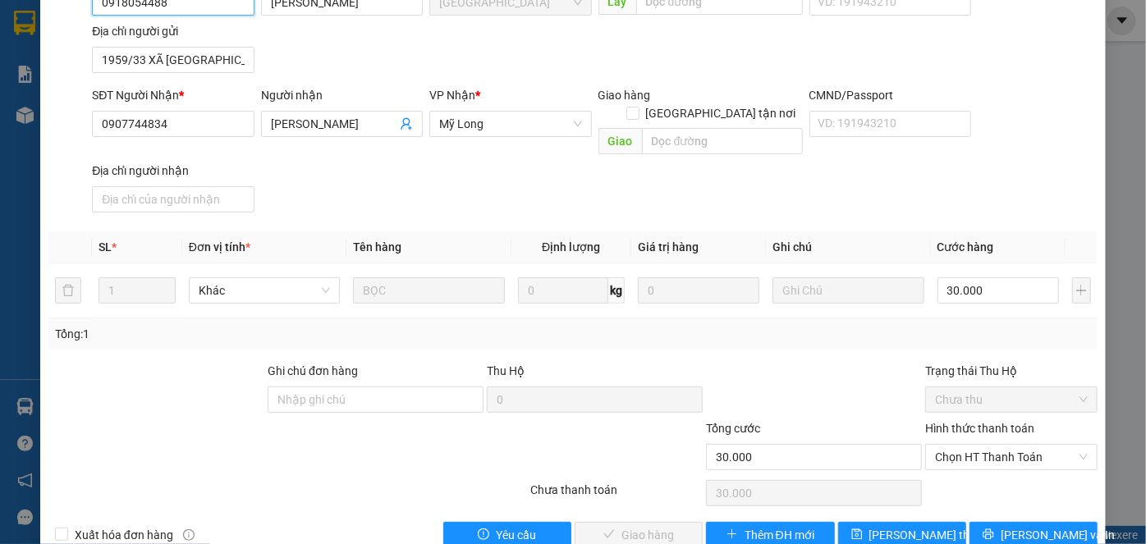
scroll to position [179, 0]
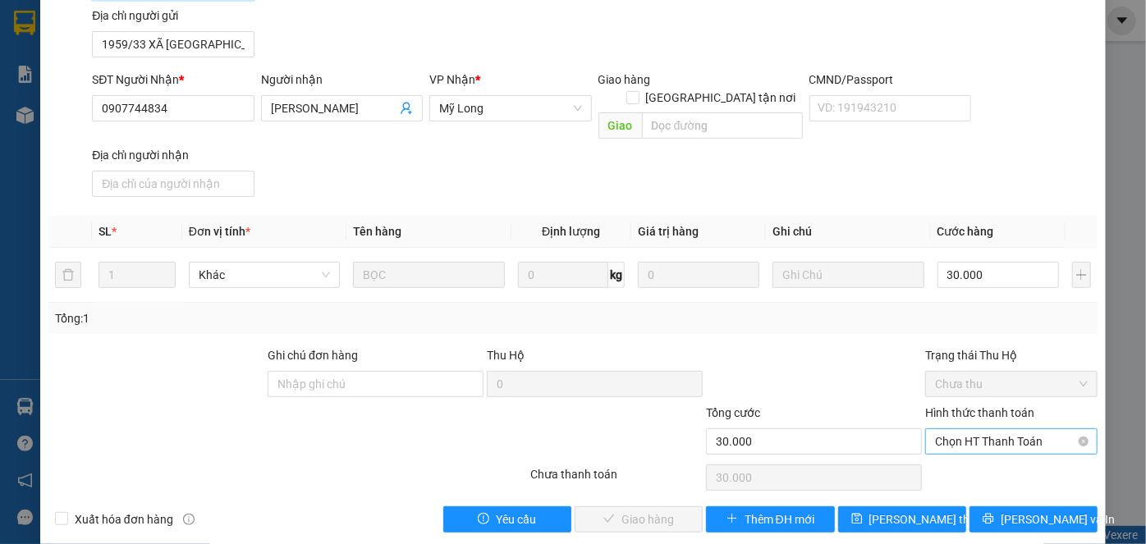
click at [935, 429] on span "Chọn HT Thanh Toán" at bounding box center [1011, 441] width 153 height 25
click at [935, 453] on div "Tại văn phòng" at bounding box center [1001, 455] width 151 height 18
type input "0"
click at [667, 510] on span "[PERSON_NAME] và Giao hàng" at bounding box center [685, 519] width 158 height 18
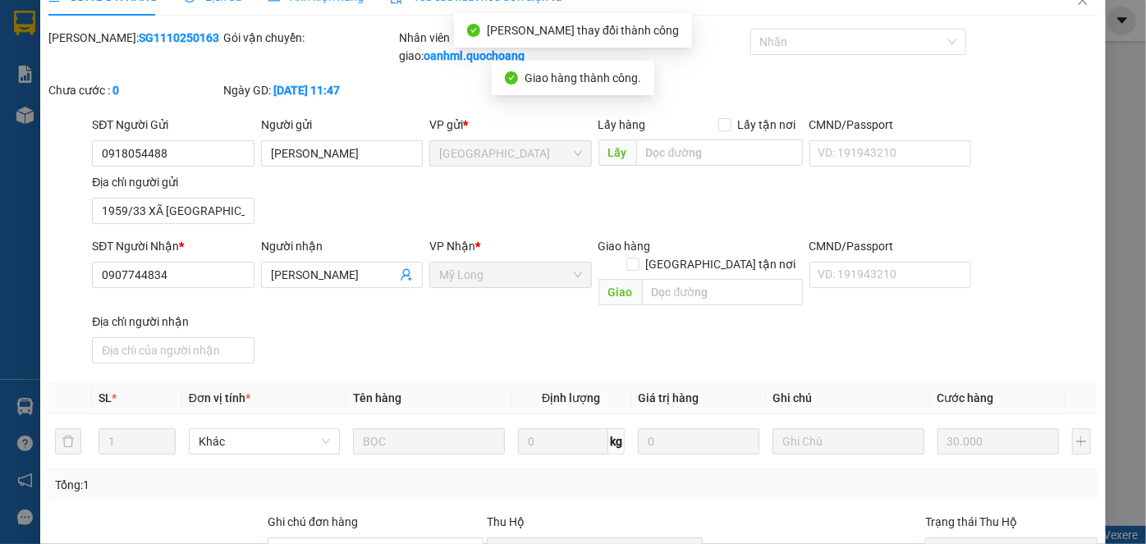
scroll to position [0, 0]
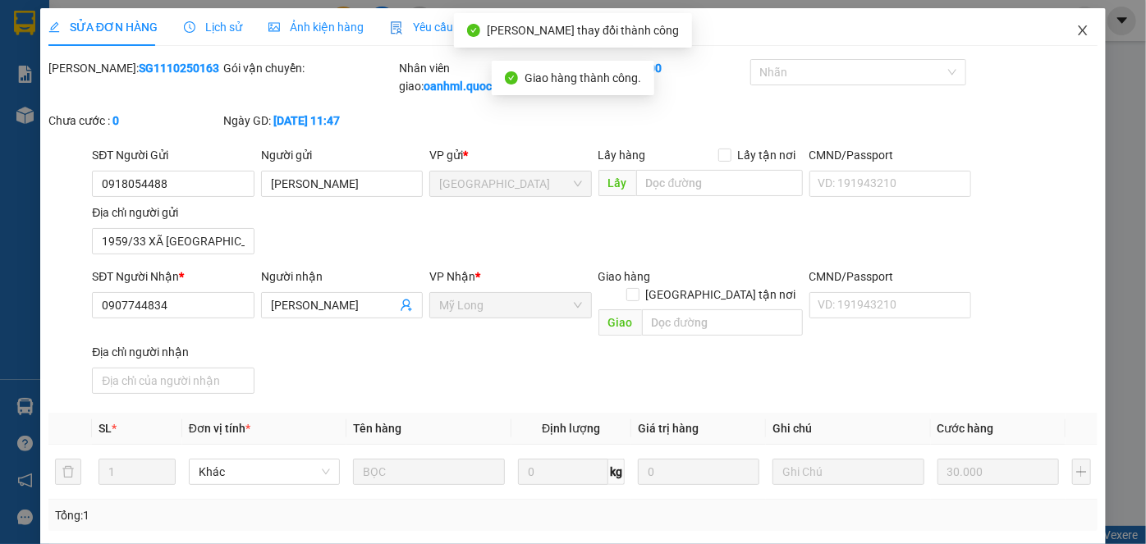
click at [1074, 20] on span "Close" at bounding box center [1082, 31] width 46 height 46
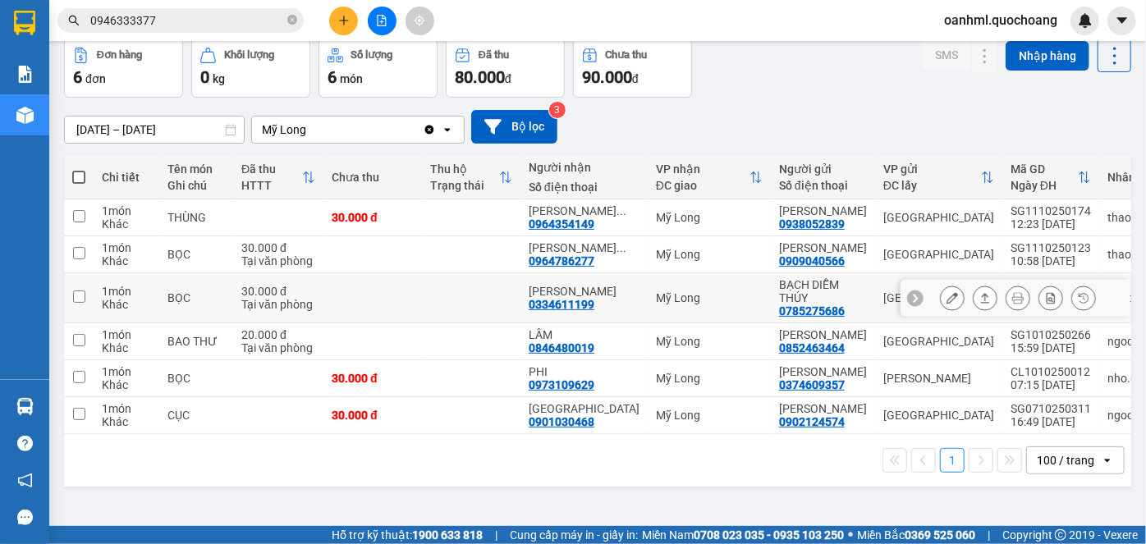
scroll to position [125, 0]
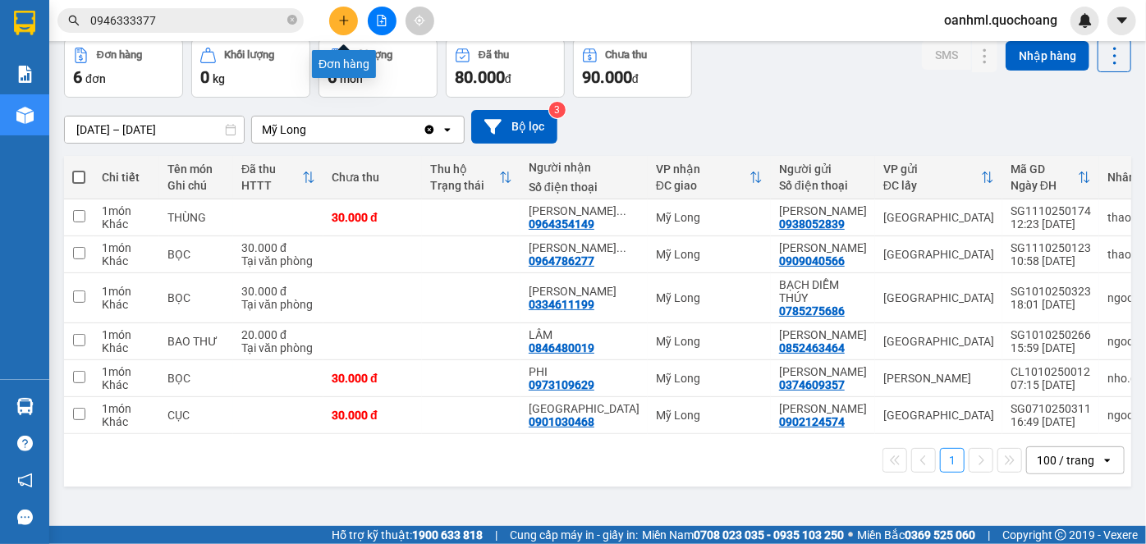
click at [345, 16] on icon "plus" at bounding box center [343, 20] width 11 height 11
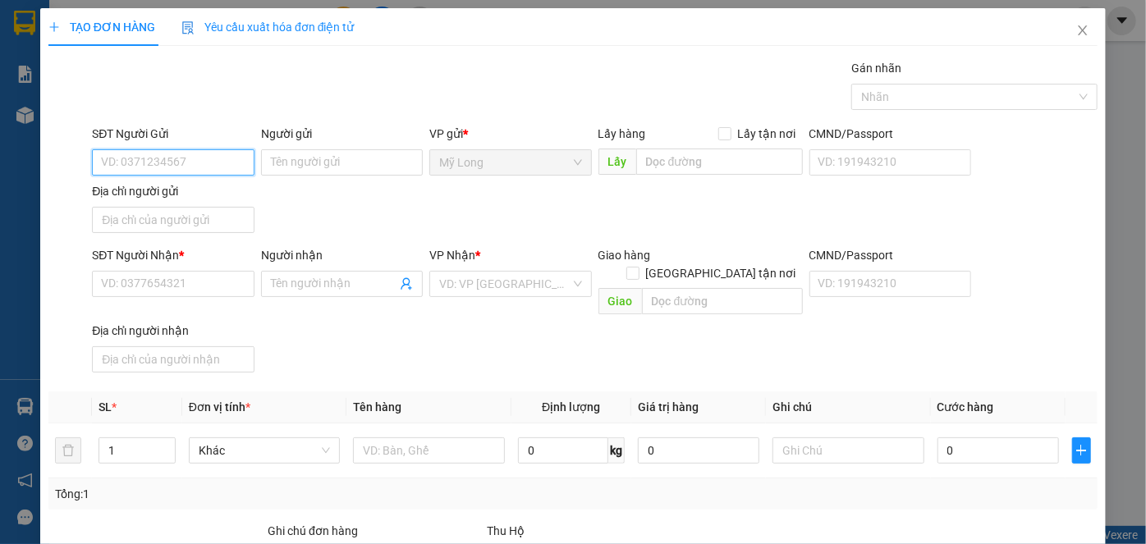
click at [239, 160] on input "SĐT Người Gửi" at bounding box center [173, 162] width 162 height 26
type input "0939942788"
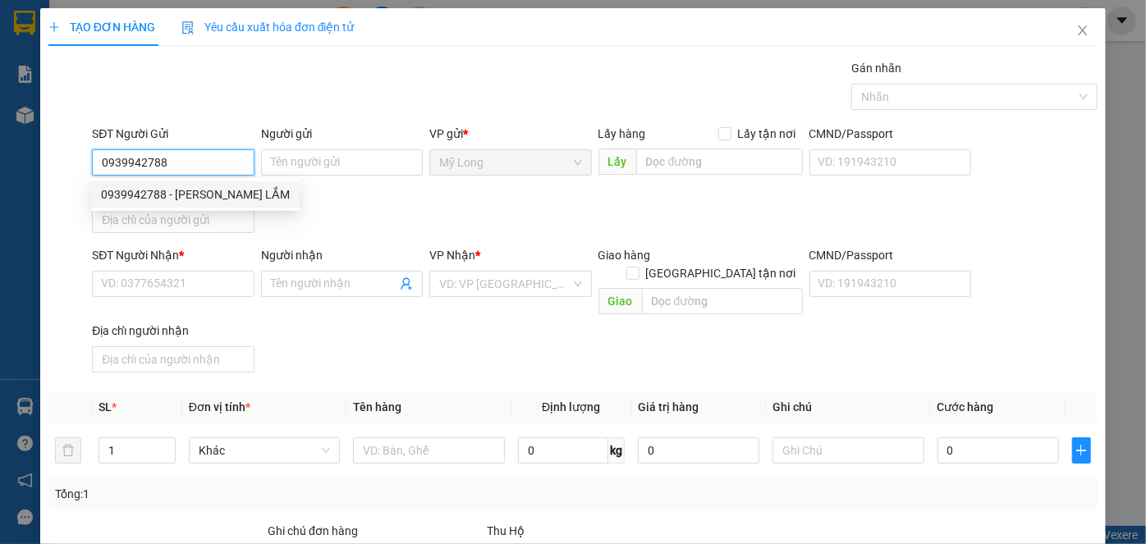
click at [226, 199] on div "0939942788 - PHAN THANH LẮM" at bounding box center [195, 194] width 189 height 18
type input "PHAN THANH LẮM"
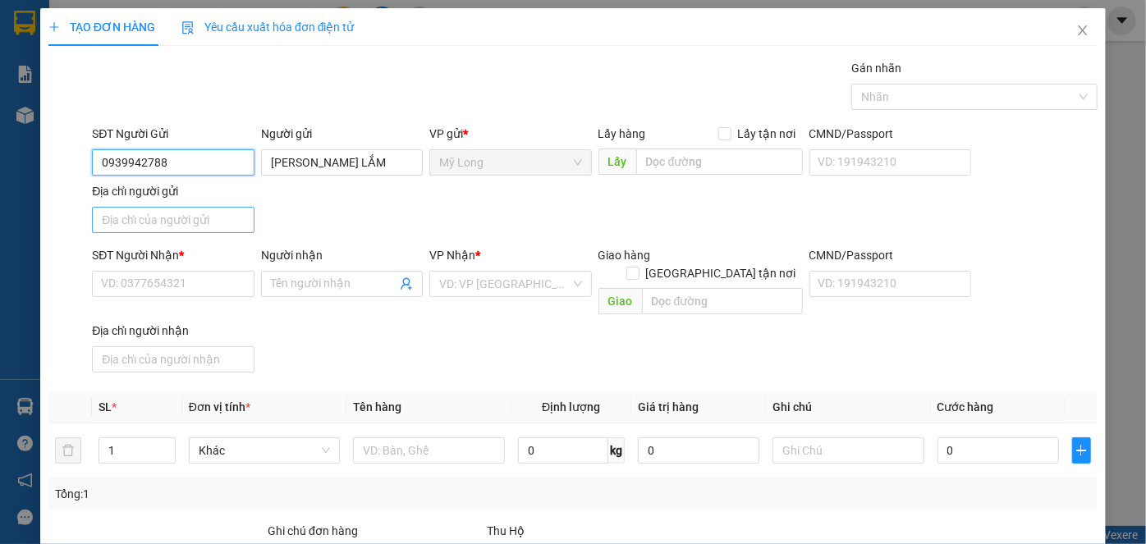
type input "0939942788"
click at [236, 222] on input "Địa chỉ người gửi" at bounding box center [173, 220] width 162 height 26
type input "A"
type input "Â"
type input "ẤP 2 BÌNH HÀNG TRUNG ĐỒNG THÁP"
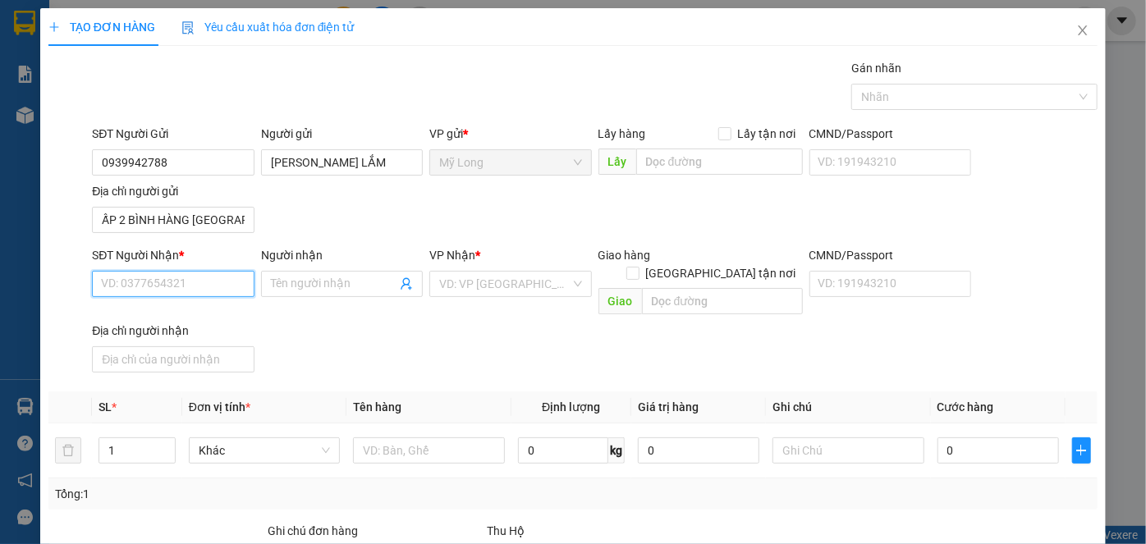
click at [188, 286] on input "SĐT Người Nhận *" at bounding box center [173, 284] width 162 height 26
type input "0907701288"
click at [301, 269] on div "Người nhận" at bounding box center [342, 258] width 162 height 25
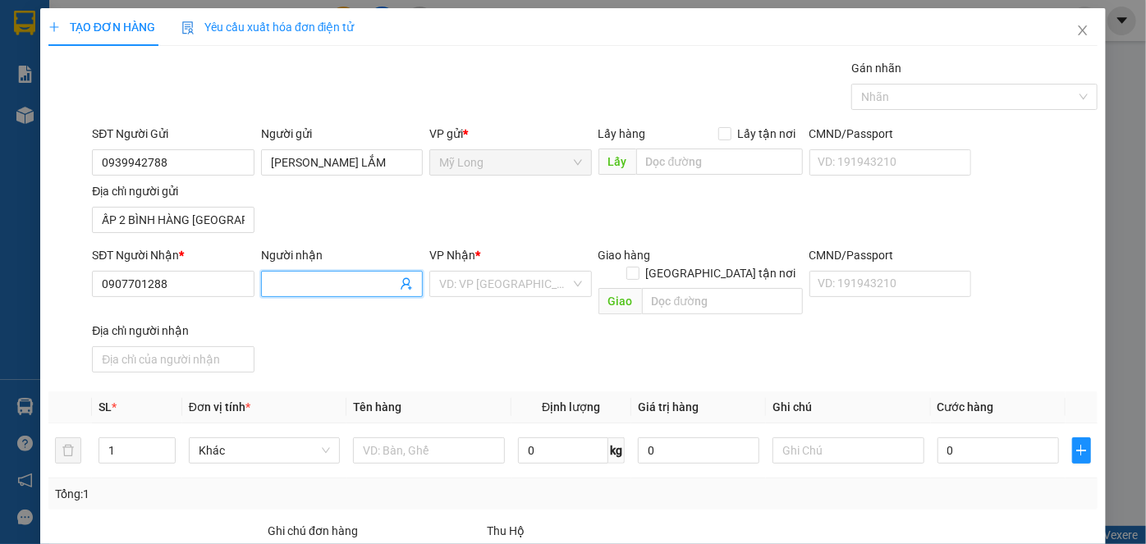
click at [347, 287] on input "Người nhận" at bounding box center [334, 284] width 126 height 18
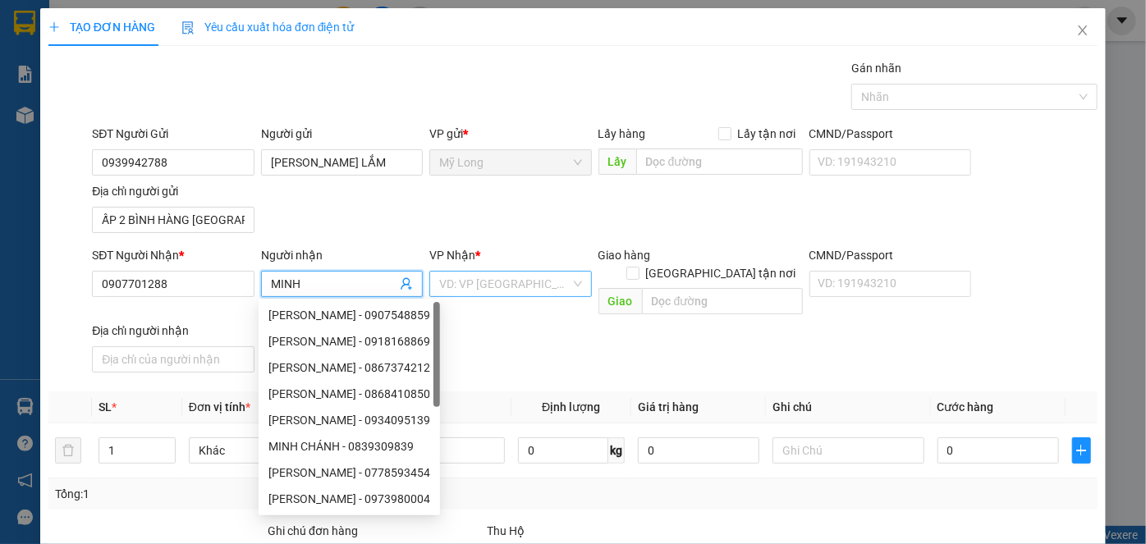
type input "MINH"
click at [457, 282] on input "search" at bounding box center [504, 284] width 130 height 25
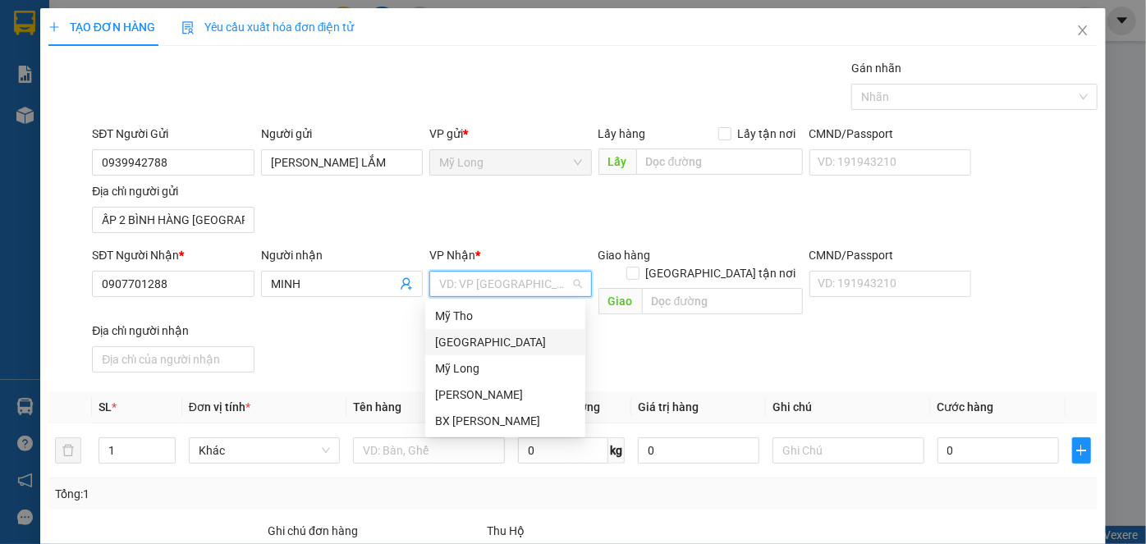
click at [457, 343] on div "[GEOGRAPHIC_DATA]" at bounding box center [505, 342] width 140 height 18
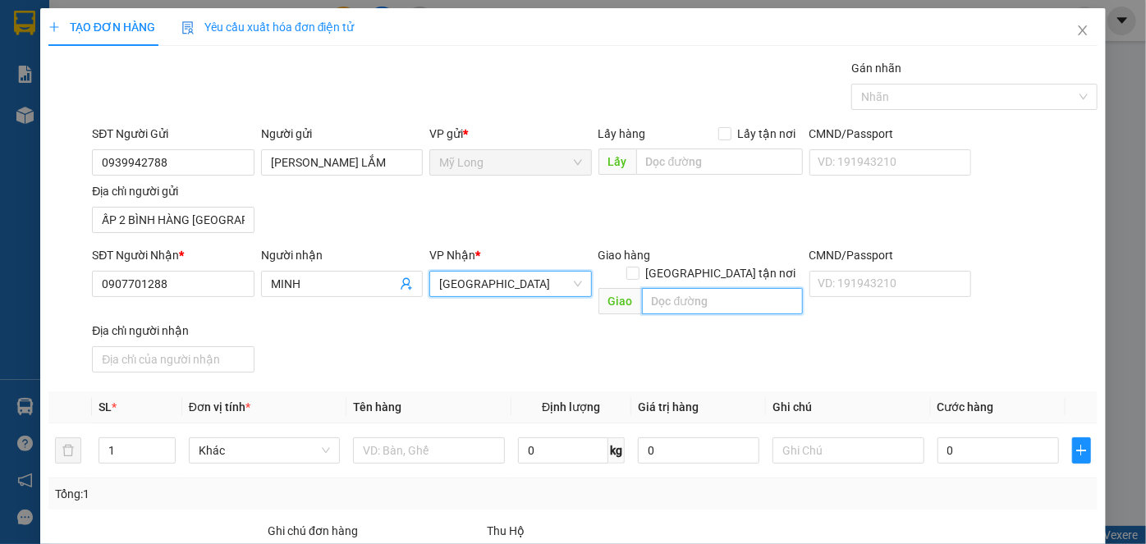
click at [674, 288] on input "text" at bounding box center [722, 301] width 161 height 26
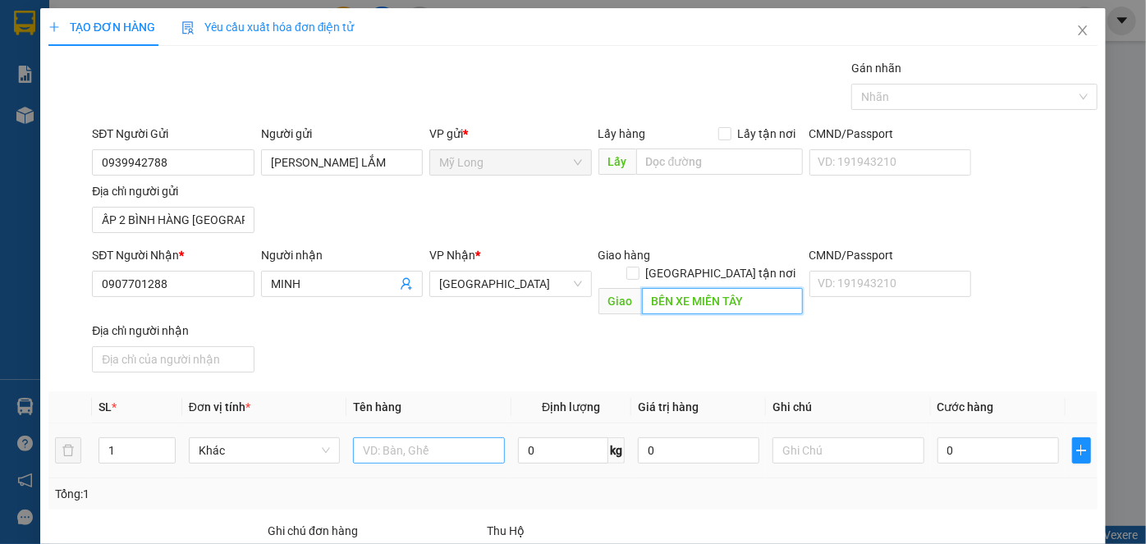
type input "BẾN XE MIỀN TÂY"
click at [394, 437] on input "text" at bounding box center [429, 450] width 152 height 26
type input "THÙNG"
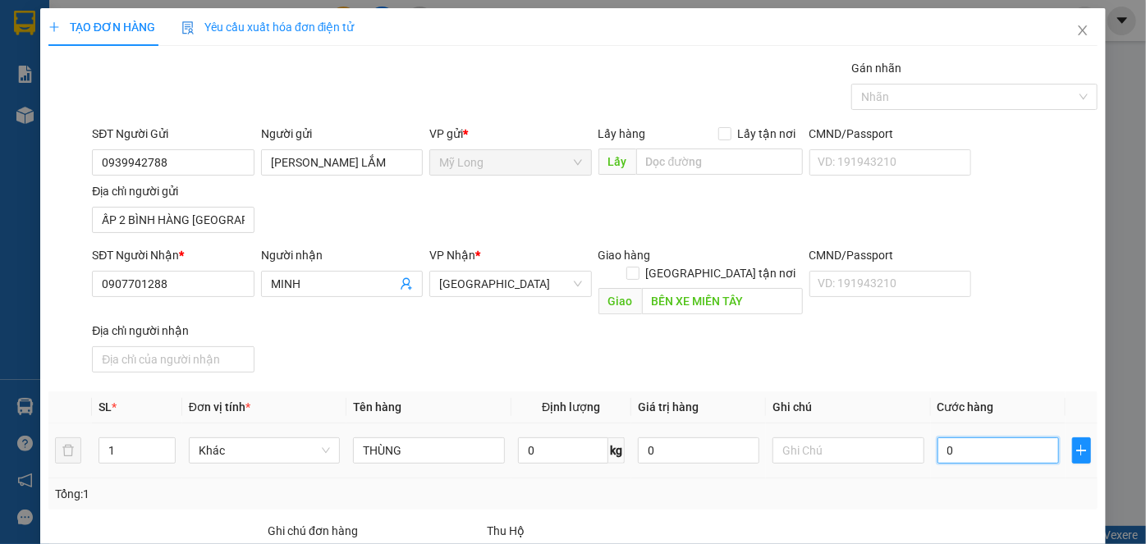
click at [943, 437] on input "0" at bounding box center [997, 450] width 121 height 26
type input "5"
type input "50"
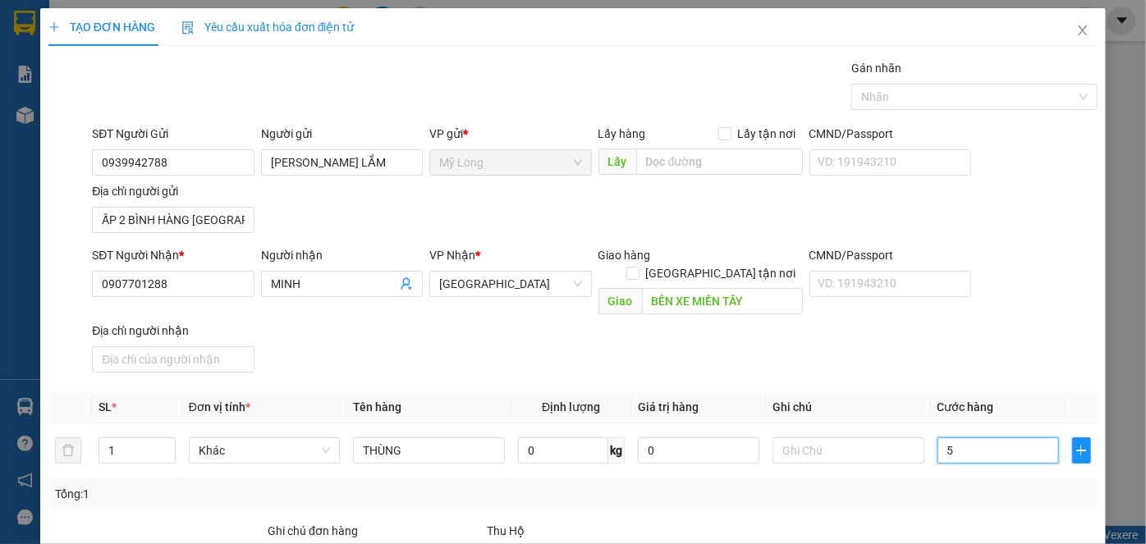
type input "50"
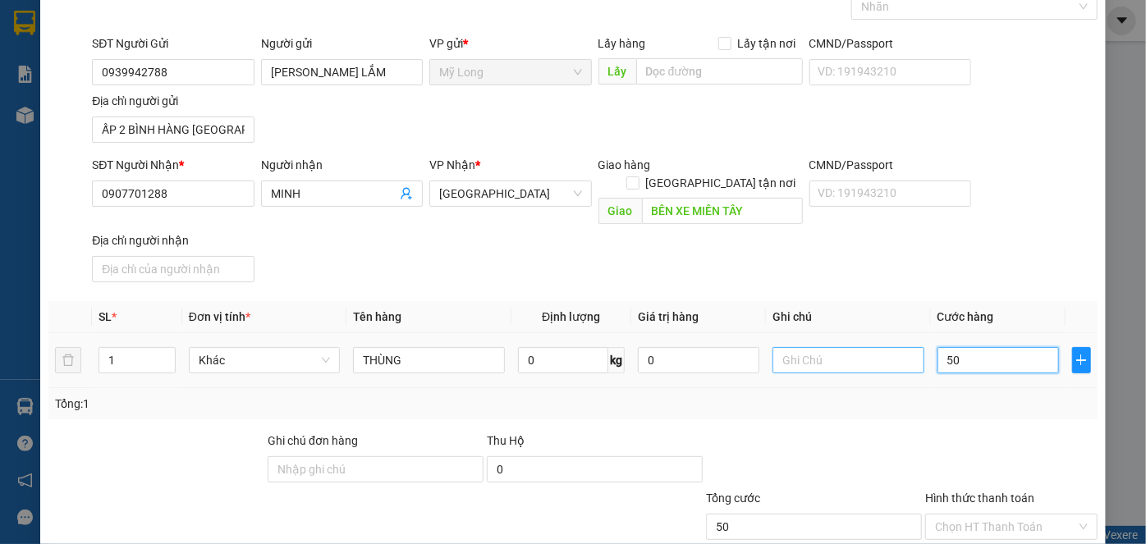
scroll to position [175, 0]
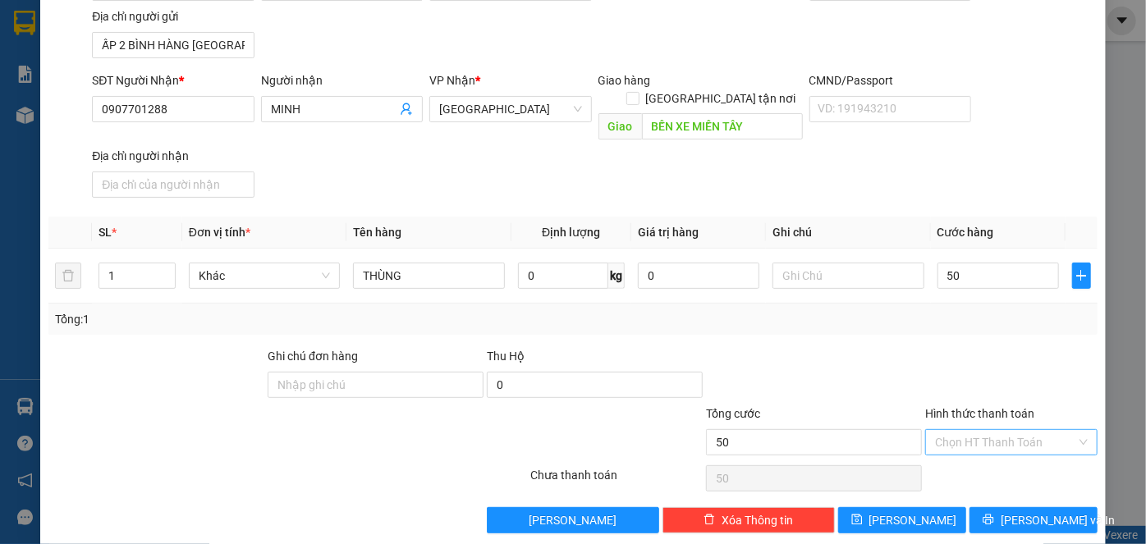
type input "50.000"
click at [972, 430] on input "Hình thức thanh toán" at bounding box center [1005, 442] width 141 height 25
click at [961, 462] on div "Tại văn phòng" at bounding box center [1001, 455] width 151 height 18
type input "0"
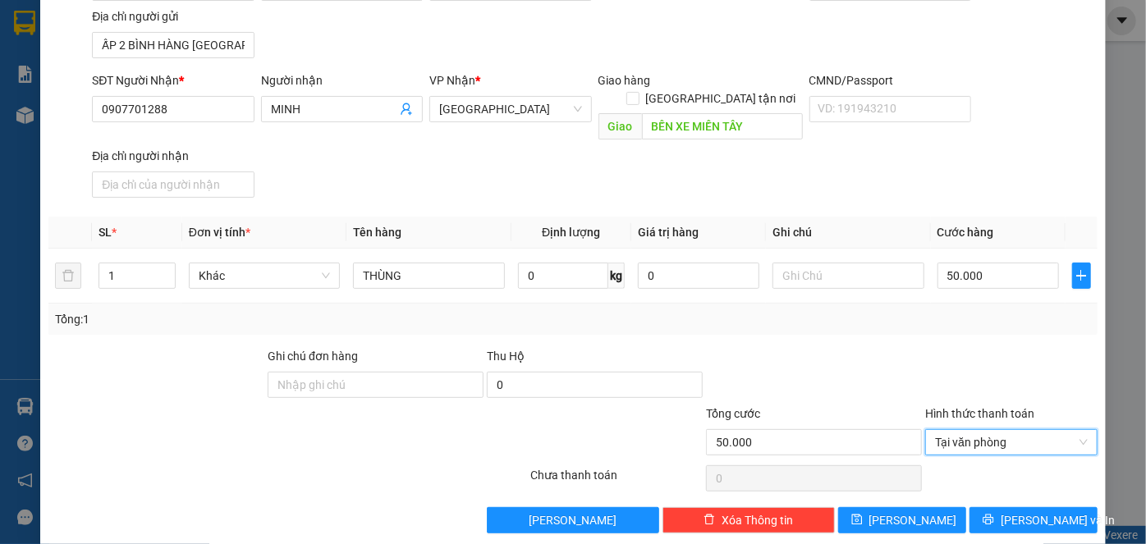
click at [1055, 518] on div "TẠO ĐƠN HÀNG Yêu cầu xuất hóa đơn điện tử Transit Pickup Surcharge Ids Transit …" at bounding box center [572, 189] width 1065 height 712
click at [1054, 511] on span "[PERSON_NAME] và In" at bounding box center [1057, 520] width 115 height 18
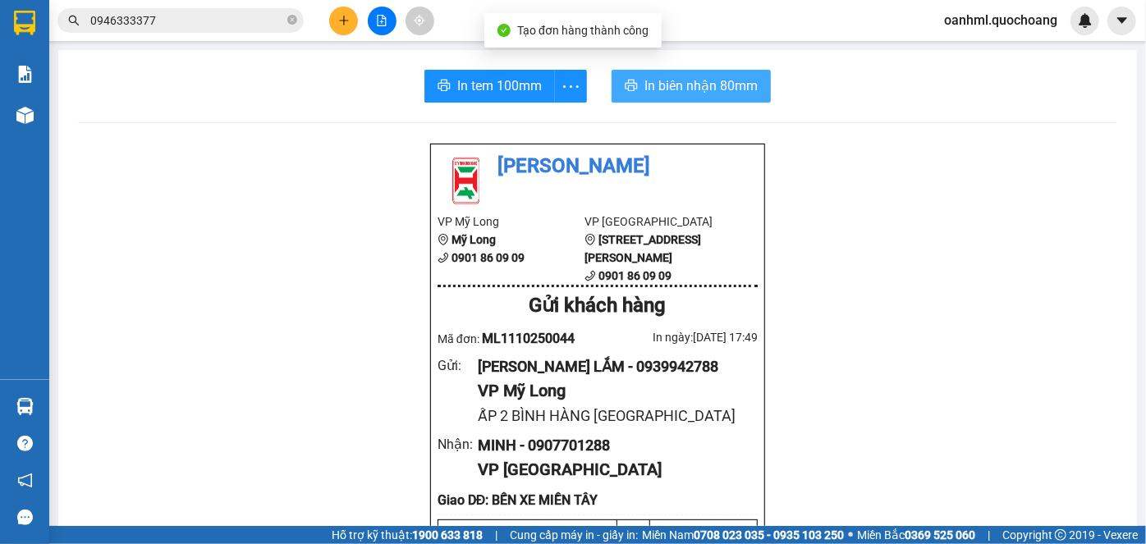
click at [653, 85] on span "In biên nhận 80mm" at bounding box center [700, 85] width 113 height 21
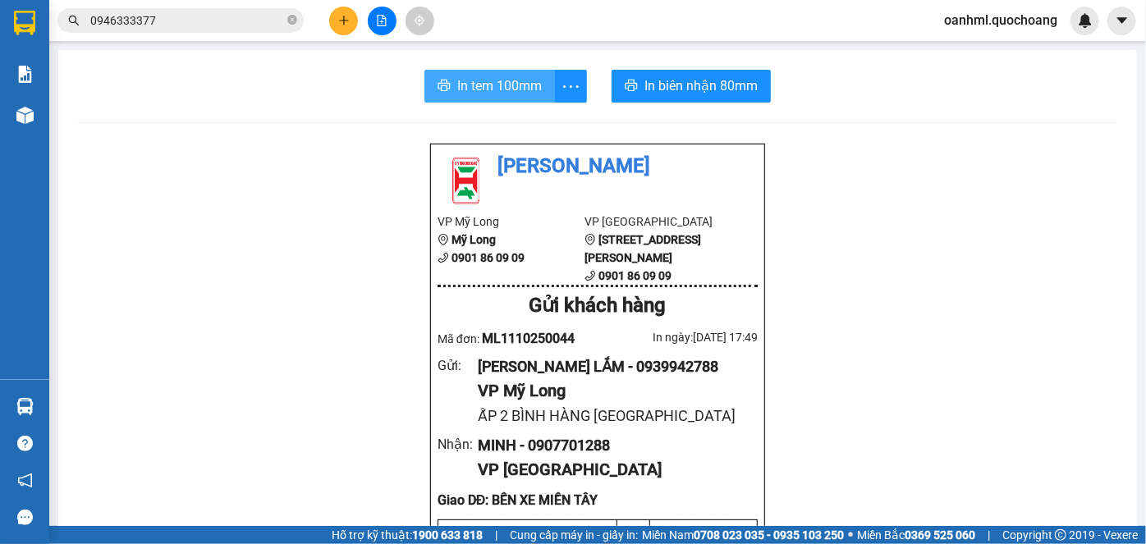
click at [510, 89] on span "In tem 100mm" at bounding box center [499, 85] width 85 height 21
click at [483, 77] on span "In tem 100mm" at bounding box center [499, 85] width 85 height 21
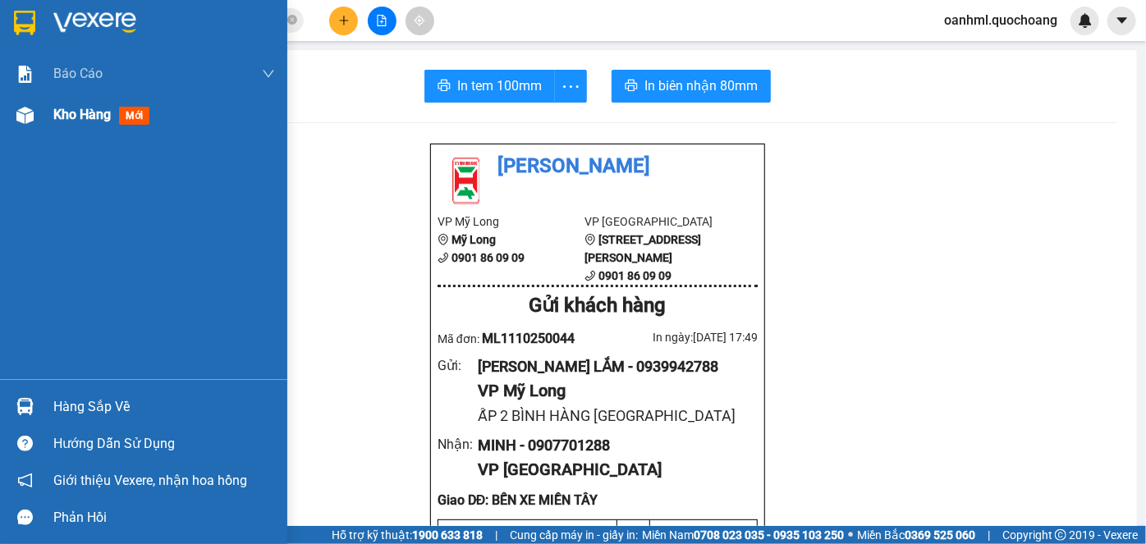
click at [64, 115] on span "Kho hàng" at bounding box center [81, 115] width 57 height 16
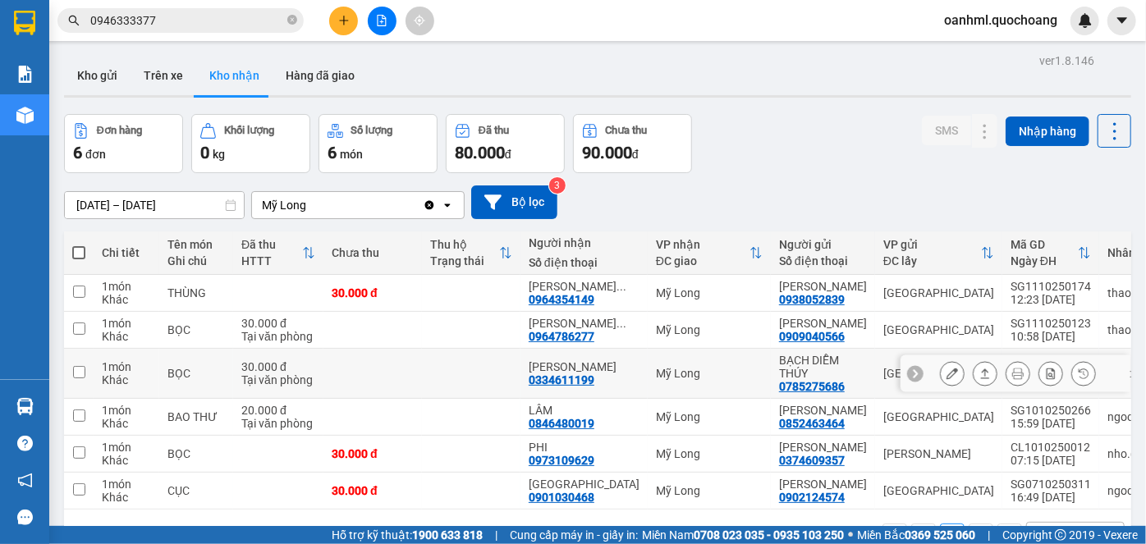
click at [92, 399] on td at bounding box center [79, 374] width 30 height 50
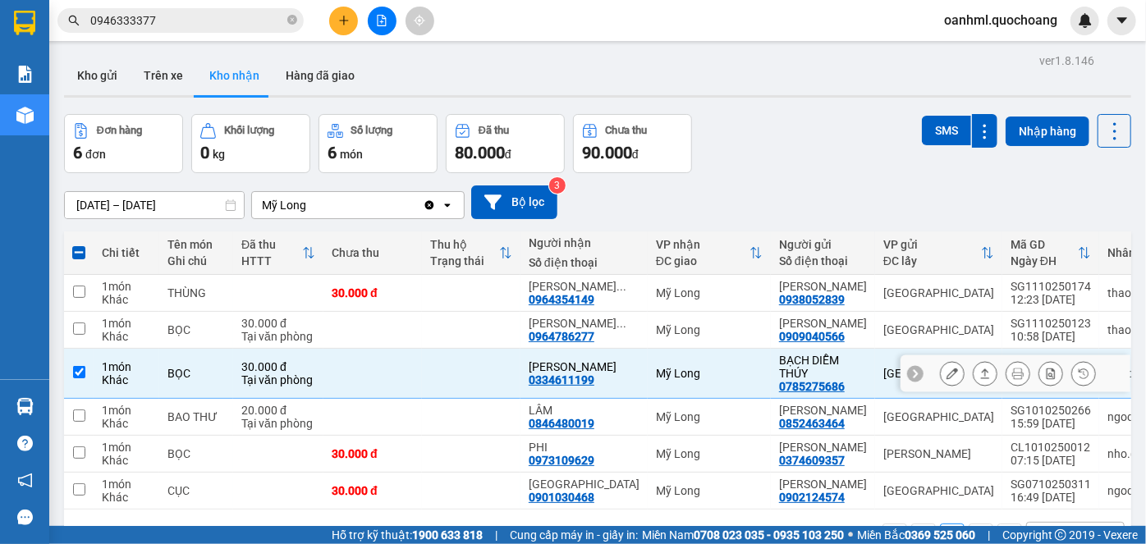
click at [82, 378] on input "checkbox" at bounding box center [79, 372] width 12 height 12
checkbox input "false"
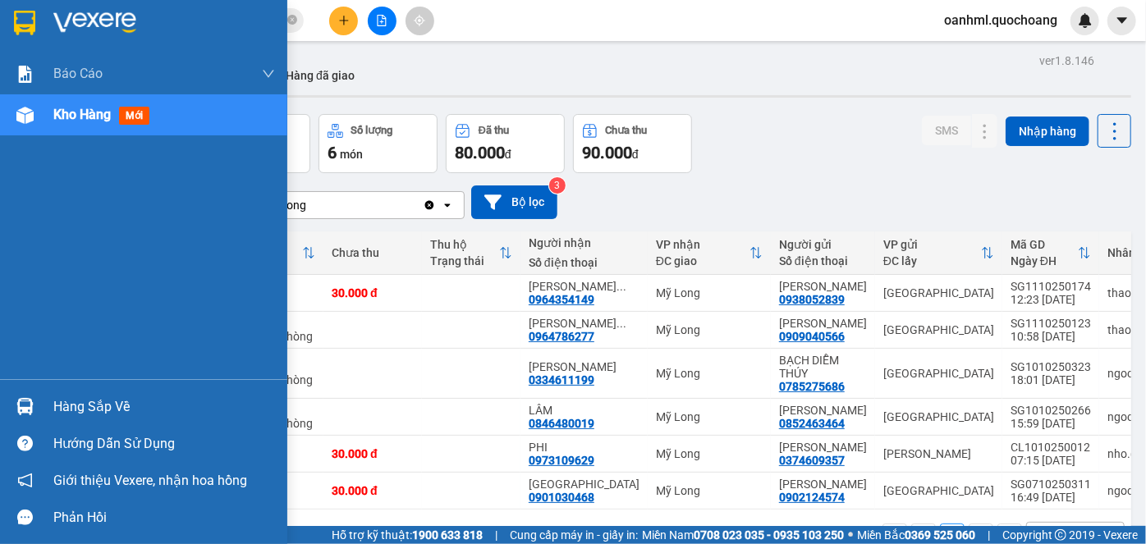
click at [66, 396] on div "Hàng sắp về" at bounding box center [164, 407] width 222 height 25
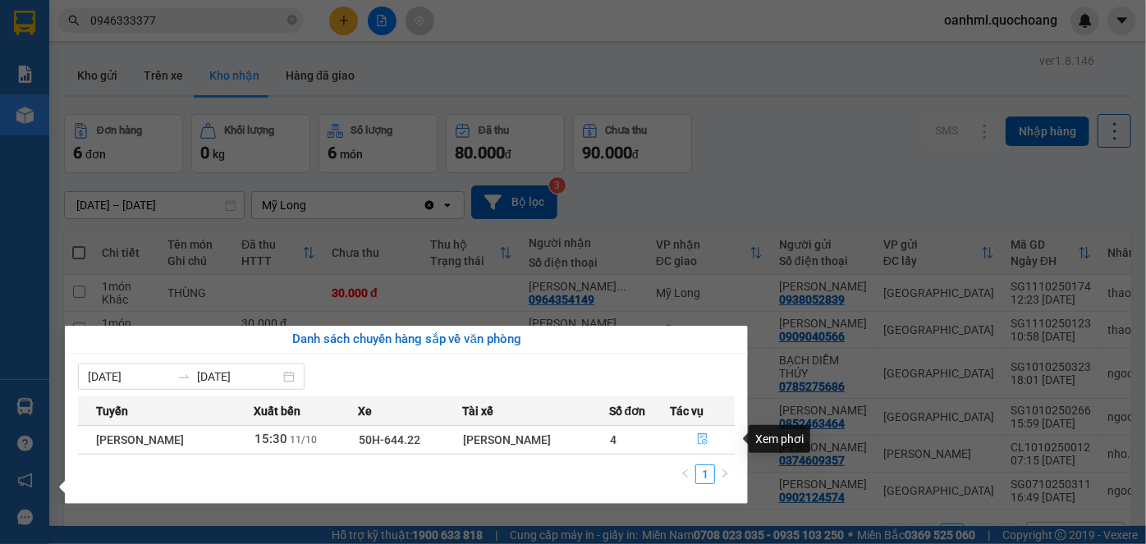
click at [707, 437] on icon "file-done" at bounding box center [702, 438] width 11 height 11
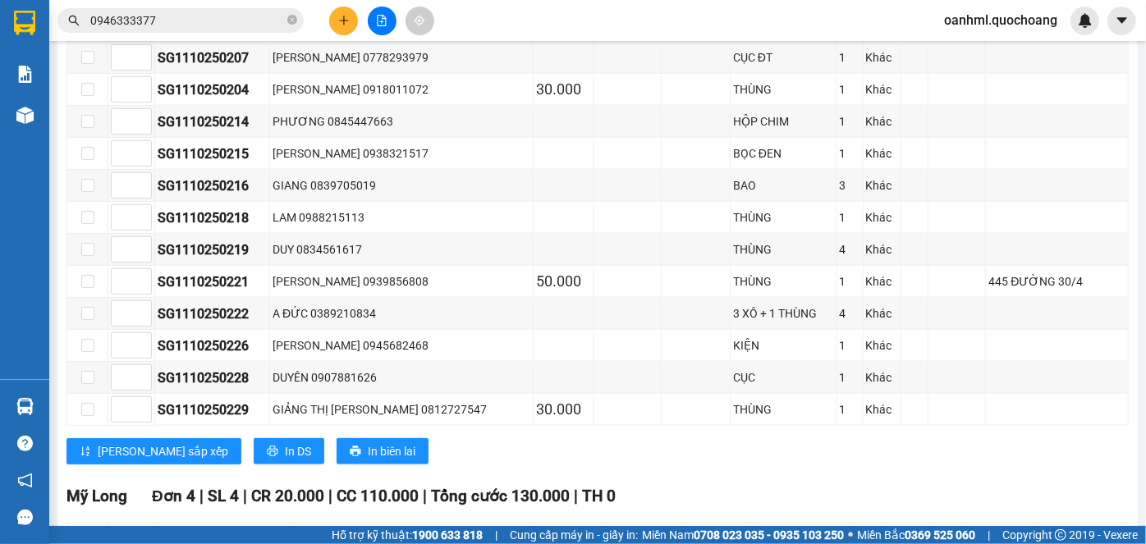
scroll to position [1322, 0]
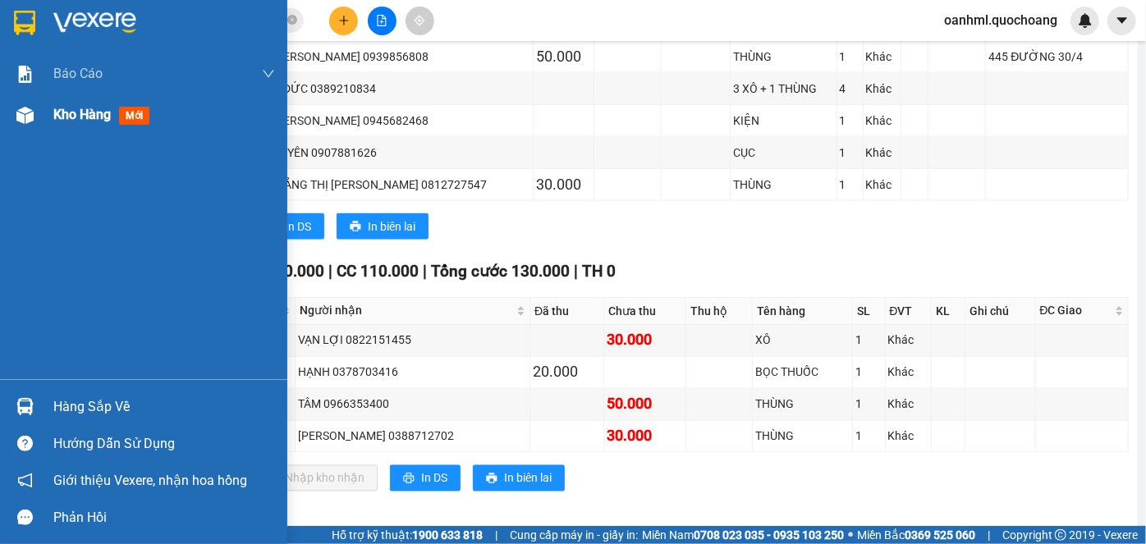
click at [98, 121] on span "Kho hàng" at bounding box center [81, 115] width 57 height 16
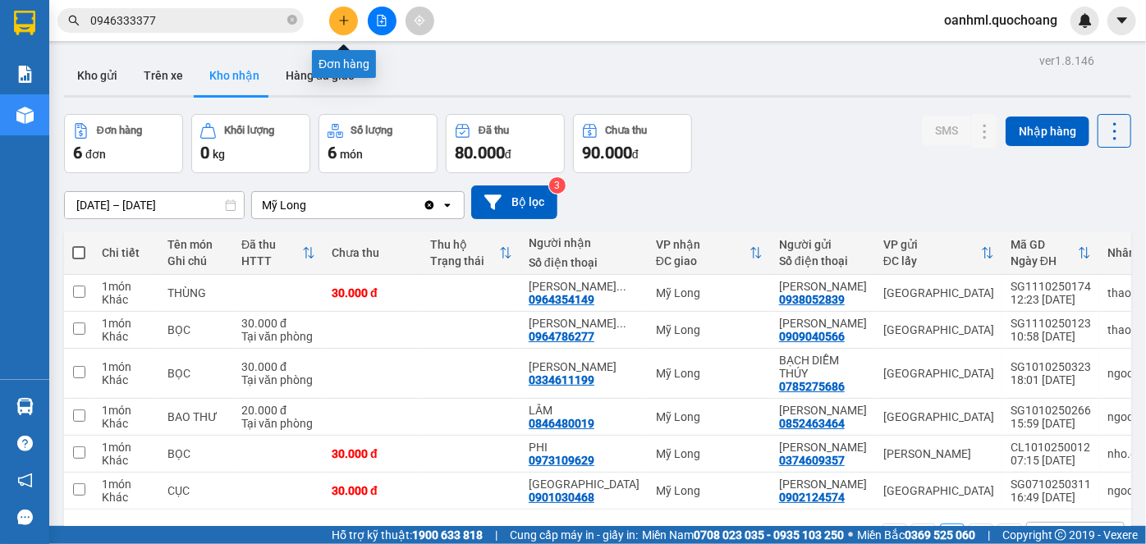
click at [341, 16] on icon "plus" at bounding box center [343, 20] width 11 height 11
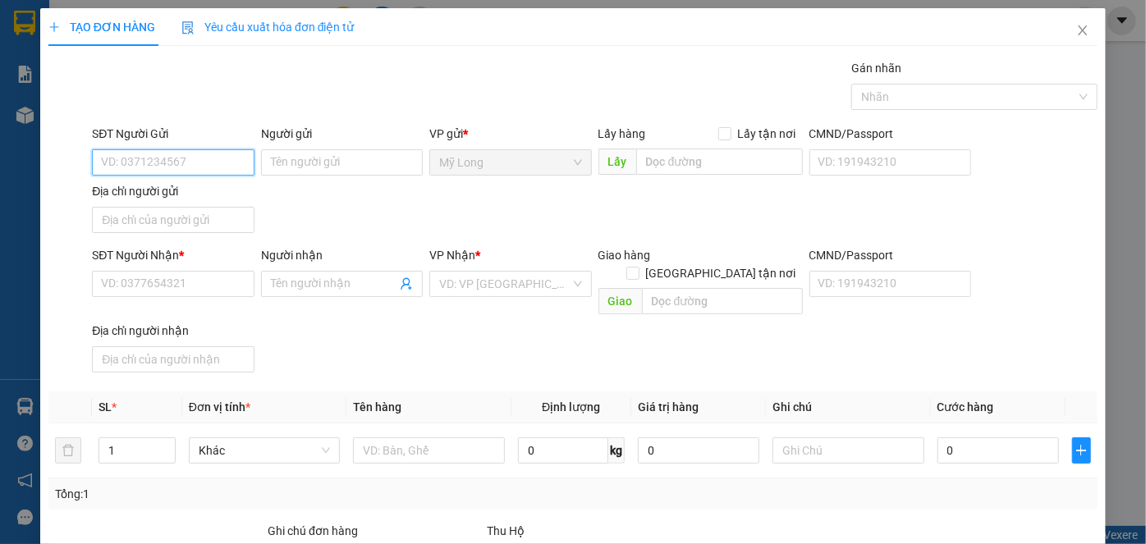
click at [234, 171] on input "SĐT Người Gửi" at bounding box center [173, 162] width 162 height 26
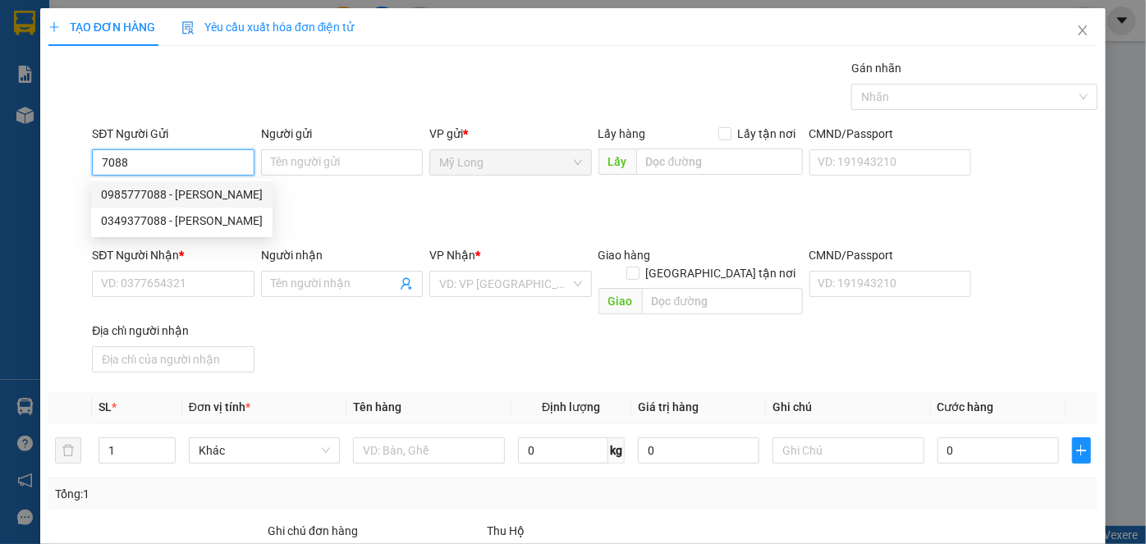
click at [199, 186] on div "0985777088 - NGÔ MINH TUẤN" at bounding box center [182, 194] width 162 height 18
type input "0985777088"
type input "NGÔ MINH TUẤN"
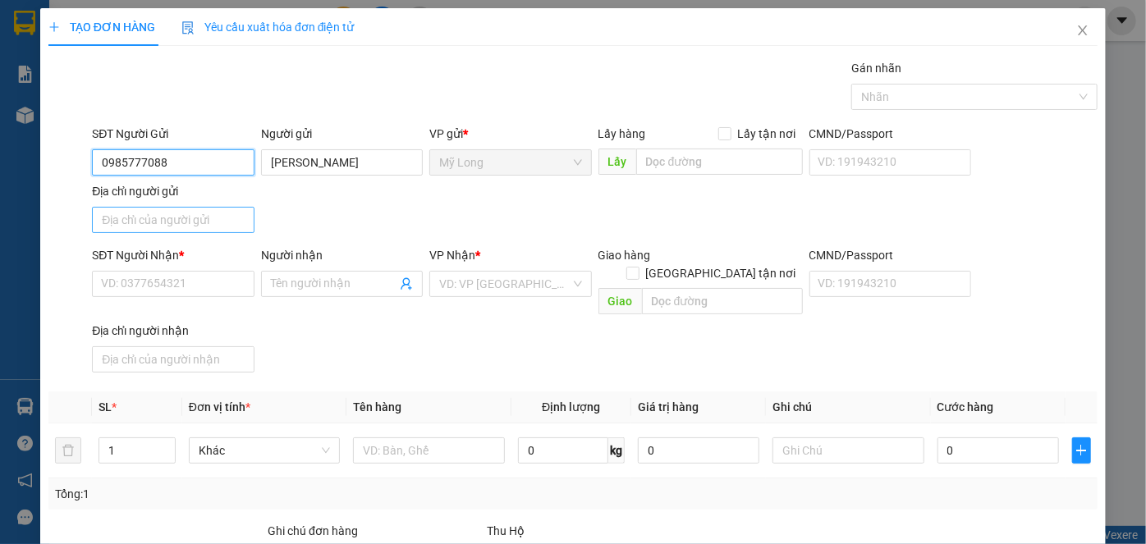
type input "0985777088"
drag, startPoint x: 198, startPoint y: 214, endPoint x: 87, endPoint y: 257, distance: 118.7
click at [198, 214] on input "Địa chỉ người gửi" at bounding box center [173, 220] width 162 height 26
type input "ẤP 1, MỸ HIỆP, ĐỒNG THÁP"
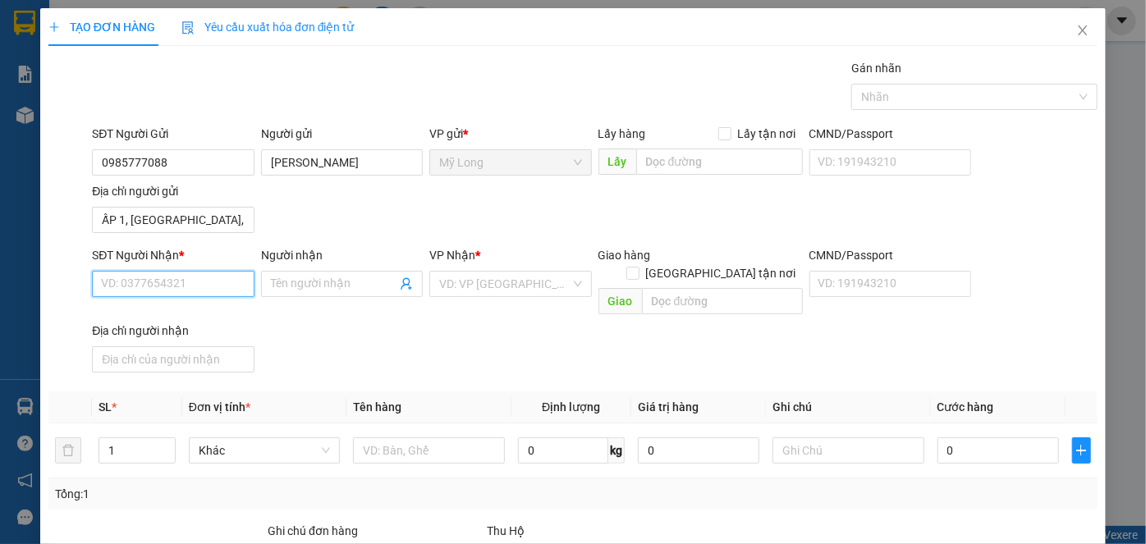
click at [209, 284] on input "SĐT Người Nhận *" at bounding box center [173, 284] width 162 height 26
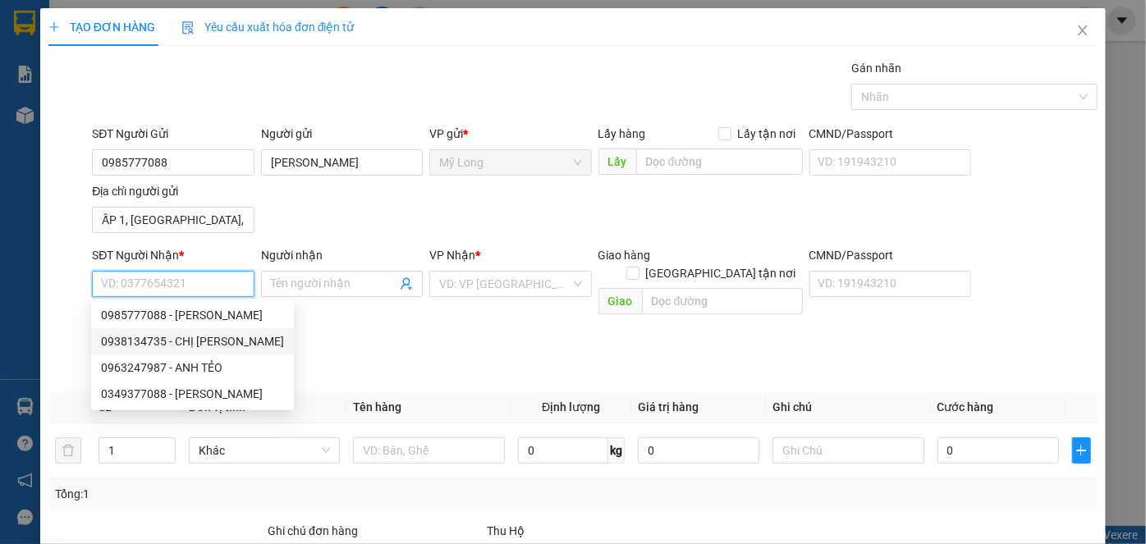
click at [218, 336] on div "0938134735 - CHỊ LINH" at bounding box center [192, 341] width 183 height 18
type input "0938134735"
type input "CHỊ LINH"
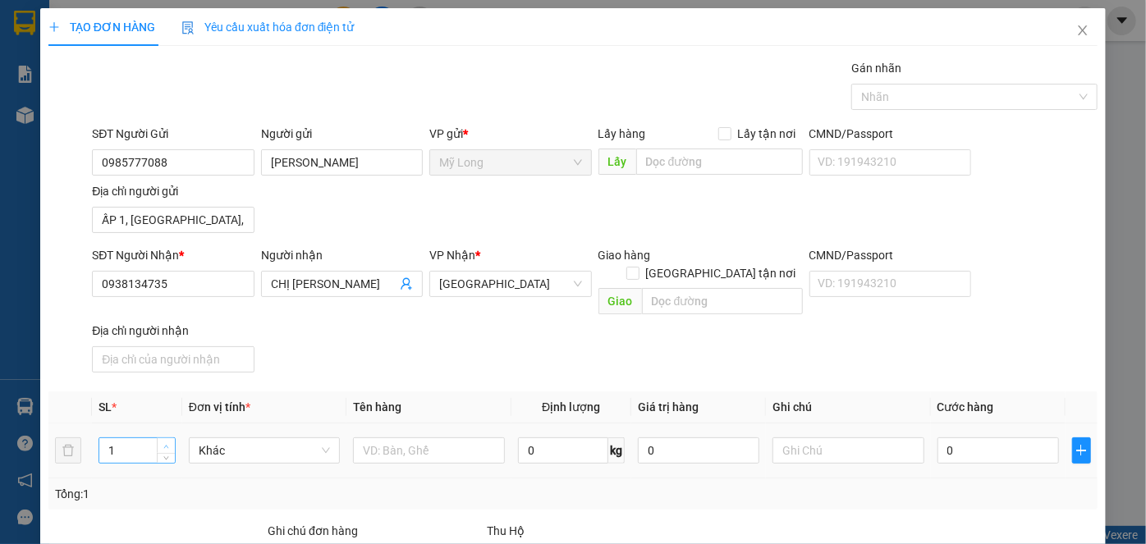
type input "2"
click at [166, 444] on icon "up" at bounding box center [166, 447] width 6 height 6
drag, startPoint x: 387, startPoint y: 433, endPoint x: 362, endPoint y: 432, distance: 25.5
click at [387, 437] on input "text" at bounding box center [429, 450] width 152 height 26
type input "THÙNG"
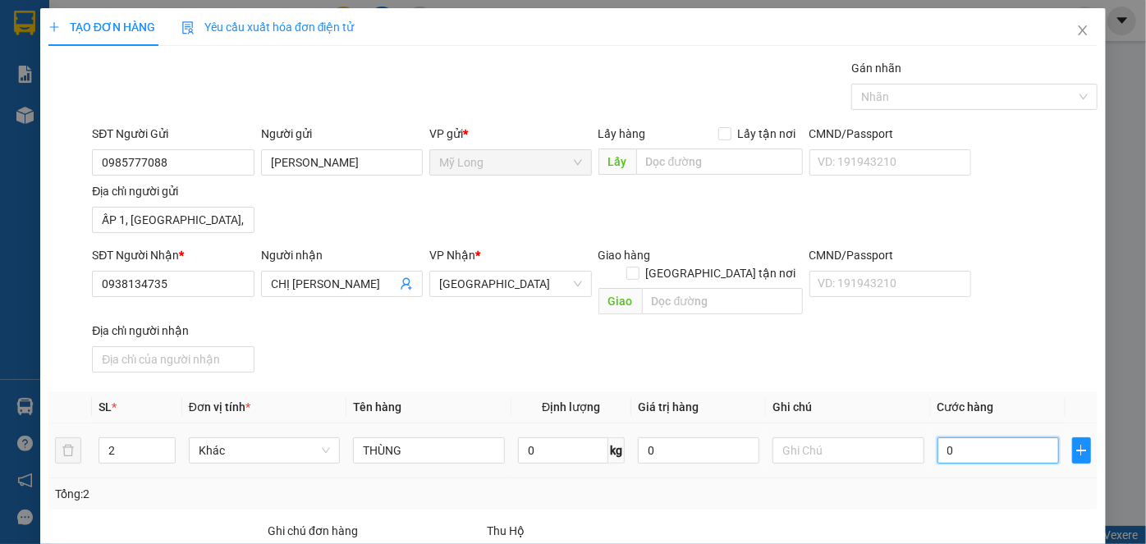
click at [947, 437] on input "0" at bounding box center [997, 450] width 121 height 26
type input "1"
type input "11"
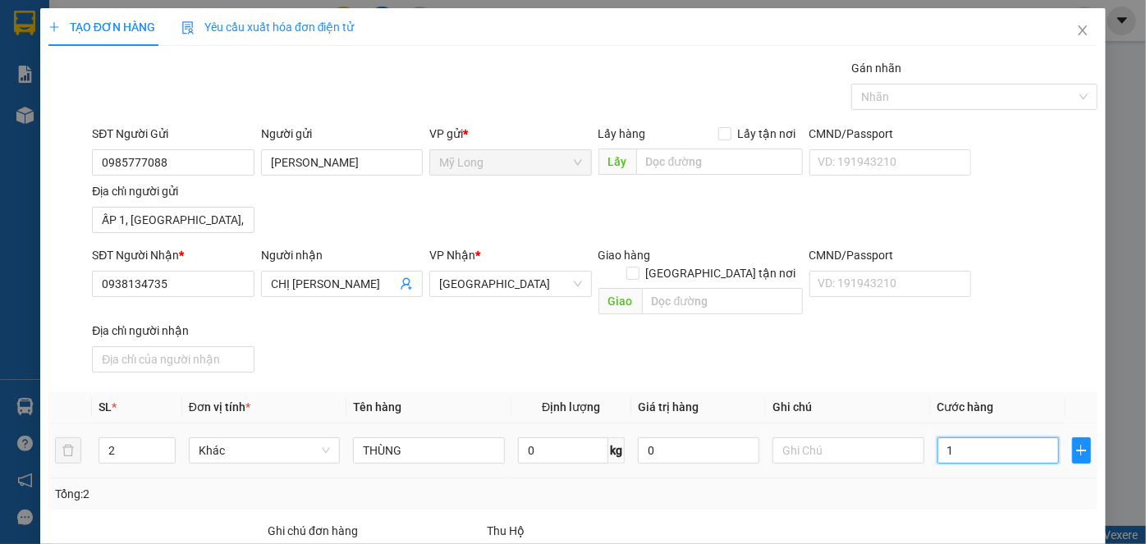
type input "11"
type input "110"
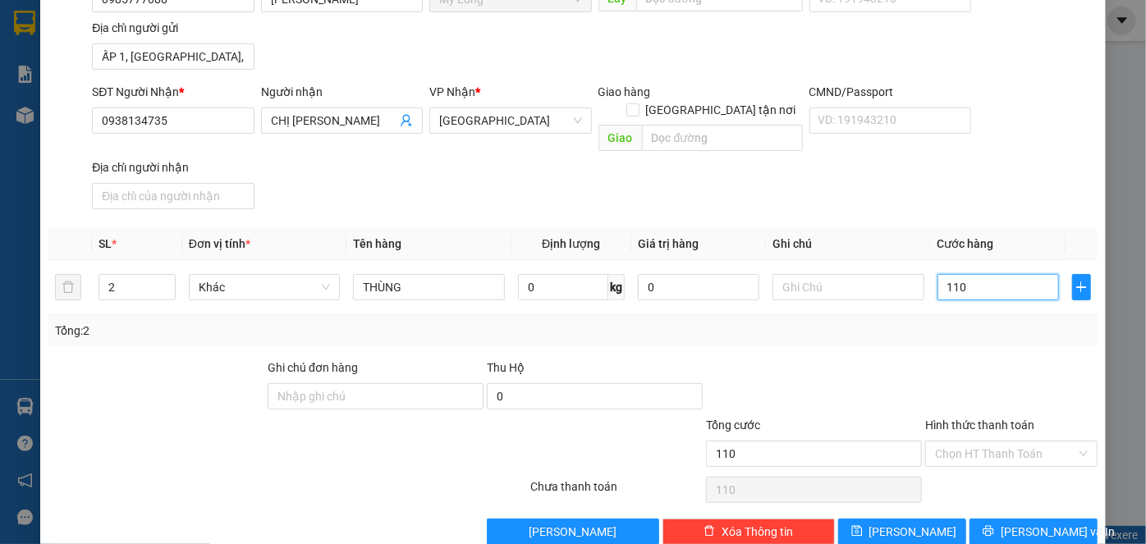
scroll to position [175, 0]
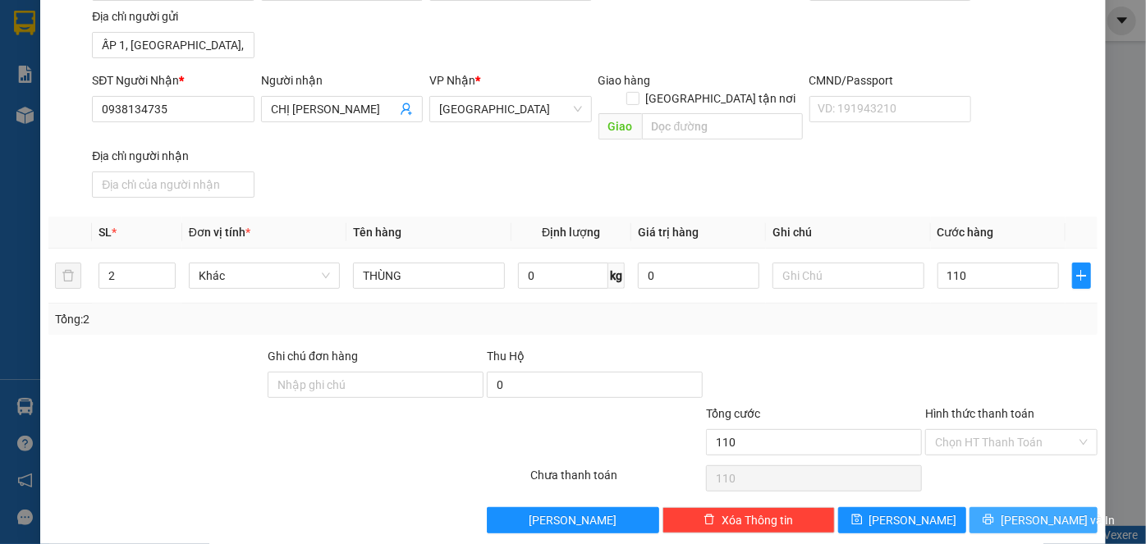
type input "110.000"
click at [1005, 507] on button "[PERSON_NAME] và In" at bounding box center [1033, 520] width 128 height 26
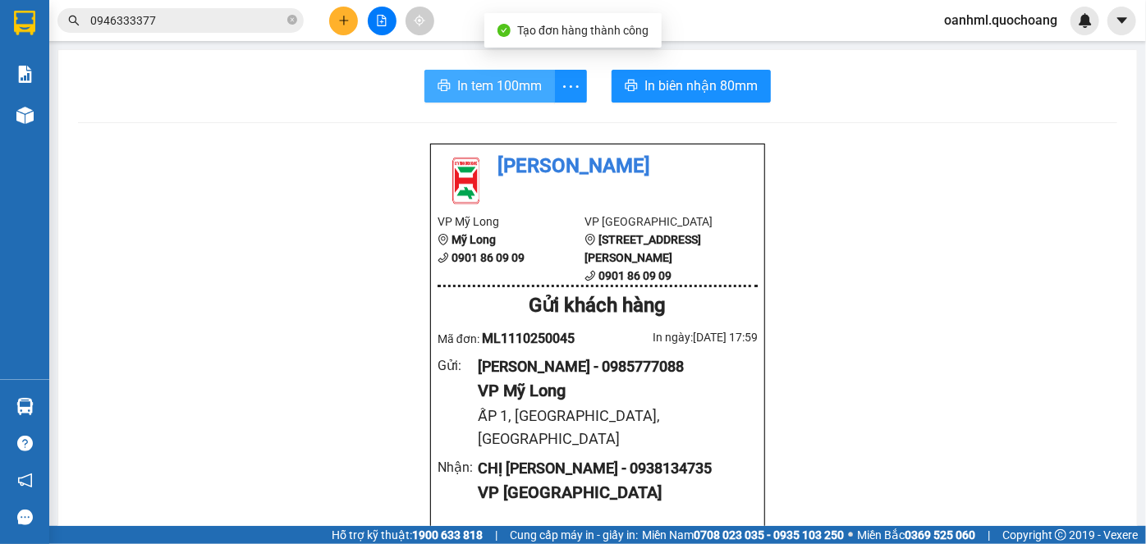
click at [492, 74] on button "In tem 100mm" at bounding box center [489, 86] width 130 height 33
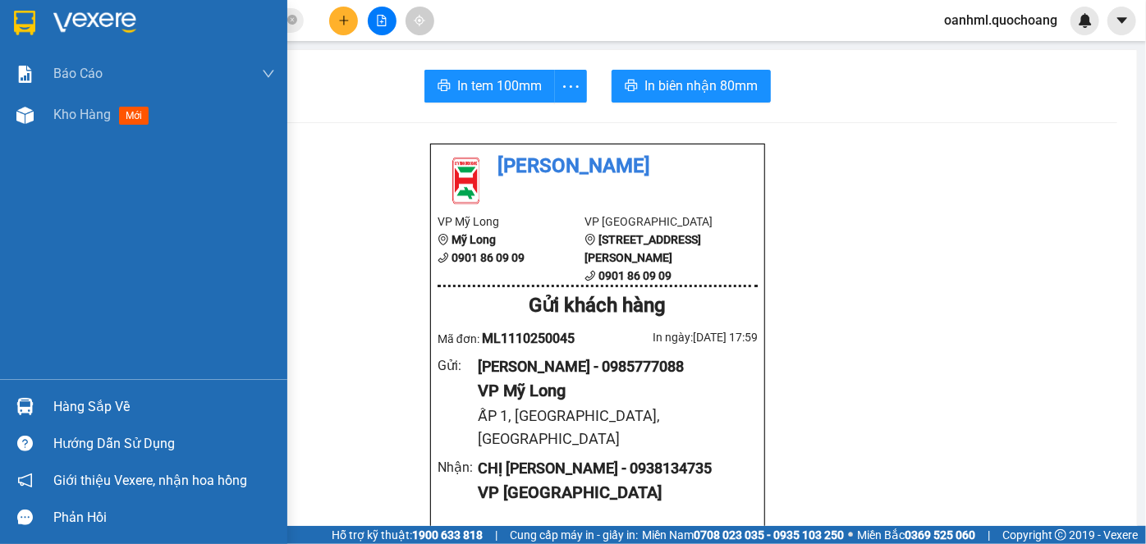
click at [80, 407] on div "Hàng sắp về" at bounding box center [164, 407] width 222 height 25
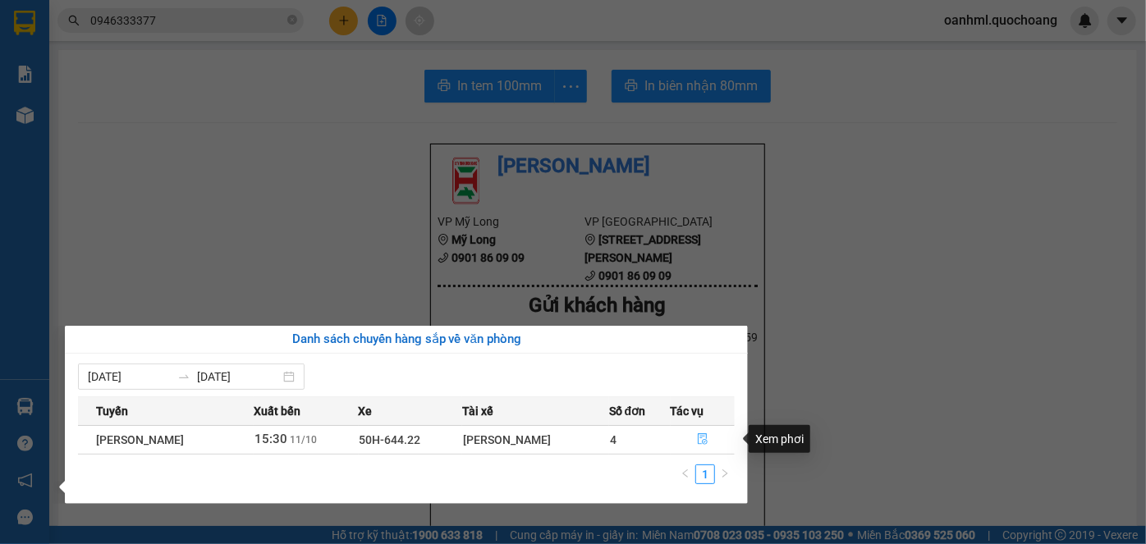
click at [700, 439] on icon "file-done" at bounding box center [702, 439] width 10 height 11
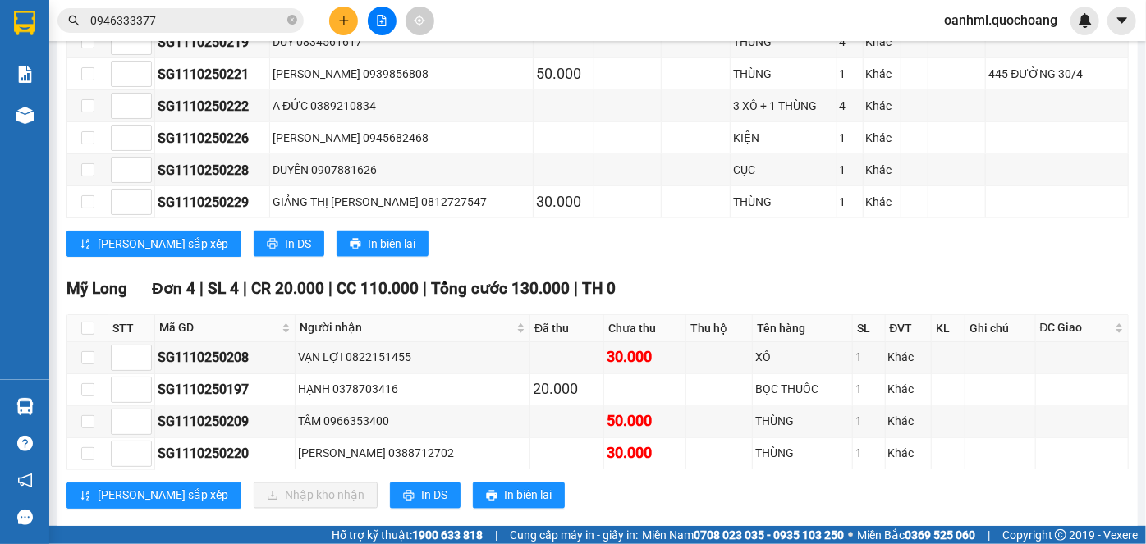
scroll to position [1322, 0]
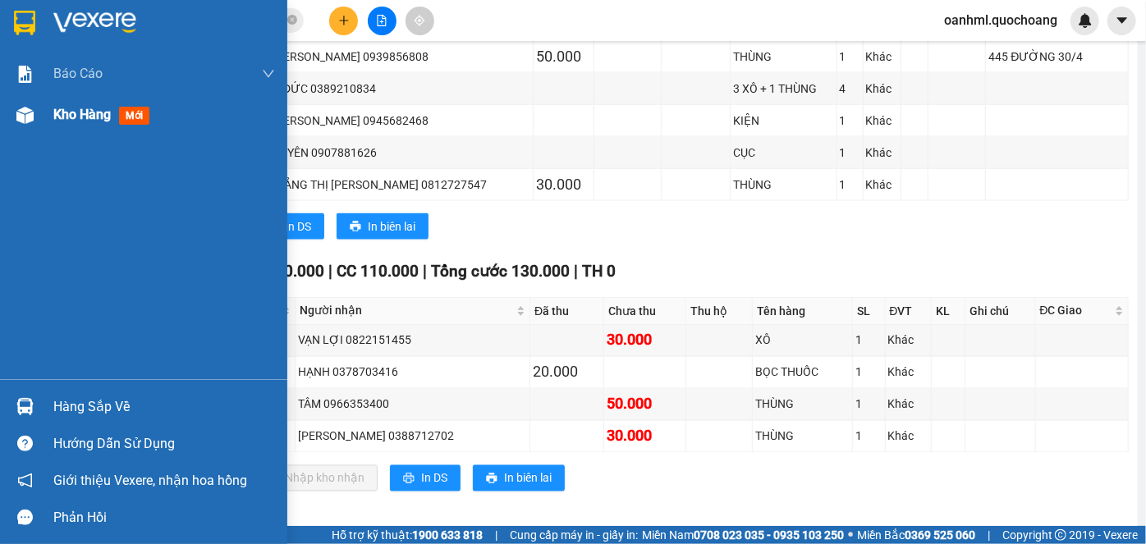
click at [98, 119] on span "Kho hàng" at bounding box center [81, 115] width 57 height 16
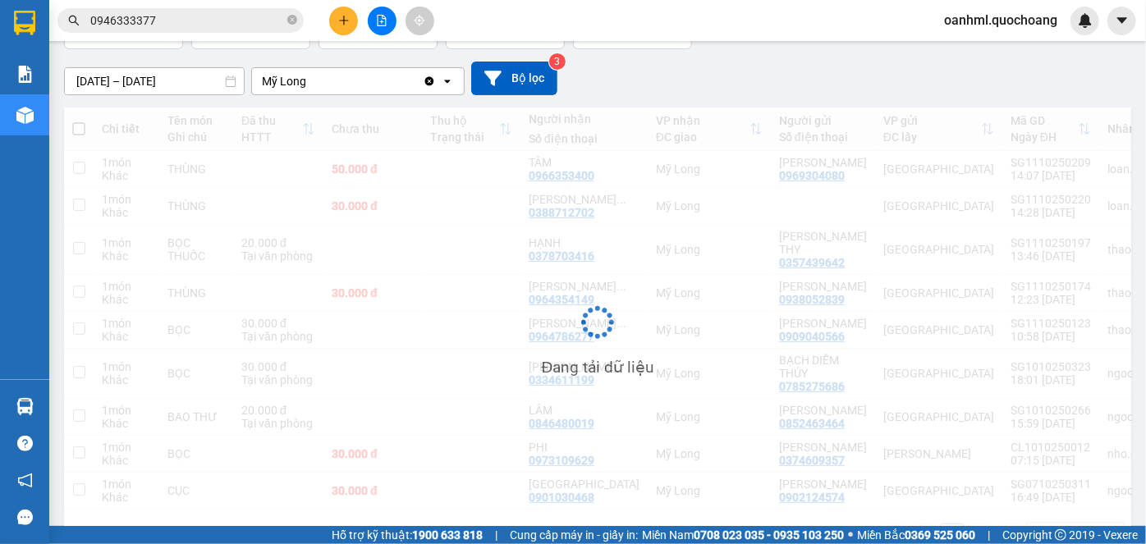
scroll to position [125, 0]
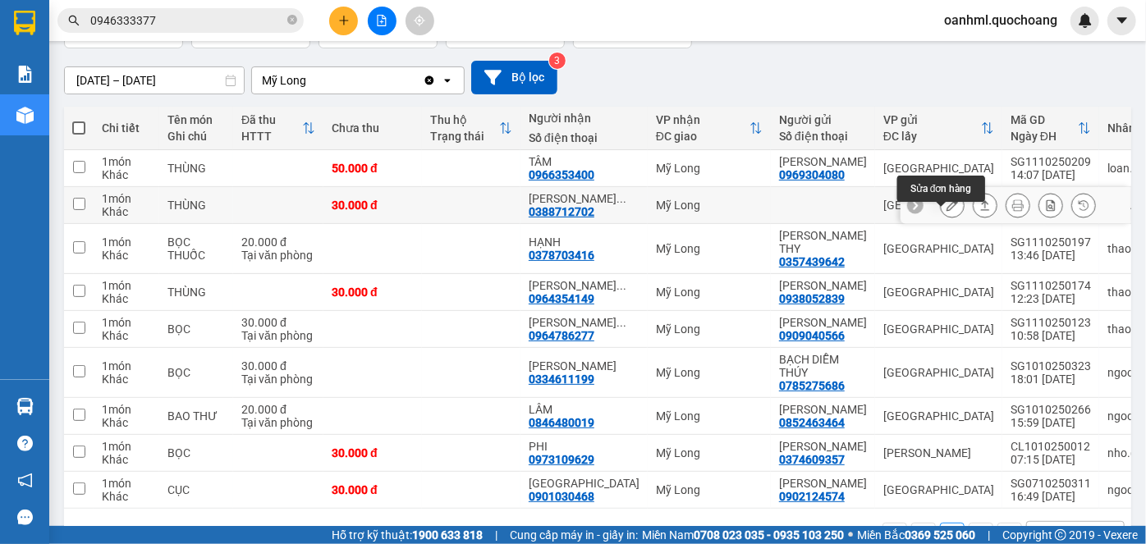
click at [946, 211] on icon at bounding box center [951, 204] width 11 height 11
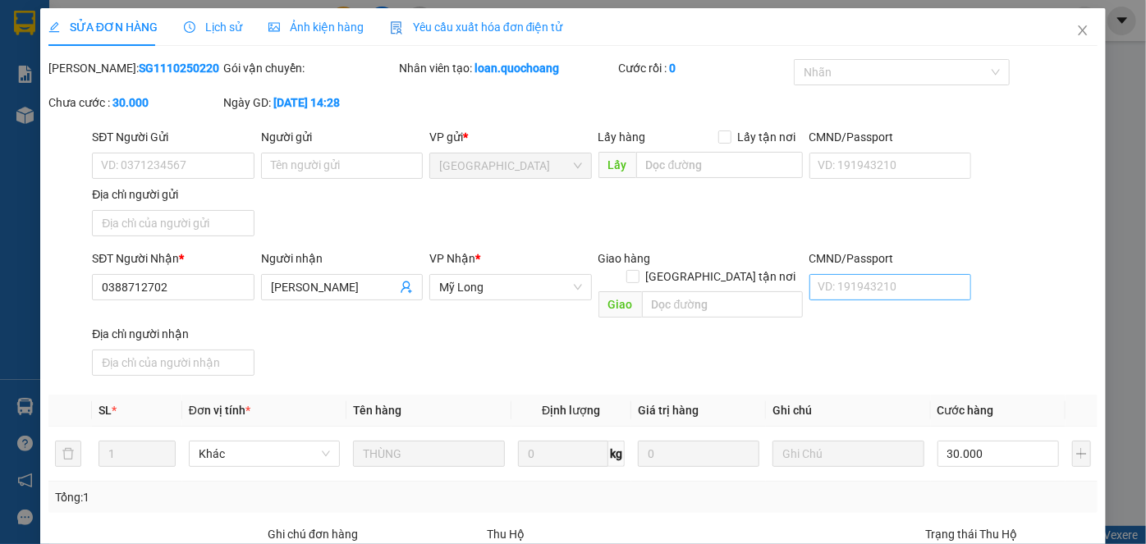
type input "0388712702"
type input "NGUYỄN THỊ ANH THUYÊN"
type input "30.000"
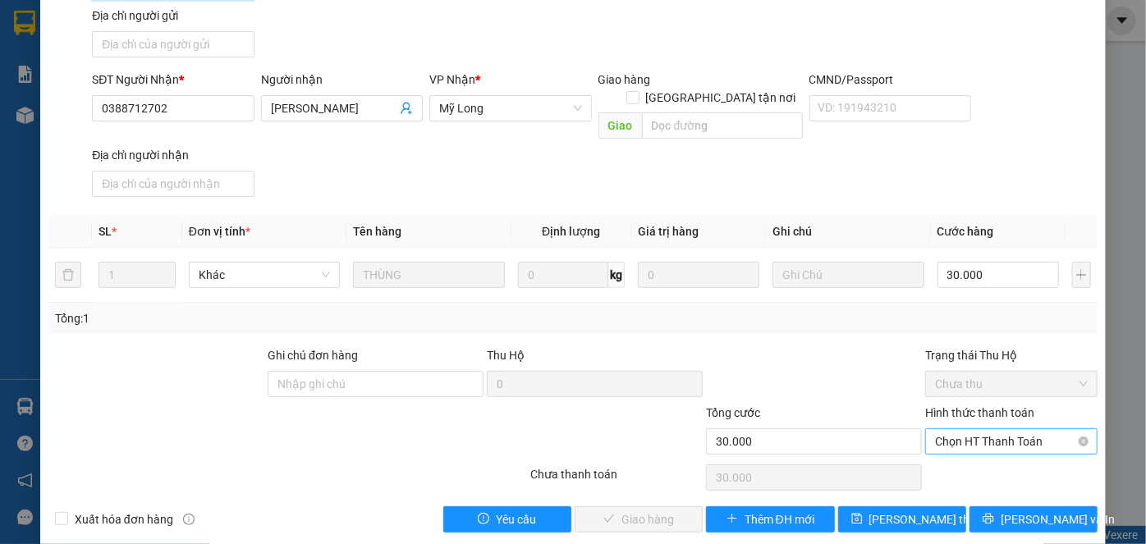
click at [970, 429] on span "Chọn HT Thanh Toán" at bounding box center [1011, 441] width 153 height 25
click at [967, 448] on div "Tại văn phòng" at bounding box center [1001, 455] width 151 height 18
type input "0"
click at [683, 510] on span "[PERSON_NAME] và Giao hàng" at bounding box center [685, 519] width 158 height 18
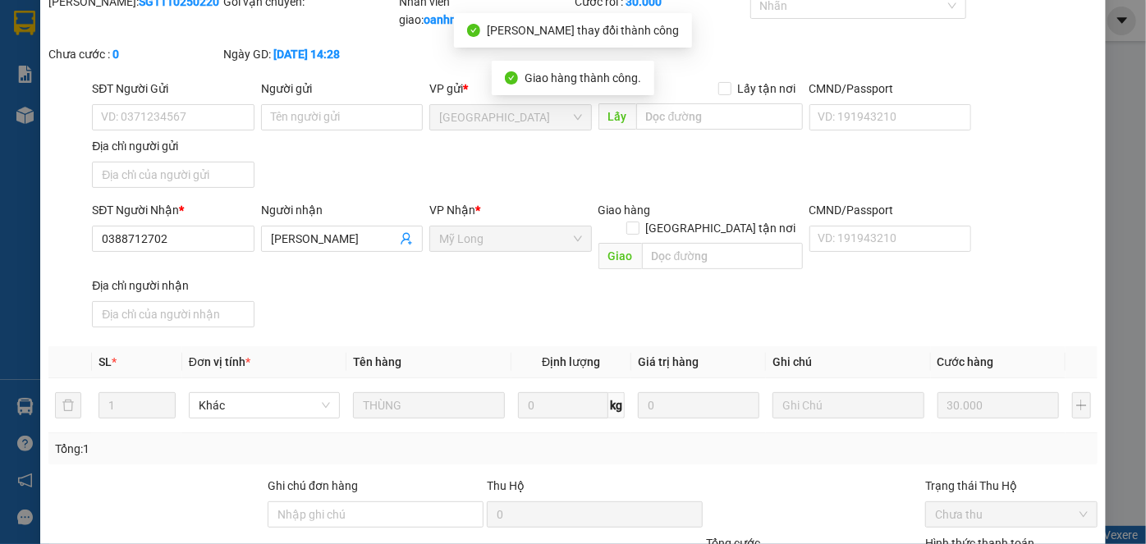
scroll to position [0, 0]
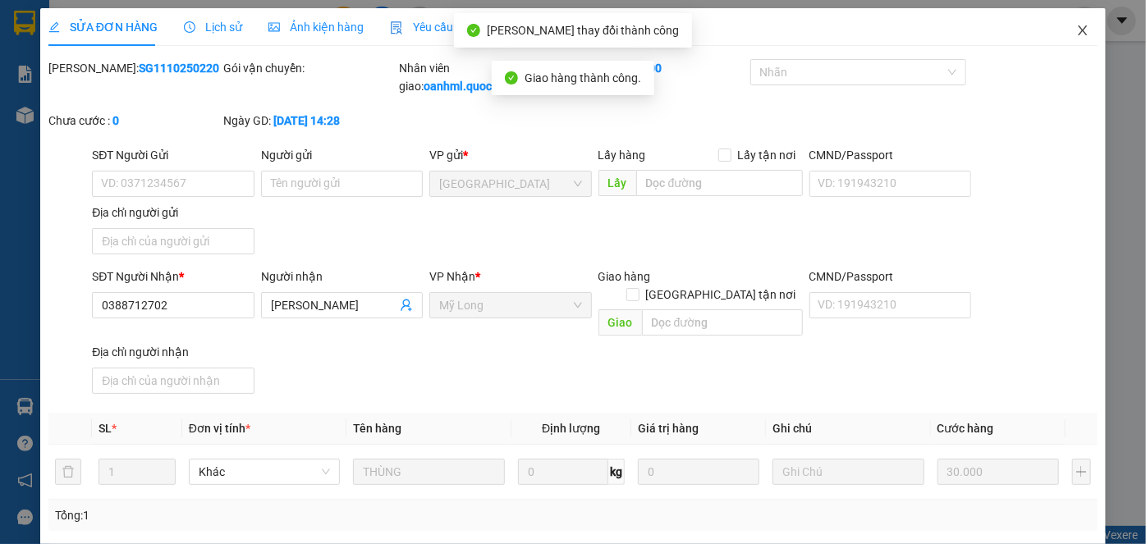
click at [1076, 29] on icon "close" at bounding box center [1082, 30] width 13 height 13
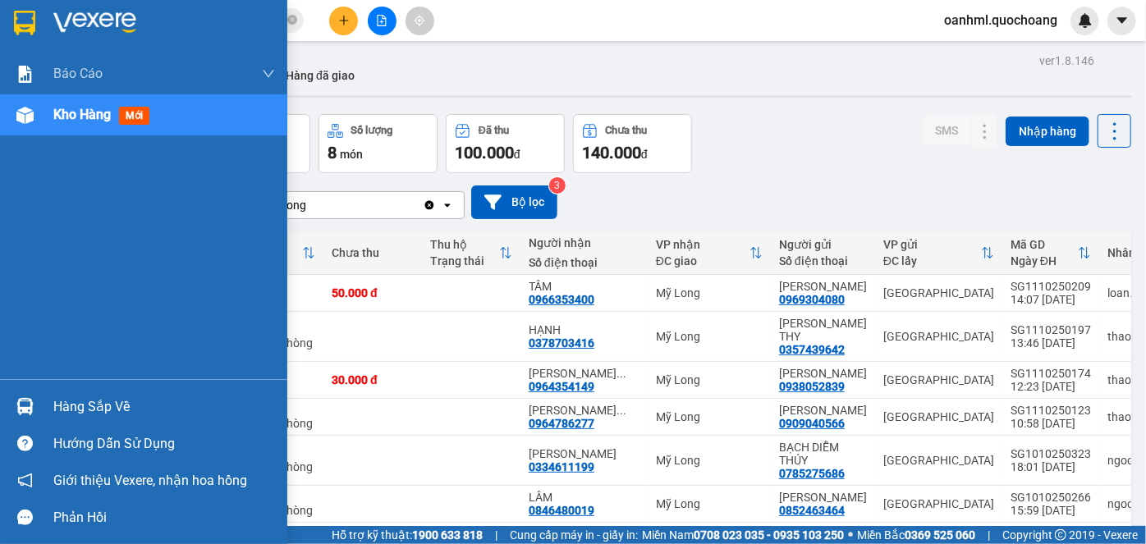
click at [98, 405] on div "Hàng sắp về" at bounding box center [164, 407] width 222 height 25
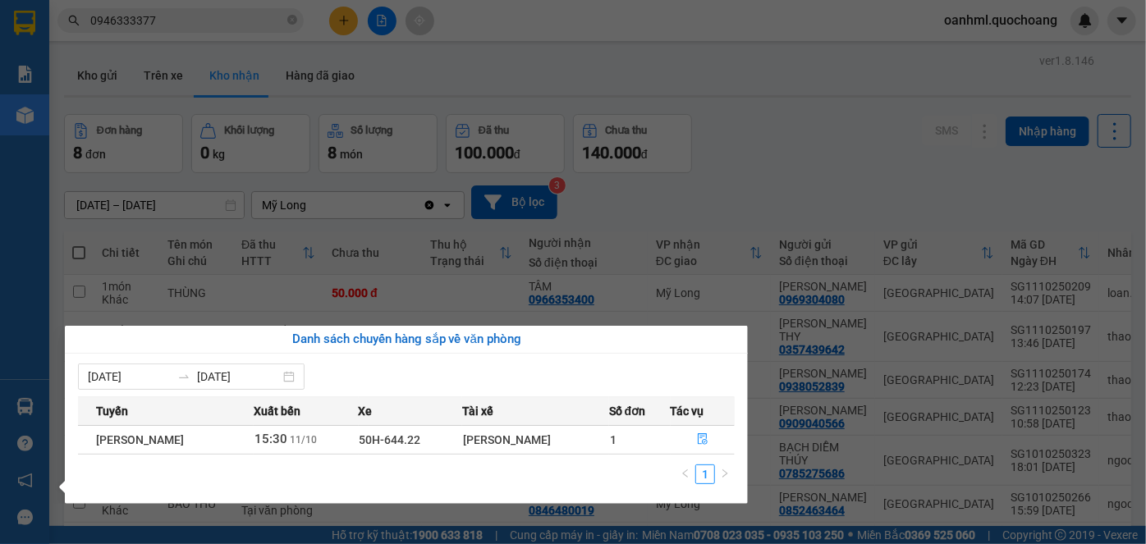
click at [772, 197] on section "Kết quả tìm kiếm ( 11 ) Bộ lọc Mã ĐH Trạng thái Món hàng Thu hộ Tổng cước Chưa …" at bounding box center [573, 272] width 1146 height 544
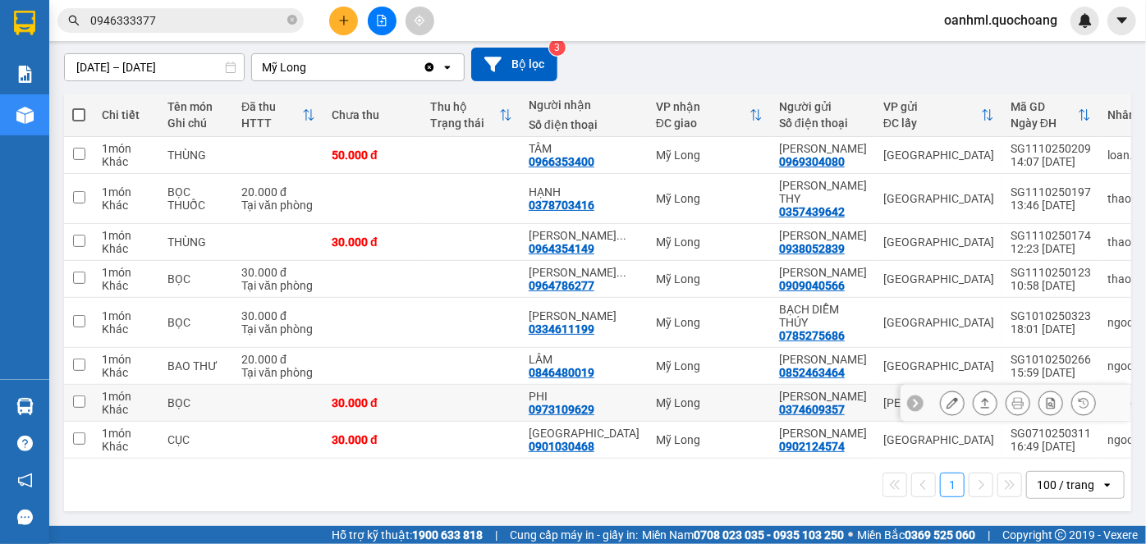
scroll to position [223, 0]
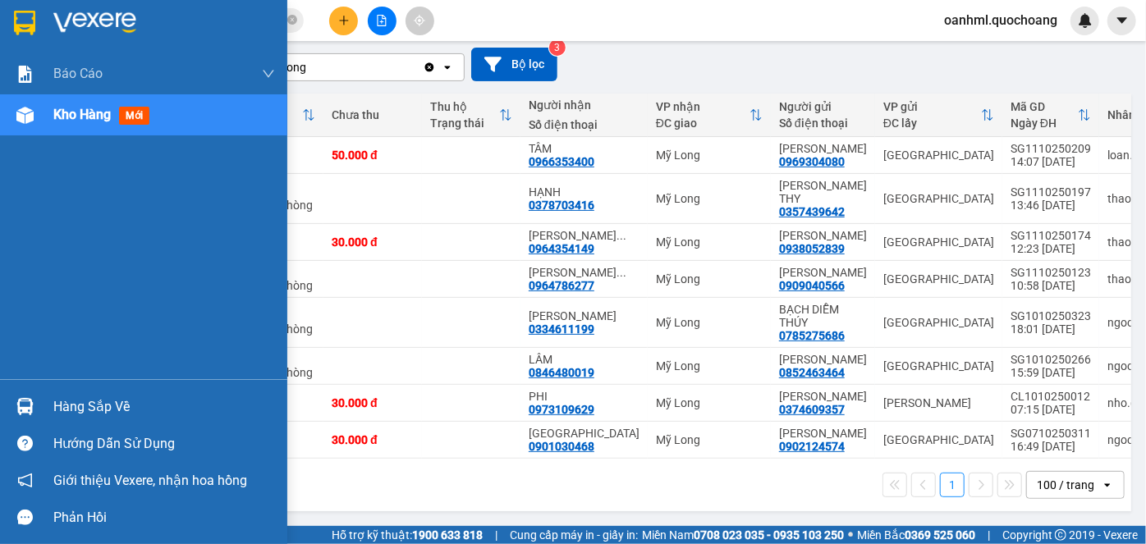
click at [62, 405] on div "Hàng sắp về" at bounding box center [164, 407] width 222 height 25
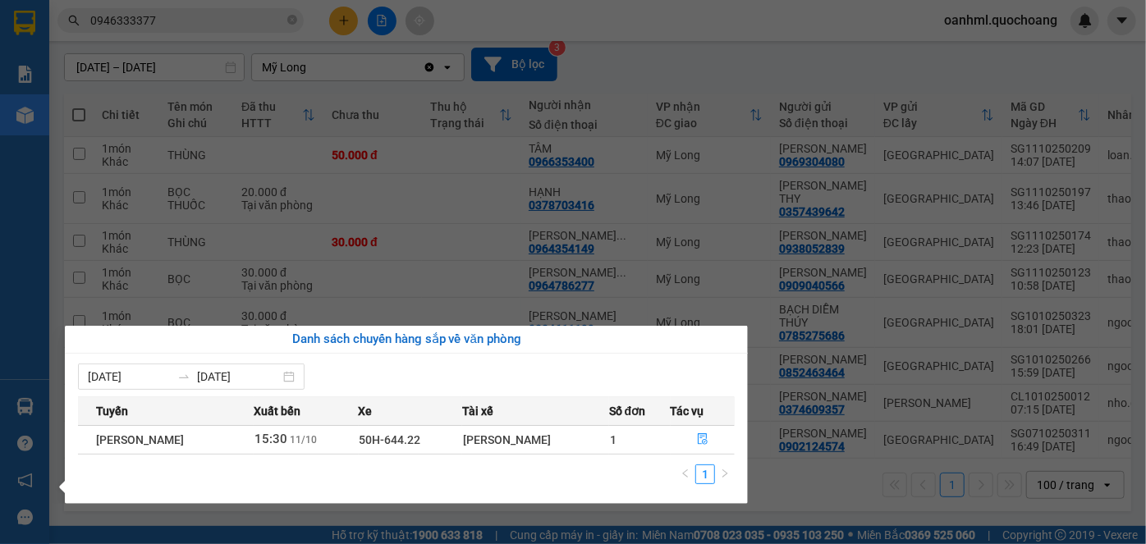
click at [511, 257] on section "Kết quả tìm kiếm ( 11 ) Bộ lọc Mã ĐH Trạng thái Món hàng Thu hộ Tổng cước Chưa …" at bounding box center [573, 272] width 1146 height 544
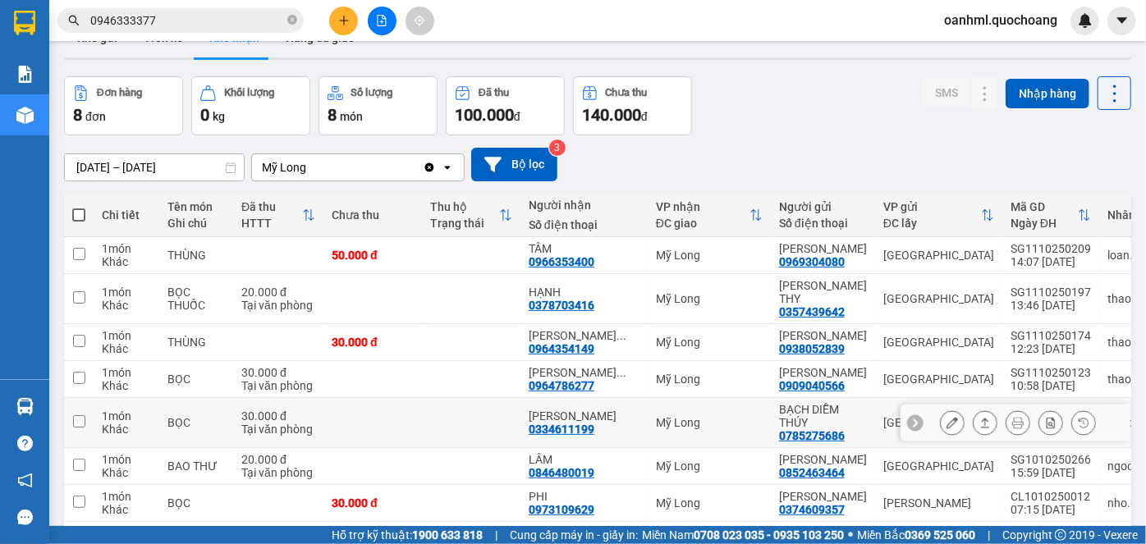
scroll to position [0, 0]
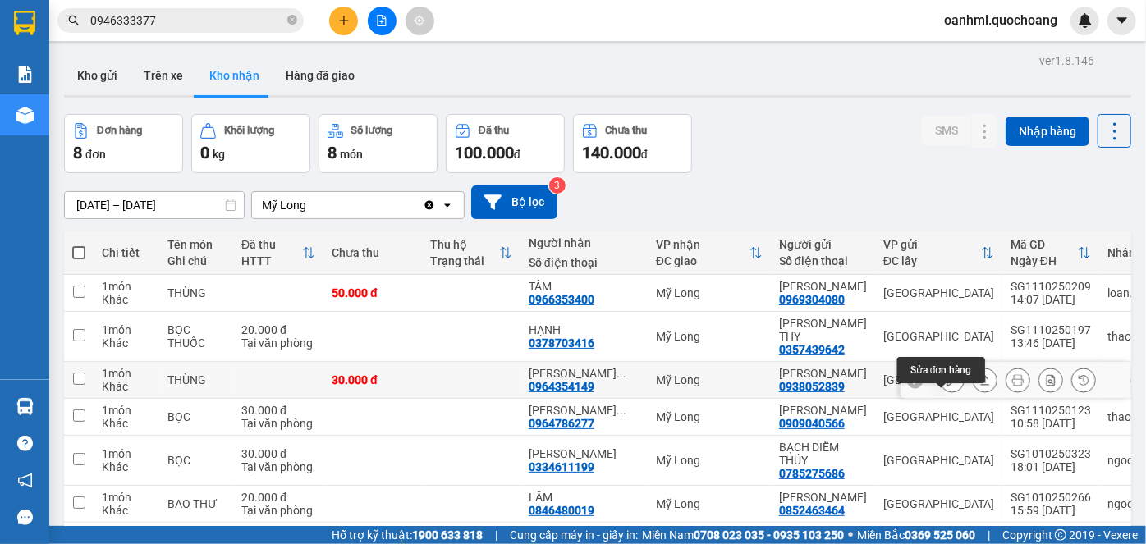
click at [946, 386] on icon at bounding box center [951, 379] width 11 height 11
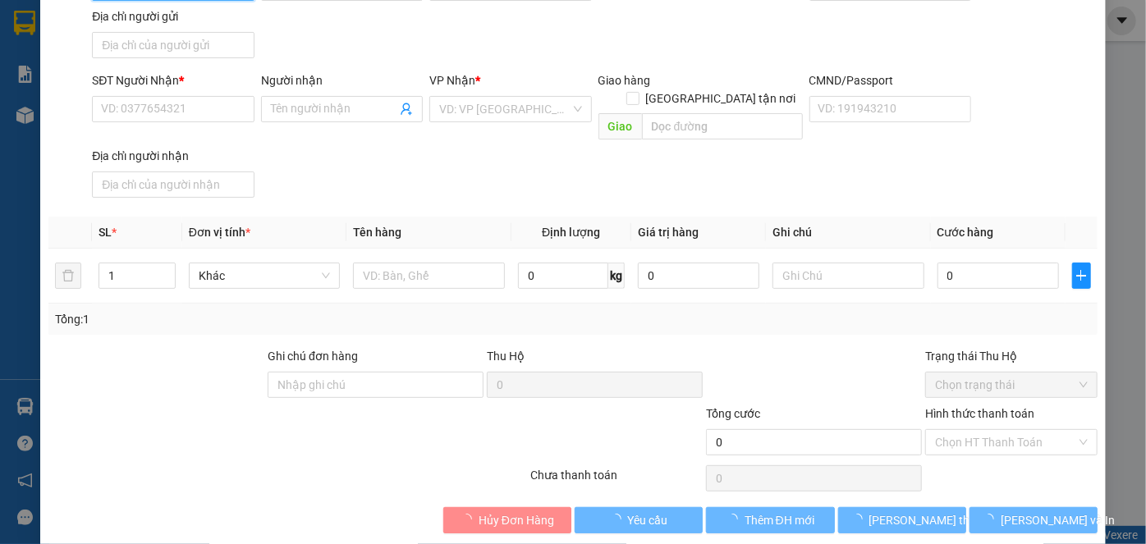
scroll to position [179, 0]
type input "0938052839"
type input "[PERSON_NAME]"
type input "66/1/8 MÃ LÒ BÌNH TRỊ ĐÔNG A BÌNH TÂN TP HCM"
type input "0964354149"
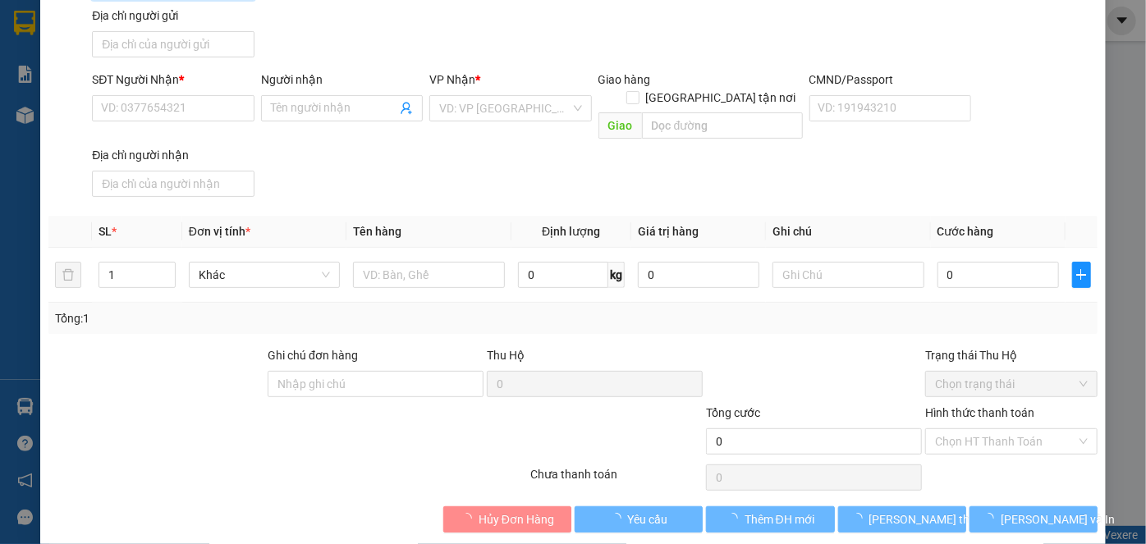
type input "NGUYỄN THỊ KIM CHÚC"
type input "30.000"
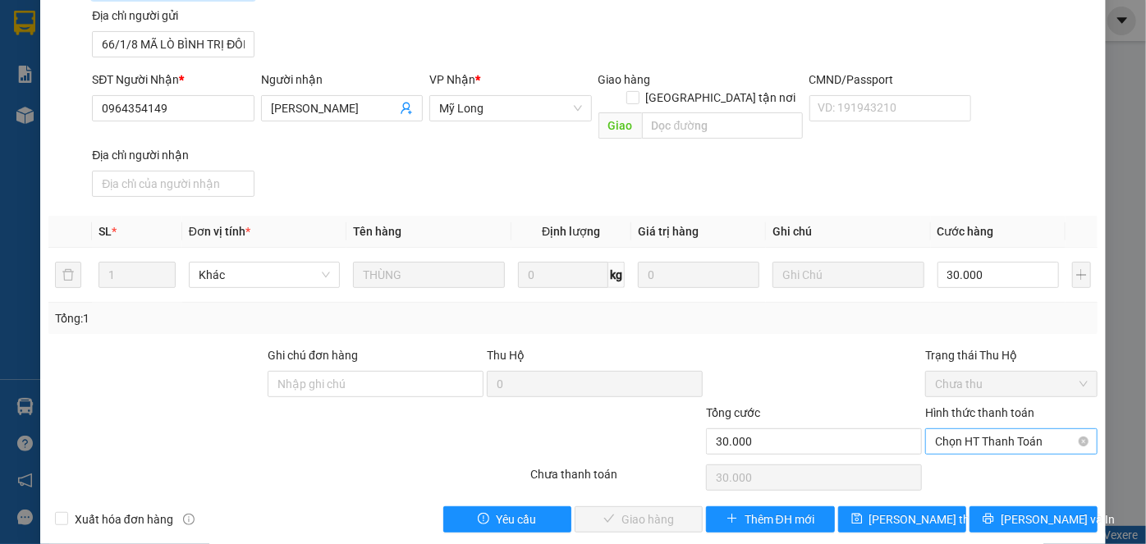
click at [1013, 429] on span "Chọn HT Thanh Toán" at bounding box center [1011, 441] width 153 height 25
click at [1006, 453] on div "Tại văn phòng" at bounding box center [1001, 455] width 151 height 18
type input "0"
click at [659, 510] on span "[PERSON_NAME] và Giao hàng" at bounding box center [685, 519] width 158 height 18
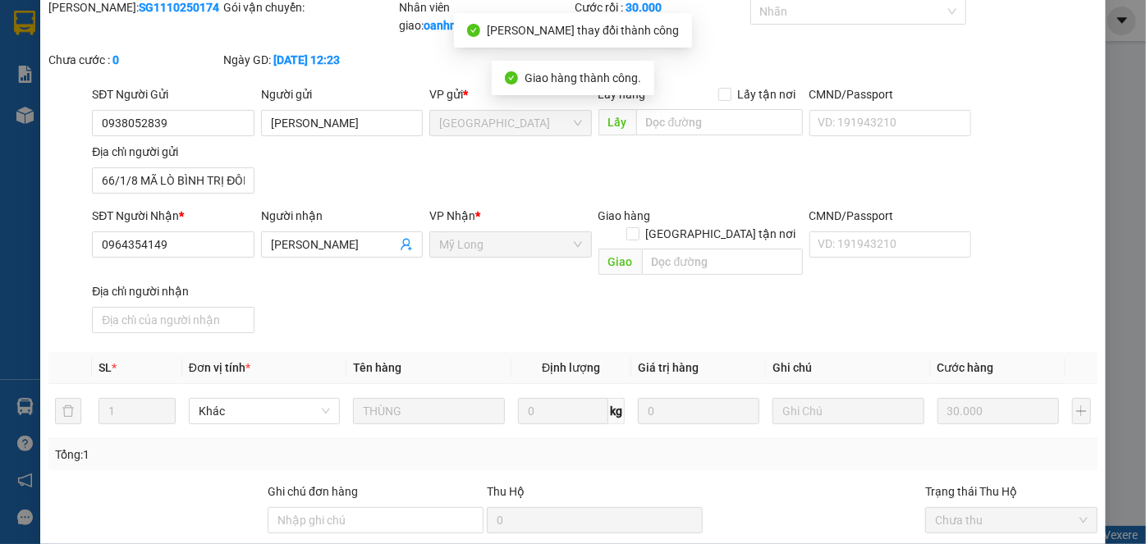
scroll to position [0, 0]
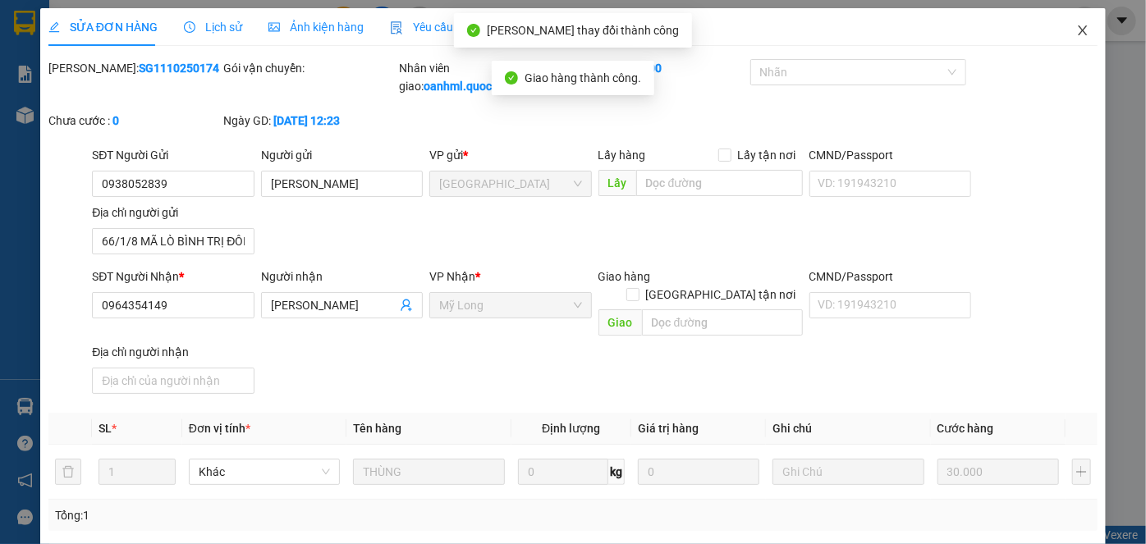
click at [1081, 27] on span "Close" at bounding box center [1082, 31] width 46 height 46
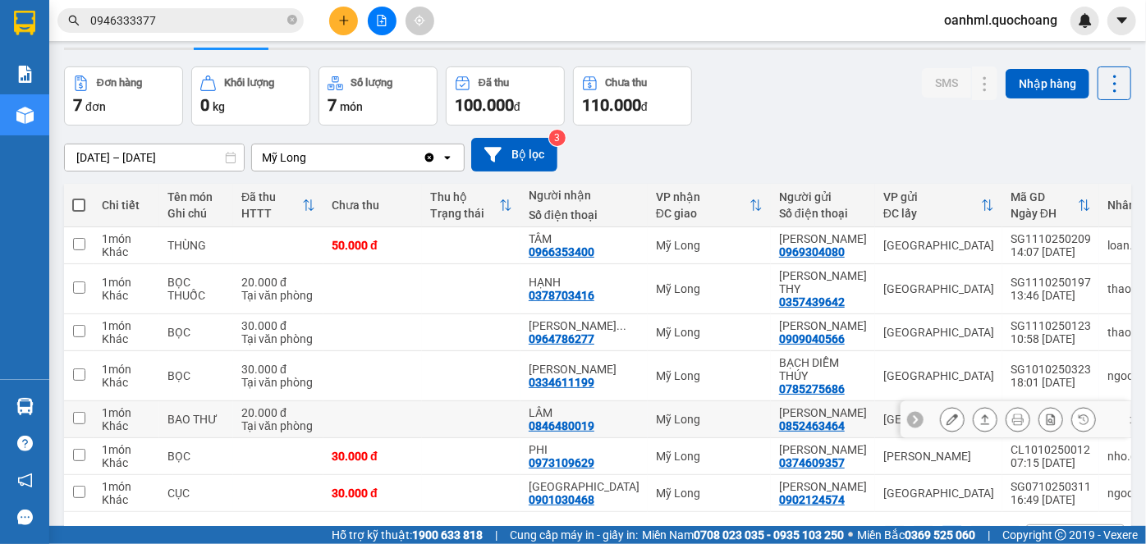
scroll to position [25, 0]
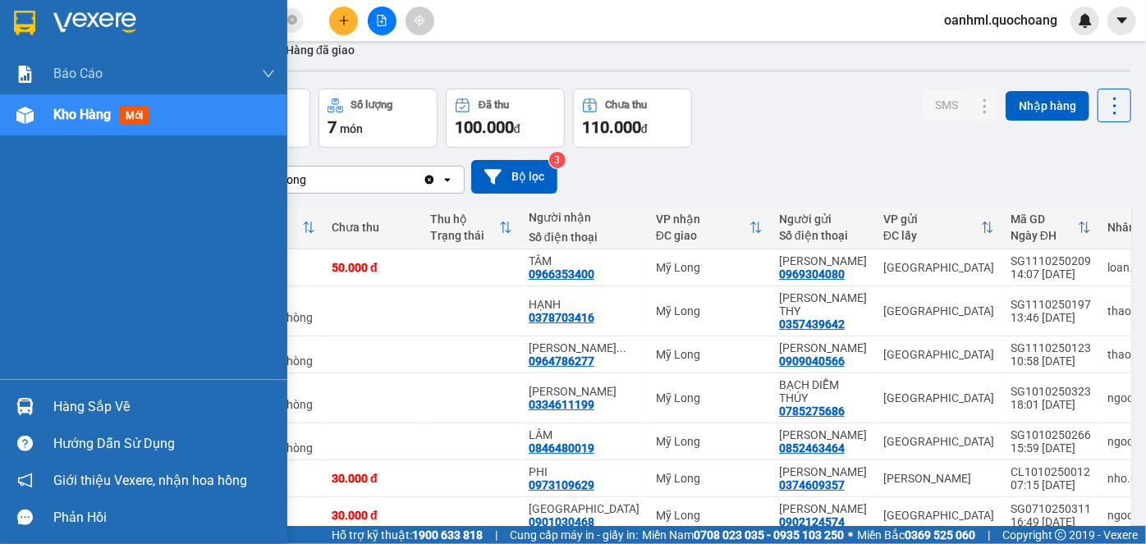
click at [49, 396] on div "Hàng sắp về" at bounding box center [143, 406] width 287 height 37
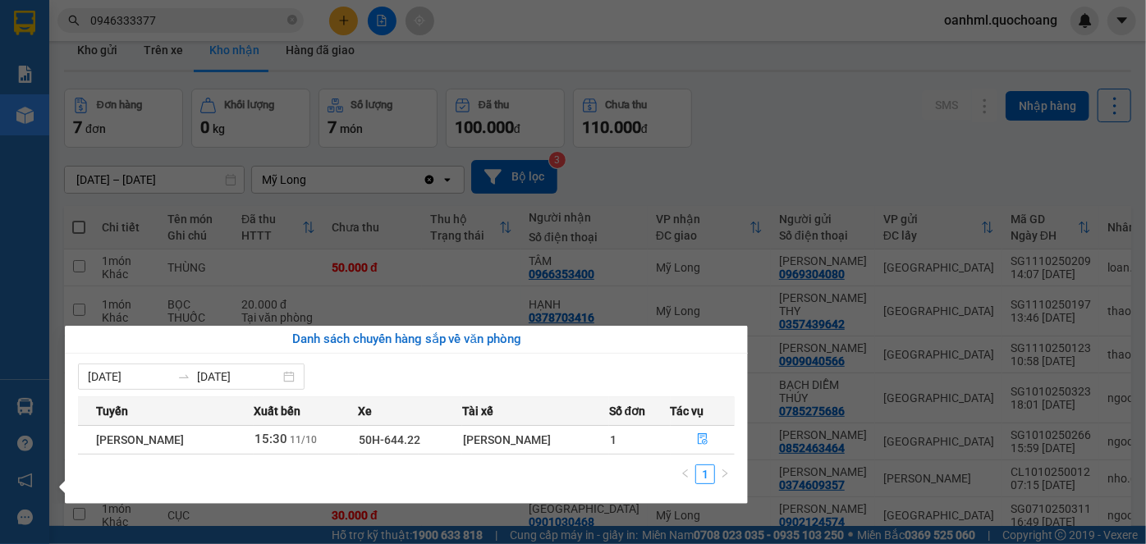
click at [819, 164] on section "Kết quả tìm kiếm ( 11 ) Bộ lọc Mã ĐH Trạng thái Món hàng Thu hộ Tổng cước Chưa …" at bounding box center [573, 272] width 1146 height 544
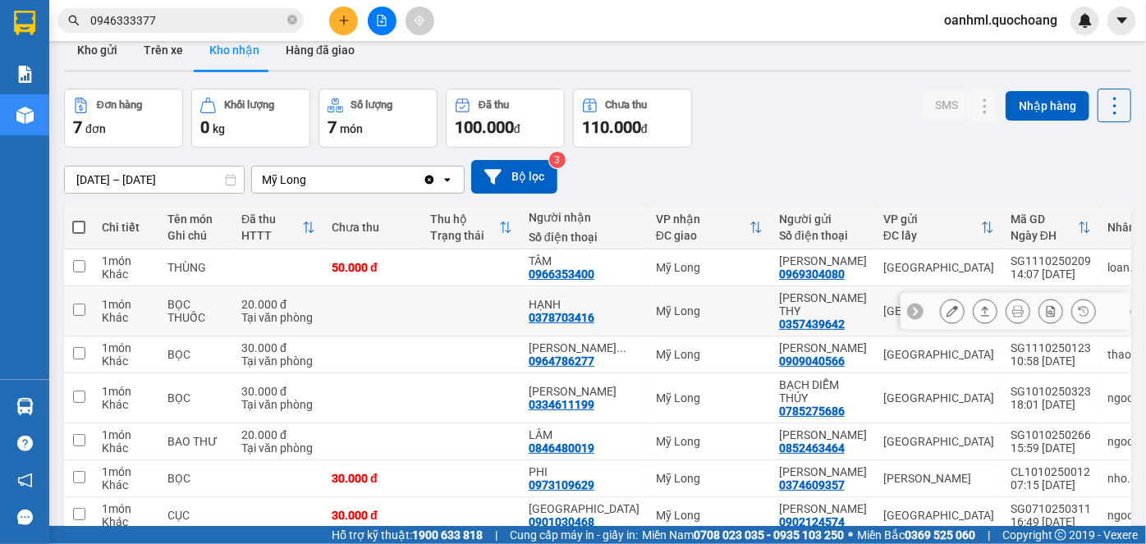
scroll to position [0, 0]
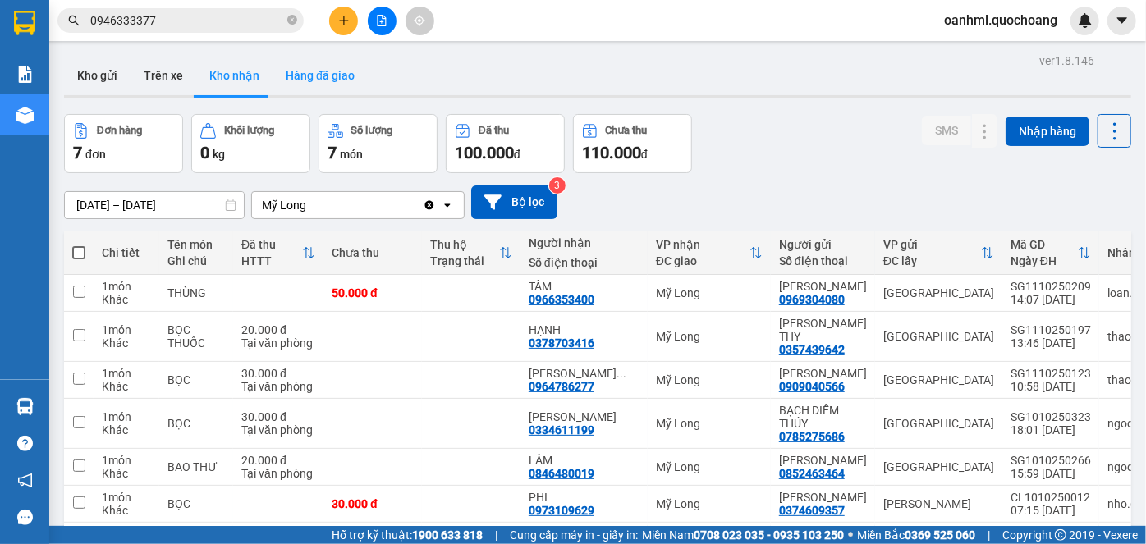
click at [335, 72] on button "Hàng đã giao" at bounding box center [319, 75] width 95 height 39
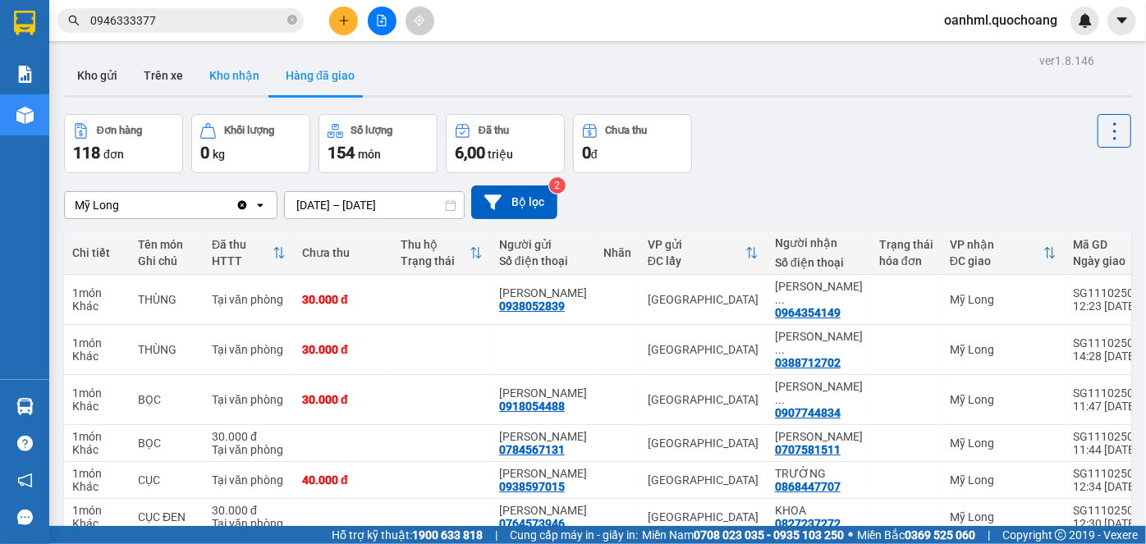
click at [220, 81] on button "Kho nhận" at bounding box center [234, 75] width 76 height 39
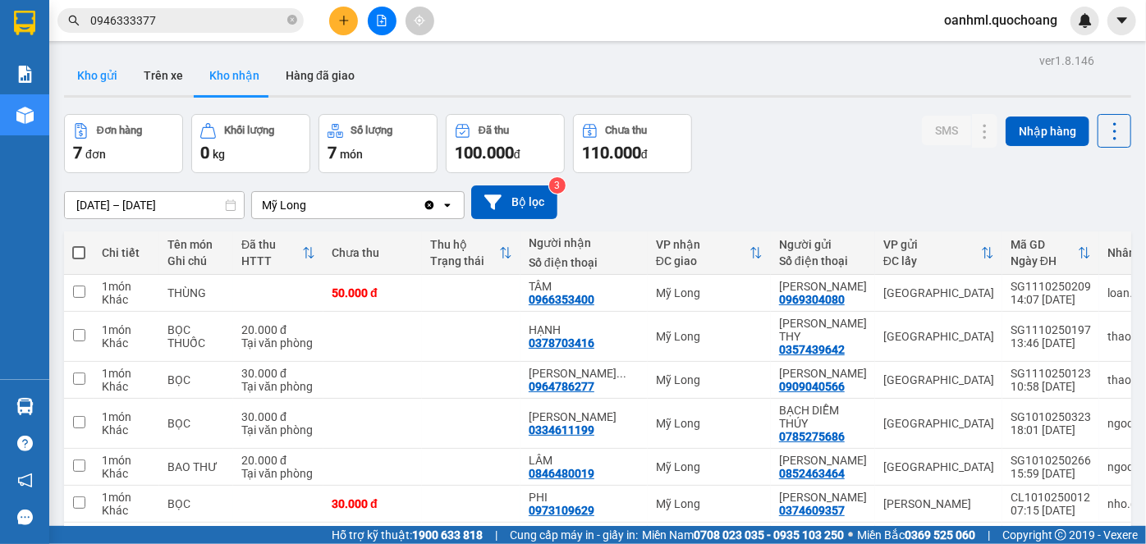
click at [85, 62] on button "Kho gửi" at bounding box center [97, 75] width 66 height 39
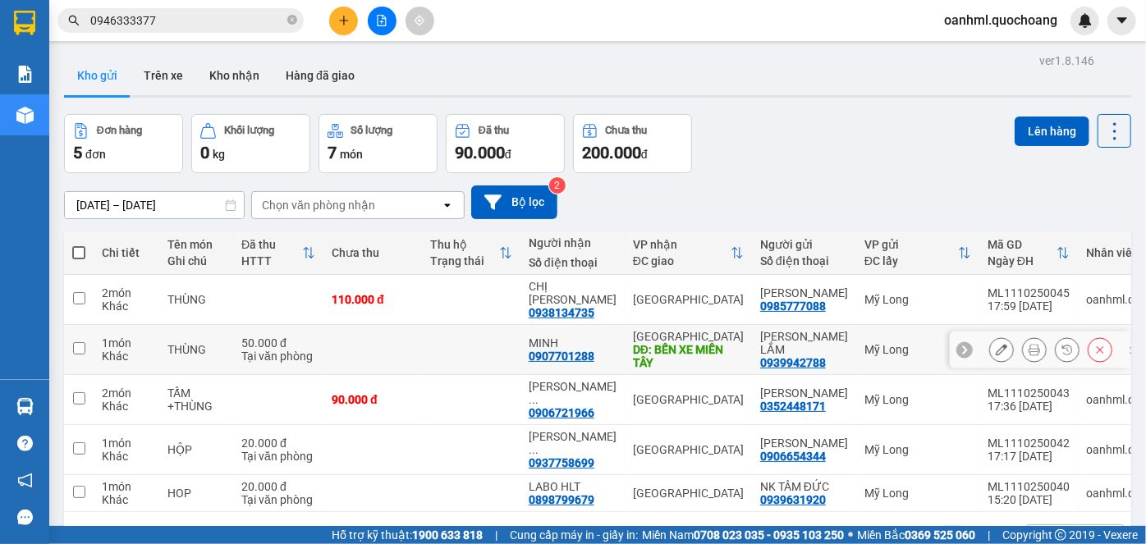
scroll to position [75, 0]
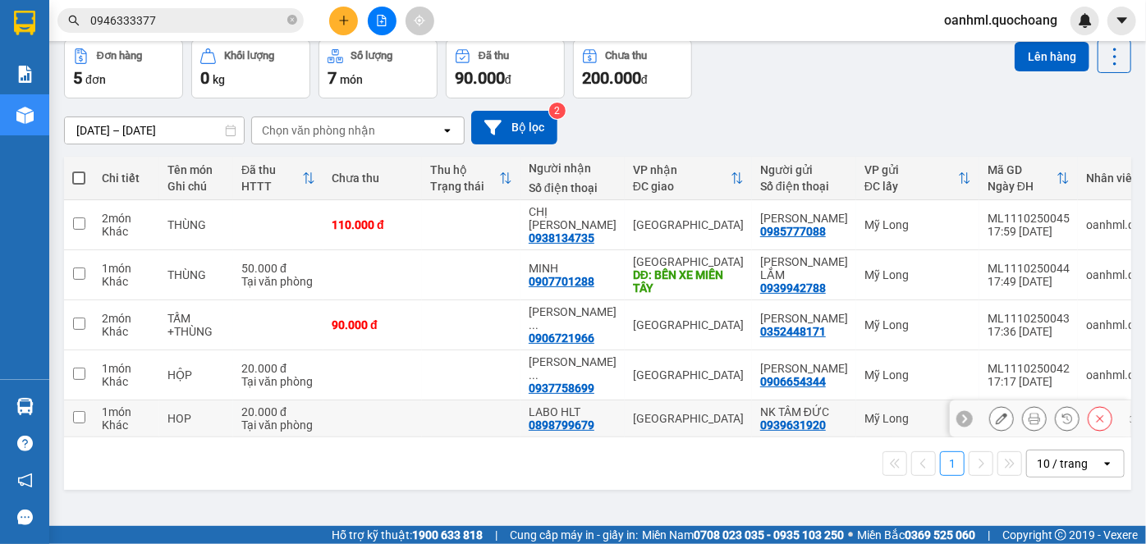
click at [388, 409] on td at bounding box center [372, 418] width 98 height 37
checkbox input "true"
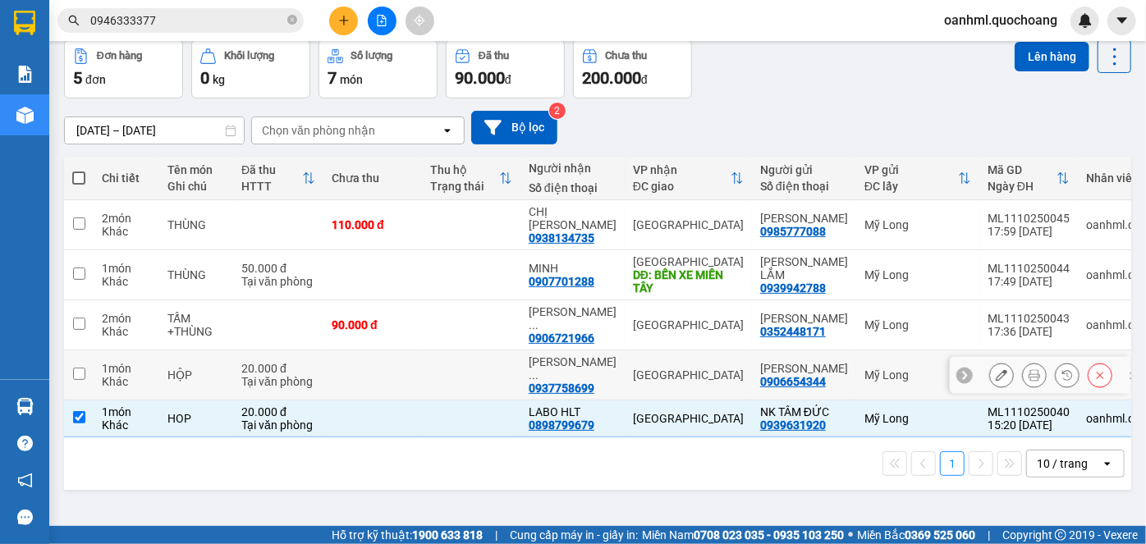
click at [414, 377] on td at bounding box center [372, 375] width 98 height 50
checkbox input "true"
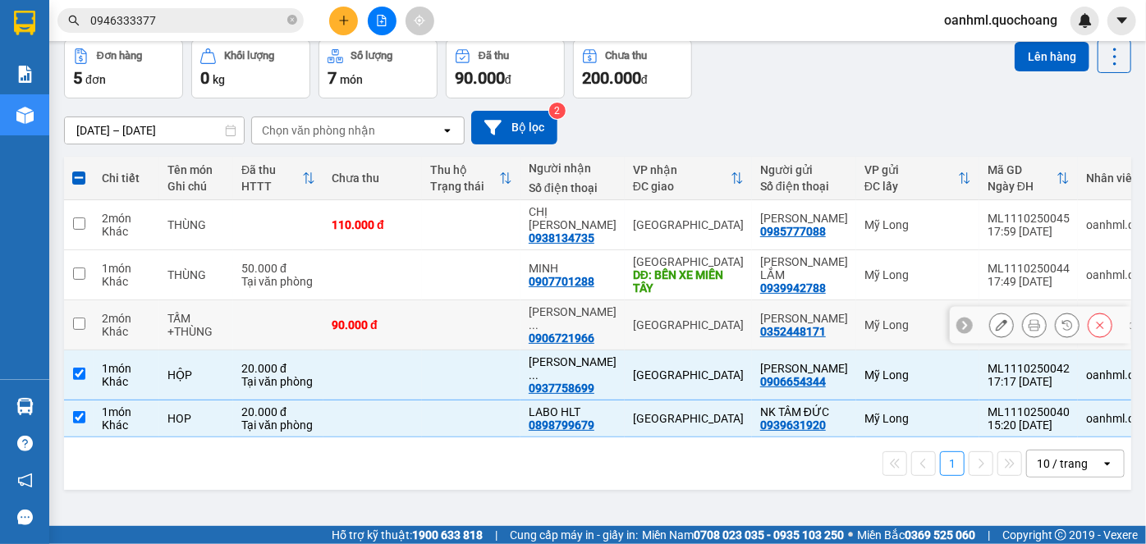
click at [433, 333] on td at bounding box center [471, 325] width 98 height 50
checkbox input "true"
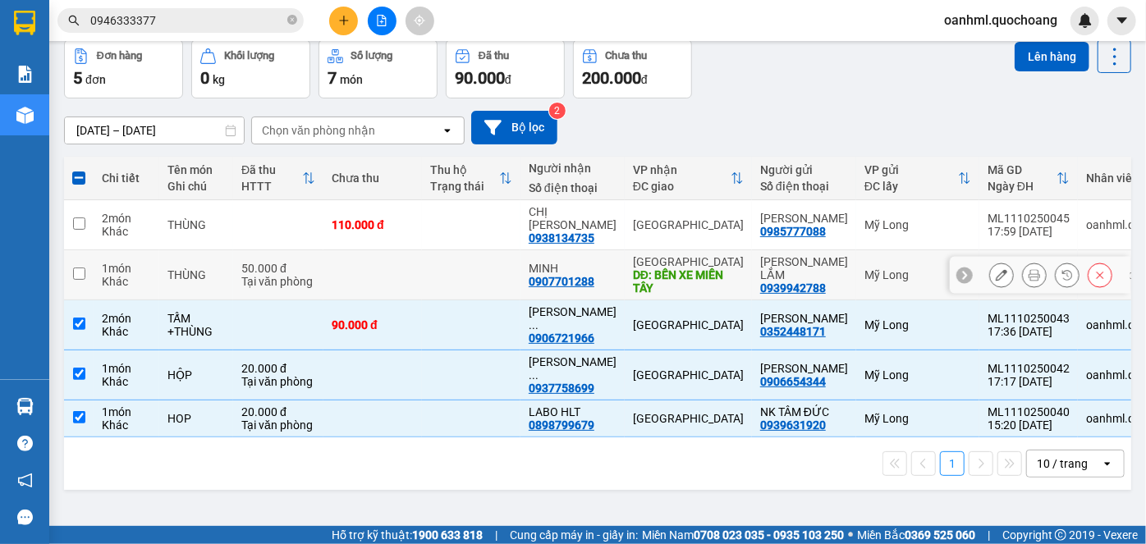
drag, startPoint x: 459, startPoint y: 277, endPoint x: 483, endPoint y: 228, distance: 54.3
click at [460, 276] on td at bounding box center [471, 275] width 98 height 50
checkbox input "true"
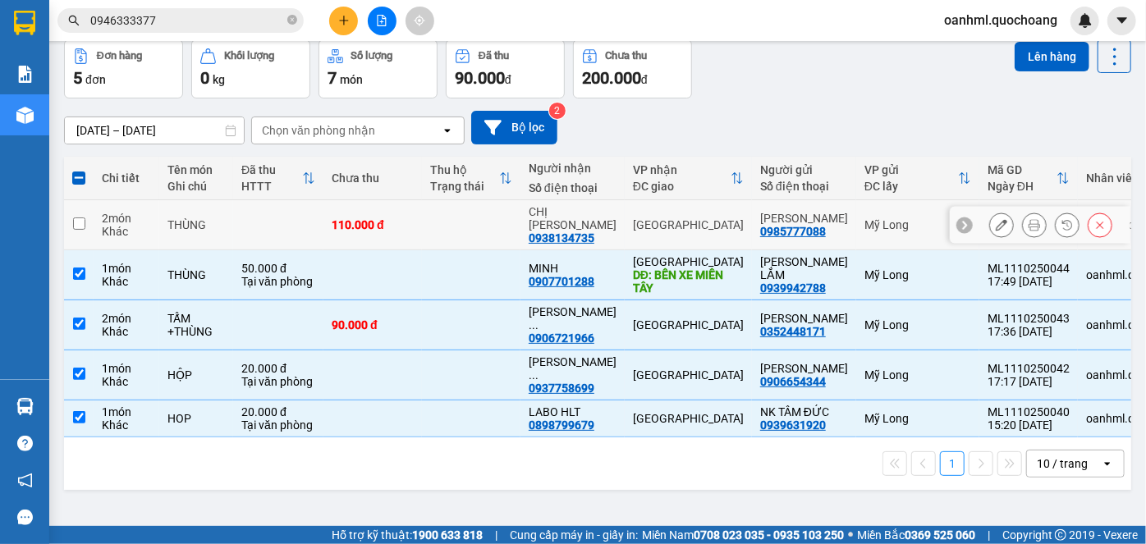
click at [486, 225] on td at bounding box center [471, 225] width 98 height 50
checkbox input "true"
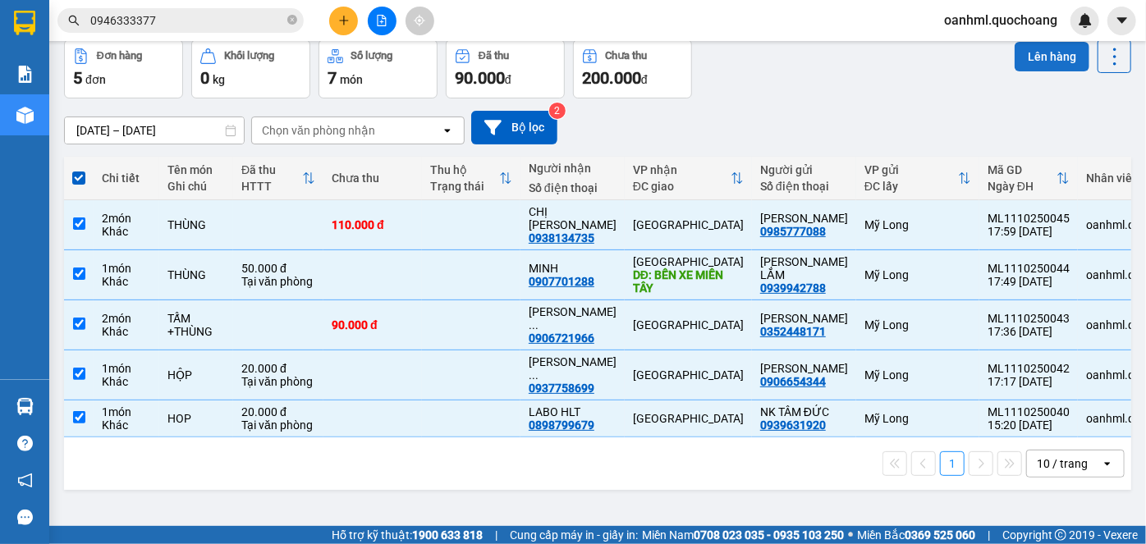
click at [1055, 57] on button "Lên hàng" at bounding box center [1051, 57] width 75 height 30
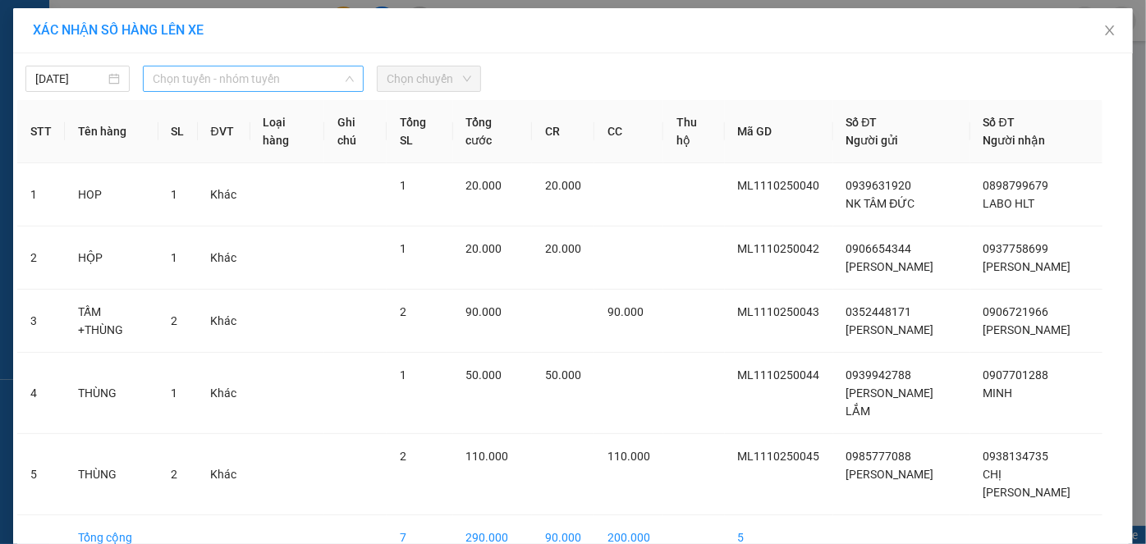
click at [269, 72] on span "Chọn tuyến - nhóm tuyến" at bounding box center [254, 78] width 202 height 25
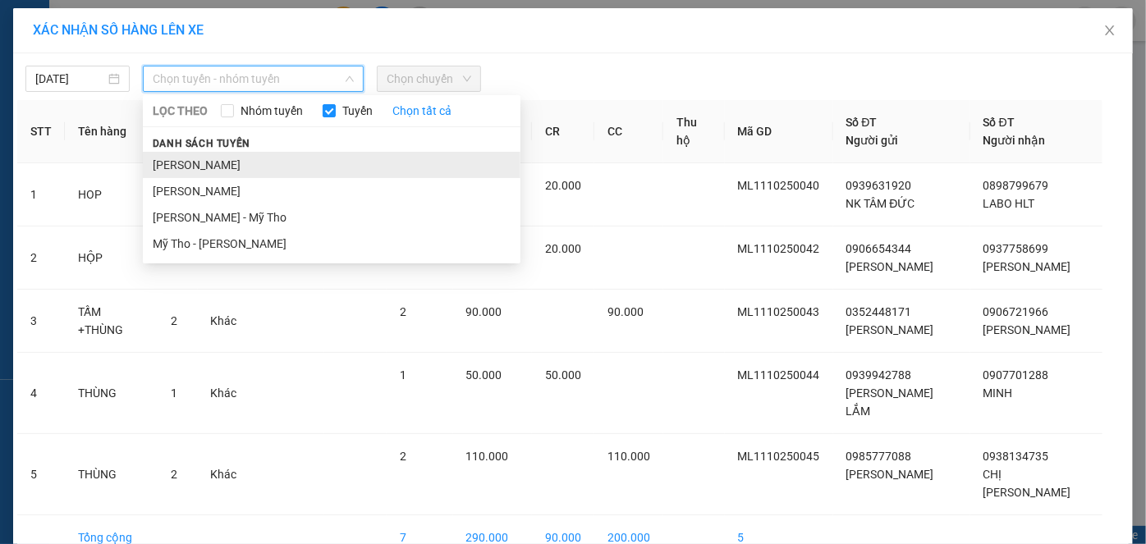
click at [216, 164] on li "[PERSON_NAME]" at bounding box center [331, 165] width 377 height 26
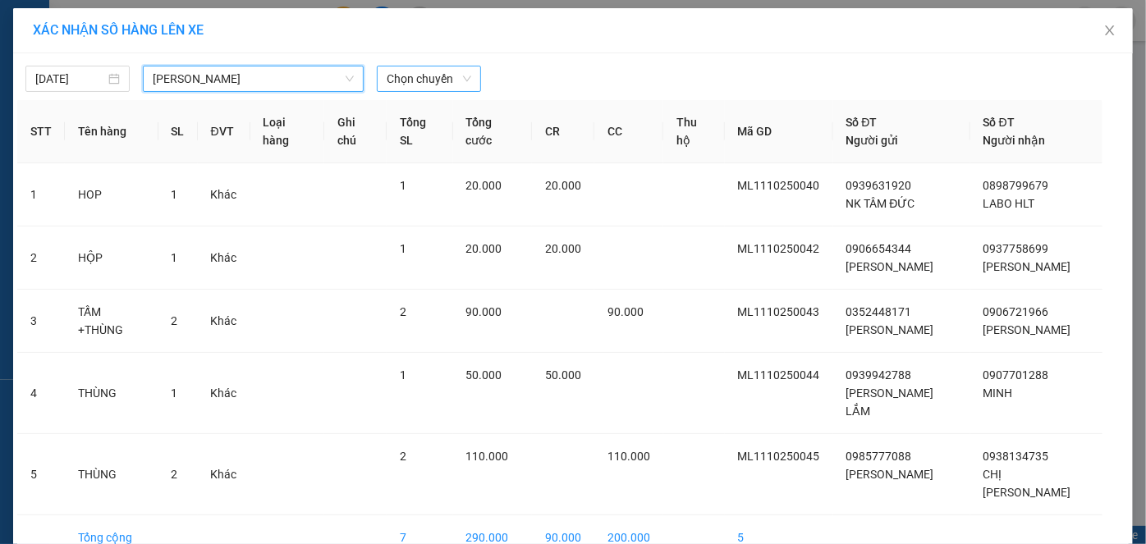
click at [416, 79] on span "Chọn chuyến" at bounding box center [428, 78] width 85 height 25
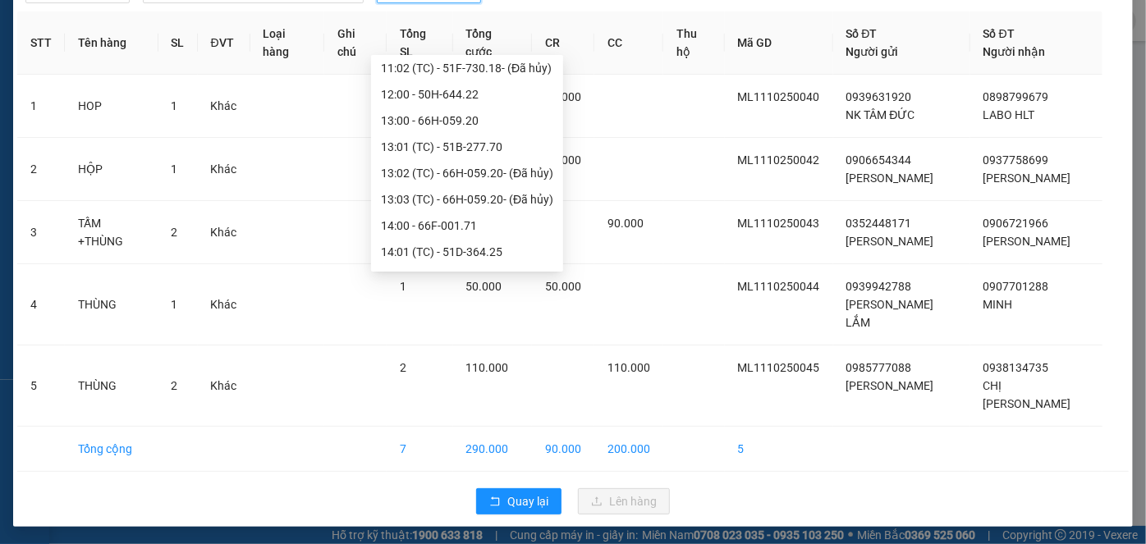
scroll to position [893, 0]
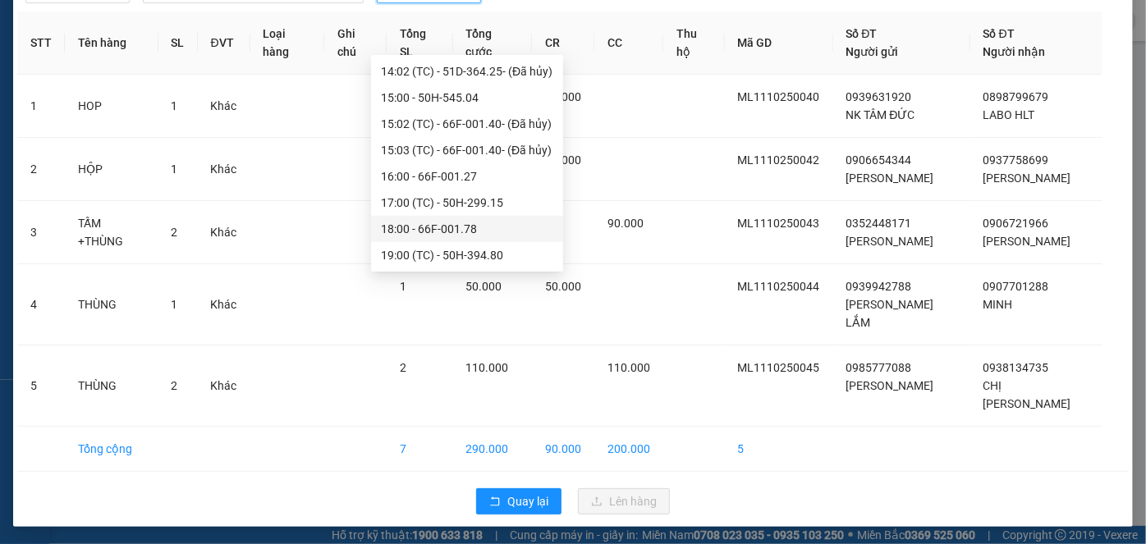
click at [415, 223] on div "18:00 - 66F-001.78" at bounding box center [467, 229] width 172 height 18
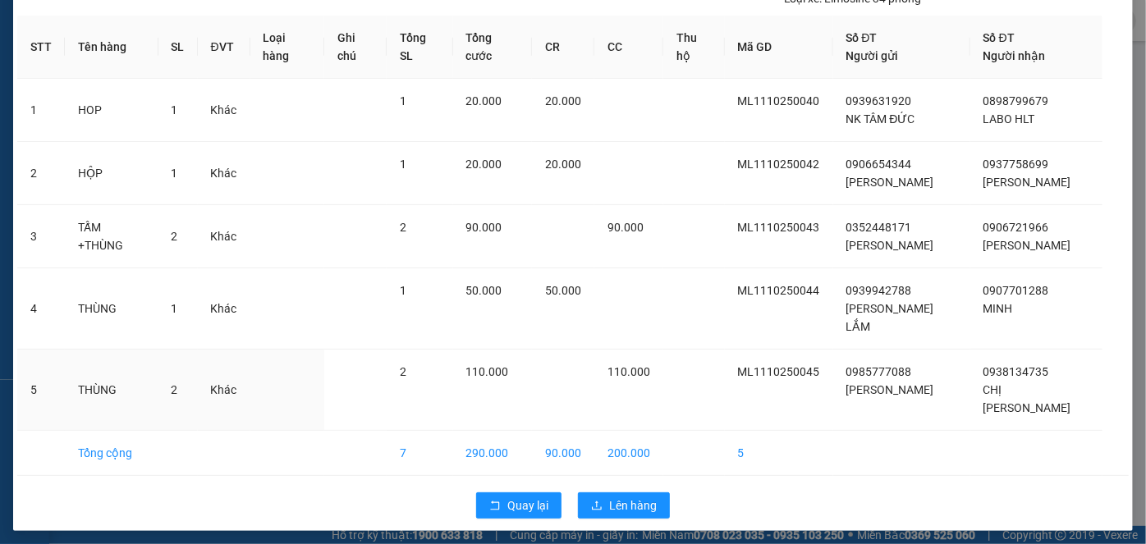
scroll to position [98, 0]
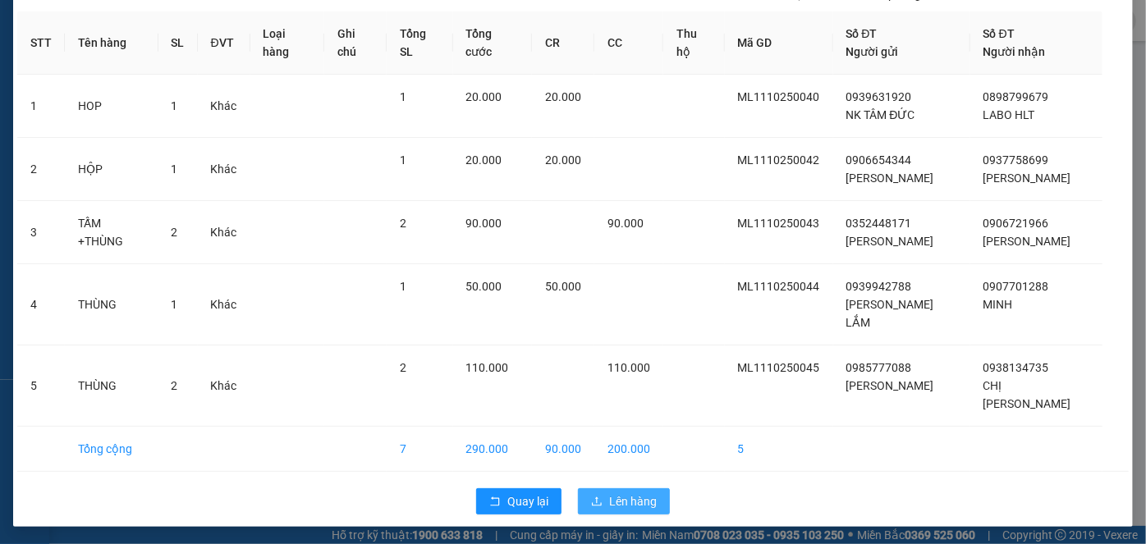
click at [629, 499] on span "Lên hàng" at bounding box center [633, 501] width 48 height 18
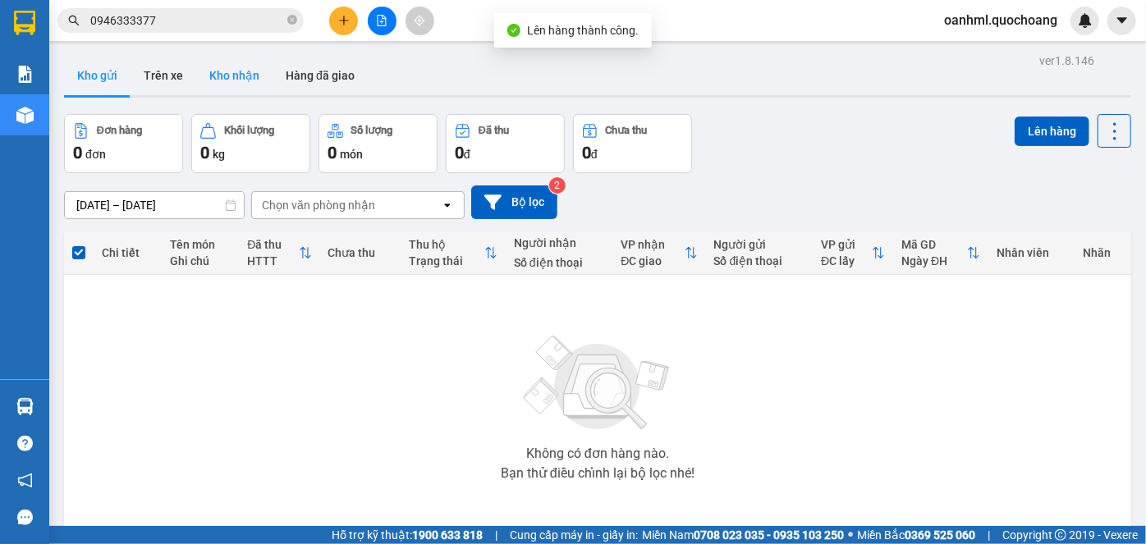
click at [197, 67] on button "Kho nhận" at bounding box center [234, 75] width 76 height 39
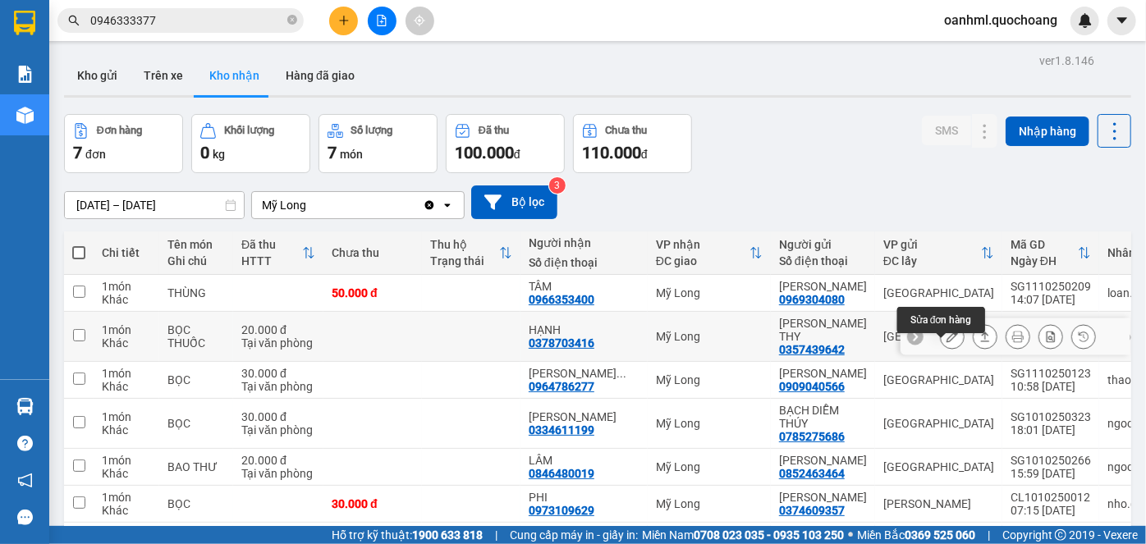
click at [946, 342] on icon at bounding box center [951, 336] width 11 height 11
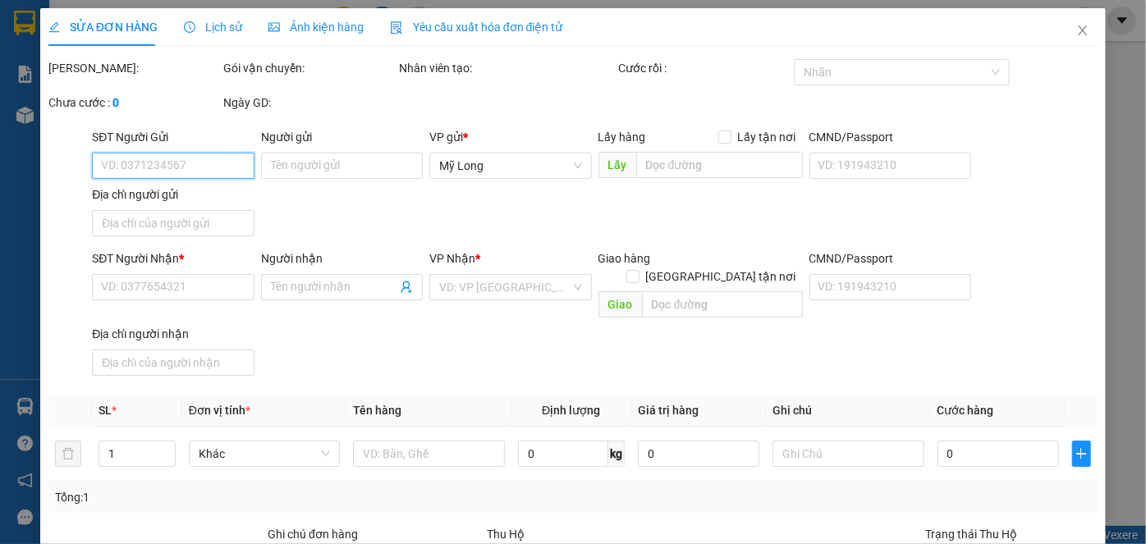
type input "0357439642"
type input "NGUYỄN THỊ TRÚC THY"
type input "04 LÝ THƯỜNG KIỆT P12 QUẬN 5 HCM"
type input "0378703416"
type input "HẠNH"
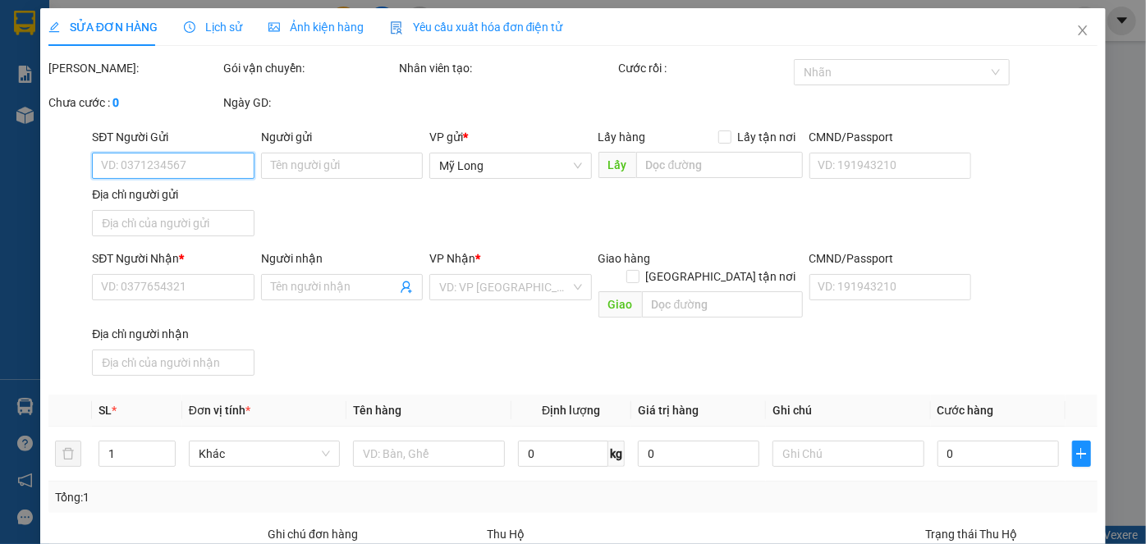
type input "20.000"
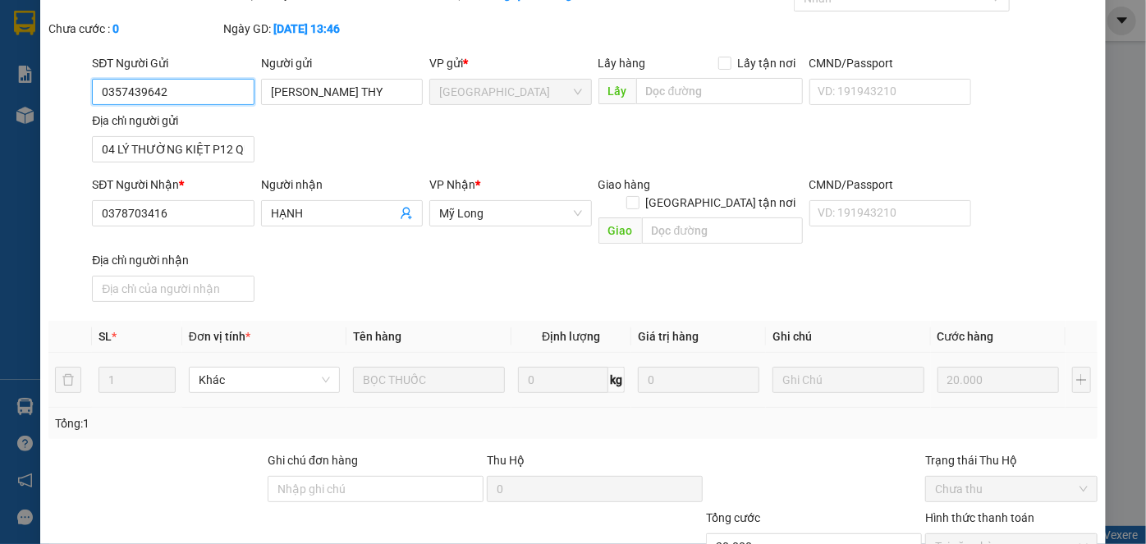
scroll to position [179, 0]
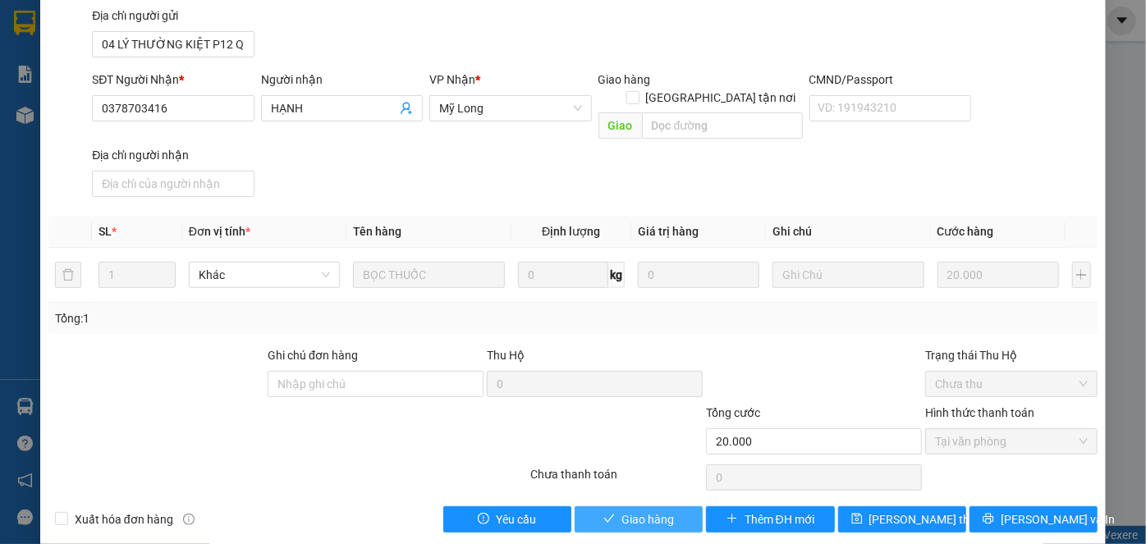
click at [675, 506] on button "Giao hàng" at bounding box center [638, 519] width 128 height 26
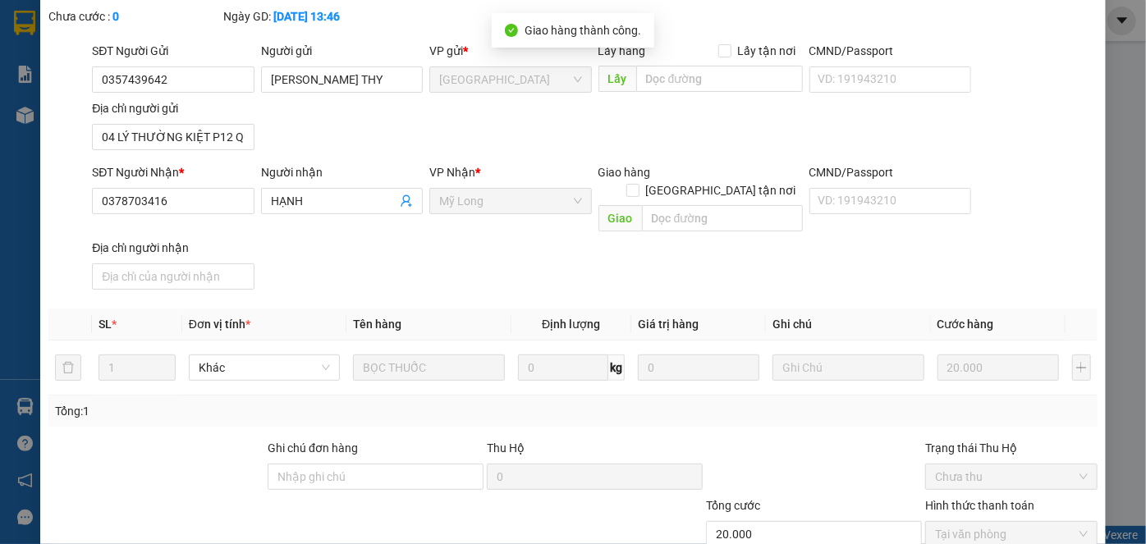
scroll to position [0, 0]
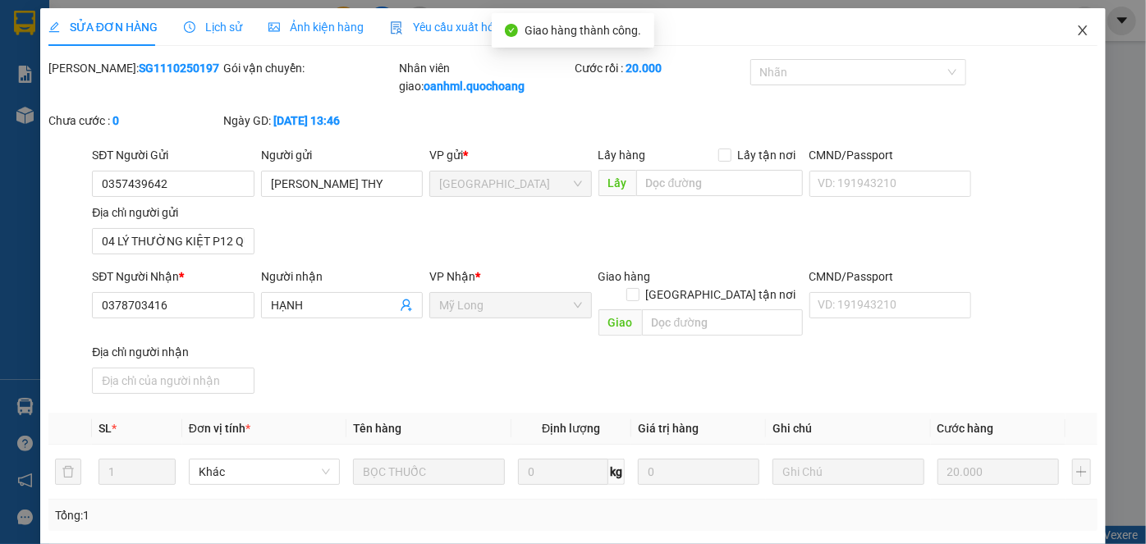
click at [1078, 30] on span "Close" at bounding box center [1082, 31] width 46 height 46
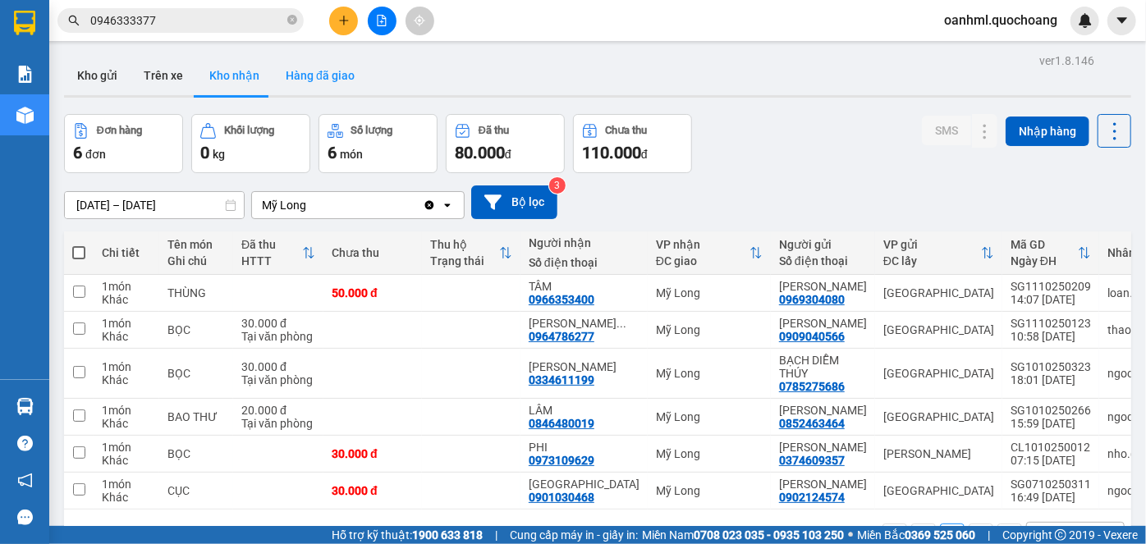
click at [307, 66] on button "Hàng đã giao" at bounding box center [319, 75] width 95 height 39
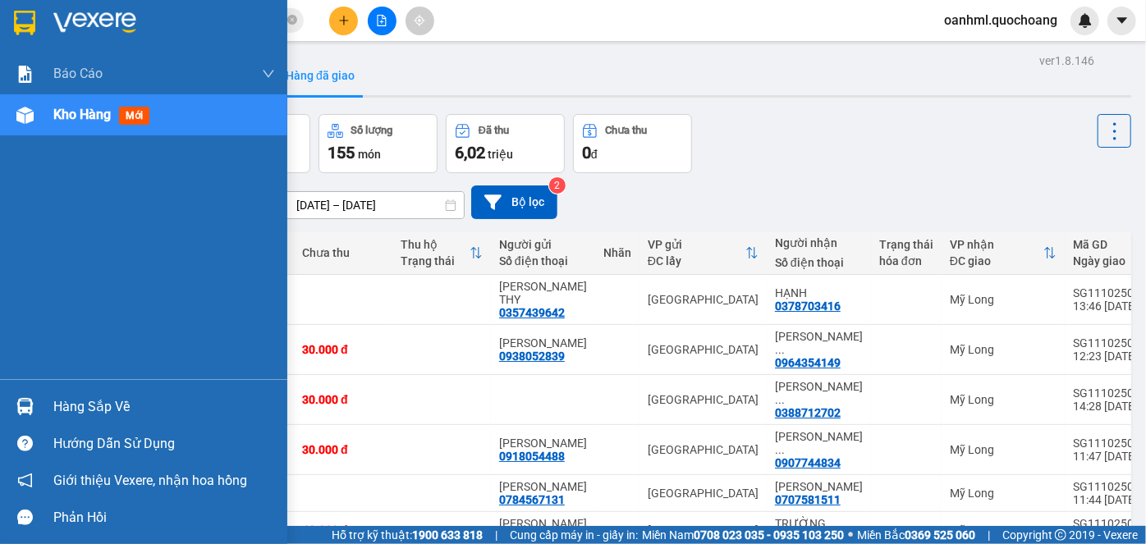
click at [125, 405] on div "Hàng sắp về" at bounding box center [164, 407] width 222 height 25
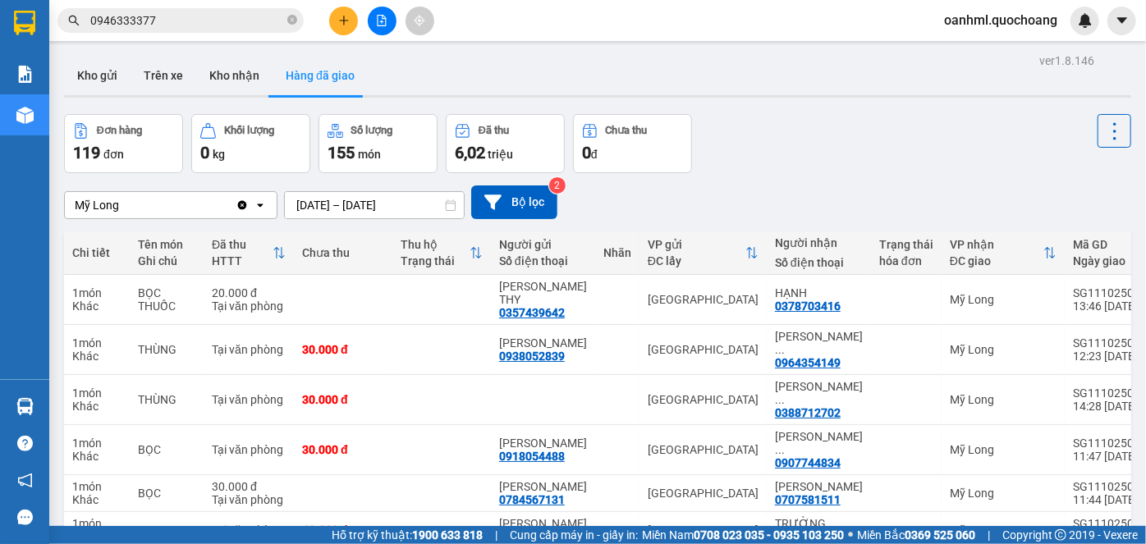
click at [752, 175] on section "Kết quả tìm kiếm ( 11 ) Bộ lọc Mã ĐH Trạng thái Món hàng Thu hộ Tổng cước Chưa …" at bounding box center [573, 272] width 1146 height 544
click at [221, 71] on button "Kho nhận" at bounding box center [234, 75] width 76 height 39
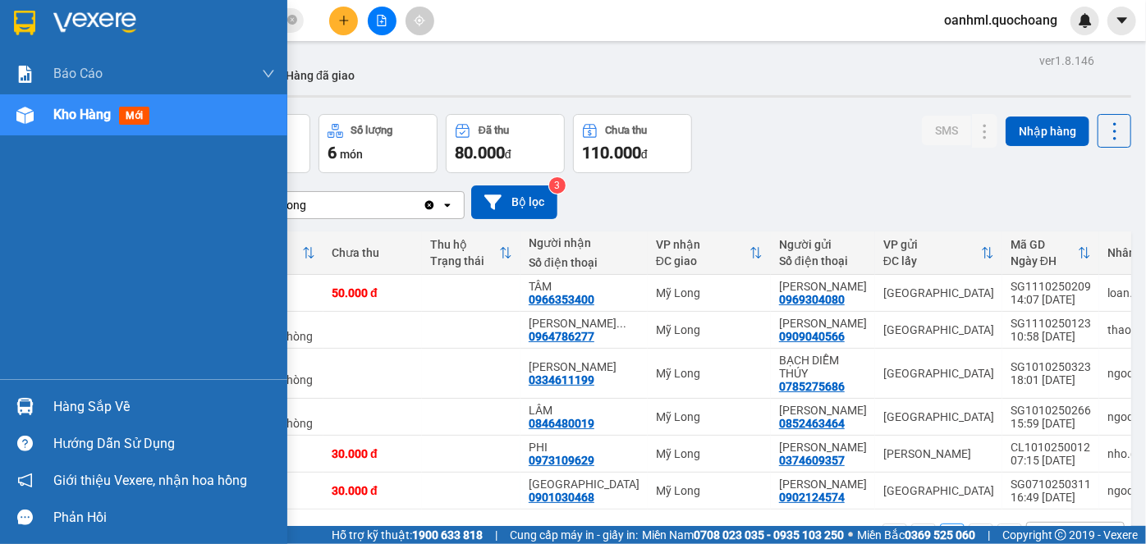
click at [106, 404] on div "Hàng sắp về" at bounding box center [164, 407] width 222 height 25
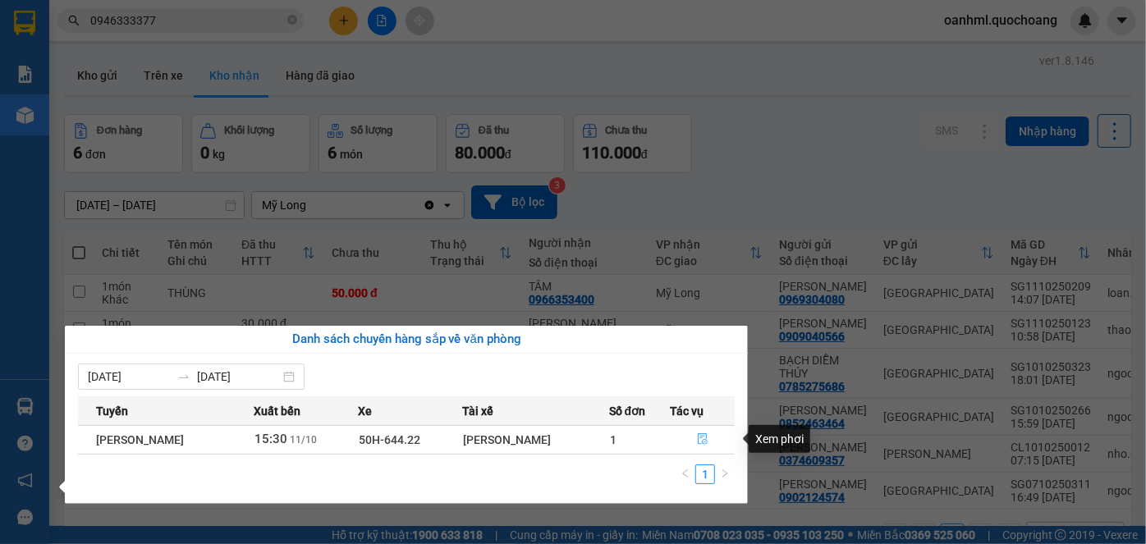
click at [707, 437] on icon "file-done" at bounding box center [702, 438] width 11 height 11
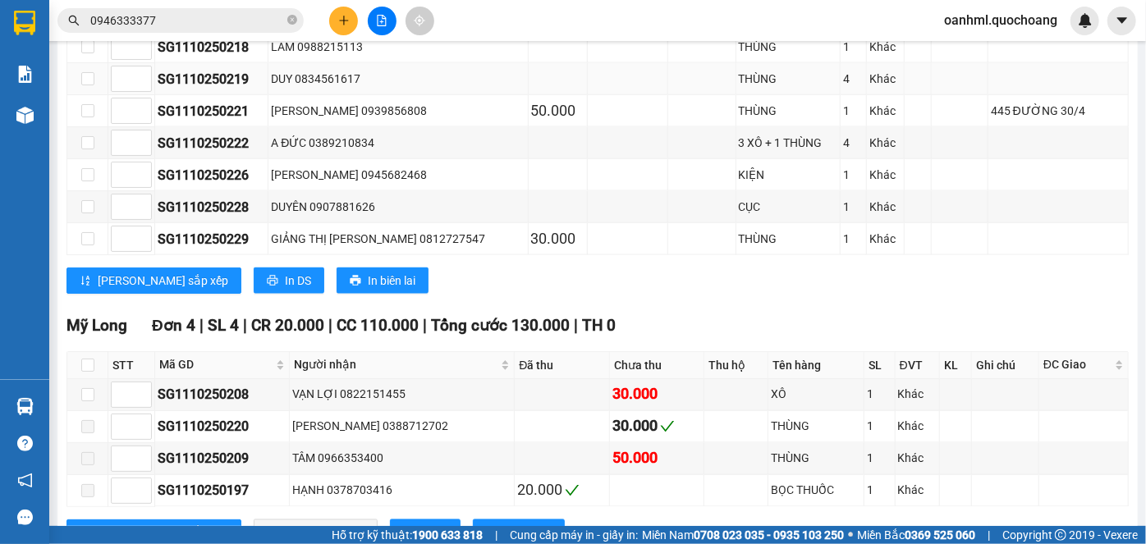
scroll to position [1322, 0]
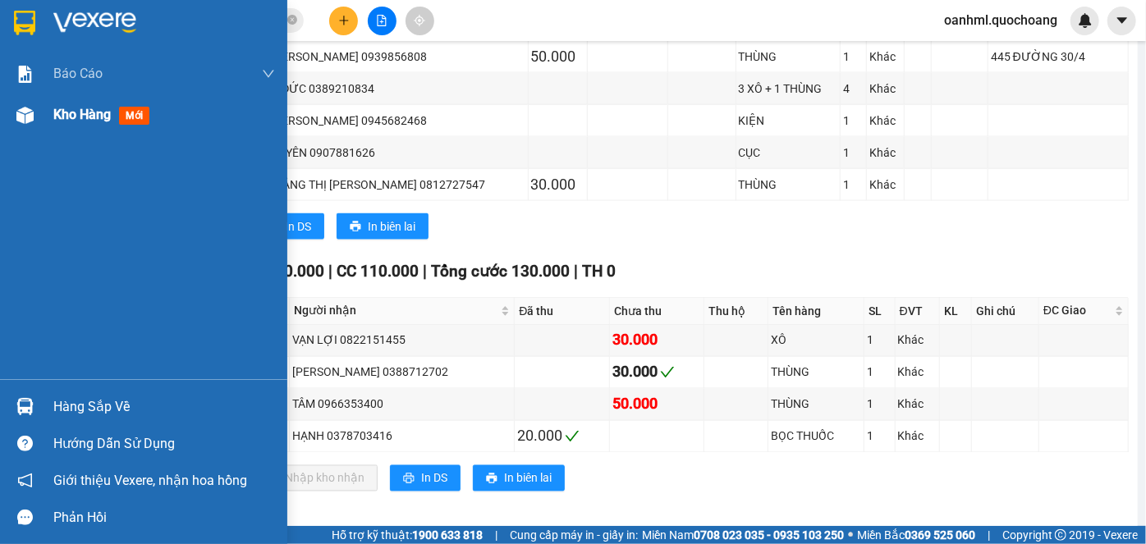
click at [96, 118] on span "Kho hàng" at bounding box center [81, 115] width 57 height 16
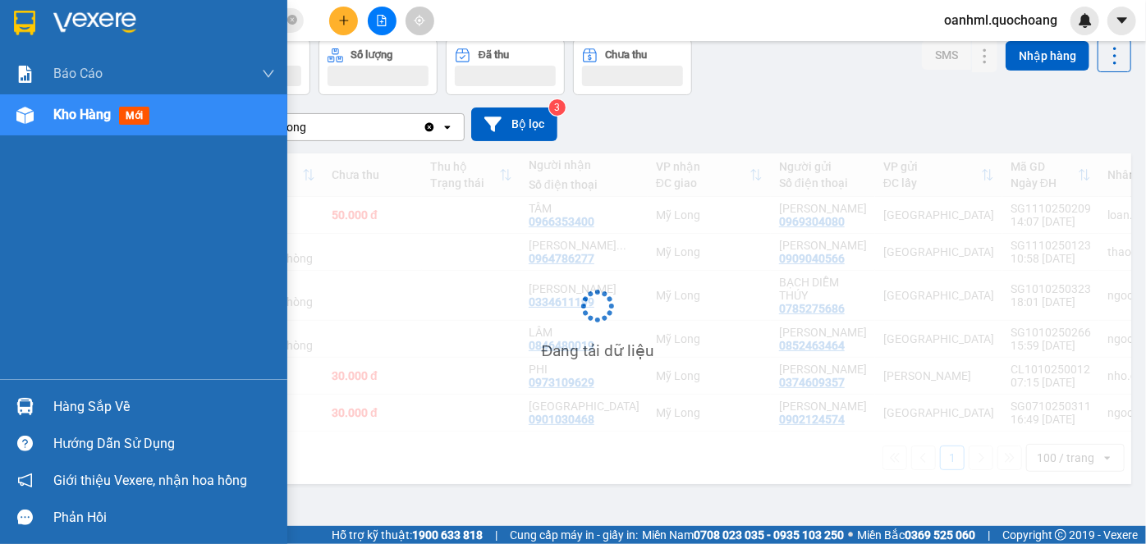
scroll to position [125, 0]
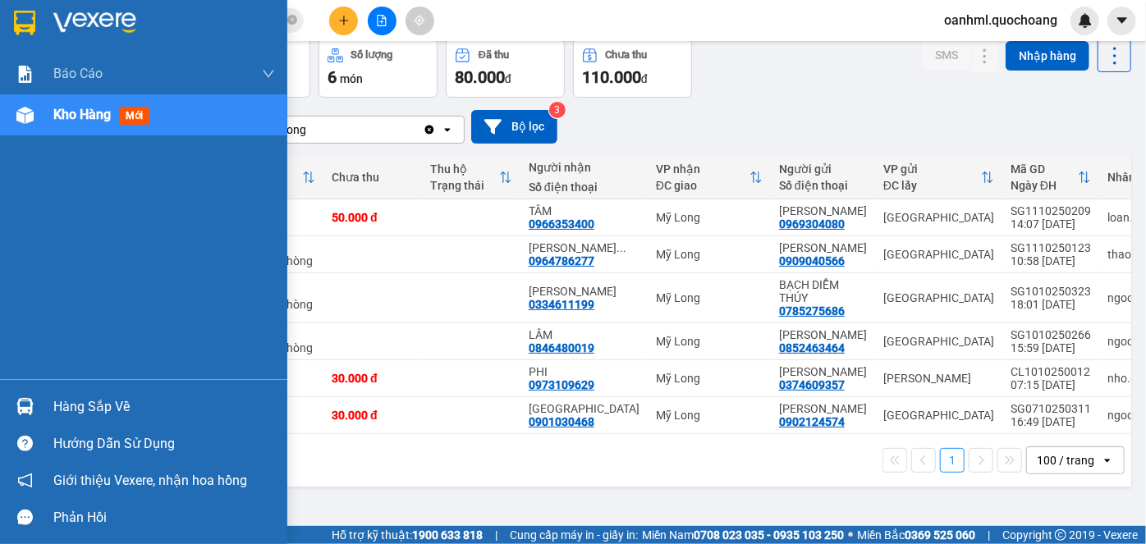
click at [112, 405] on div "Hàng sắp về" at bounding box center [164, 407] width 222 height 25
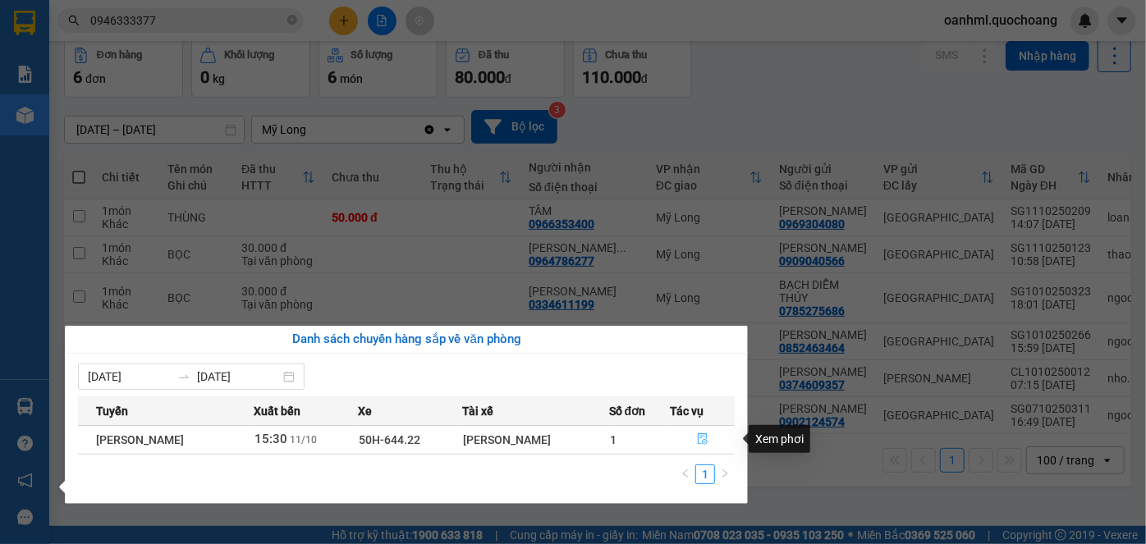
click at [705, 434] on icon "file-done" at bounding box center [702, 438] width 11 height 11
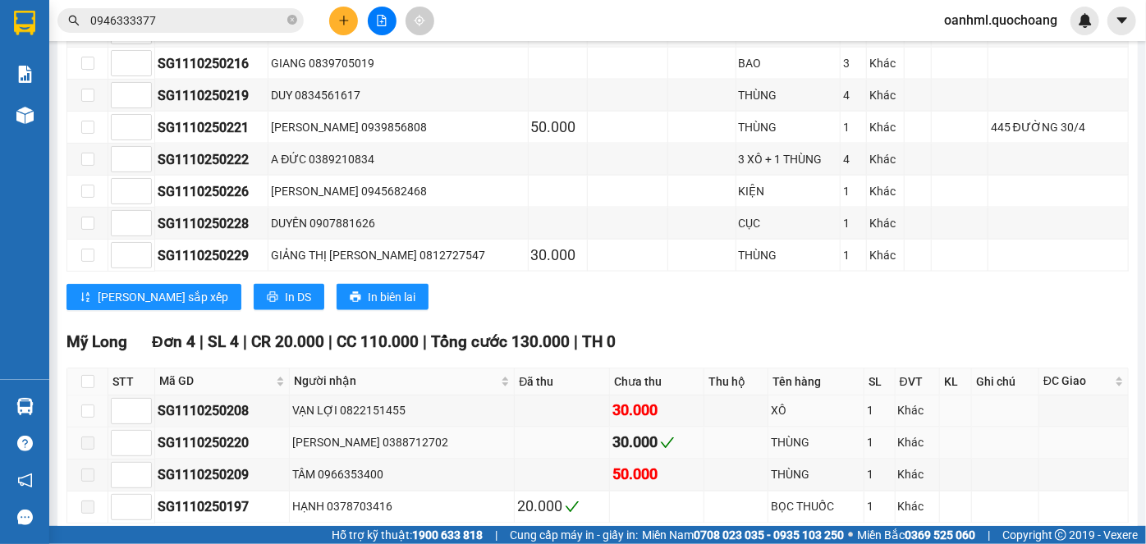
scroll to position [1322, 0]
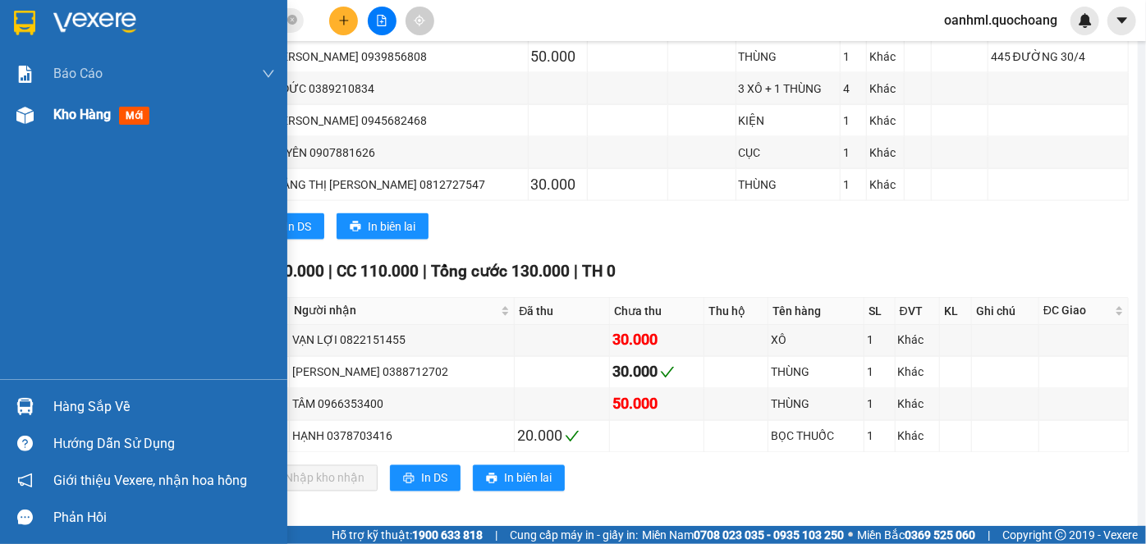
click at [74, 117] on span "Kho hàng" at bounding box center [81, 115] width 57 height 16
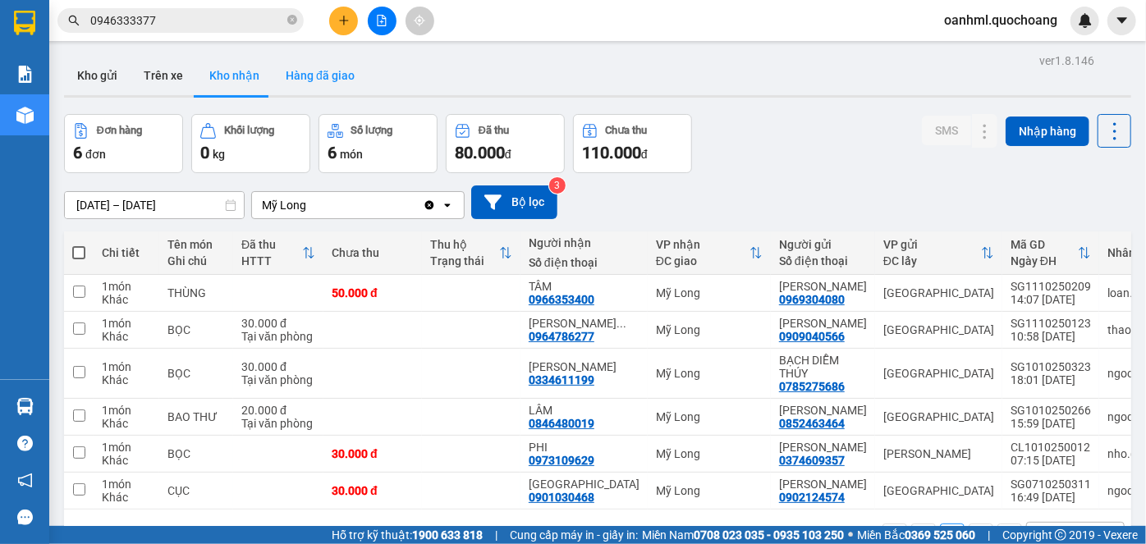
click at [332, 80] on button "Hàng đã giao" at bounding box center [319, 75] width 95 height 39
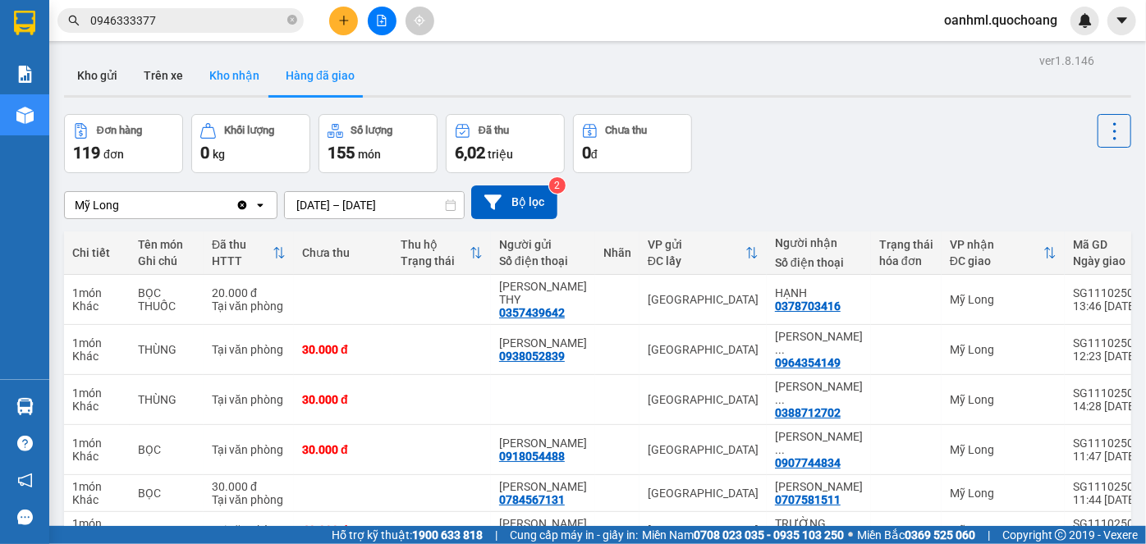
click at [237, 66] on button "Kho nhận" at bounding box center [234, 75] width 76 height 39
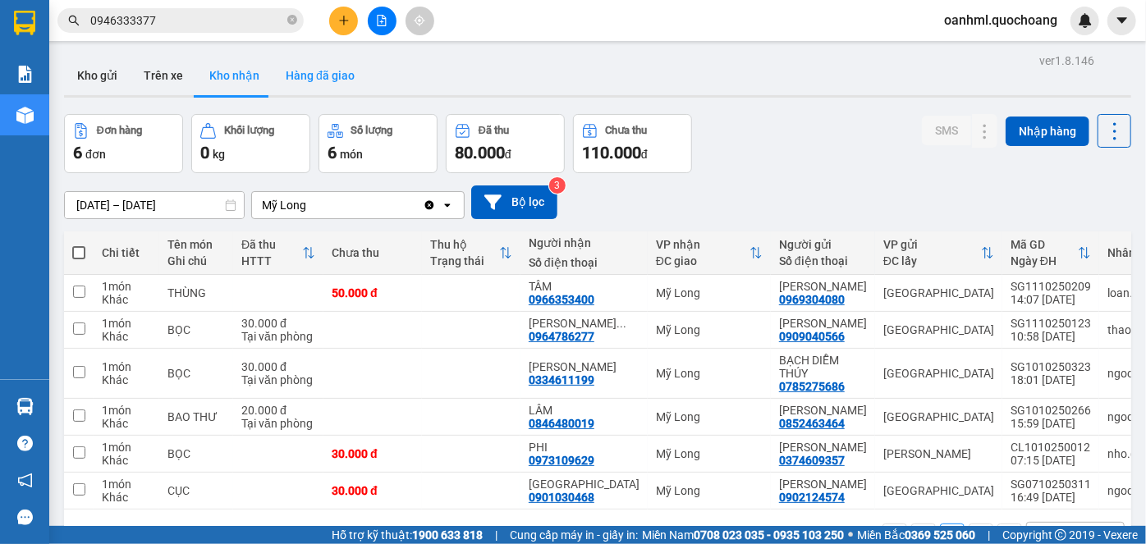
click at [328, 66] on button "Hàng đã giao" at bounding box center [319, 75] width 95 height 39
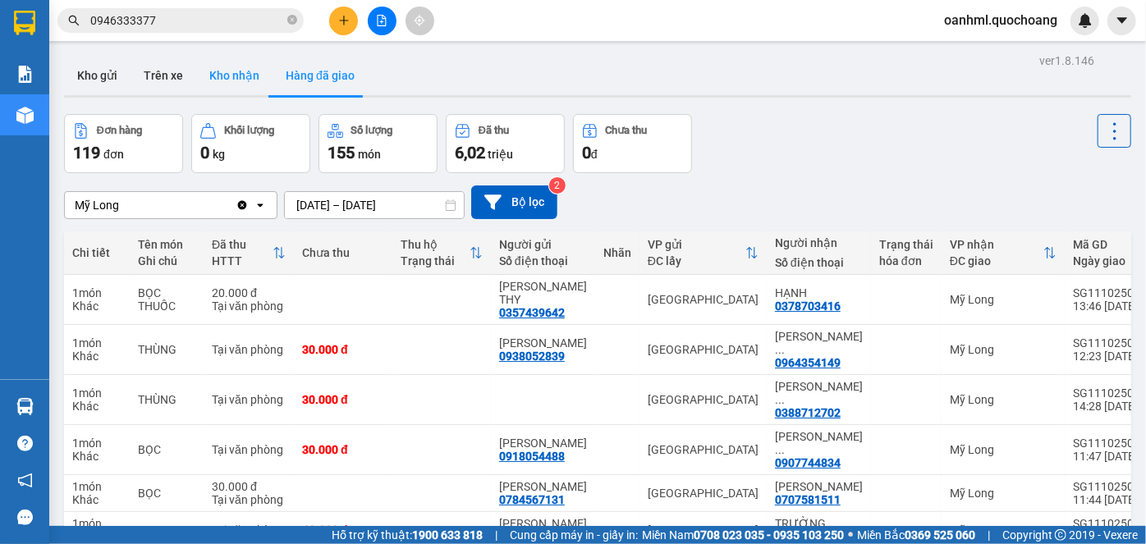
click at [231, 71] on button "Kho nhận" at bounding box center [234, 75] width 76 height 39
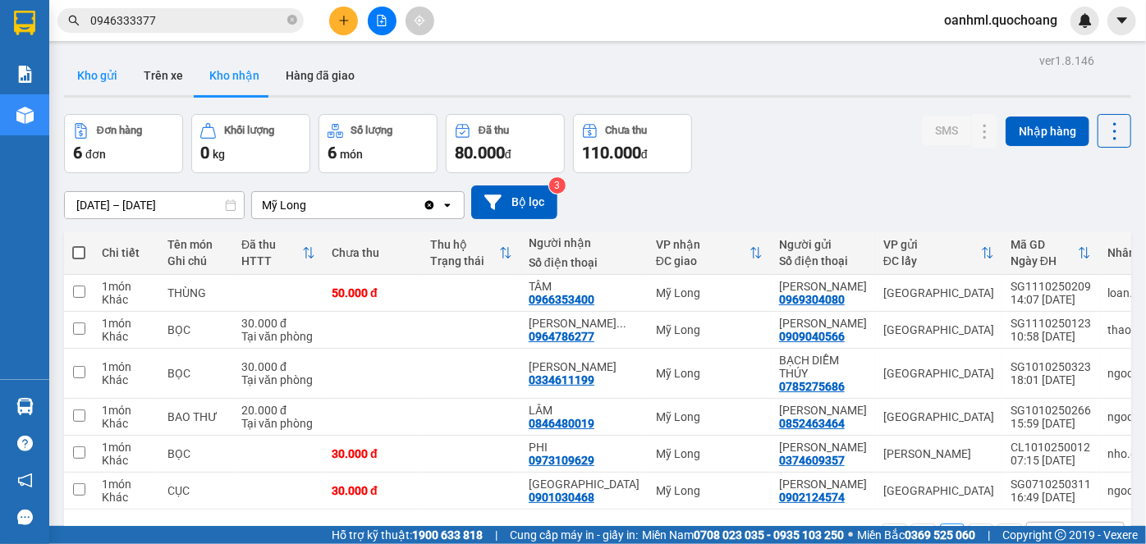
click at [87, 66] on button "Kho gửi" at bounding box center [97, 75] width 66 height 39
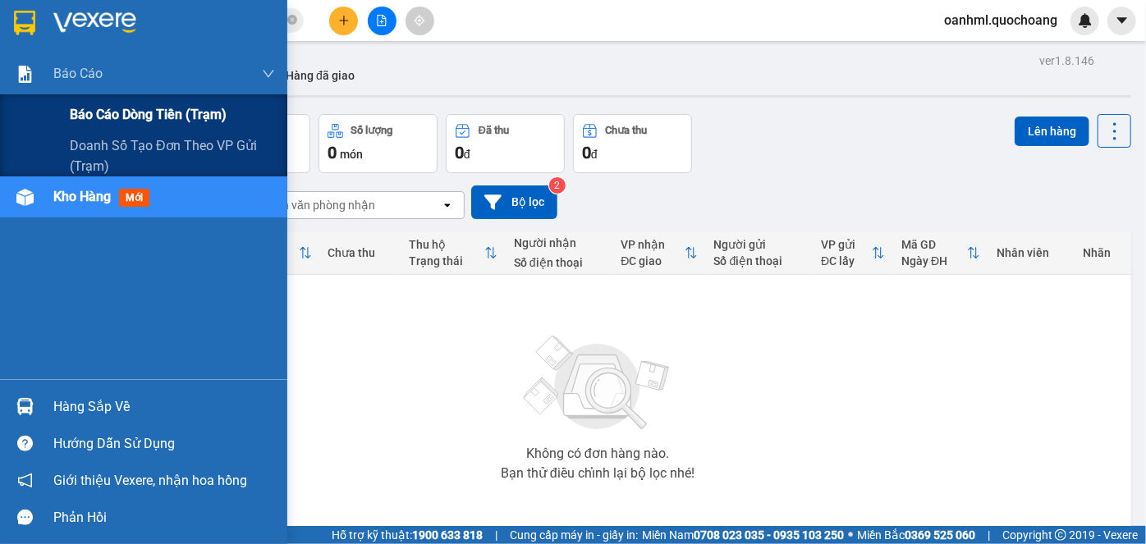
click at [119, 117] on span "Báo cáo dòng tiền (trạm)" at bounding box center [148, 114] width 157 height 21
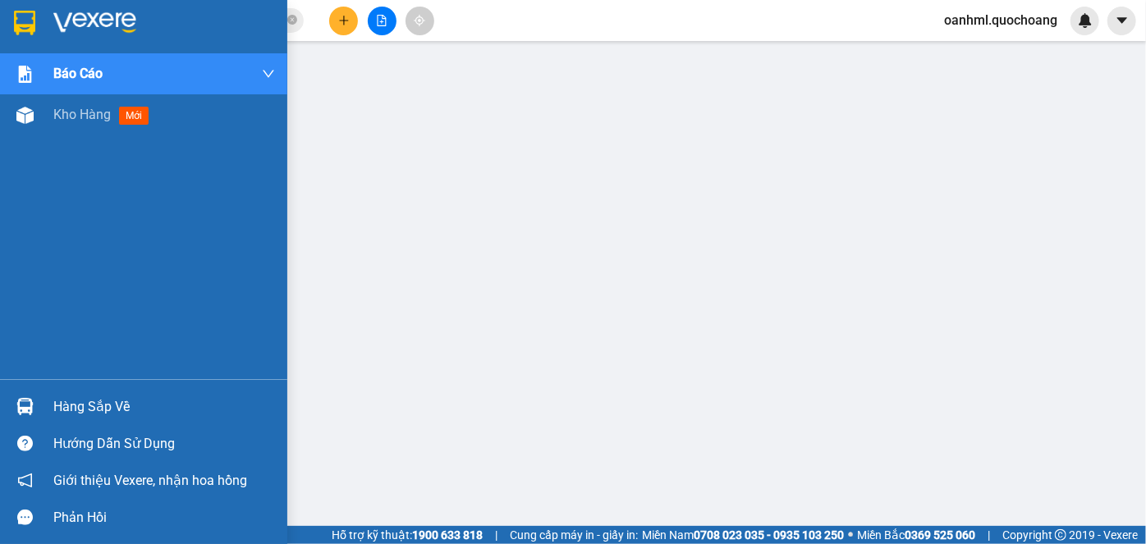
click at [90, 112] on span "Kho hàng" at bounding box center [81, 115] width 57 height 16
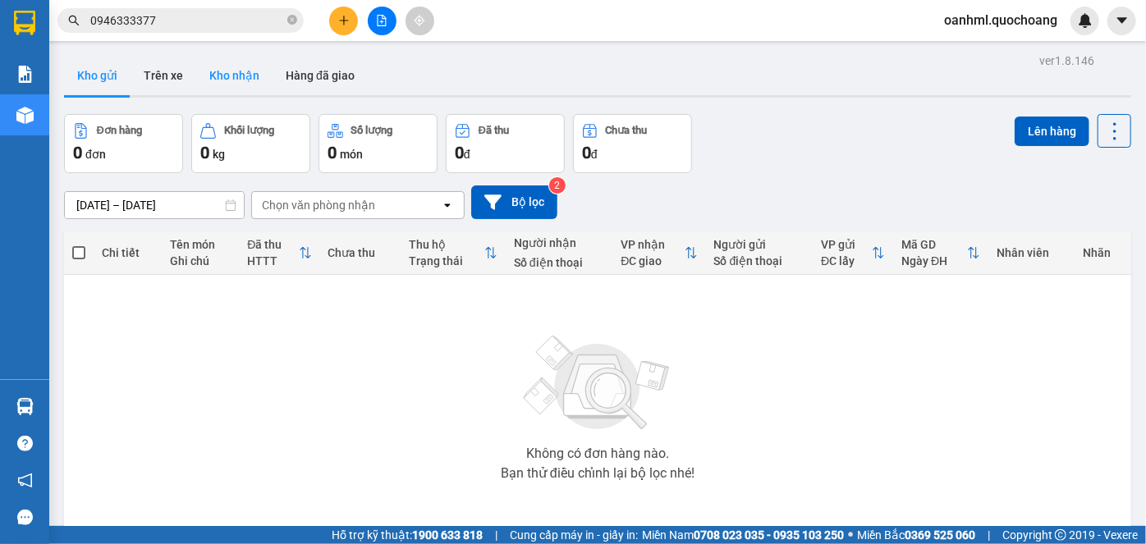
click at [245, 80] on button "Kho nhận" at bounding box center [234, 75] width 76 height 39
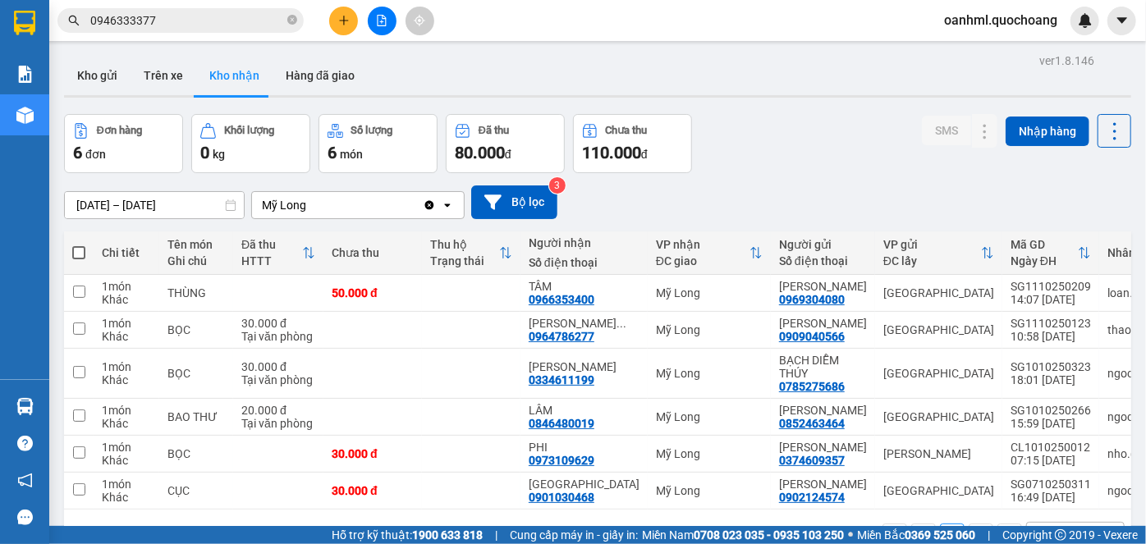
click at [994, 23] on span "oanhml.quochoang" at bounding box center [1000, 20] width 139 height 21
click at [986, 53] on span "Đăng xuất" at bounding box center [1008, 51] width 106 height 18
